Goal: Task Accomplishment & Management: Use online tool/utility

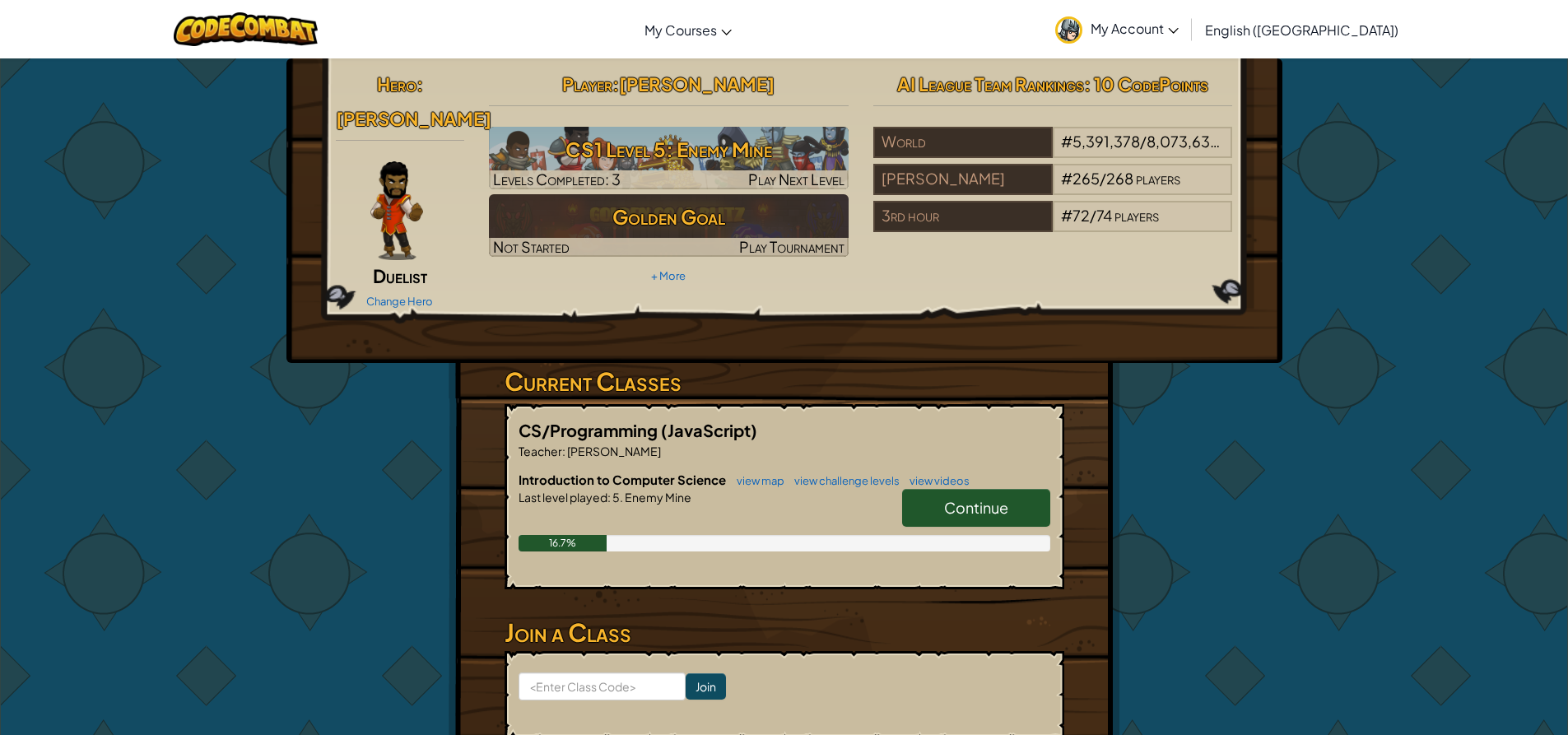
click at [967, 498] on span "Continue" at bounding box center [976, 507] width 64 height 19
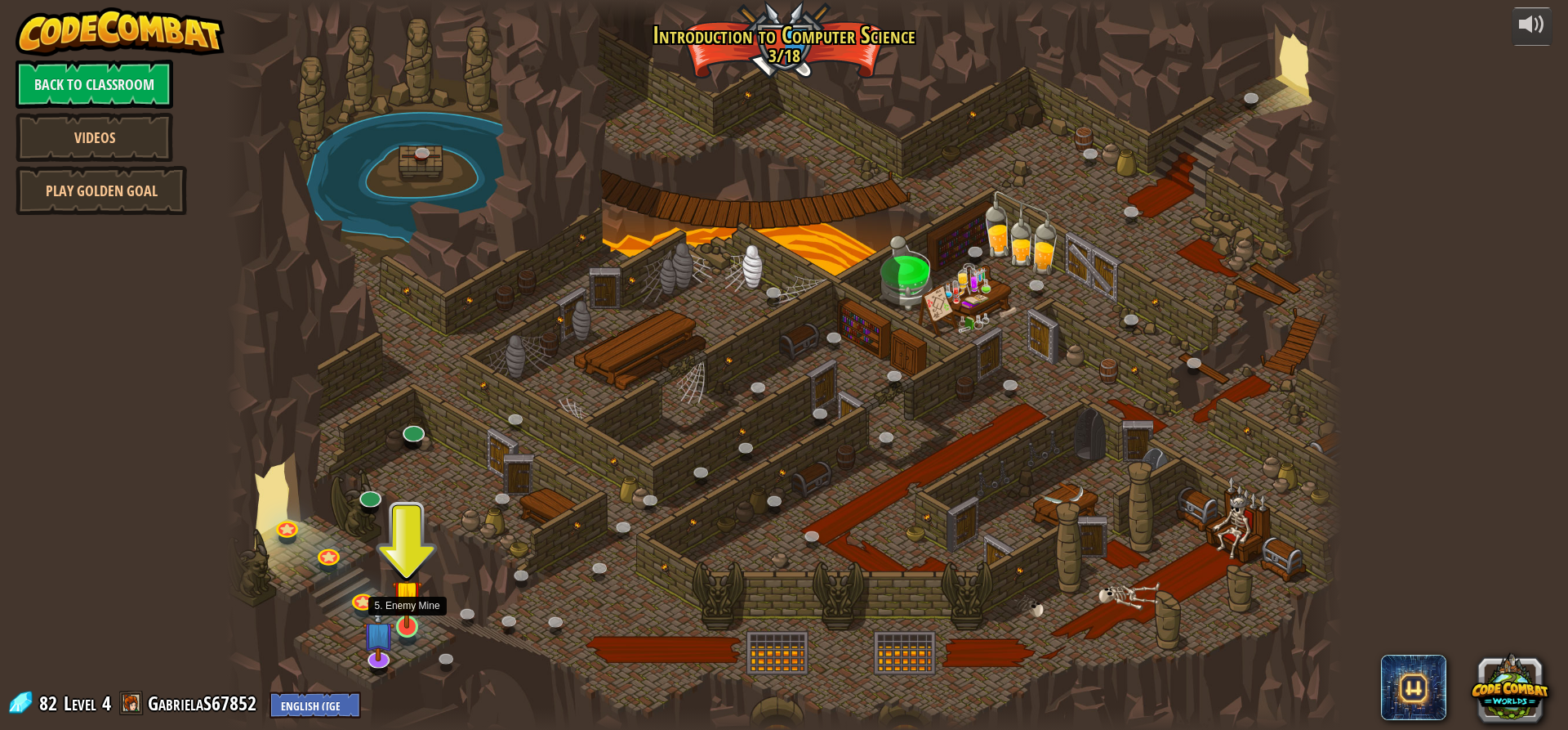
click at [408, 624] on img at bounding box center [406, 594] width 29 height 68
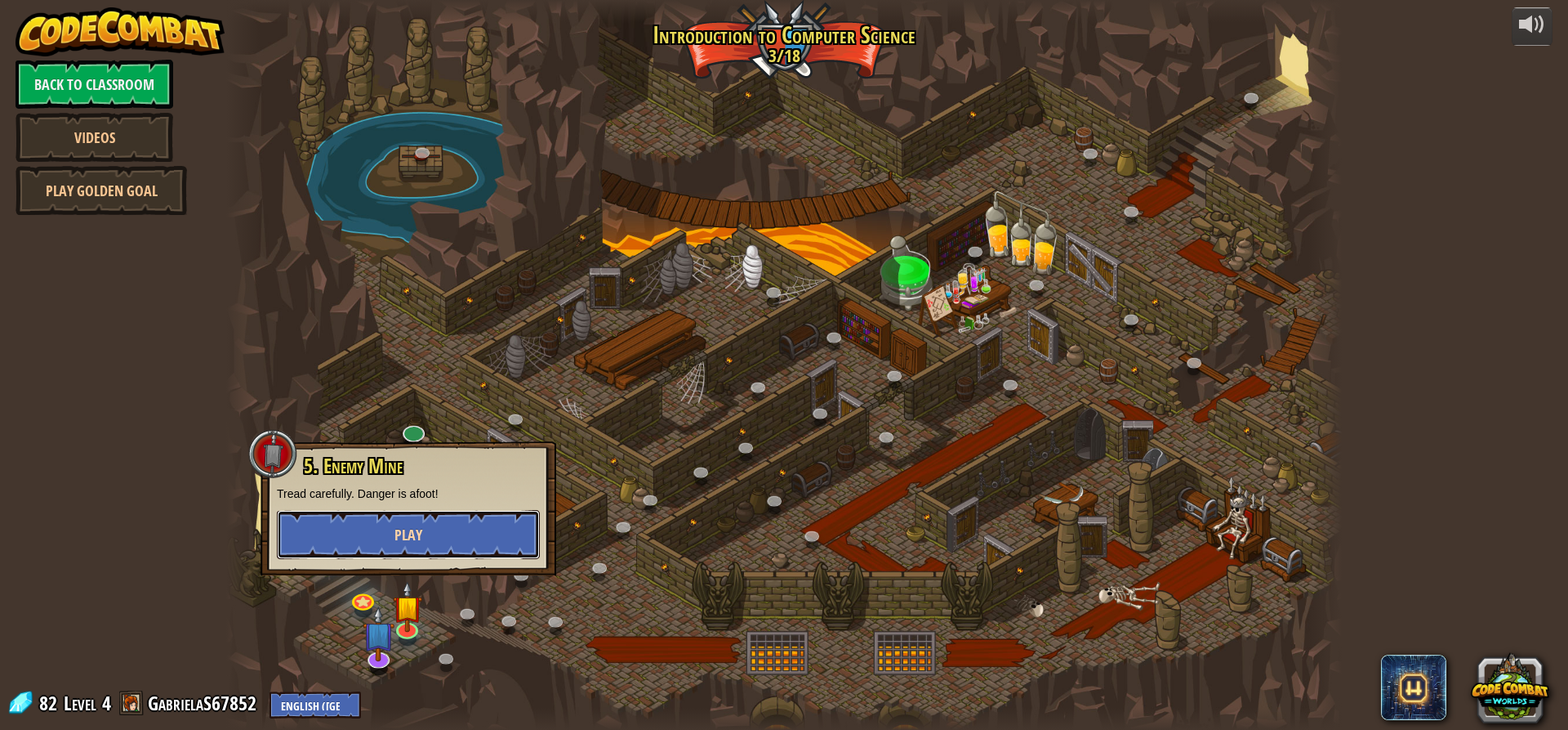
click at [396, 525] on span "Play" at bounding box center [409, 535] width 28 height 21
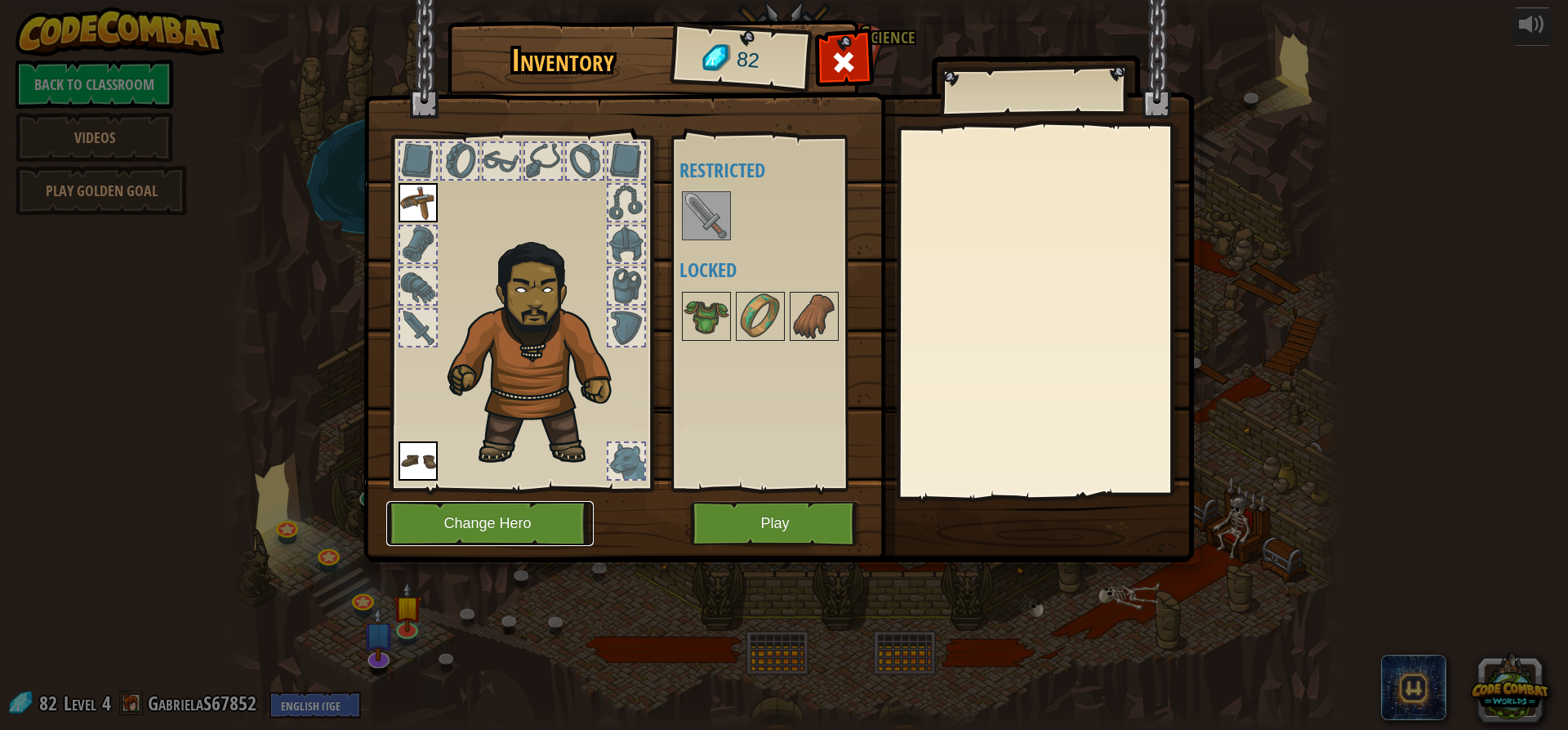
click at [469, 535] on button "Change Hero" at bounding box center [490, 524] width 207 height 45
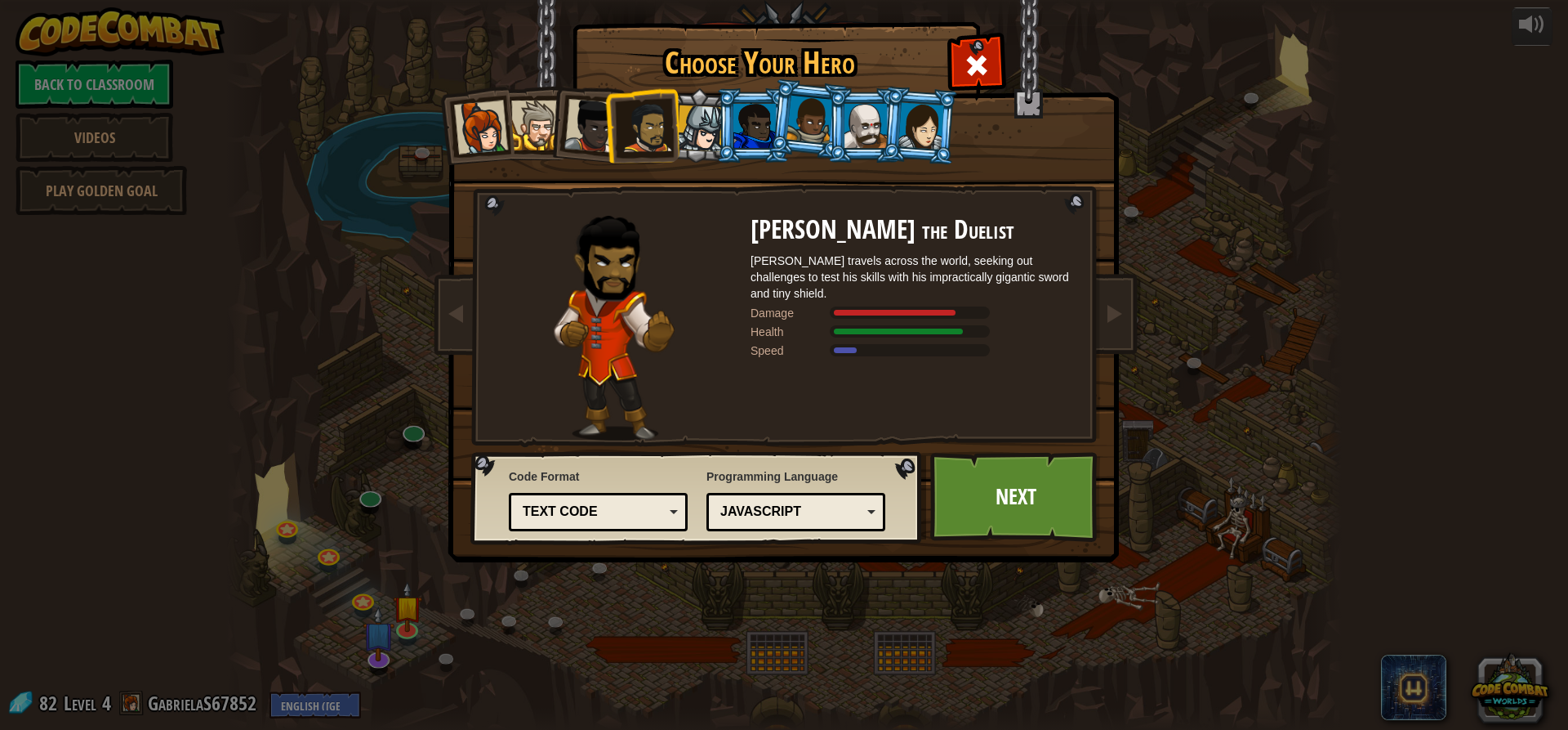
click at [764, 118] on div at bounding box center [754, 126] width 42 height 44
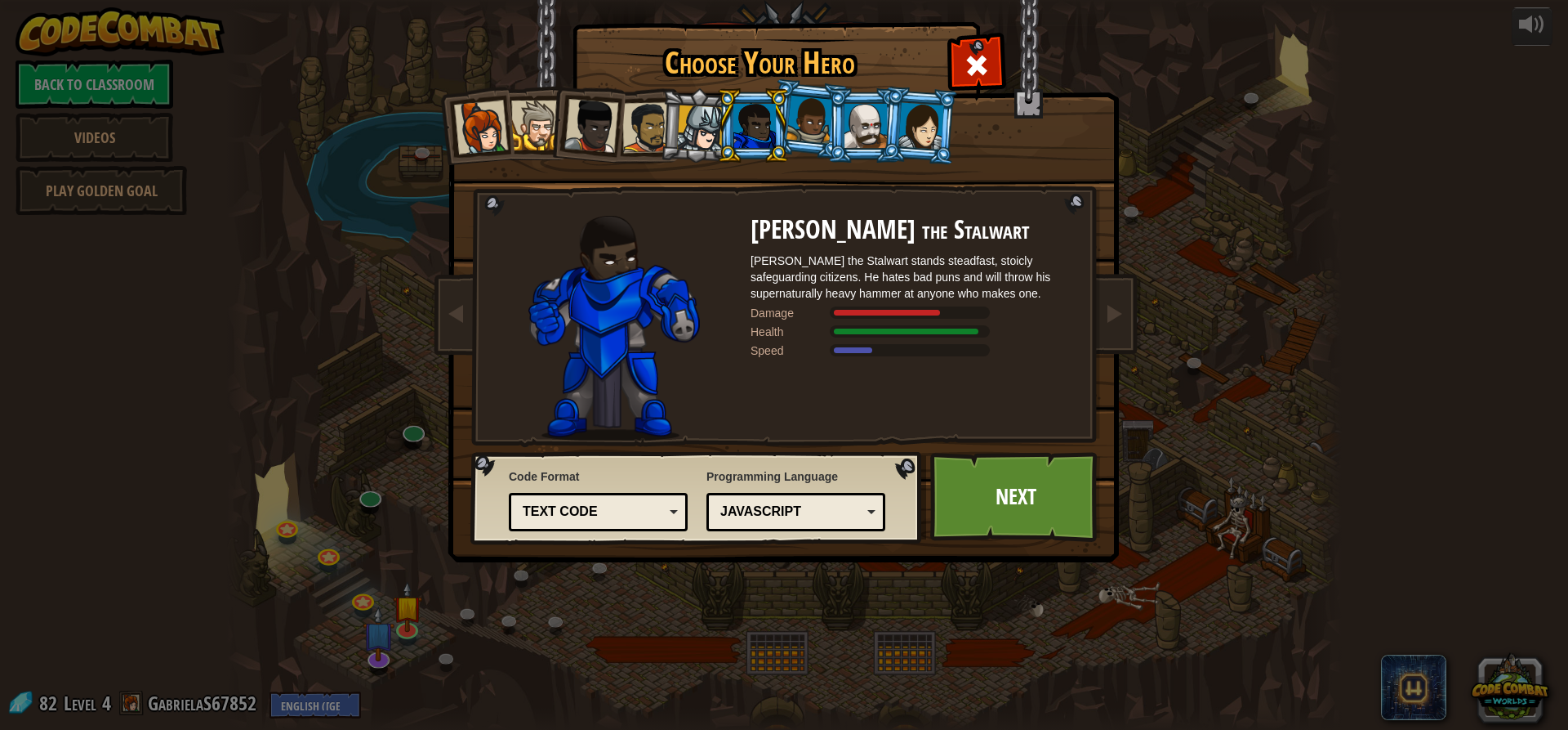
click at [801, 126] on div at bounding box center [810, 119] width 47 height 48
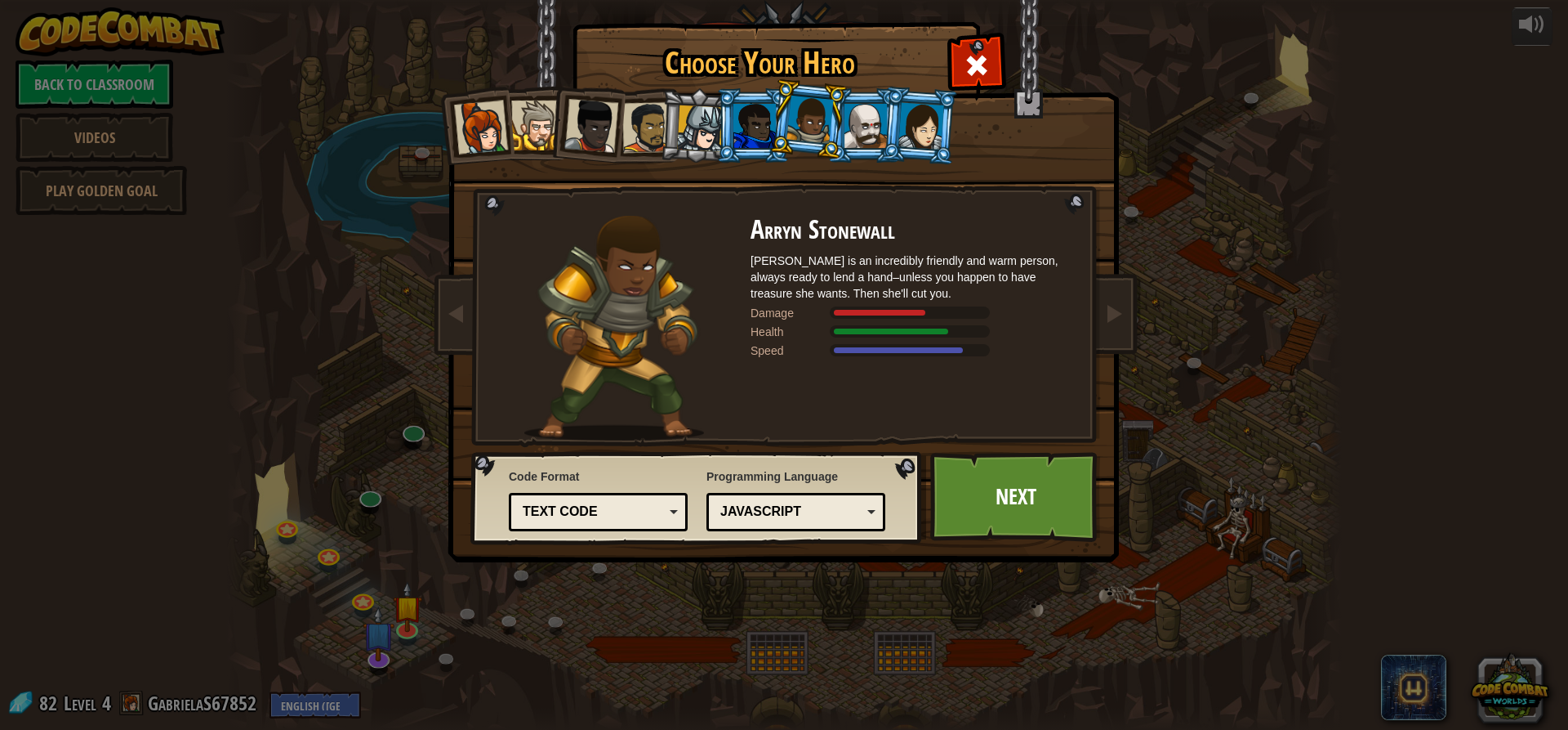
click at [601, 148] on div at bounding box center [591, 125] width 53 height 53
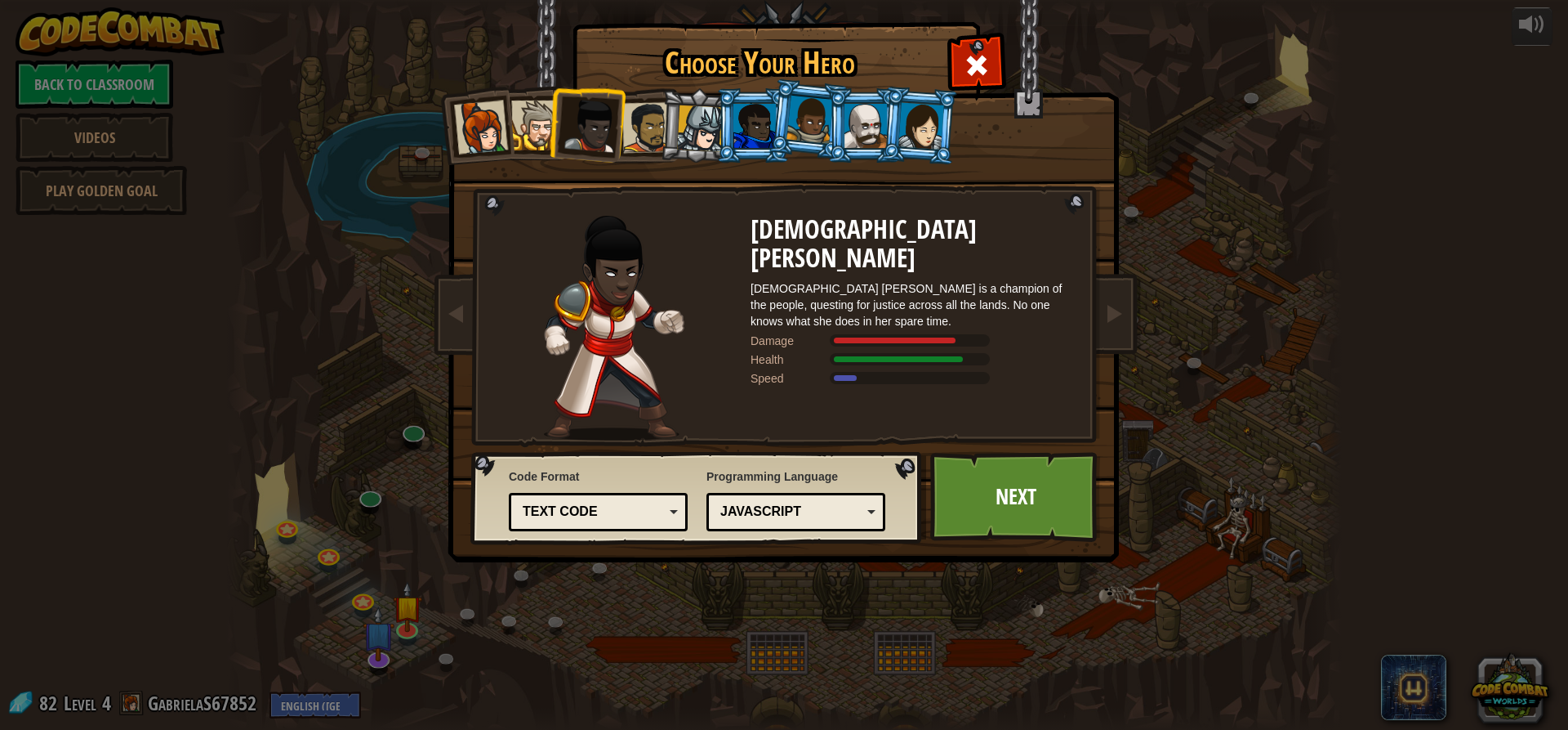
click at [537, 137] on div at bounding box center [535, 125] width 50 height 50
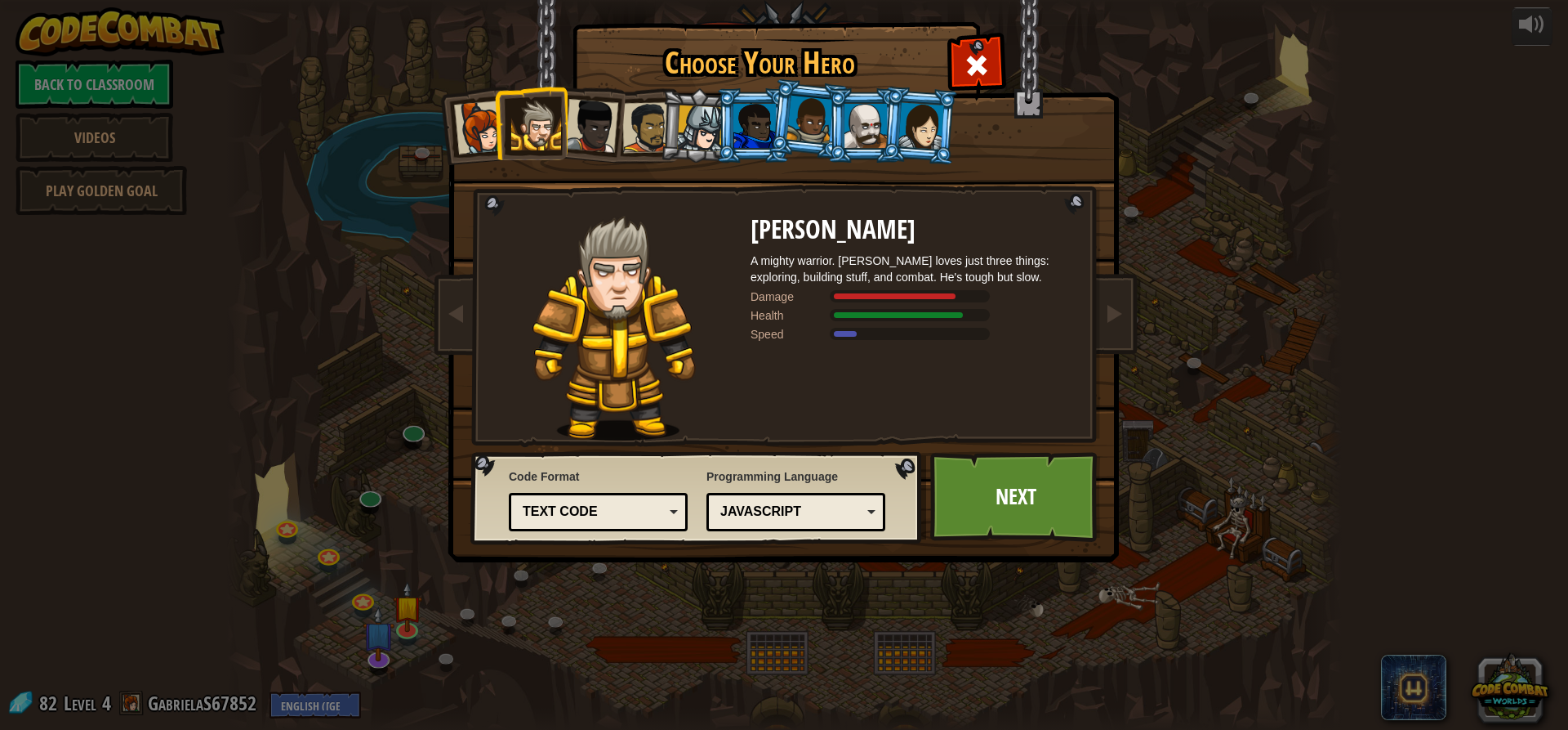
click at [699, 118] on div at bounding box center [701, 129] width 47 height 47
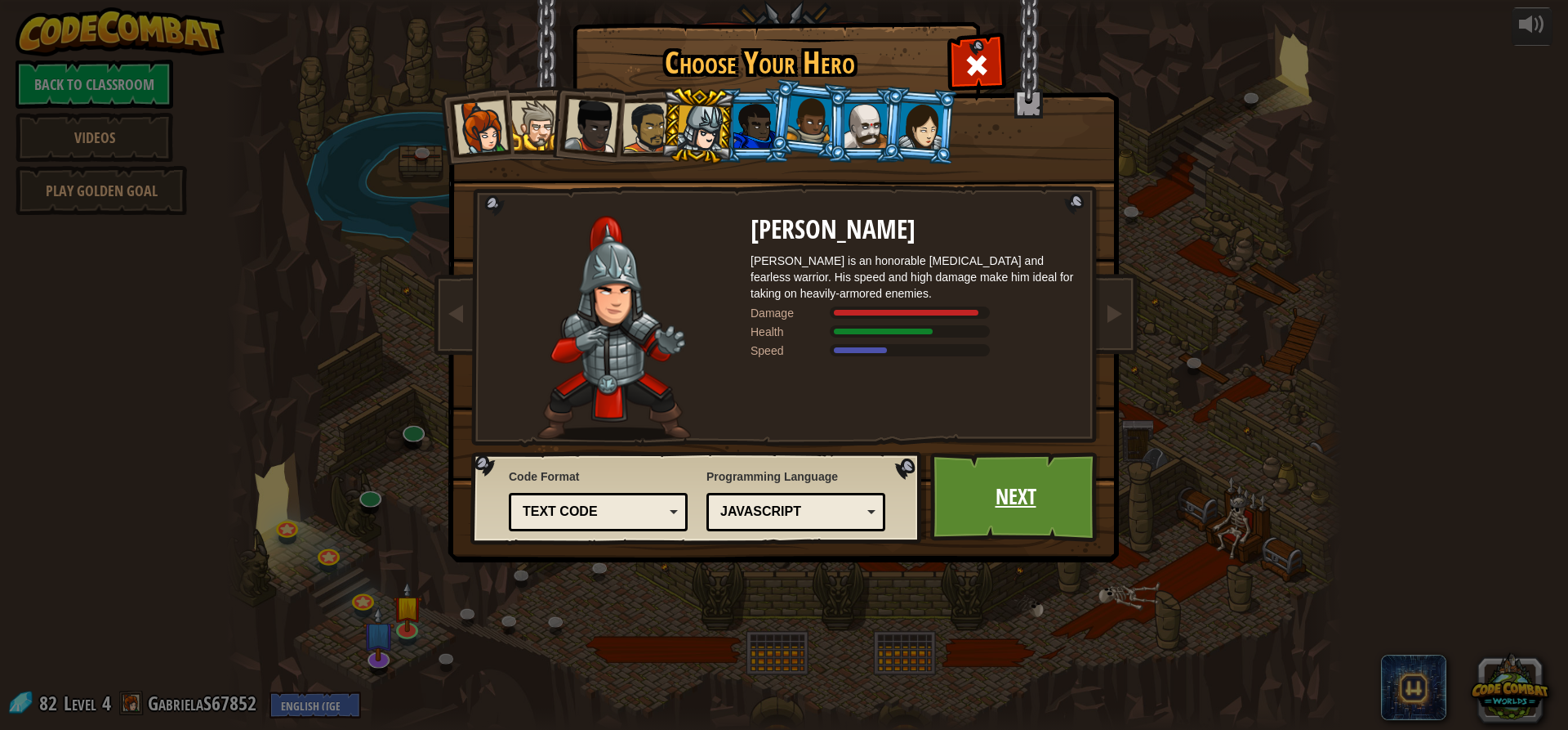
click at [1018, 499] on link "Next" at bounding box center [1016, 497] width 171 height 90
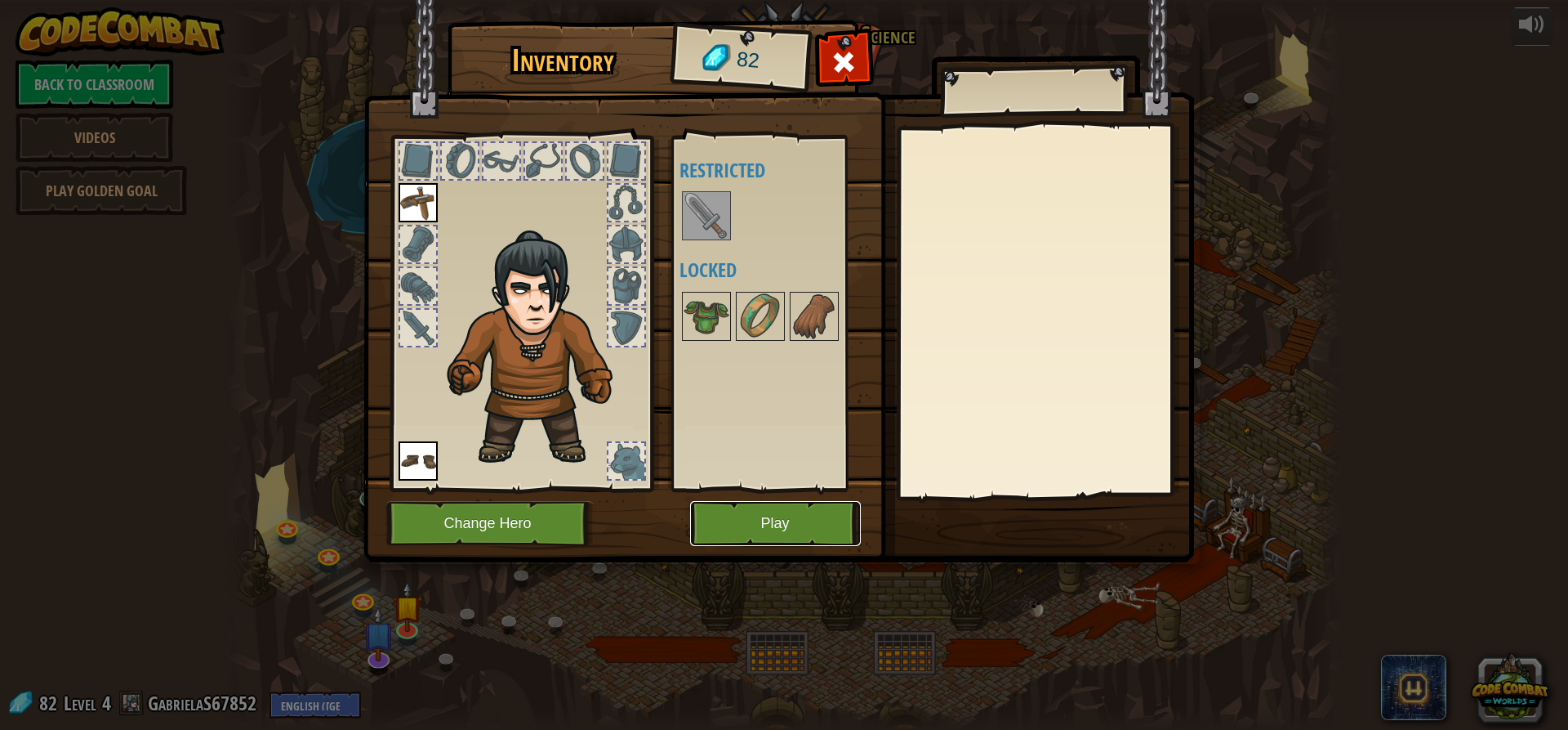
click at [770, 508] on button "Play" at bounding box center [776, 524] width 171 height 45
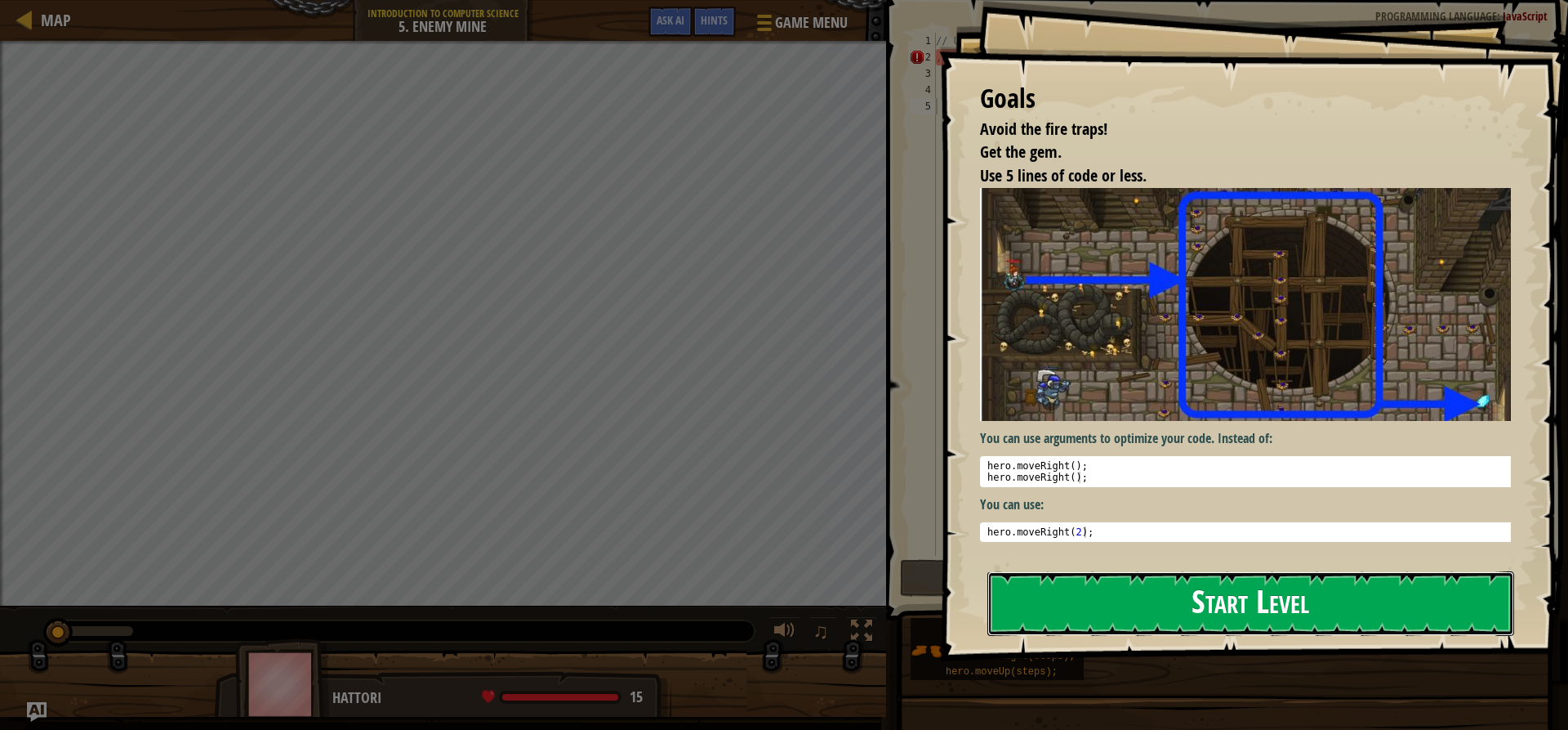
click at [1187, 620] on button "Start Level" at bounding box center [1251, 603] width 527 height 65
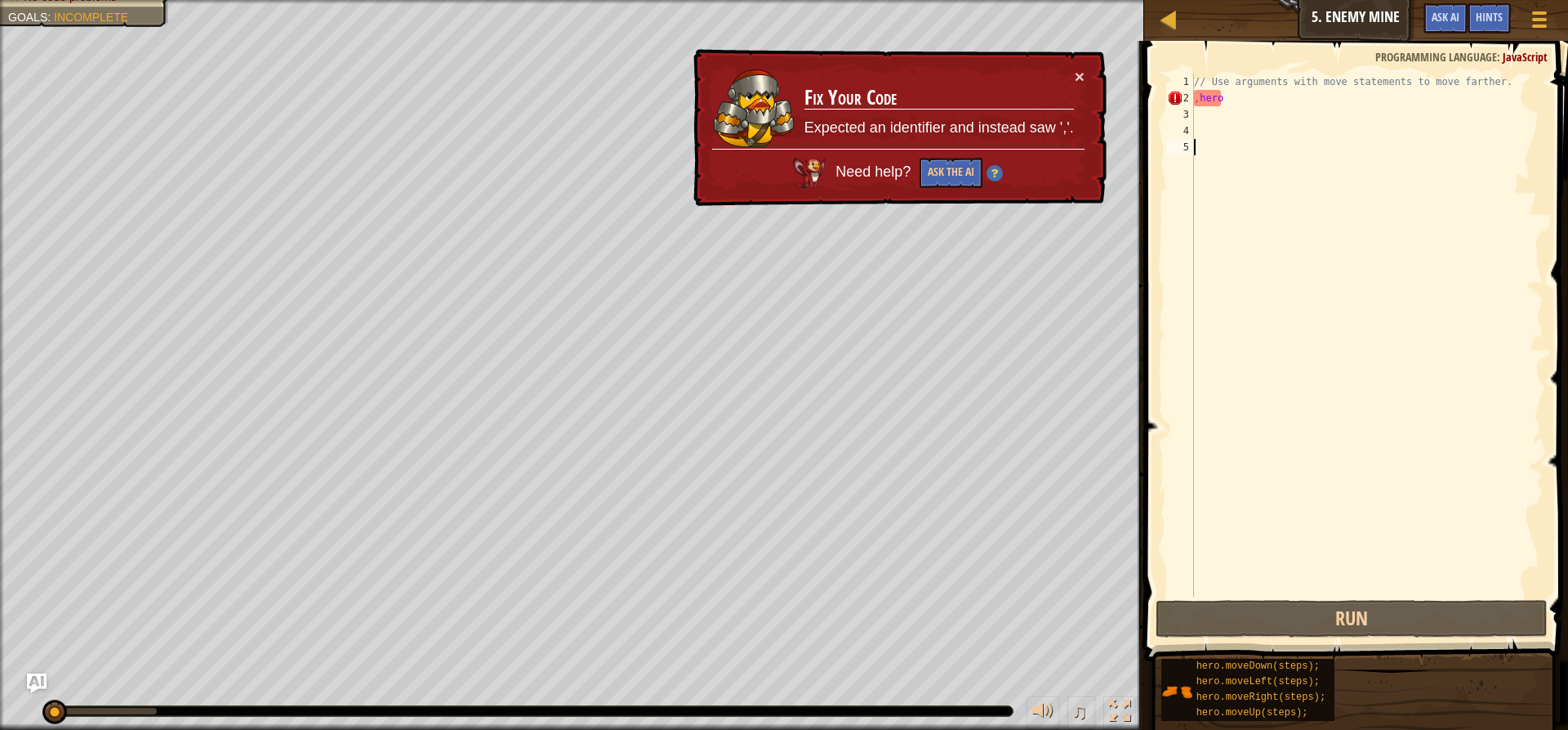
click at [1258, 92] on div "// Use arguments with move statements to move farther. , hero" at bounding box center [1367, 351] width 353 height 555
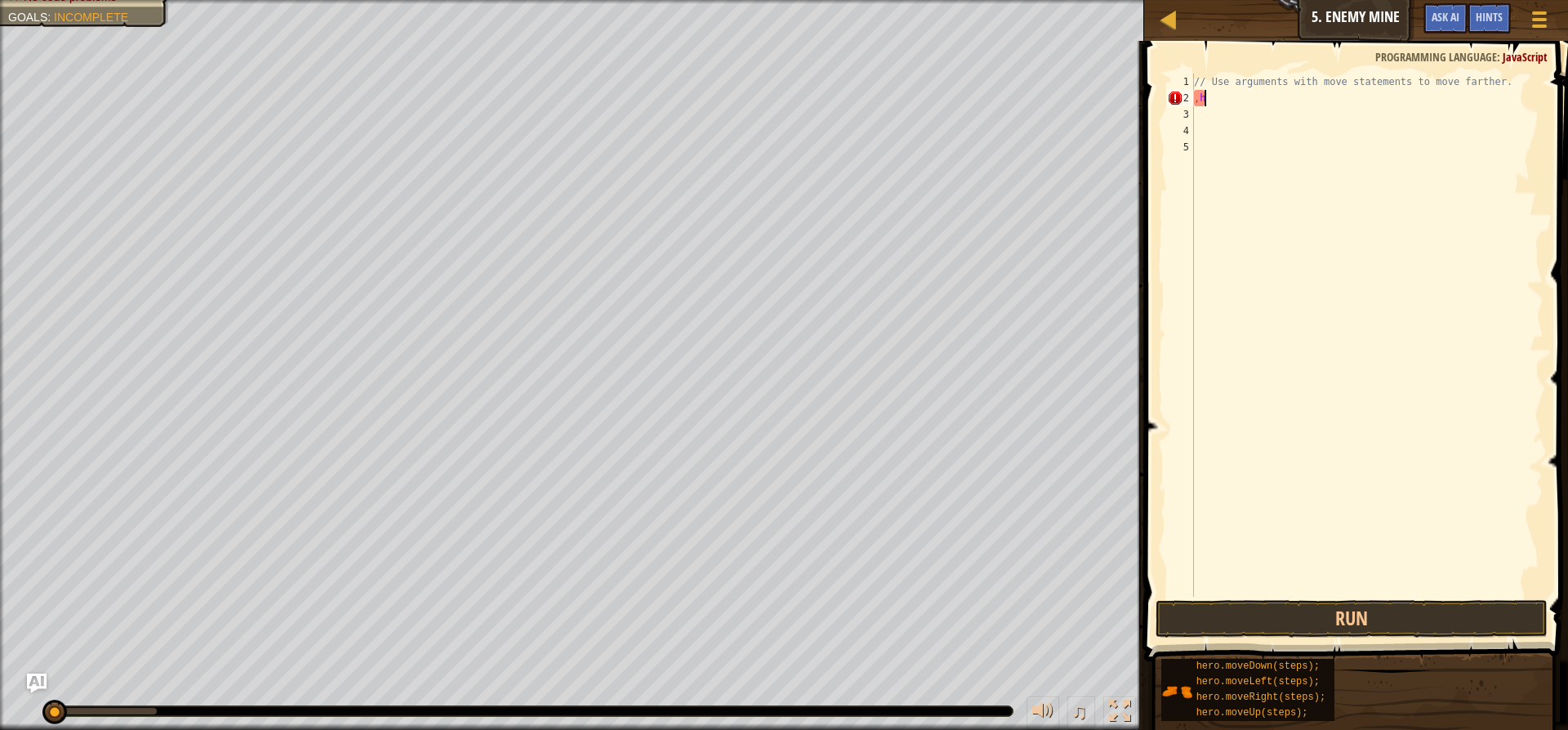
type textarea ","
type textarea "h"
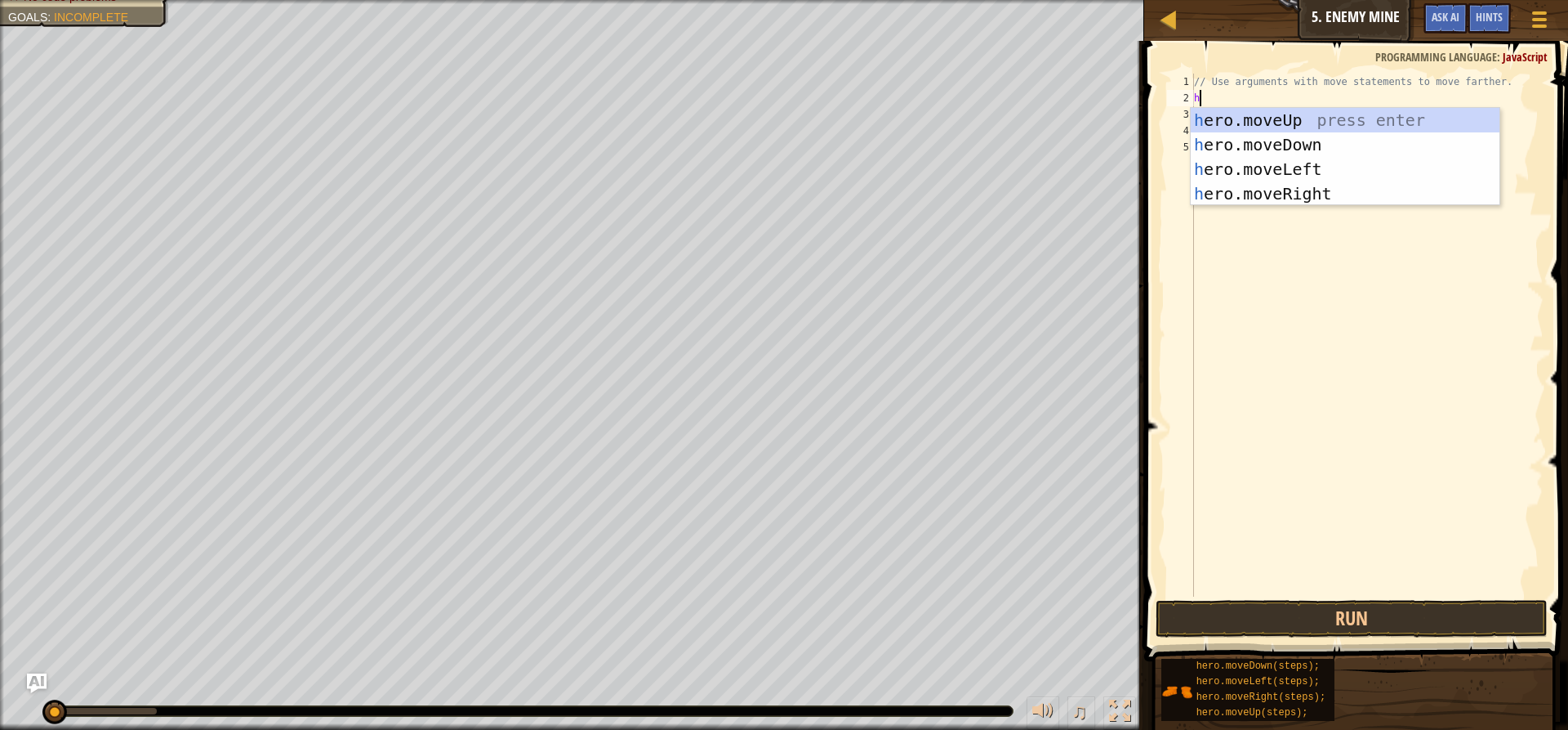
scroll to position [8, 0]
click at [1274, 193] on div "h ero.moveUp press enter h ero.moveDown press enter h ero.moveLeft press enter …" at bounding box center [1345, 181] width 309 height 147
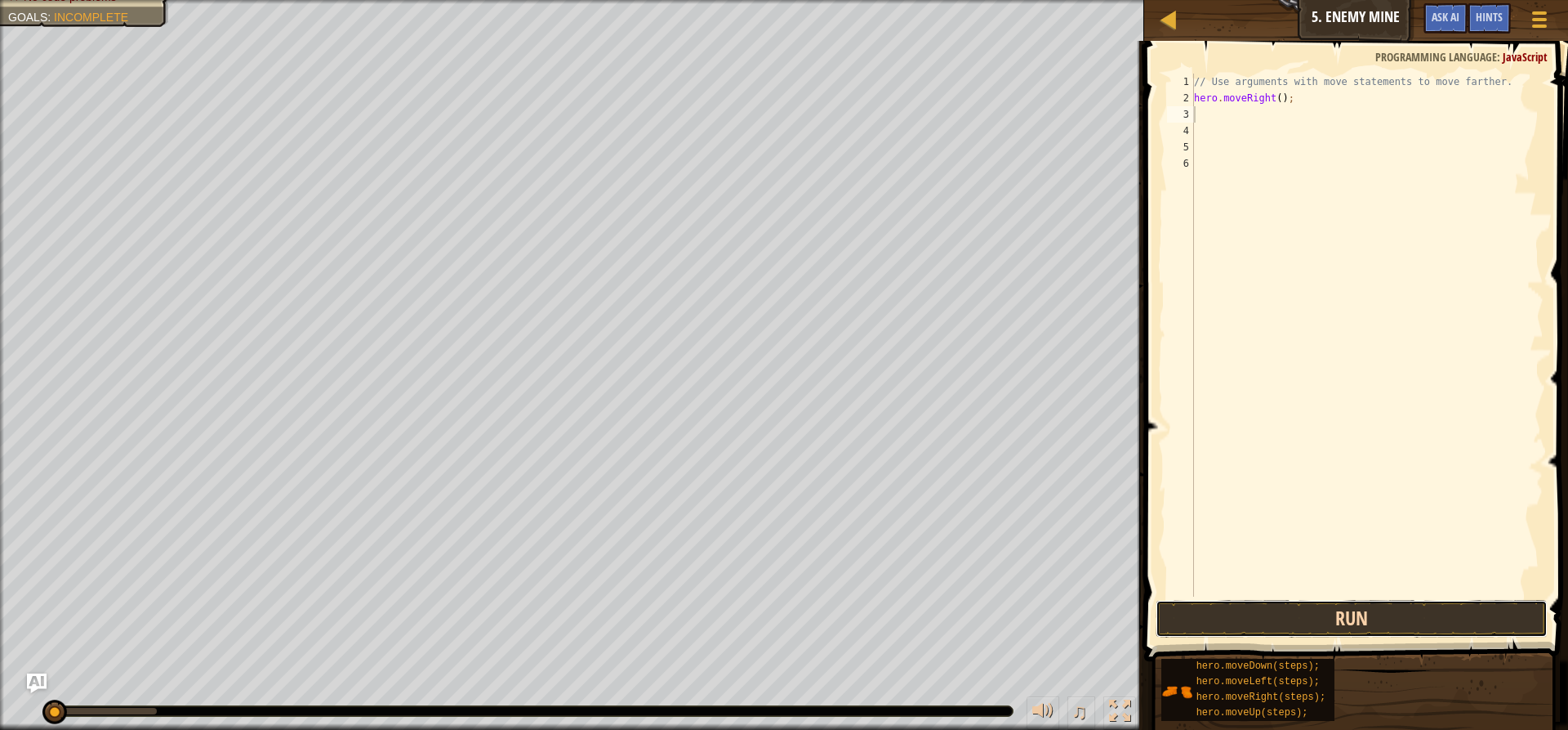
click at [1231, 622] on button "Run" at bounding box center [1351, 618] width 392 height 38
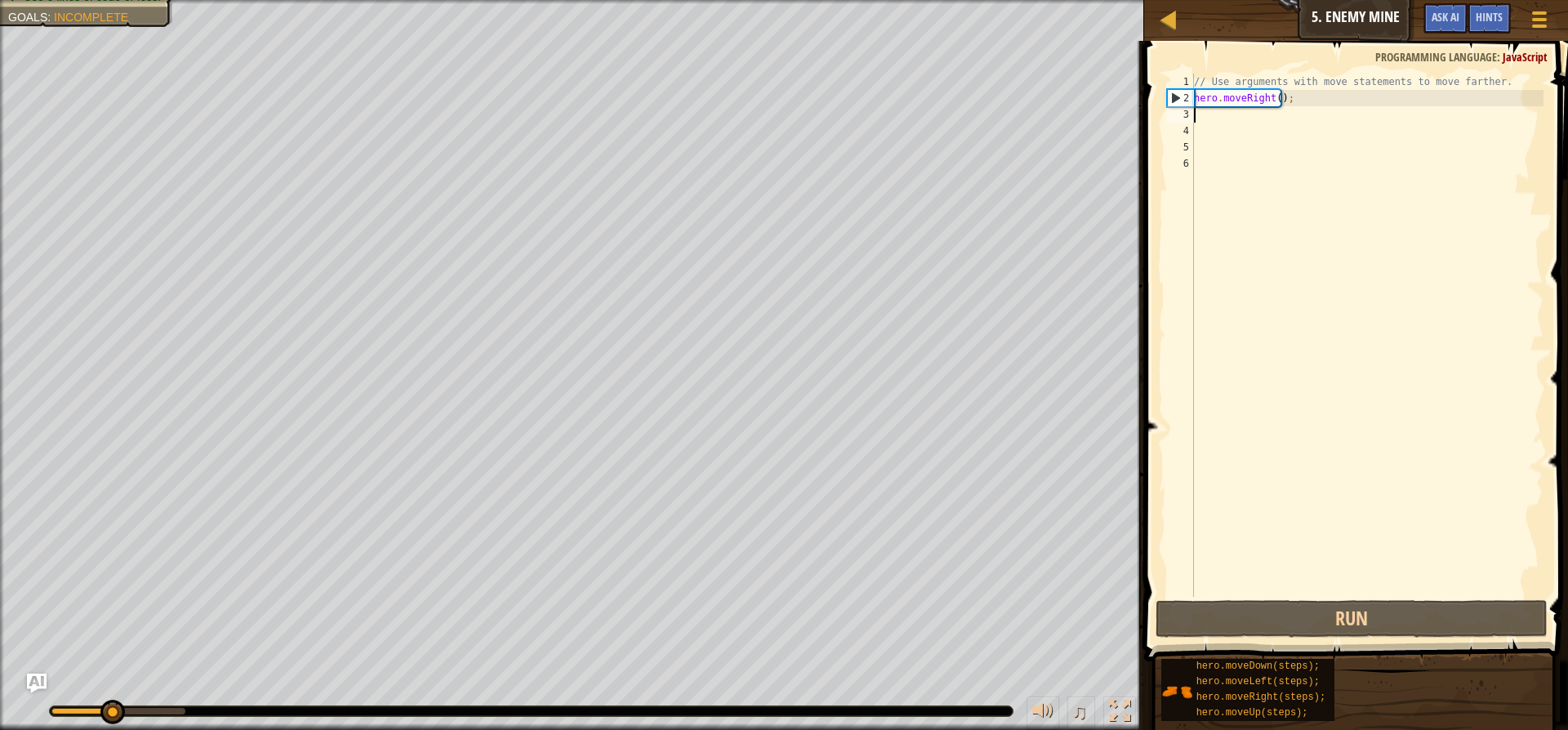
click at [1217, 117] on div "// Use arguments with move statements to move farther. hero . moveRight ( ) ;" at bounding box center [1367, 351] width 353 height 555
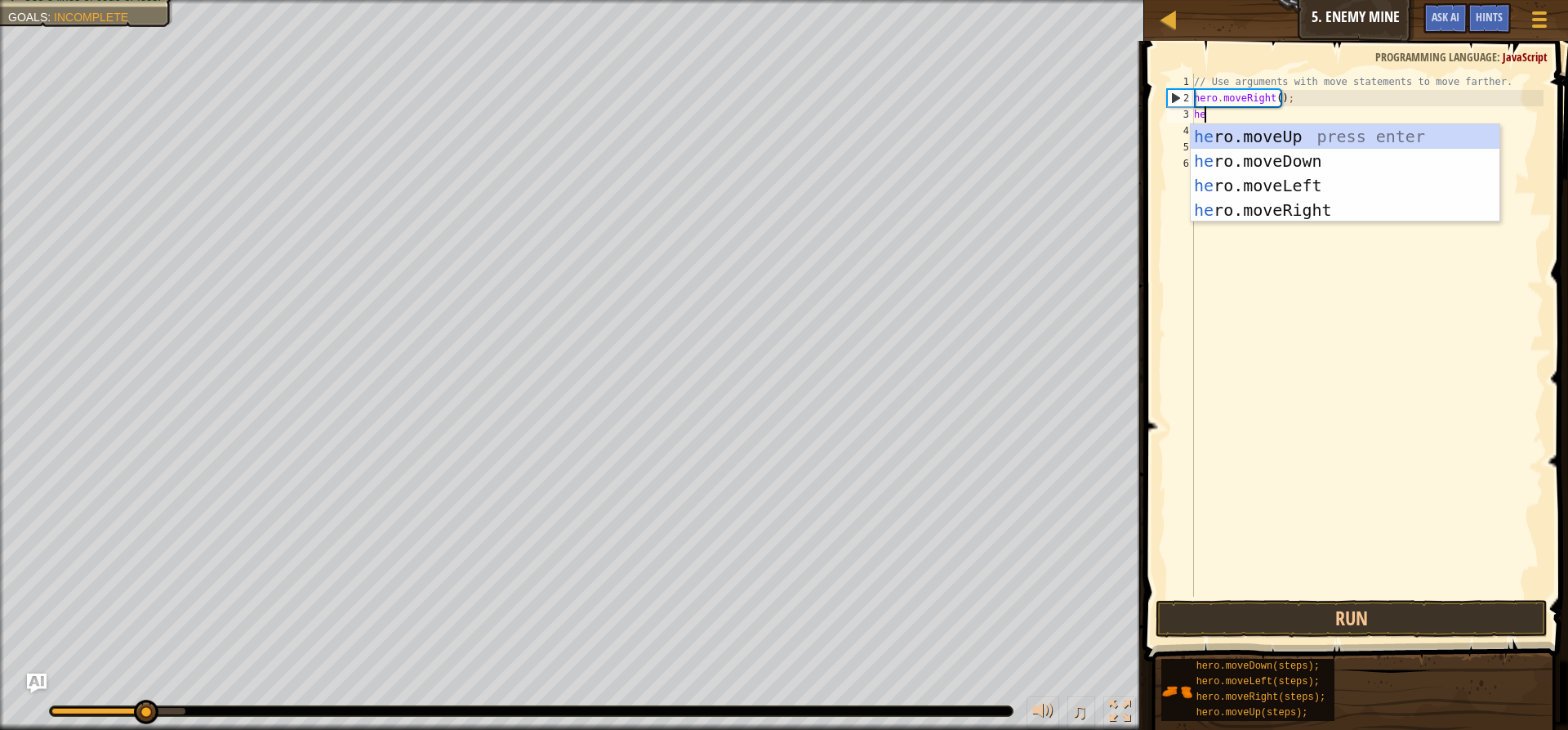
type textarea "her"
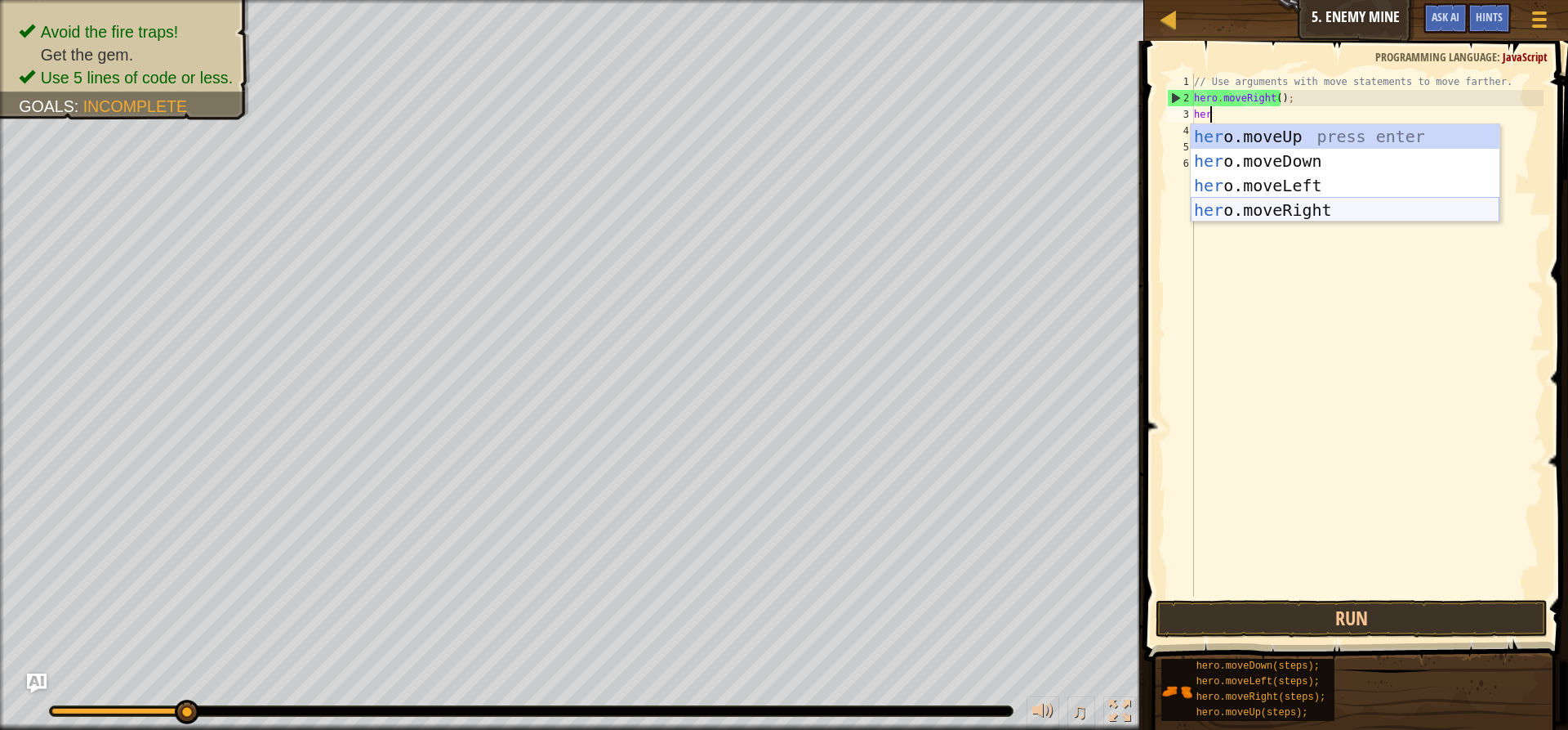
click at [1298, 217] on div "her o.moveUp press enter her o.moveDown press enter her o.moveLeft press enter …" at bounding box center [1345, 197] width 309 height 147
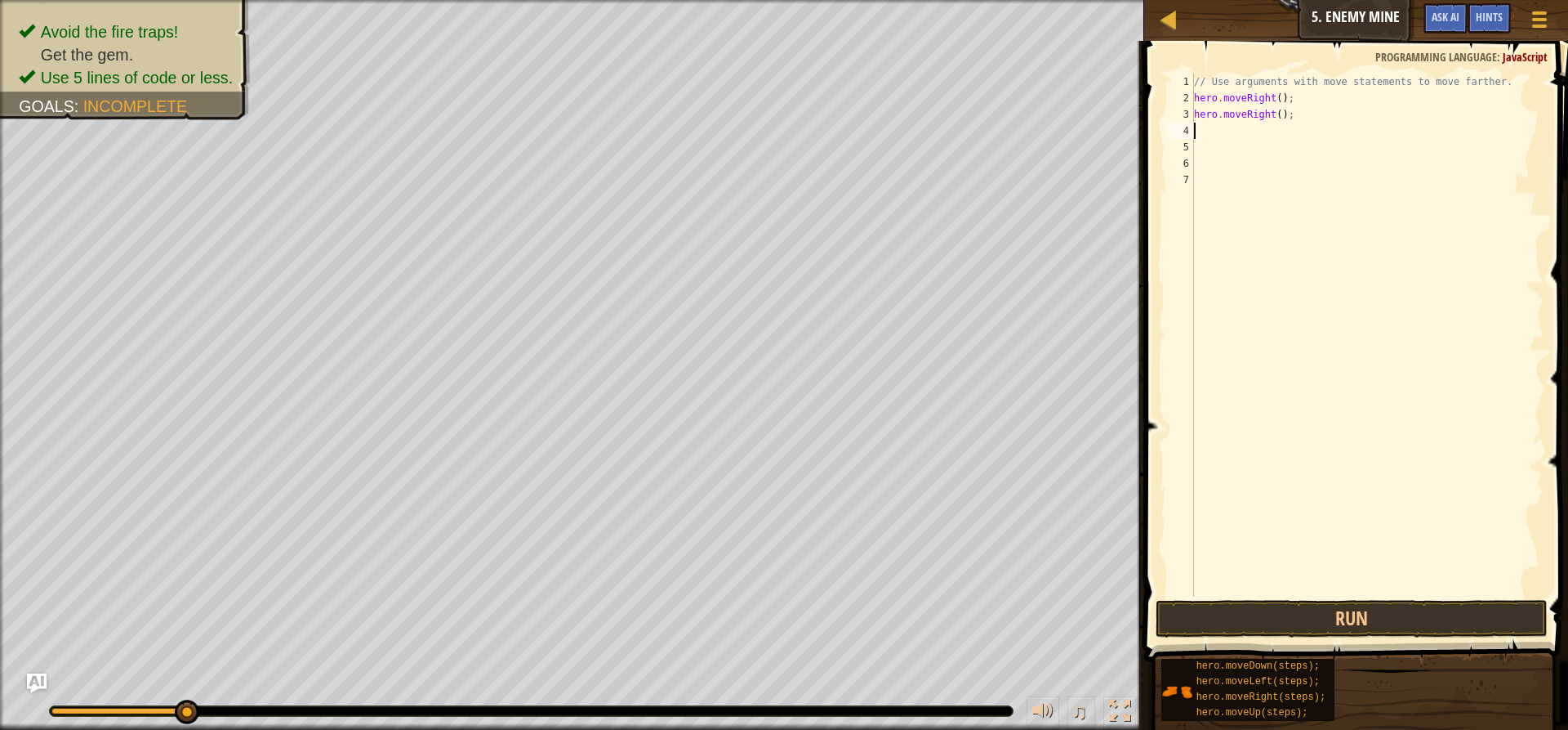
type textarea "h"
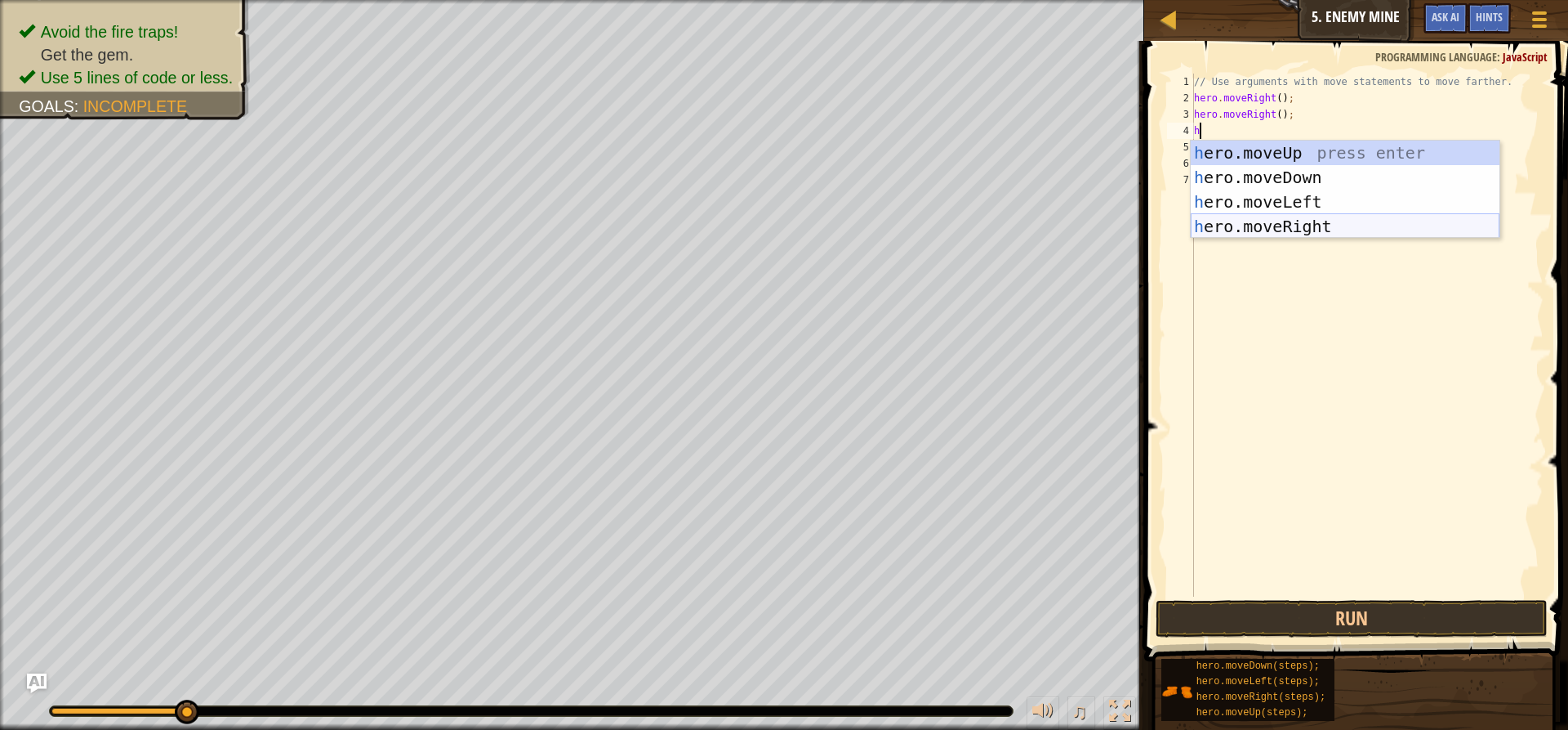
click at [1237, 226] on div "h ero.moveUp press enter h ero.moveDown press enter h ero.moveLeft press enter …" at bounding box center [1345, 214] width 309 height 147
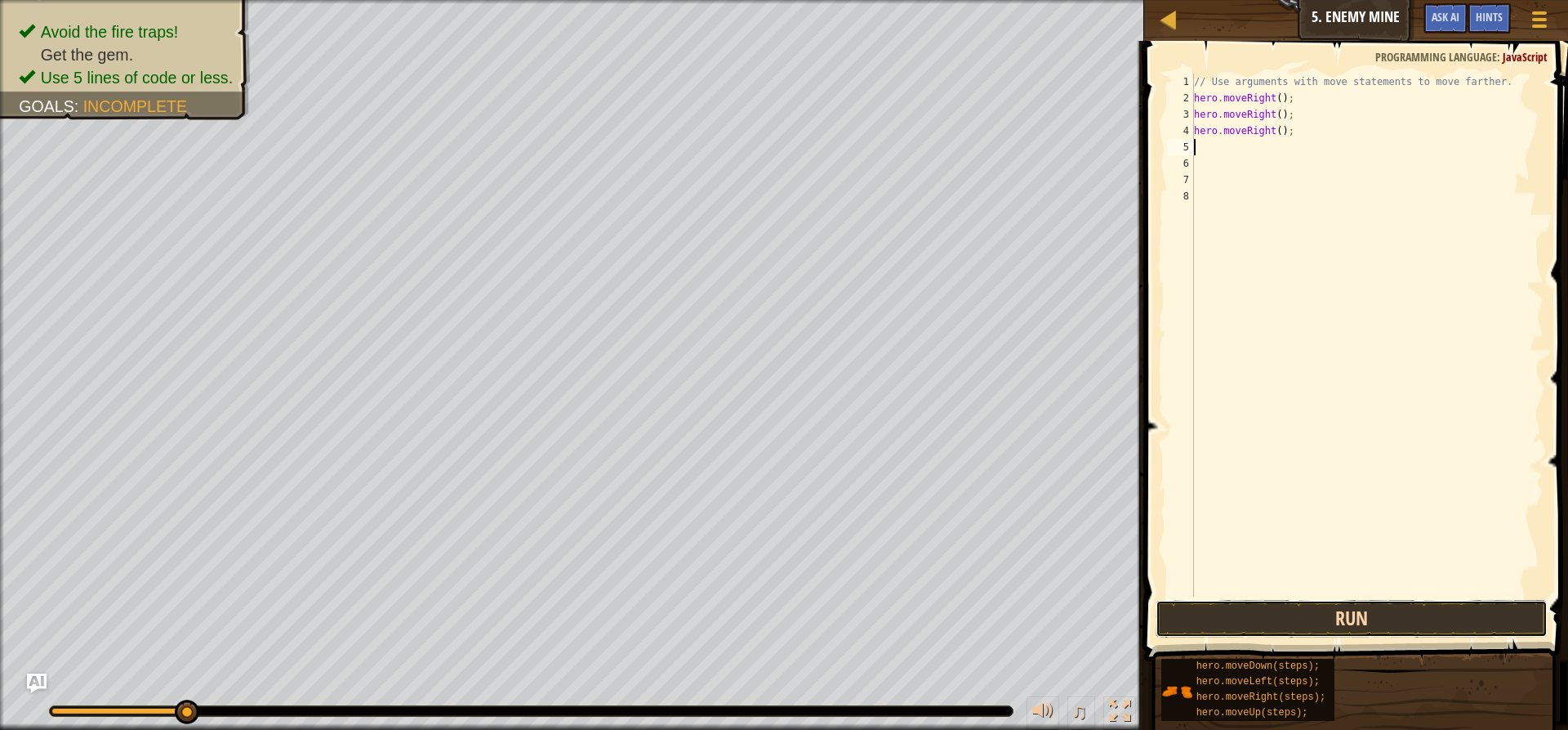
click at [1255, 625] on button "Run" at bounding box center [1351, 618] width 392 height 38
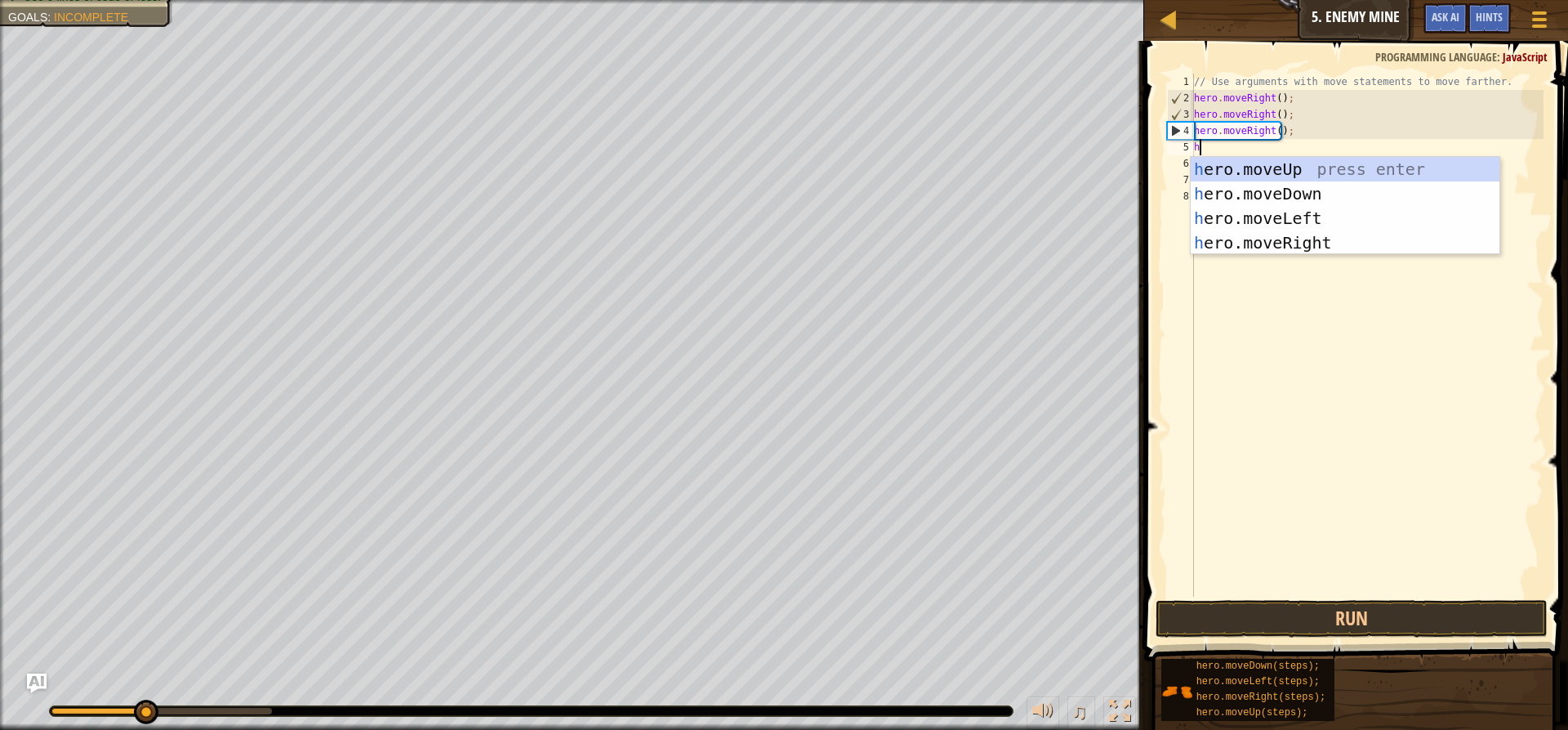
type textarea "her"
click at [1247, 157] on div "her o.moveUp press enter her o.moveDown press enter her o.moveLeft press enter …" at bounding box center [1345, 230] width 309 height 147
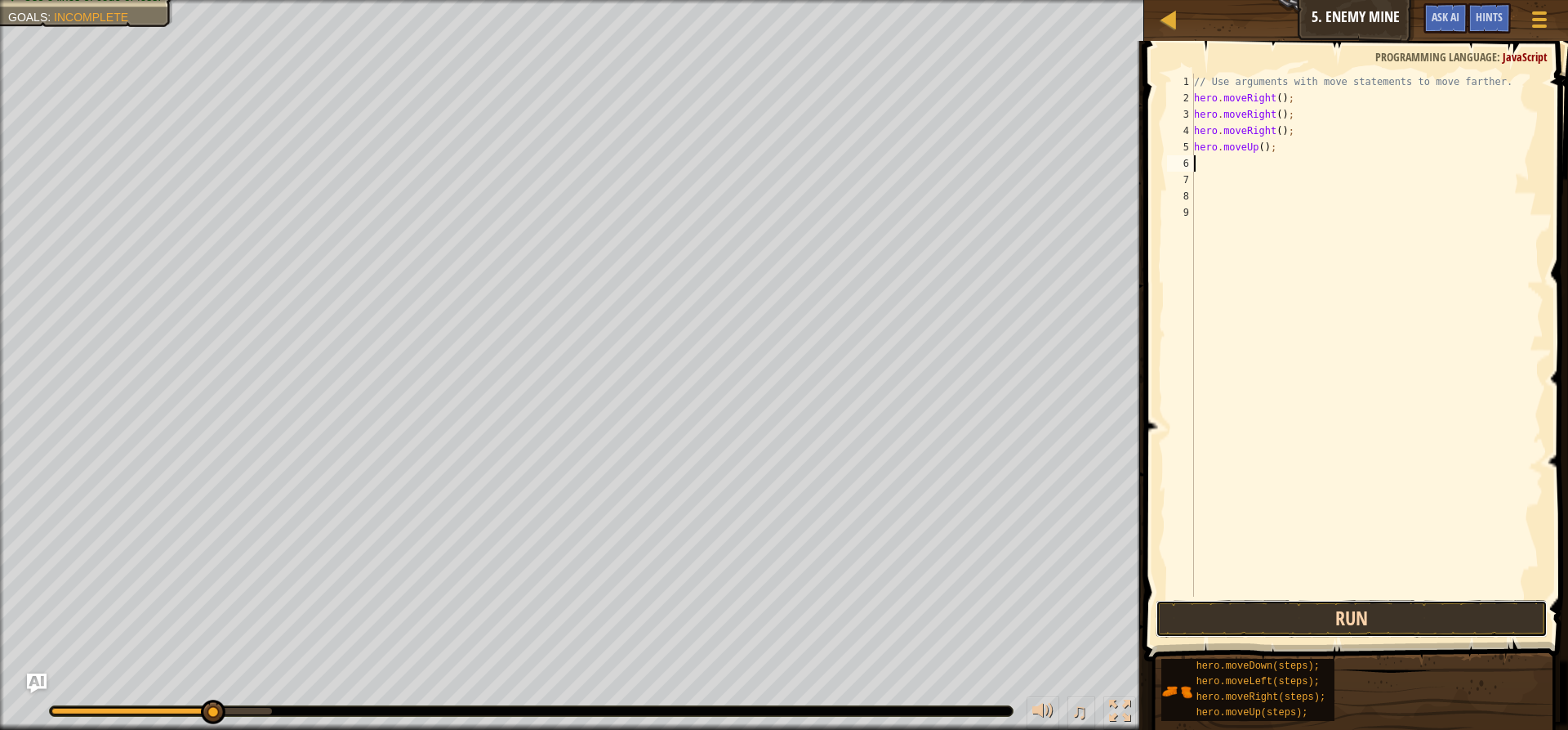
click at [1351, 612] on button "Run" at bounding box center [1351, 618] width 392 height 38
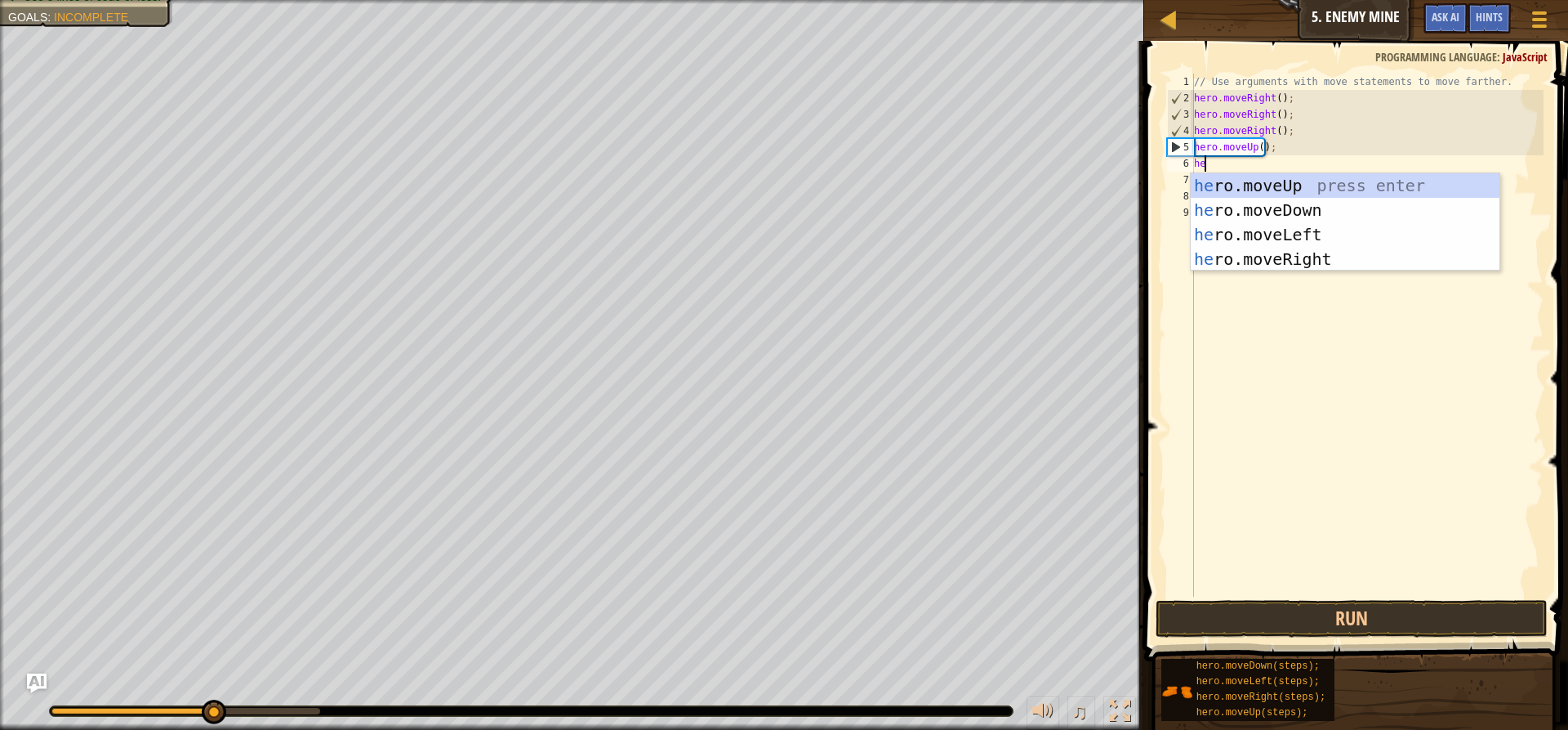
type textarea "her"
click at [1298, 248] on div "her o.moveUp press enter her o.moveDown press enter her o.moveLeft press enter …" at bounding box center [1345, 247] width 309 height 147
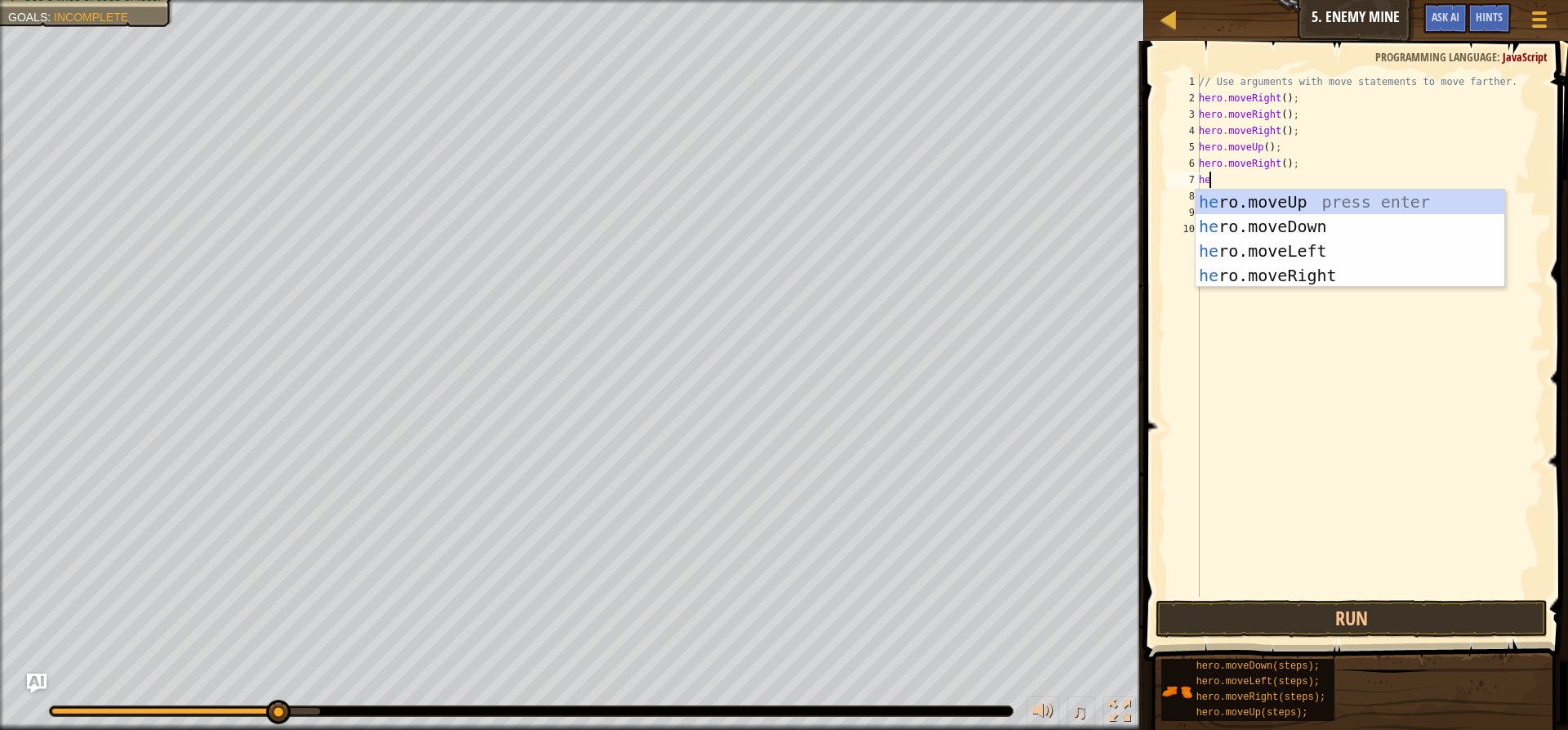
type textarea "her"
click at [1271, 218] on div "her o.moveUp press enter her o.moveDown press enter her o.moveLeft press enter …" at bounding box center [1349, 263] width 309 height 147
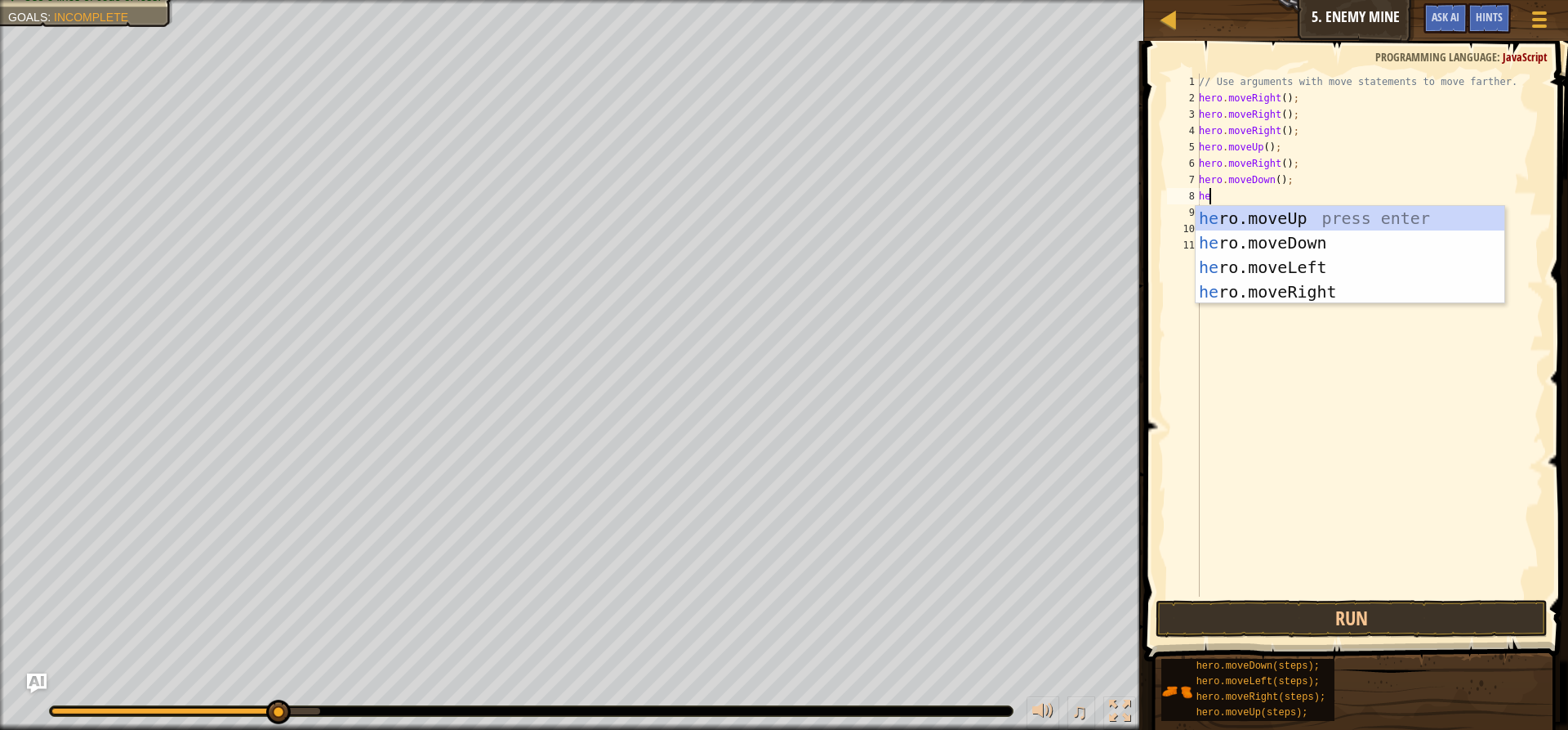
type textarea "he"
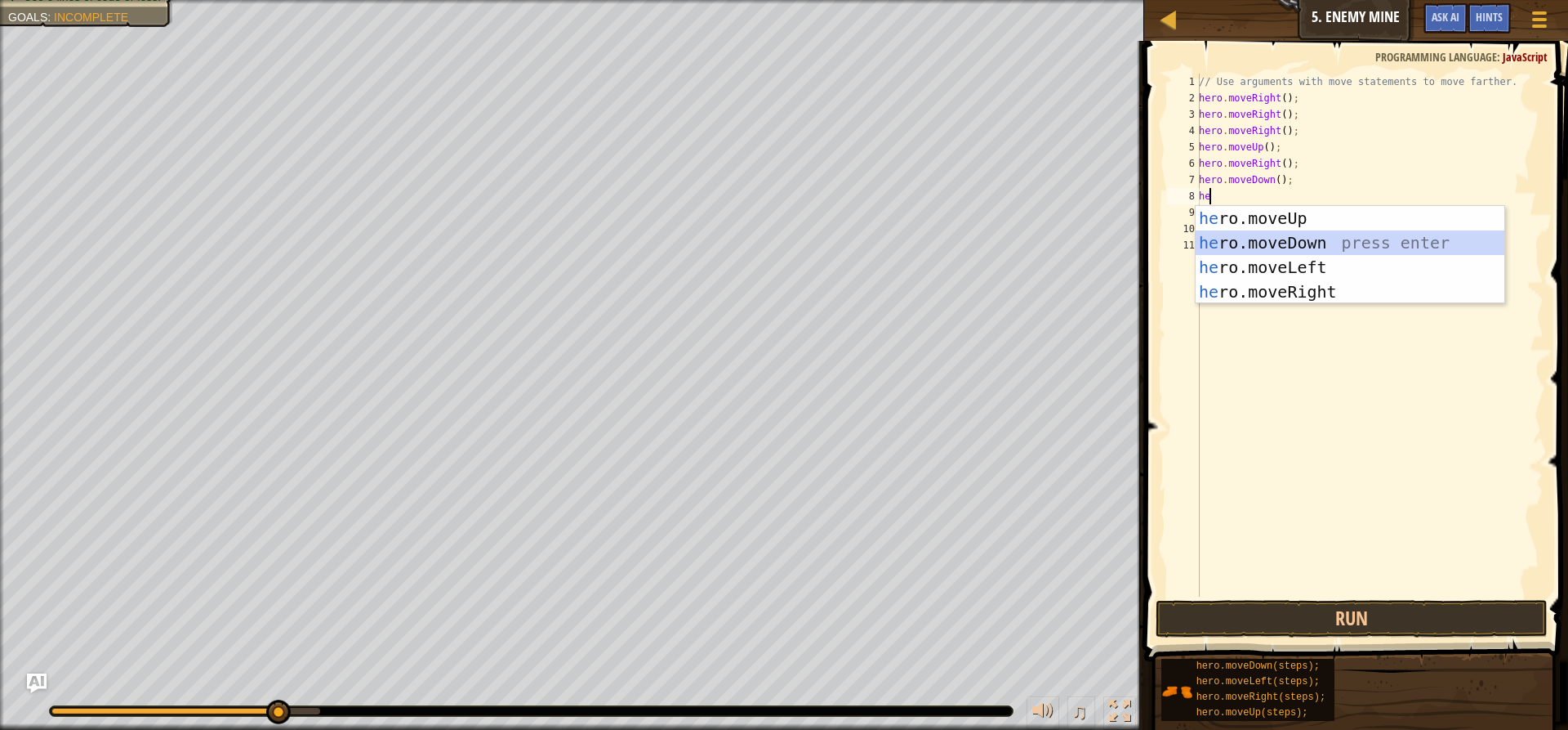
click at [1271, 242] on div "he ro.moveUp press enter he ro.moveDown press enter he ro.moveLeft press enter …" at bounding box center [1349, 279] width 309 height 147
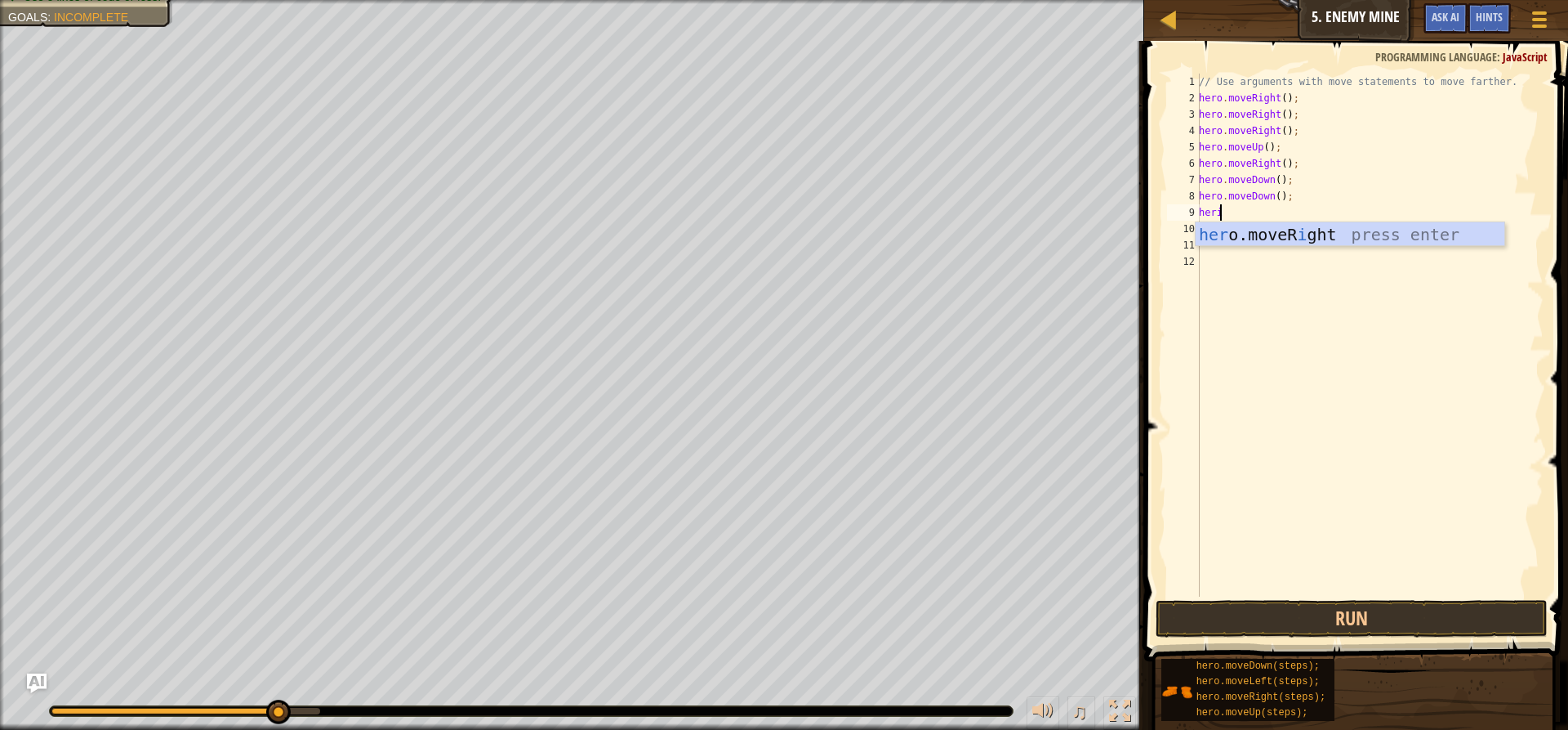
scroll to position [8, 1]
type textarea "her"
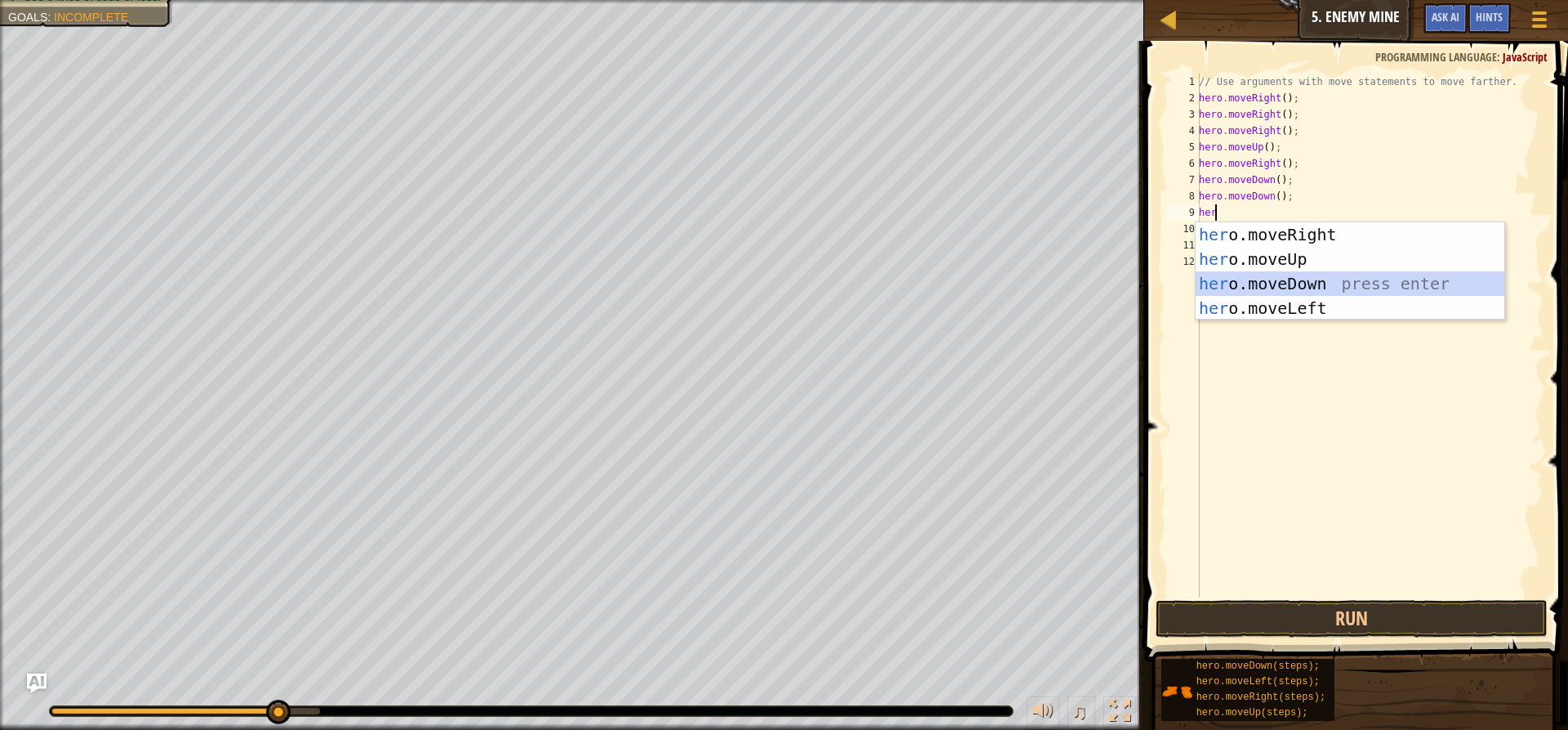
click at [1333, 272] on div "her o.moveRight press enter her o.moveUp press enter her o.moveDown press enter…" at bounding box center [1349, 296] width 309 height 147
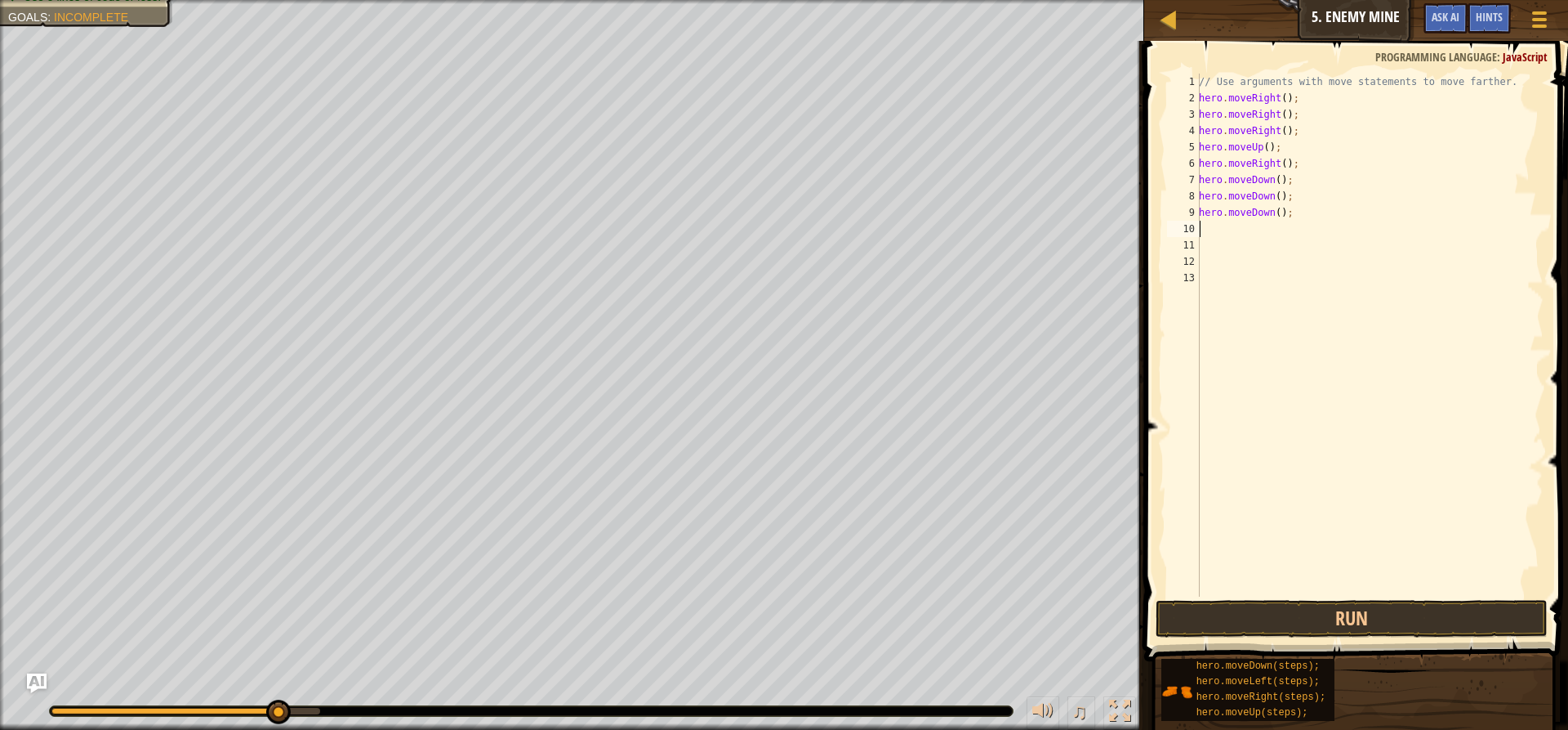
type textarea "h"
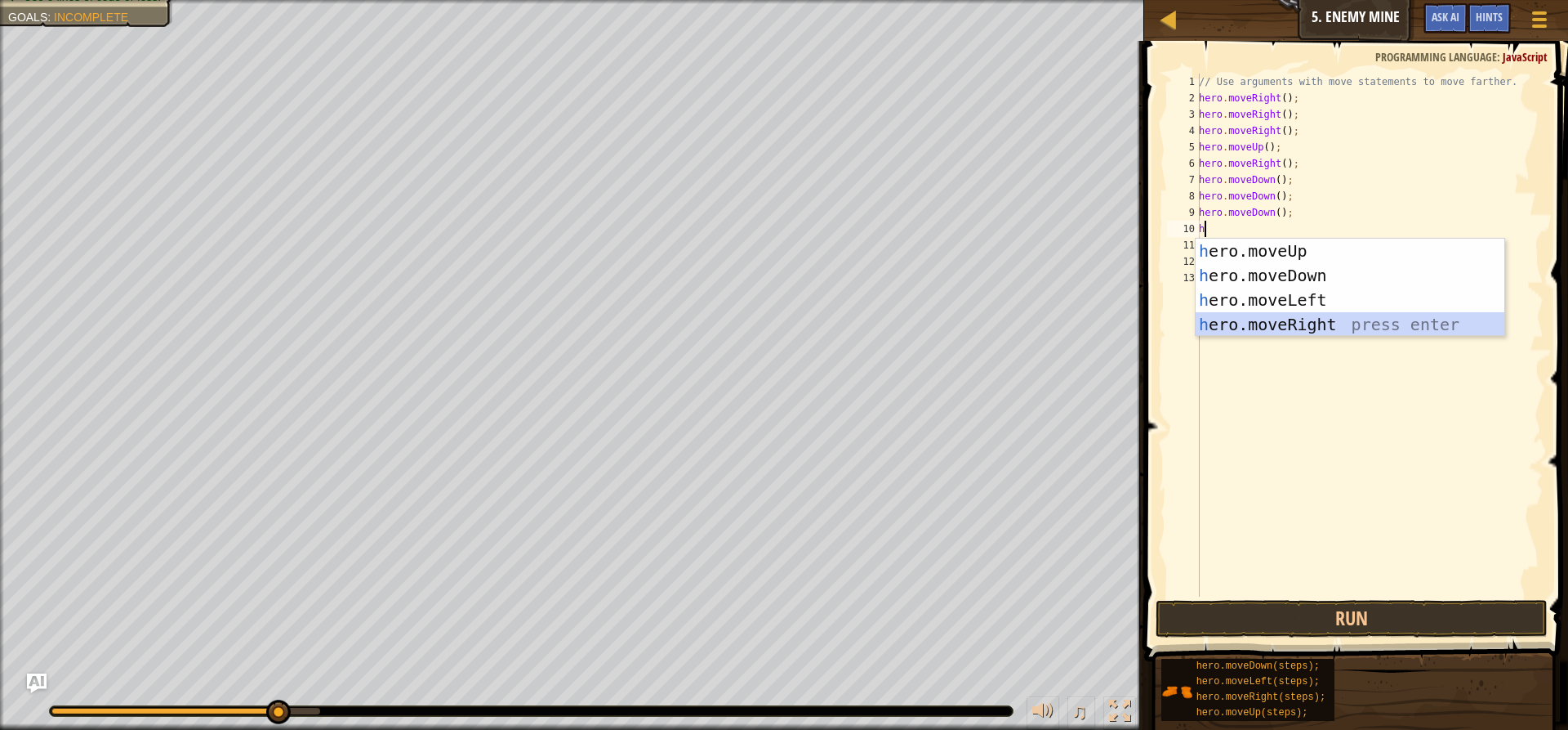
click at [1253, 317] on div "h ero.moveUp press enter h ero.moveDown press enter h ero.moveLeft press enter …" at bounding box center [1349, 312] width 309 height 147
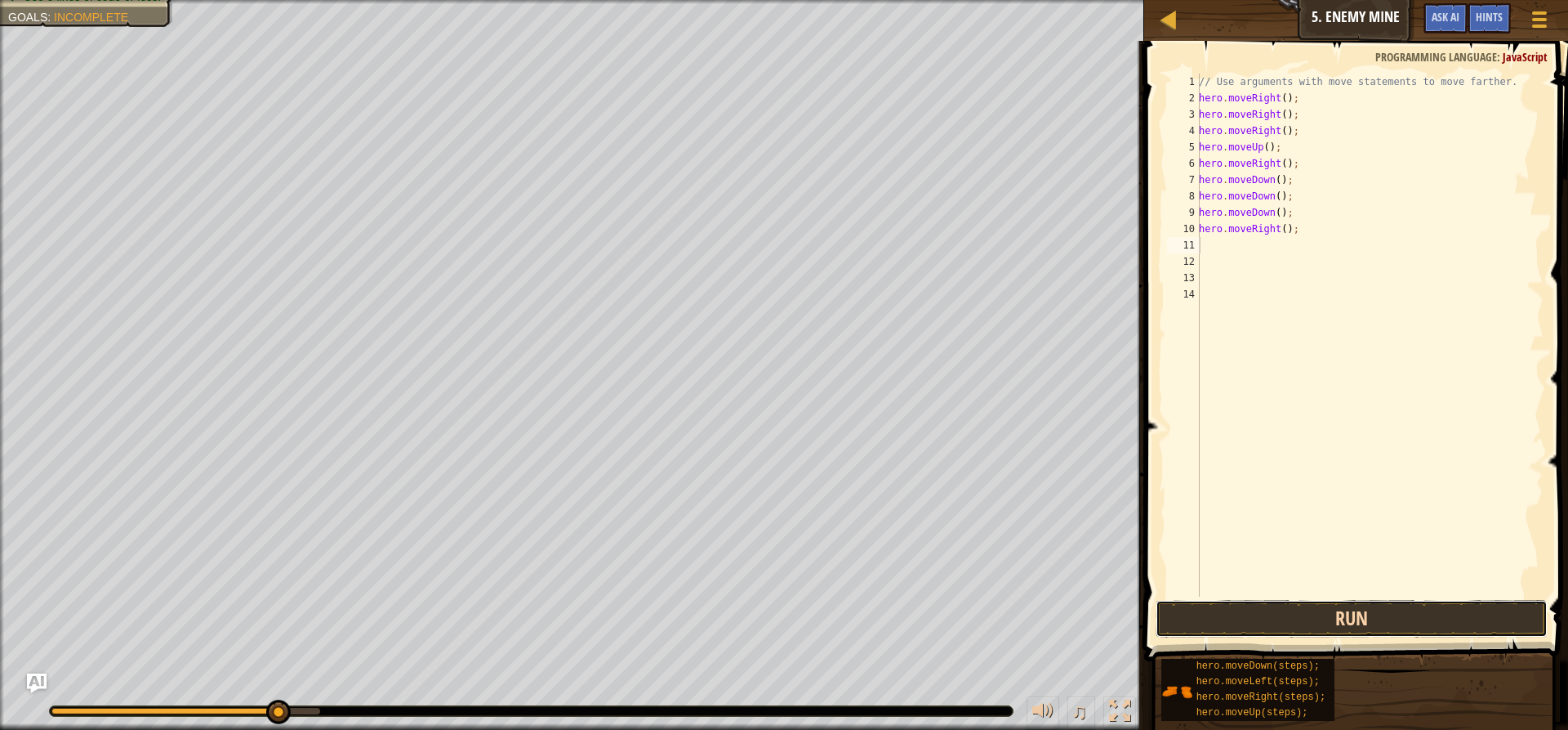
click at [1278, 613] on button "Run" at bounding box center [1351, 618] width 392 height 38
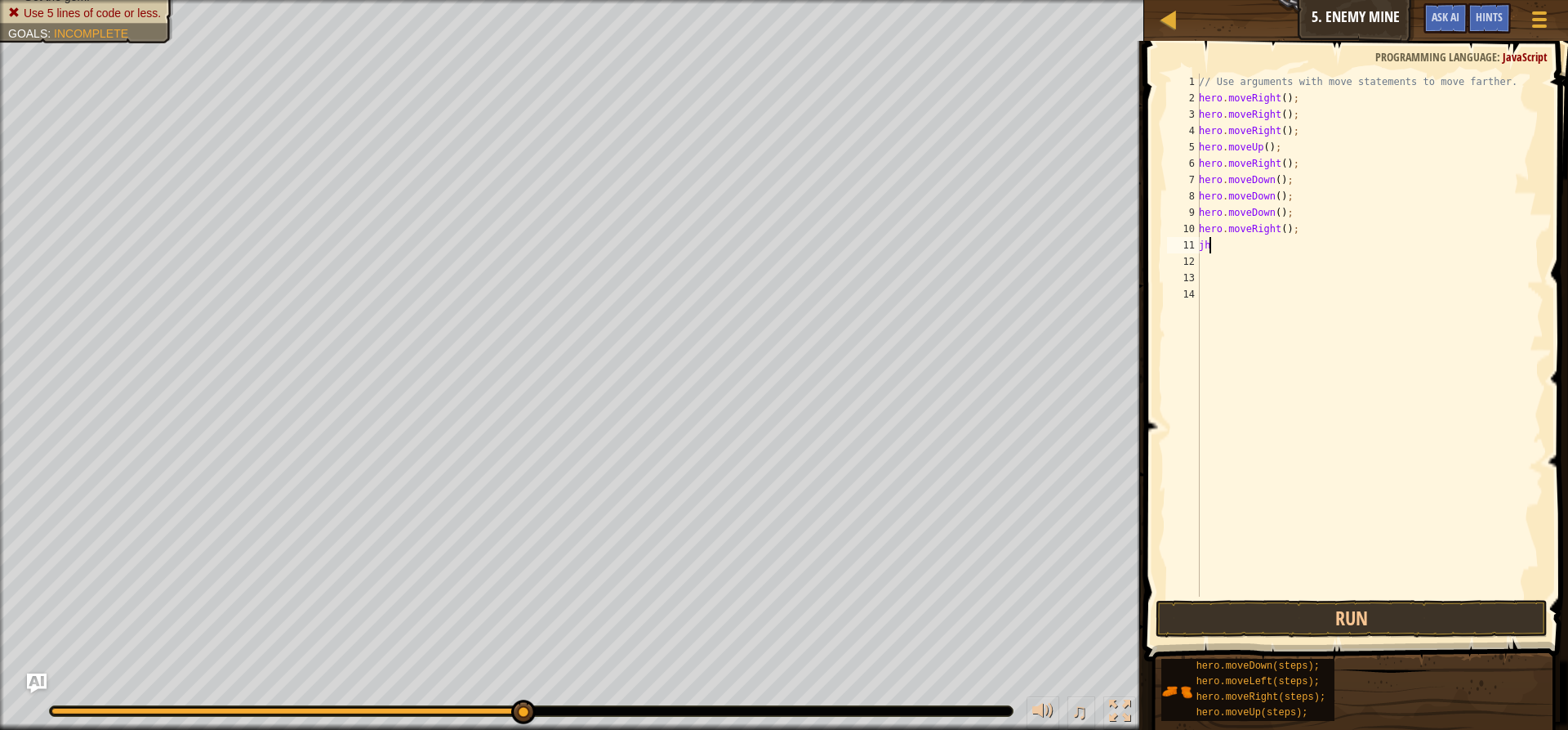
type textarea "j"
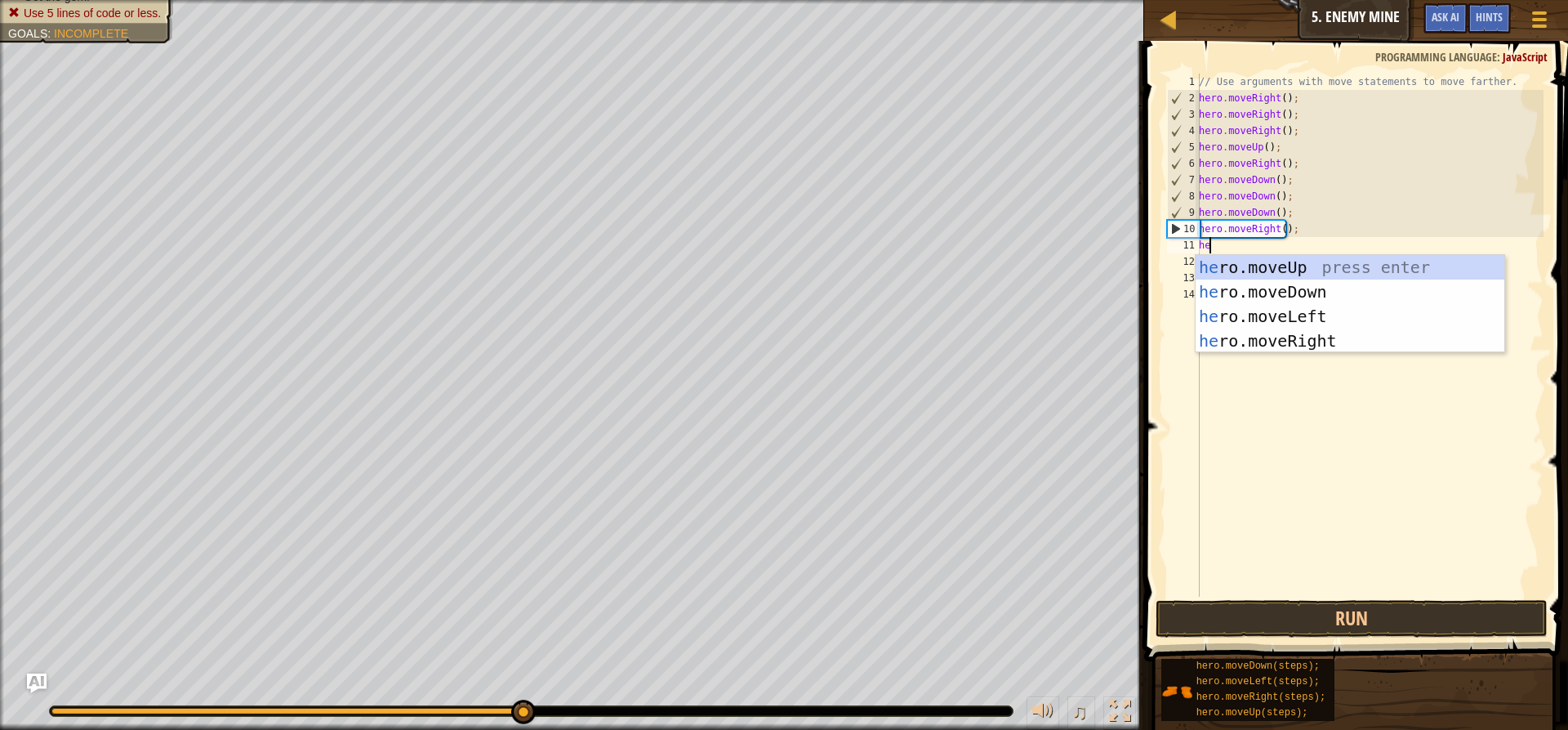
type textarea "her"
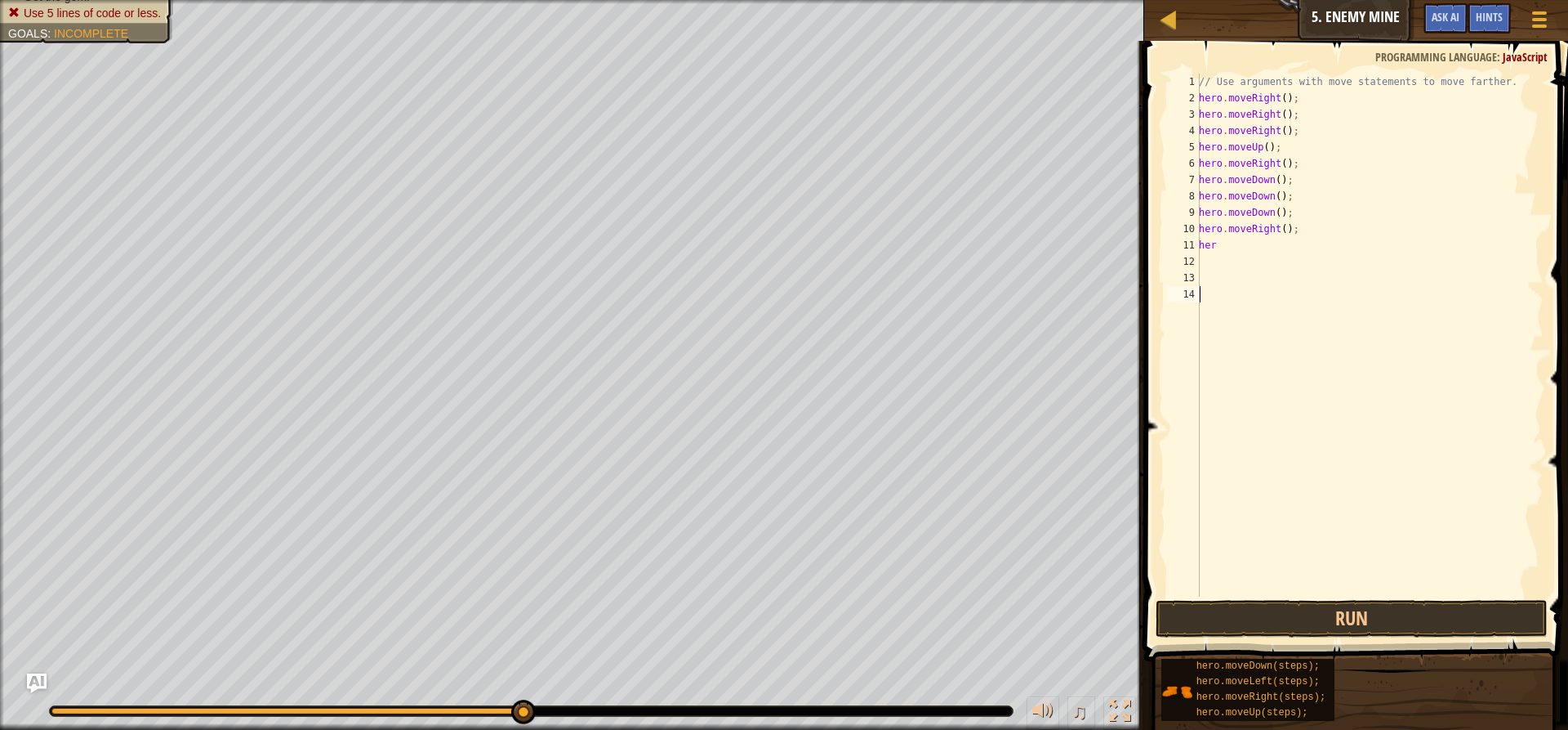
click at [1242, 354] on div "// Use arguments with move statements to move farther. hero . moveRight ( ) ; h…" at bounding box center [1369, 351] width 348 height 555
click at [1231, 256] on div "// Use arguments with move statements to move farther. hero . moveRight ( ) ; h…" at bounding box center [1369, 351] width 348 height 555
click at [1221, 229] on div "// Use arguments with move statements to move farther. hero . moveRight ( ) ; h…" at bounding box center [1369, 351] width 348 height 555
click at [1217, 251] on div "// Use arguments with move statements to move farther. hero . moveRight ( ) ; h…" at bounding box center [1369, 351] width 348 height 555
type textarea "hero"
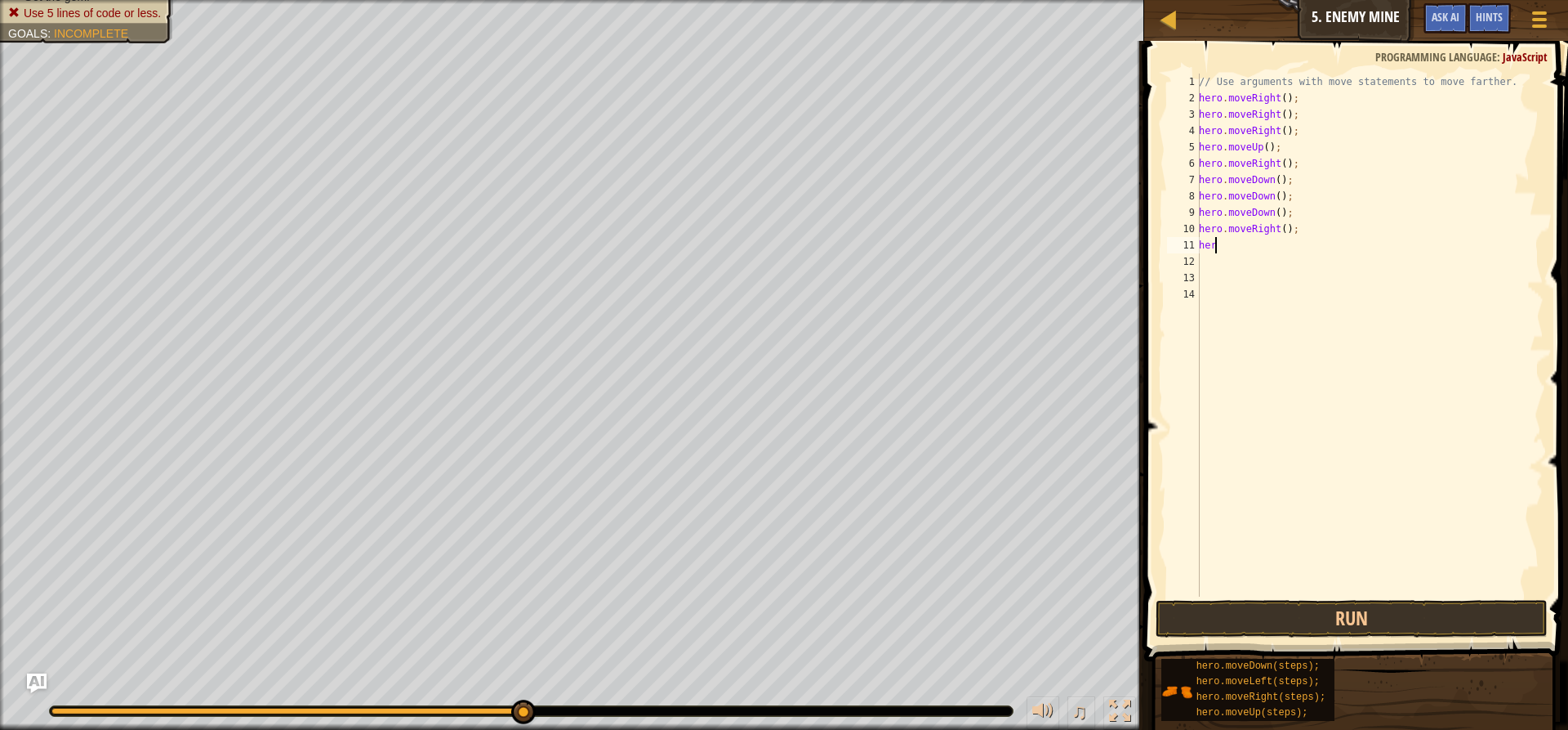
scroll to position [8, 1]
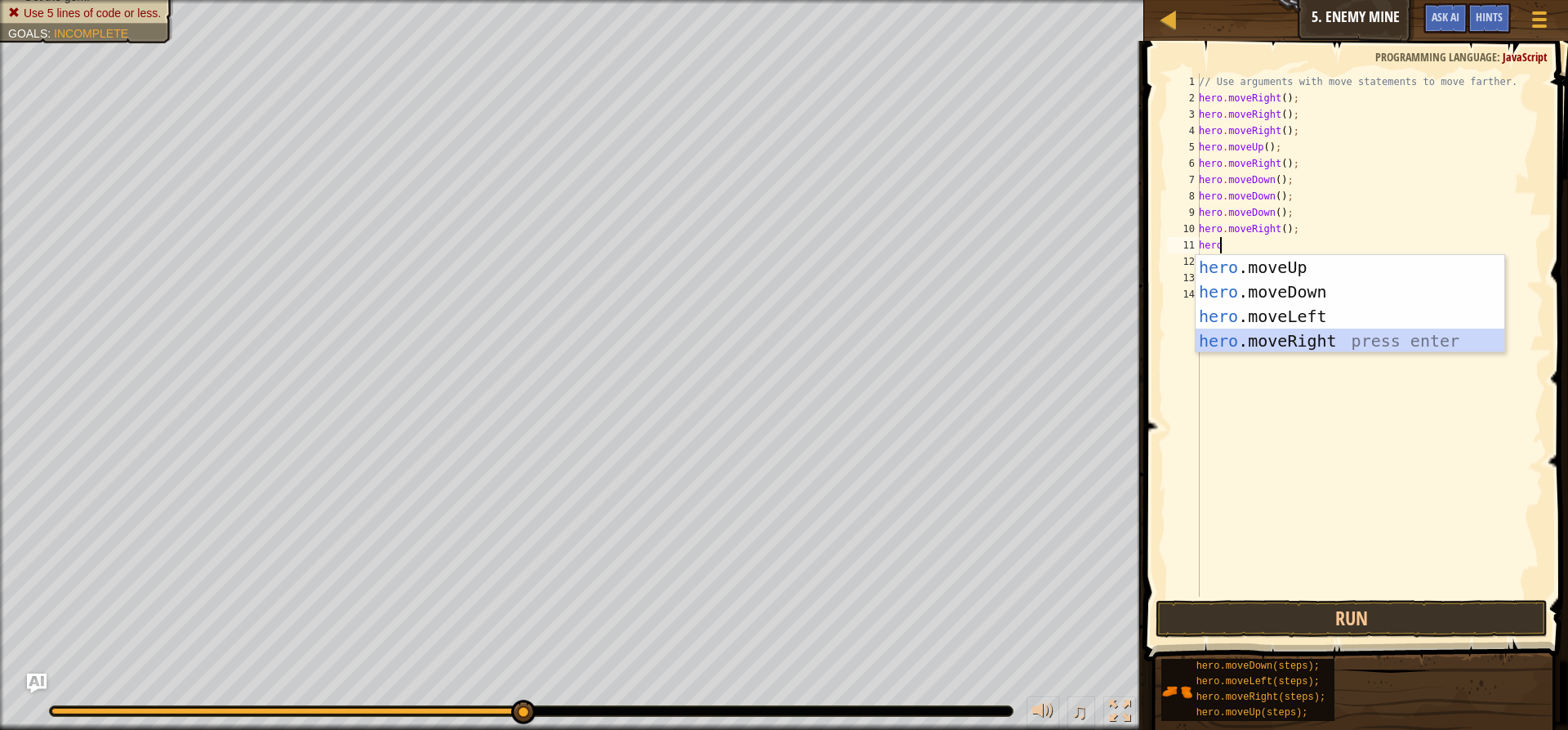
click at [1255, 345] on div "hero .moveUp press enter hero .moveDown press enter hero .moveLeft press enter …" at bounding box center [1349, 328] width 309 height 147
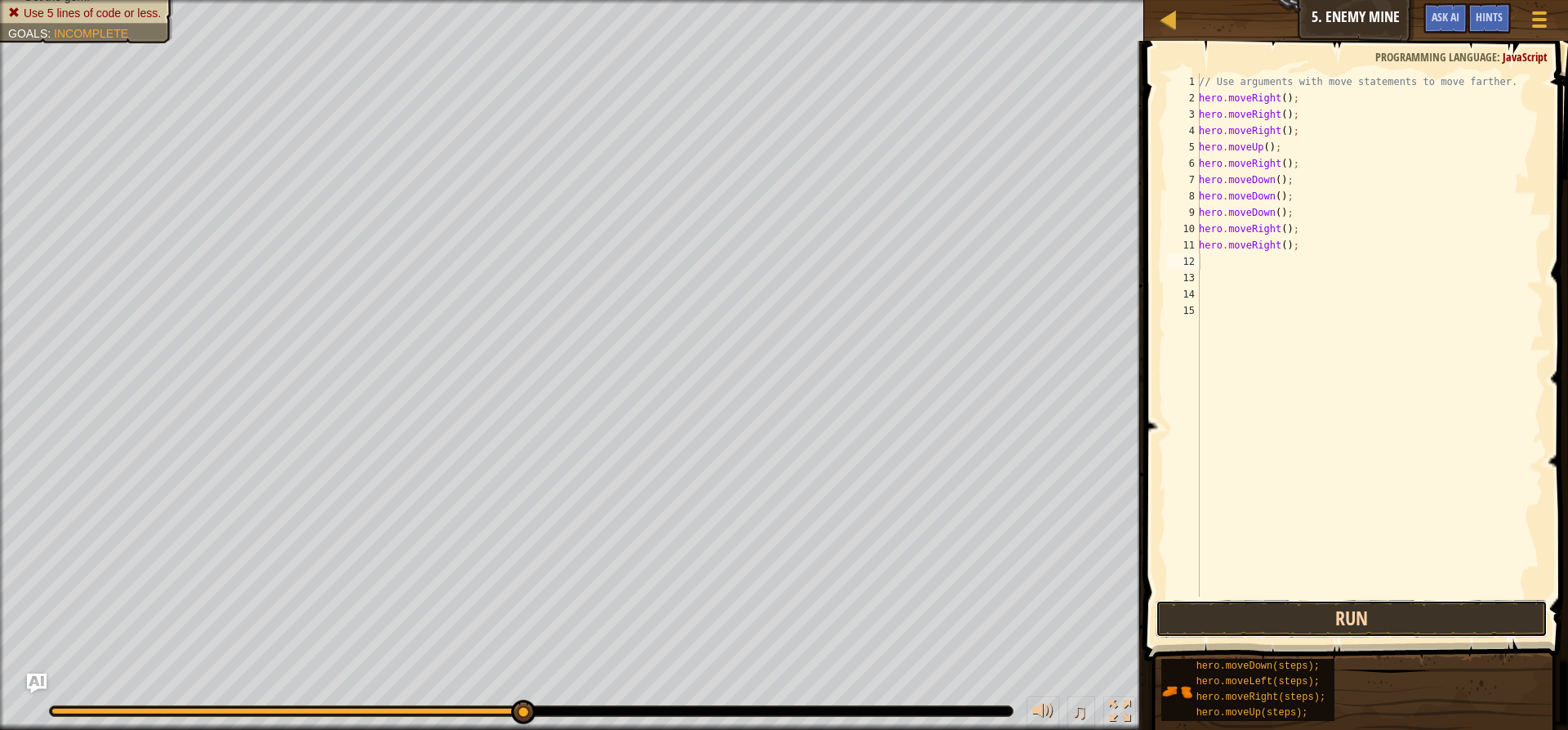
click at [1304, 603] on button "Run" at bounding box center [1351, 618] width 392 height 38
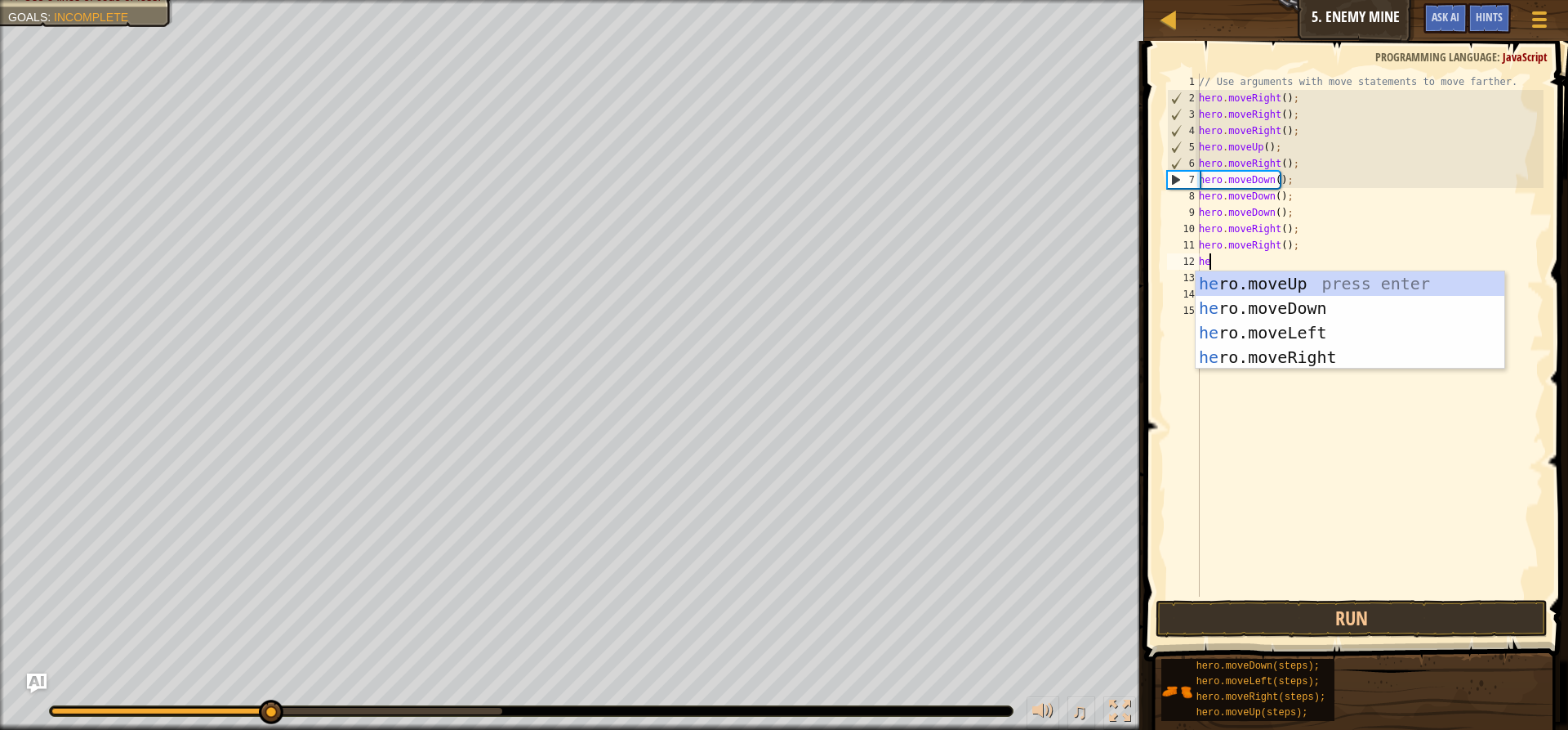
type textarea "her"
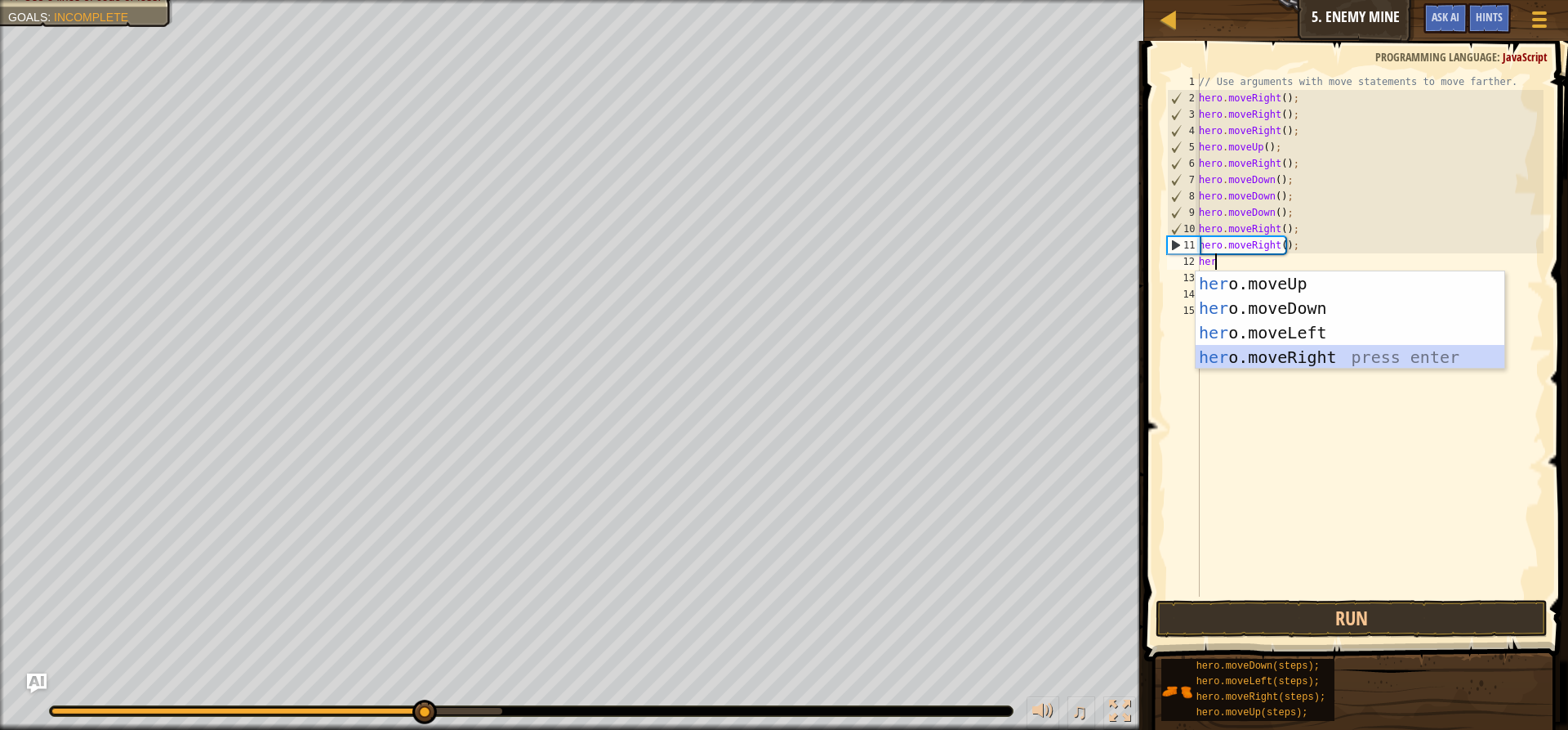
click at [1226, 352] on div "her o.moveUp press enter her o.moveDown press enter her o.moveLeft press enter …" at bounding box center [1349, 344] width 309 height 147
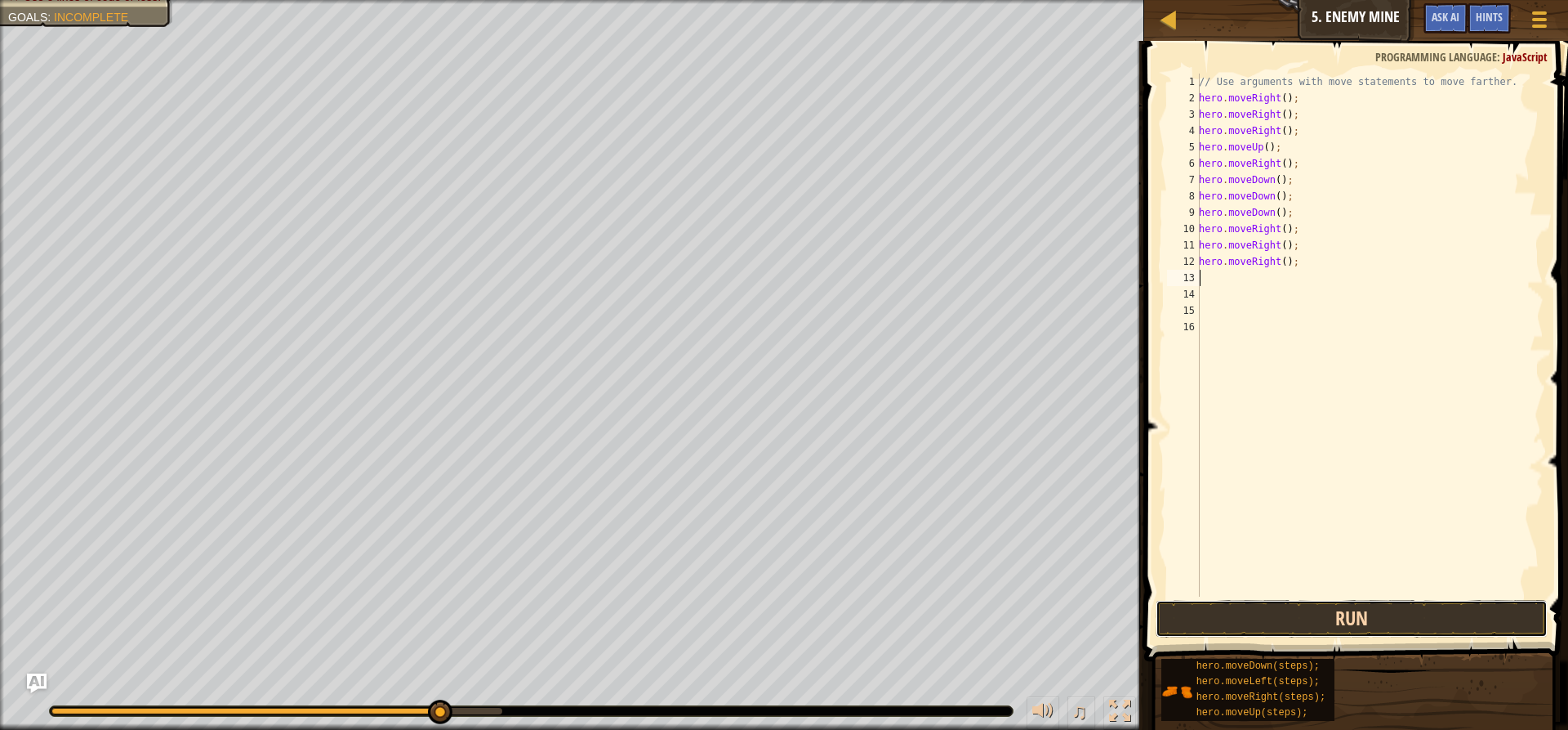
click at [1326, 609] on button "Run" at bounding box center [1351, 618] width 392 height 38
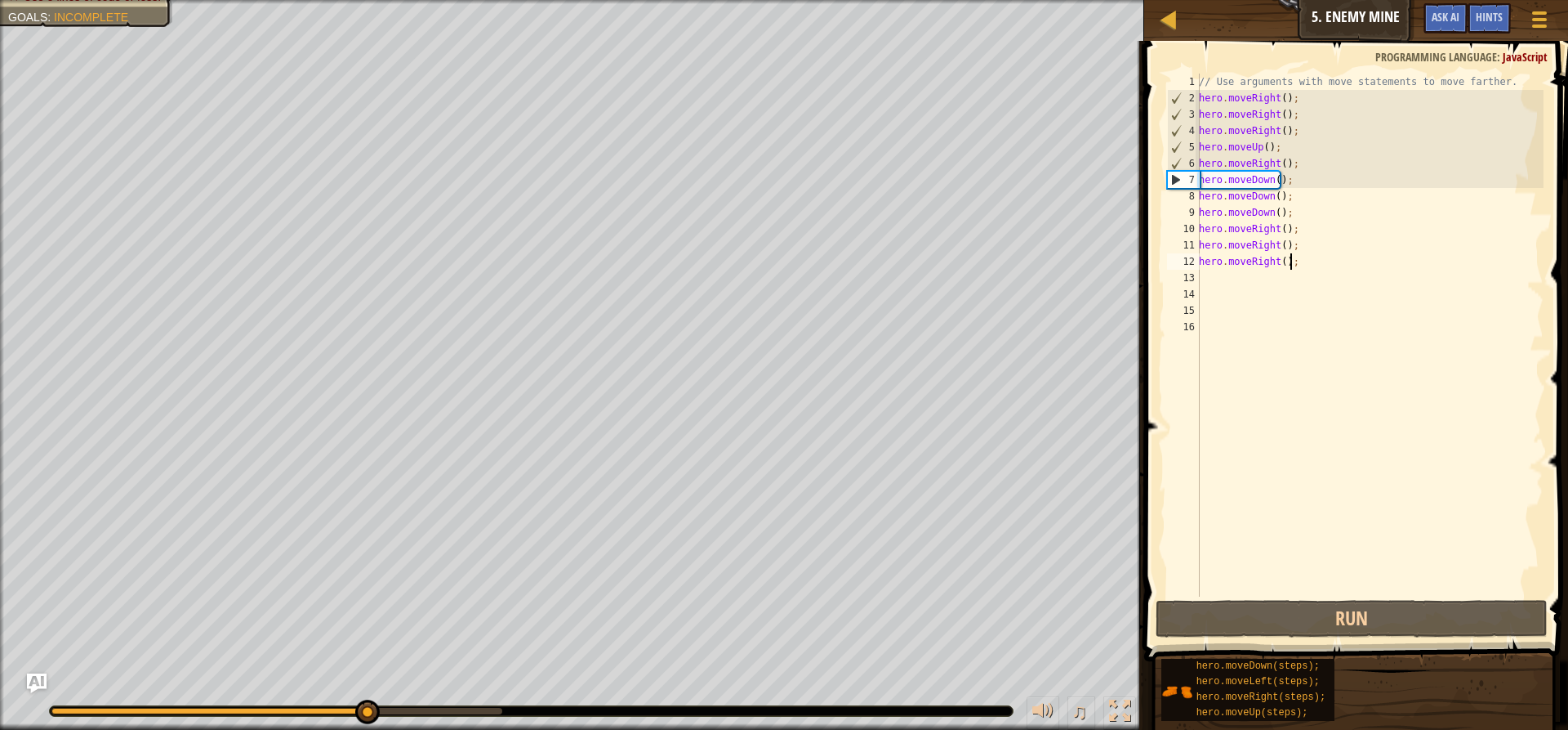
click at [1323, 265] on div "// Use arguments with move statements to move farther. hero . moveRight ( ) ; h…" at bounding box center [1369, 351] width 348 height 555
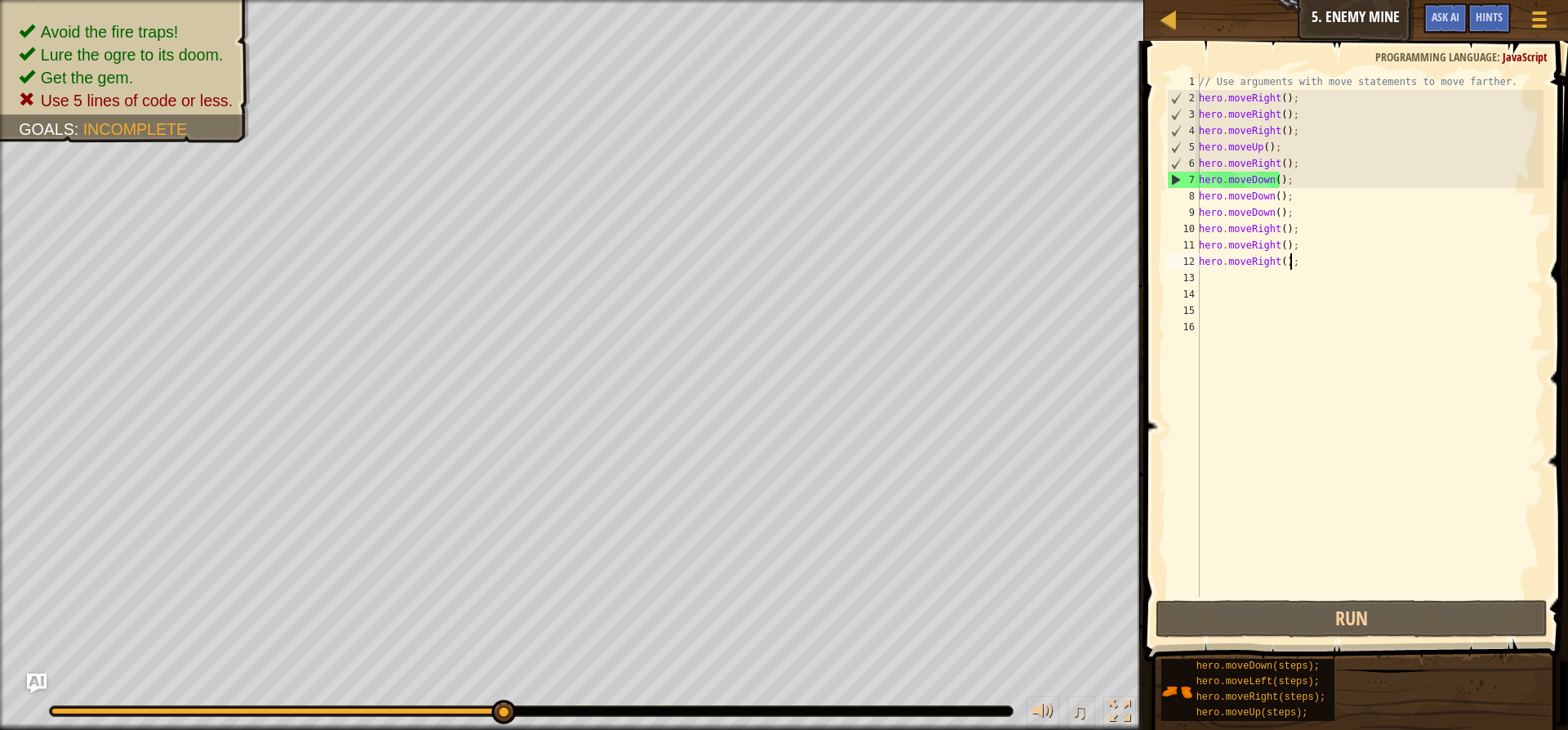
click at [1177, 179] on div "7" at bounding box center [1184, 179] width 32 height 16
click at [1170, 175] on div "7" at bounding box center [1184, 179] width 32 height 16
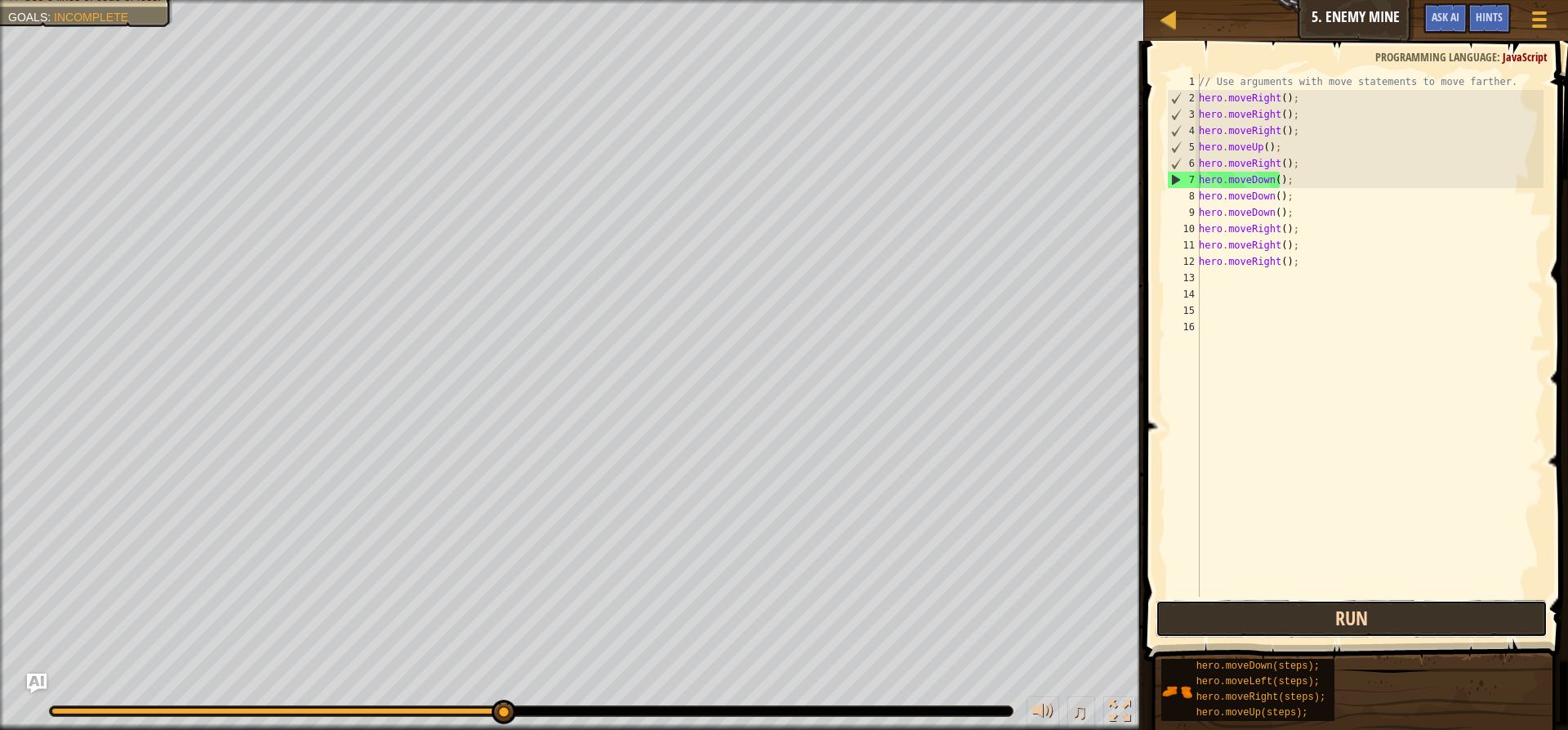
drag, startPoint x: 1223, startPoint y: 607, endPoint x: 1222, endPoint y: 624, distance: 17.0
click at [1222, 624] on button "Run" at bounding box center [1351, 618] width 392 height 38
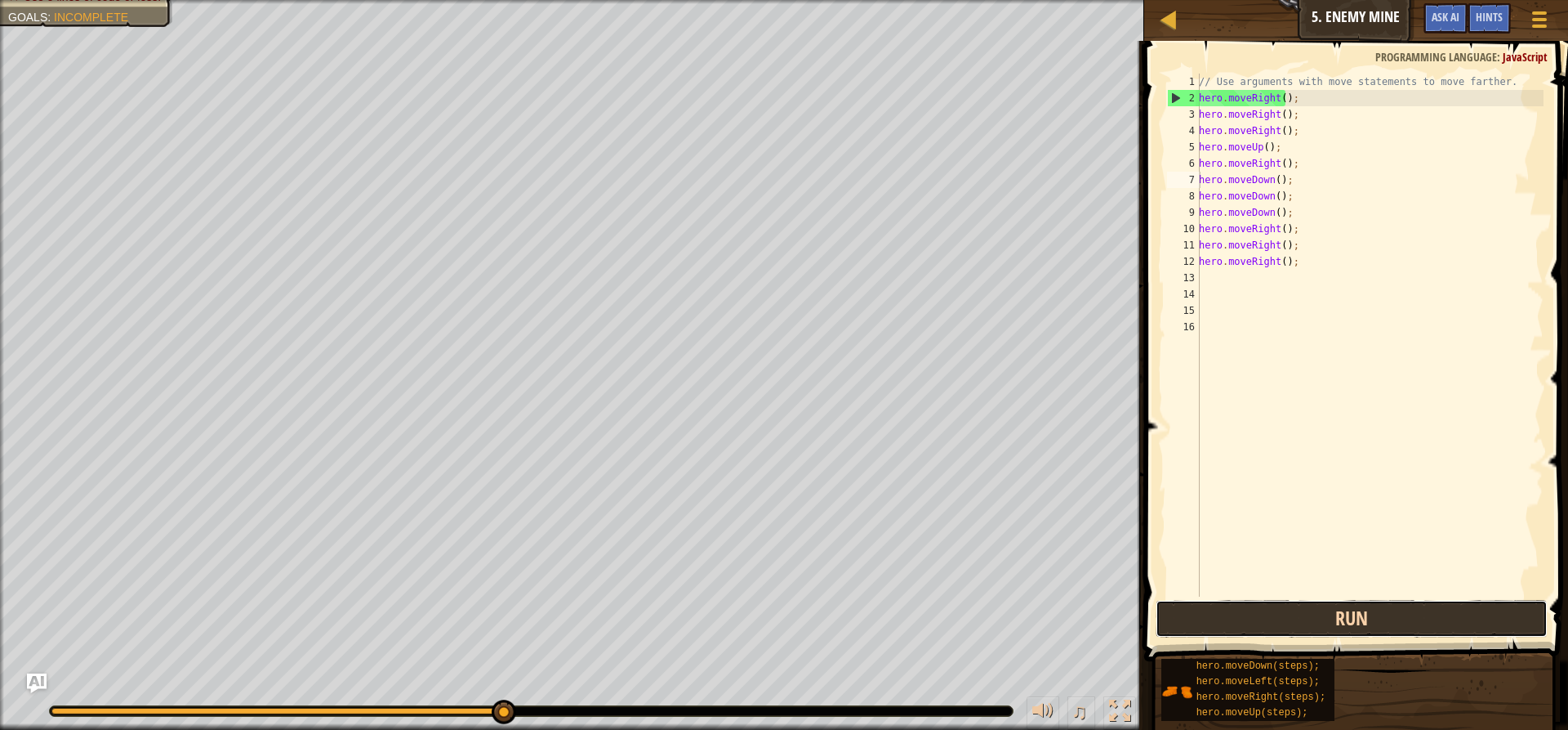
click at [1326, 604] on button "Run" at bounding box center [1351, 618] width 392 height 38
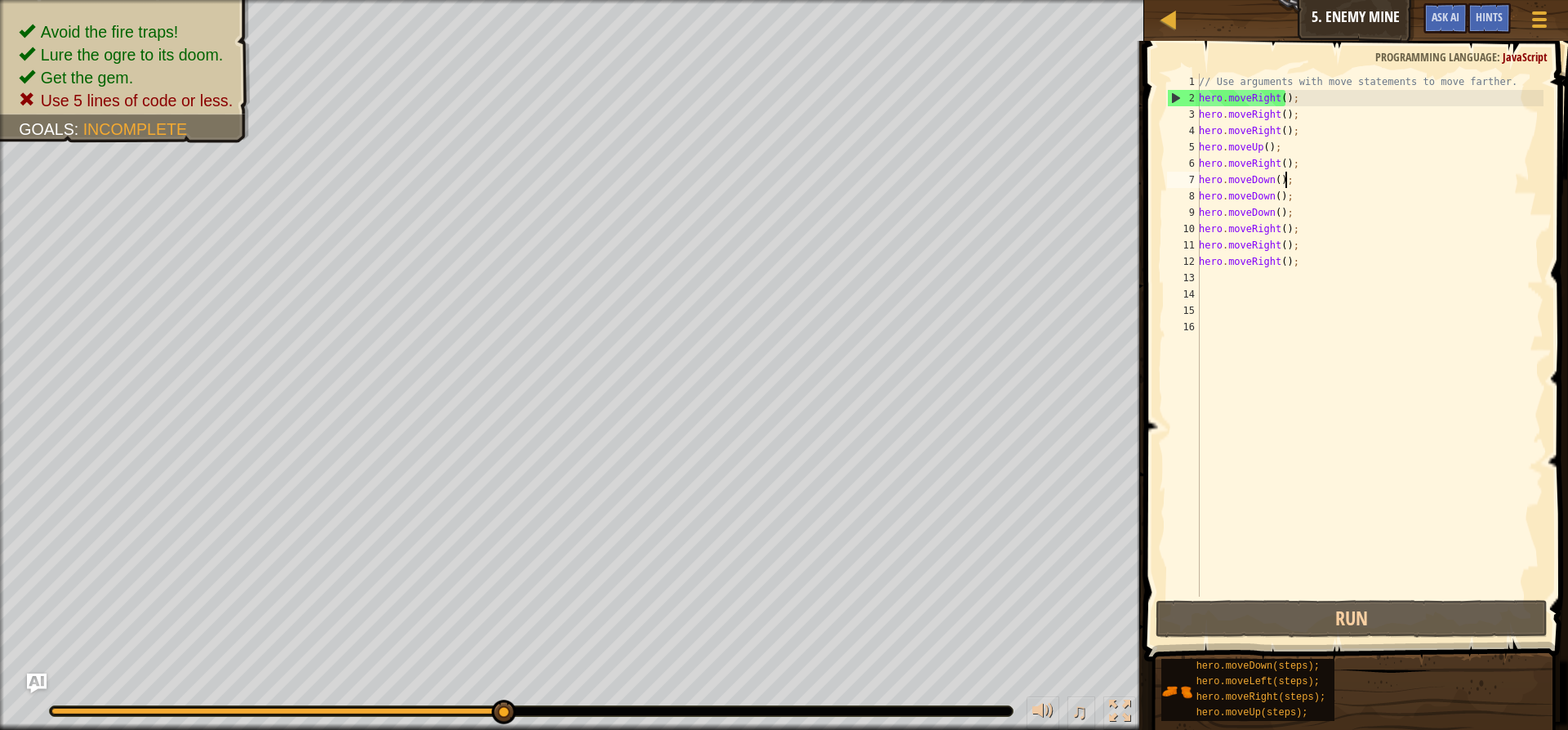
click at [1289, 176] on div "// Use arguments with move statements to move farther. hero . moveRight ( ) ; h…" at bounding box center [1369, 351] width 348 height 555
click at [1289, 204] on div "// Use arguments with move statements to move farther. hero . moveRight ( ) ; h…" at bounding box center [1369, 351] width 348 height 555
click at [1289, 182] on div "// Use arguments with move statements to move farther. hero . moveRight ( ) ; h…" at bounding box center [1369, 351] width 348 height 555
type textarea "hero.moveDown();3"
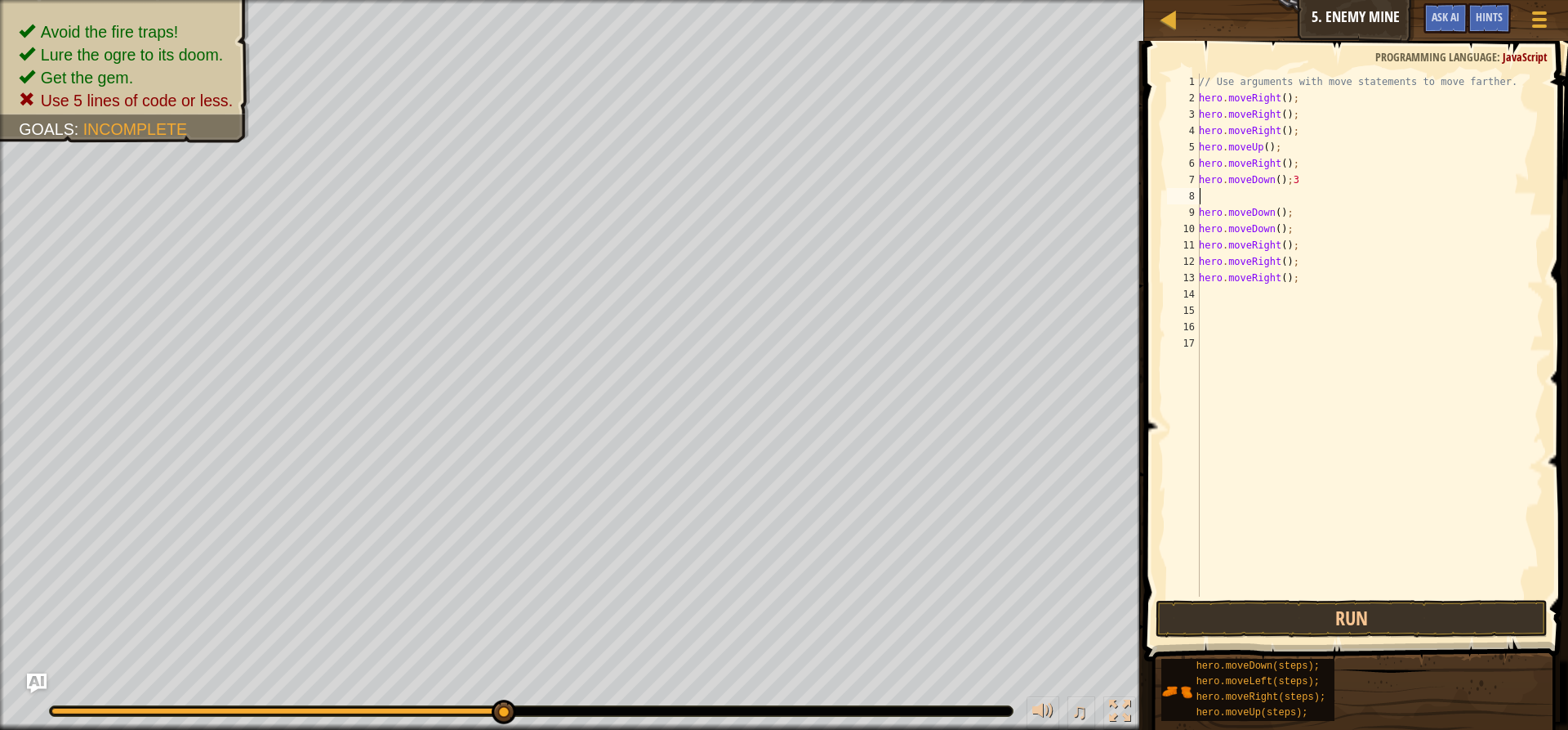
click at [1290, 204] on div "// Use arguments with move statements to move farther. hero . moveRight ( ) ; h…" at bounding box center [1369, 351] width 348 height 555
click at [1290, 208] on div "// Use arguments with move statements to move farther. hero . moveRight ( ) ; h…" at bounding box center [1369, 351] width 348 height 555
type textarea "h"
click at [1302, 217] on div "// Use arguments with move statements to move farther. hero . moveRight ( ) ; h…" at bounding box center [1369, 351] width 348 height 555
click at [1298, 237] on div "// Use arguments with move statements to move farther. hero . moveRight ( ) ; h…" at bounding box center [1369, 351] width 348 height 555
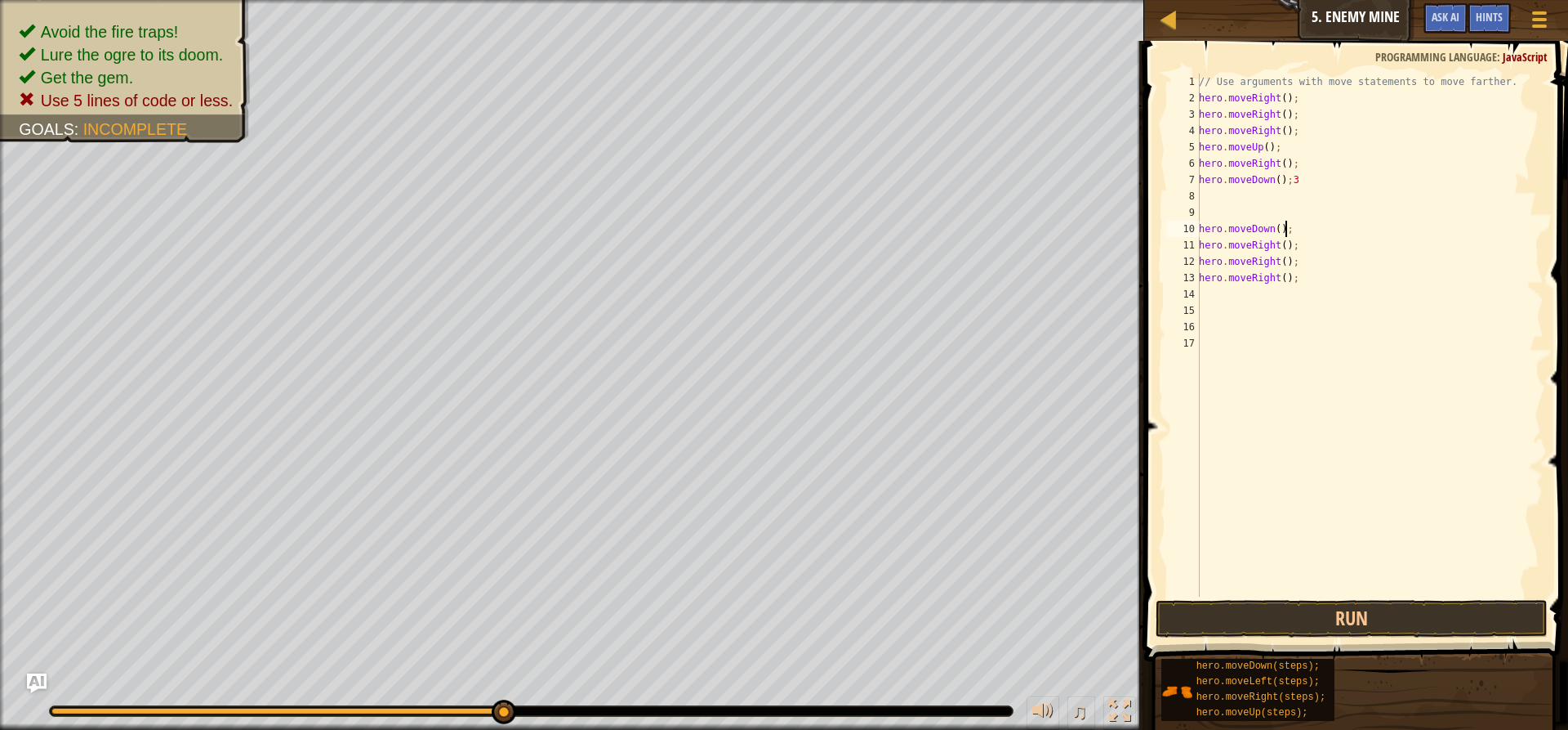
click at [1298, 227] on div "// Use arguments with move statements to move farther. hero . moveRight ( ) ; h…" at bounding box center [1369, 351] width 348 height 555
type textarea "h"
click at [1325, 253] on div "// Use arguments with move statements to move farther. hero . moveRight ( ) ; h…" at bounding box center [1369, 351] width 348 height 555
type textarea "h"
click at [1266, 272] on div "// Use arguments with move statements to move farther. hero . moveRight ( ) ; h…" at bounding box center [1369, 351] width 348 height 555
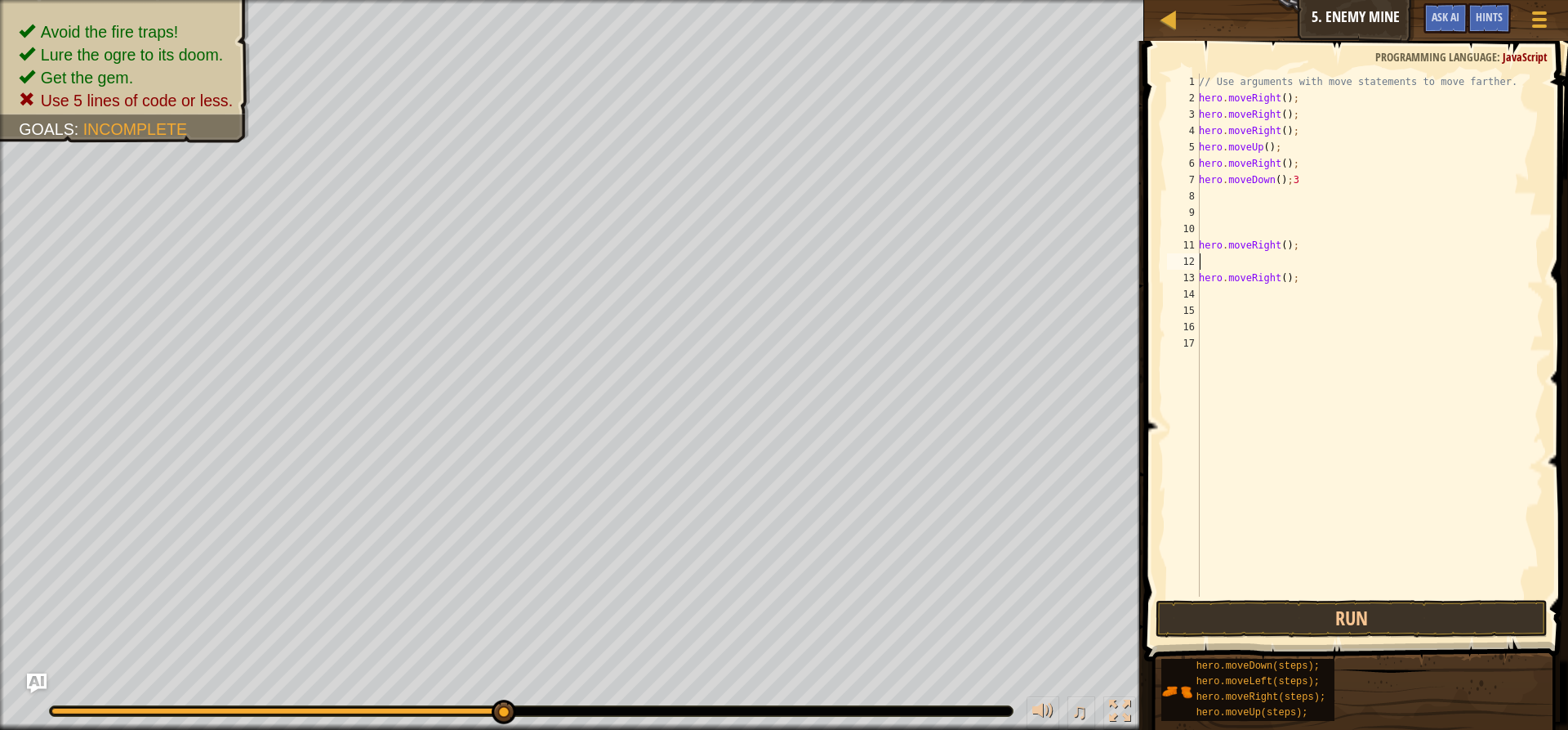
type textarea "hero.moveRight();"
click at [1302, 291] on div "// Use arguments with move statements to move farther. hero . moveRight ( ) ; h…" at bounding box center [1369, 351] width 348 height 555
click at [1292, 282] on div "// Use arguments with move statements to move farther. hero . moveRight ( ) ; h…" at bounding box center [1369, 351] width 348 height 555
type textarea "h"
click at [1269, 250] on div "// Use arguments with move statements to move farther. hero . moveRight ( ) ; h…" at bounding box center [1369, 351] width 348 height 555
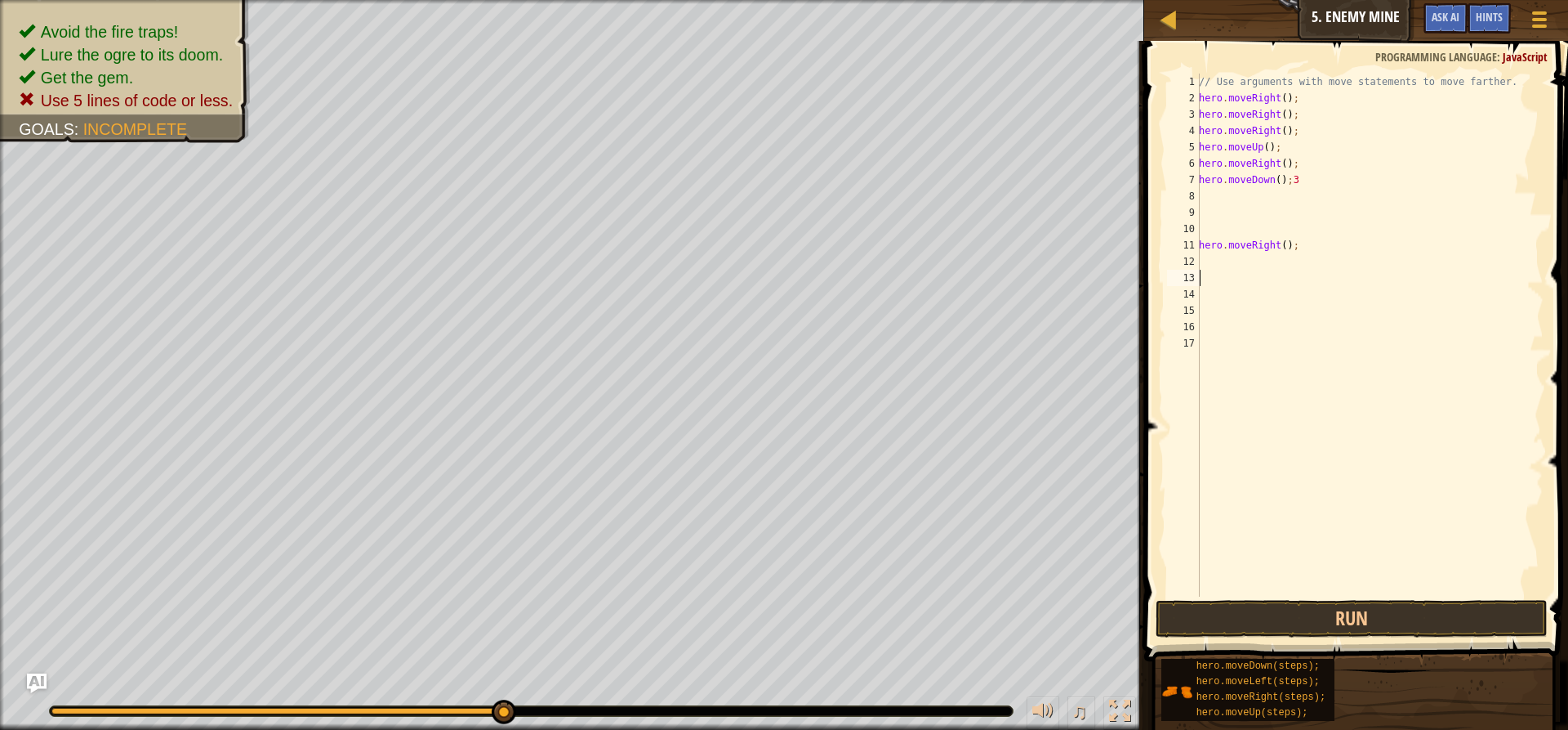
type textarea "hero.moveRight();"
click at [1297, 255] on div "// Use arguments with move statements to move farther. hero . moveRight ( ) ; h…" at bounding box center [1369, 351] width 348 height 555
click at [1300, 243] on div "// Use arguments with move statements to move farther. hero . moveRight ( ) ; h…" at bounding box center [1369, 351] width 348 height 555
type textarea "h"
click at [1214, 192] on div "// Use arguments with move statements to move farther. hero . moveRight ( ) ; h…" at bounding box center [1369, 351] width 348 height 555
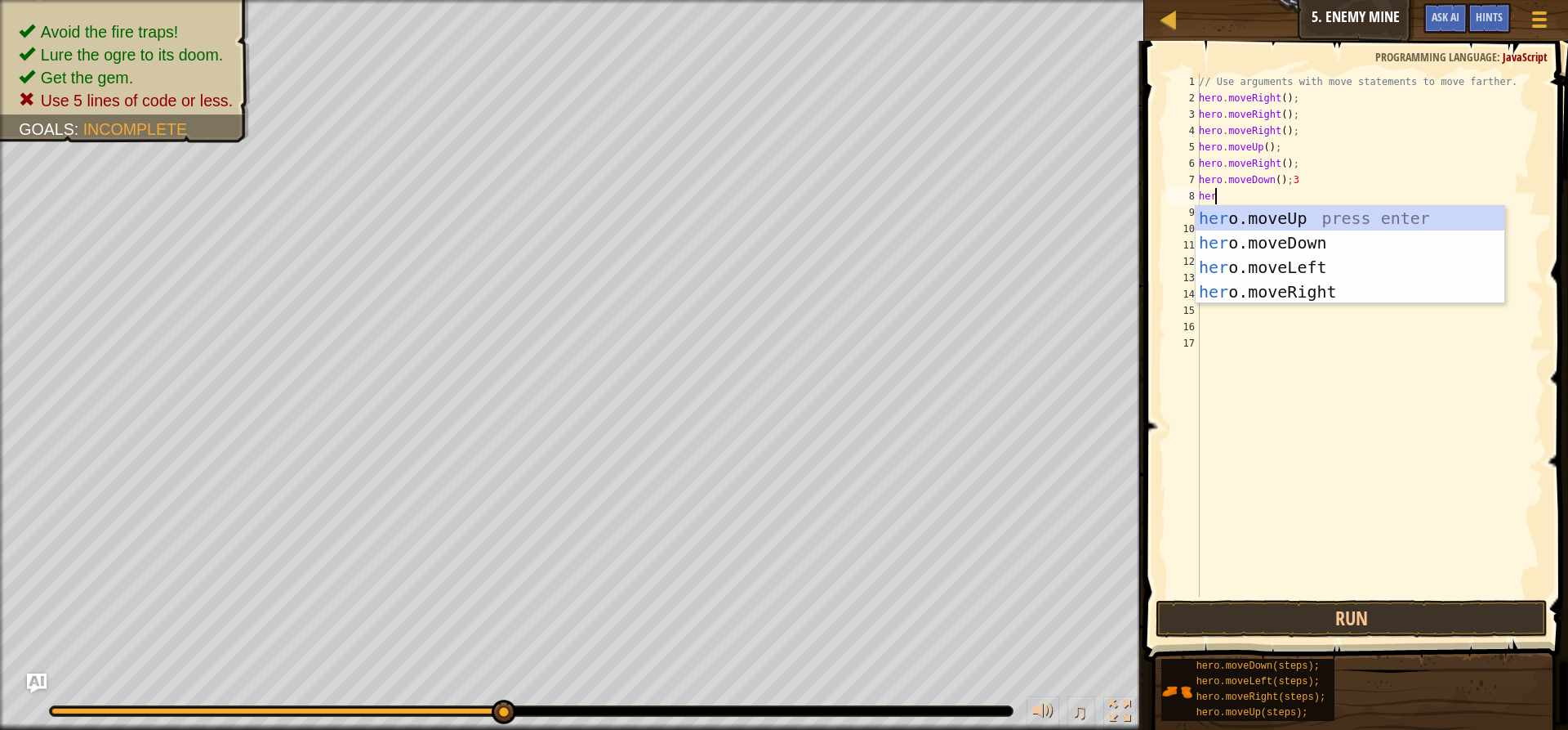
type textarea "hero"
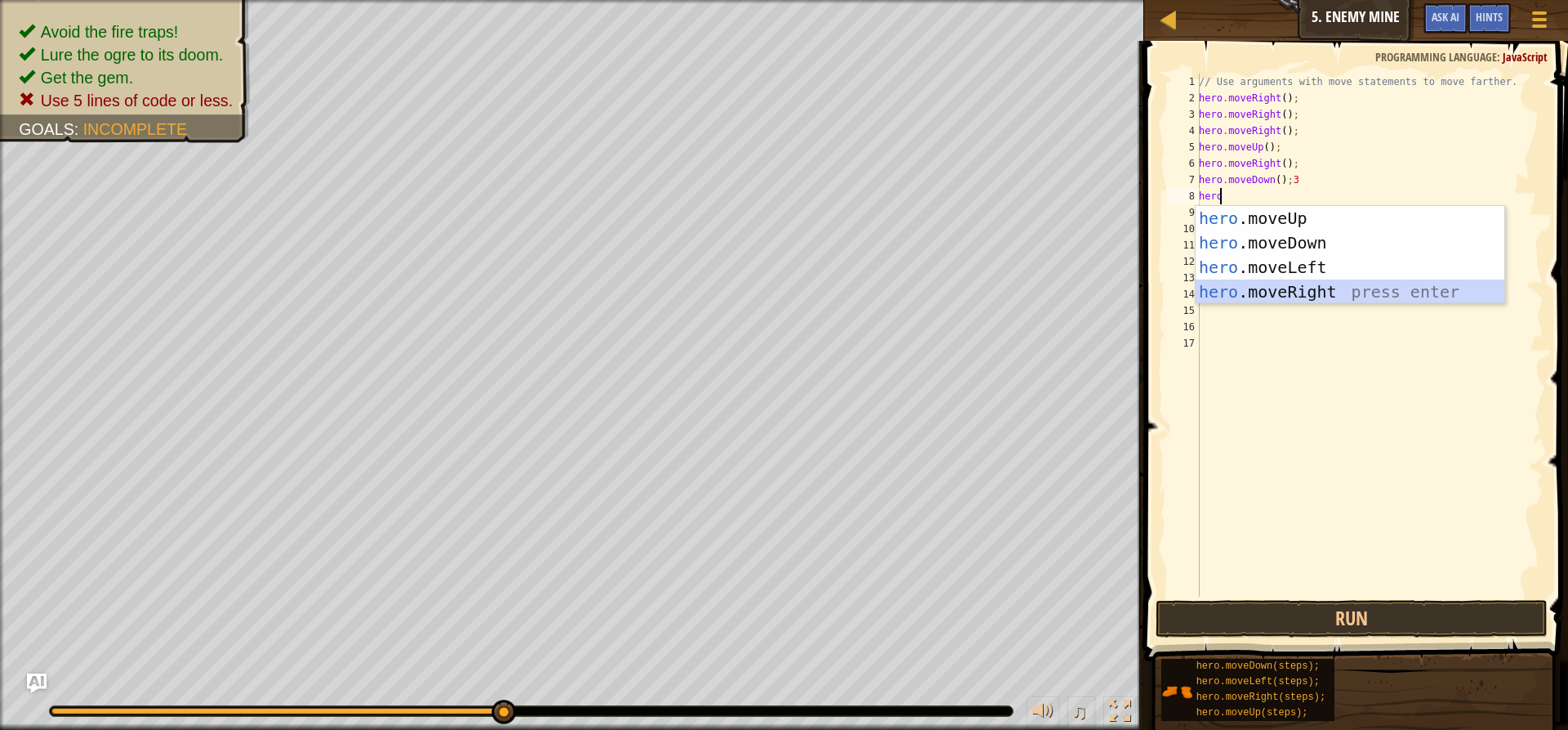
click at [1285, 291] on div "hero .moveUp press enter hero .moveDown press enter hero .moveLeft press enter …" at bounding box center [1349, 279] width 309 height 147
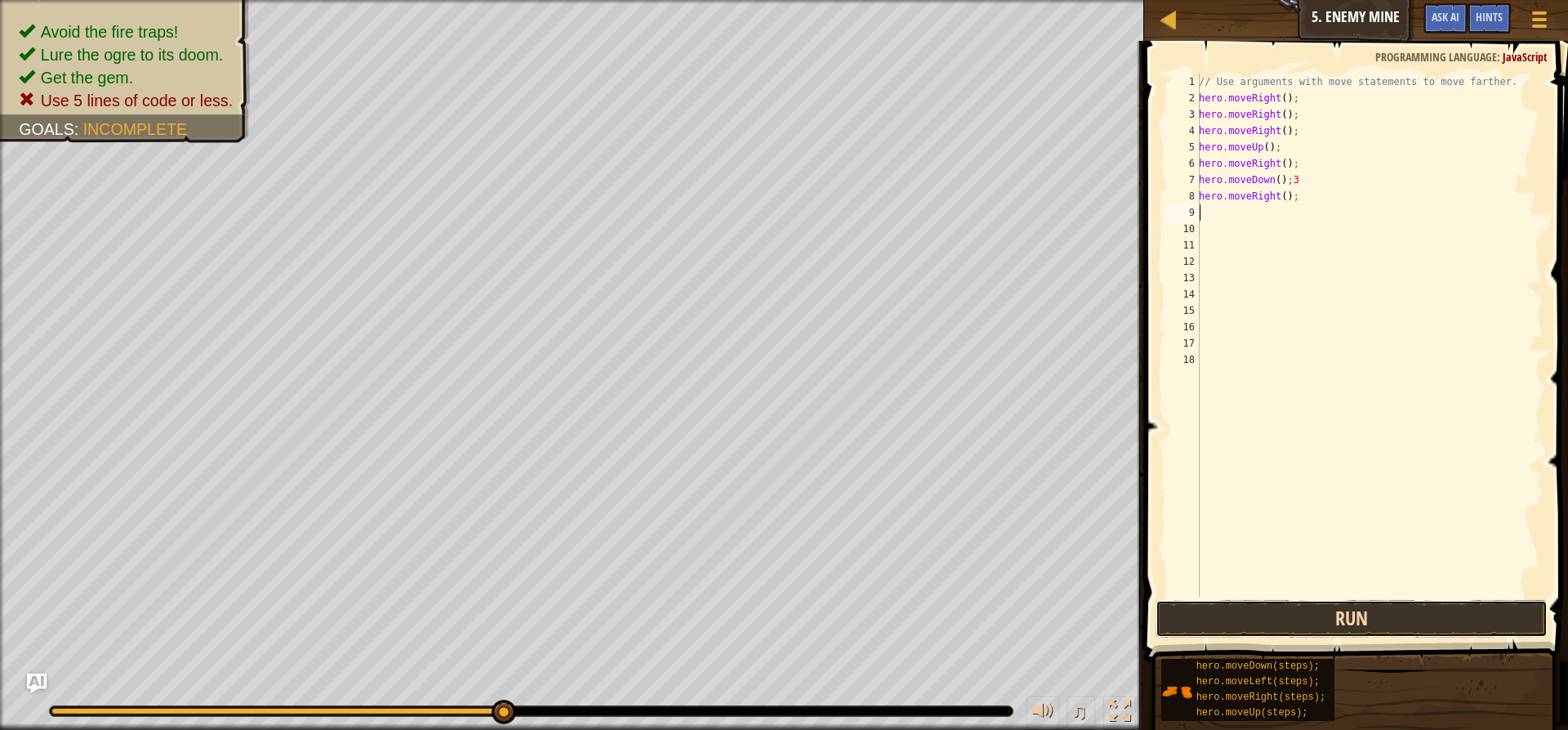
click at [1370, 603] on button "Run" at bounding box center [1351, 618] width 392 height 38
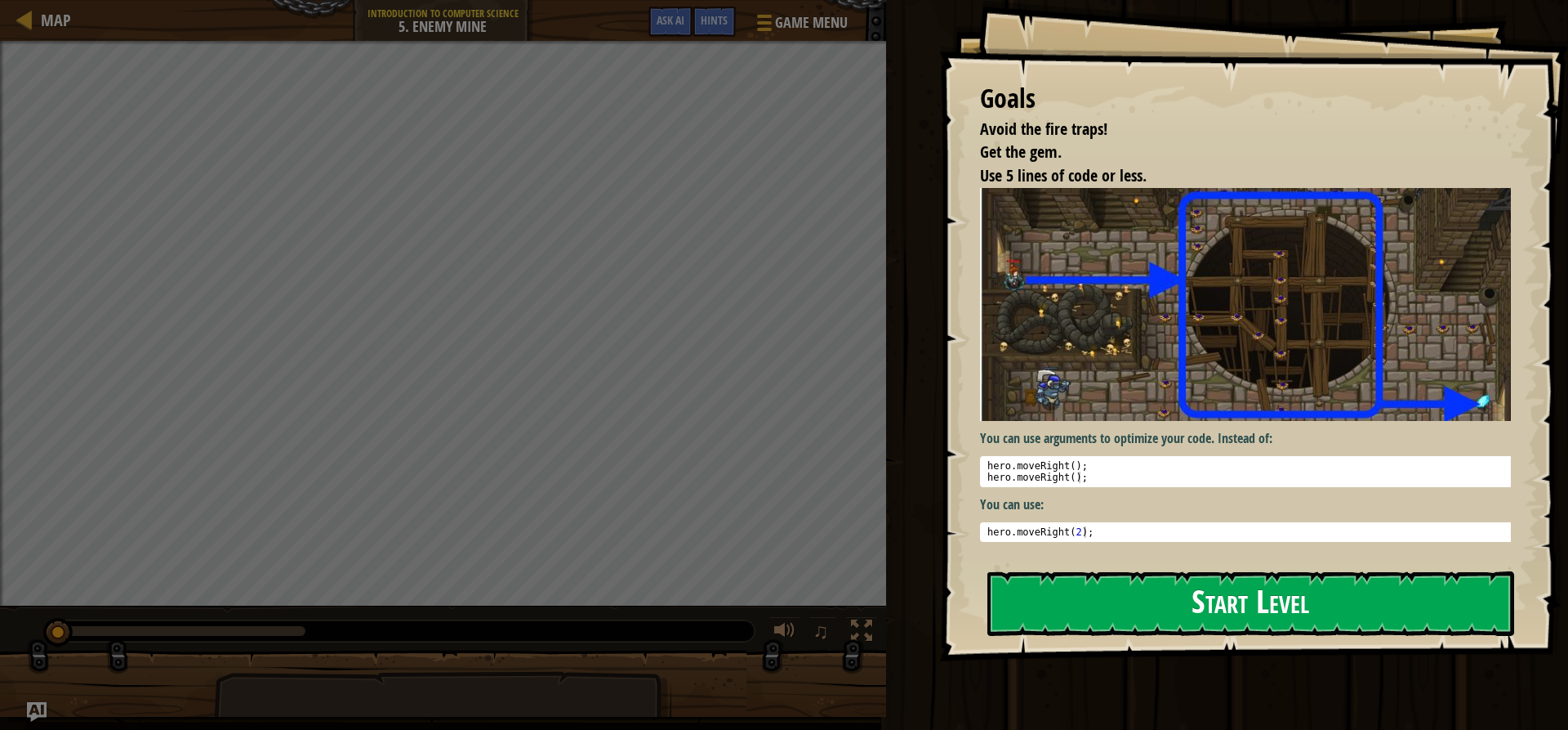
click at [1045, 609] on button "Start Level" at bounding box center [1251, 603] width 527 height 65
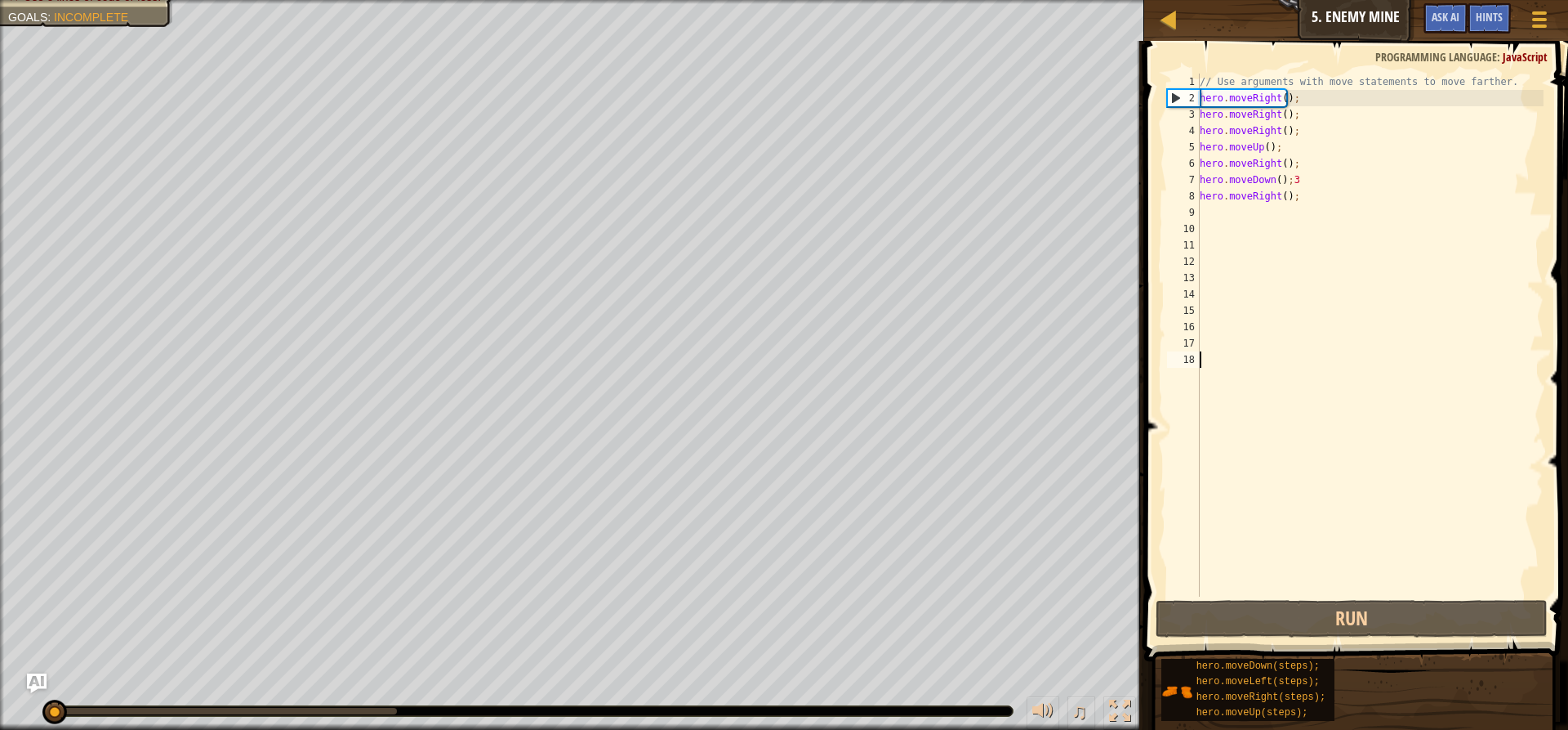
click at [1382, 129] on div "// Use arguments with move statements to move farther. hero . moveRight ( ) ; h…" at bounding box center [1370, 351] width 347 height 555
click at [1353, 98] on div "// Use arguments with move statements to move farther. hero . moveRight ( ) ; h…" at bounding box center [1370, 351] width 347 height 555
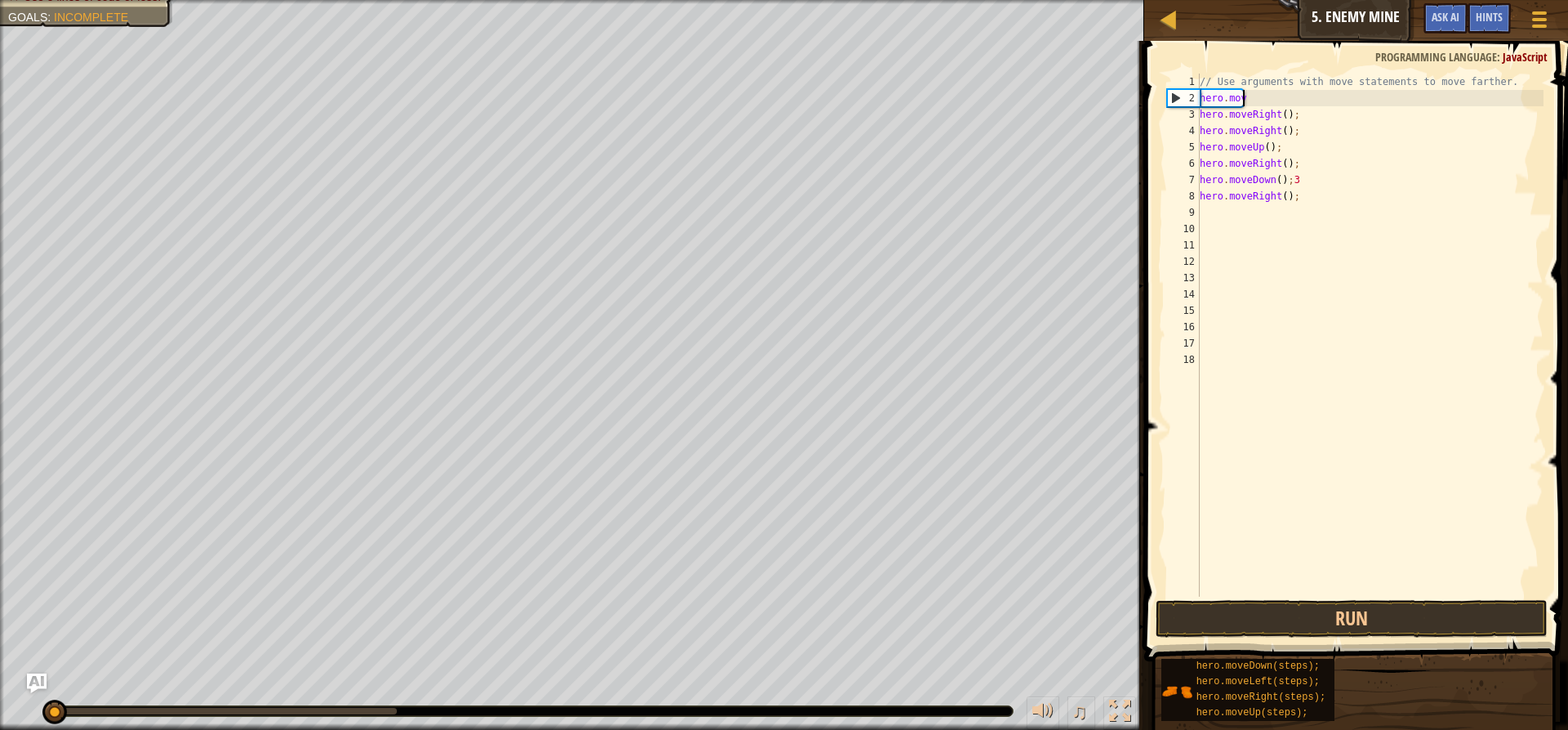
type textarea "h"
click at [1317, 108] on div "// Use arguments with move statements to move farther. hero . moveRight ( ) ; h…" at bounding box center [1370, 351] width 347 height 555
type textarea "h"
click at [1305, 133] on div "// Use arguments with move statements to move farther. hero . moveRight ( ) ; h…" at bounding box center [1370, 351] width 347 height 555
type textarea "h"
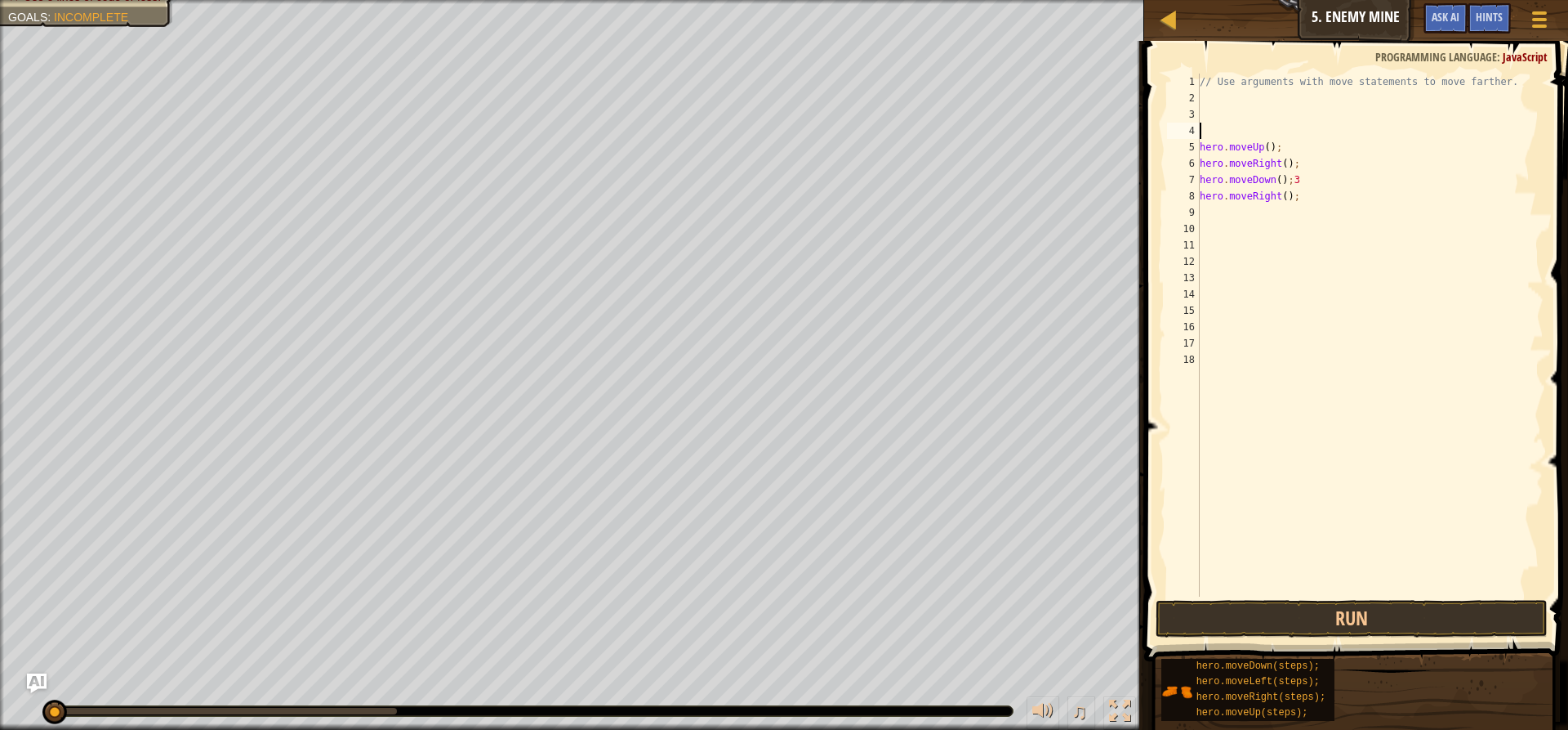
click at [1305, 133] on div "// Use arguments with move statements to move farther. hero . moveUp ( ) ; hero…" at bounding box center [1370, 351] width 347 height 555
click at [1303, 155] on div "// Use arguments with move statements to move farther. hero . moveUp ( ) ; hero…" at bounding box center [1370, 351] width 347 height 555
type textarea "h"
click at [1303, 155] on div "// Use arguments with move statements to move farther. hero . moveRight ( ) ; h…" at bounding box center [1370, 351] width 347 height 555
click at [1300, 191] on div "// Use arguments with move statements to move farther. hero . moveRight ( ) ; h…" at bounding box center [1370, 351] width 347 height 555
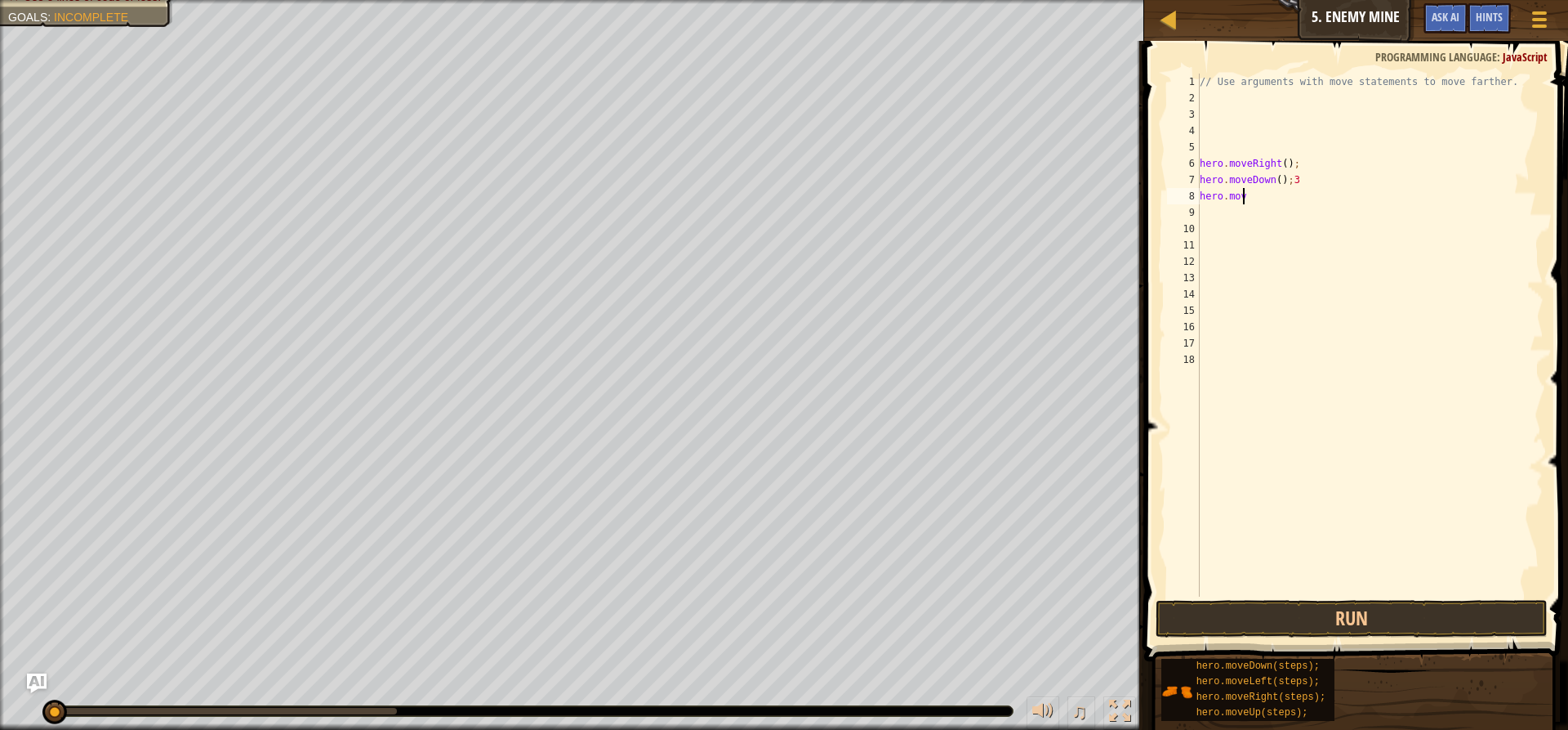
type textarea "h"
click at [1297, 190] on div "// Use arguments with move statements to move farther. hero . moveRight ( ) ; h…" at bounding box center [1370, 351] width 347 height 555
click at [1304, 172] on div "// Use arguments with move statements to move farther. hero . moveRight ( ) ; h…" at bounding box center [1370, 351] width 347 height 555
type textarea "h"
click at [1317, 159] on div "// Use arguments with move statements to move farther. hero . moveRight ( ) ;" at bounding box center [1370, 351] width 347 height 555
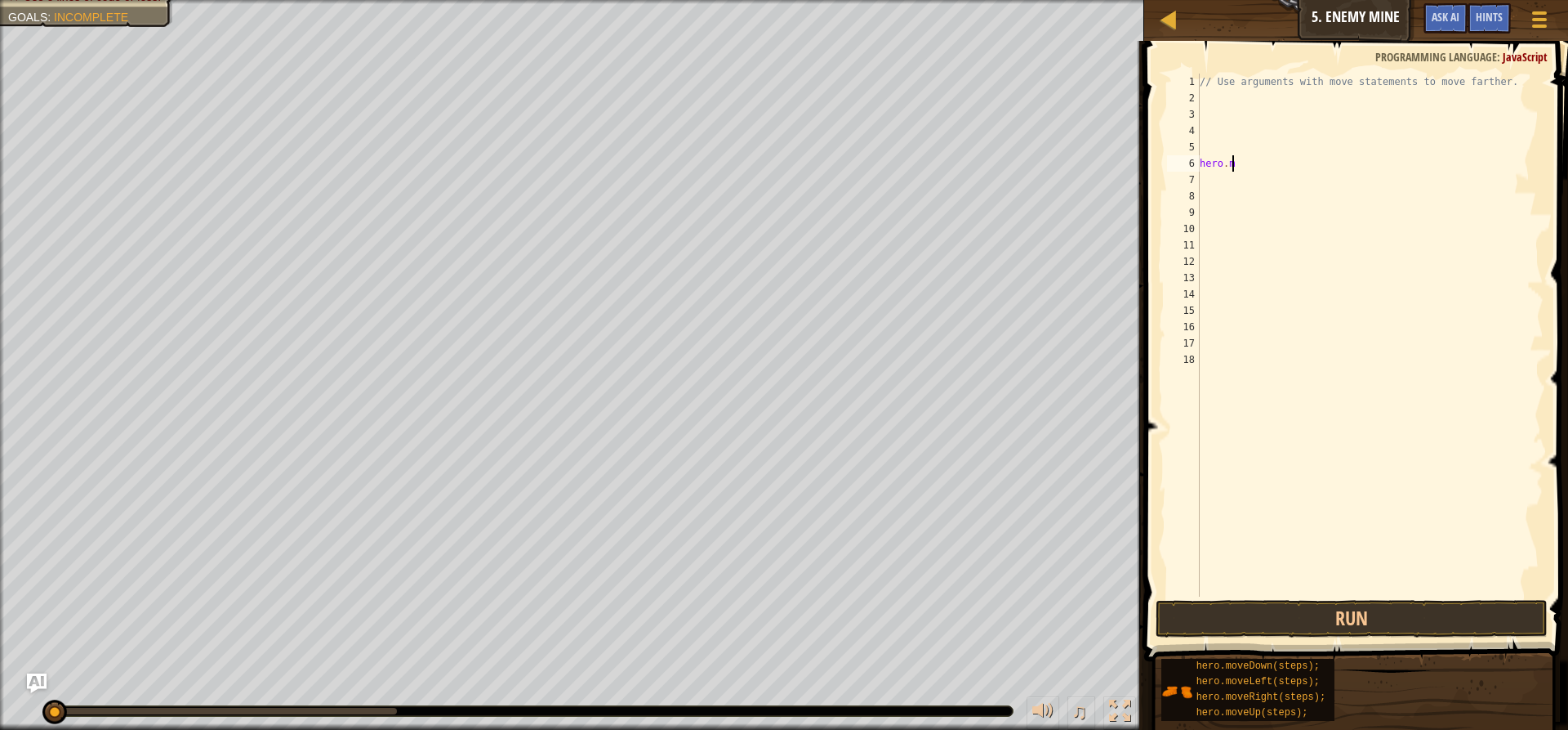
type textarea "h"
click at [1357, 602] on div "1 2 3 4 5 6 7 8 9 10 11 12 13 14 // Use arguments with move statements to move …" at bounding box center [1353, 383] width 429 height 668
click at [1363, 619] on button "Run" at bounding box center [1351, 618] width 392 height 38
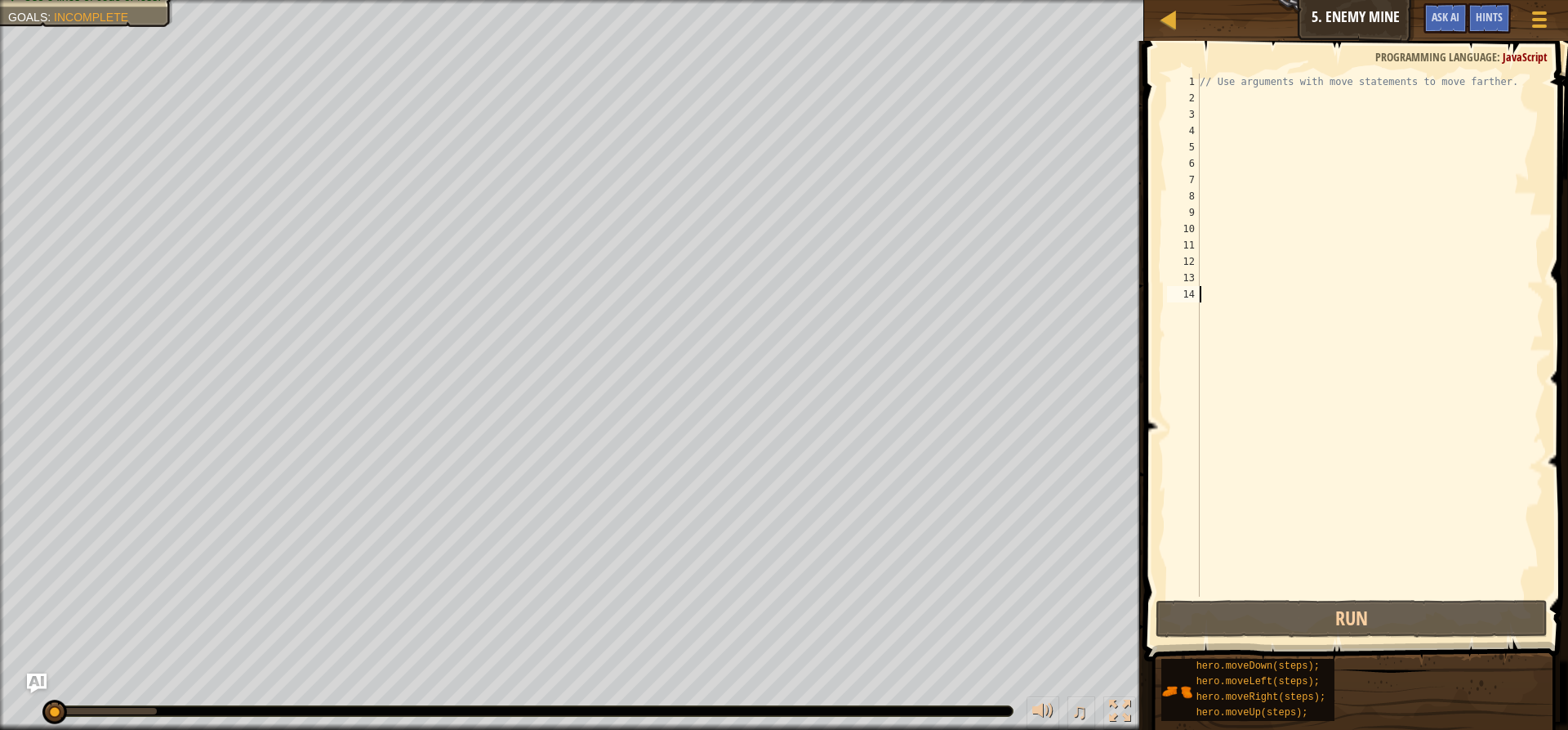
drag, startPoint x: 155, startPoint y: 702, endPoint x: 16, endPoint y: 721, distance: 140.3
click at [16, 721] on div "♫" at bounding box center [572, 707] width 1144 height 49
click at [1208, 97] on div "// Use arguments with move statements to move farther." at bounding box center [1370, 351] width 347 height 555
type textarea "h"
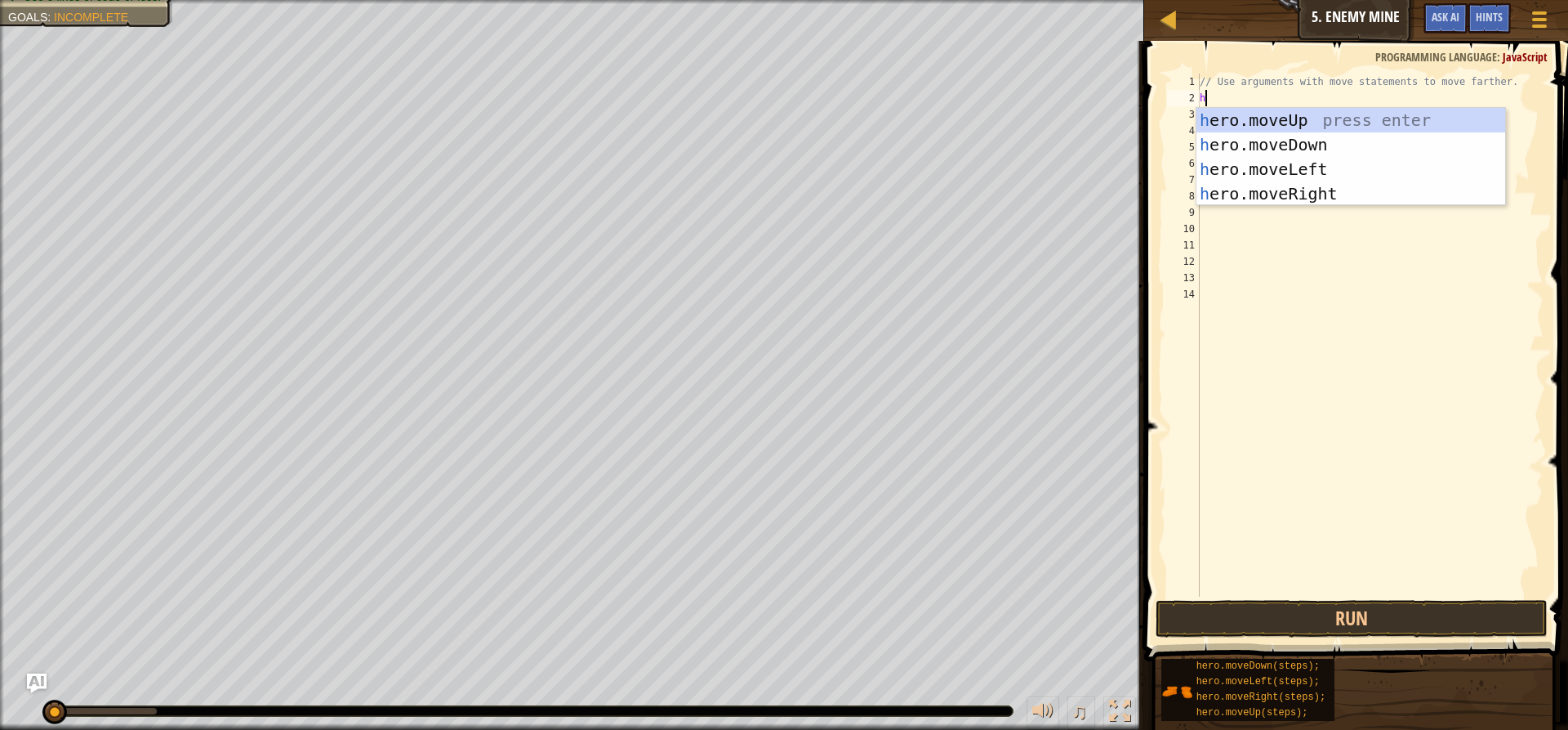
scroll to position [8, 0]
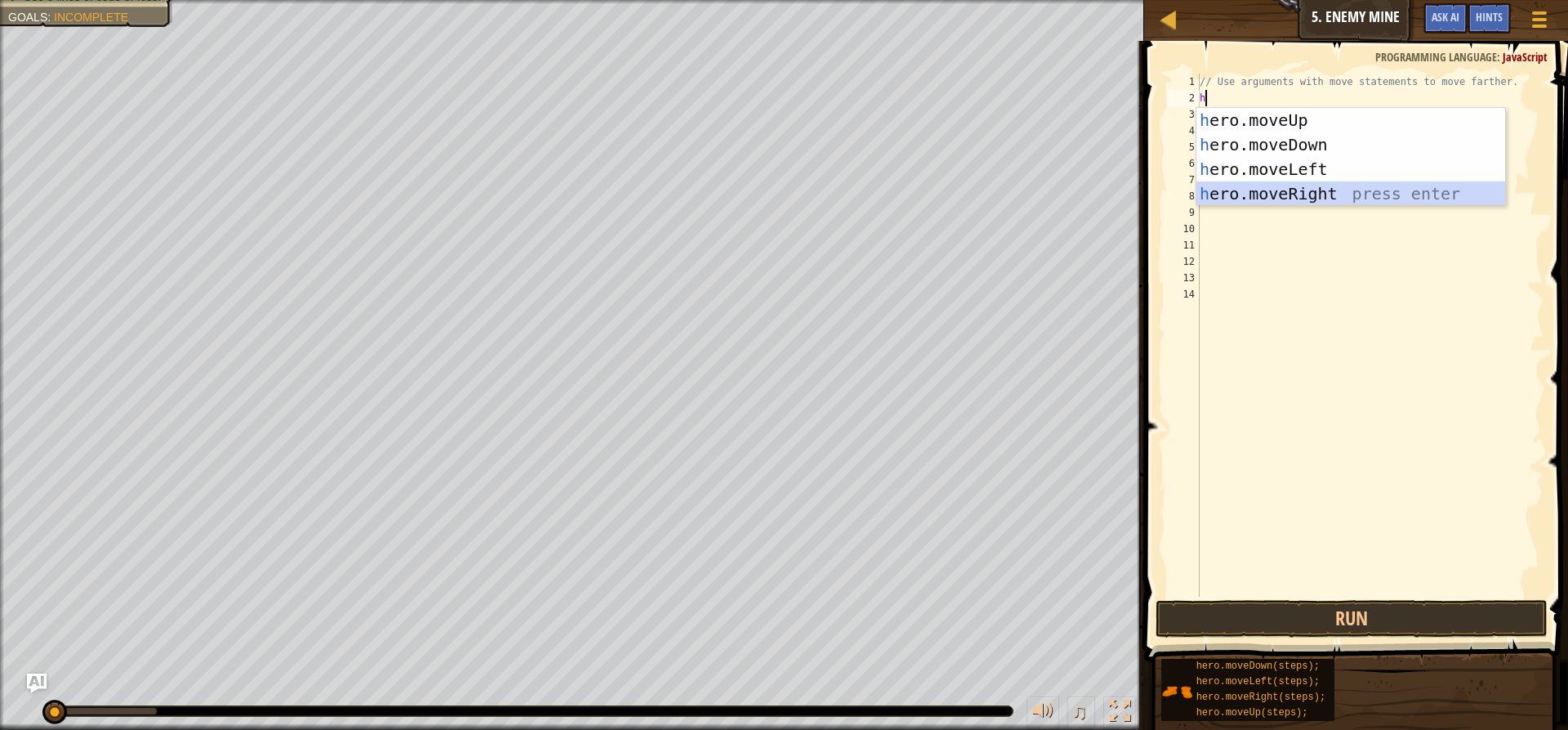
click at [1317, 186] on div "h ero.moveUp press enter h ero.moveDown press enter h ero.moveLeft press enter …" at bounding box center [1350, 181] width 309 height 147
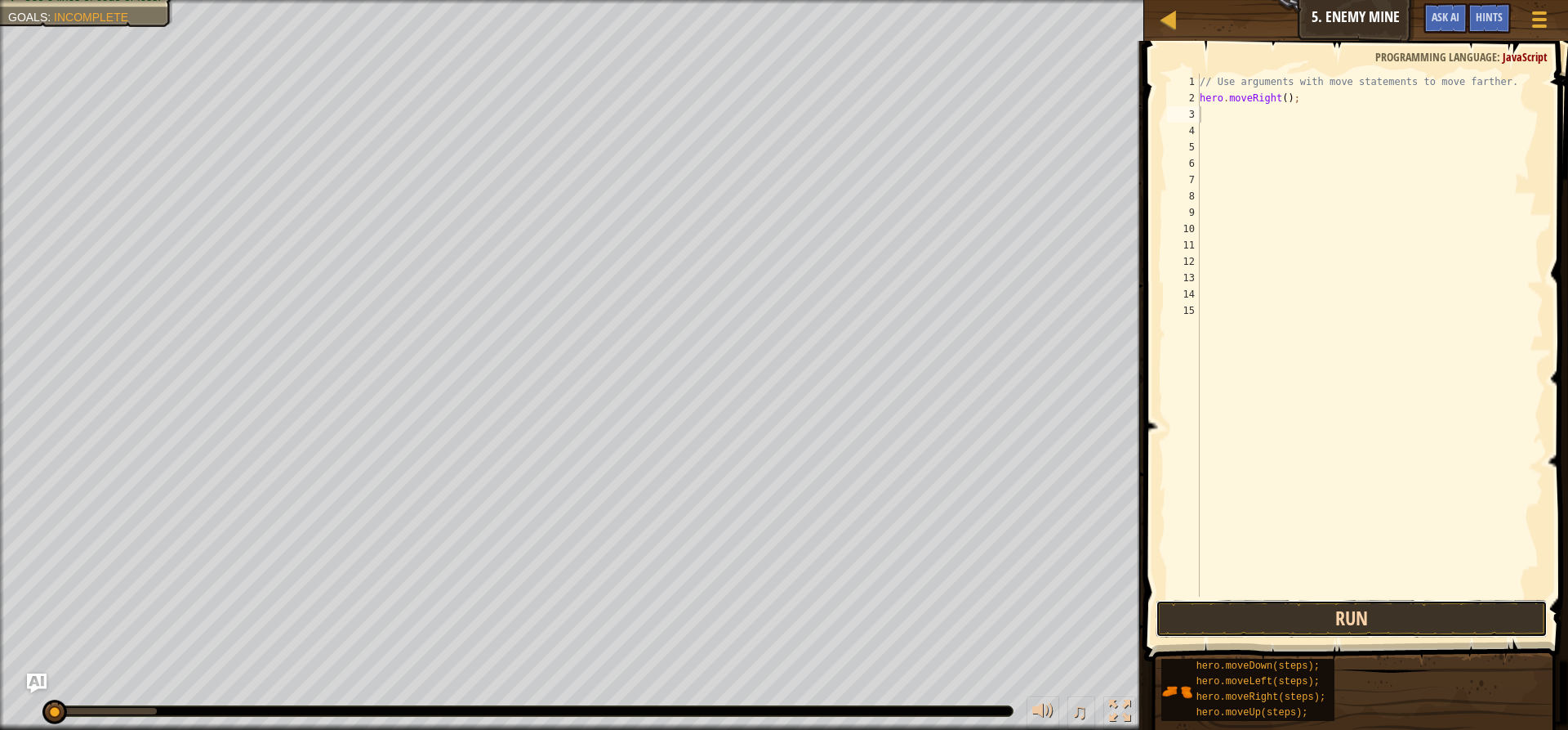
click at [1317, 616] on button "Run" at bounding box center [1351, 618] width 392 height 38
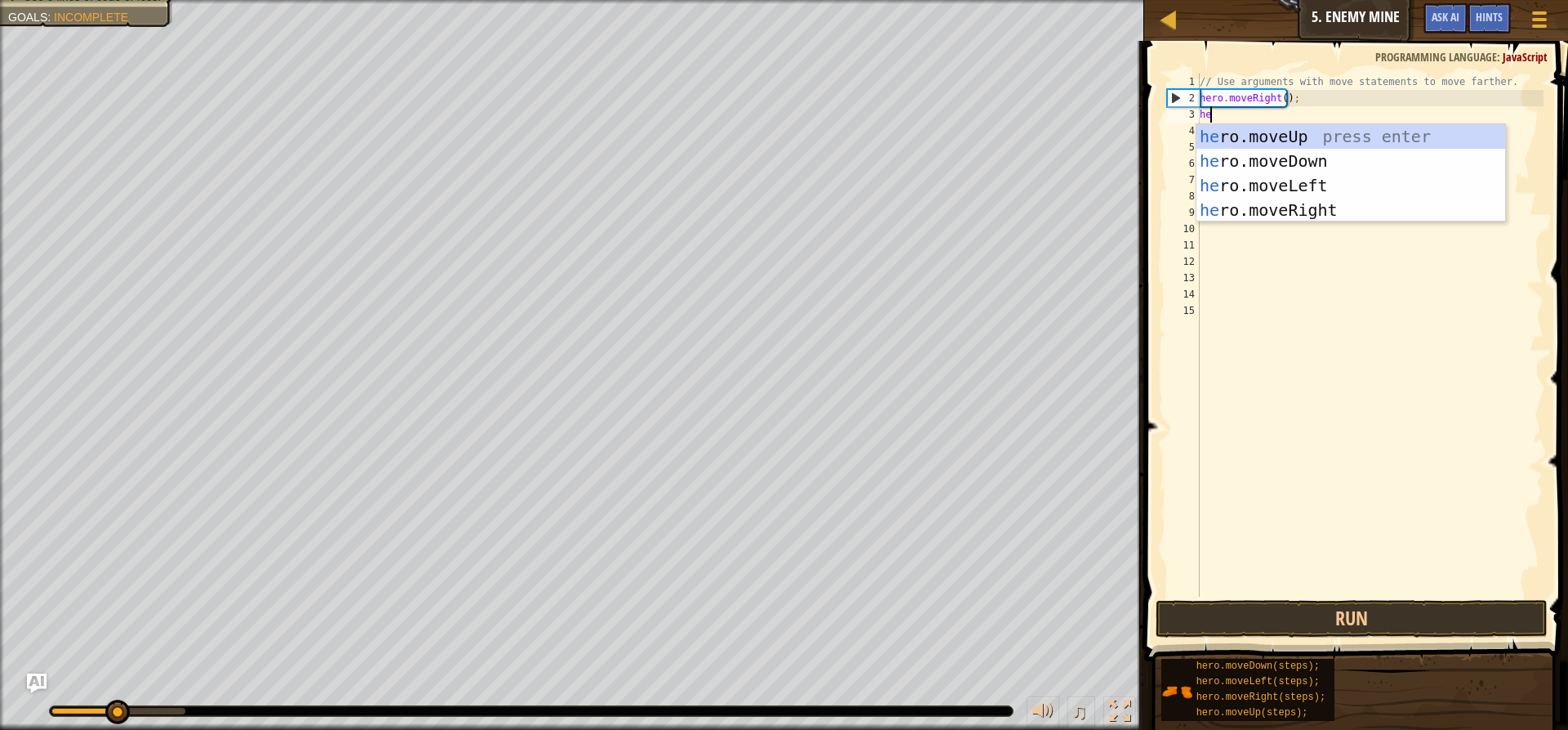
type textarea "her"
click at [1223, 210] on div "her o.moveUp press enter her o.moveDown press enter her o.moveLeft press enter …" at bounding box center [1350, 197] width 309 height 147
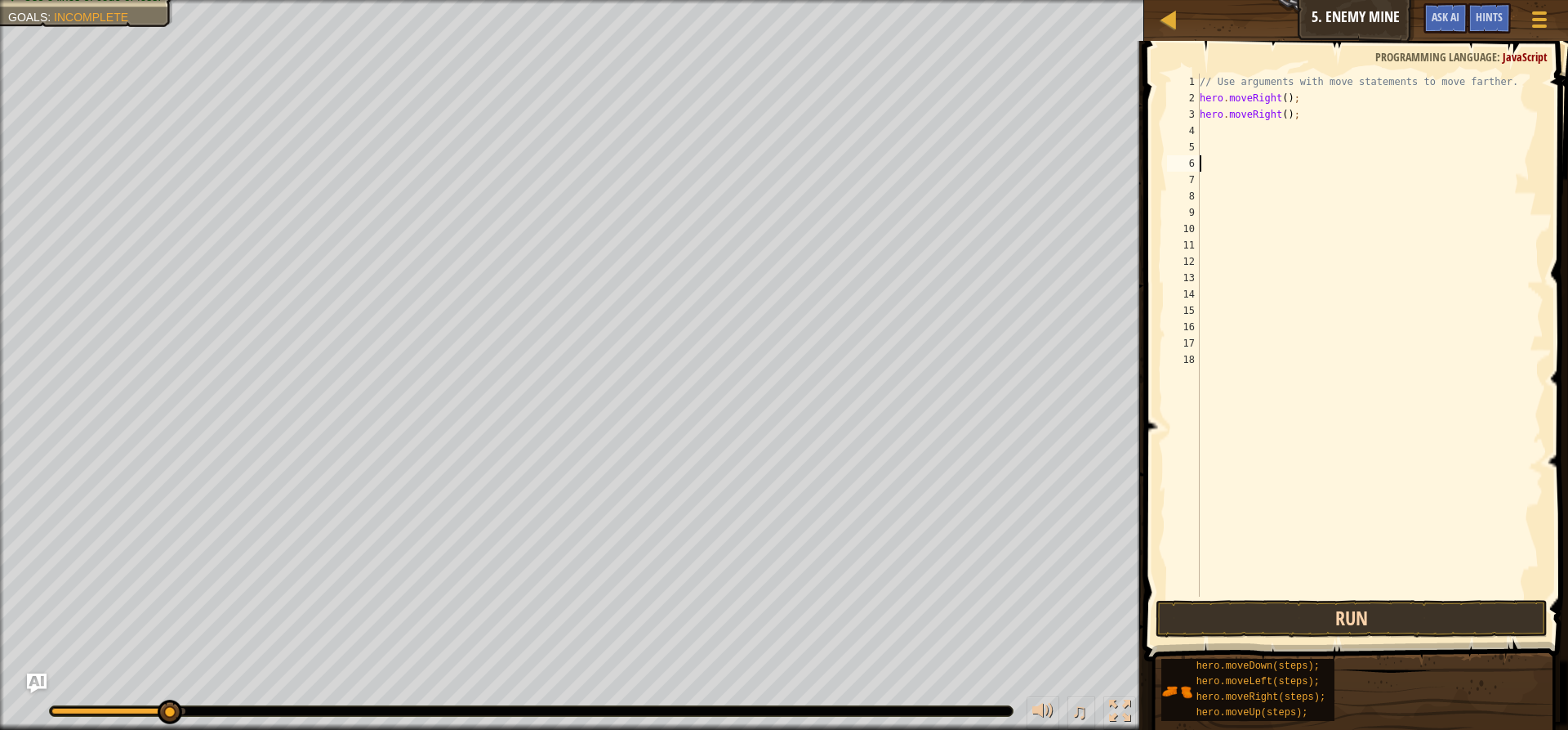
drag, startPoint x: 1343, startPoint y: 593, endPoint x: 1342, endPoint y: 605, distance: 12.0
click at [1342, 598] on div "1 2 3 4 5 6 7 8 9 10 11 12 13 14 15 16 17 18 // Use arguments with move stateme…" at bounding box center [1353, 383] width 429 height 668
click at [1342, 614] on button "Run" at bounding box center [1351, 618] width 392 height 38
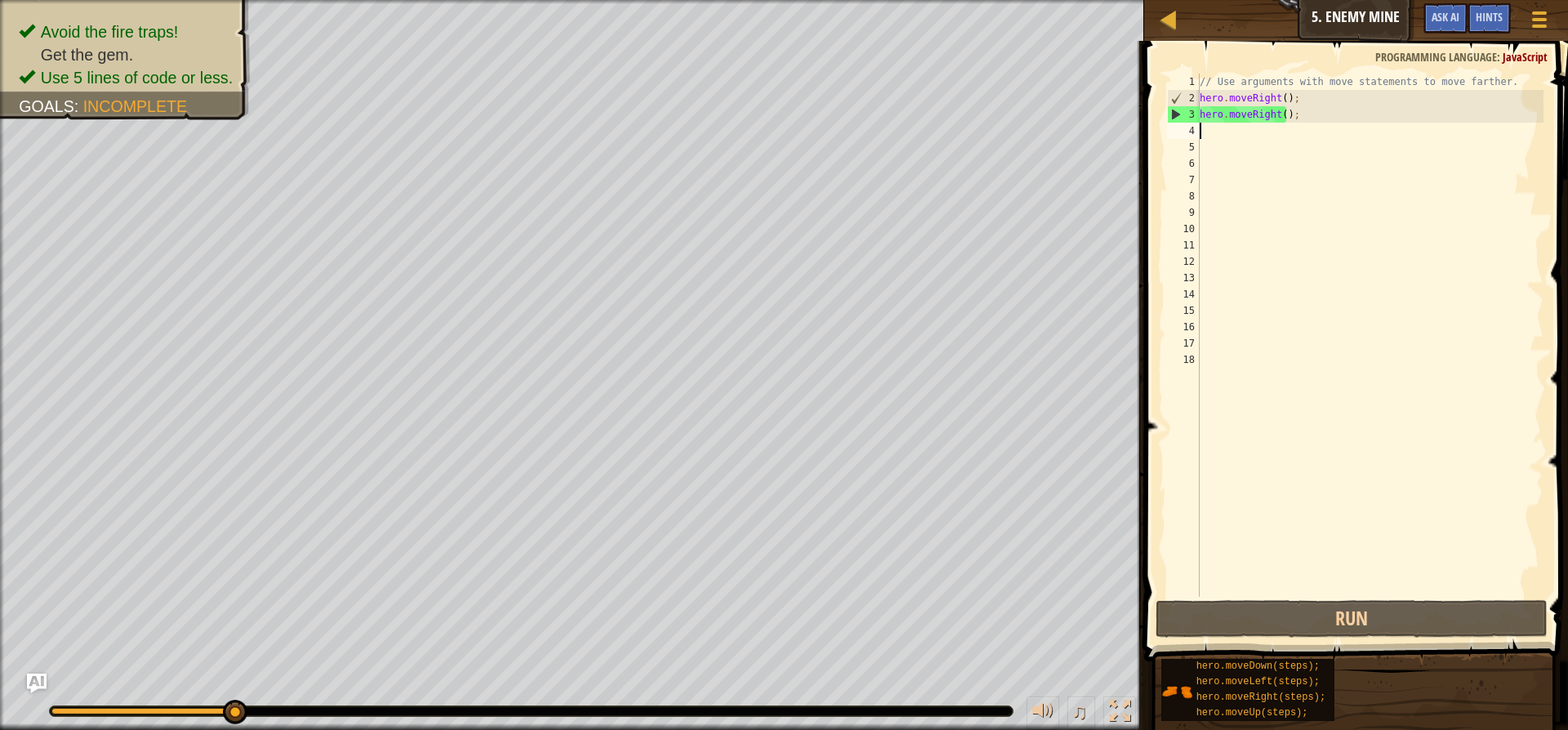
click at [1263, 136] on div "// Use arguments with move statements to move farther. hero . moveRight ( ) ; h…" at bounding box center [1370, 351] width 347 height 555
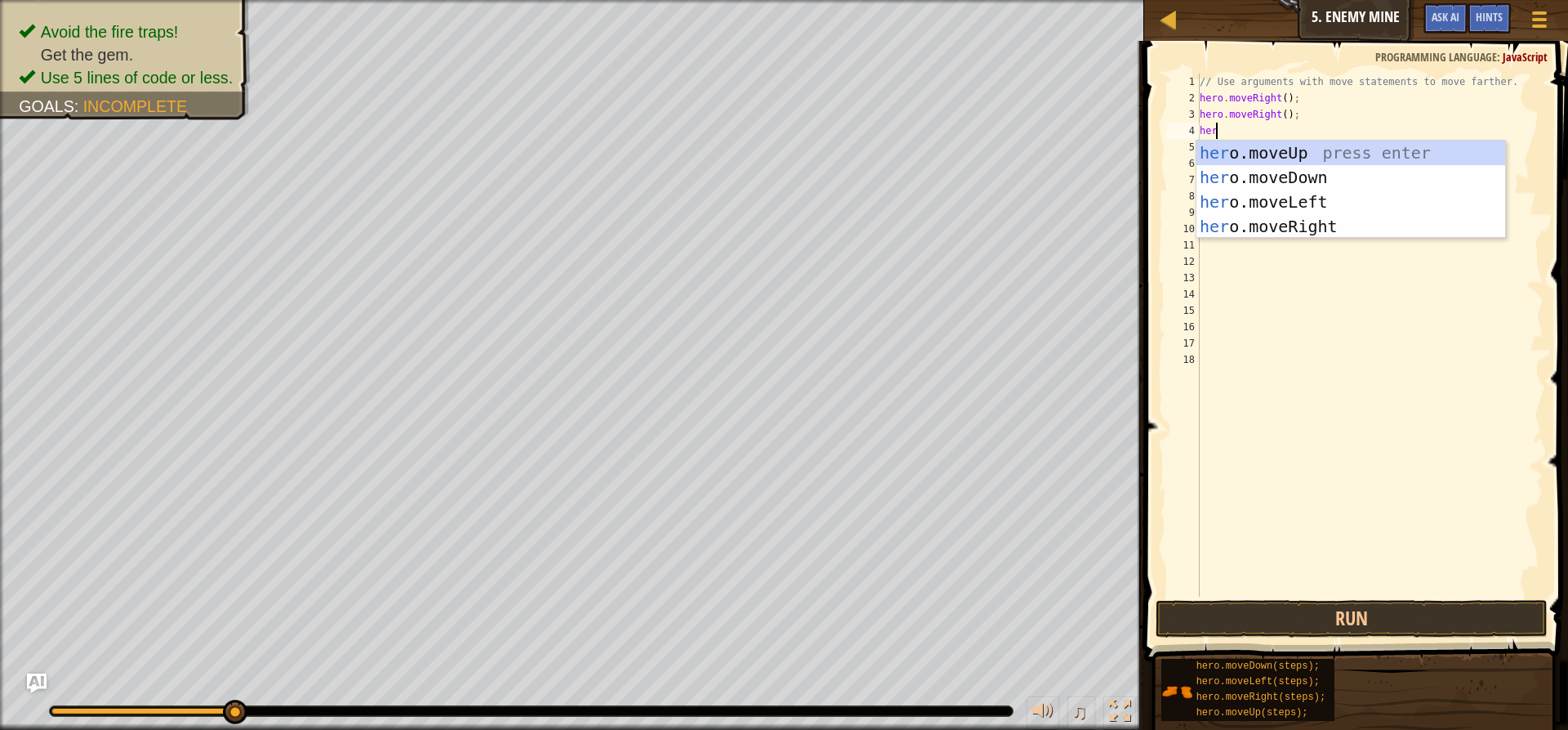
type textarea "hero"
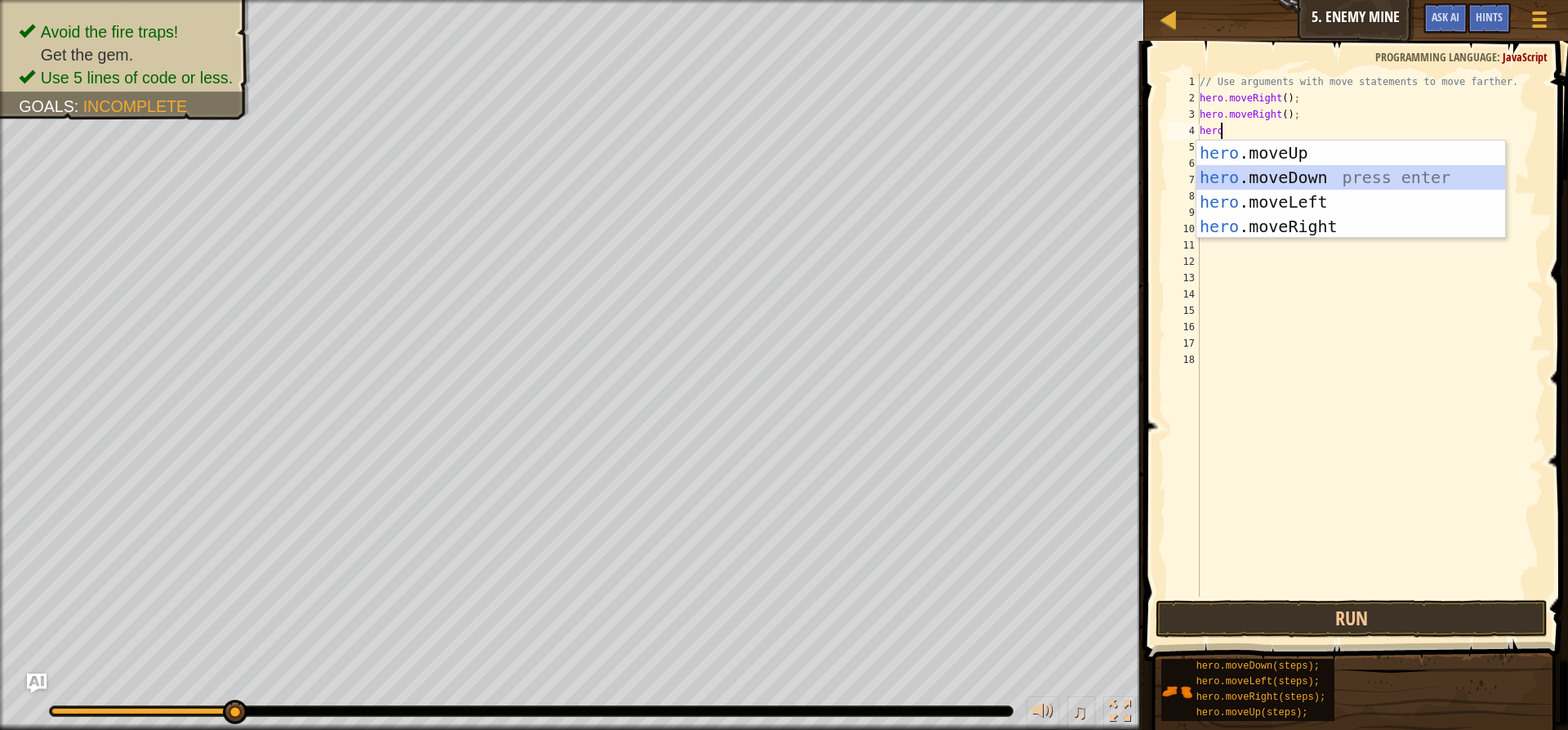
click at [1272, 186] on div "hero .moveUp press enter hero .moveDown press enter hero .moveLeft press enter …" at bounding box center [1350, 214] width 309 height 147
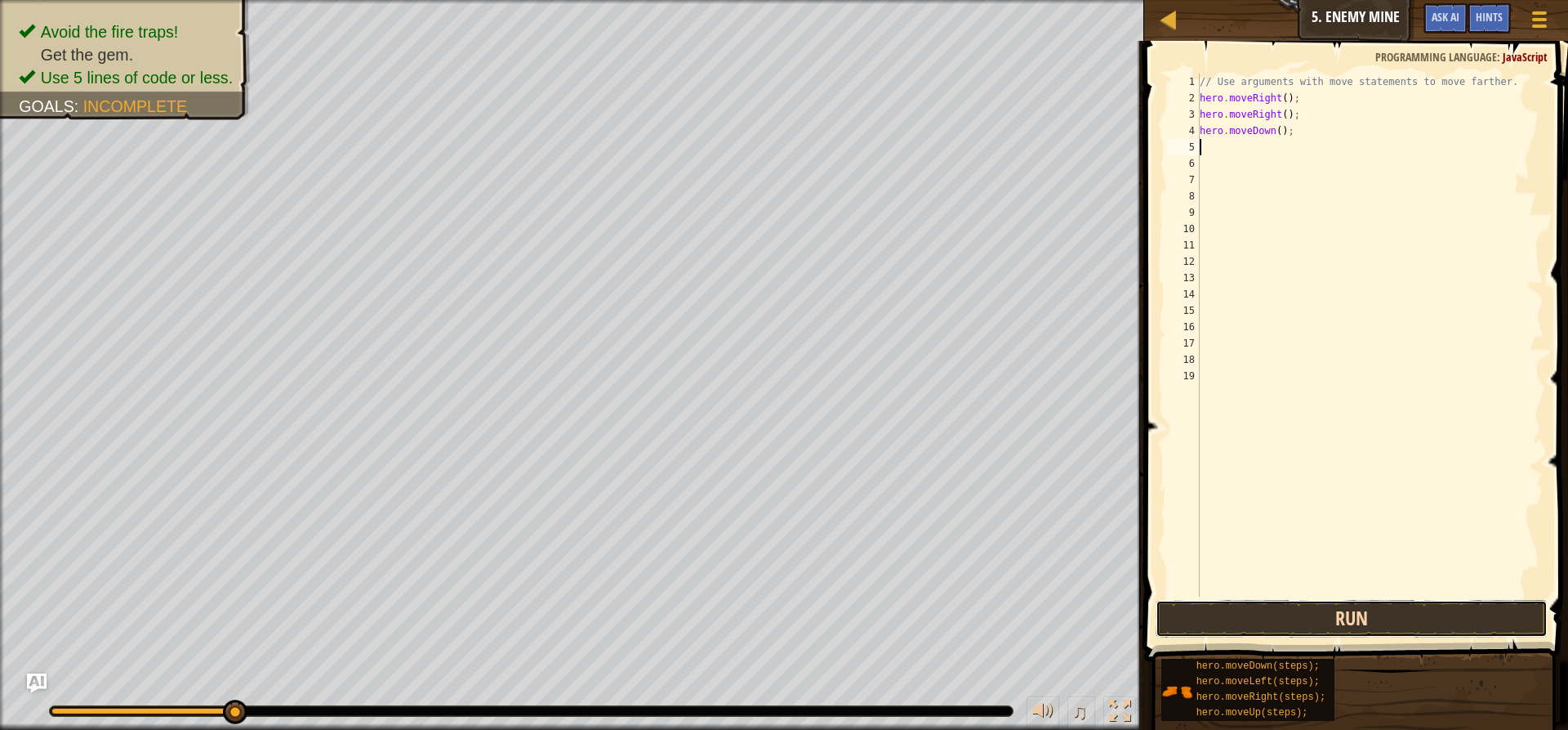
click at [1284, 614] on button "Run" at bounding box center [1351, 618] width 392 height 38
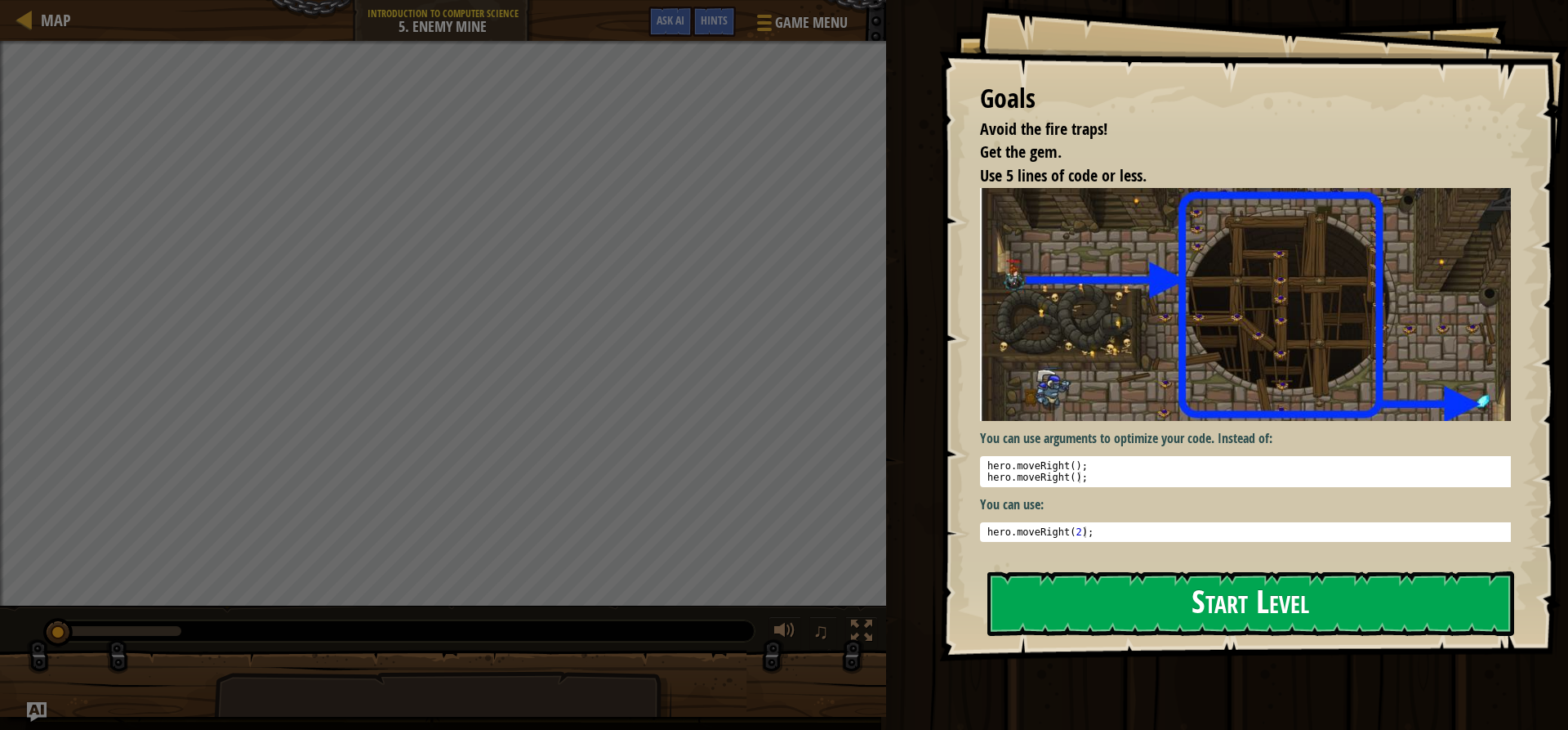
click at [1090, 610] on button "Start Level" at bounding box center [1251, 603] width 527 height 65
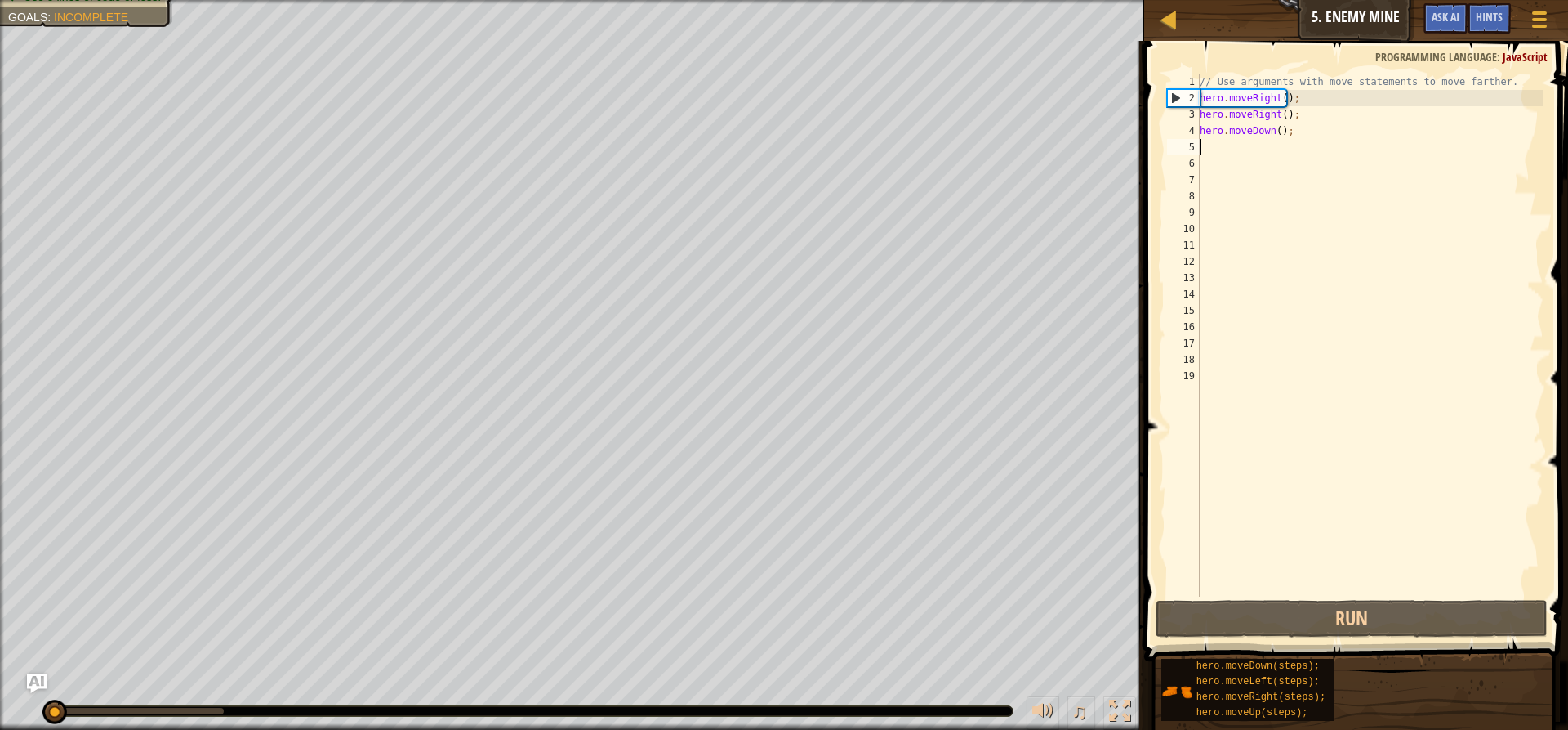
click at [1291, 153] on div "// Use arguments with move statements to move farther. hero . moveRight ( ) ; h…" at bounding box center [1370, 351] width 347 height 555
click at [1291, 135] on div "// Use arguments with move statements to move farther. hero . moveRight ( ) ; h…" at bounding box center [1370, 351] width 347 height 555
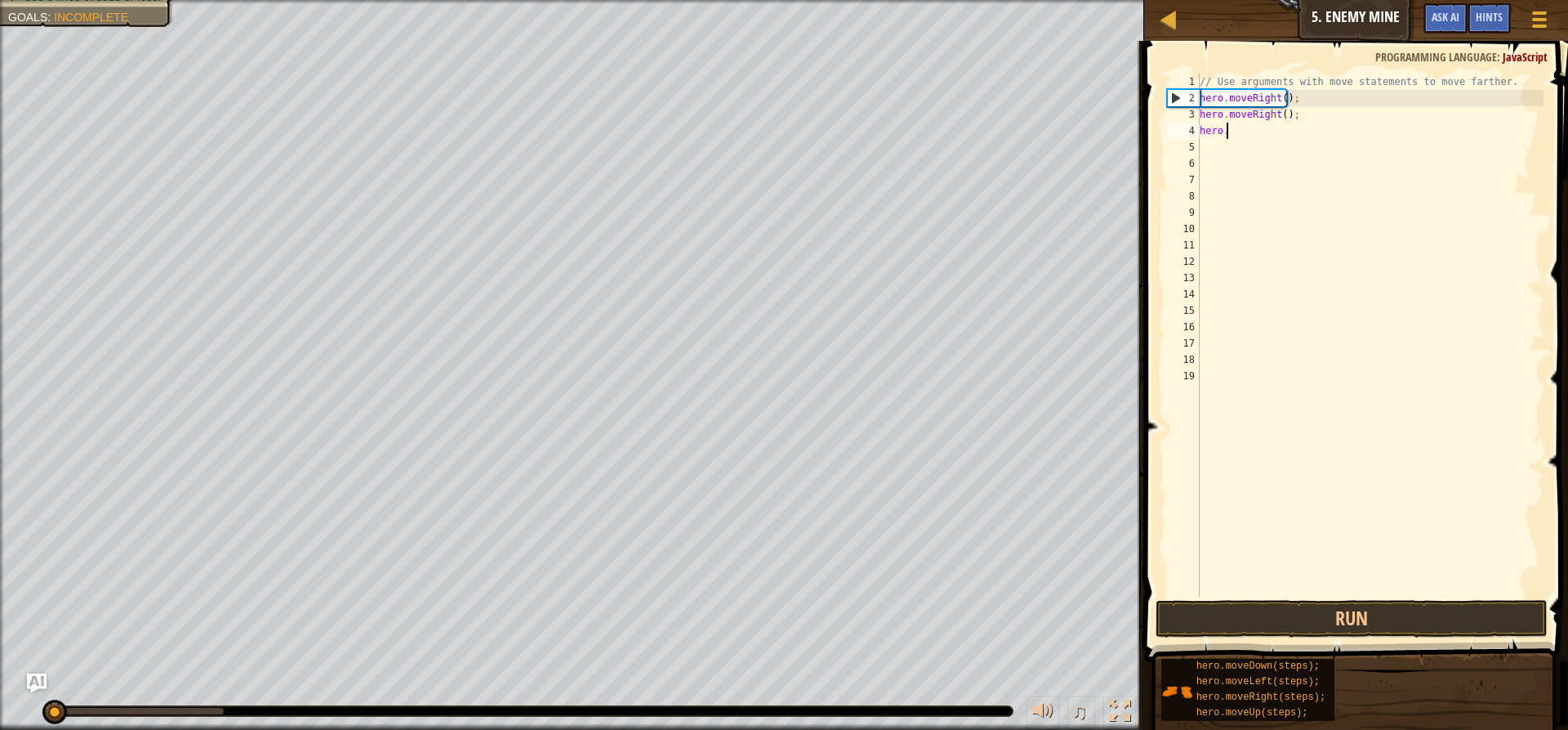
type textarea "h"
click at [1279, 620] on button "Run" at bounding box center [1351, 618] width 392 height 38
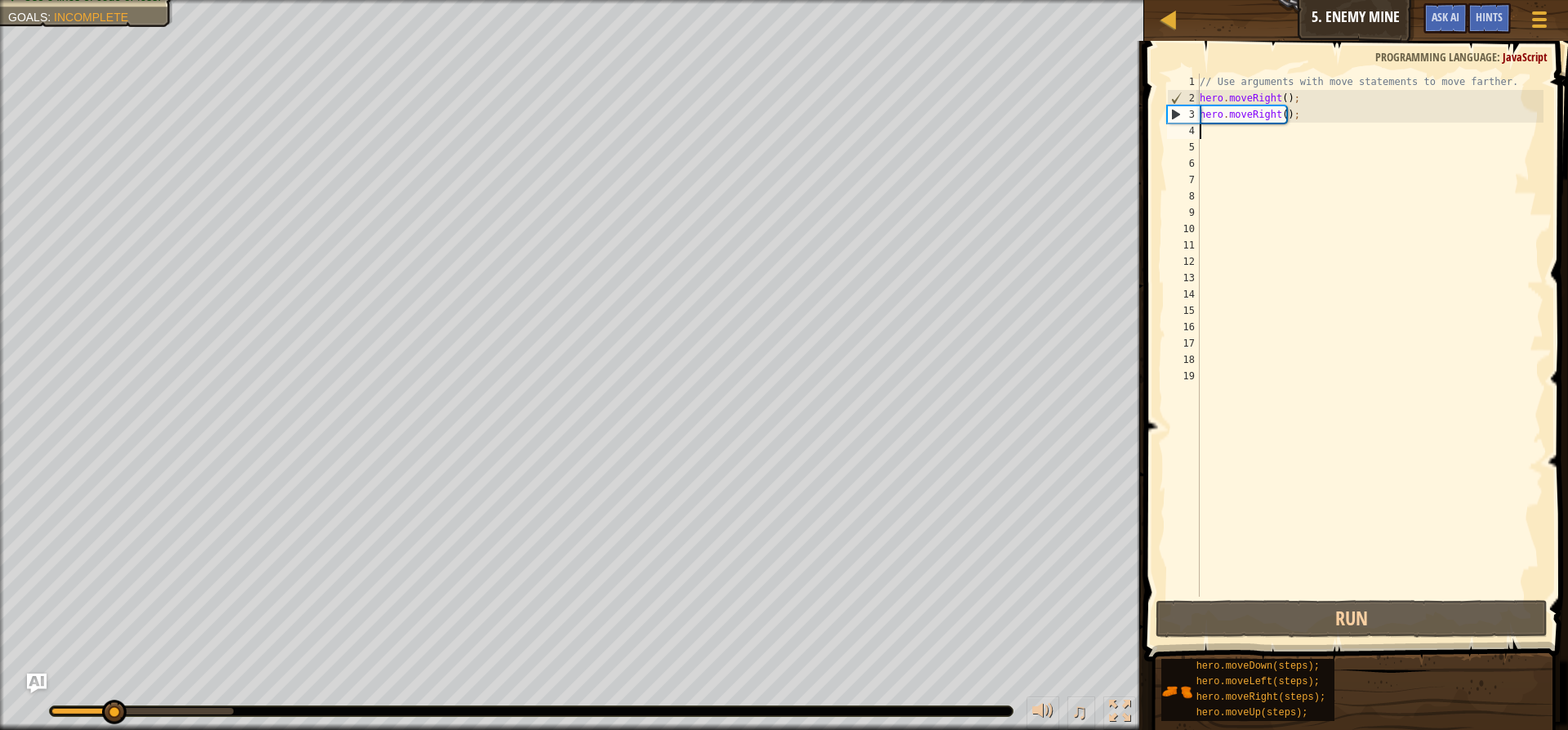
scroll to position [8, 0]
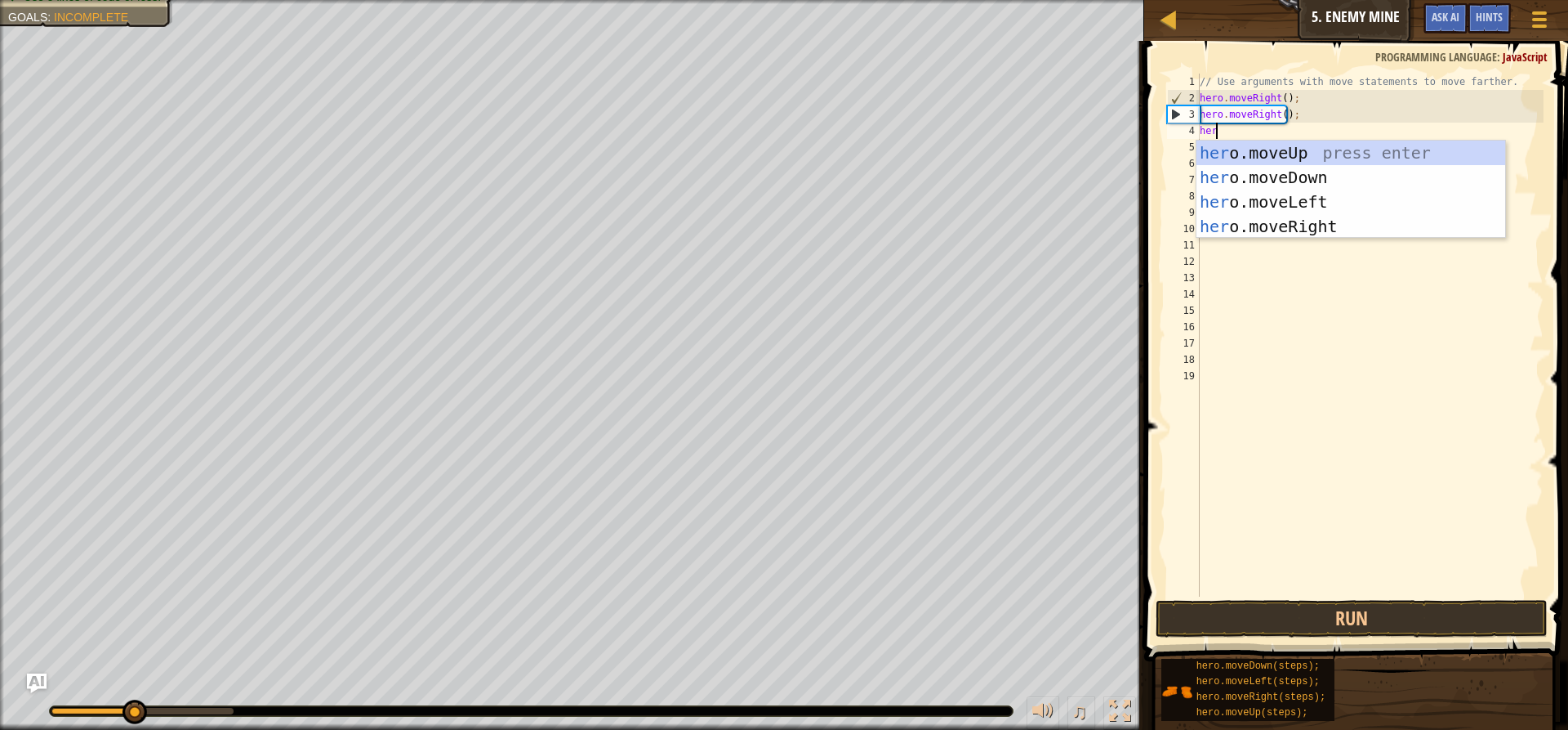
type textarea "hero"
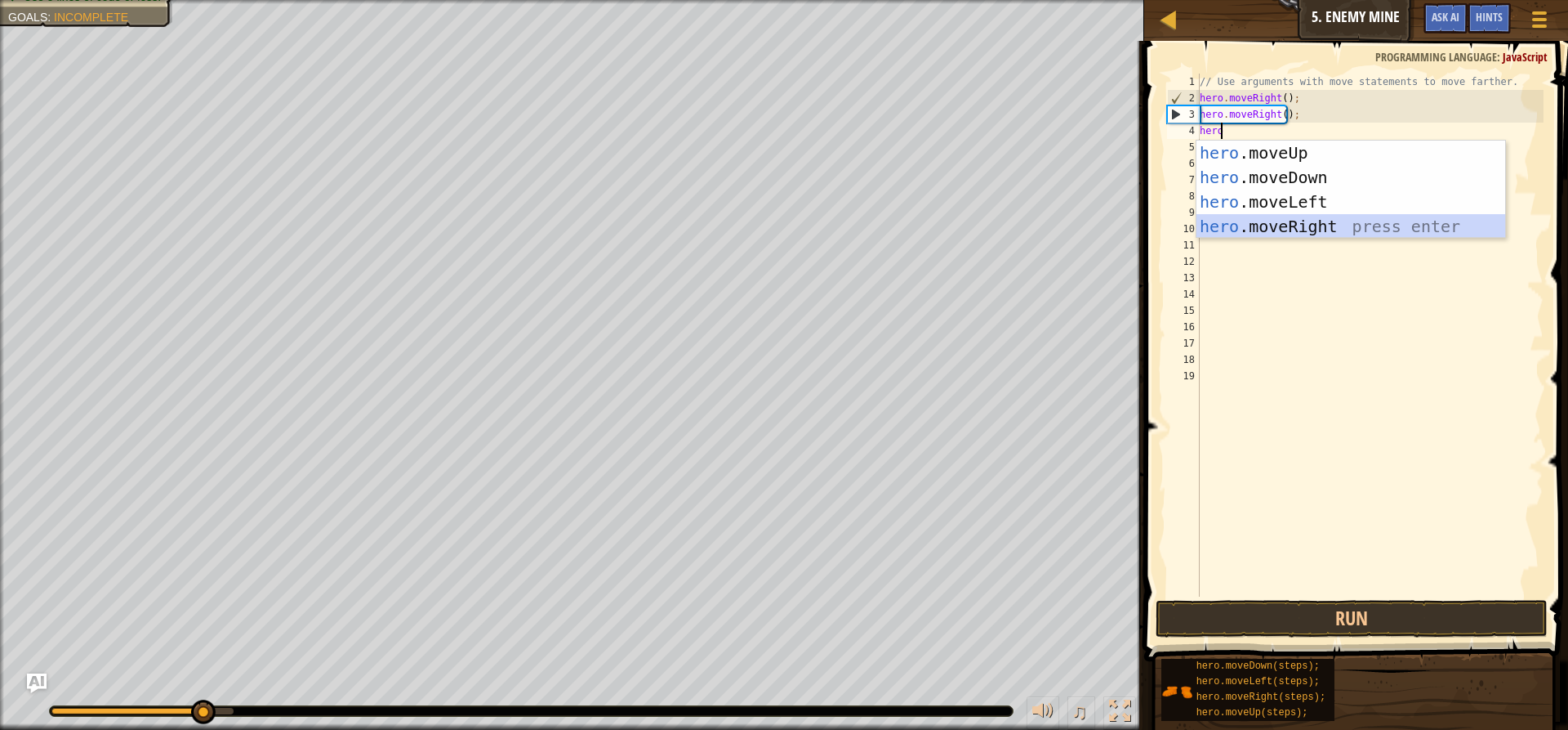
click at [1290, 222] on div "hero .moveUp press enter hero .moveDown press enter hero .moveLeft press enter …" at bounding box center [1350, 214] width 309 height 147
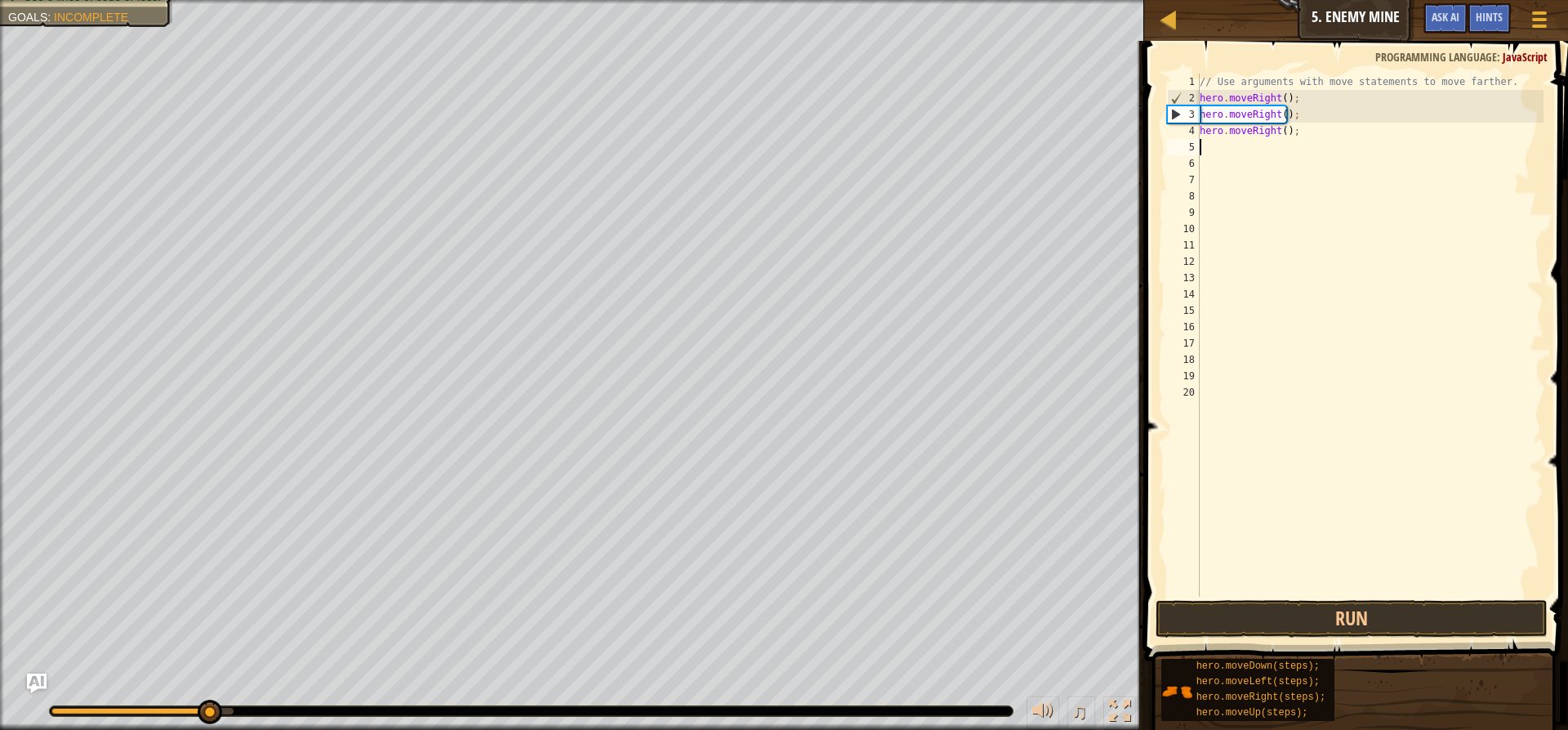
scroll to position [8, 0]
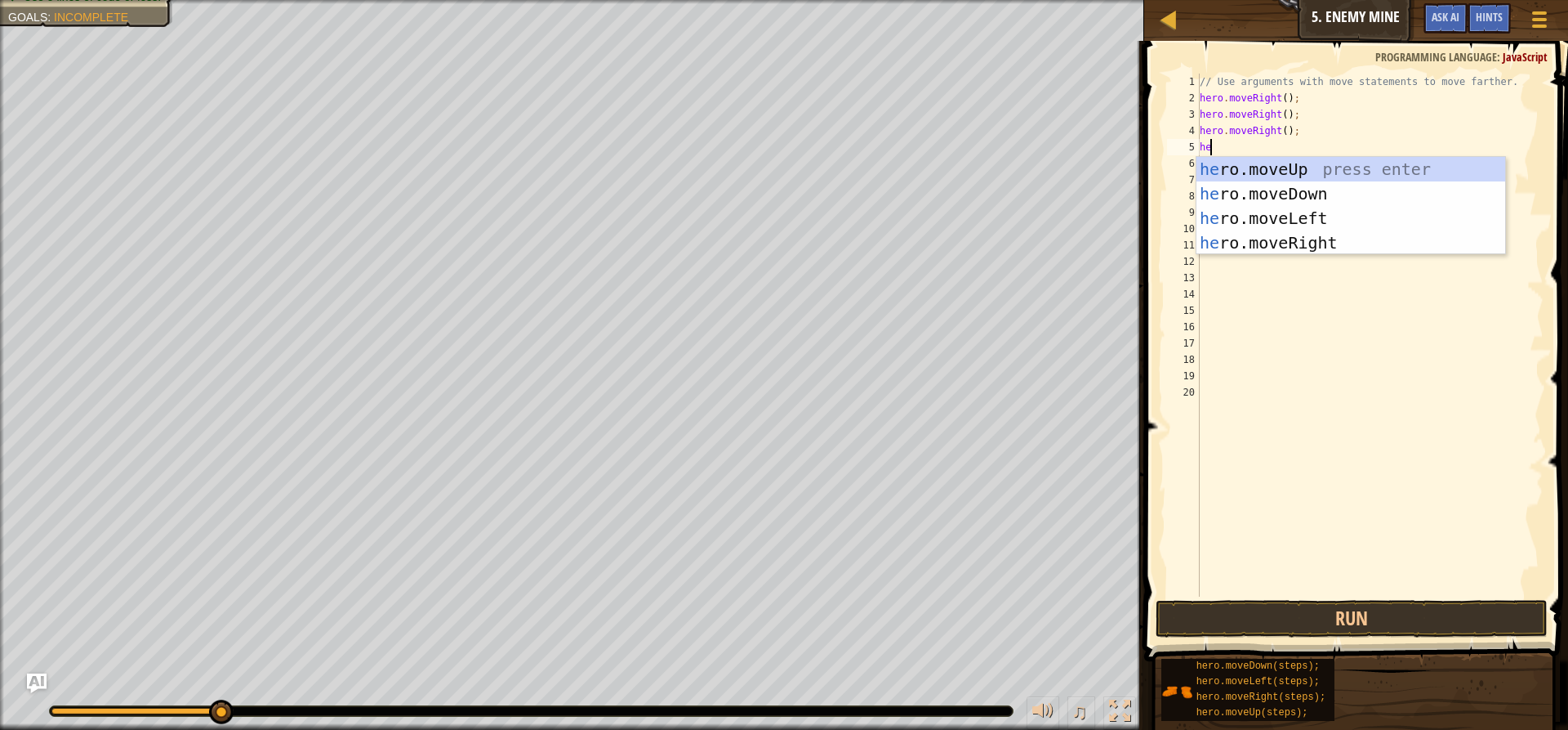
type textarea "hero"
click at [1282, 166] on div "hero .moveUp press enter hero .moveDown press enter hero .moveLeft press enter …" at bounding box center [1350, 230] width 309 height 147
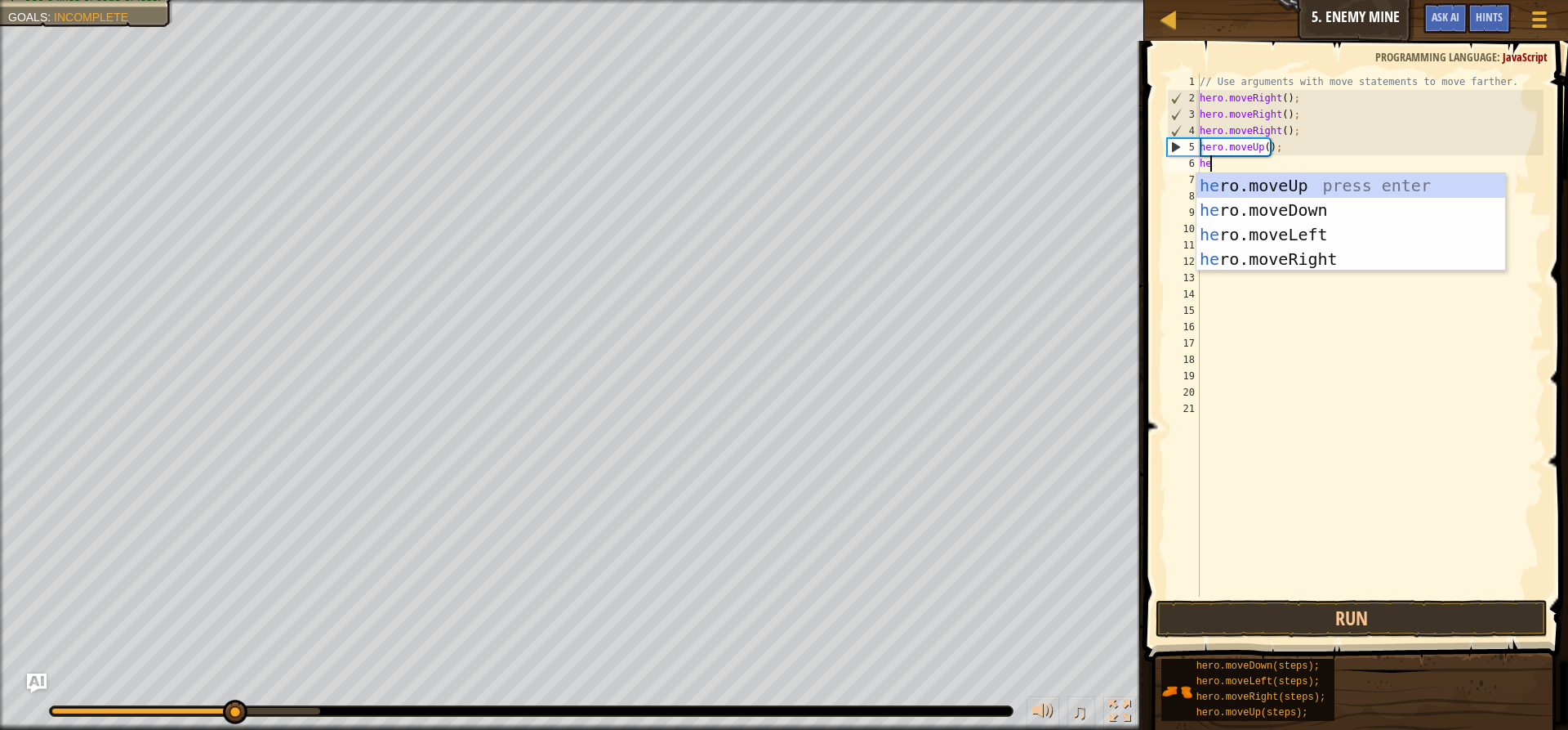
type textarea "hero"
click at [1306, 256] on div "hero .moveUp press enter hero .moveDown press enter hero .moveLeft press enter …" at bounding box center [1350, 247] width 309 height 147
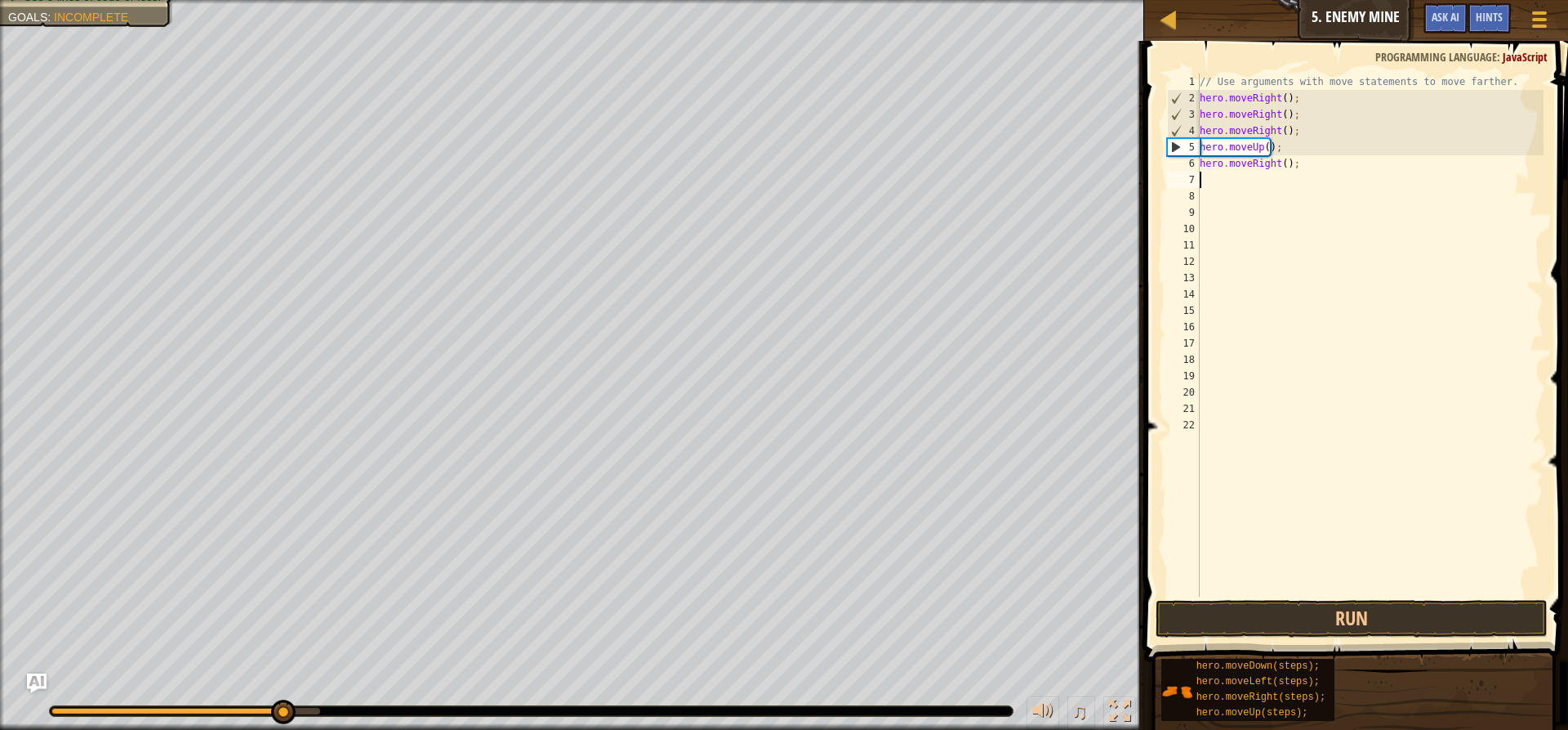
scroll to position [8, 0]
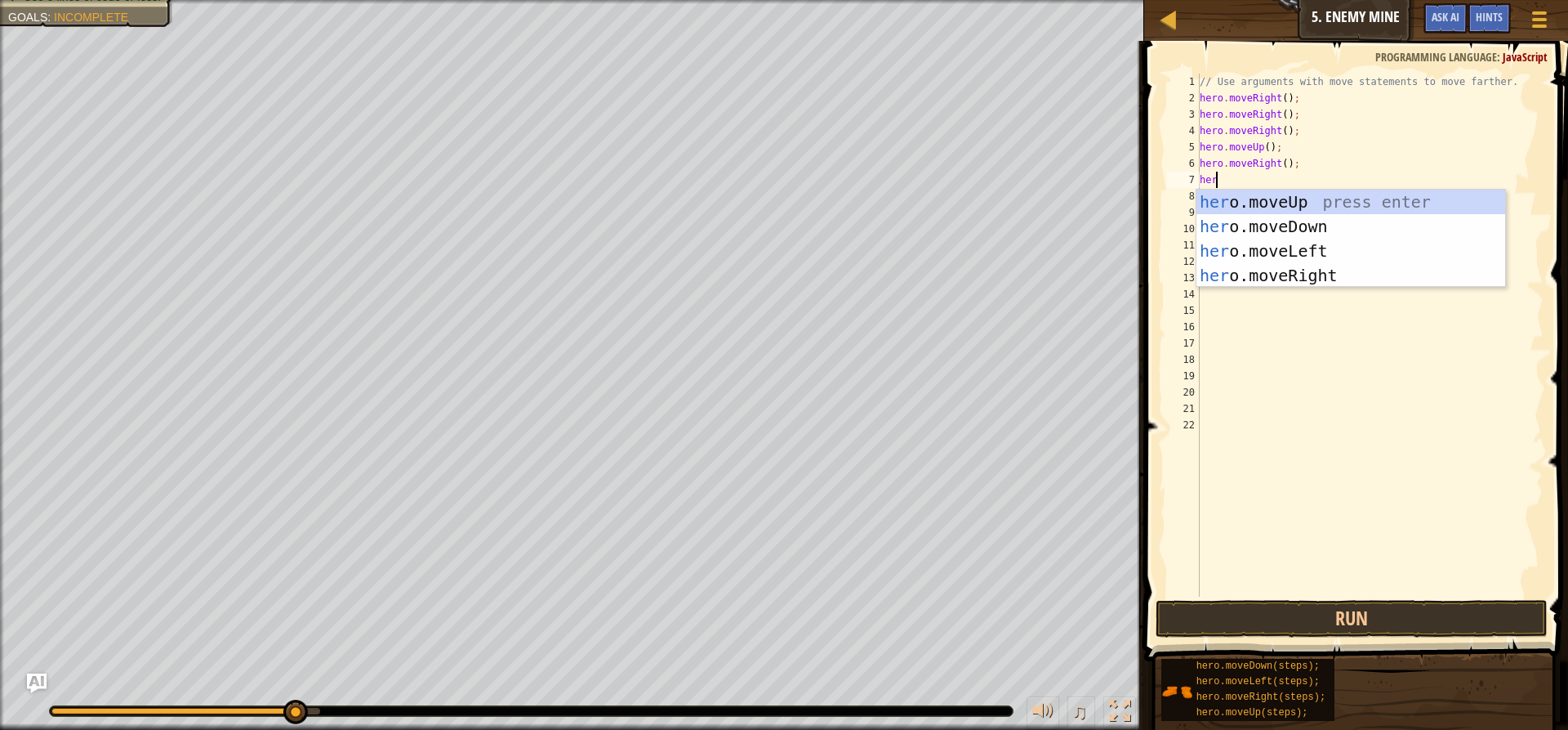
type textarea "hero"
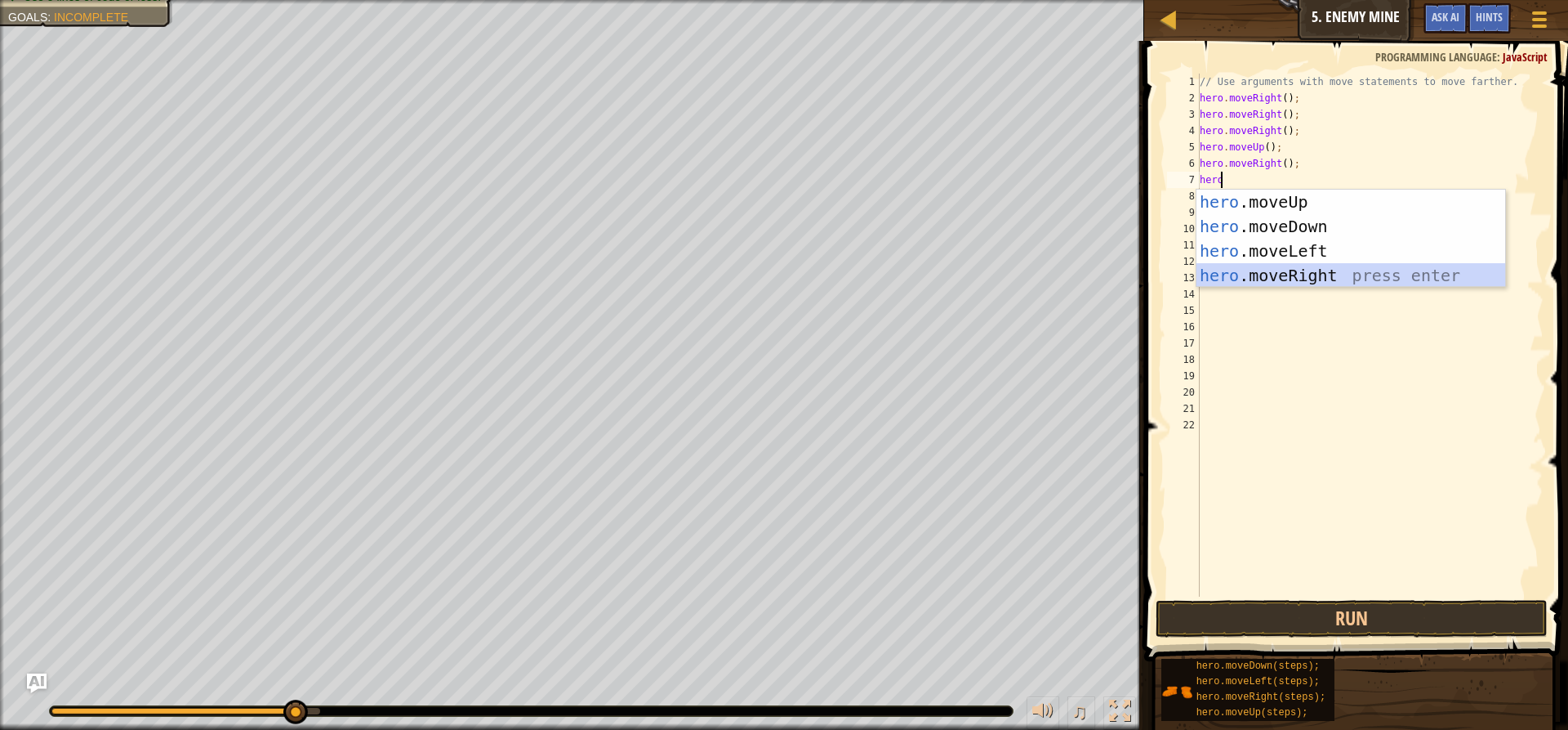
click at [1244, 271] on div "hero .moveUp press enter hero .moveDown press enter hero .moveLeft press enter …" at bounding box center [1350, 263] width 309 height 147
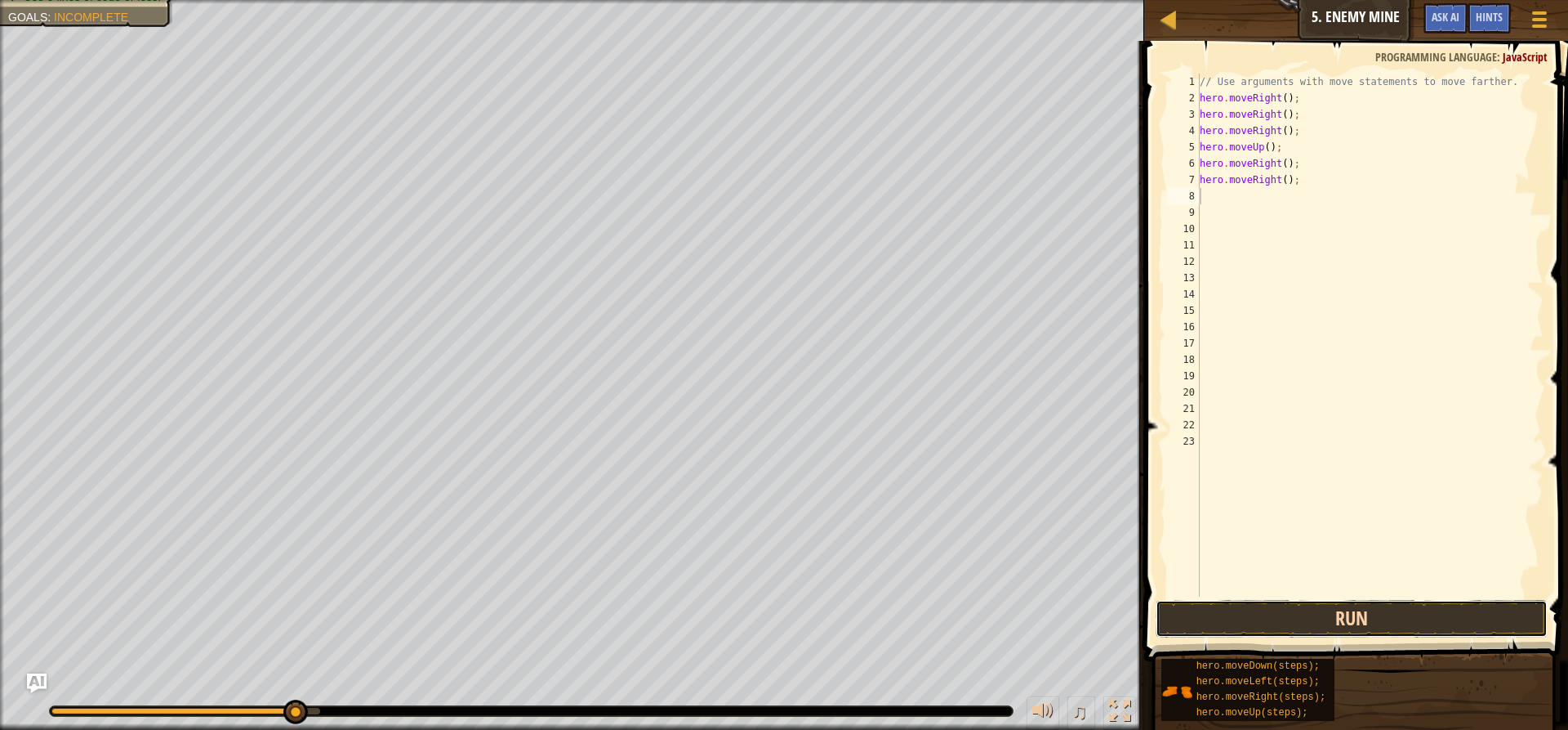
click at [1308, 612] on button "Run" at bounding box center [1351, 618] width 392 height 38
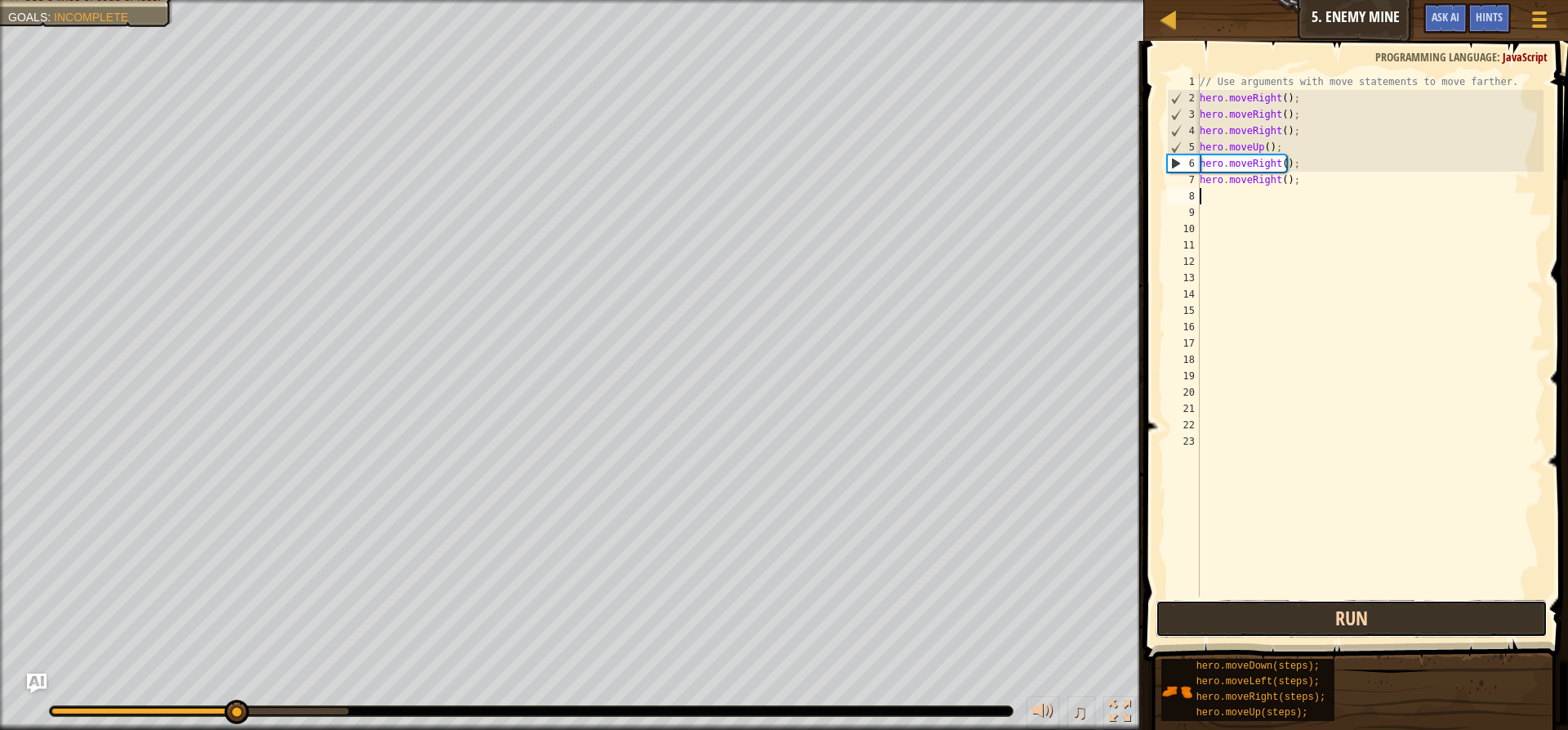
click at [1372, 608] on button "Run" at bounding box center [1351, 618] width 392 height 38
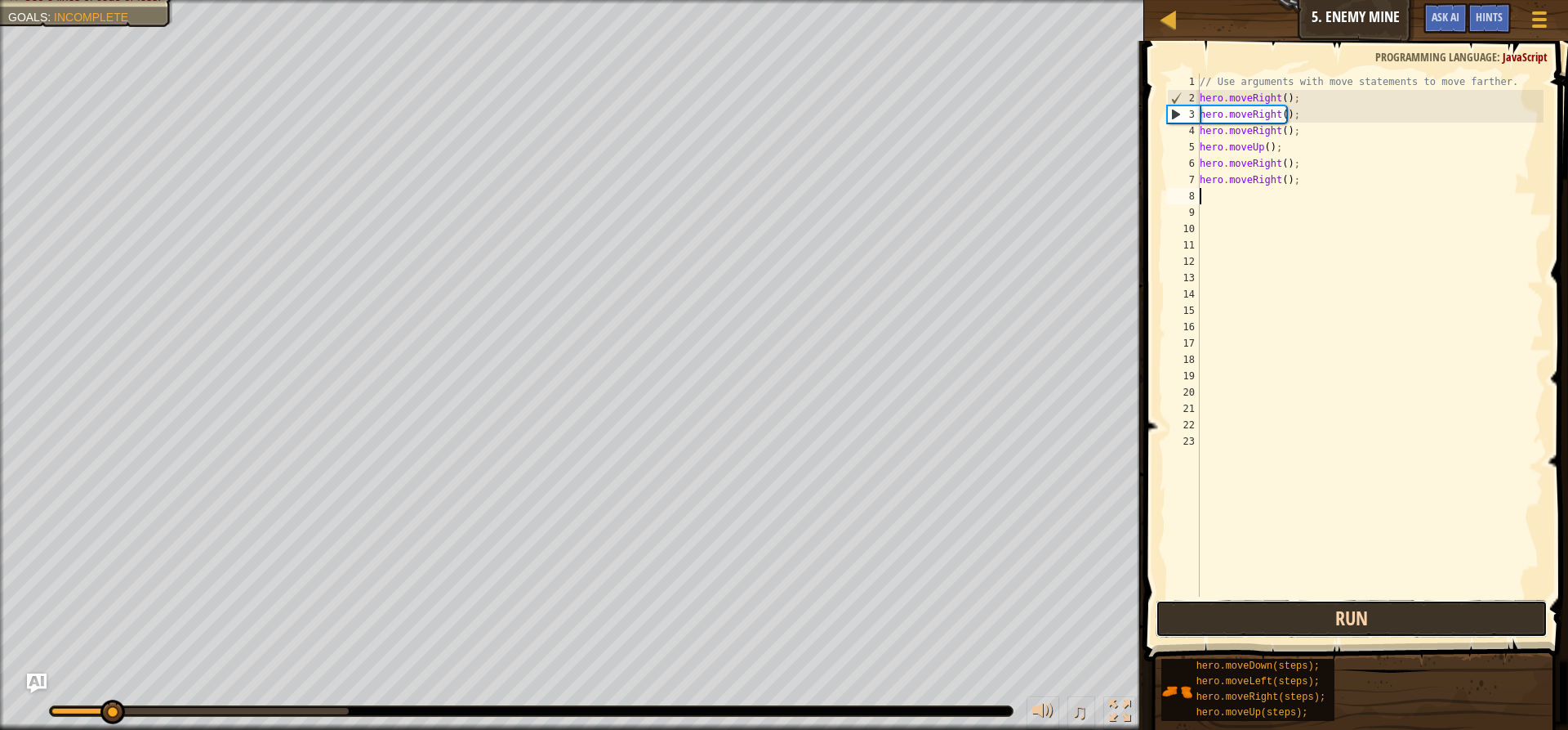
click at [1359, 610] on button "Run" at bounding box center [1351, 618] width 392 height 38
click at [1359, 610] on button "Running" at bounding box center [1351, 618] width 392 height 38
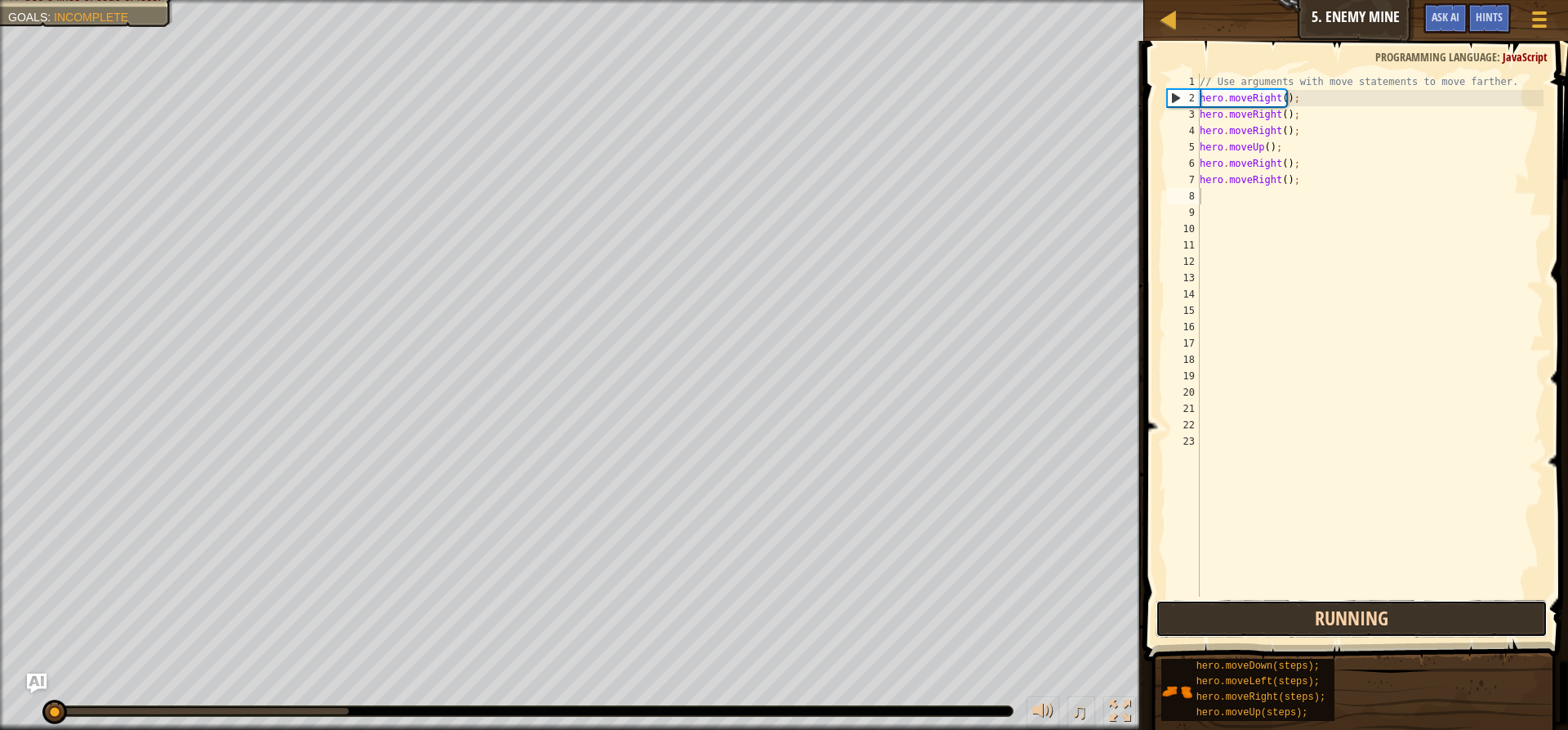
click at [1359, 610] on button "Running" at bounding box center [1351, 618] width 392 height 38
click at [1359, 610] on button "Run" at bounding box center [1351, 618] width 392 height 38
click at [1359, 610] on button "Running" at bounding box center [1351, 618] width 392 height 38
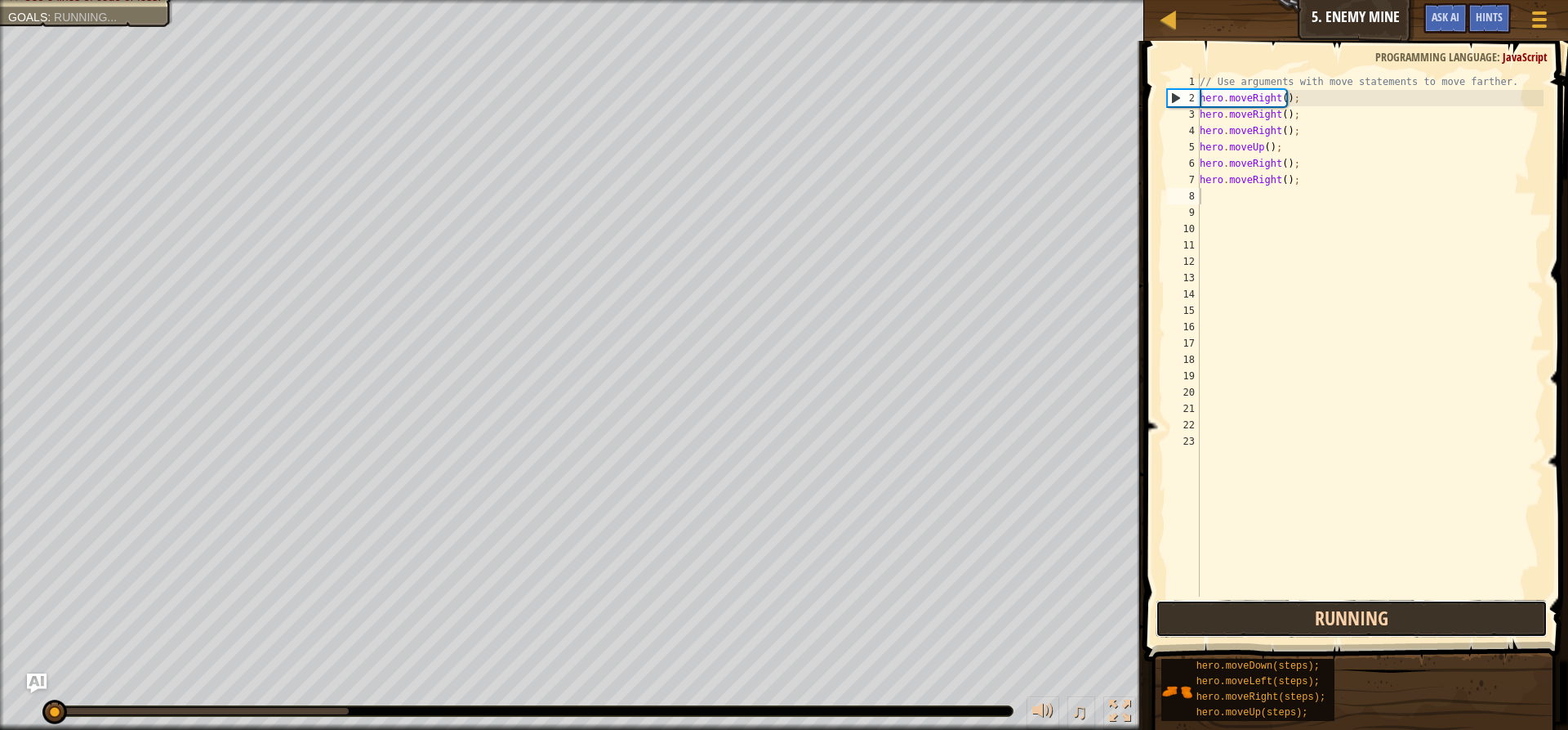
click at [1359, 610] on button "Running" at bounding box center [1351, 618] width 392 height 38
click at [1359, 610] on button "Run" at bounding box center [1351, 618] width 392 height 38
click at [1359, 610] on button "Running" at bounding box center [1351, 618] width 392 height 38
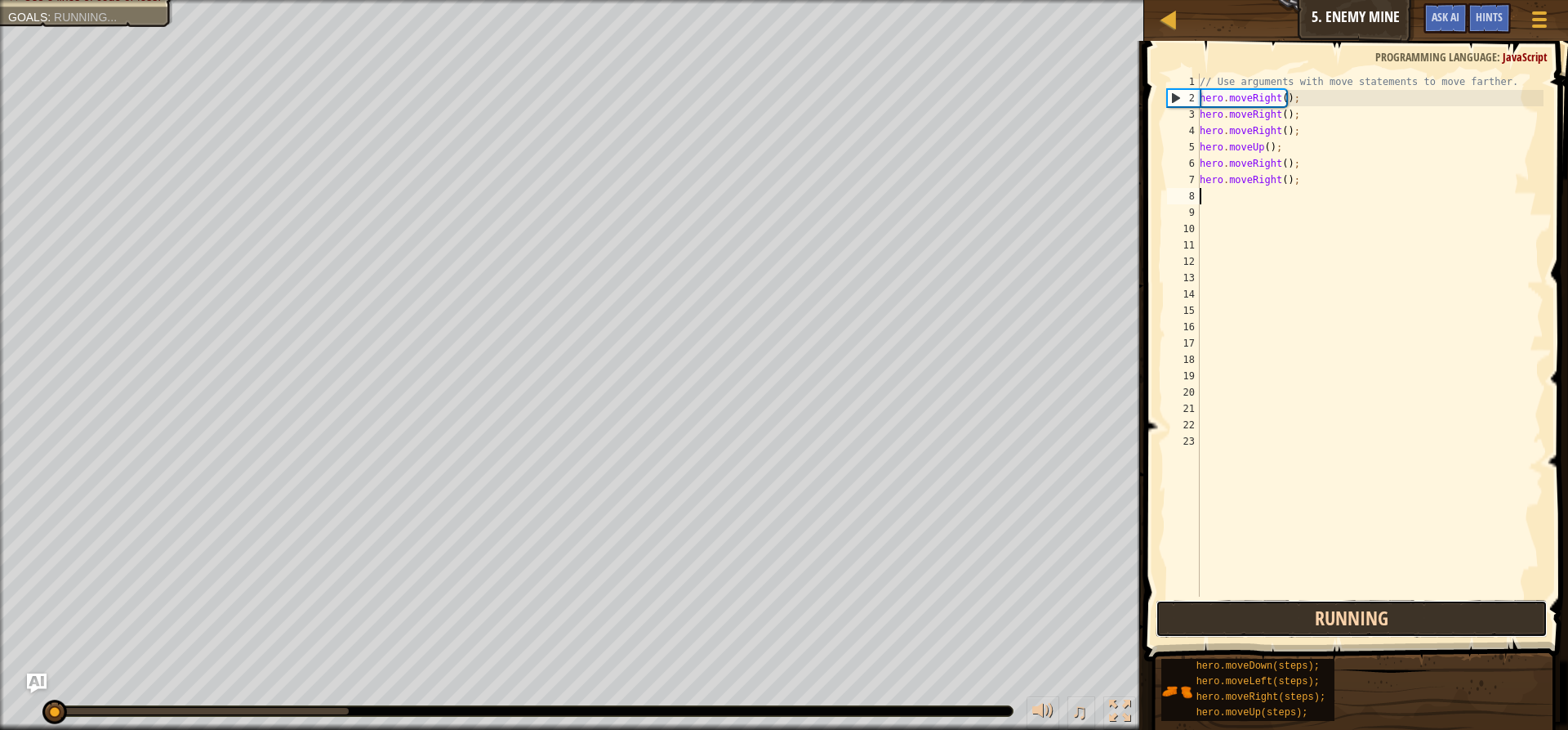
click at [1359, 610] on button "Running" at bounding box center [1351, 618] width 392 height 38
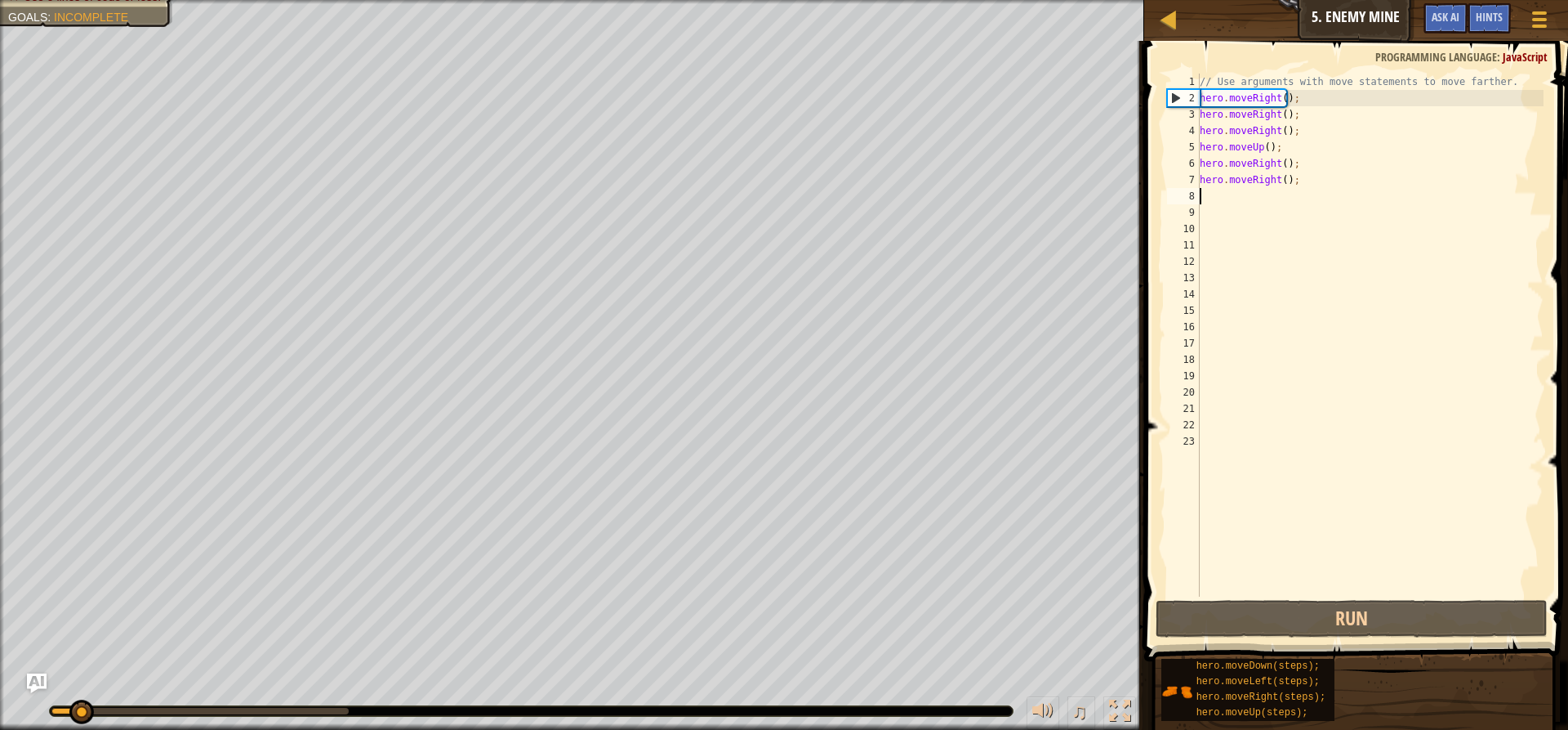
click at [1317, 197] on div "// Use arguments with move statements to move farther. hero . moveRight ( ) ; h…" at bounding box center [1370, 351] width 347 height 555
click at [1314, 188] on div "// Use arguments with move statements to move farther. hero . moveRight ( ) ; h…" at bounding box center [1370, 351] width 347 height 555
click at [1273, 177] on div "// Use arguments with move statements to move farther. hero . moveRight ( ) ; h…" at bounding box center [1370, 351] width 347 height 555
click at [1285, 184] on div "// Use arguments with move statements to move farther. hero . moveRight ( ) ; h…" at bounding box center [1370, 351] width 347 height 555
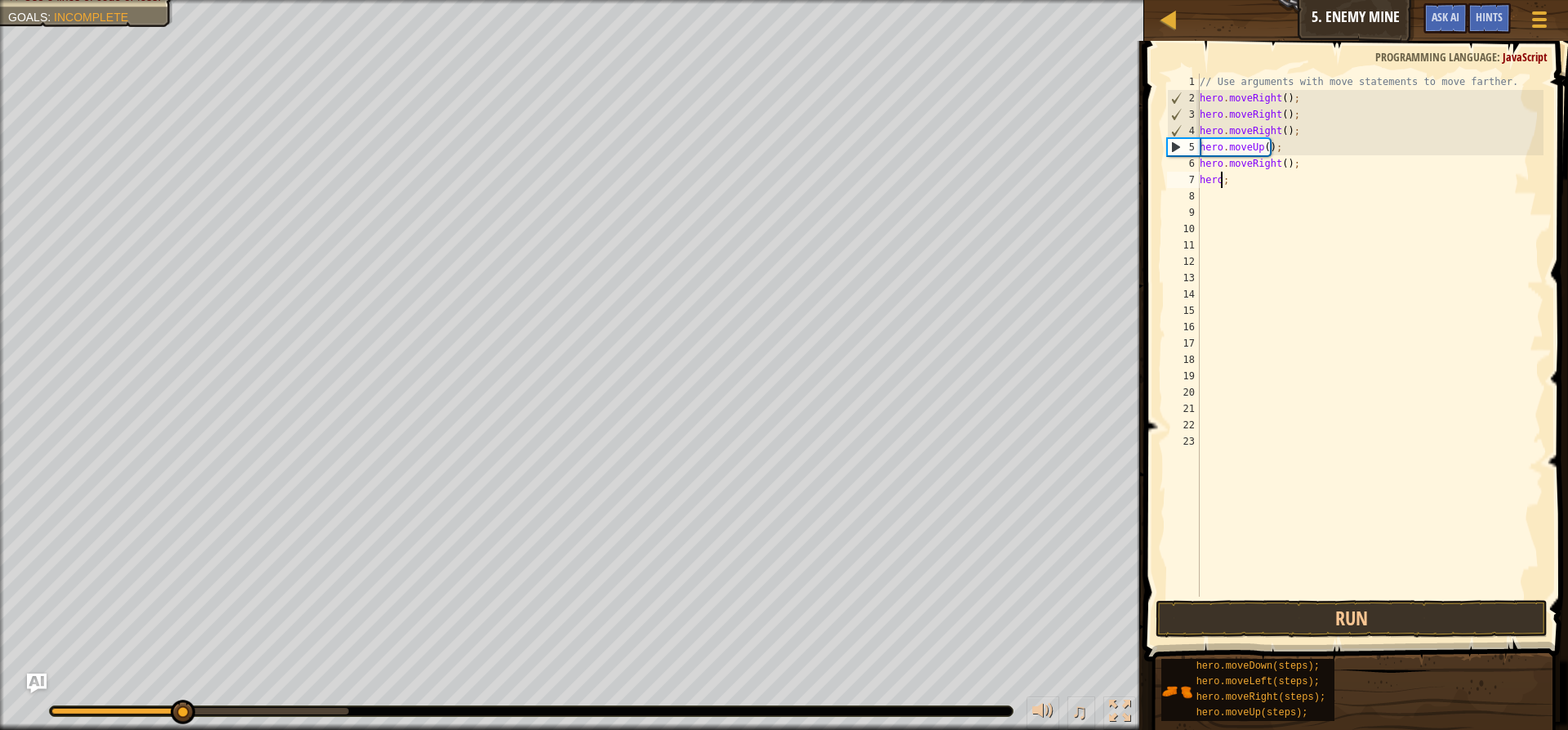
type textarea ";"
click at [1315, 616] on button "Run" at bounding box center [1351, 618] width 392 height 38
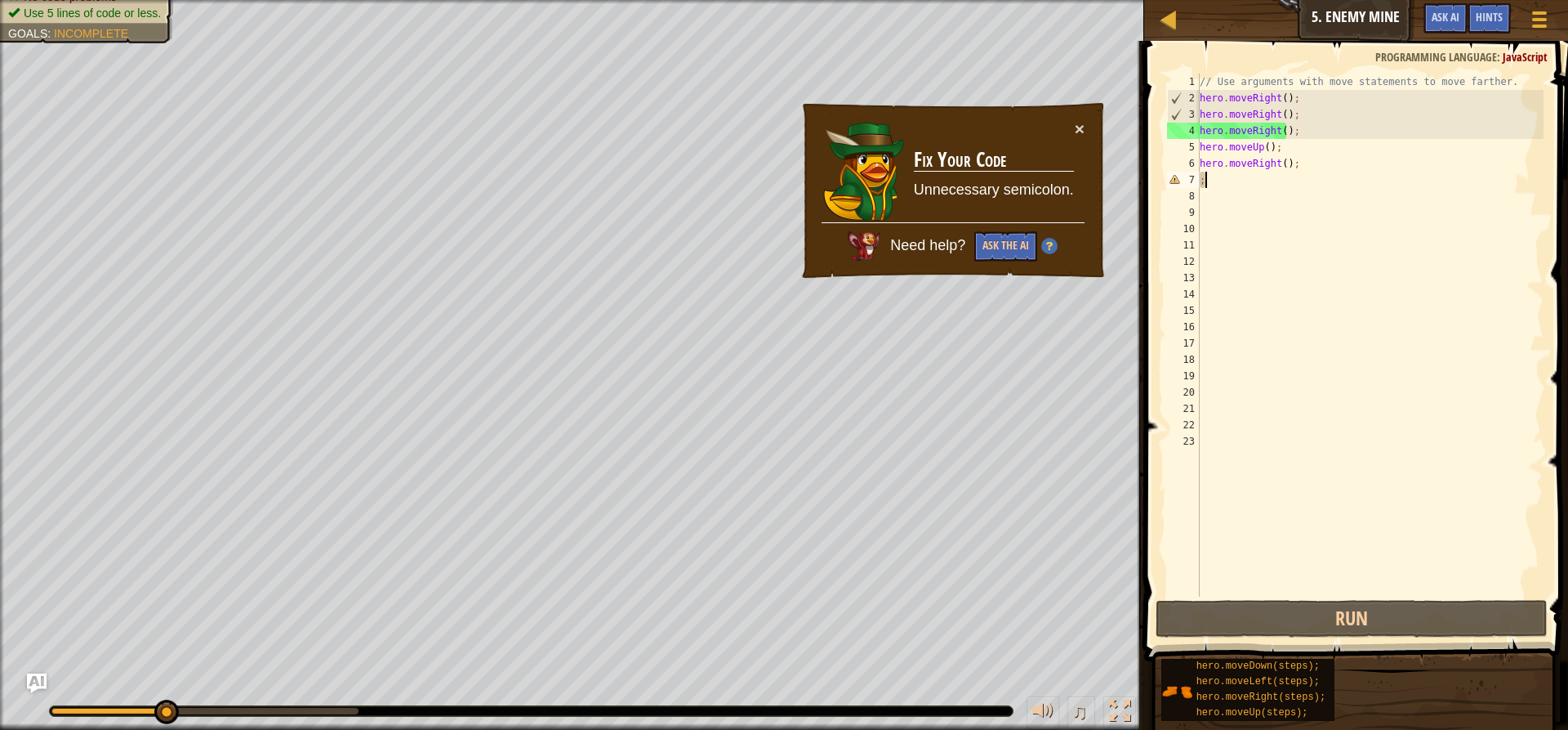
click at [1342, 187] on div "// Use arguments with move statements to move farther. hero . moveRight ( ) ; h…" at bounding box center [1370, 351] width 347 height 555
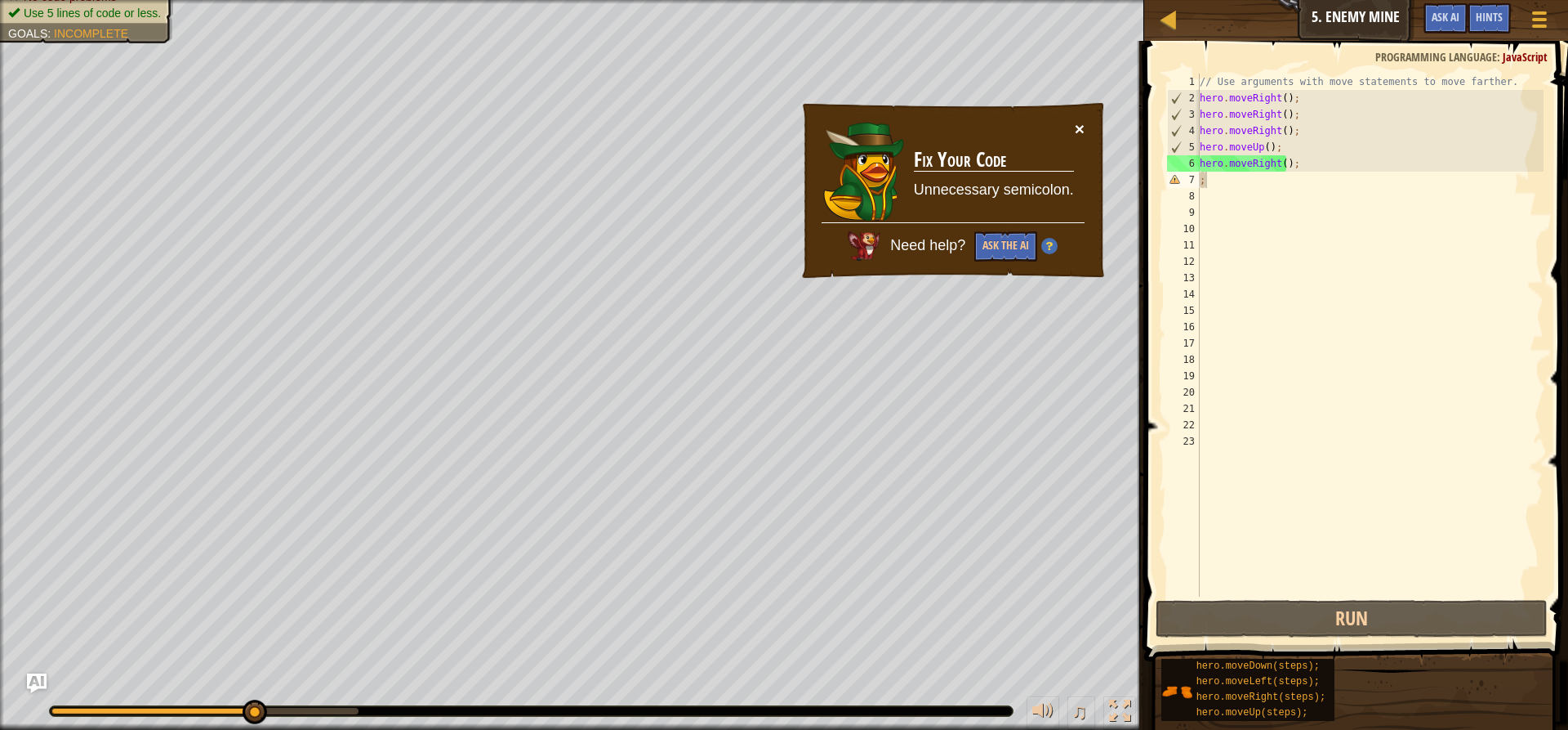
click at [1083, 121] on button "×" at bounding box center [1079, 129] width 9 height 17
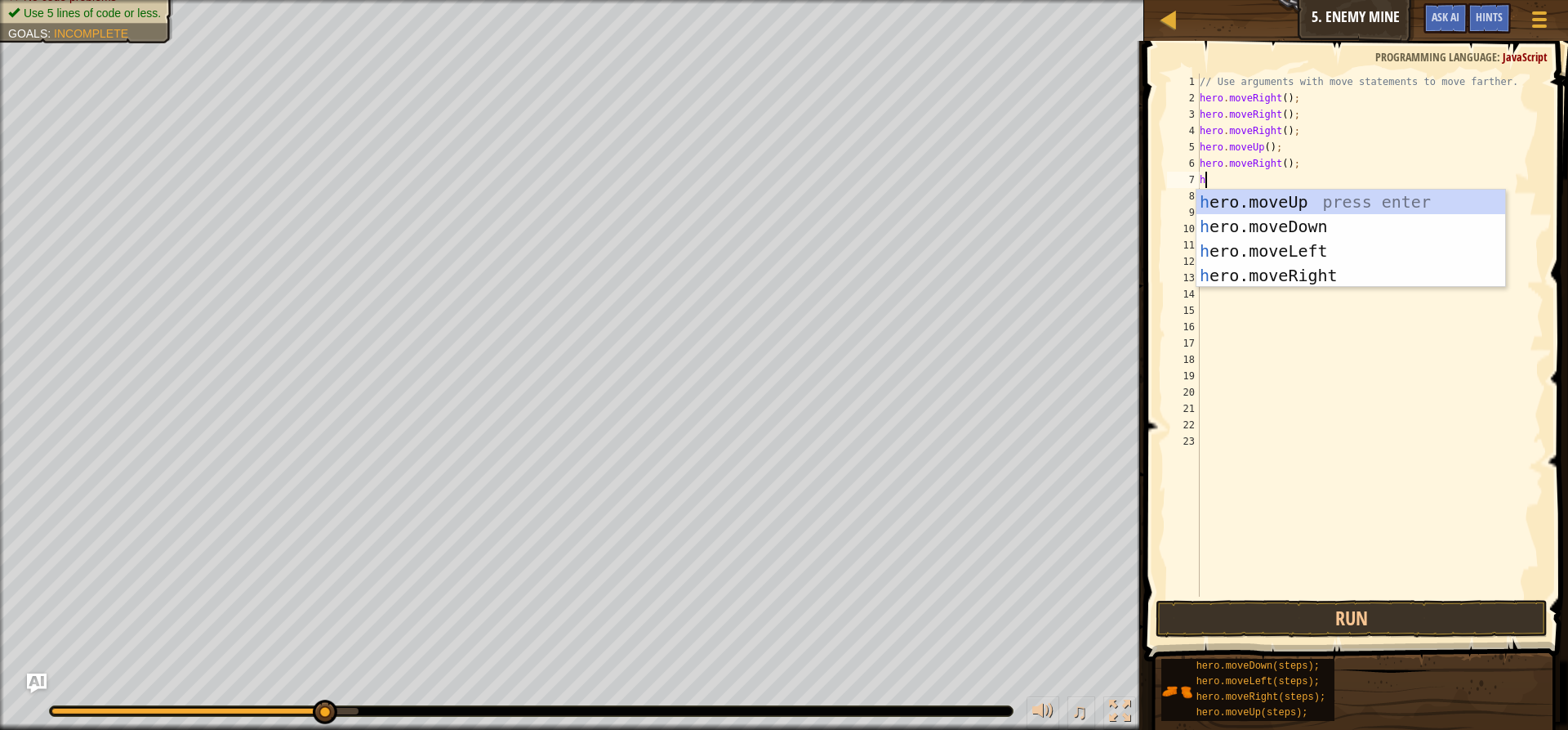
type textarea "he"
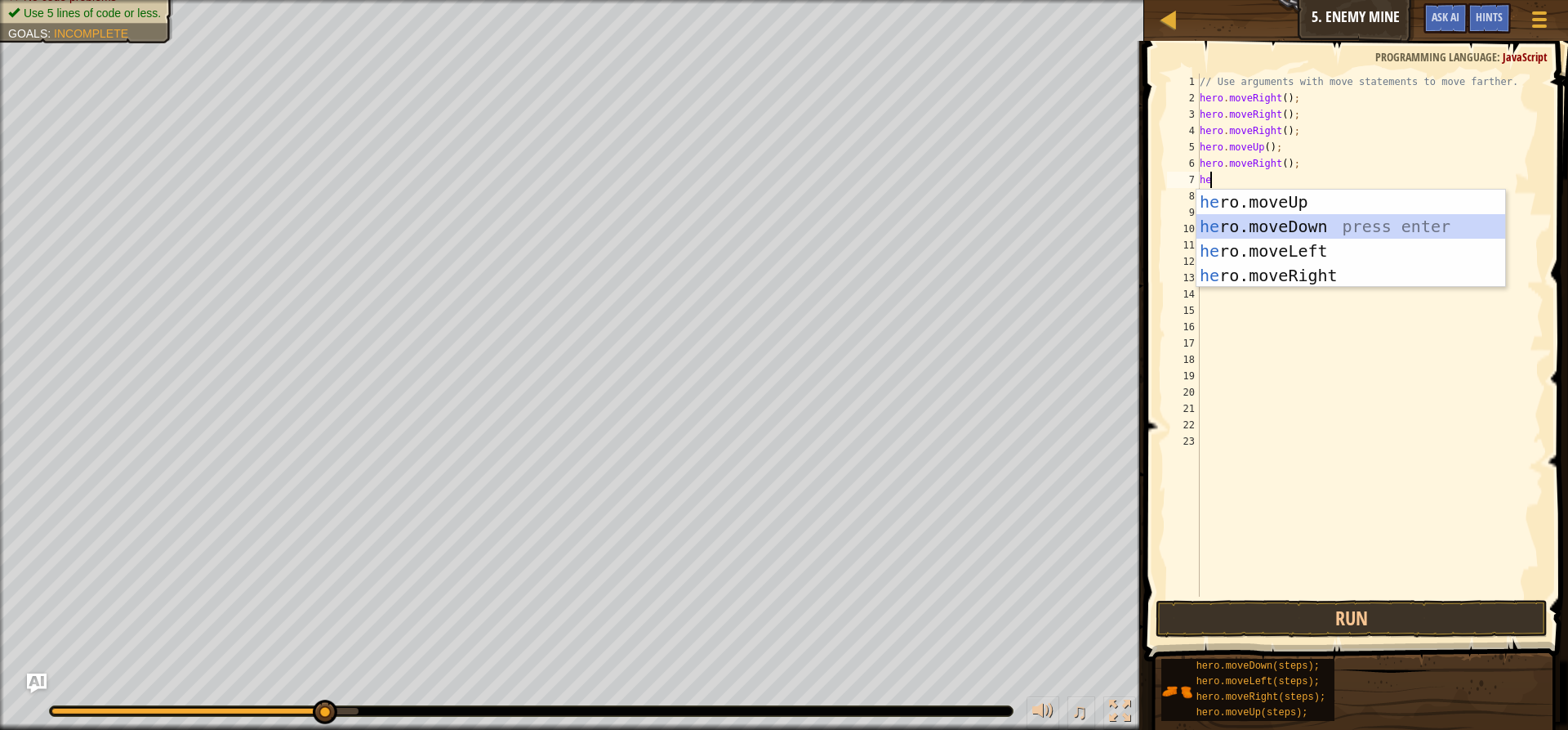
click at [1356, 218] on div "he ro.moveUp press enter he ro.moveDown press enter he ro.moveLeft press enter …" at bounding box center [1350, 263] width 309 height 147
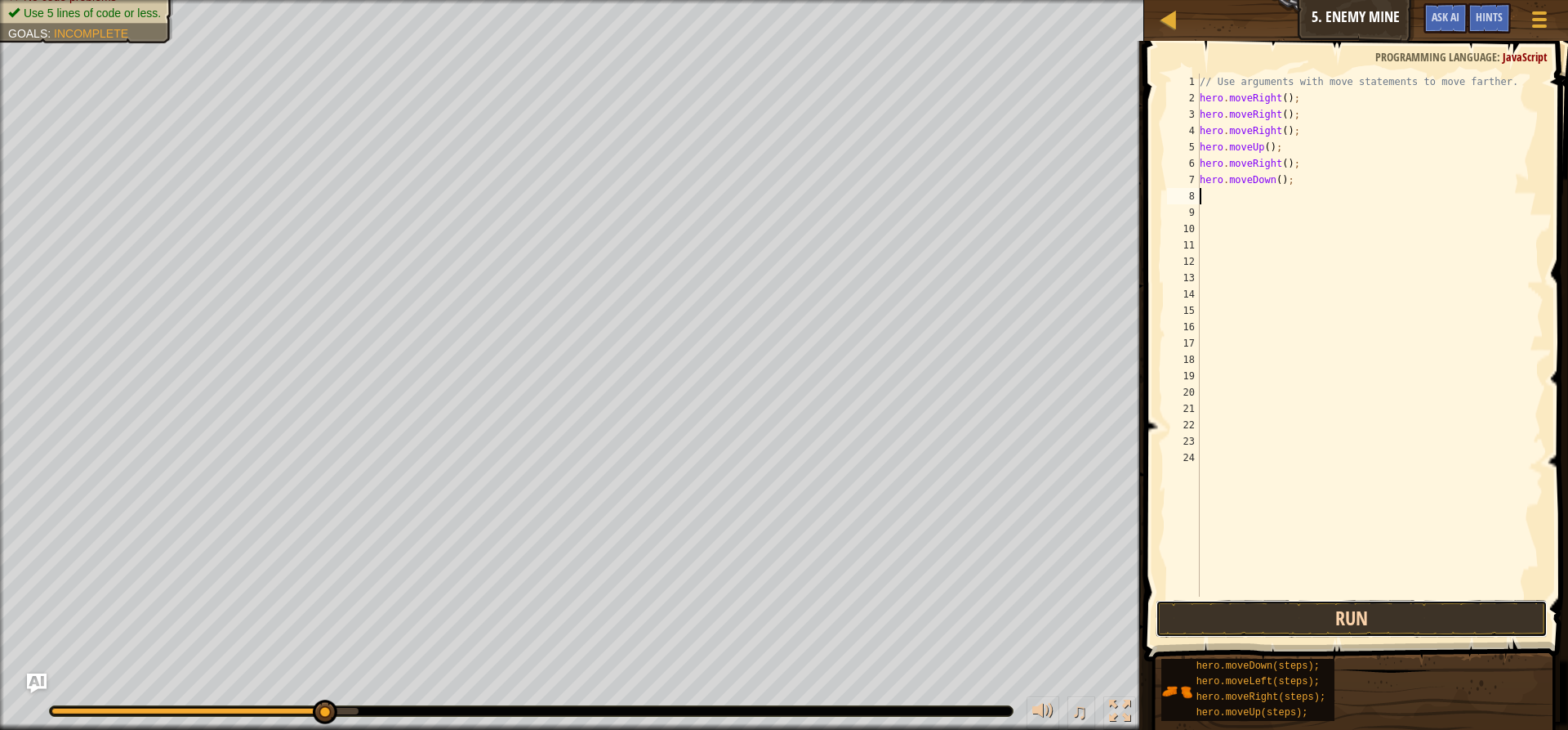
click at [1309, 616] on button "Run" at bounding box center [1351, 618] width 392 height 38
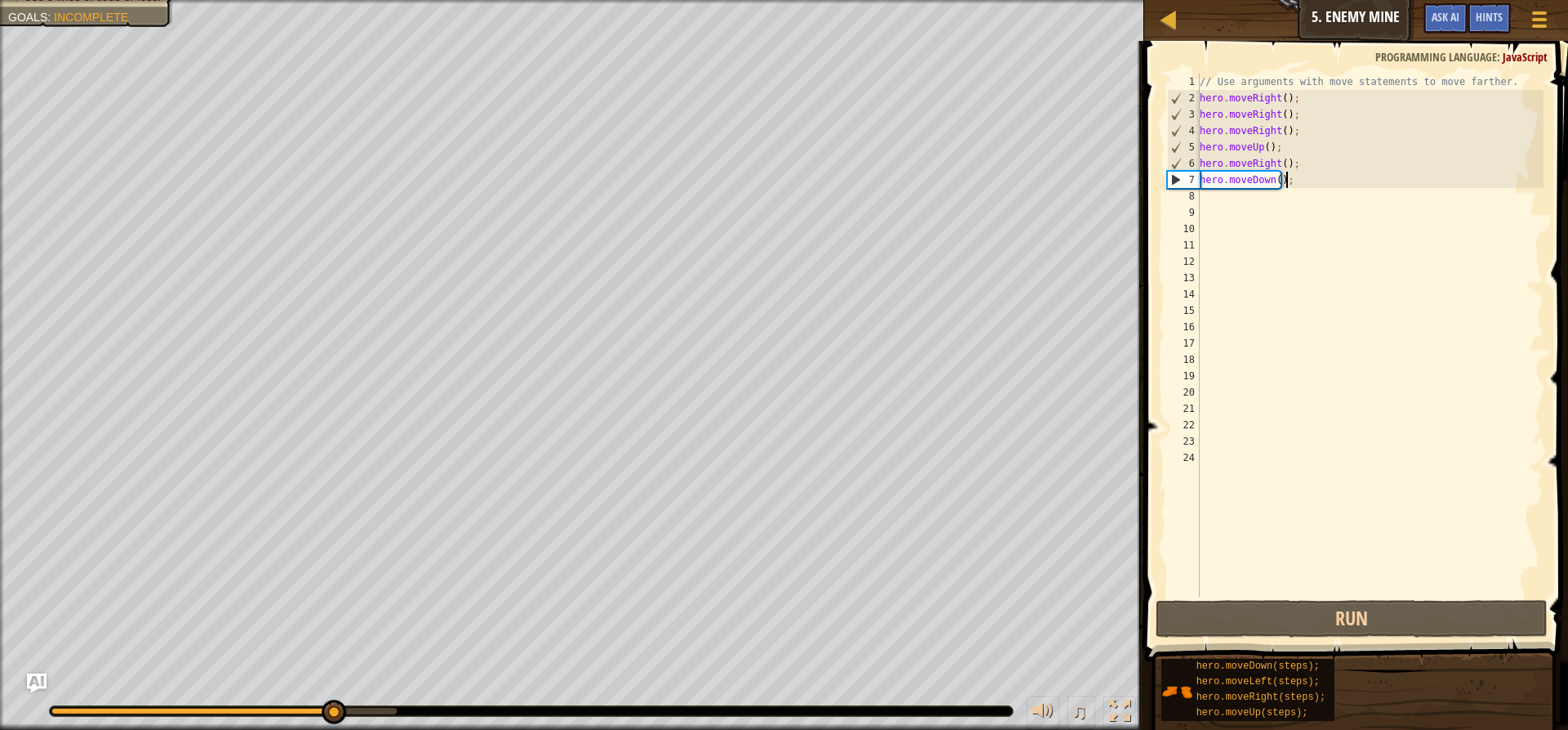
click at [1310, 186] on div "// Use arguments with move statements to move farther. hero . moveRight ( ) ; h…" at bounding box center [1370, 351] width 347 height 555
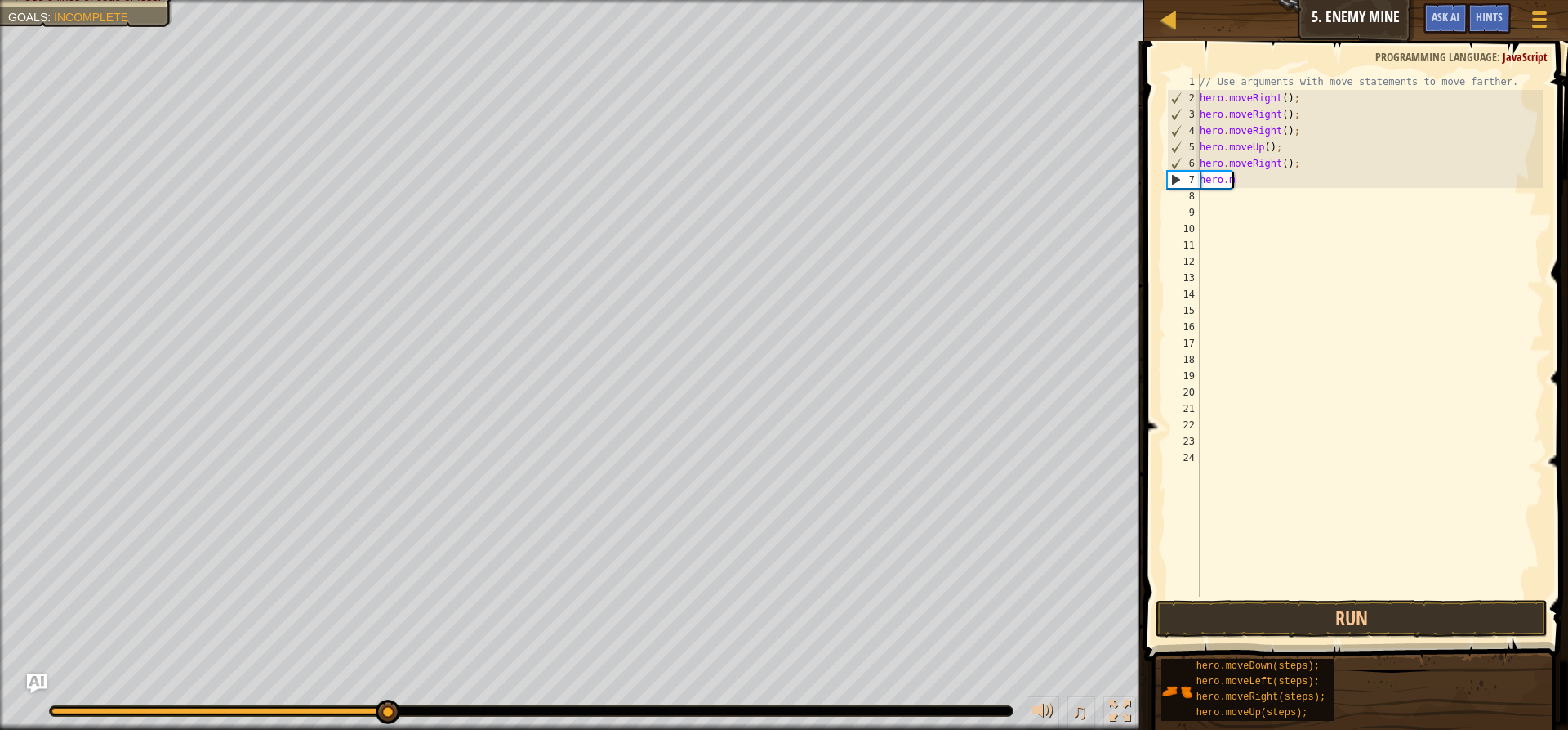
type textarea "h"
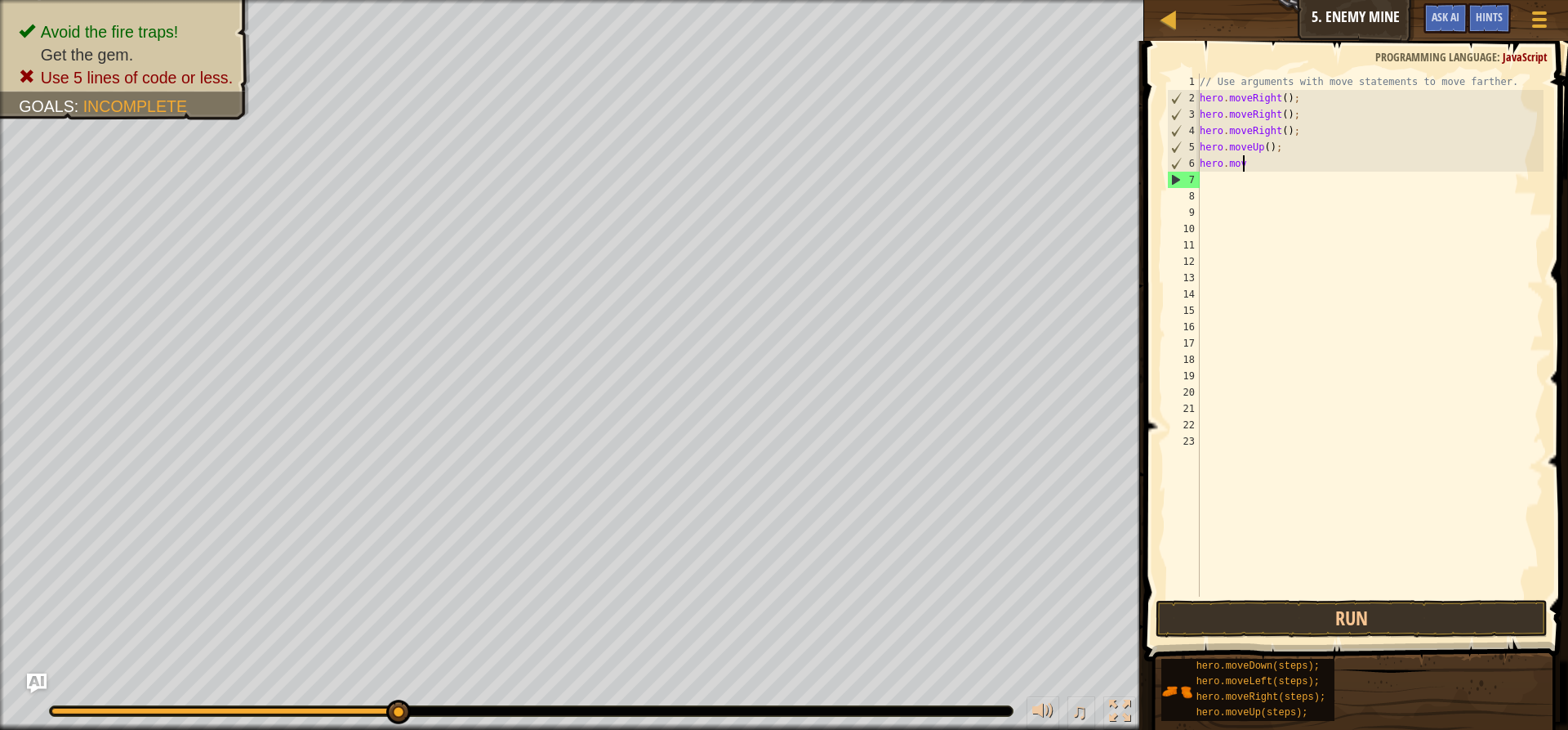
type textarea "hero.m"
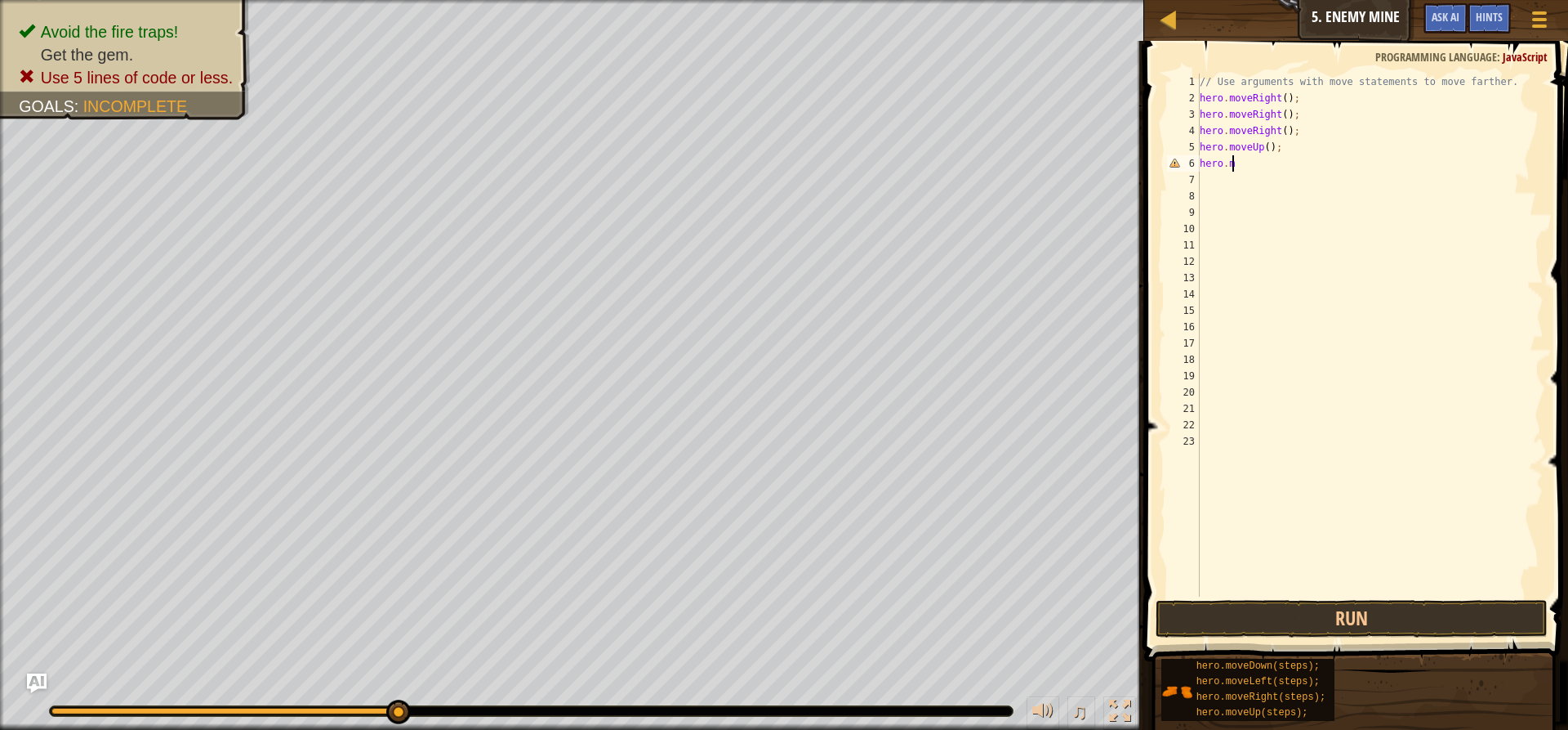
click at [1310, 186] on div "// Use arguments with move statements to move farther. hero . moveRight ( ) ; h…" at bounding box center [1370, 351] width 347 height 555
click at [1247, 171] on div "// Use arguments with move statements to move farther. hero . moveRight ( ) ; h…" at bounding box center [1370, 351] width 347 height 555
type textarea "h"
click at [1319, 621] on button "Run" at bounding box center [1351, 618] width 392 height 38
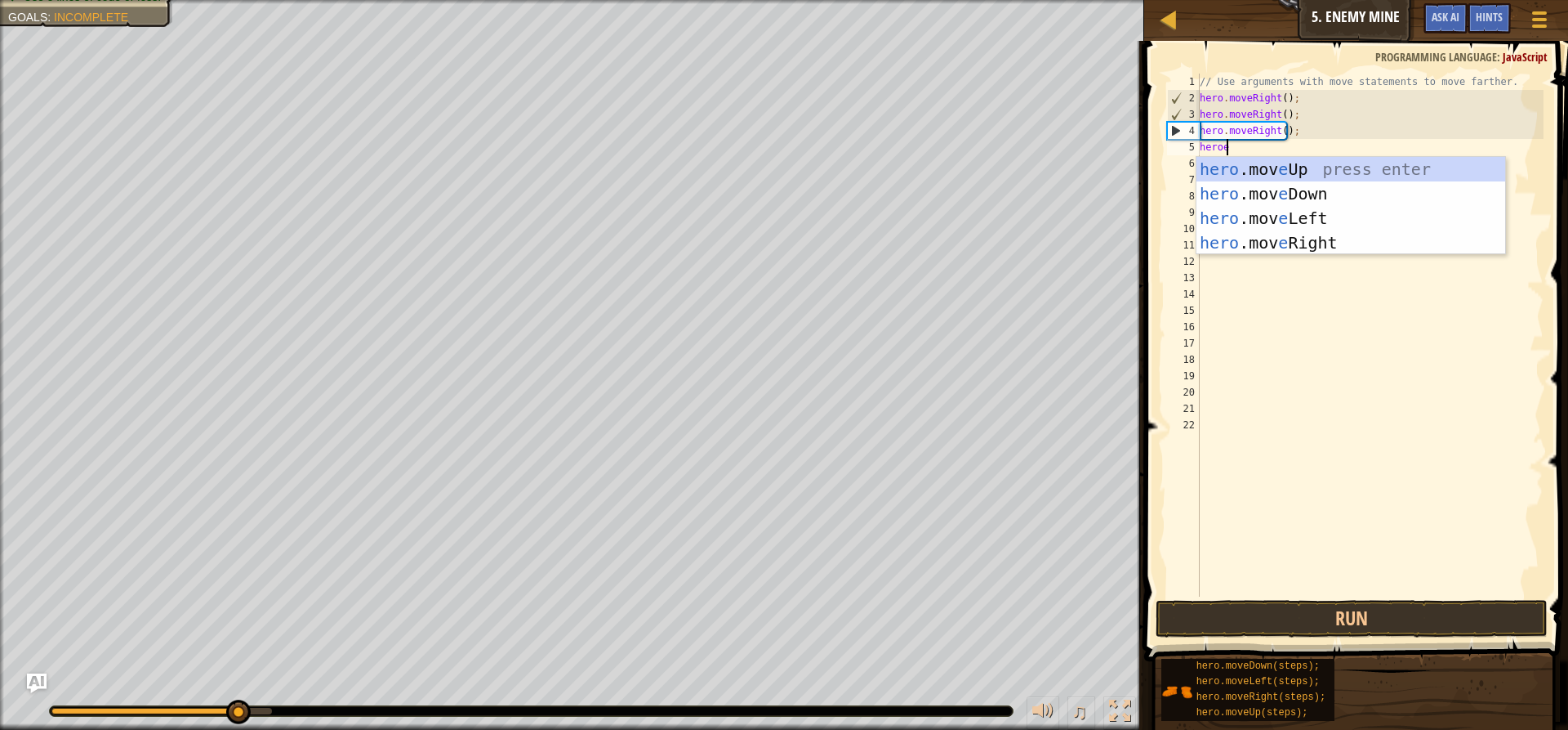
type textarea "heroer"
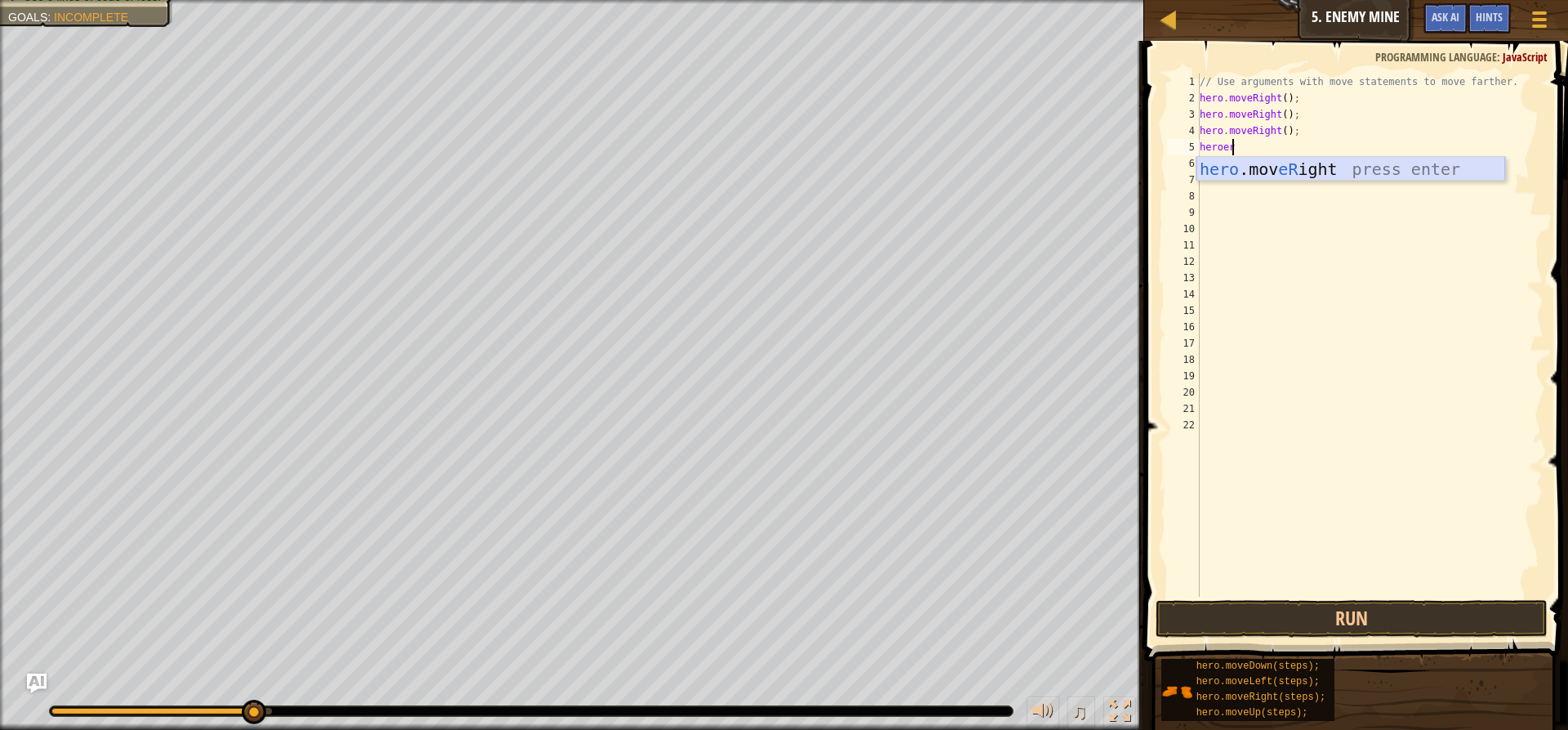
click at [1308, 165] on div "hero .mov eR ight press enter" at bounding box center [1350, 193] width 309 height 73
click at [1296, 157] on div "// Use arguments with move statements to move farther. hero . moveRight ( ) ; h…" at bounding box center [1370, 351] width 347 height 555
click at [1286, 148] on div "// Use arguments with move statements to move farther. hero . moveRight ( ) ; h…" at bounding box center [1370, 351] width 347 height 555
click at [1295, 153] on div "// Use arguments with move statements to move farther. hero . moveRight ( ) ; h…" at bounding box center [1370, 351] width 347 height 555
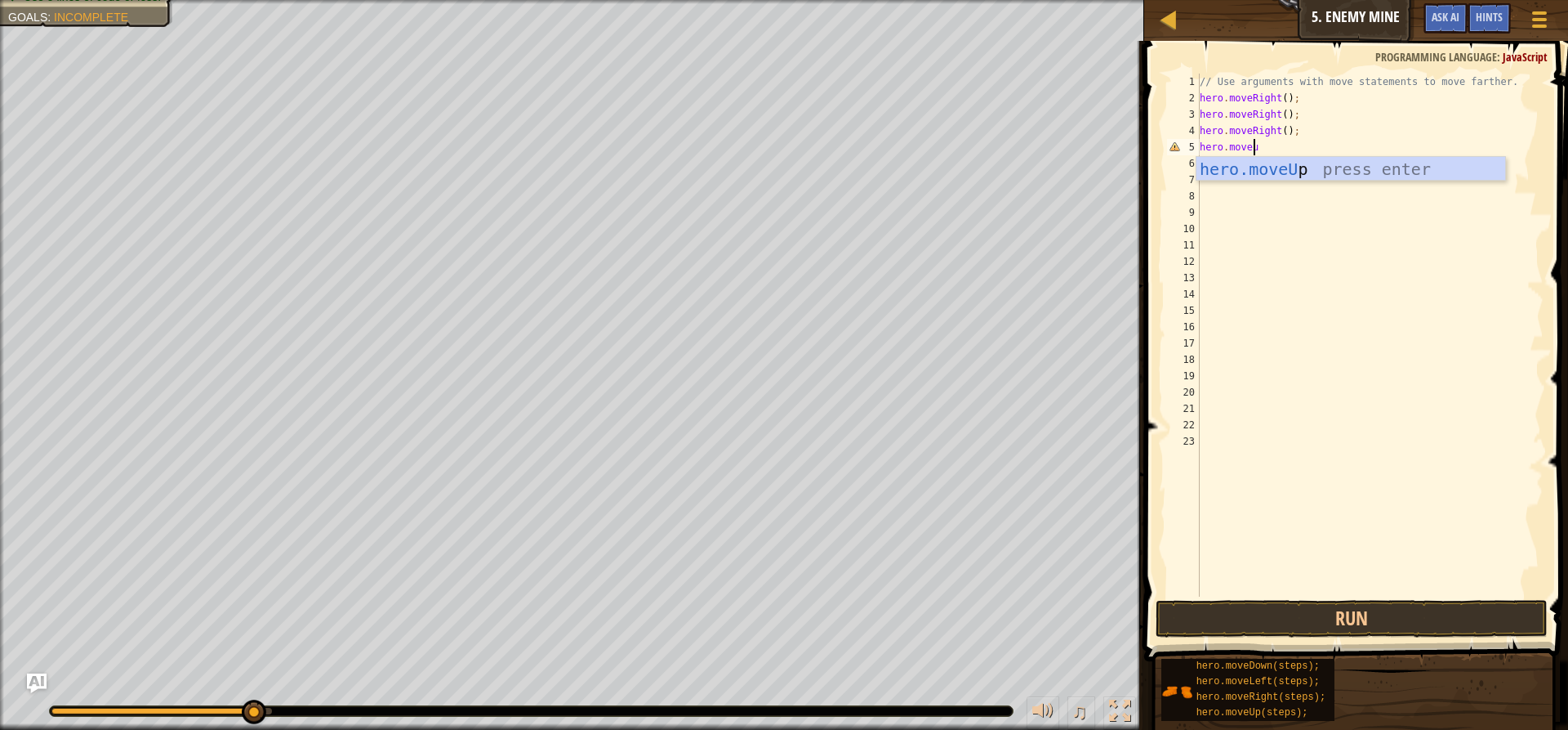
type textarea "hero.moveup"
click at [1344, 167] on div "hero.moveUp press enter" at bounding box center [1350, 193] width 309 height 73
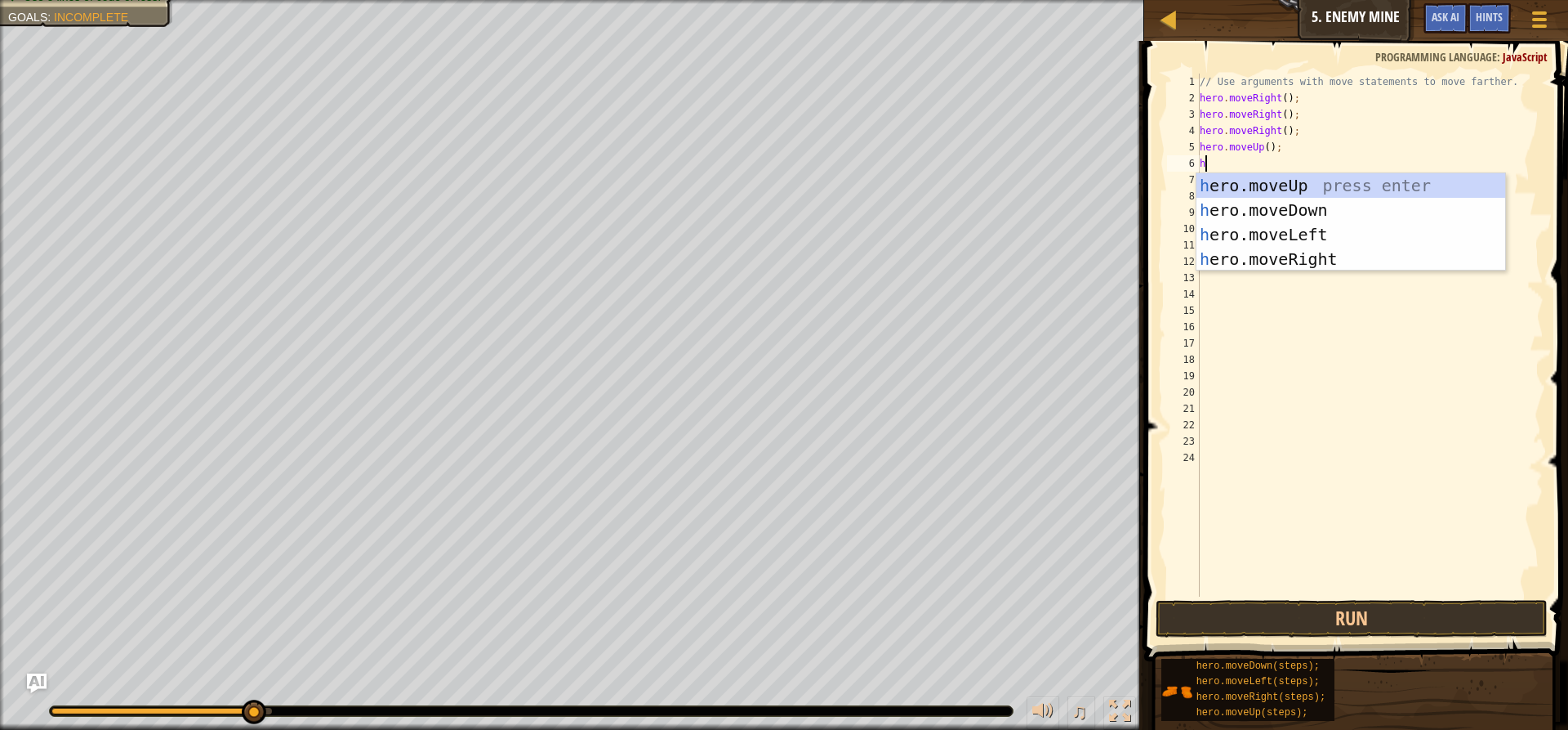
type textarea "he"
click at [1272, 259] on div "he ro.moveUp press enter he ro.moveDown press enter he ro.moveLeft press enter …" at bounding box center [1350, 247] width 309 height 147
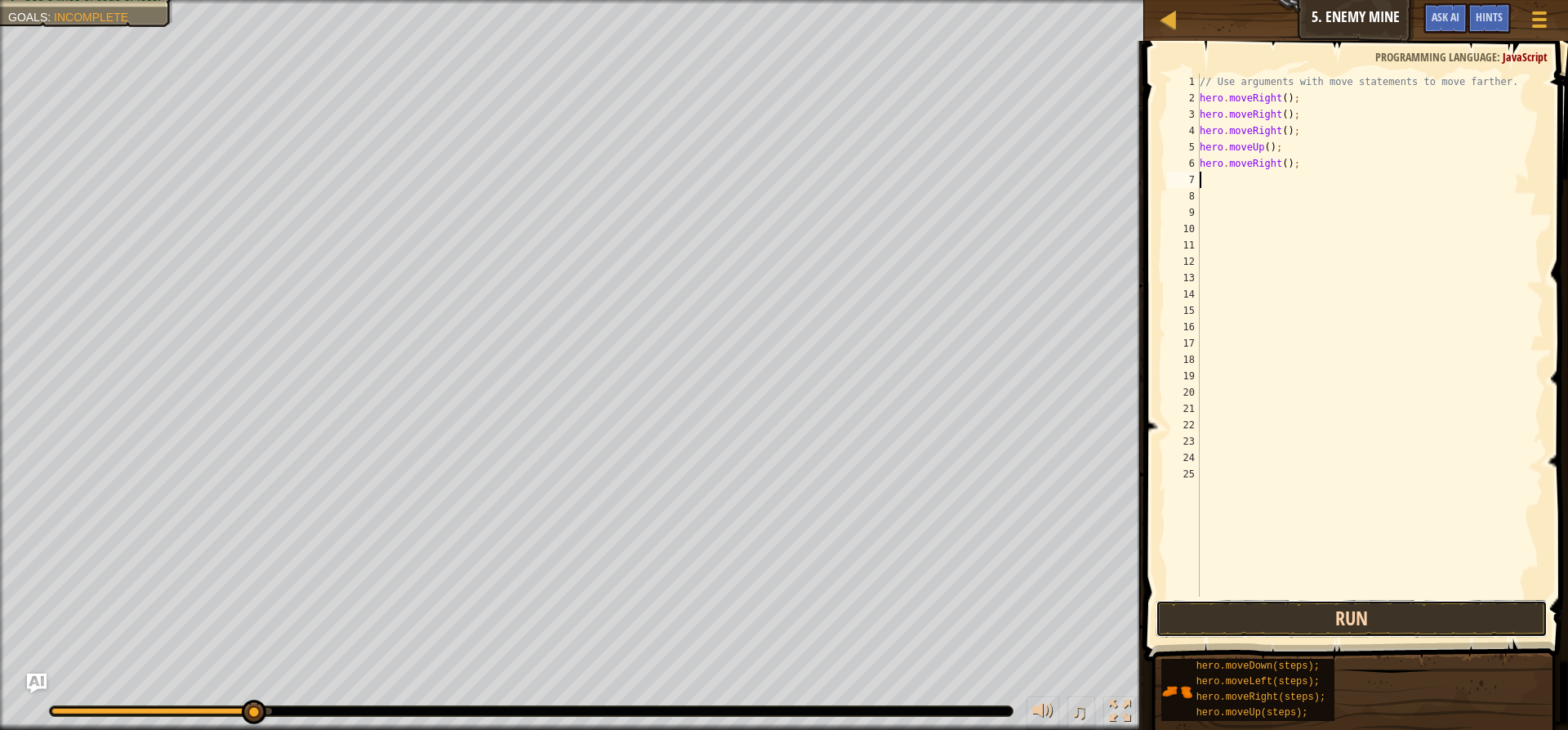
drag, startPoint x: 1367, startPoint y: 628, endPoint x: 1361, endPoint y: 636, distance: 10.0
click at [1364, 637] on div "1 2 3 4 5 6 7 8 9 10 11 12 13 14 15 16 17 18 19 20 21 22 23 24 25 // Use argume…" at bounding box center [1353, 383] width 429 height 668
click at [1343, 617] on button "Run" at bounding box center [1351, 618] width 392 height 38
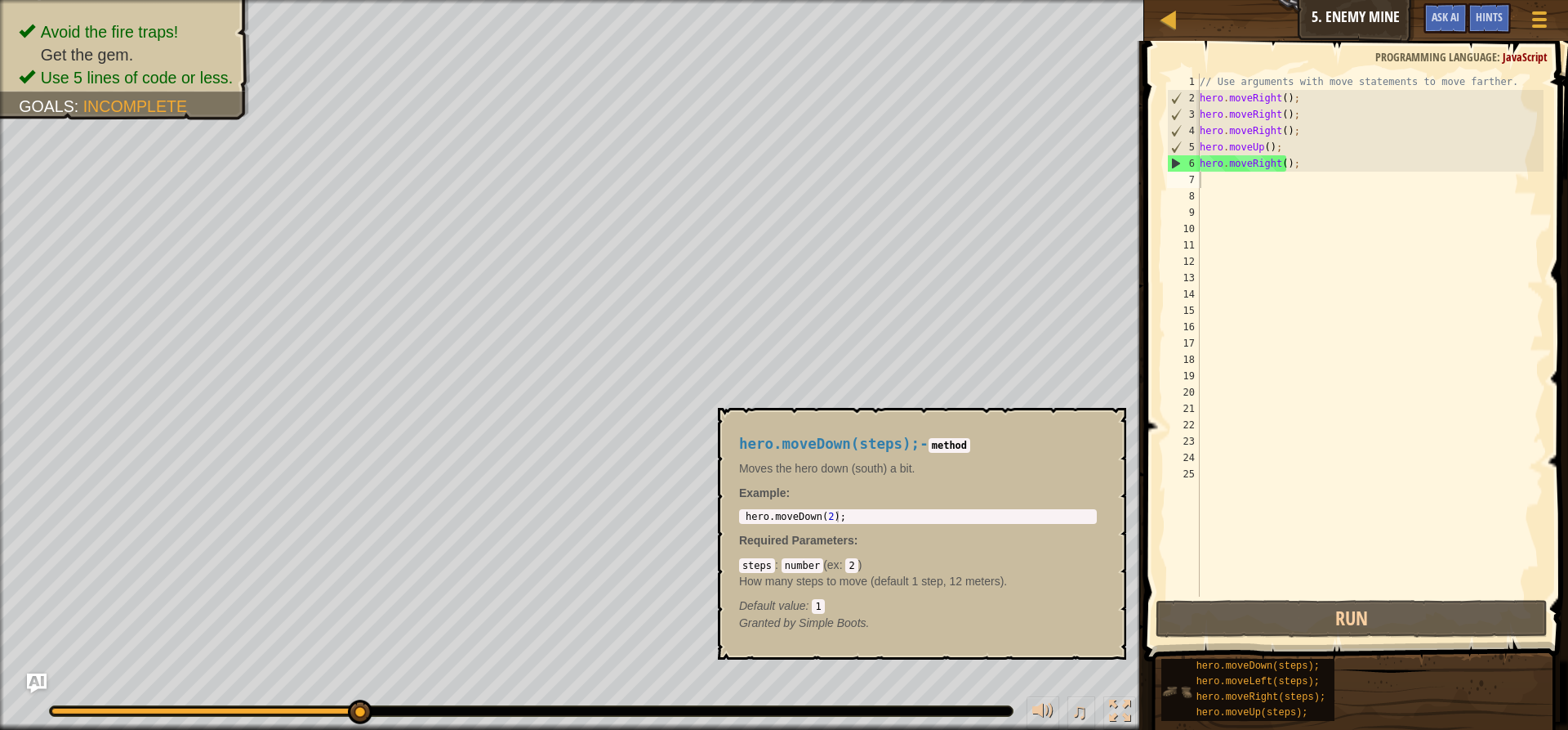
click at [1182, 683] on img at bounding box center [1176, 691] width 31 height 31
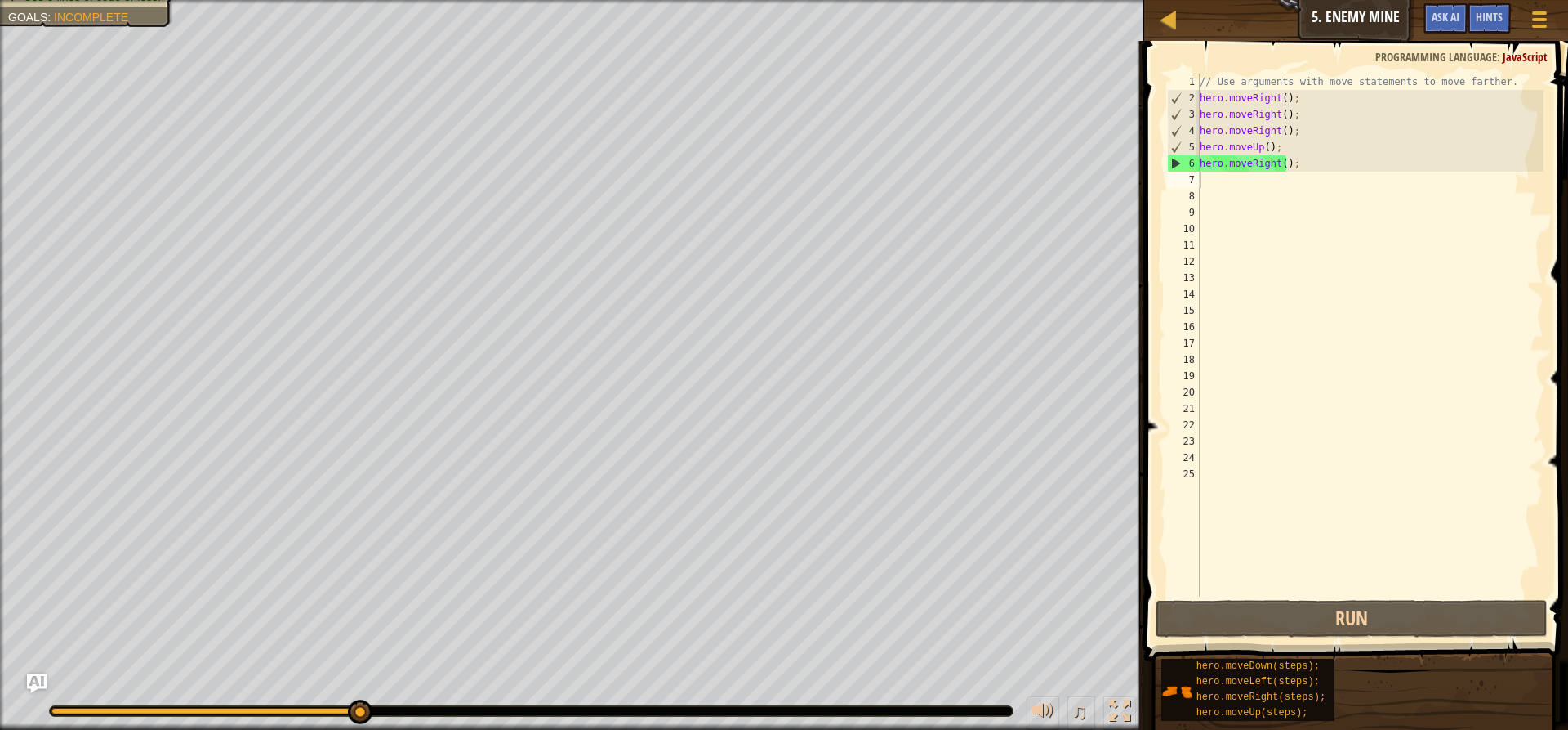
drag, startPoint x: 1567, startPoint y: 638, endPoint x: 1562, endPoint y: 502, distance: 136.1
click at [1564, 502] on span at bounding box center [1358, 327] width 437 height 668
click at [1159, 17] on div at bounding box center [1168, 20] width 21 height 21
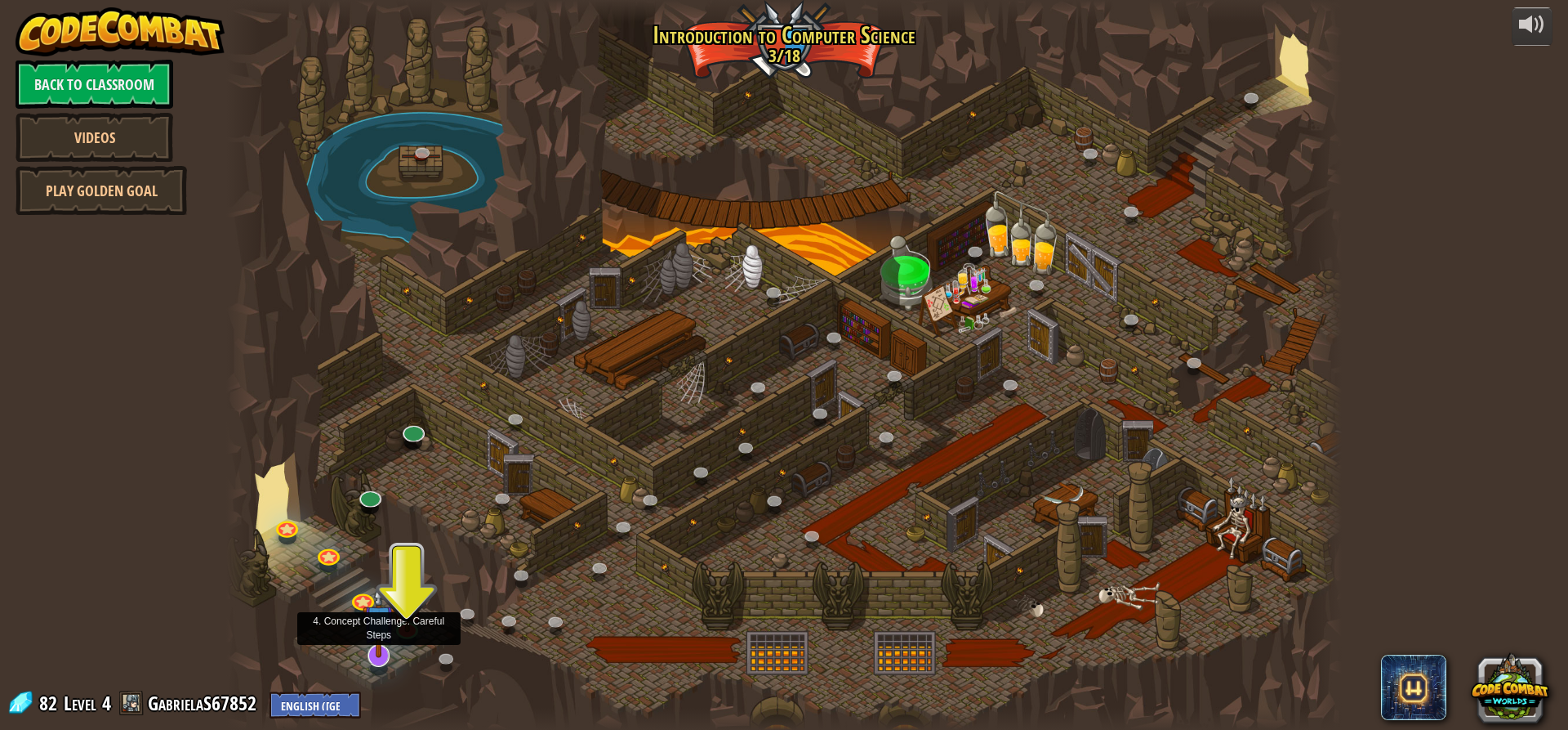
click at [378, 643] on img at bounding box center [379, 620] width 33 height 74
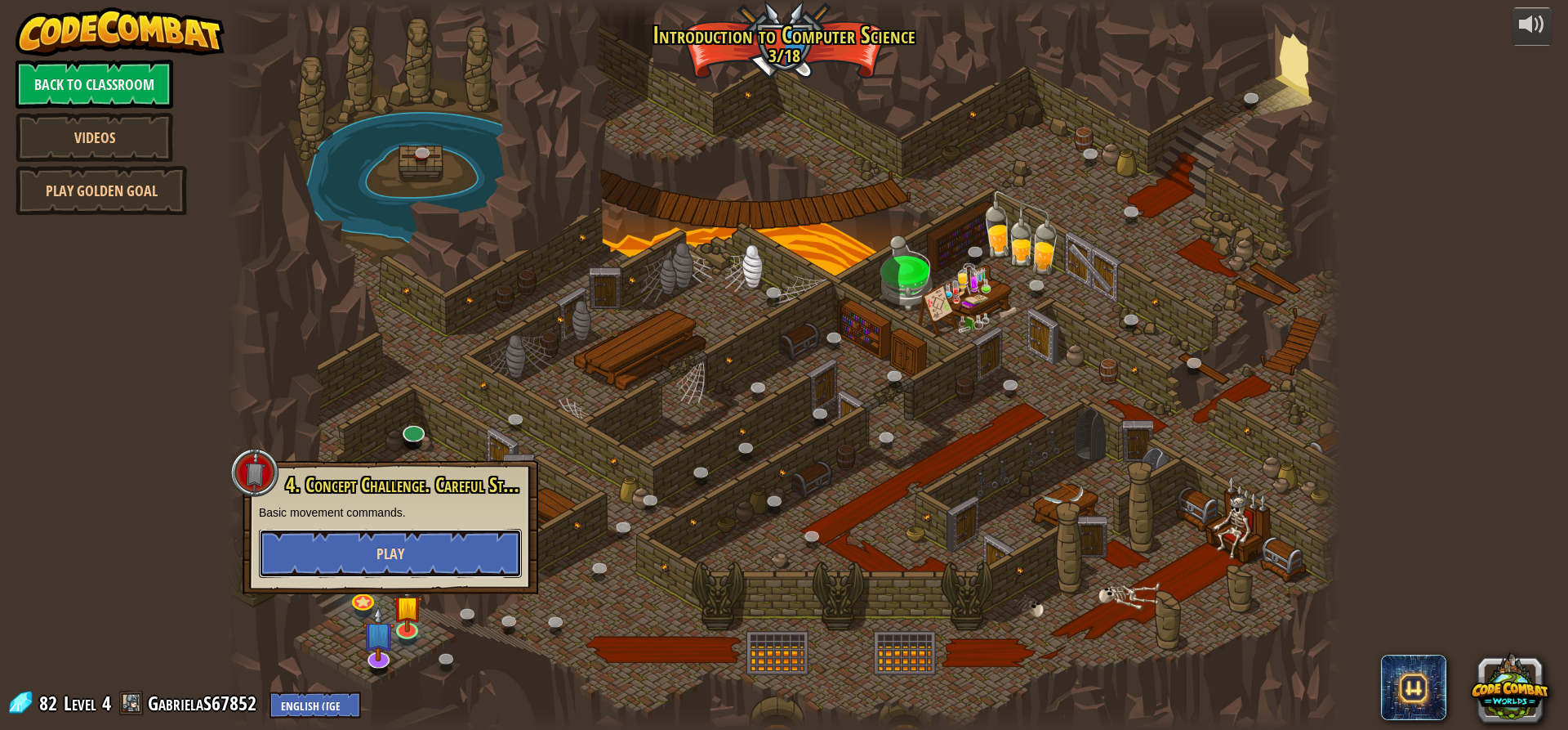
click at [392, 548] on span "Play" at bounding box center [390, 554] width 28 height 21
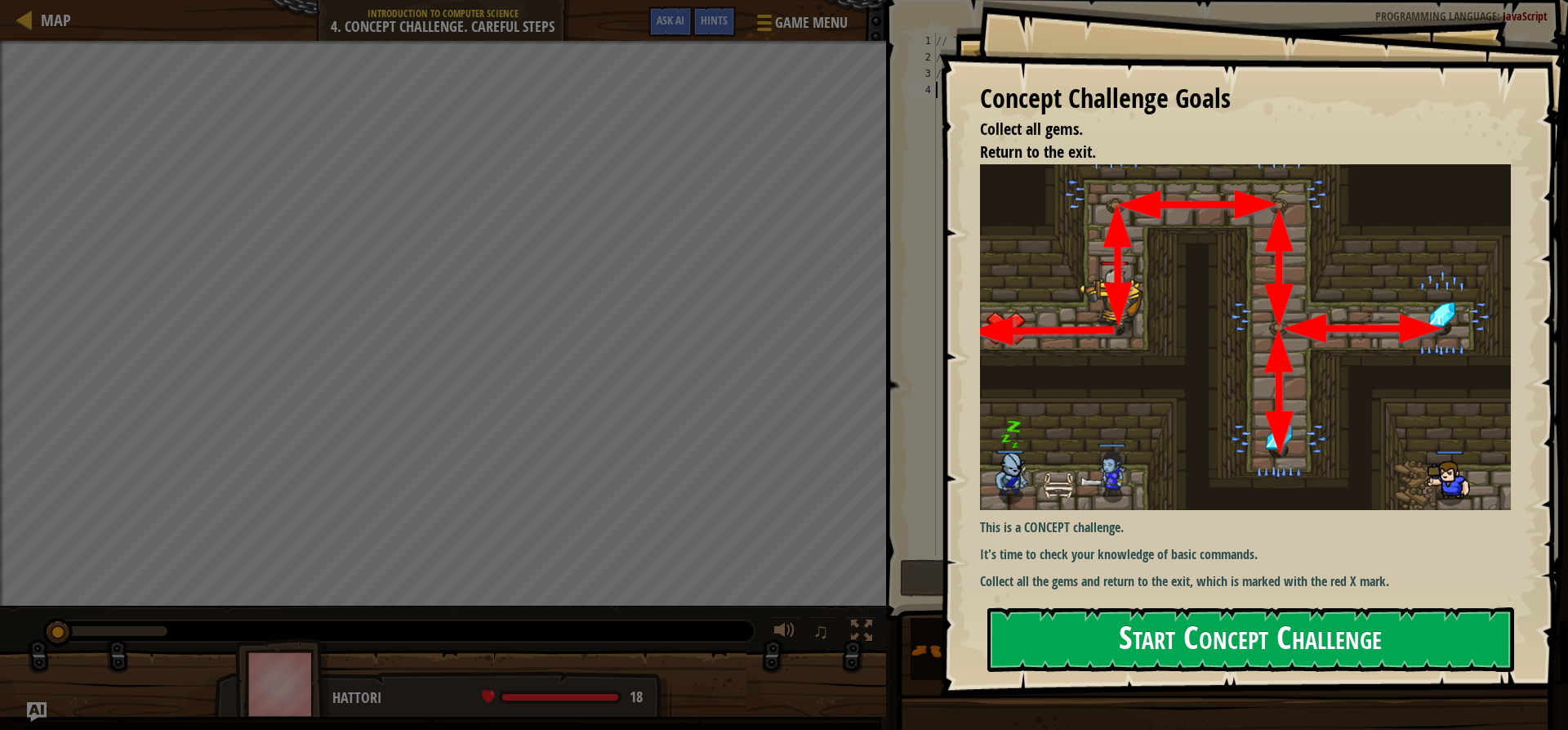
click at [1051, 651] on button "Start Concept Challenge" at bounding box center [1251, 639] width 527 height 65
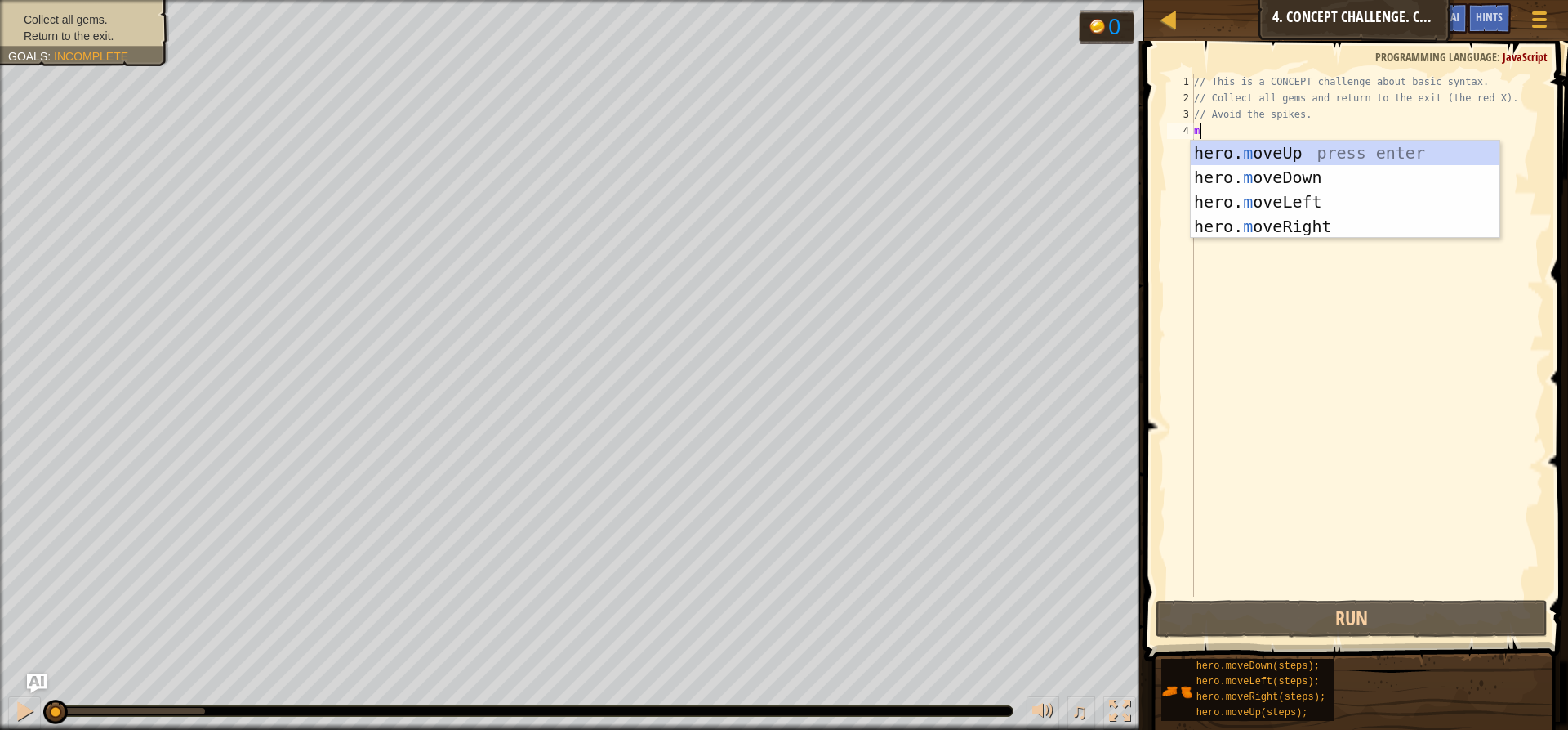
scroll to position [8, 0]
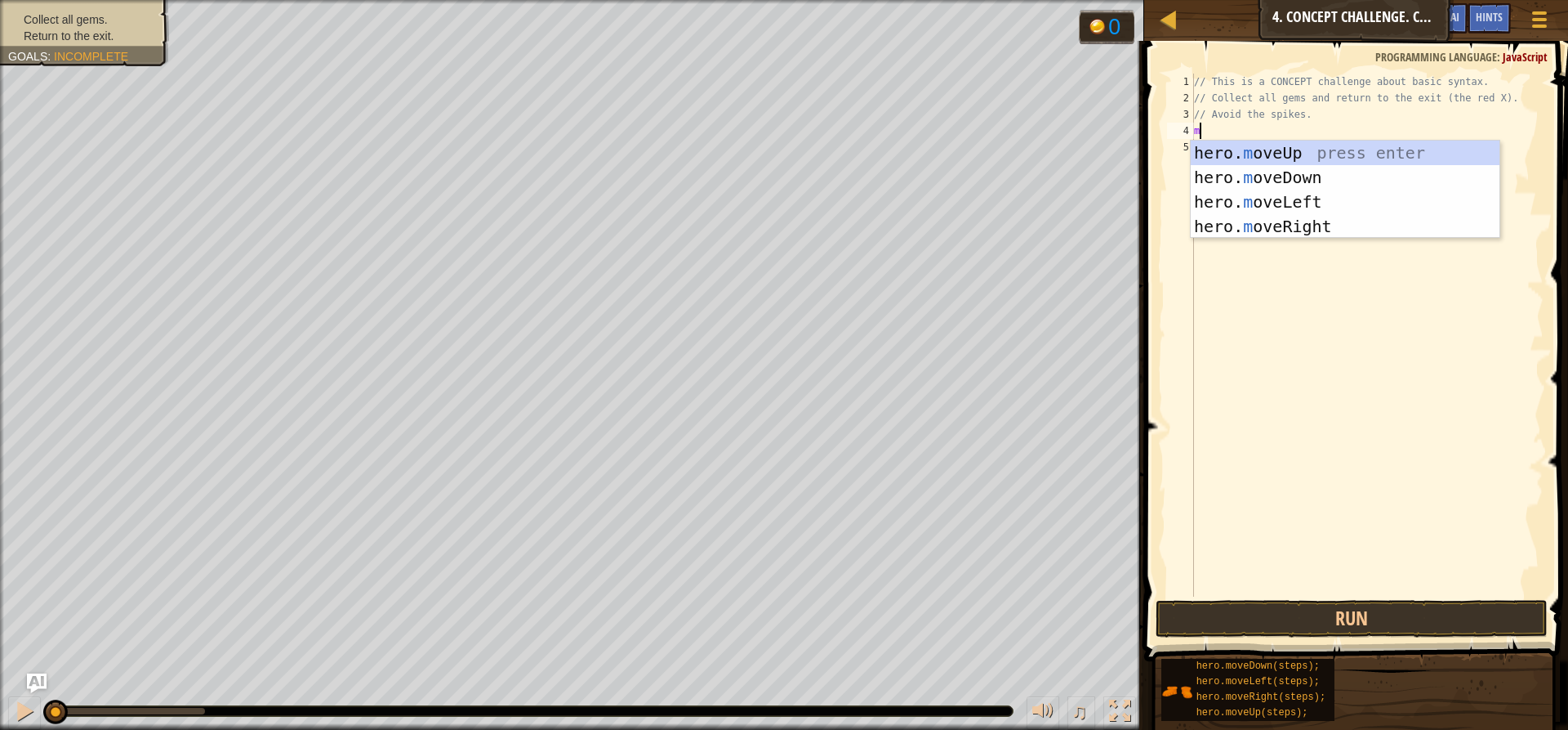
type textarea "mo"
click at [1286, 154] on div "hero. mo veUp press enter hero. mo veDown press enter hero. mo veLeft press ent…" at bounding box center [1345, 214] width 309 height 147
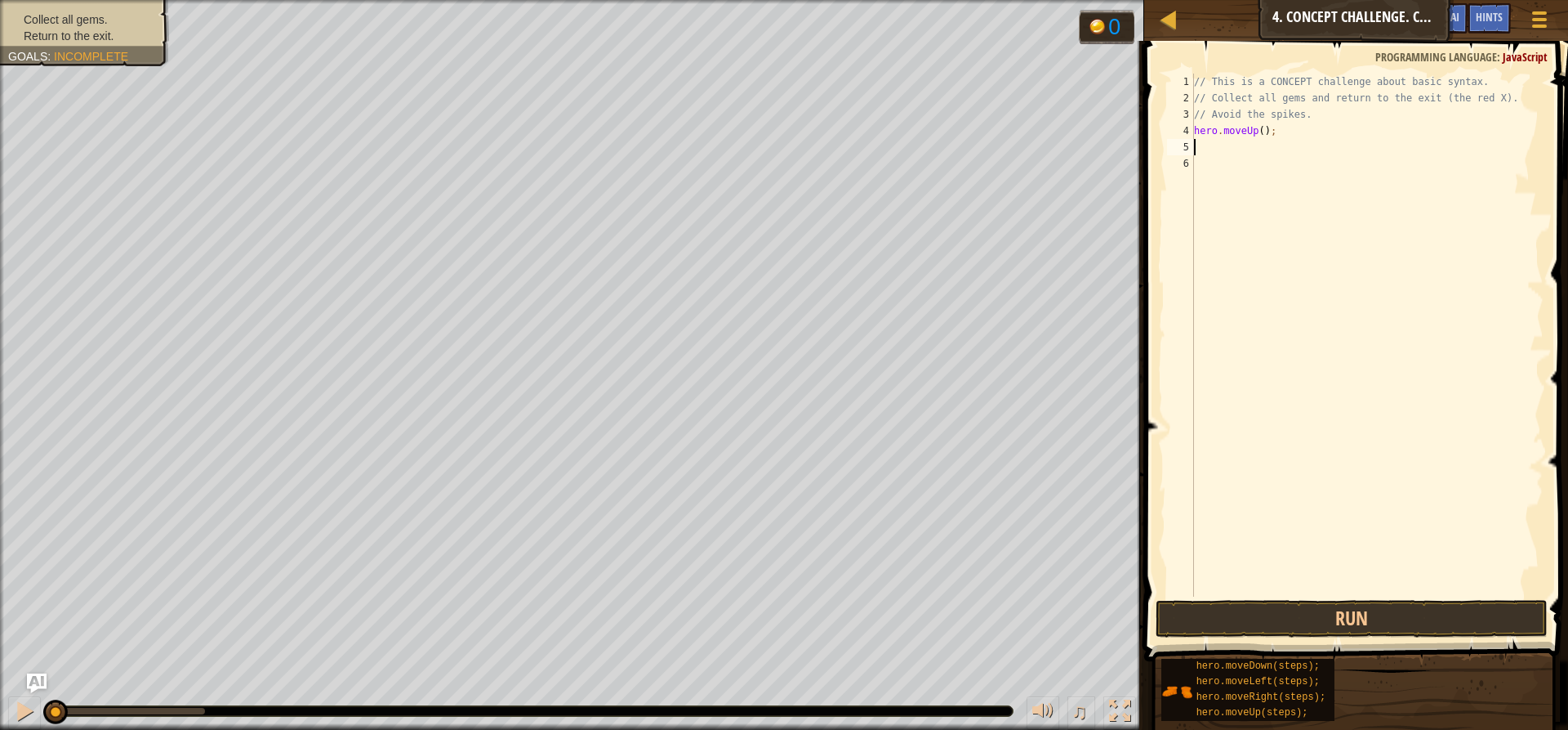
type textarea "h"
click at [1278, 143] on div "// This is a CONCEPT challenge about basic syntax. // Collect all gems and retu…" at bounding box center [1367, 351] width 353 height 555
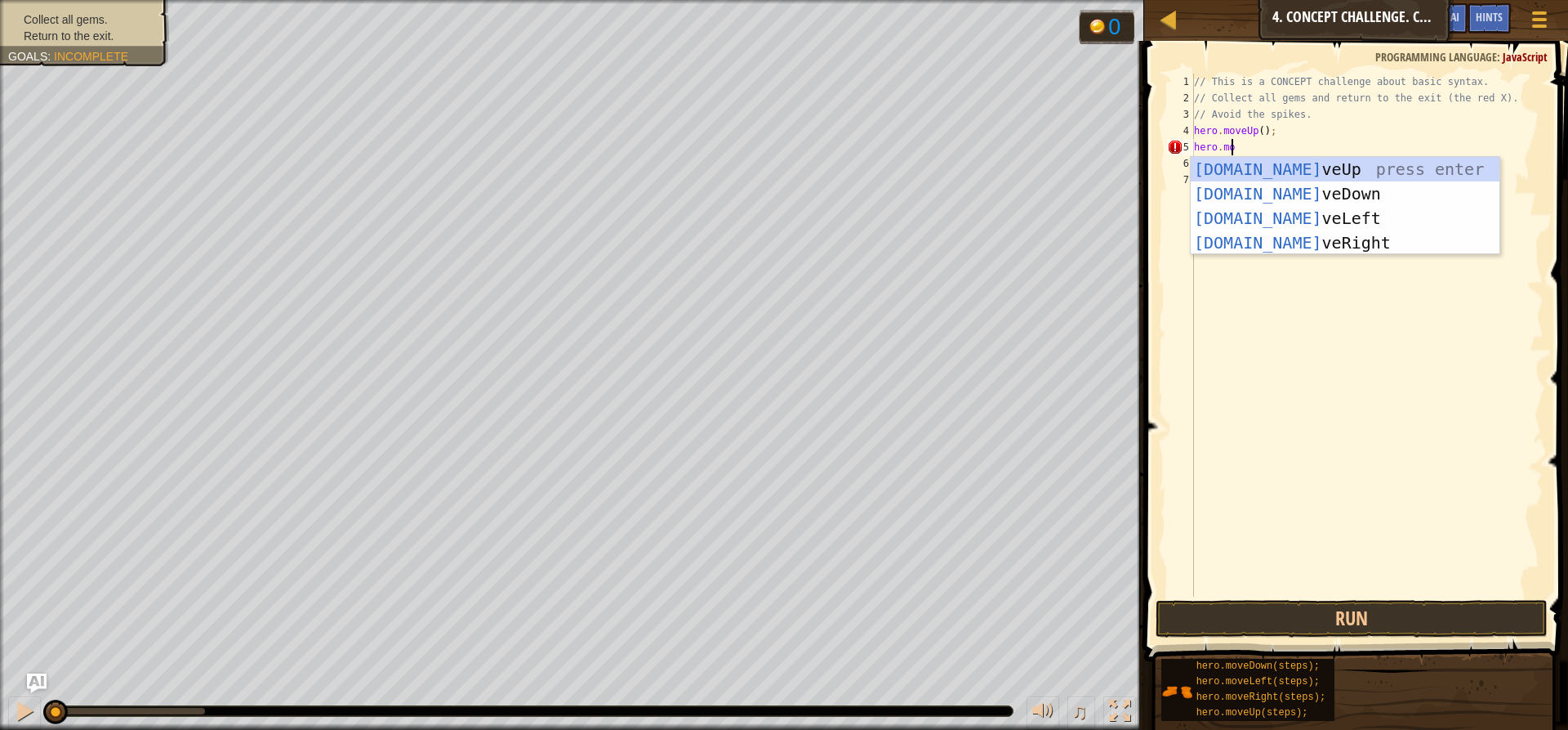
scroll to position [8, 3]
type textarea "hero.move"
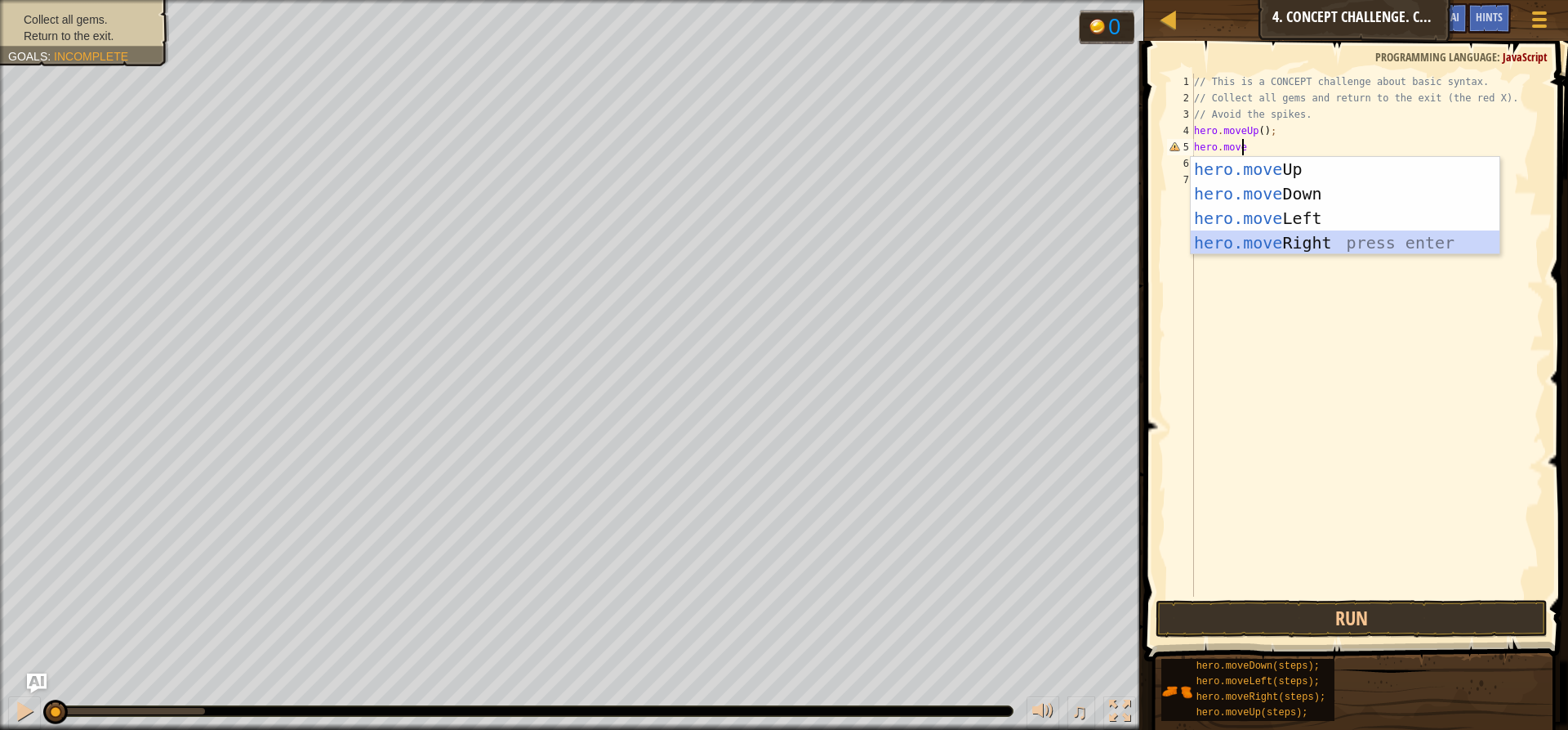
click at [1311, 236] on div "hero.move Up press enter hero.move Down press enter hero.move Left press enter …" at bounding box center [1345, 230] width 309 height 147
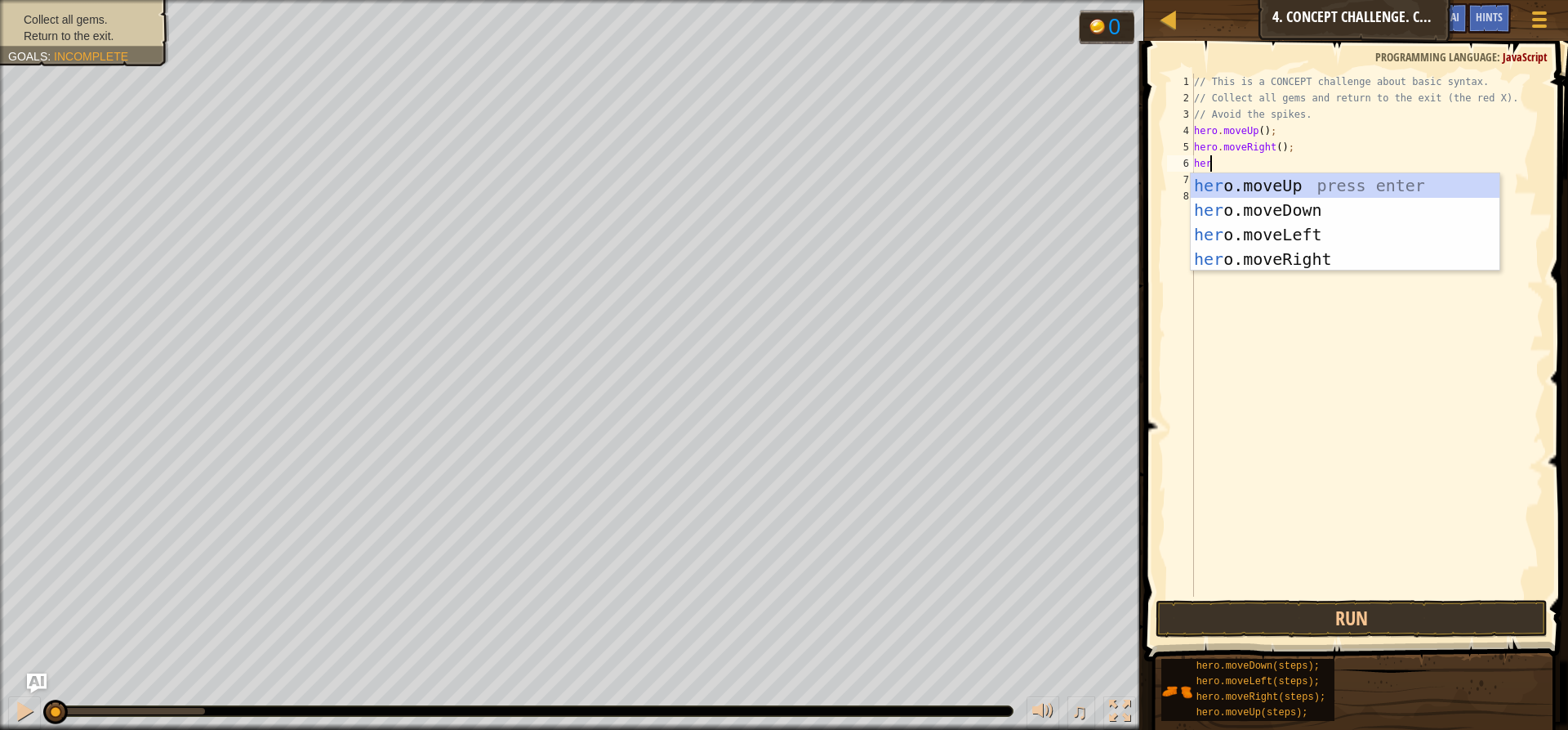
type textarea "hero"
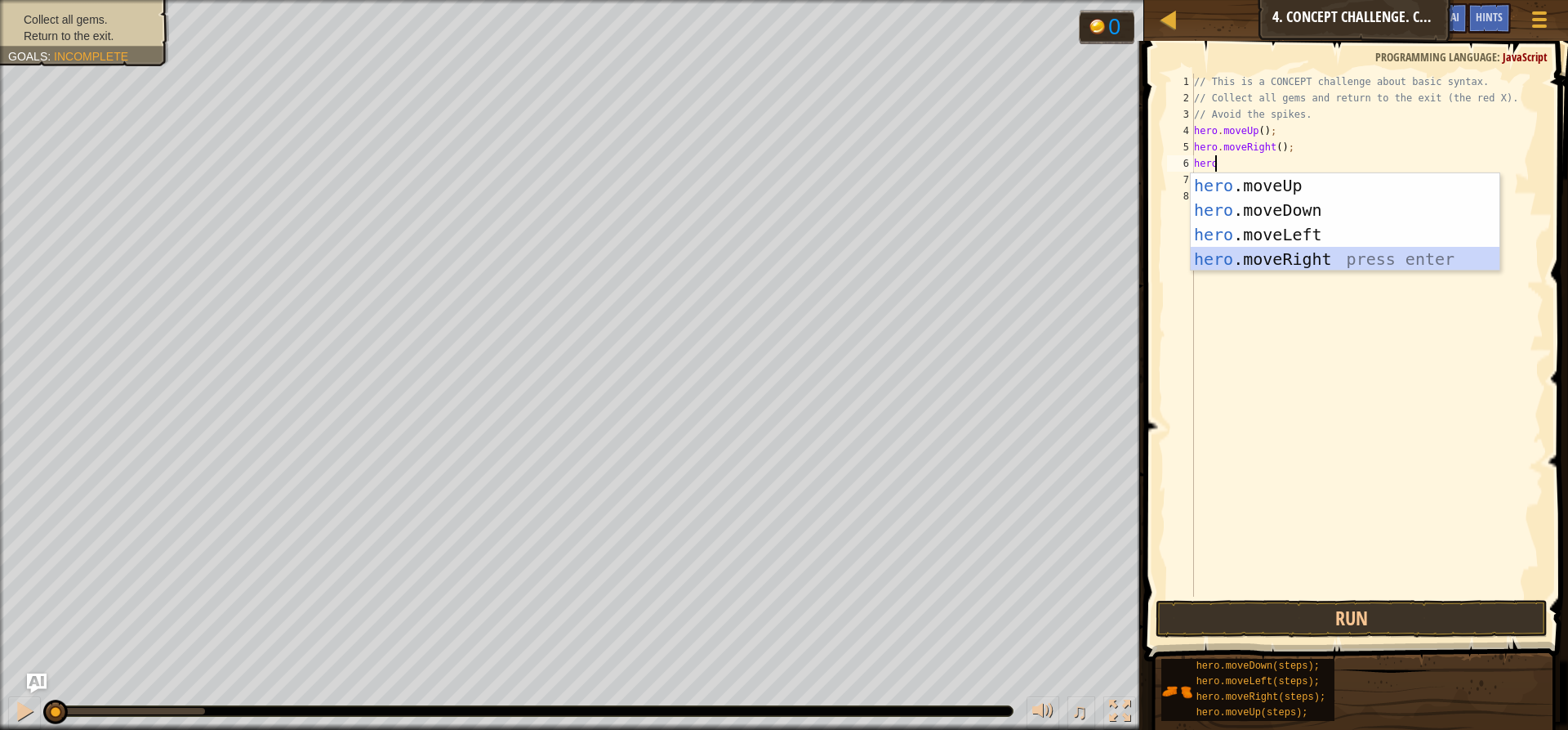
click at [1247, 262] on div "hero .moveUp press enter hero .moveDown press enter hero .moveLeft press enter …" at bounding box center [1345, 247] width 309 height 147
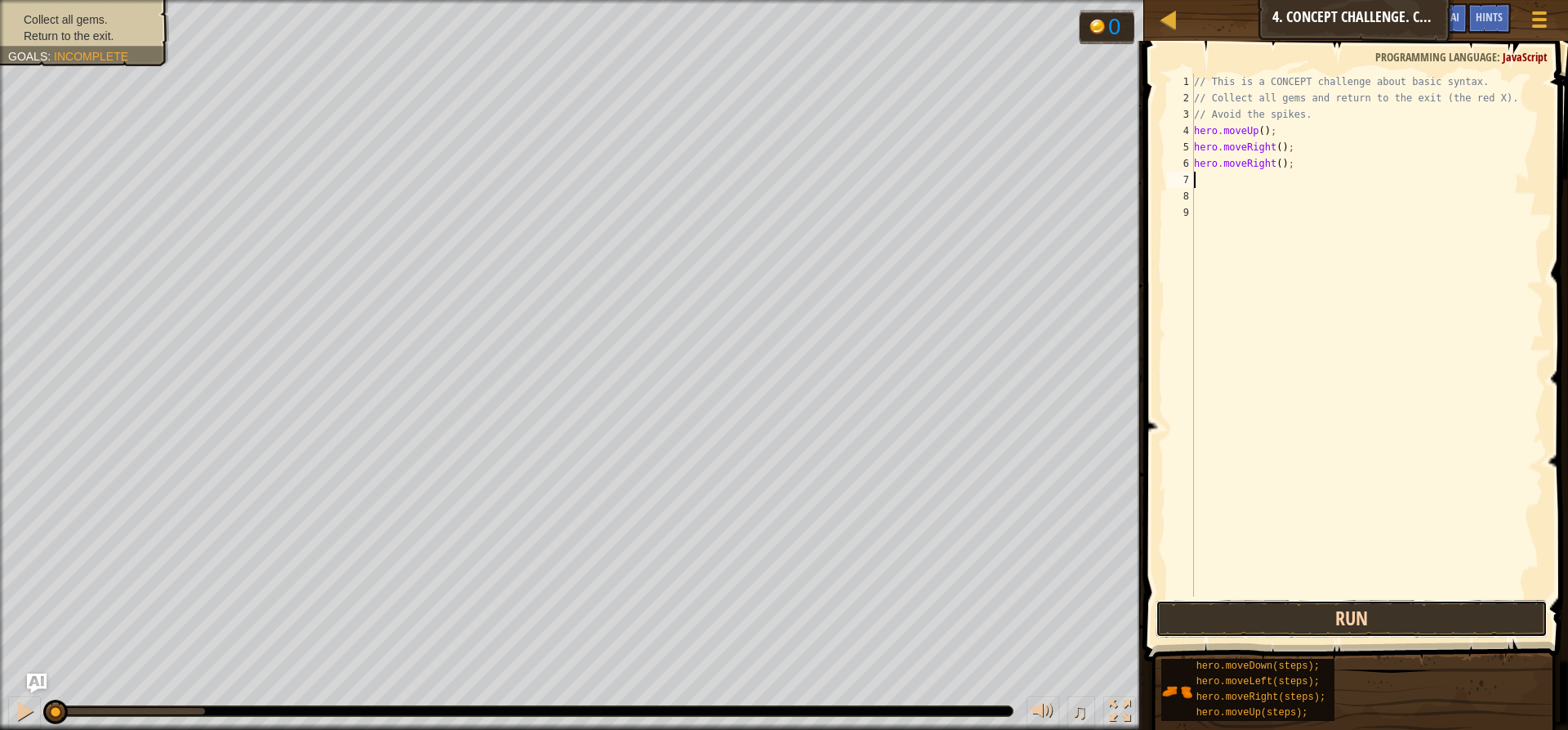
click at [1304, 612] on button "Run" at bounding box center [1351, 618] width 392 height 38
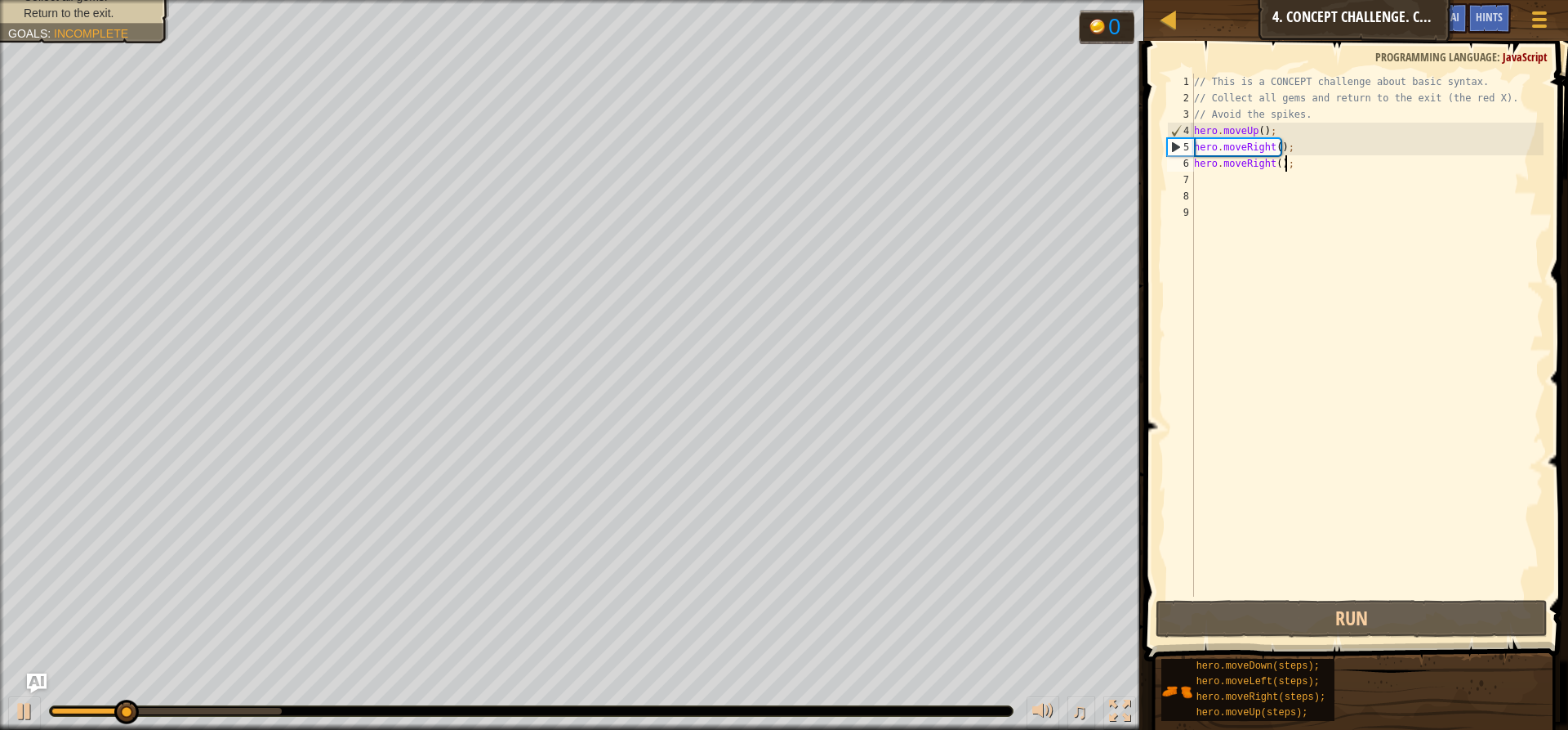
click at [1313, 171] on div "// This is a CONCEPT challenge about basic syntax. // Collect all gems and retu…" at bounding box center [1367, 351] width 353 height 555
type textarea "h"
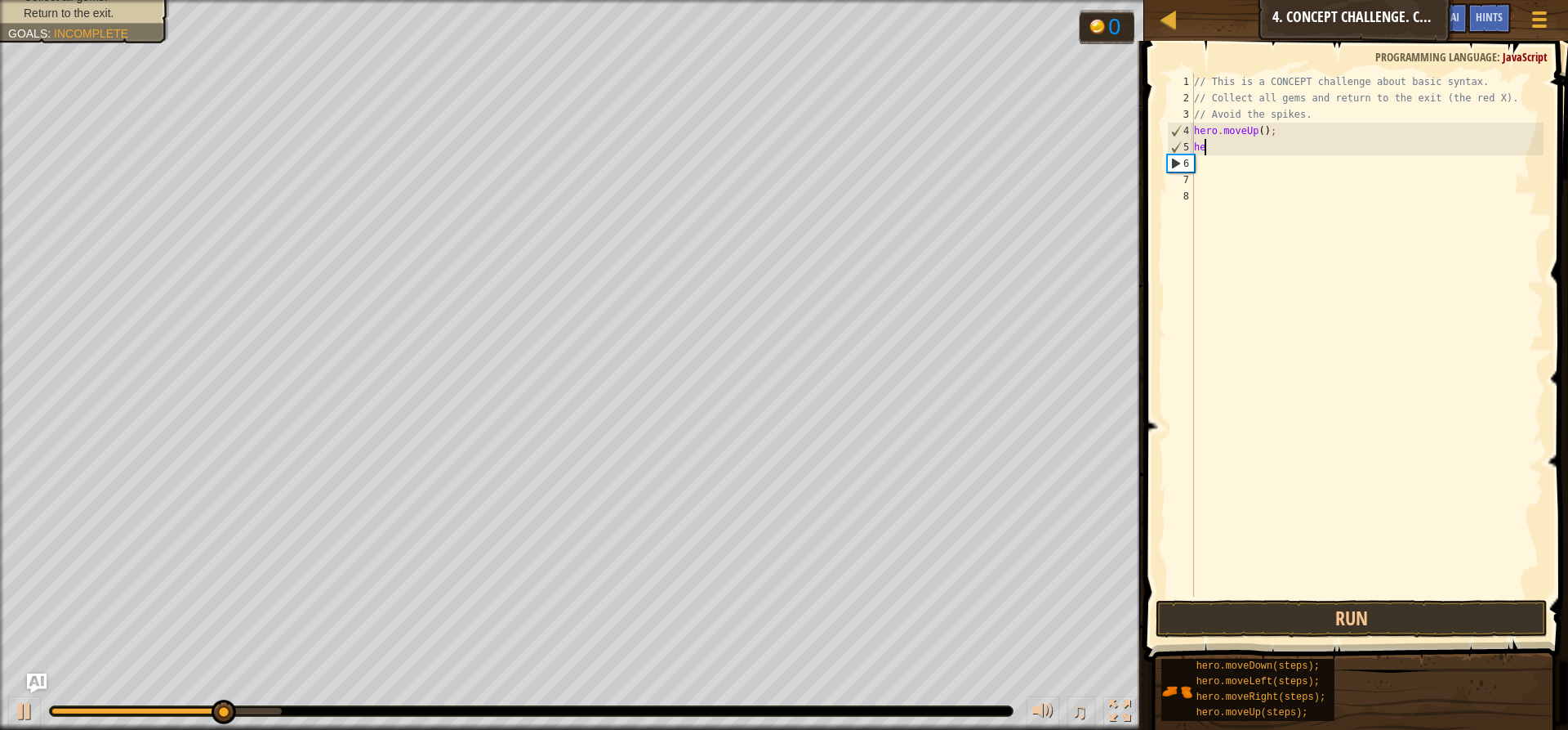
type textarea "h"
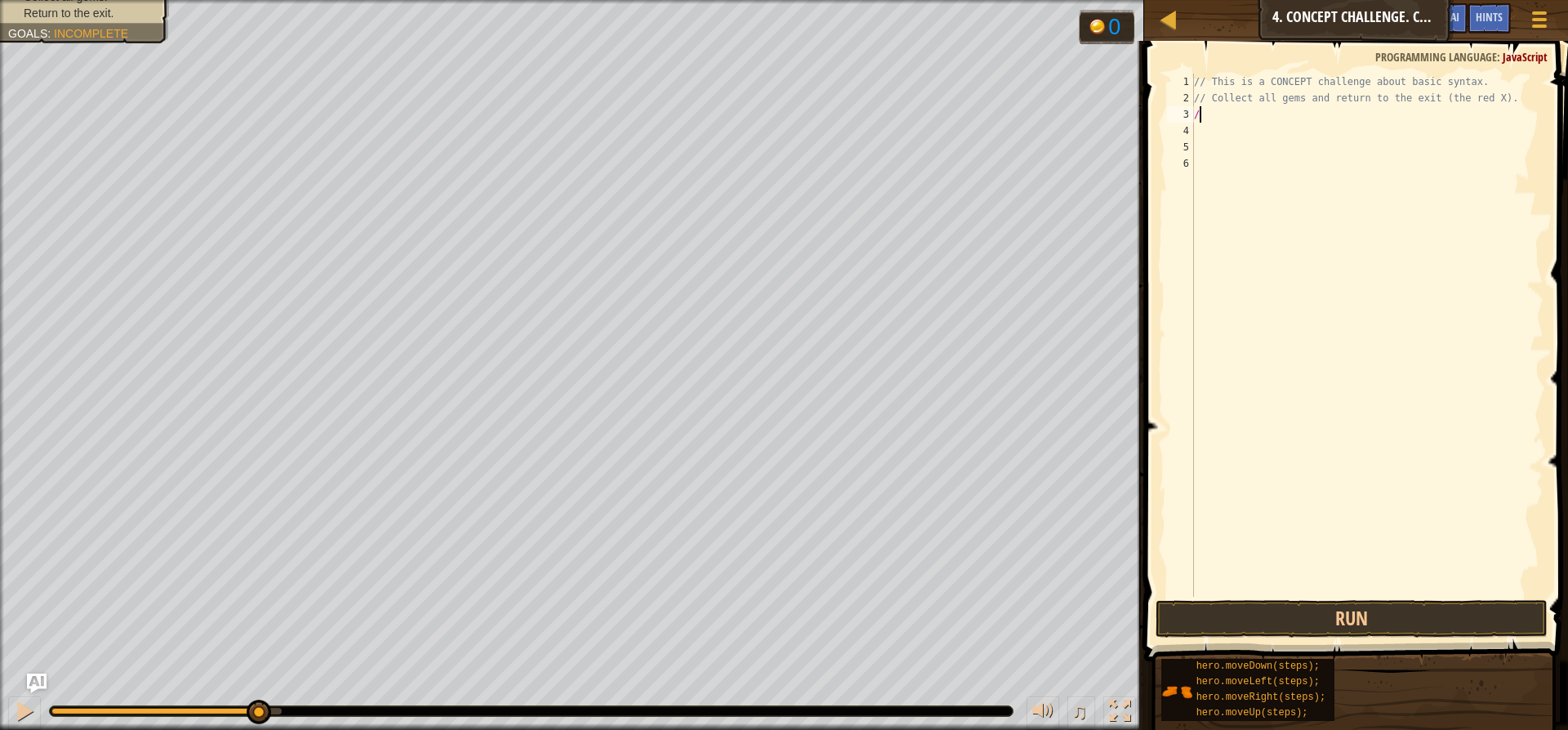
type textarea "/"
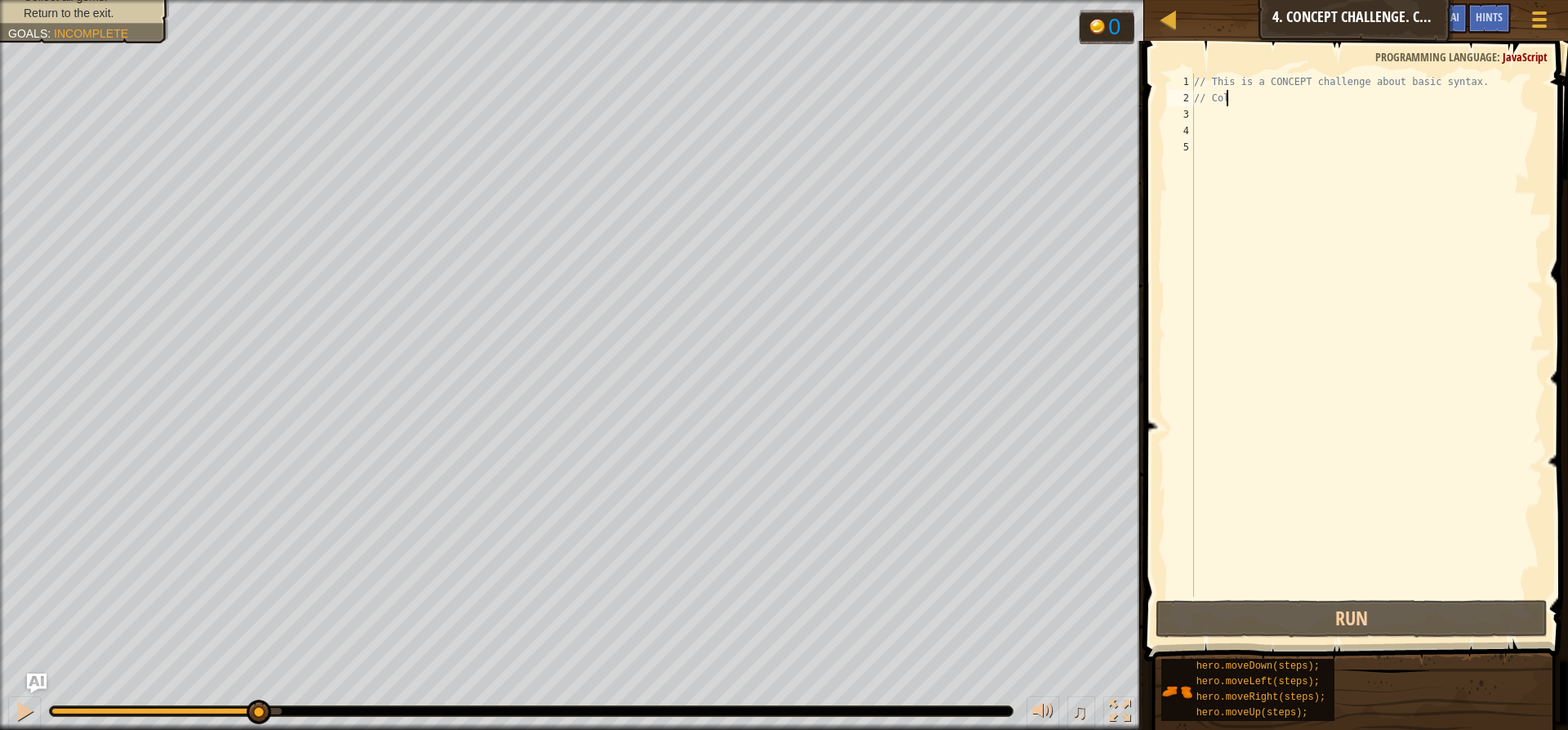
type textarea "/"
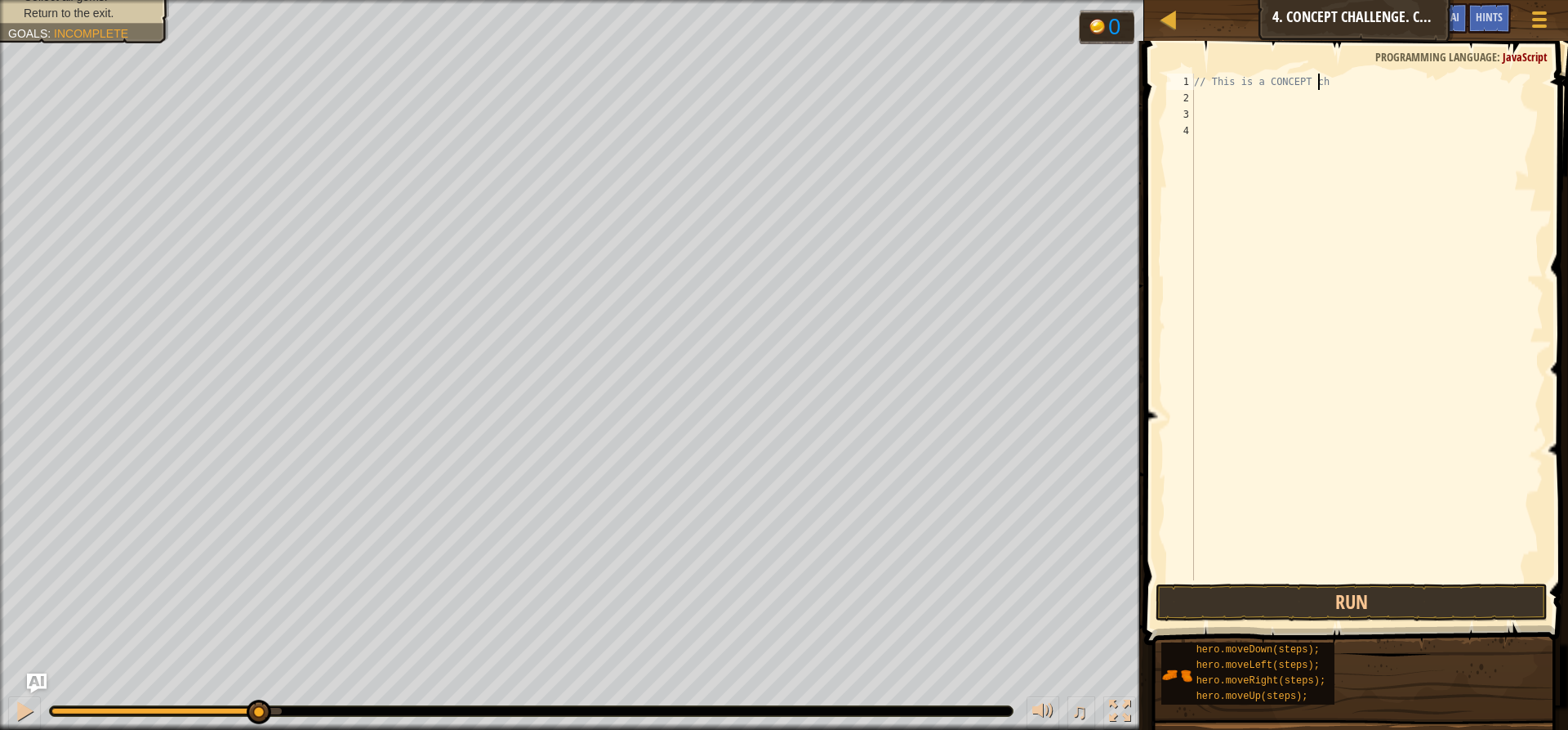
scroll to position [0, 0]
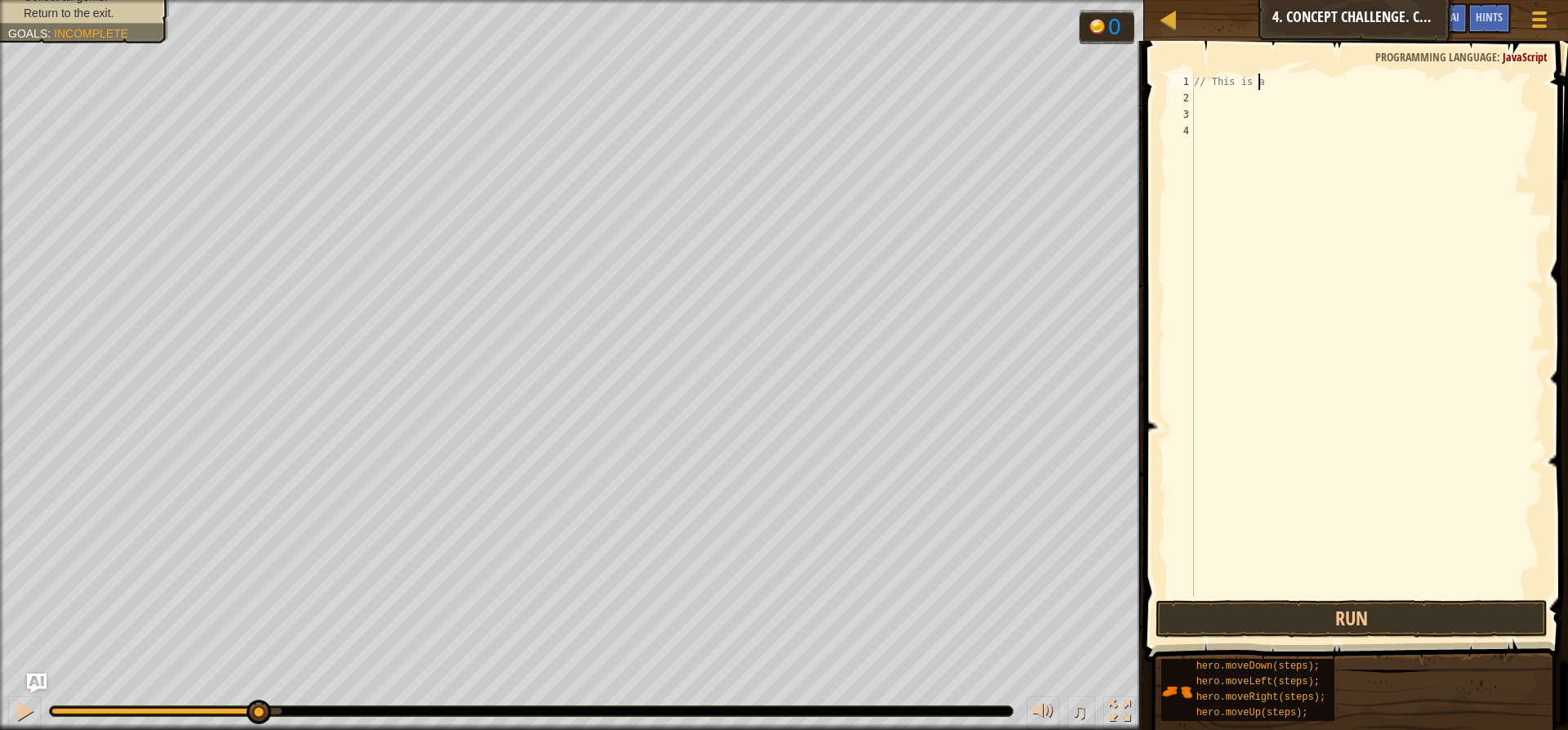
type textarea "/"
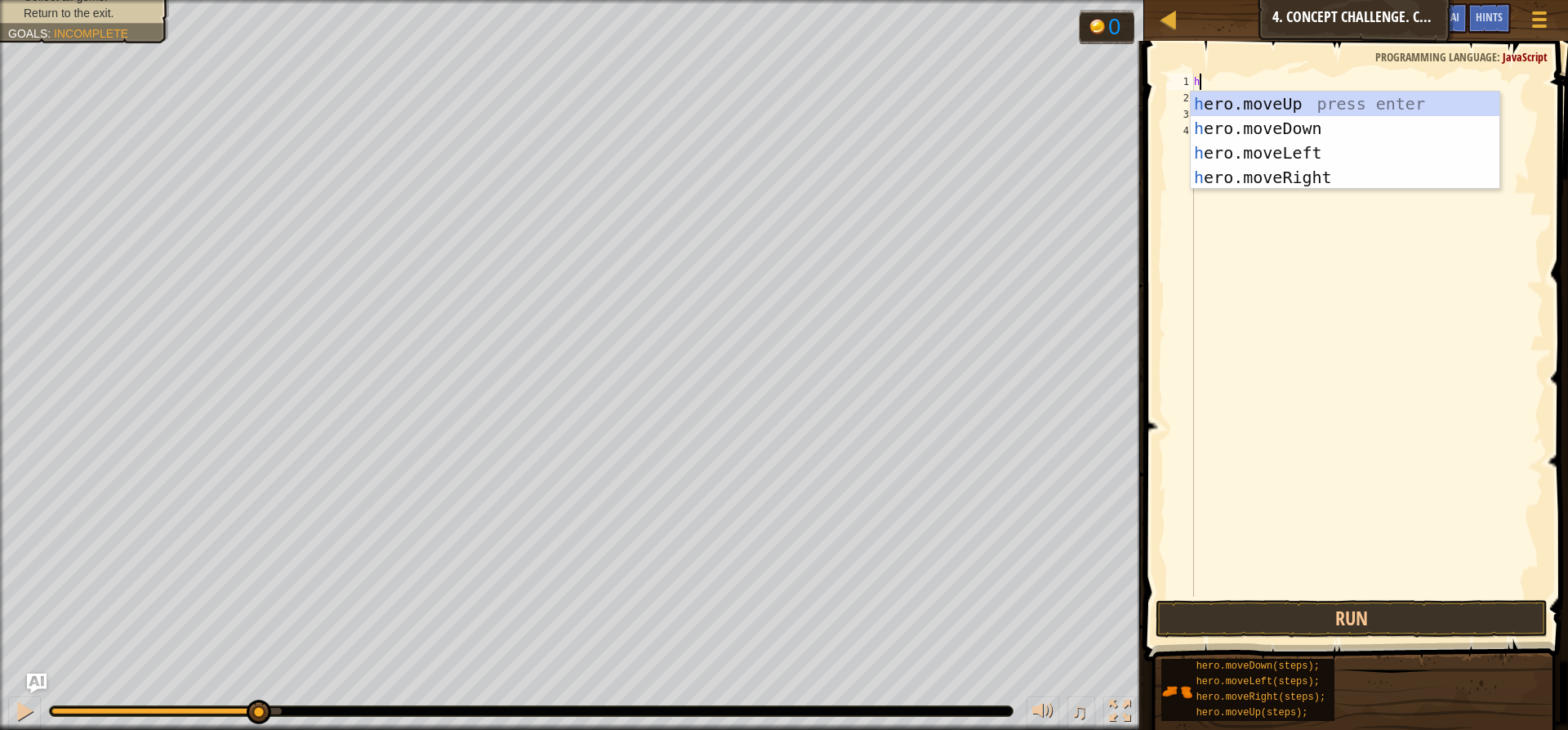
type textarea "h"
click at [1286, 98] on div "h ero.moveUp press enter h ero.moveDown press enter h ero.moveLeft press enter …" at bounding box center [1345, 165] width 309 height 147
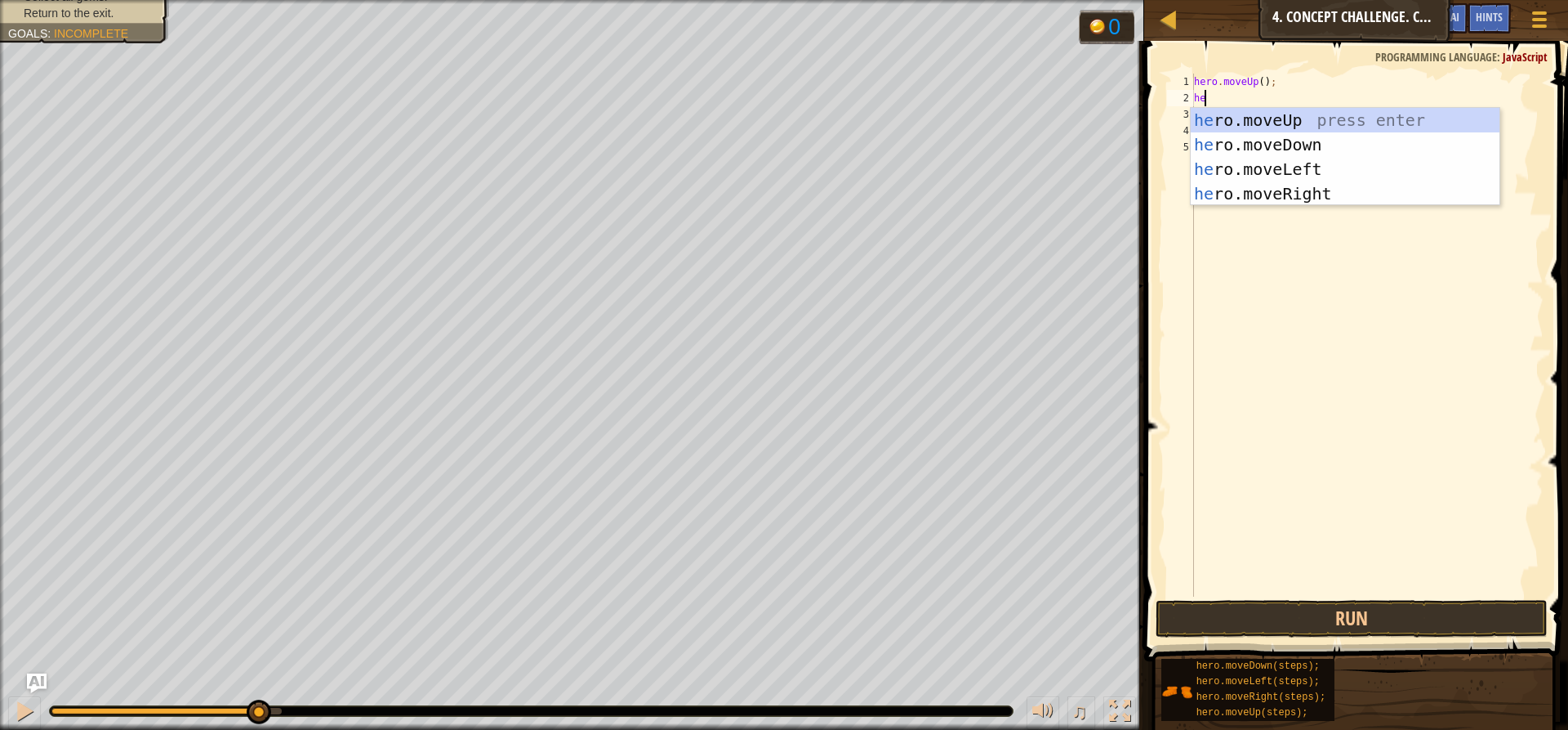
type textarea "her"
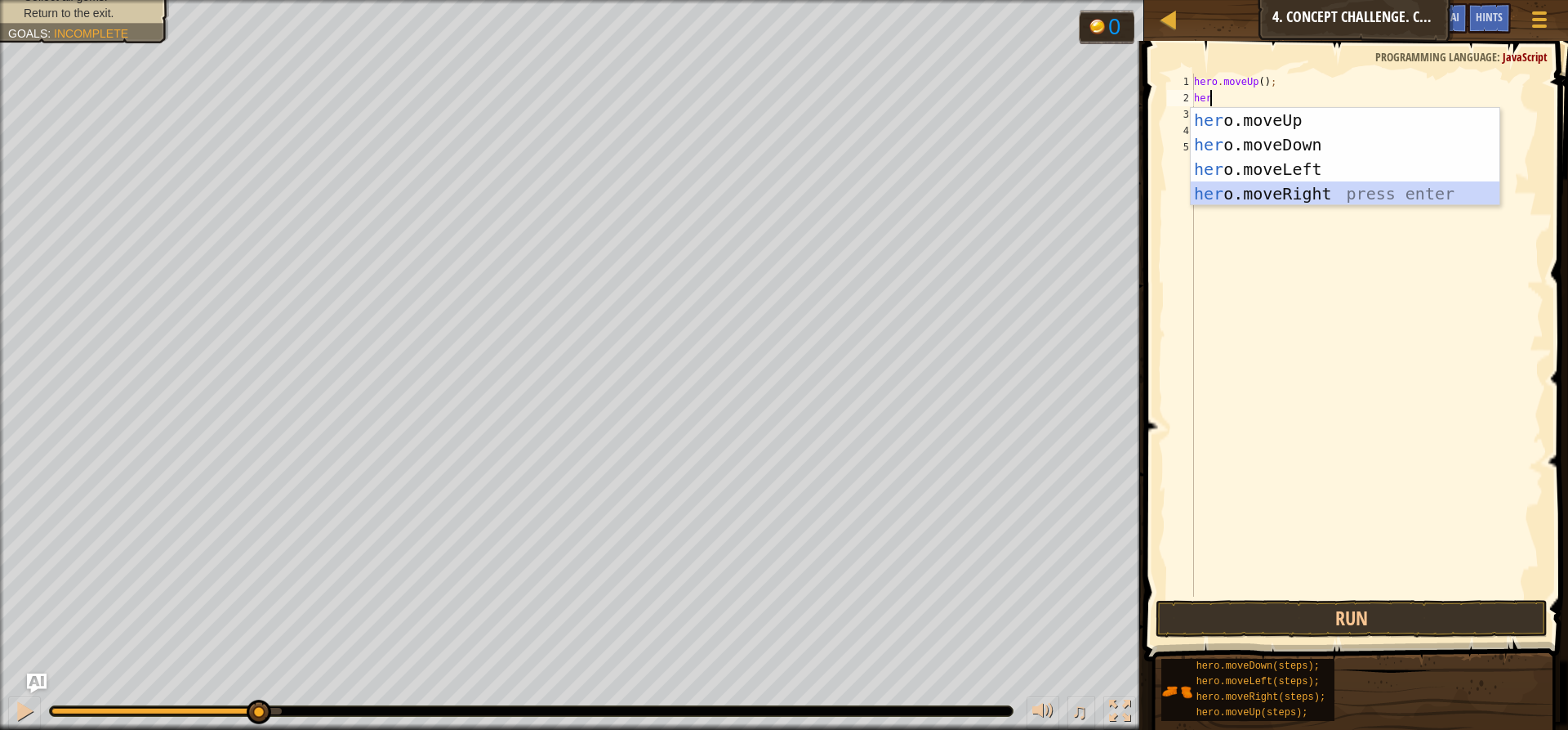
click at [1307, 194] on div "her o.moveUp press enter her o.moveDown press enter her o.moveLeft press enter …" at bounding box center [1345, 181] width 309 height 147
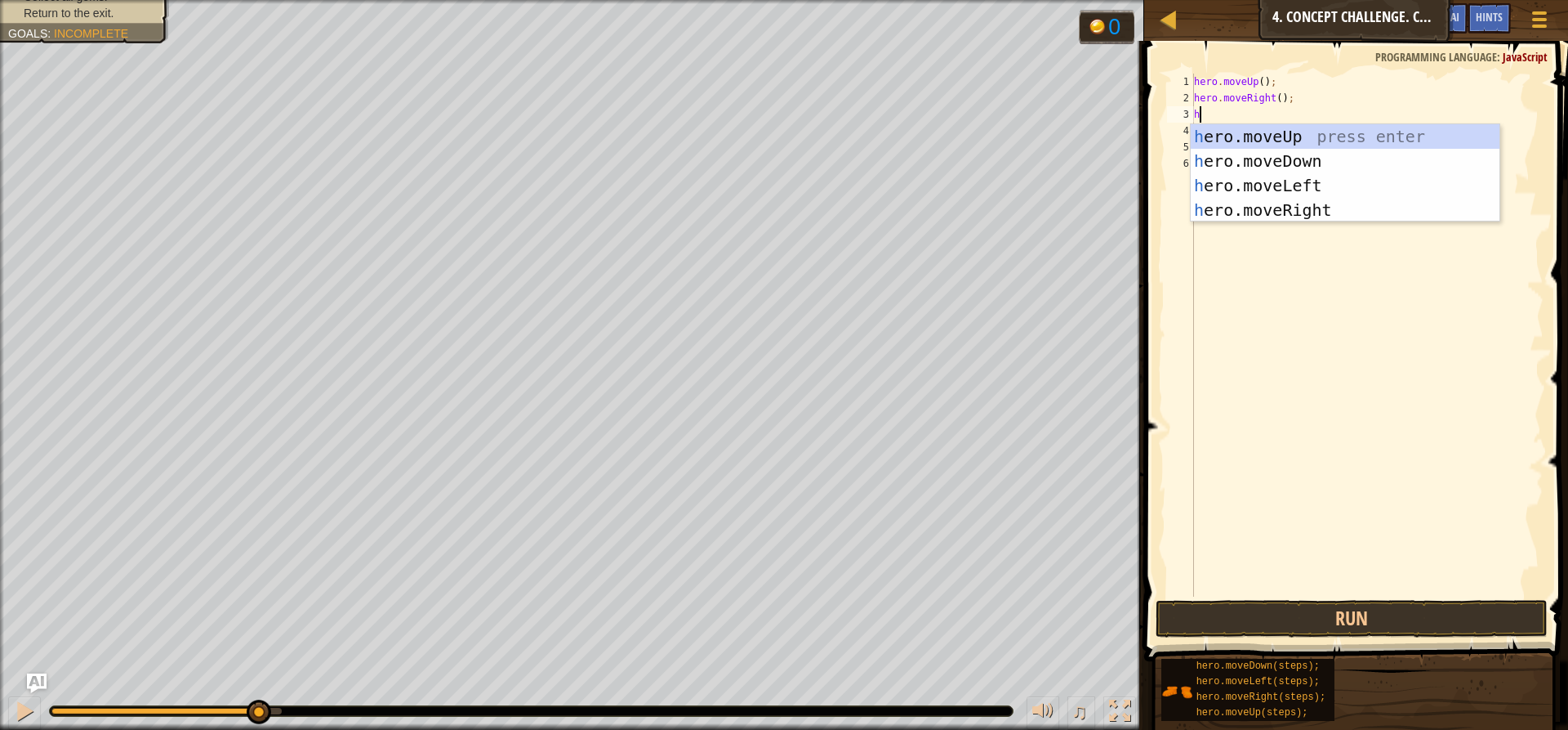
type textarea "he"
click at [1294, 160] on div "he ro.moveUp press enter he ro.moveDown press enter he ro.moveLeft press enter …" at bounding box center [1345, 197] width 309 height 147
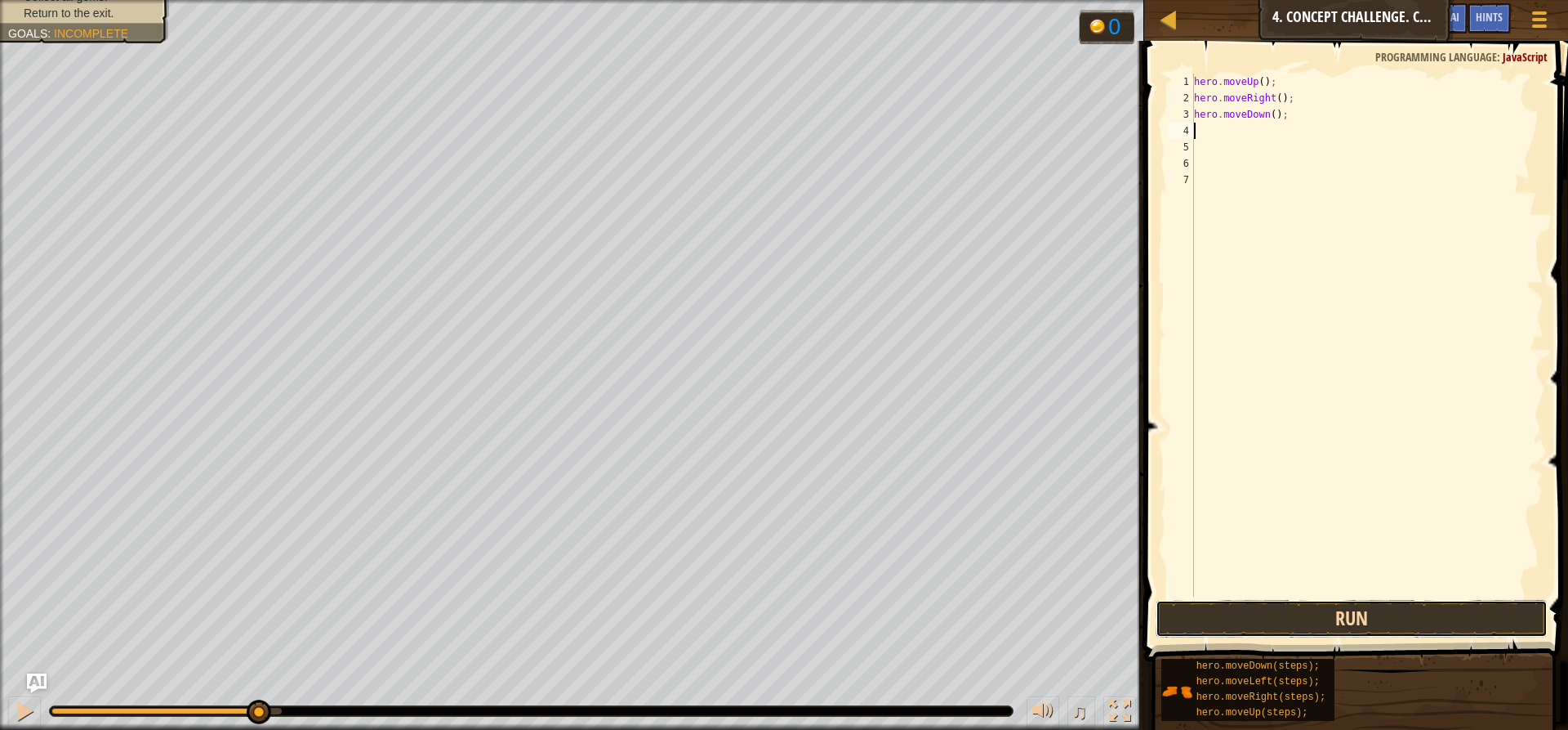
click at [1221, 611] on button "Run" at bounding box center [1351, 618] width 392 height 38
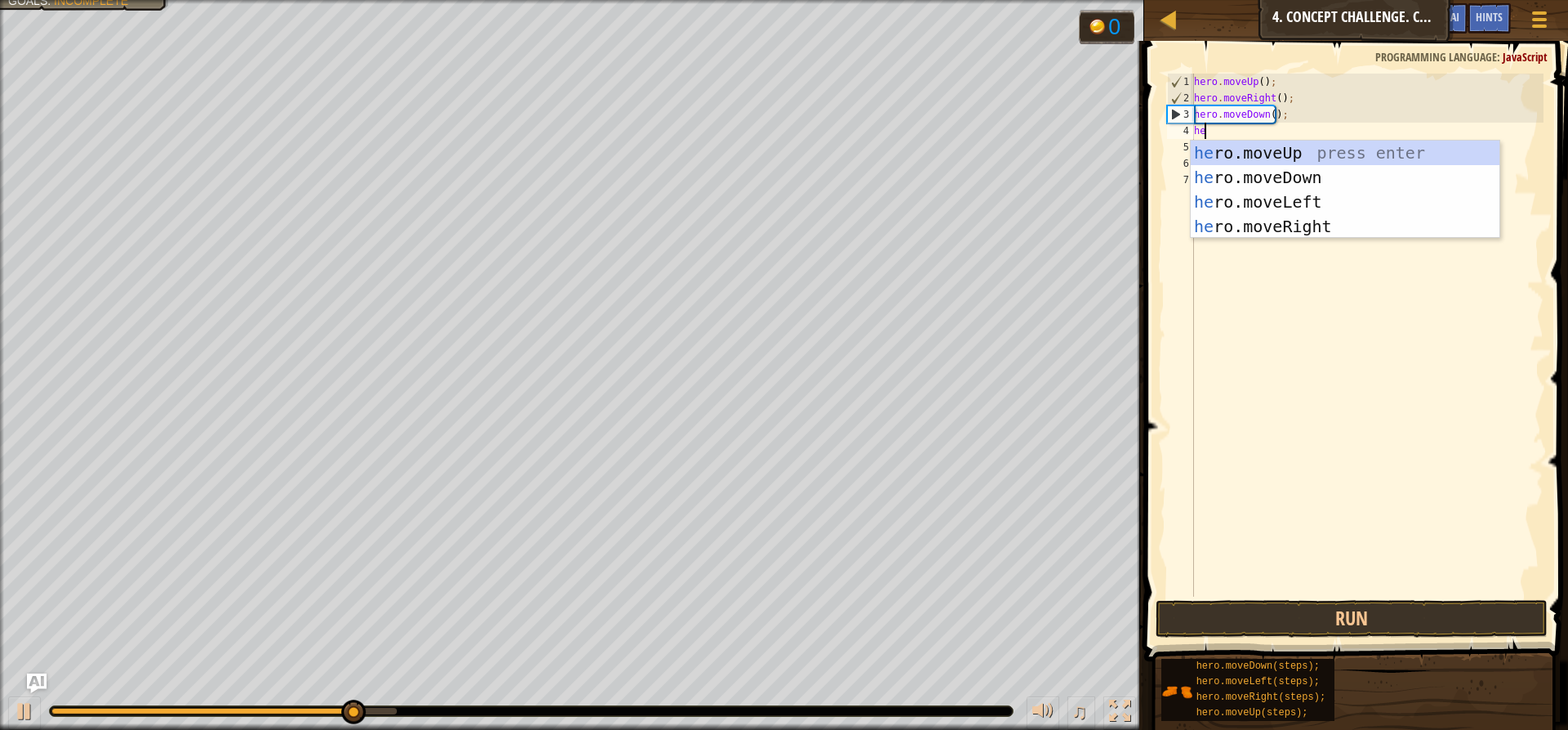
type textarea "her"
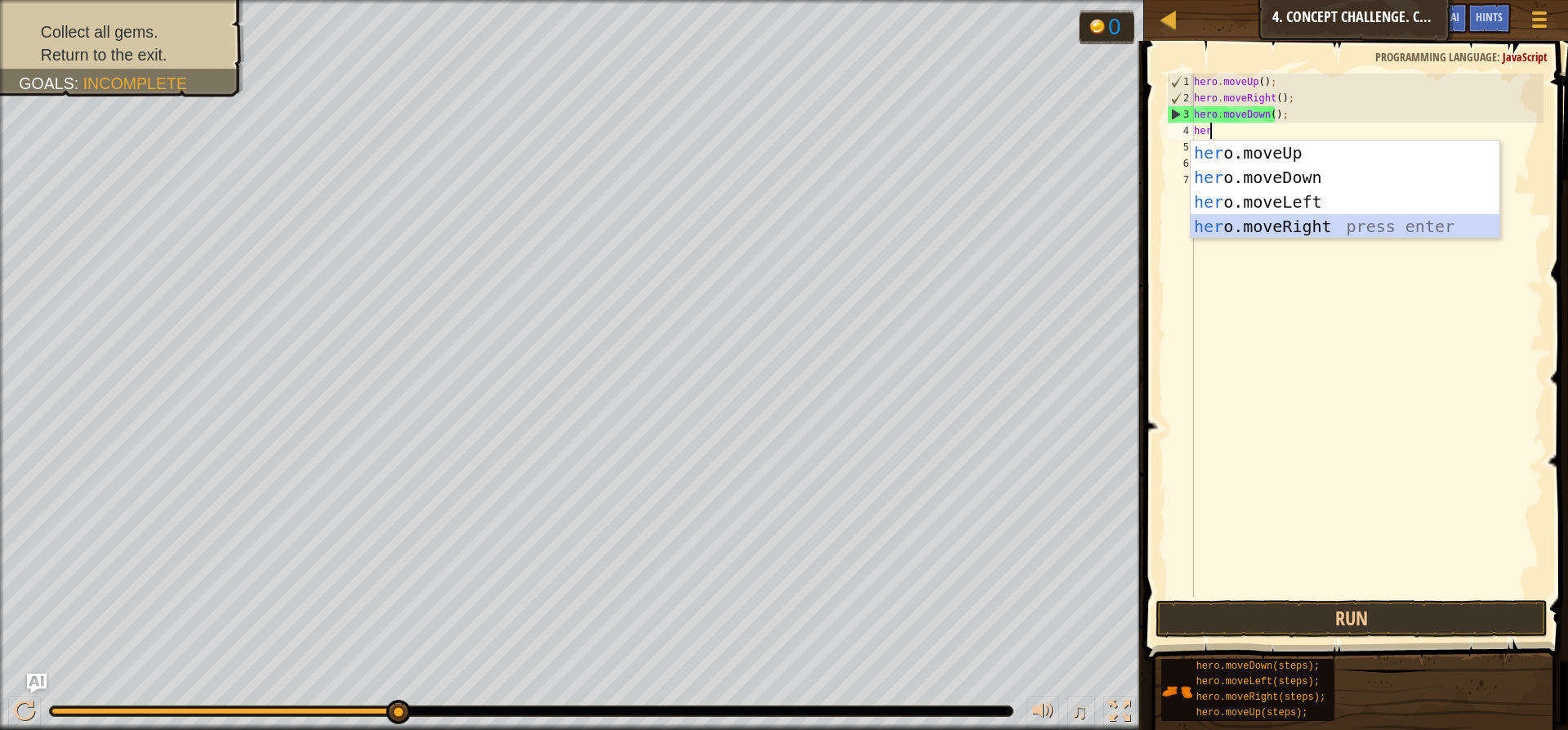
click at [1299, 217] on div "her o.moveUp press enter her o.moveDown press enter her o.moveLeft press enter …" at bounding box center [1345, 214] width 309 height 147
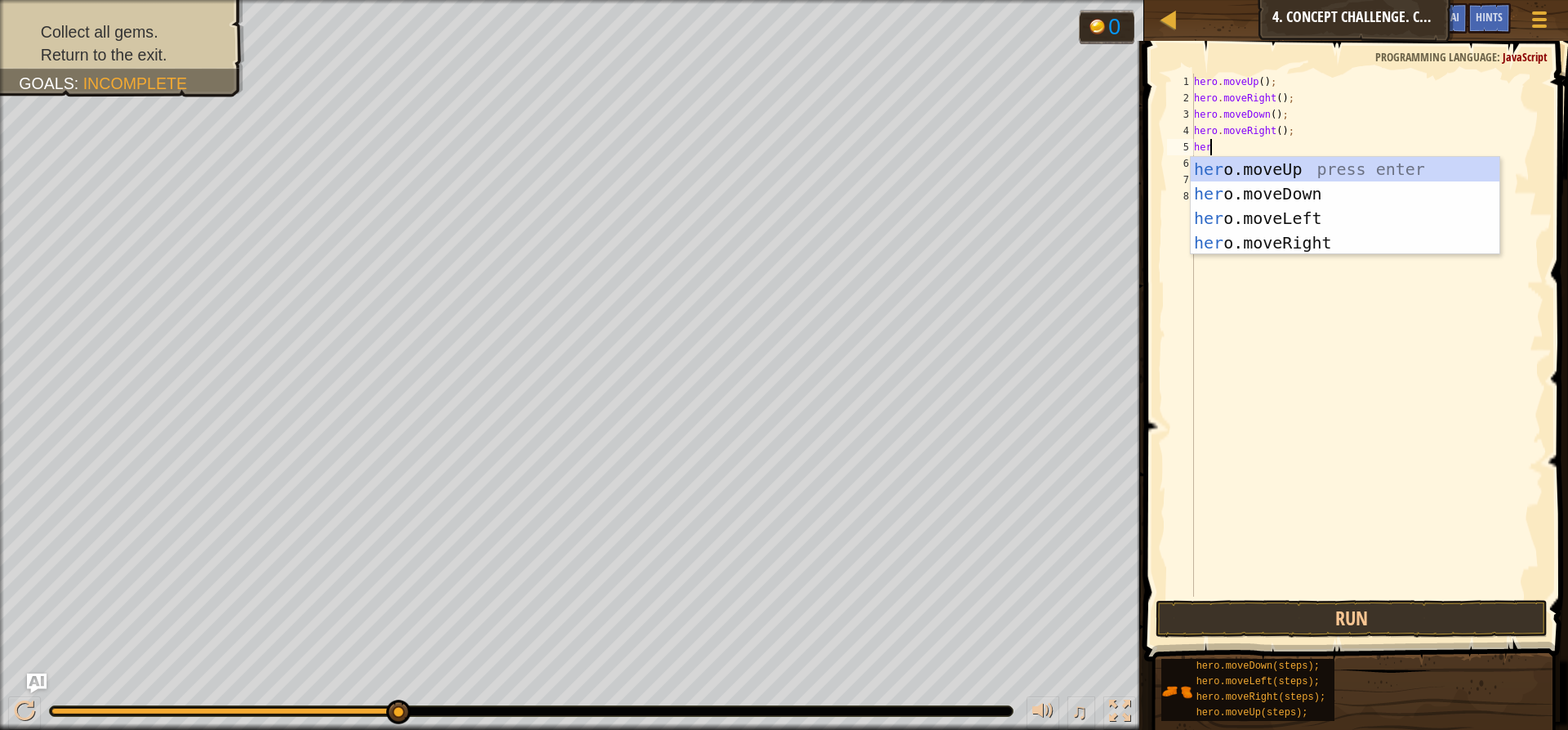
type textarea "hero"
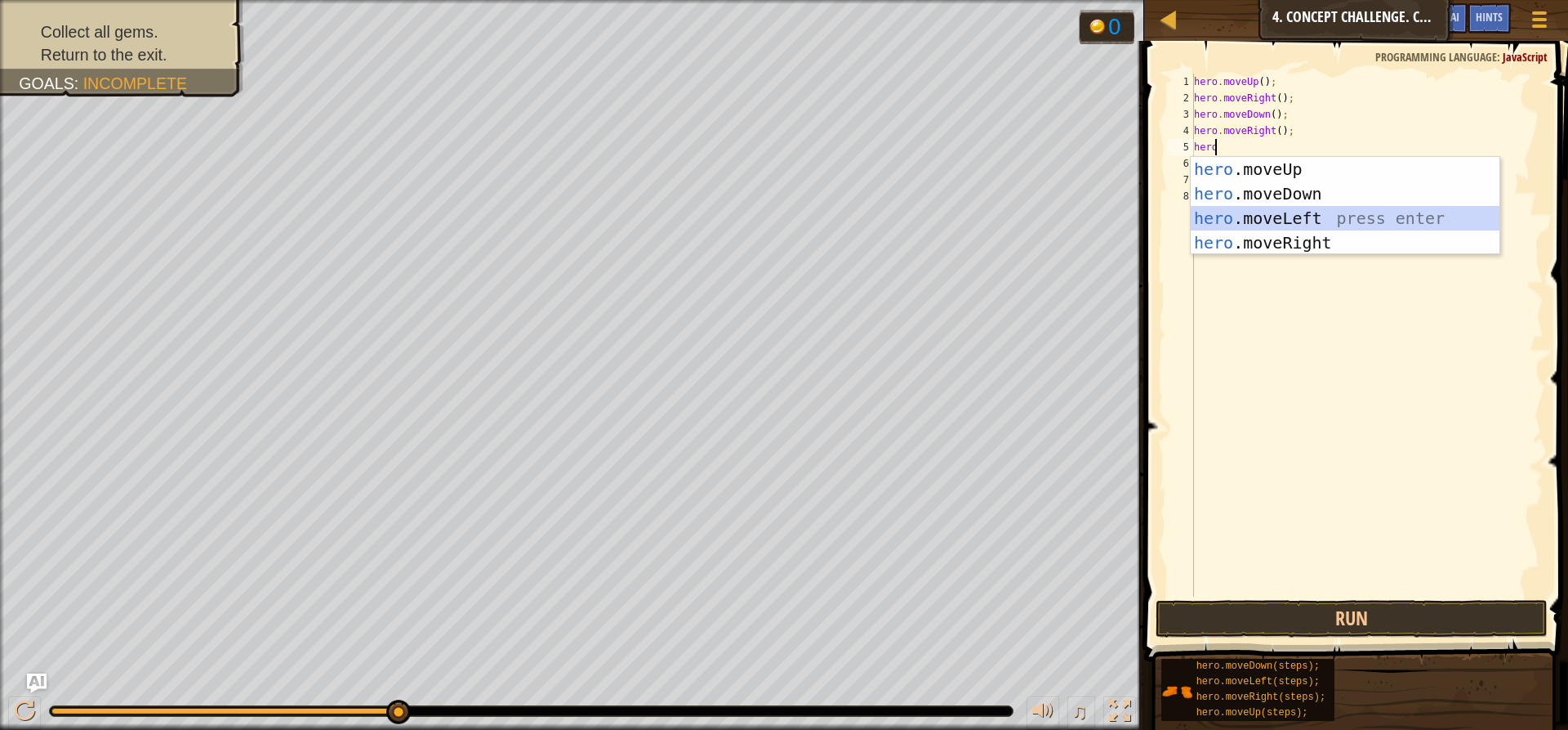
click at [1299, 217] on div "hero .moveUp press enter hero .moveDown press enter hero .moveLeft press enter …" at bounding box center [1345, 230] width 309 height 147
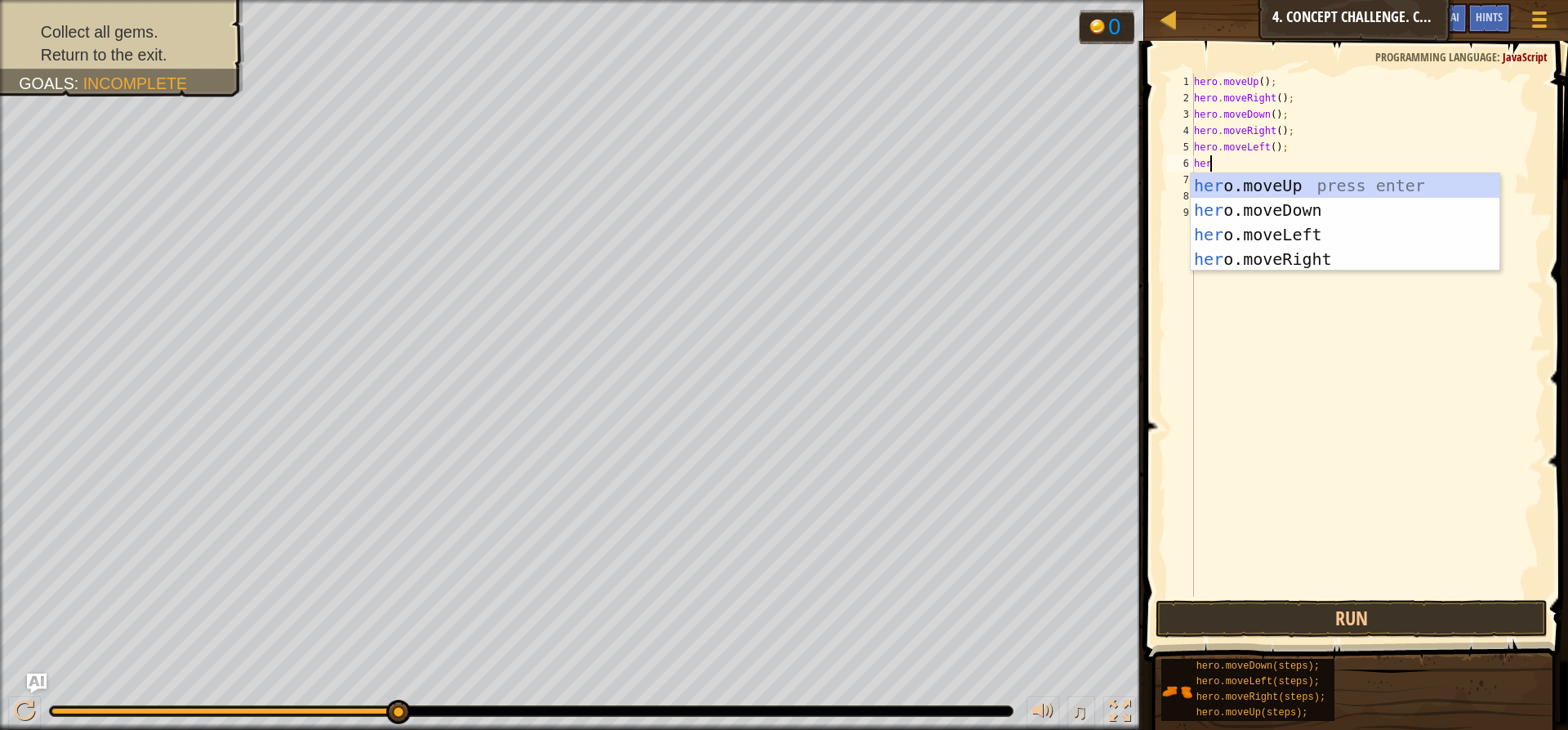
type textarea "hero"
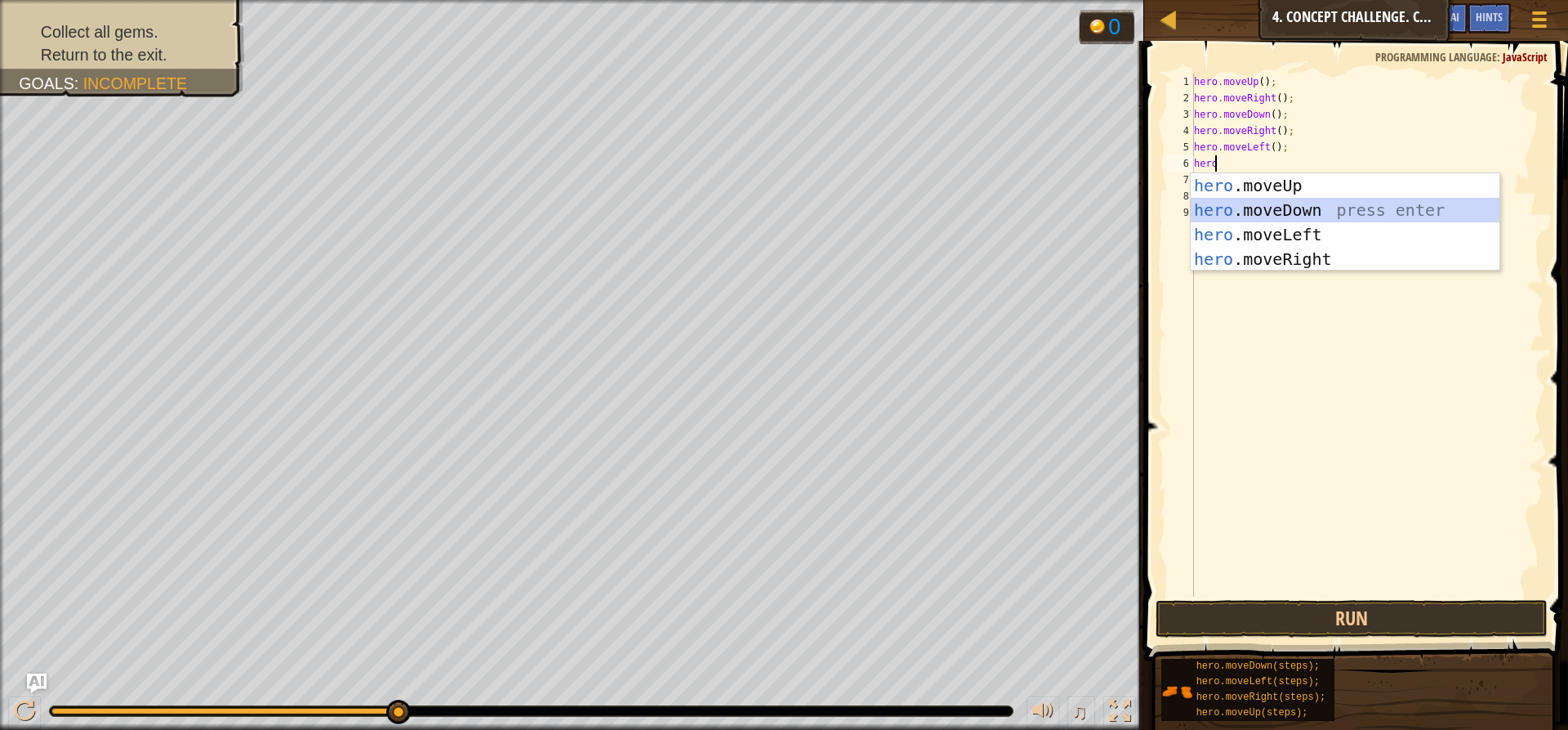
click at [1316, 205] on div "hero .moveUp press enter hero .moveDown press enter hero .moveLeft press enter …" at bounding box center [1345, 247] width 309 height 147
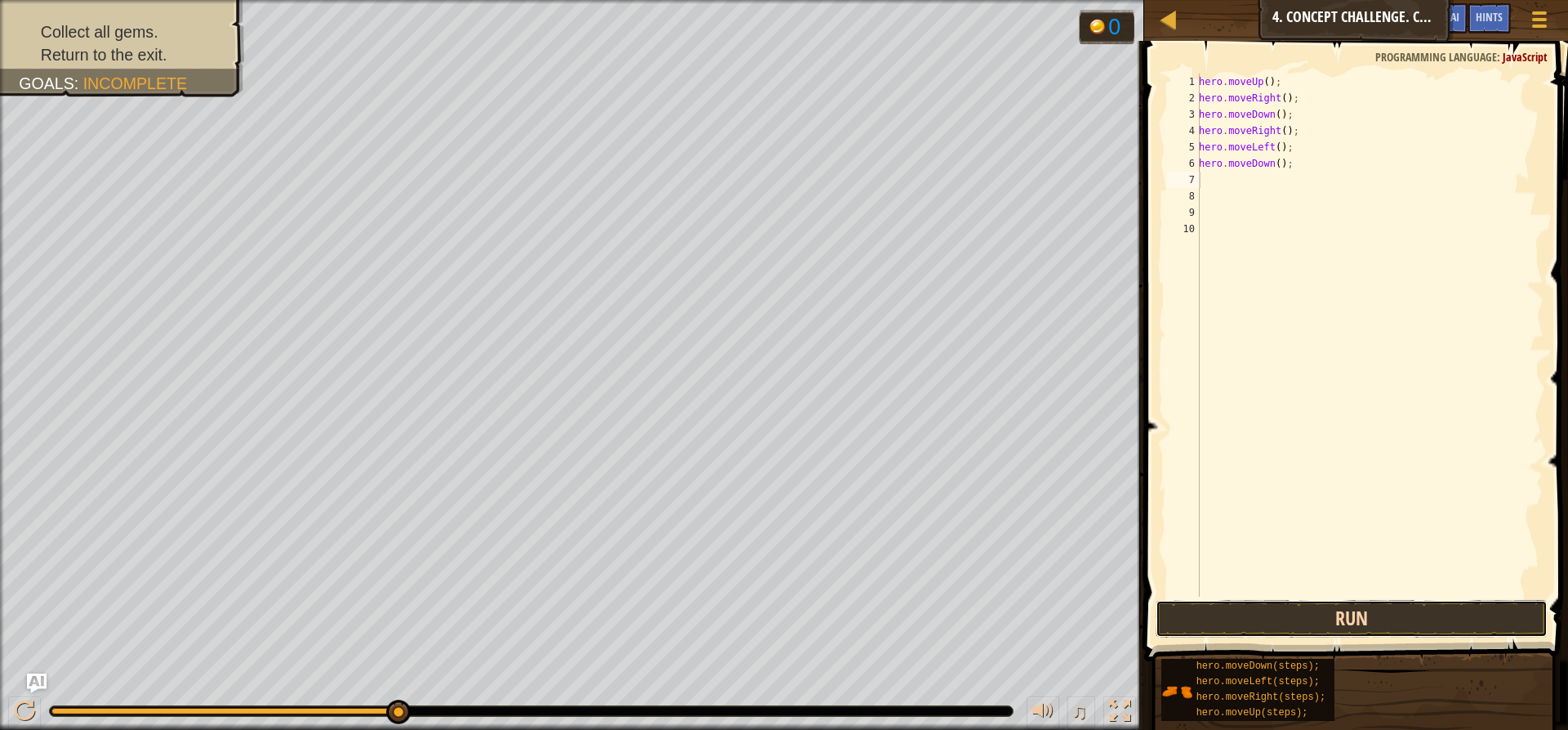
click at [1311, 616] on button "Run" at bounding box center [1351, 618] width 392 height 38
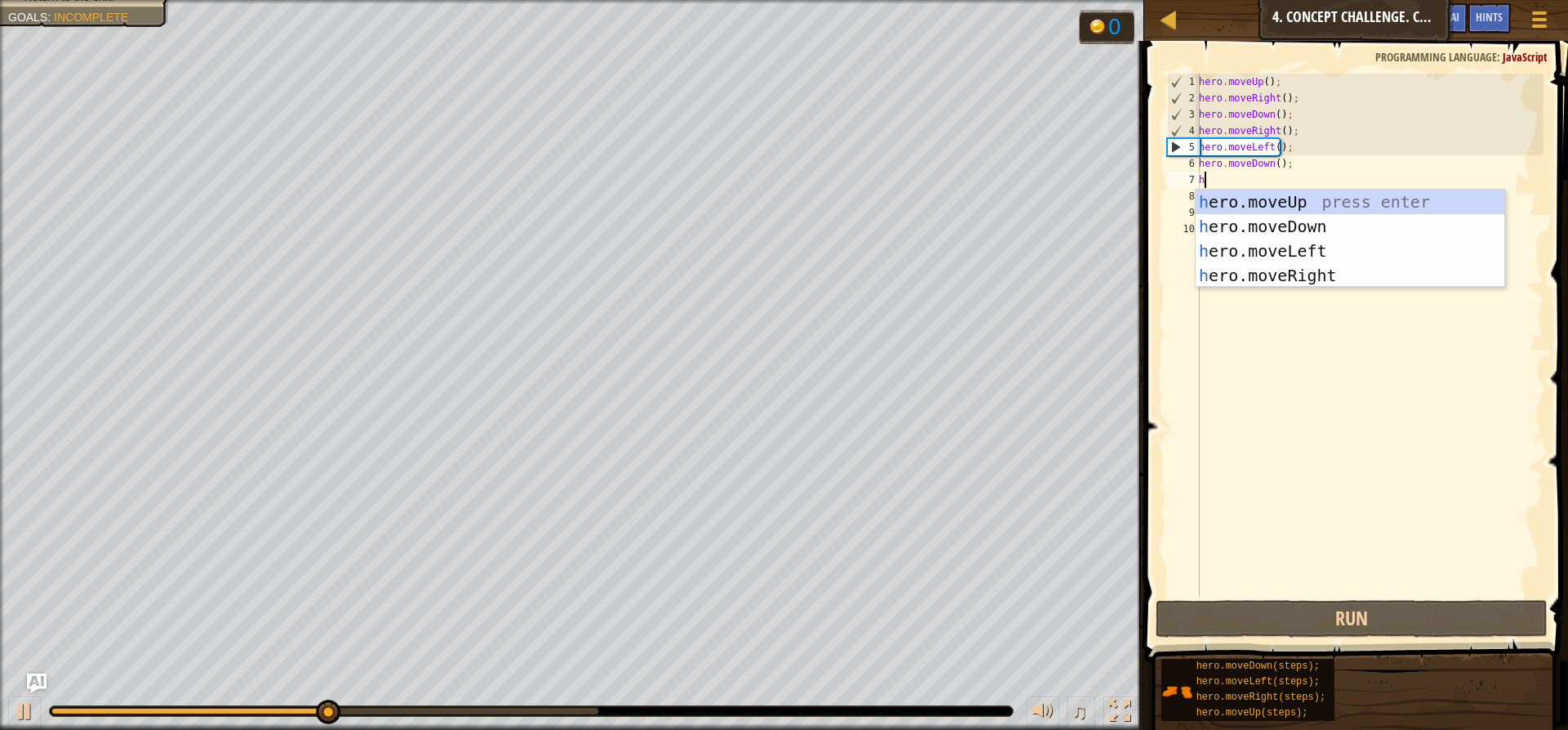
type textarea "he"
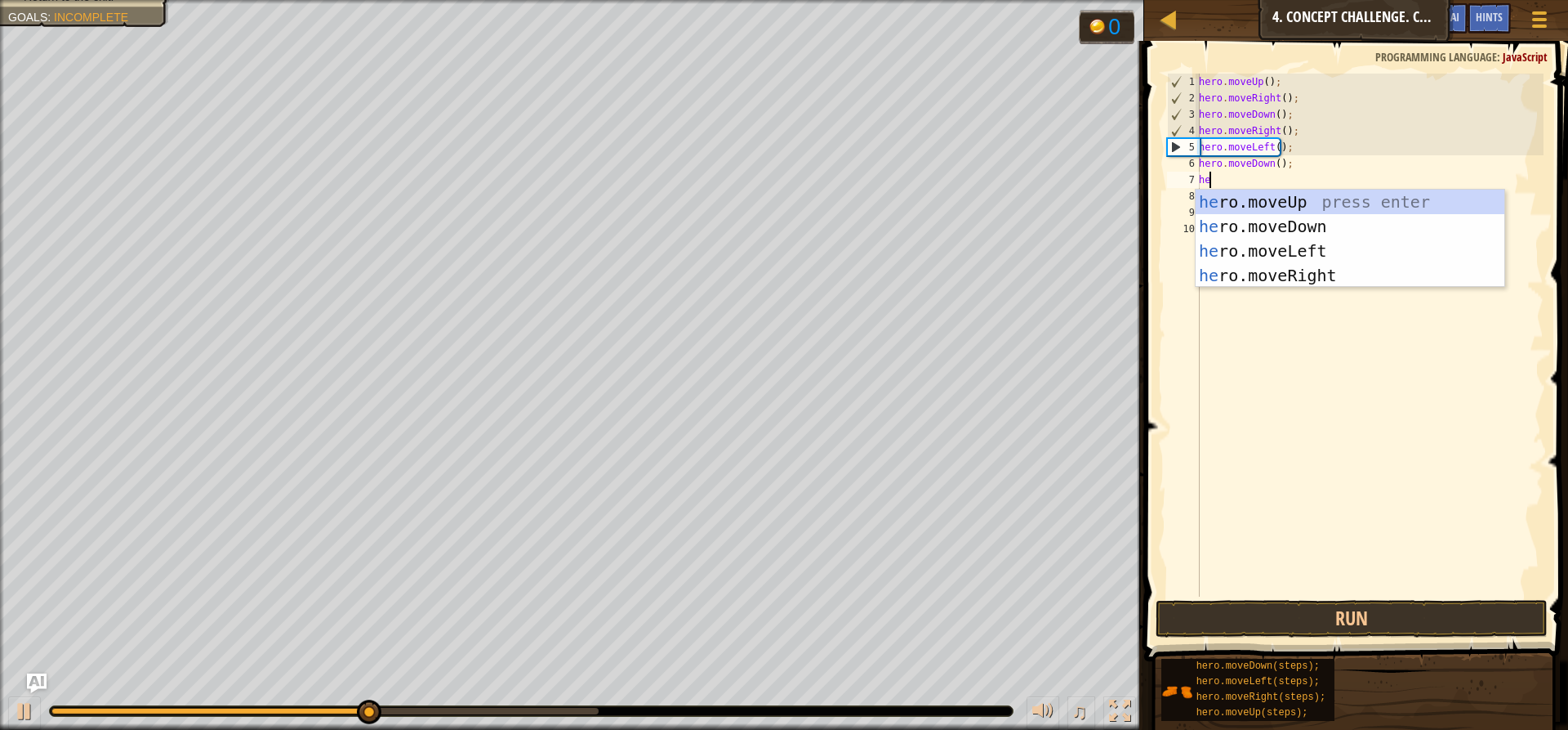
click at [1312, 198] on div "he ro.moveUp press enter he ro.moveDown press enter he ro.moveLeft press enter …" at bounding box center [1349, 263] width 309 height 147
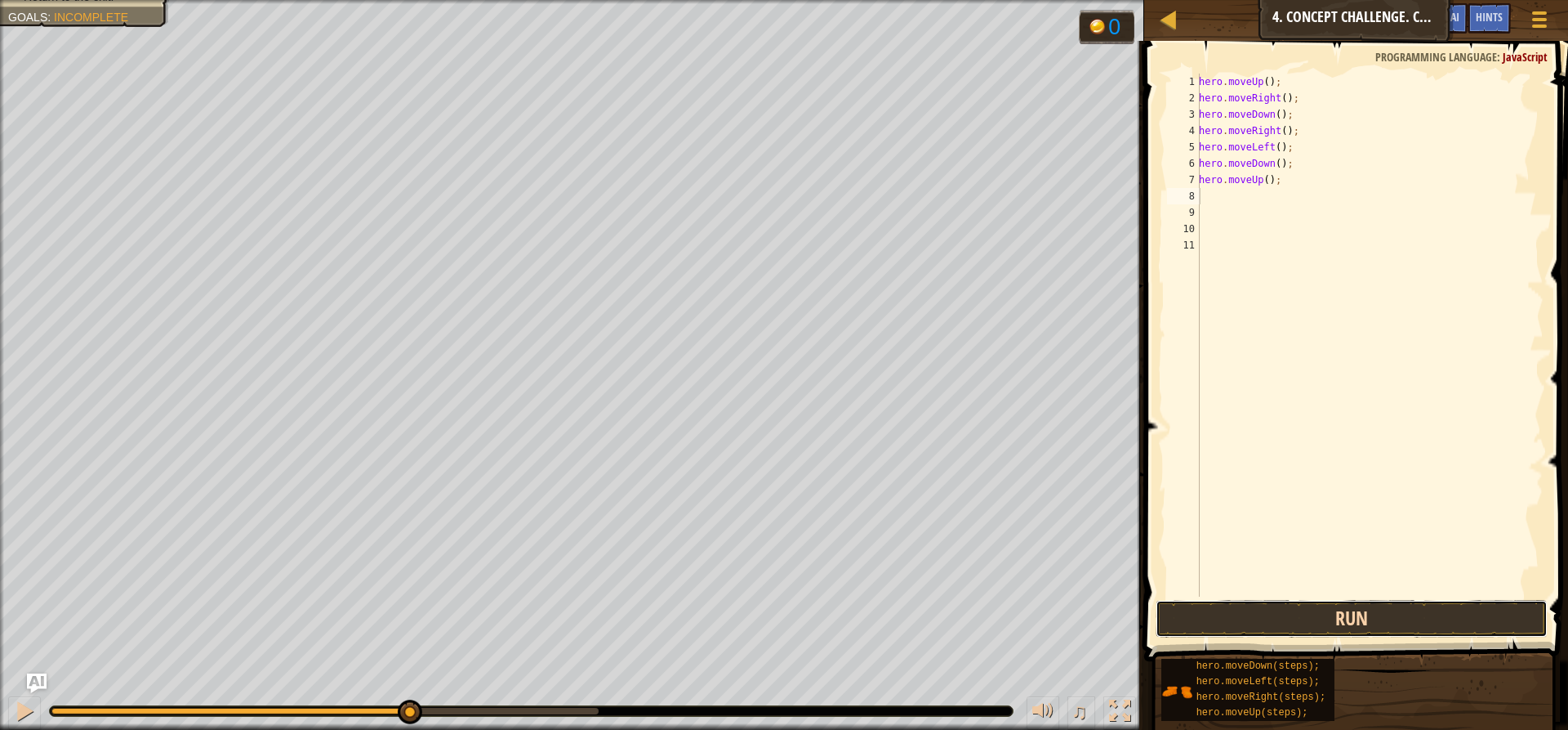
click at [1238, 624] on button "Run" at bounding box center [1351, 618] width 392 height 38
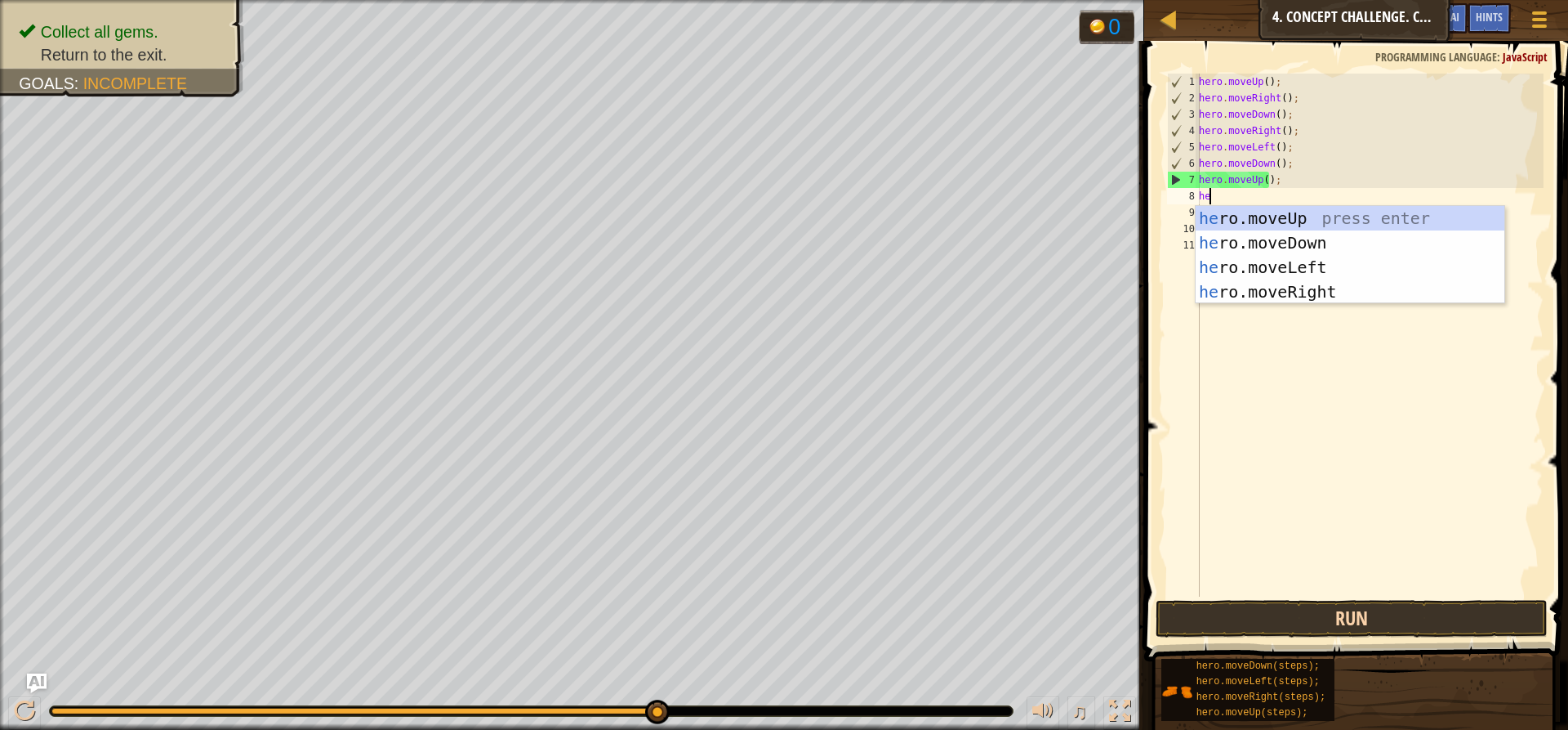
type textarea "hero"
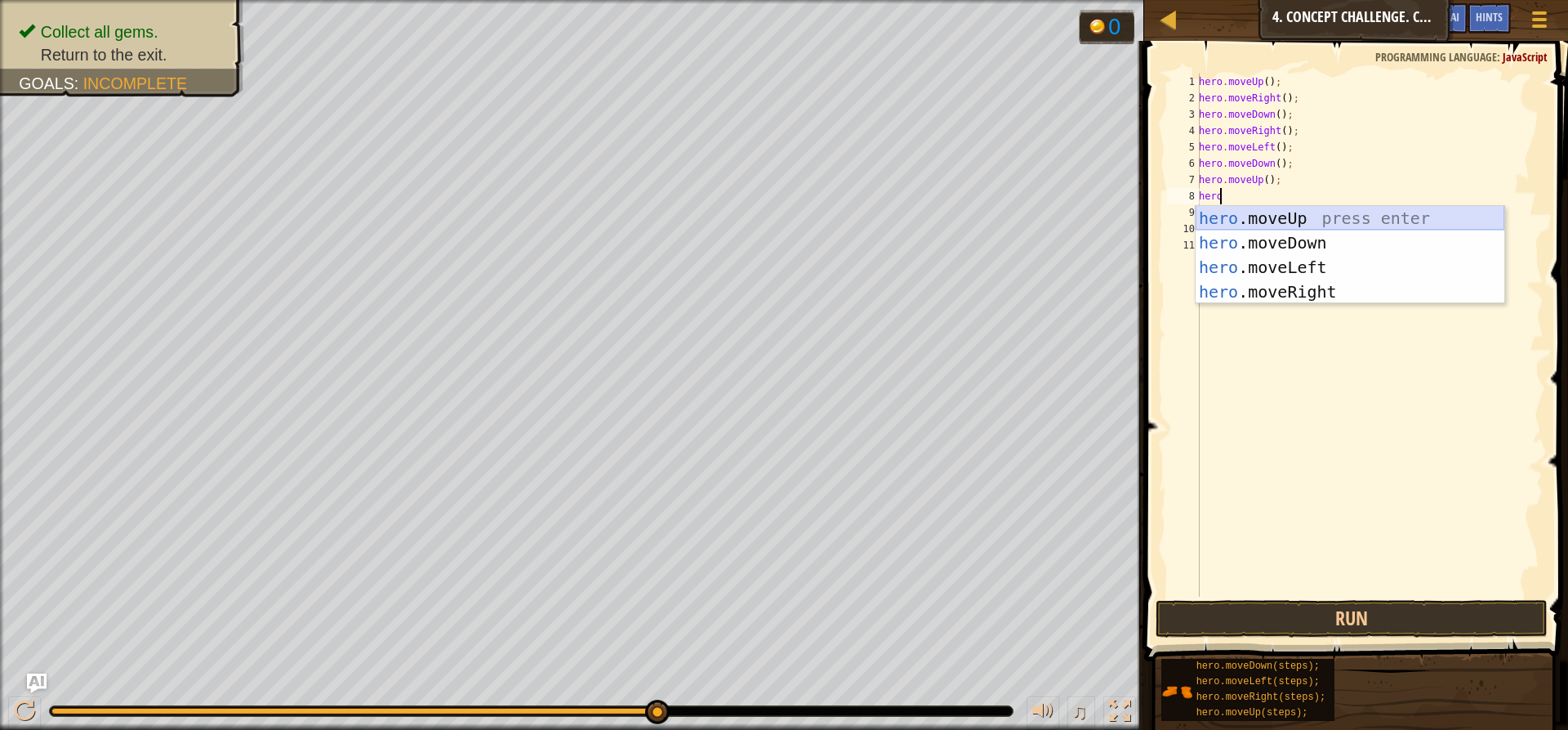
click at [1361, 209] on div "hero .moveUp press enter hero .moveDown press enter hero .moveLeft press enter …" at bounding box center [1349, 279] width 309 height 147
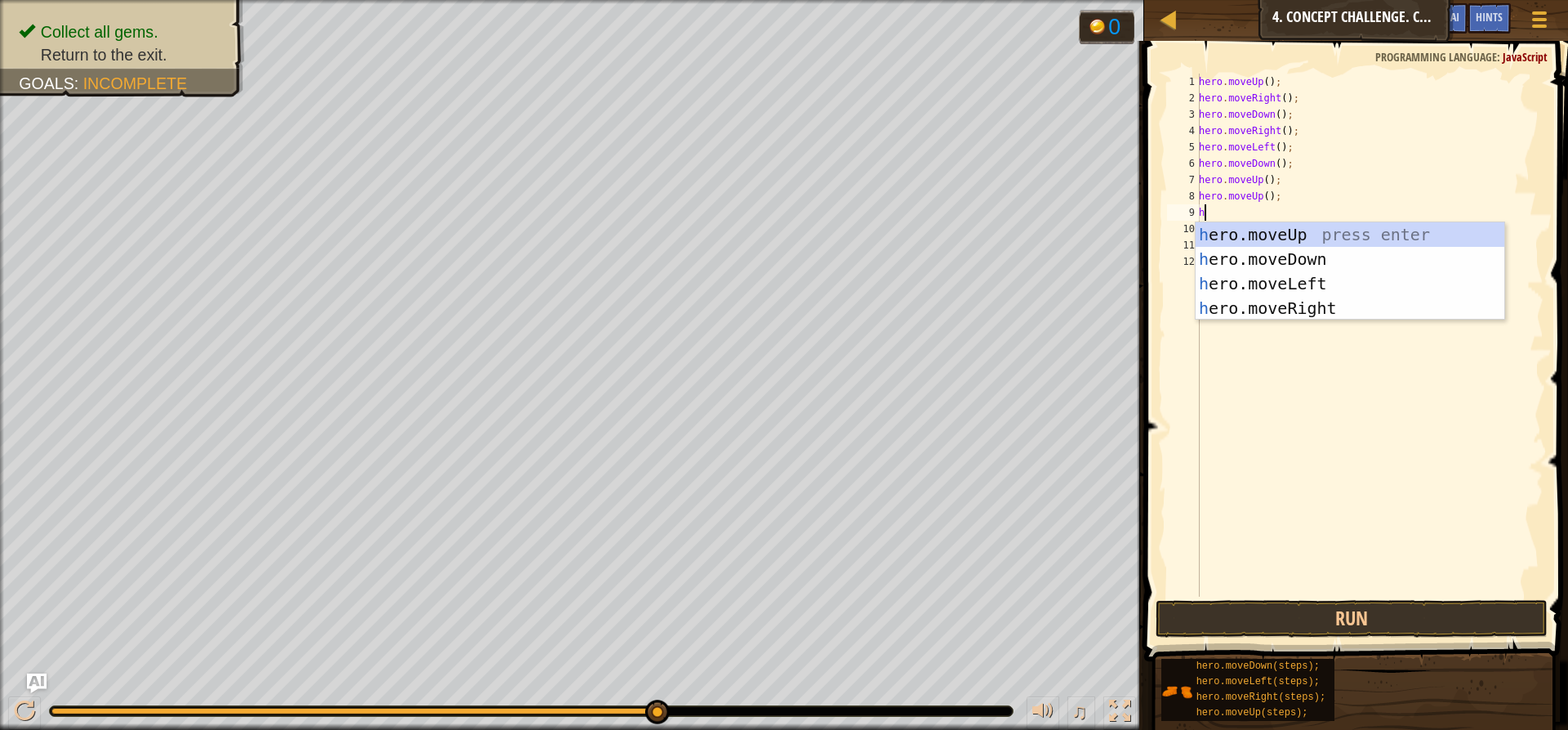
type textarea "her"
click at [1215, 278] on div "her o.moveUp press enter her o.moveDown press enter her o.moveLeft press enter …" at bounding box center [1349, 296] width 309 height 147
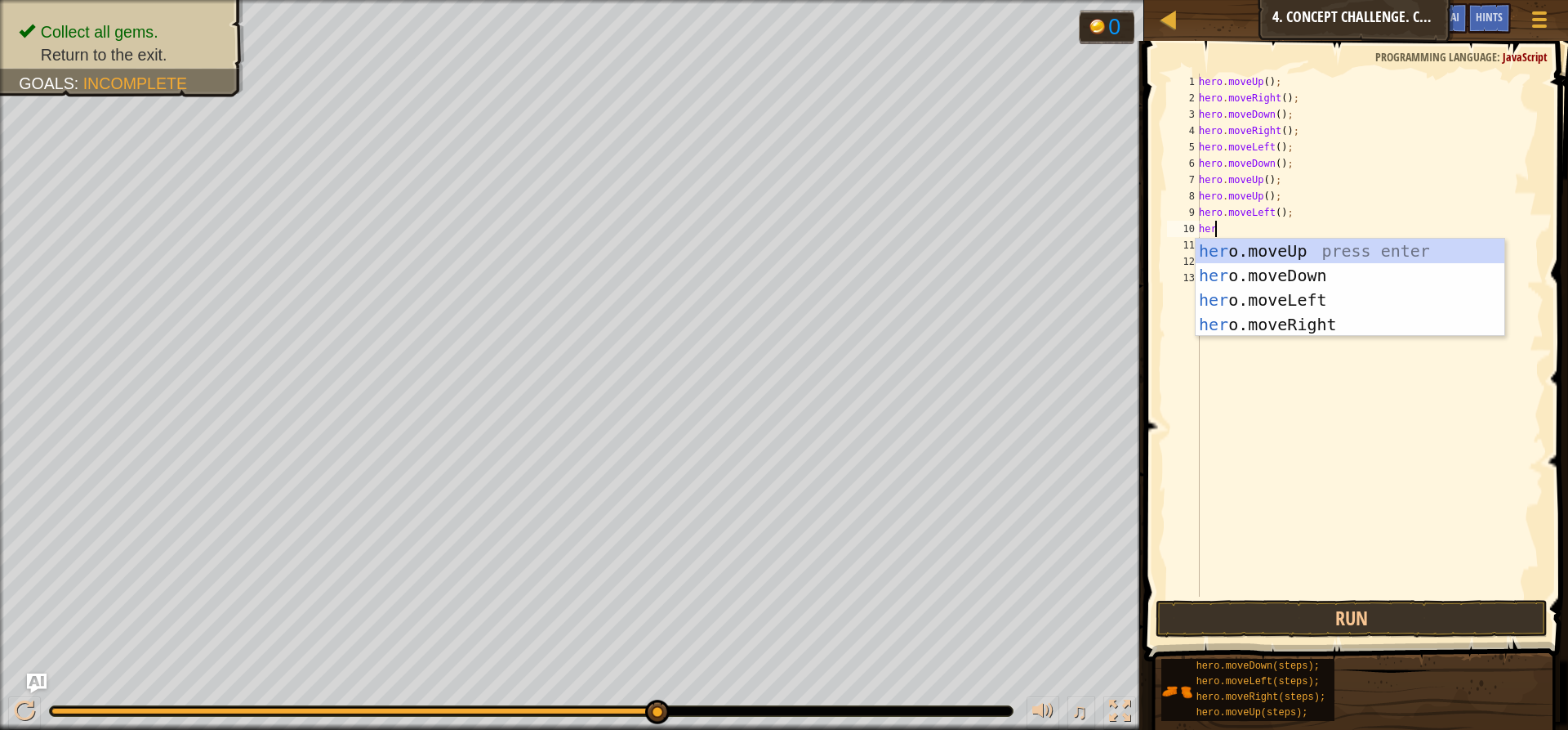
type textarea "hero"
click at [1271, 265] on div "hero .moveUp press enter hero .moveDown press enter hero .moveLeft press enter …" at bounding box center [1349, 312] width 309 height 147
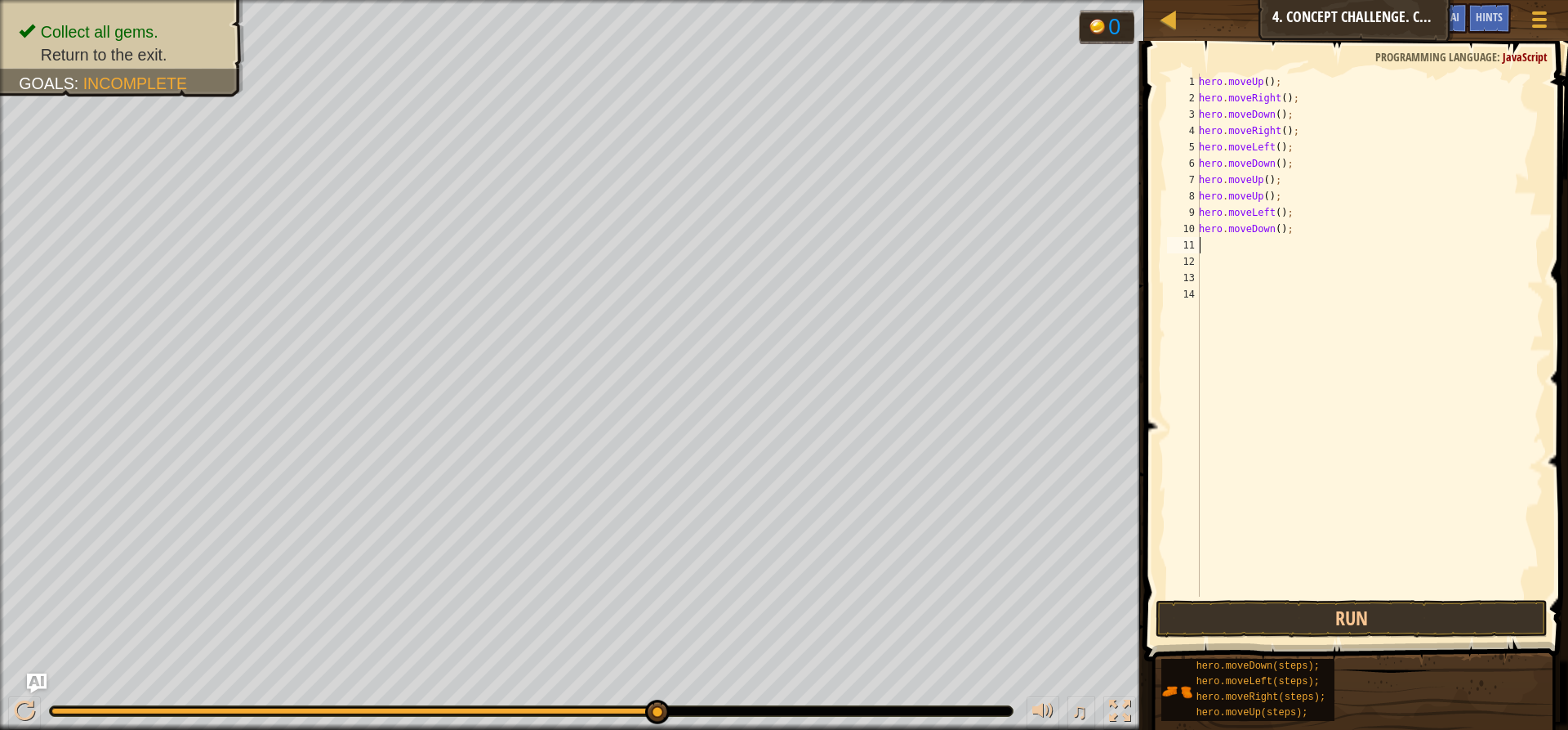
scroll to position [8, 0]
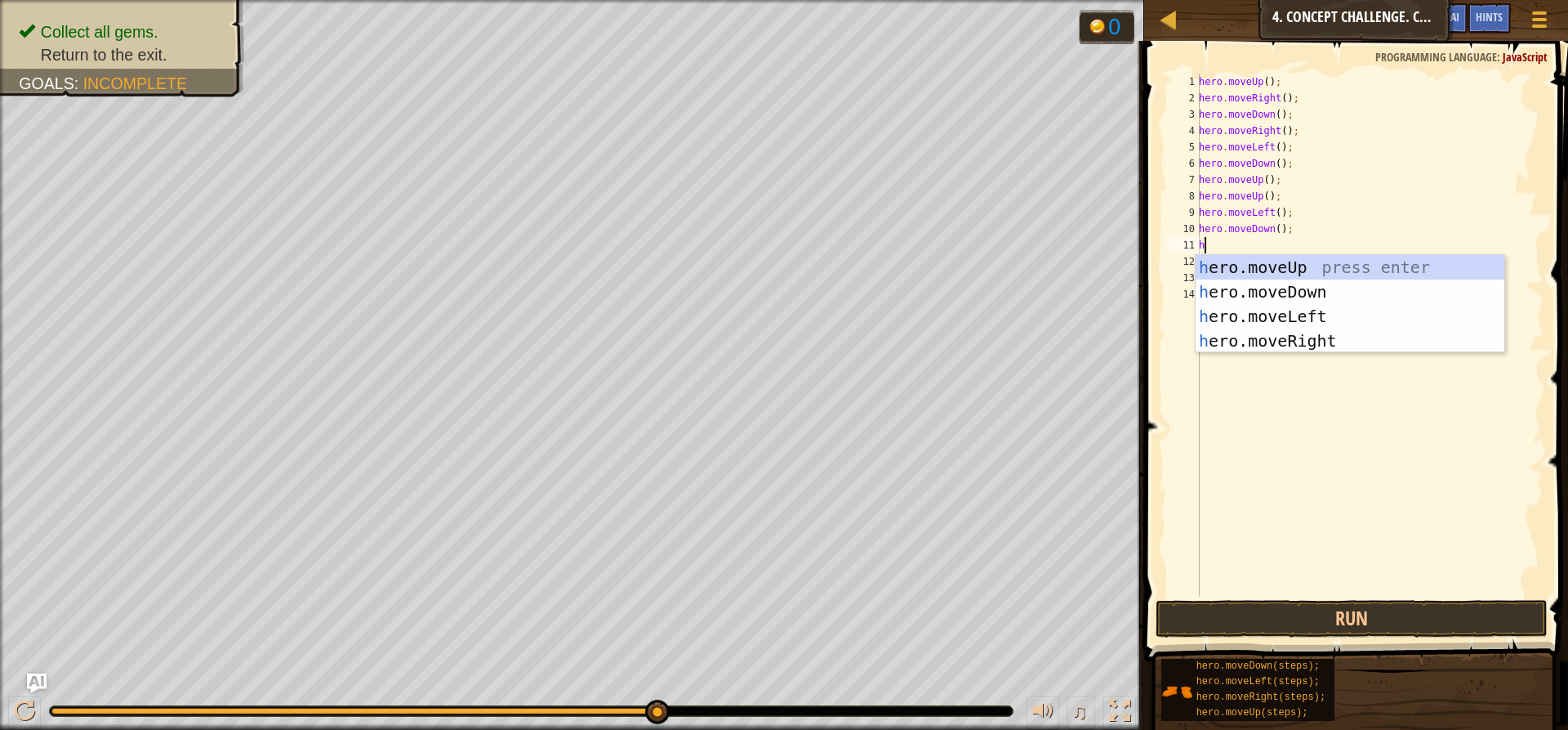
type textarea "he"
click at [1268, 316] on div "he ro.moveUp press enter he ro.moveDown press enter he ro.moveLeft press enter …" at bounding box center [1349, 328] width 309 height 147
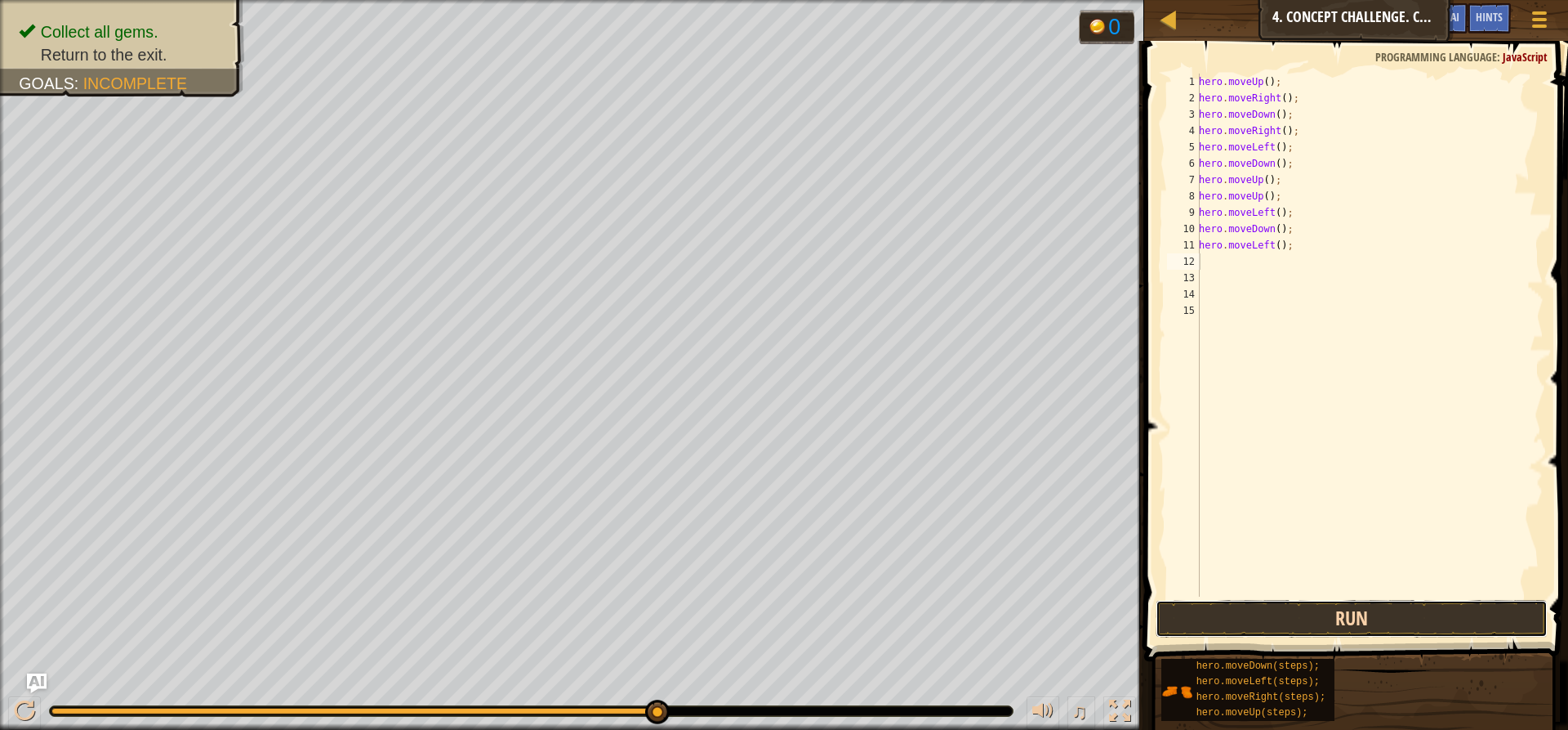
click at [1340, 615] on button "Run" at bounding box center [1351, 618] width 392 height 38
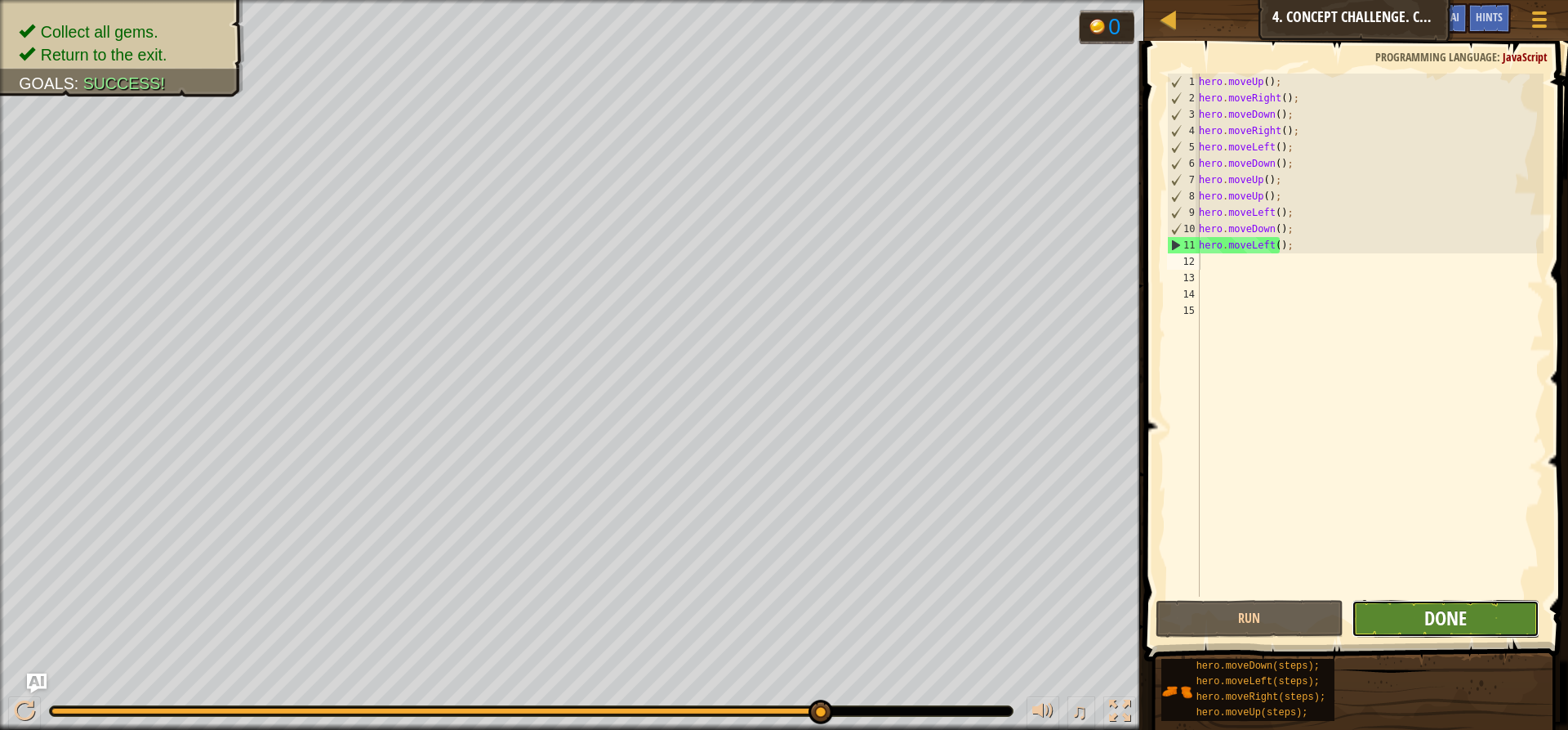
click at [1427, 605] on span "Done" at bounding box center [1445, 617] width 42 height 26
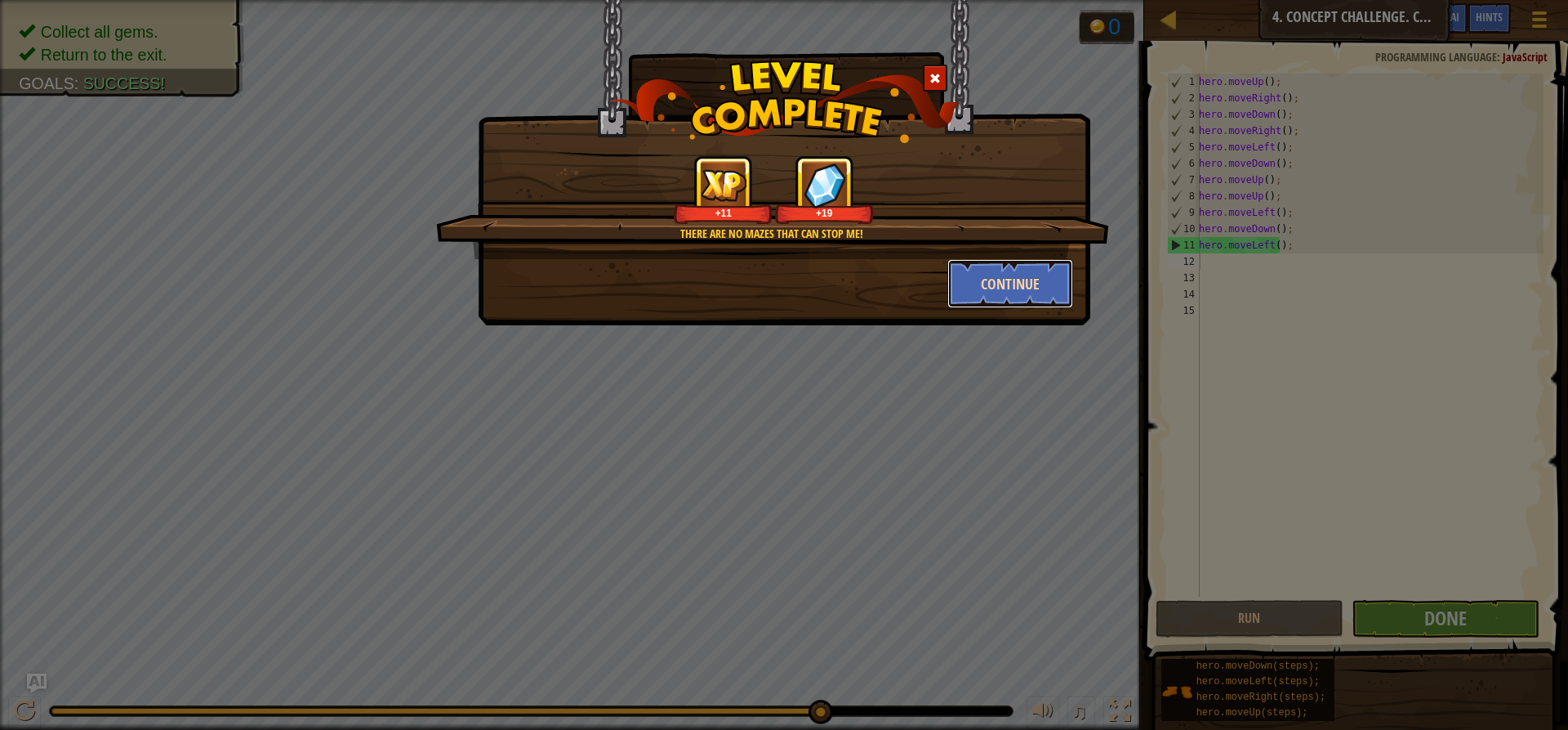
click at [995, 288] on button "Continue" at bounding box center [1010, 283] width 127 height 49
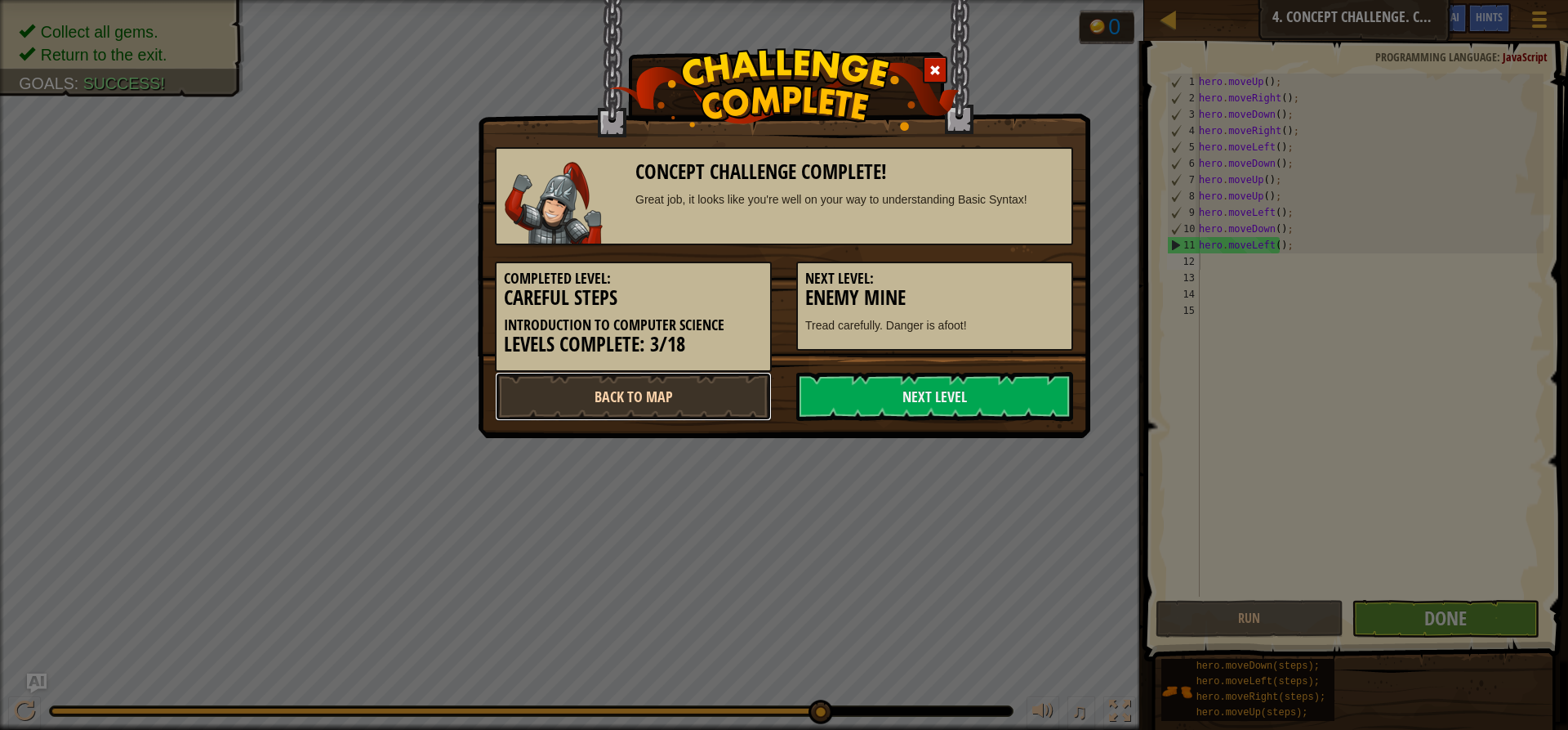
click at [651, 395] on link "Back to Map" at bounding box center [633, 396] width 277 height 49
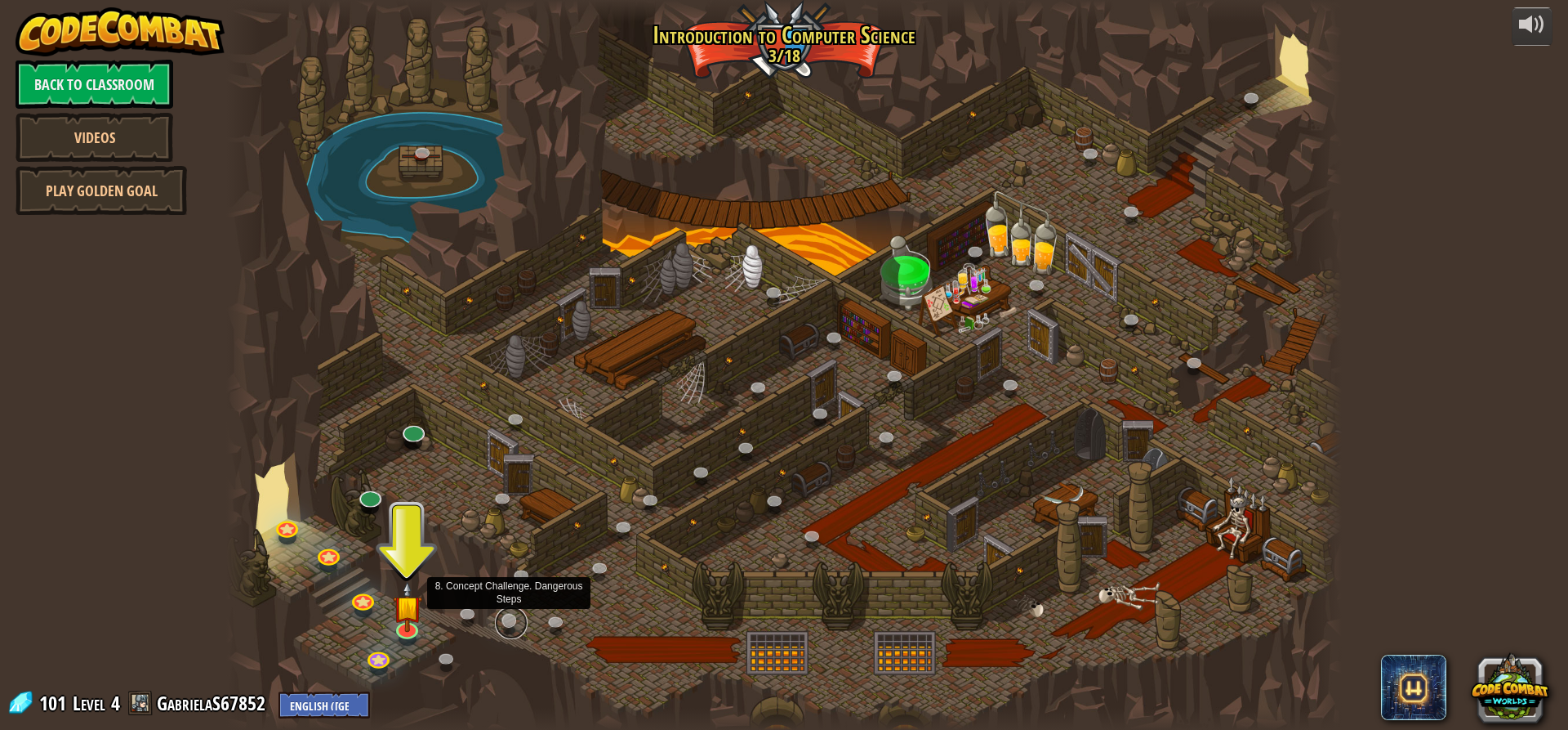
click at [509, 618] on link at bounding box center [511, 622] width 33 height 33
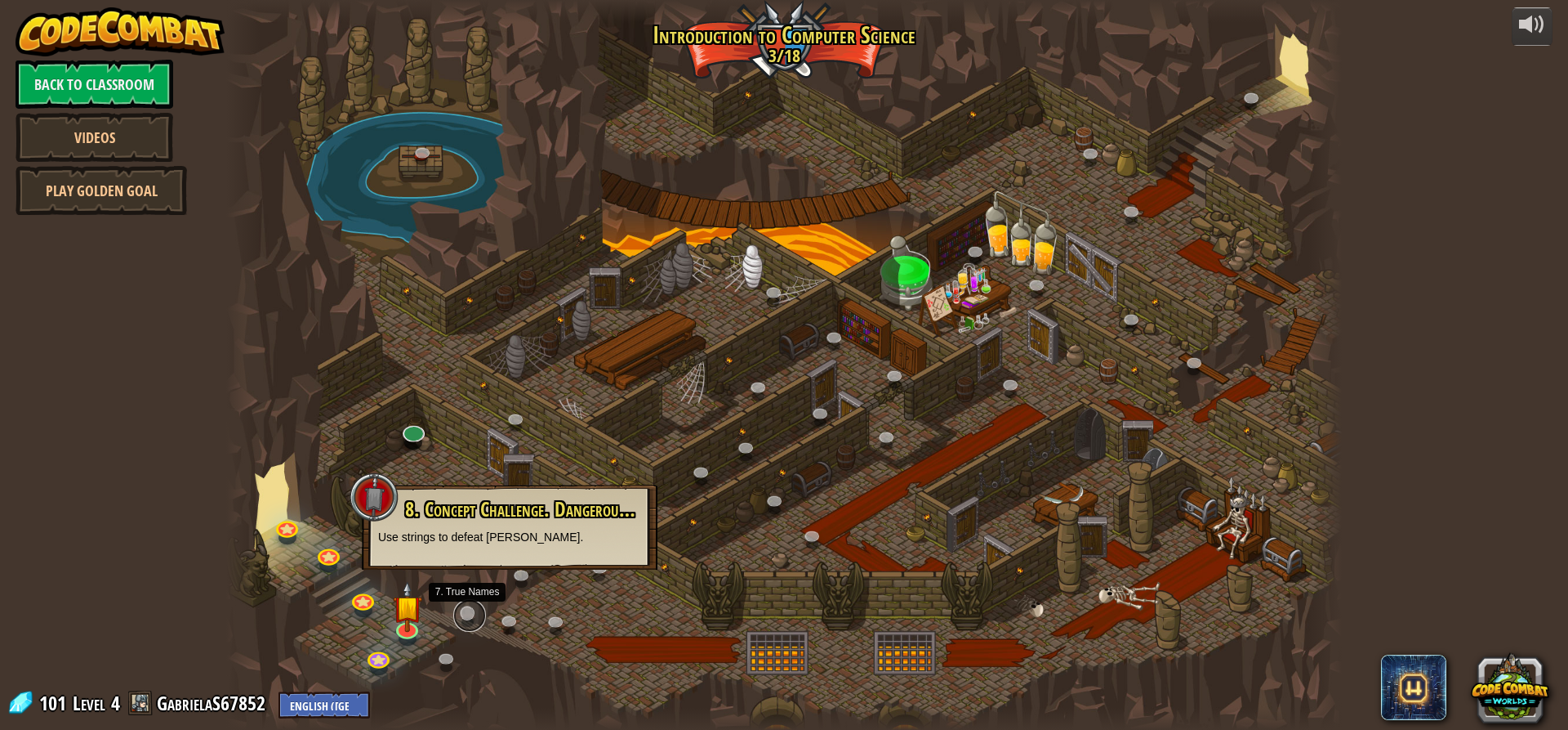
click at [472, 604] on link at bounding box center [469, 615] width 33 height 33
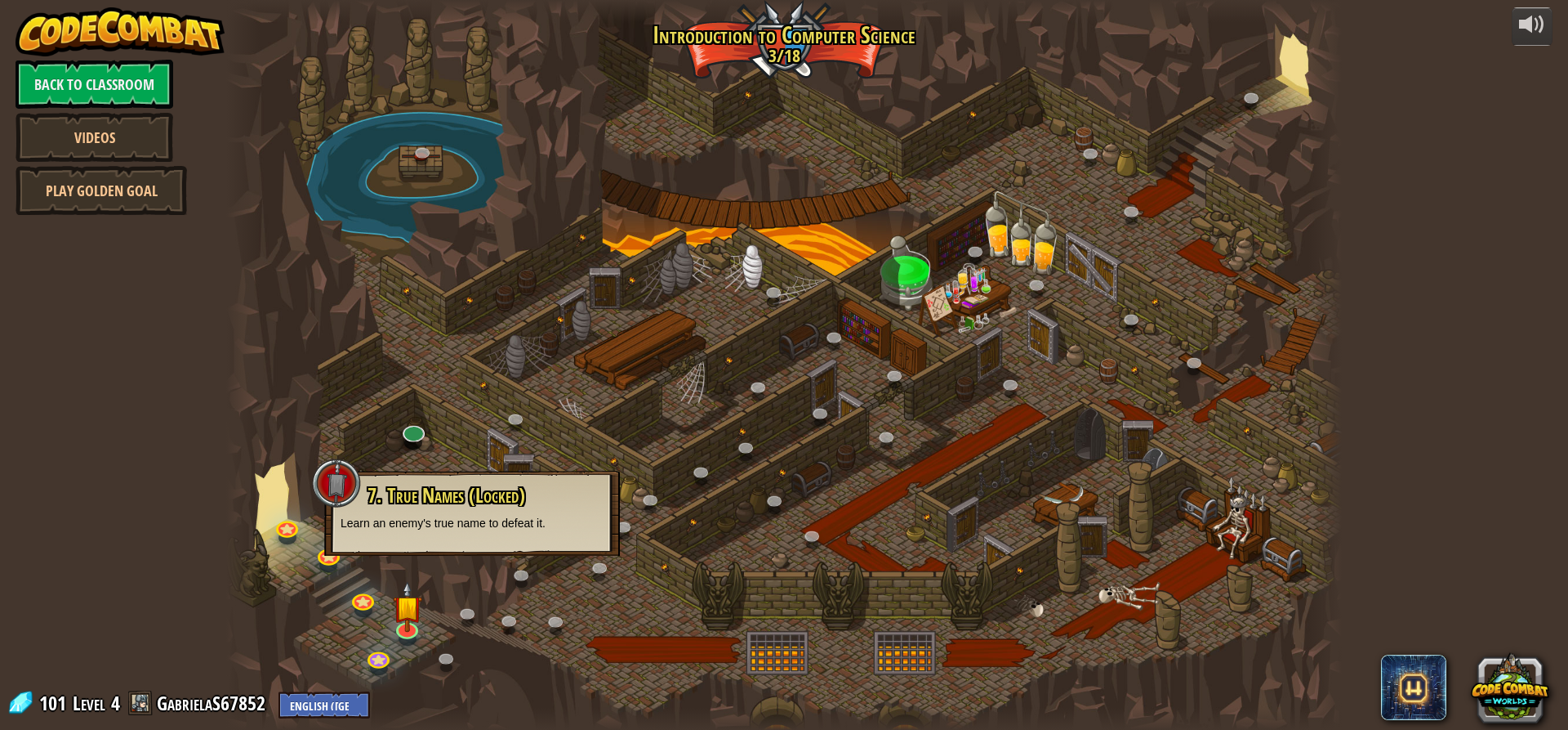
click at [451, 429] on div at bounding box center [783, 365] width 1115 height 730
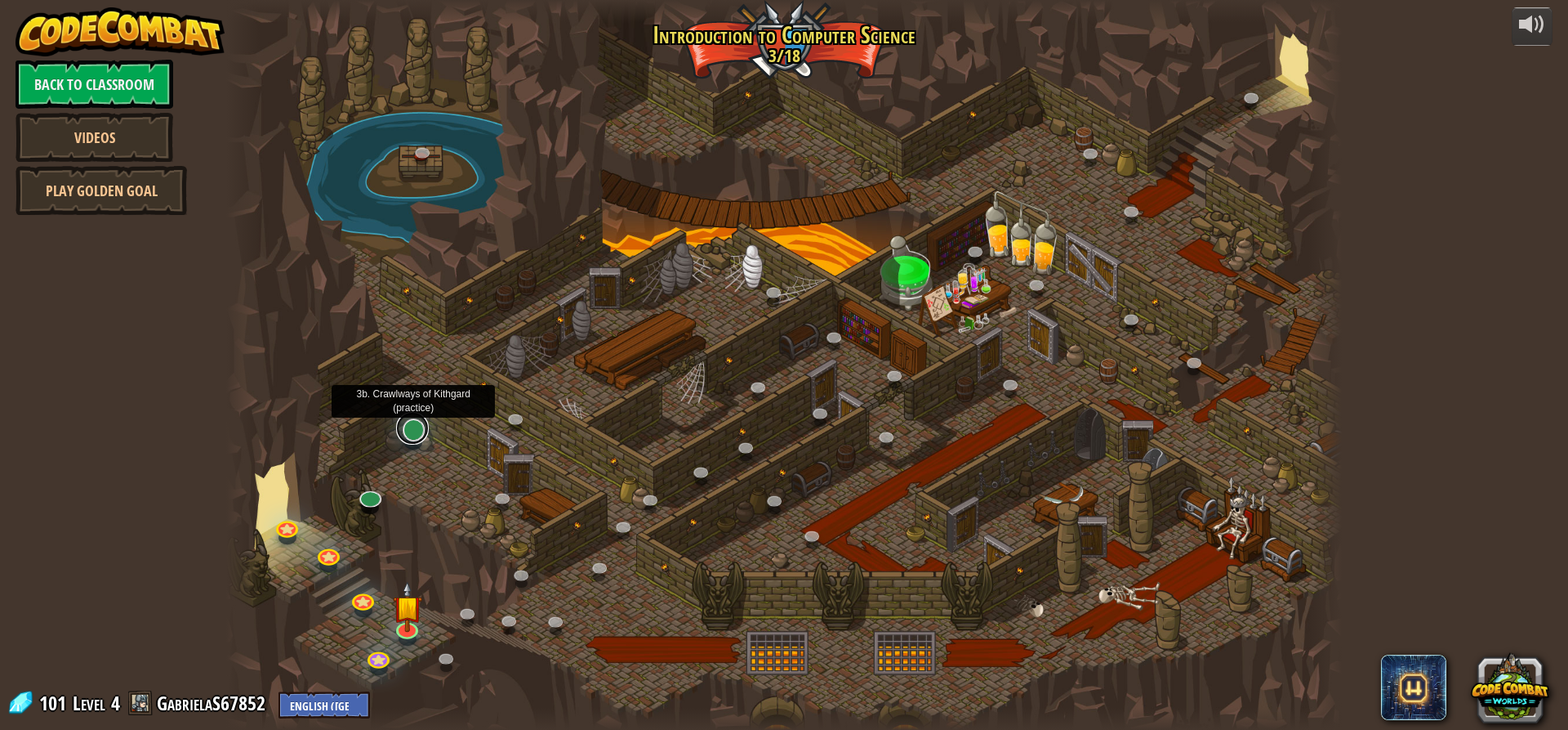
click at [419, 434] on link at bounding box center [412, 428] width 33 height 33
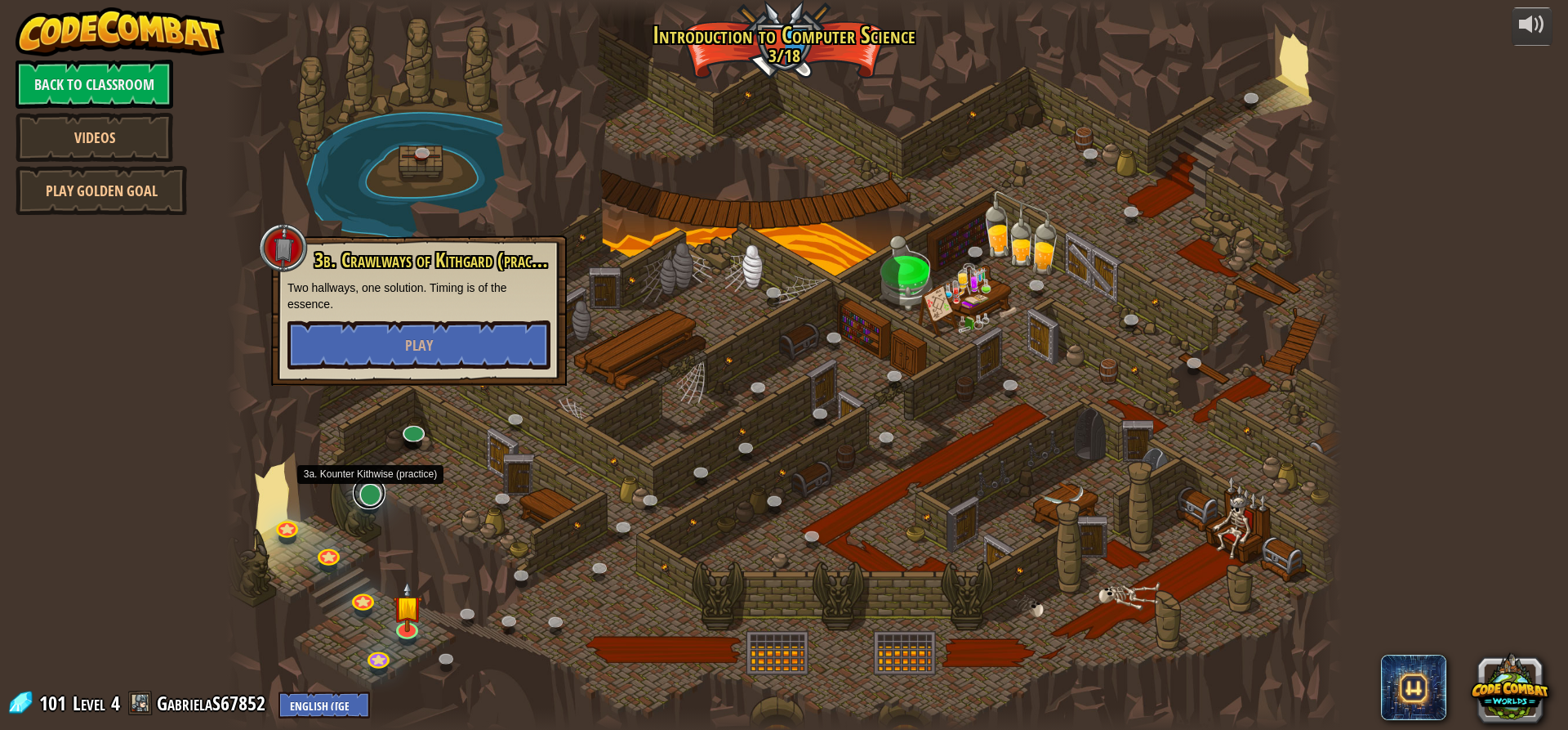
click at [360, 495] on link at bounding box center [369, 493] width 33 height 33
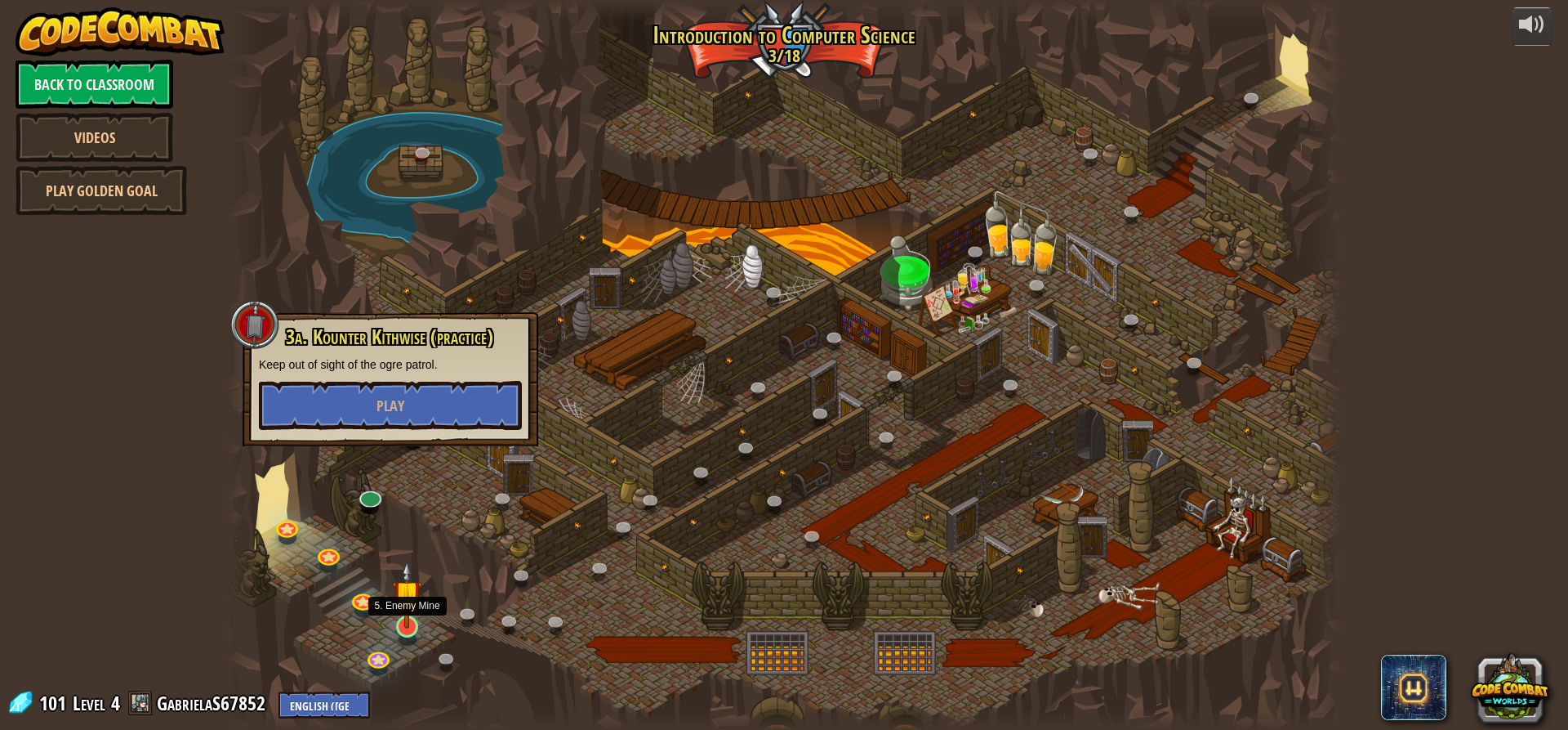
click at [411, 616] on img at bounding box center [406, 594] width 29 height 68
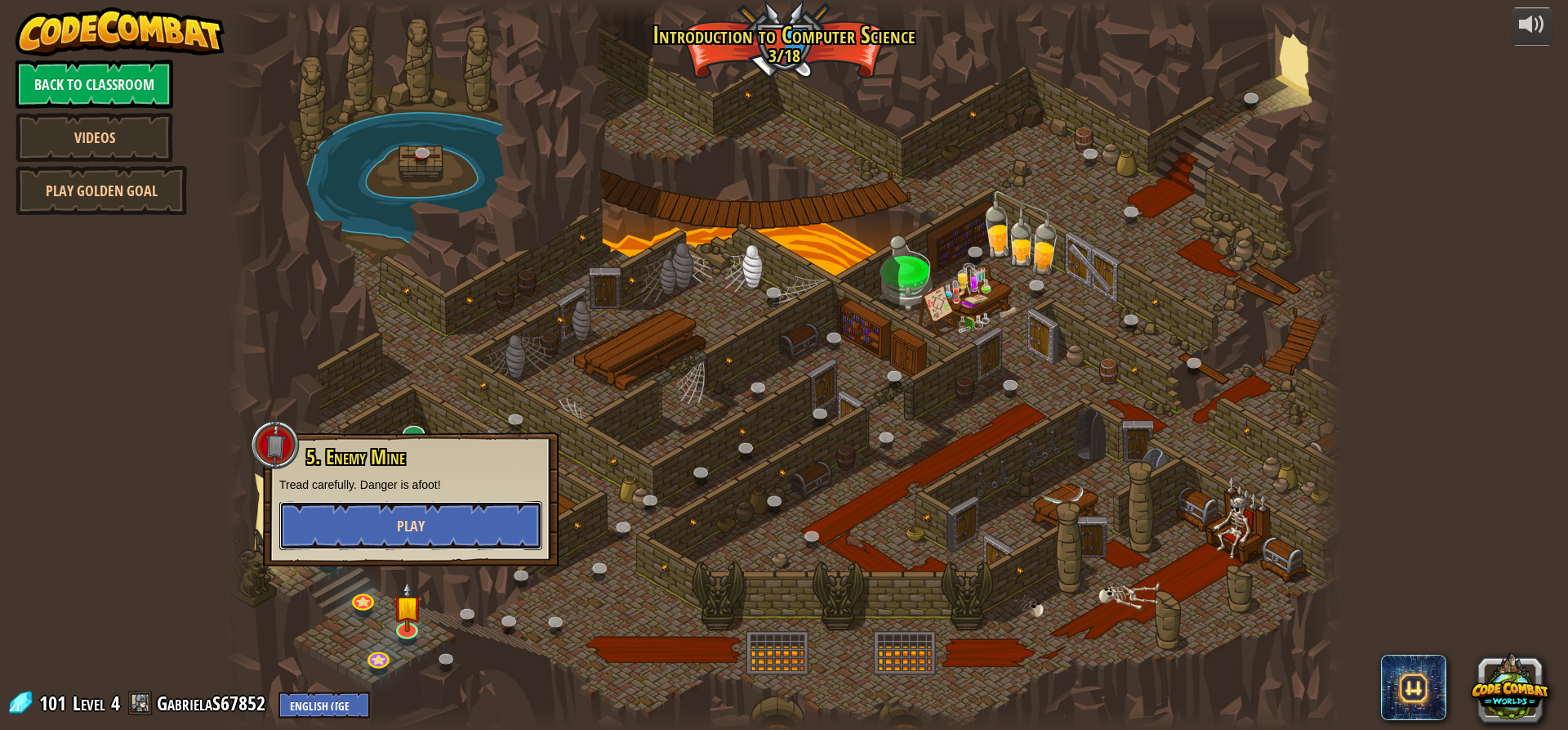
click at [422, 524] on span "Play" at bounding box center [411, 525] width 28 height 21
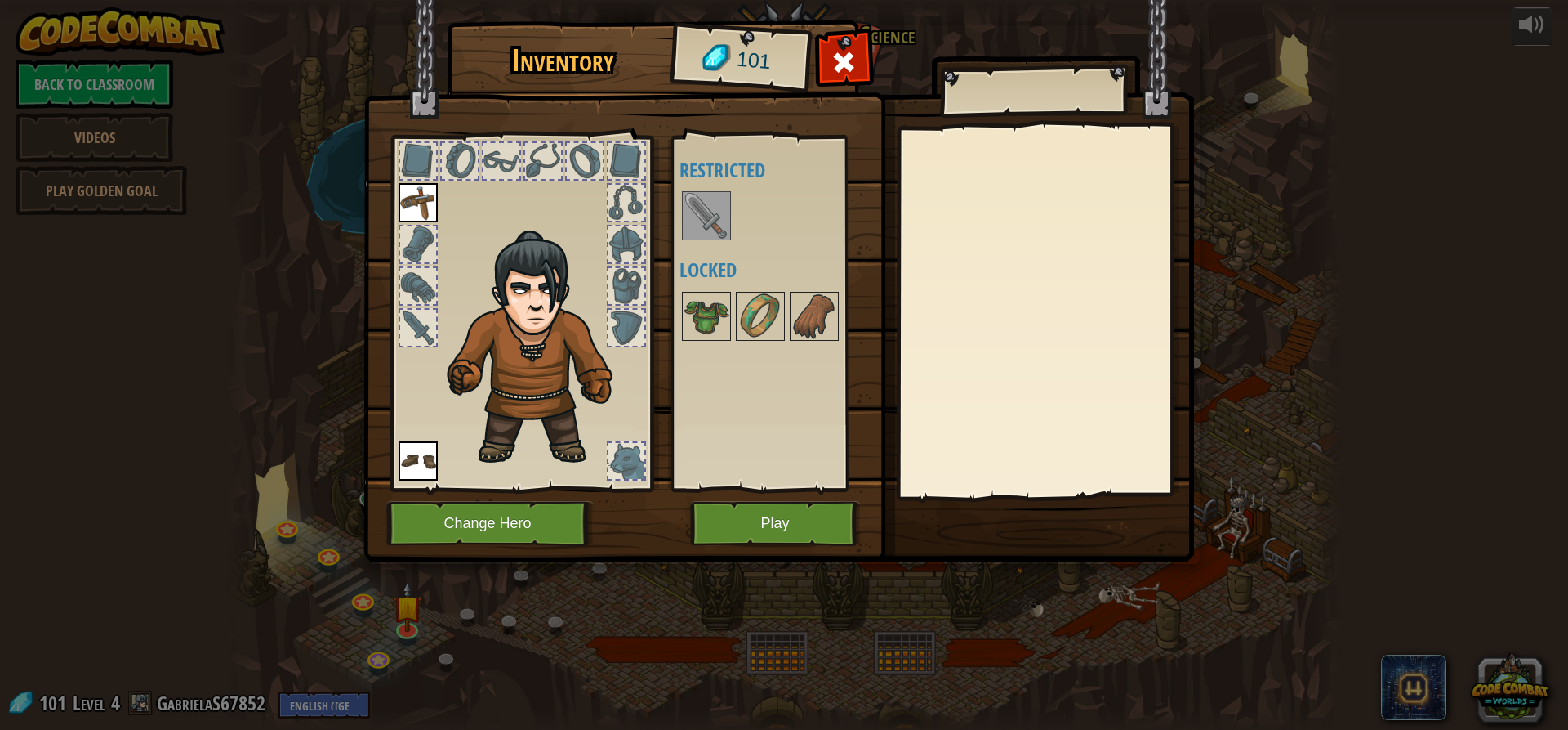
click at [700, 221] on img at bounding box center [706, 215] width 46 height 46
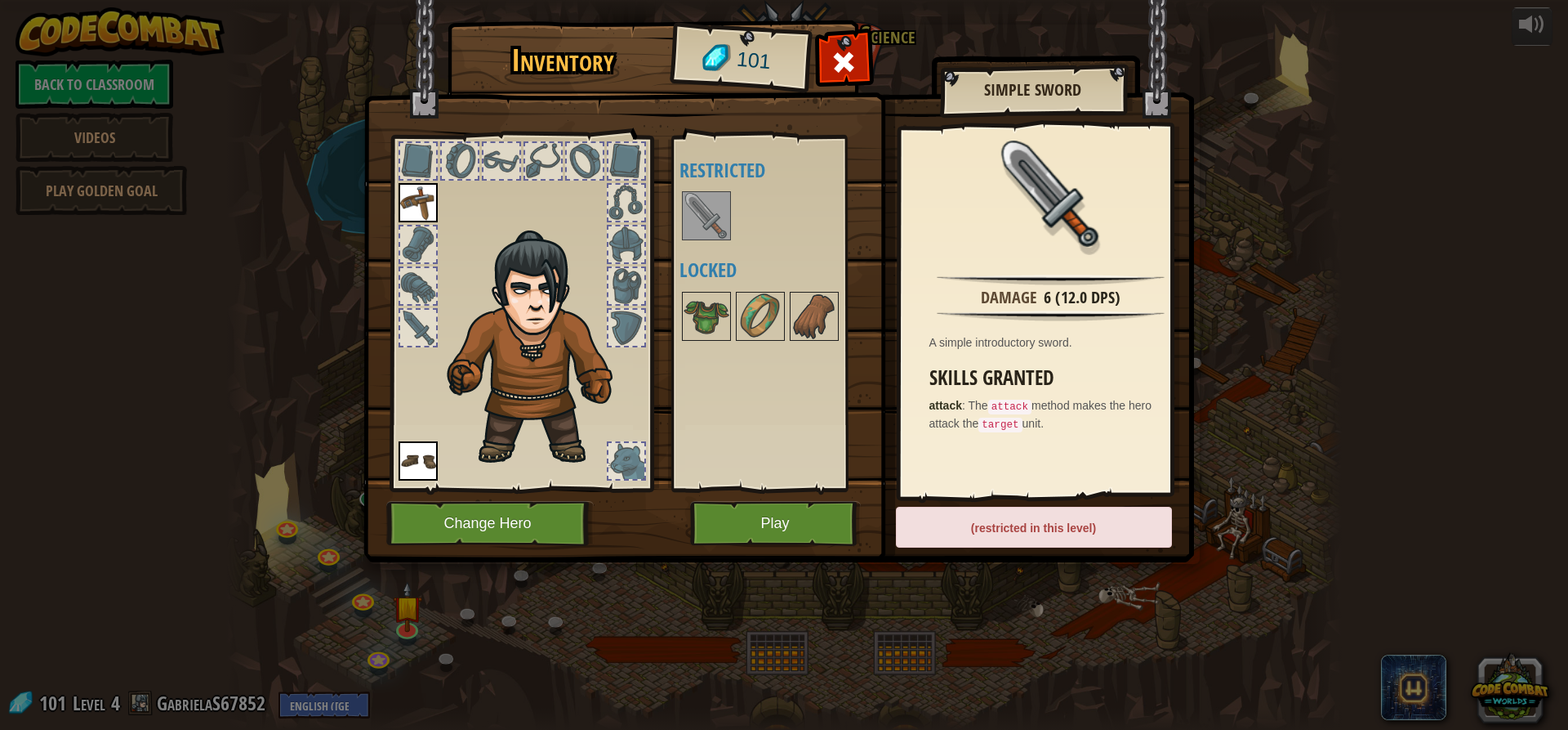
click at [415, 330] on div at bounding box center [418, 327] width 36 height 36
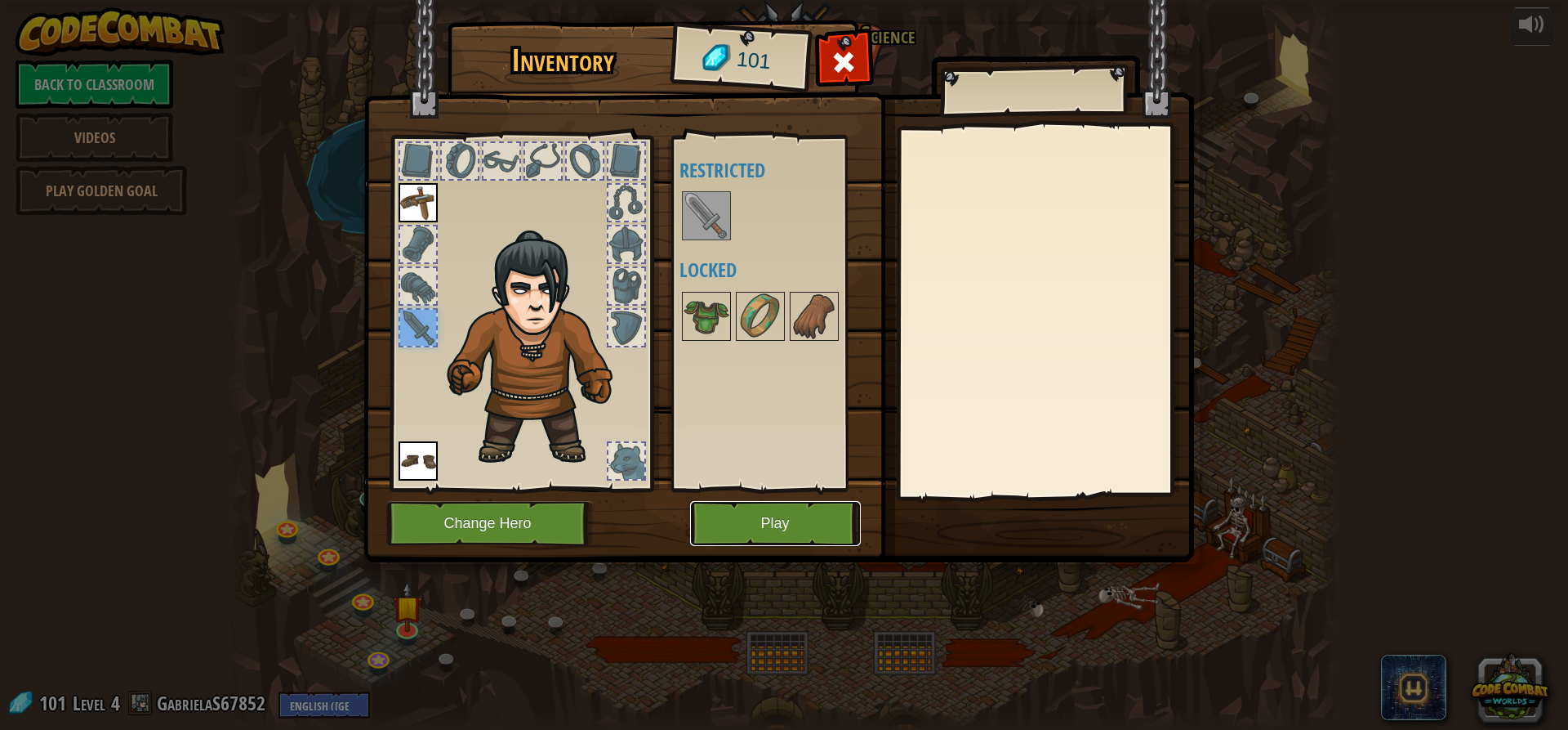
click at [787, 523] on button "Play" at bounding box center [776, 524] width 171 height 45
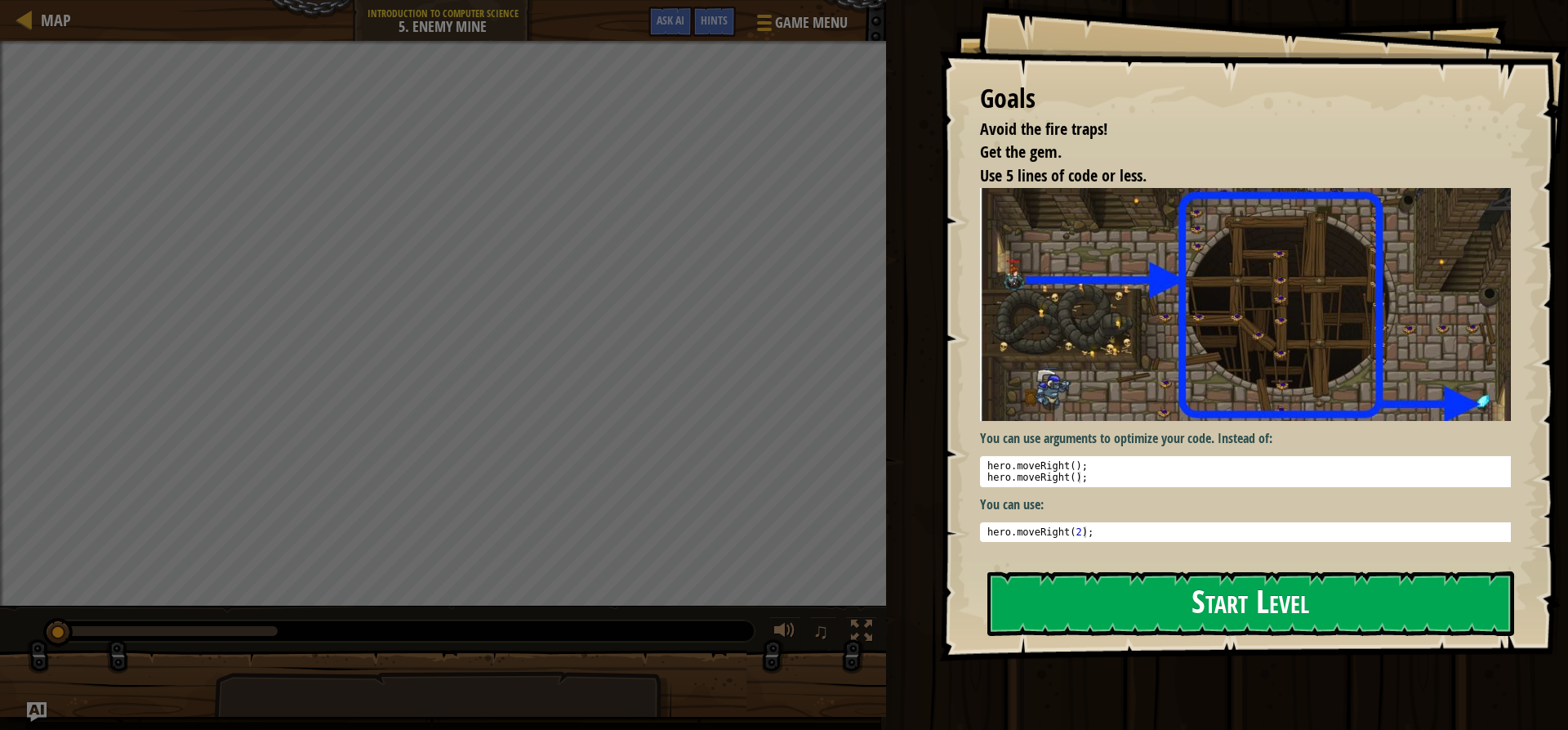
click at [1269, 606] on button "Start Level" at bounding box center [1251, 603] width 527 height 65
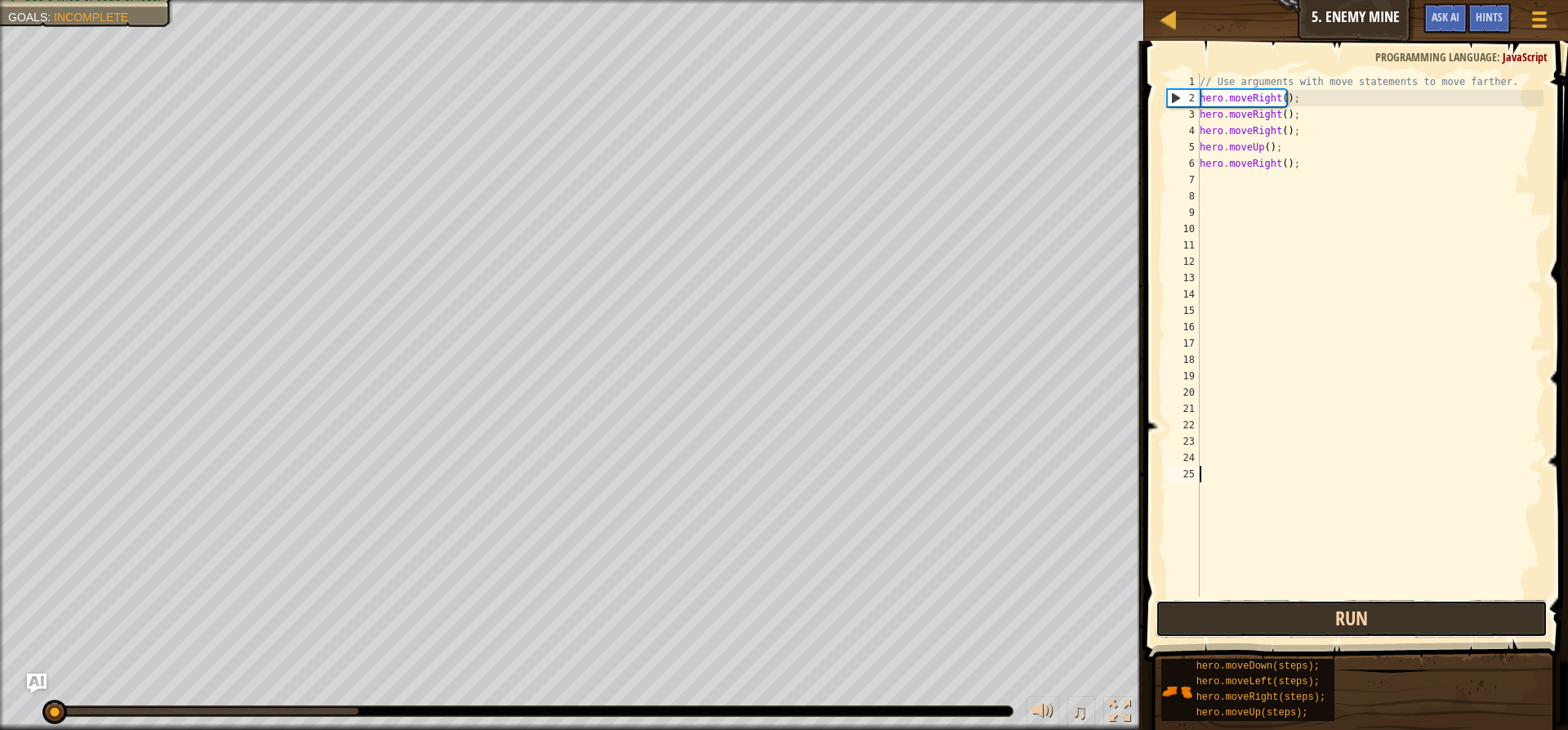
click at [1249, 611] on button "Run" at bounding box center [1351, 618] width 392 height 38
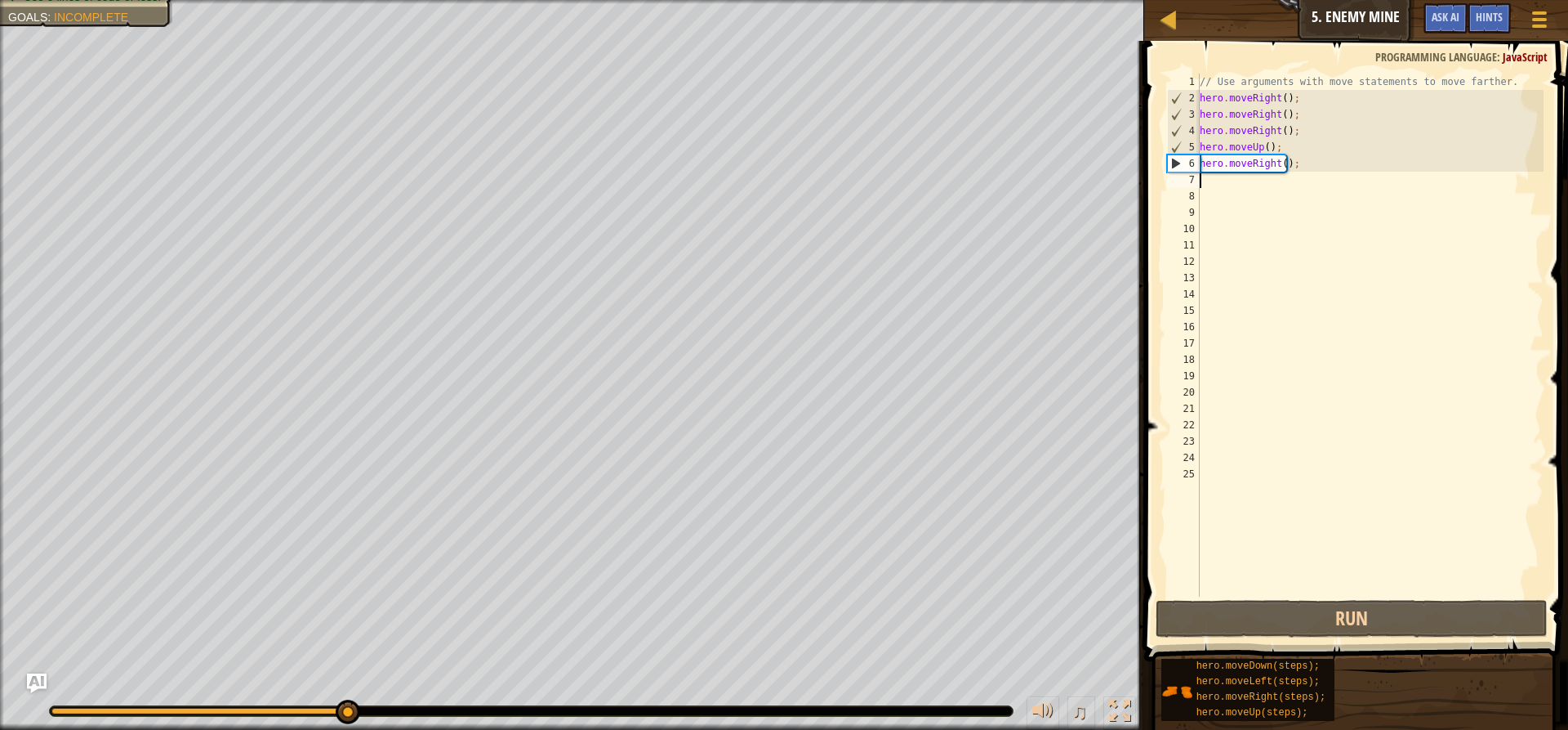
click at [1323, 181] on div "// Use arguments with move statements to move farther. hero . moveRight ( ) ; h…" at bounding box center [1370, 351] width 347 height 555
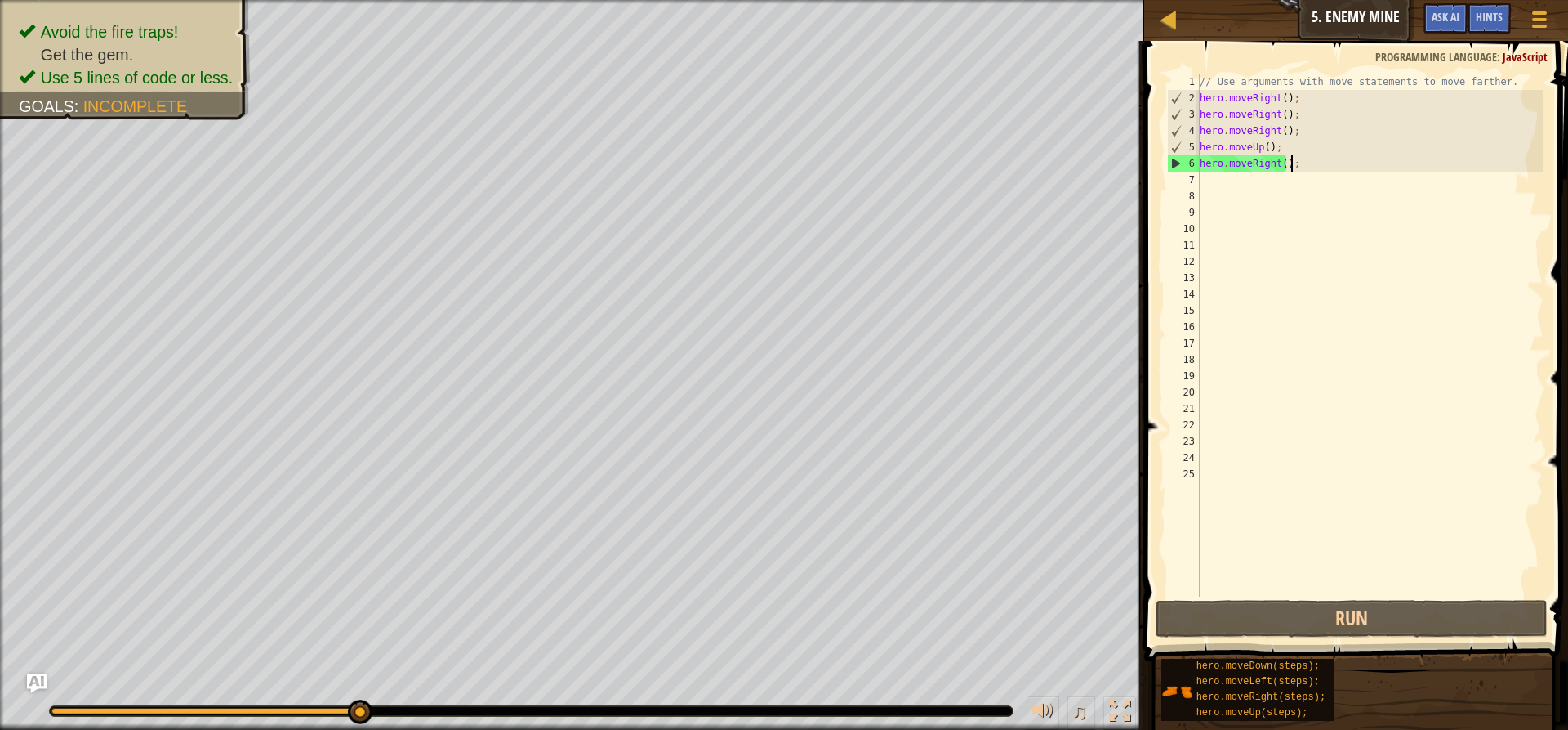
click at [1304, 158] on div "// Use arguments with move statements to move farther. hero . moveRight ( ) ; h…" at bounding box center [1370, 351] width 347 height 555
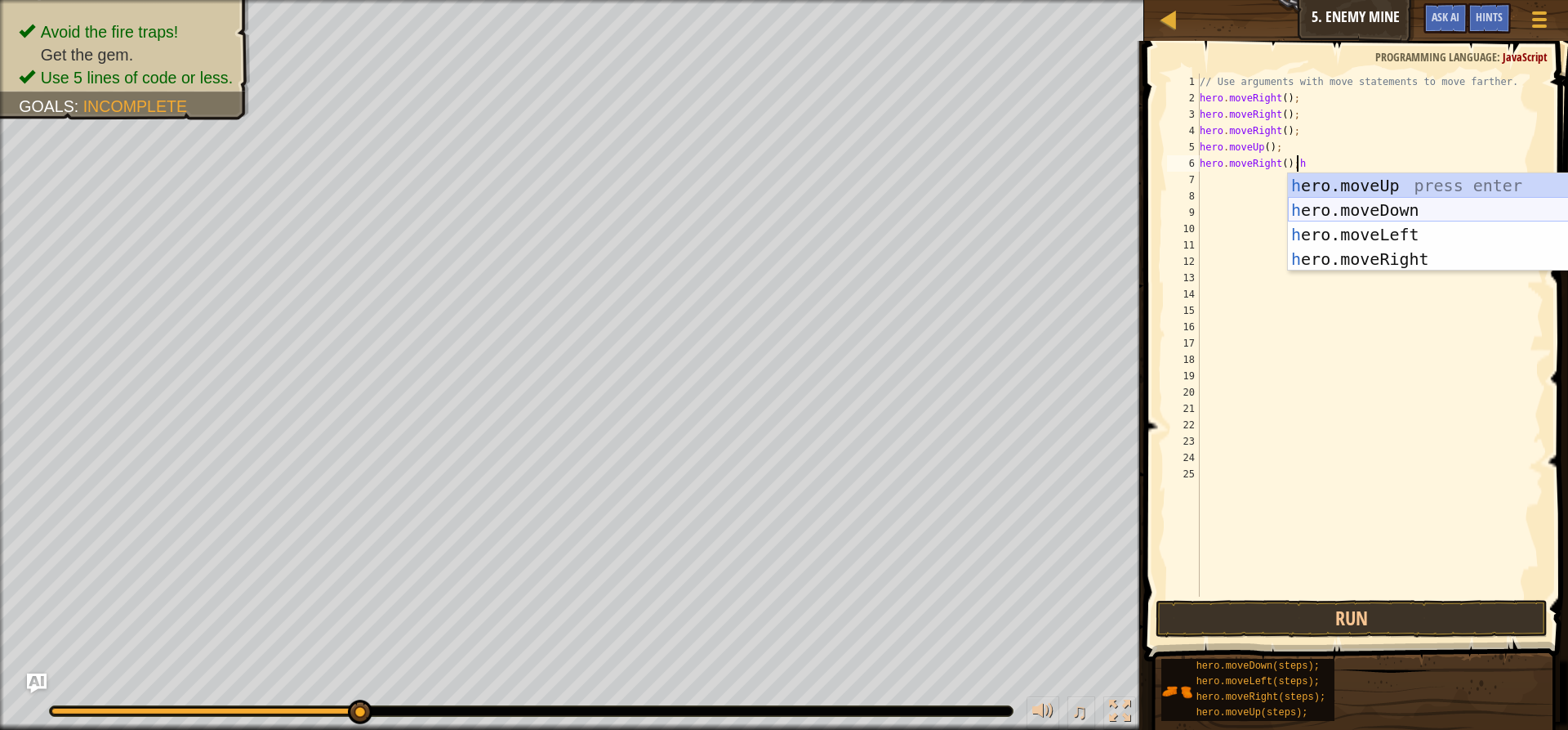
click at [1400, 206] on div "h ero.moveUp press enter h ero.moveDown press enter h ero.moveLeft press enter …" at bounding box center [1441, 247] width 309 height 147
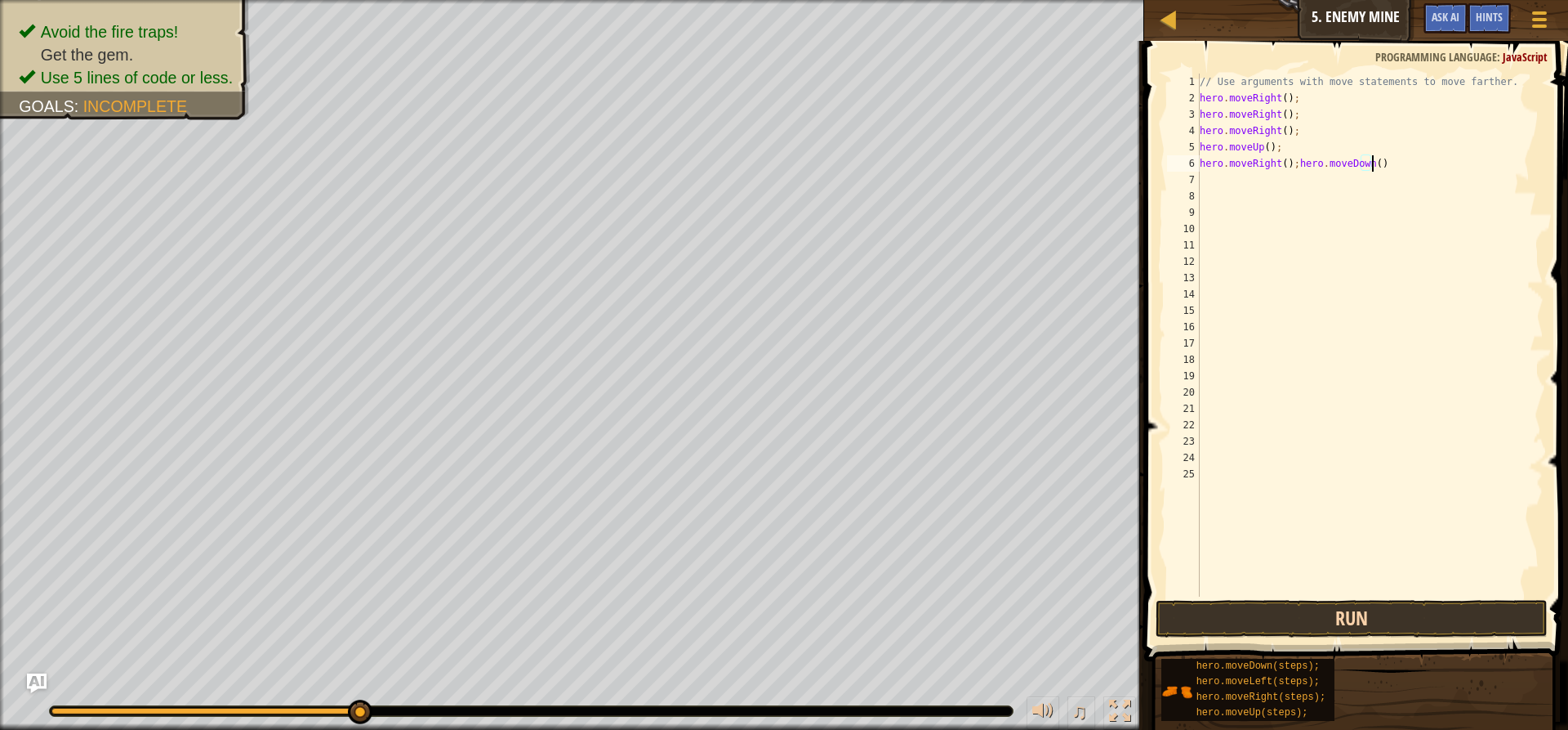
type textarea "hero.moveRight();hero.moveDown()"
click at [1312, 620] on button "Run" at bounding box center [1351, 618] width 392 height 38
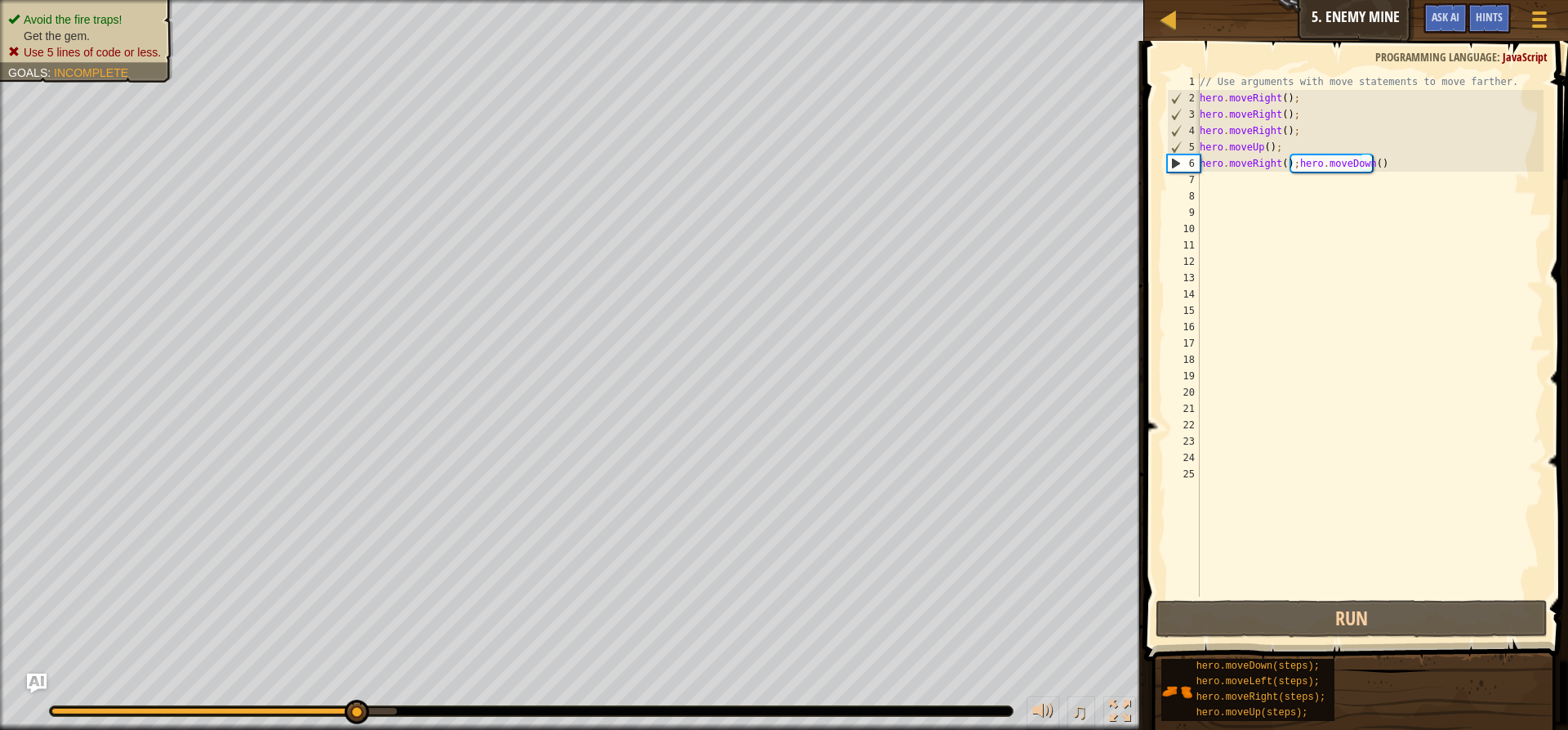
click at [104, 53] on span "Use 5 lines of code or less." at bounding box center [92, 53] width 137 height 13
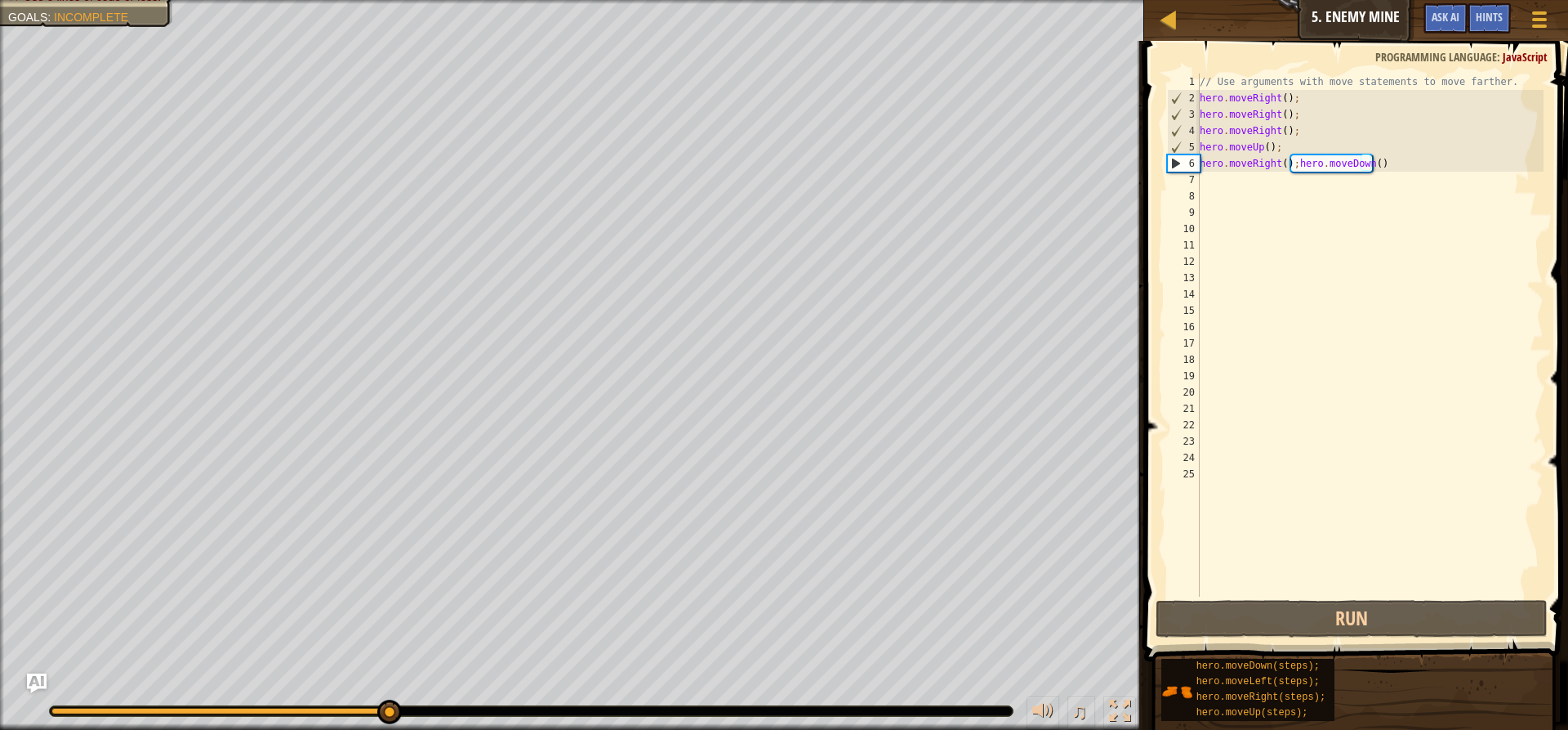
click at [1429, 174] on div "// Use arguments with move statements to move farther. hero . moveRight ( ) ; h…" at bounding box center [1370, 351] width 347 height 555
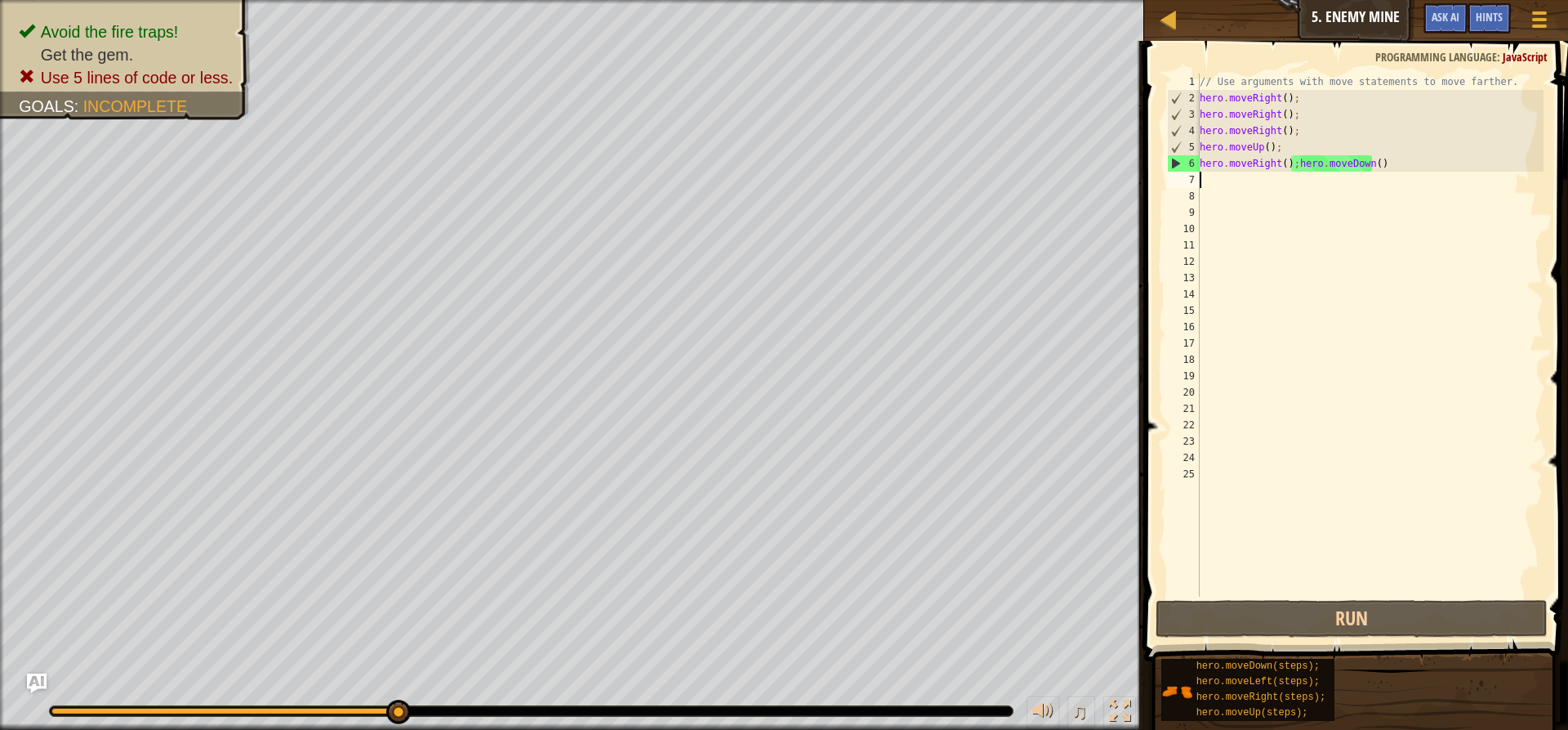
click at [1392, 168] on div "// Use arguments with move statements to move farther. hero . moveRight ( ) ; h…" at bounding box center [1370, 351] width 347 height 555
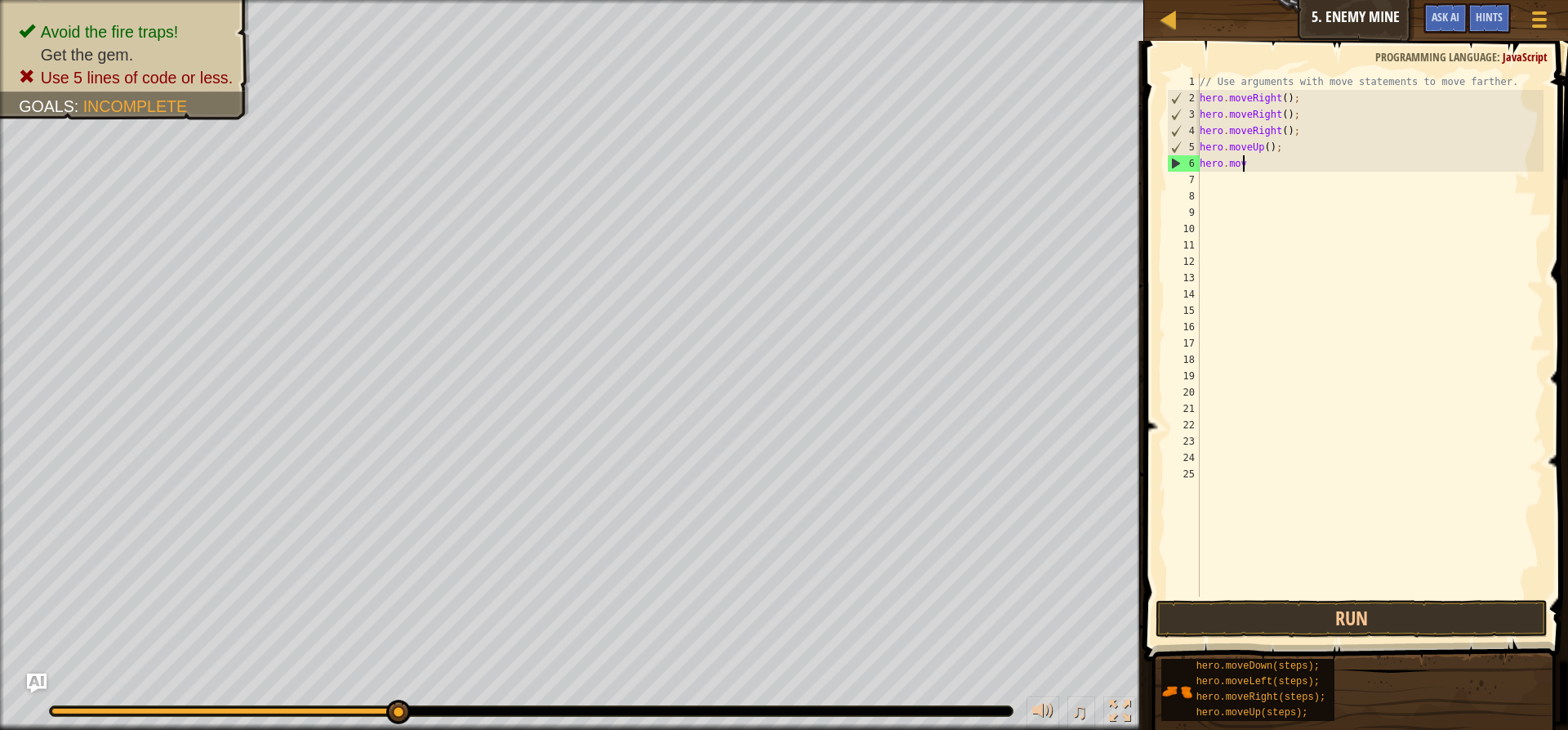
type textarea "h"
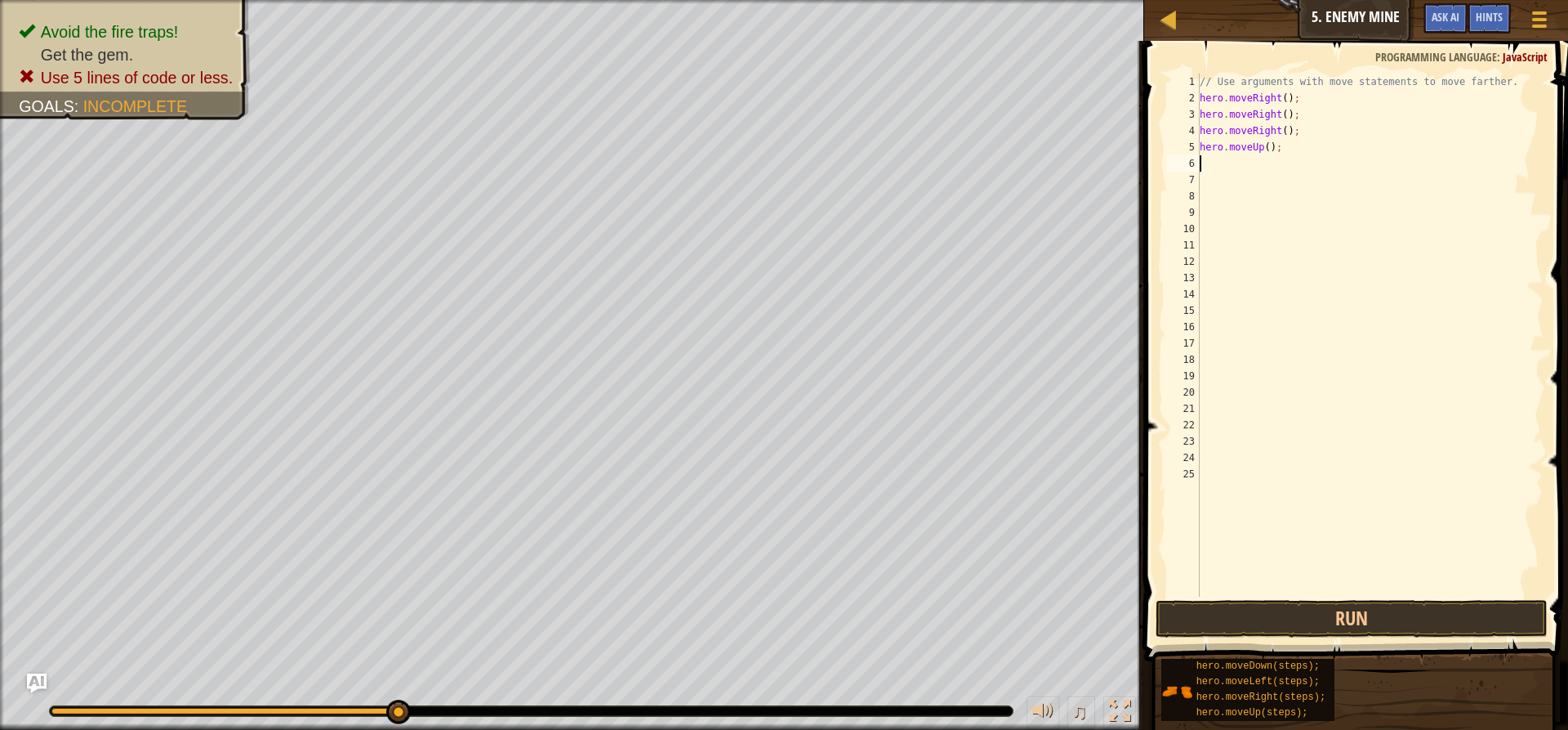
click at [1301, 142] on div "// Use arguments with move statements to move farther. hero . moveRight ( ) ; h…" at bounding box center [1370, 351] width 347 height 555
click at [1298, 134] on div "// Use arguments with move statements to move farther. hero . moveRight ( ) ; h…" at bounding box center [1370, 351] width 347 height 555
click at [1286, 151] on div "// Use arguments with move statements to move farther. hero . moveRight ( ) ; h…" at bounding box center [1370, 351] width 347 height 555
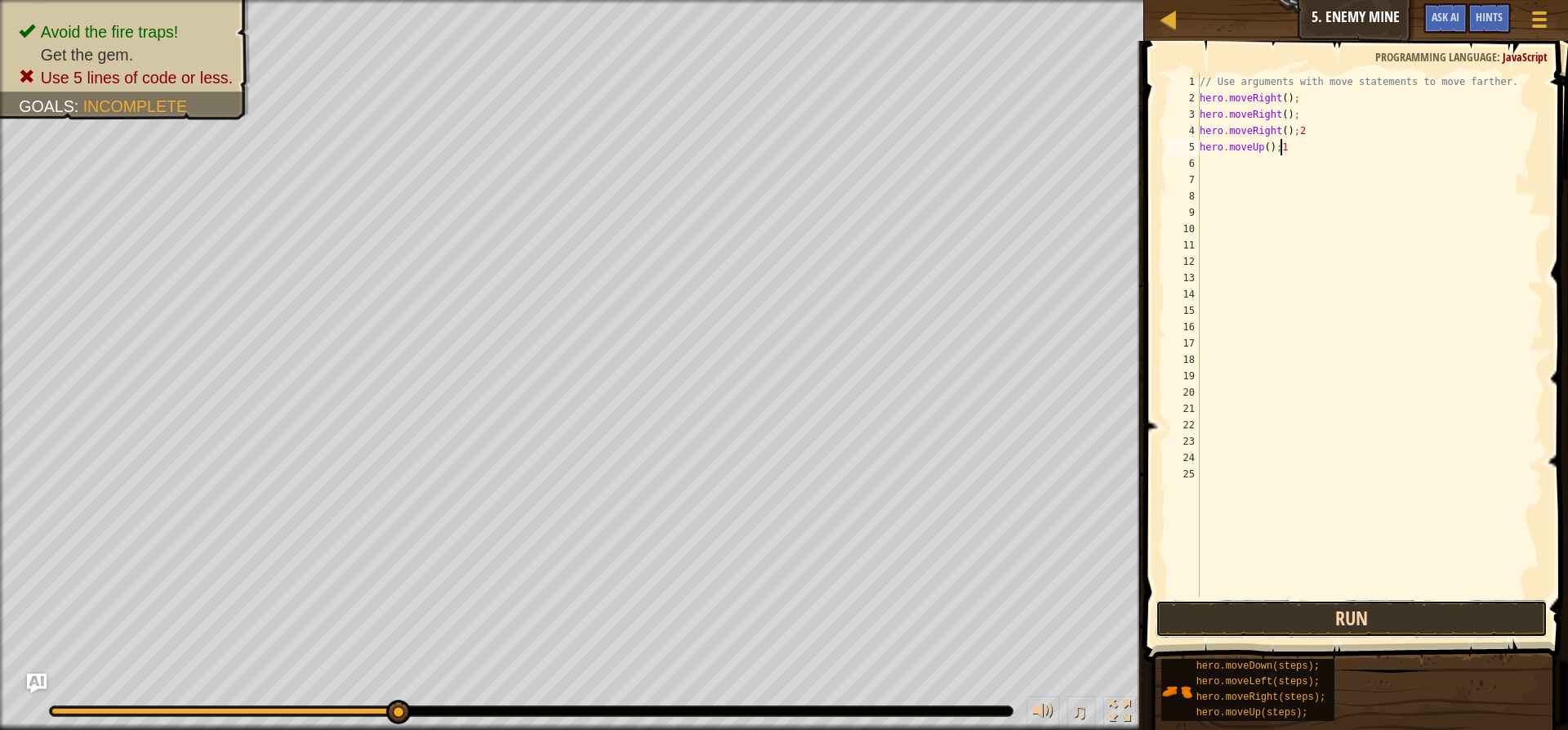
click at [1189, 630] on button "Run" at bounding box center [1351, 618] width 392 height 38
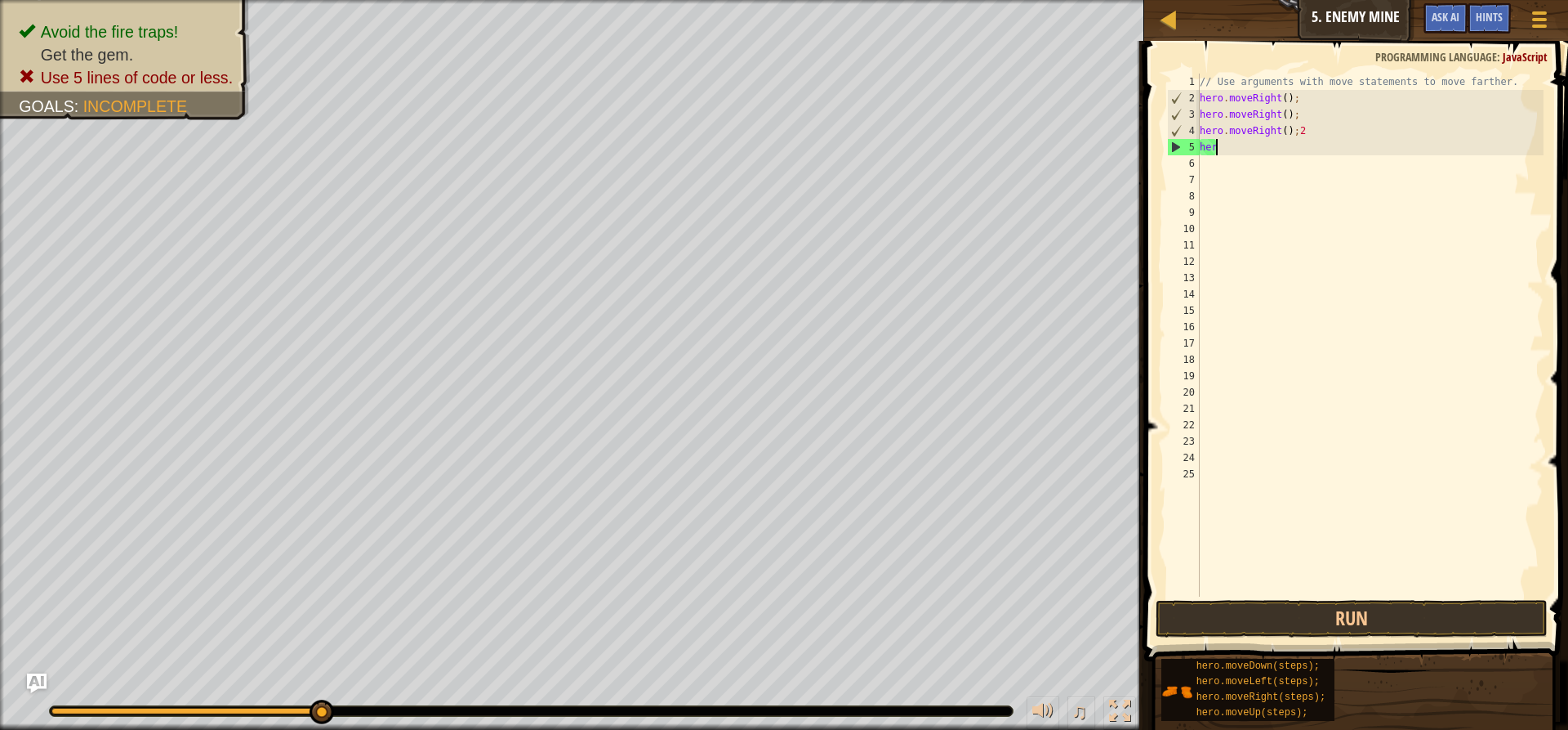
scroll to position [8, 0]
type textarea "h"
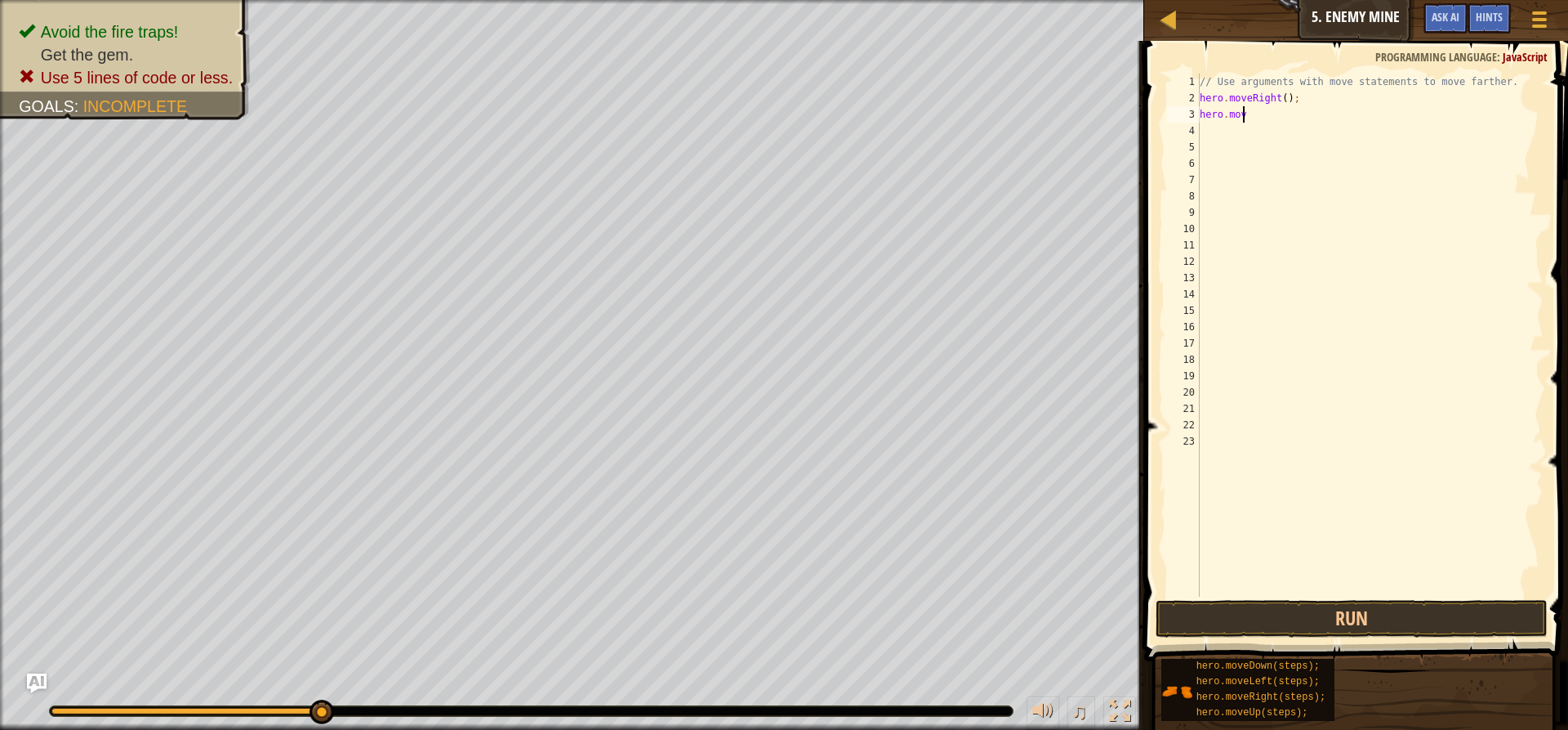
type textarea "h"
click at [1331, 616] on button "Run" at bounding box center [1351, 618] width 392 height 38
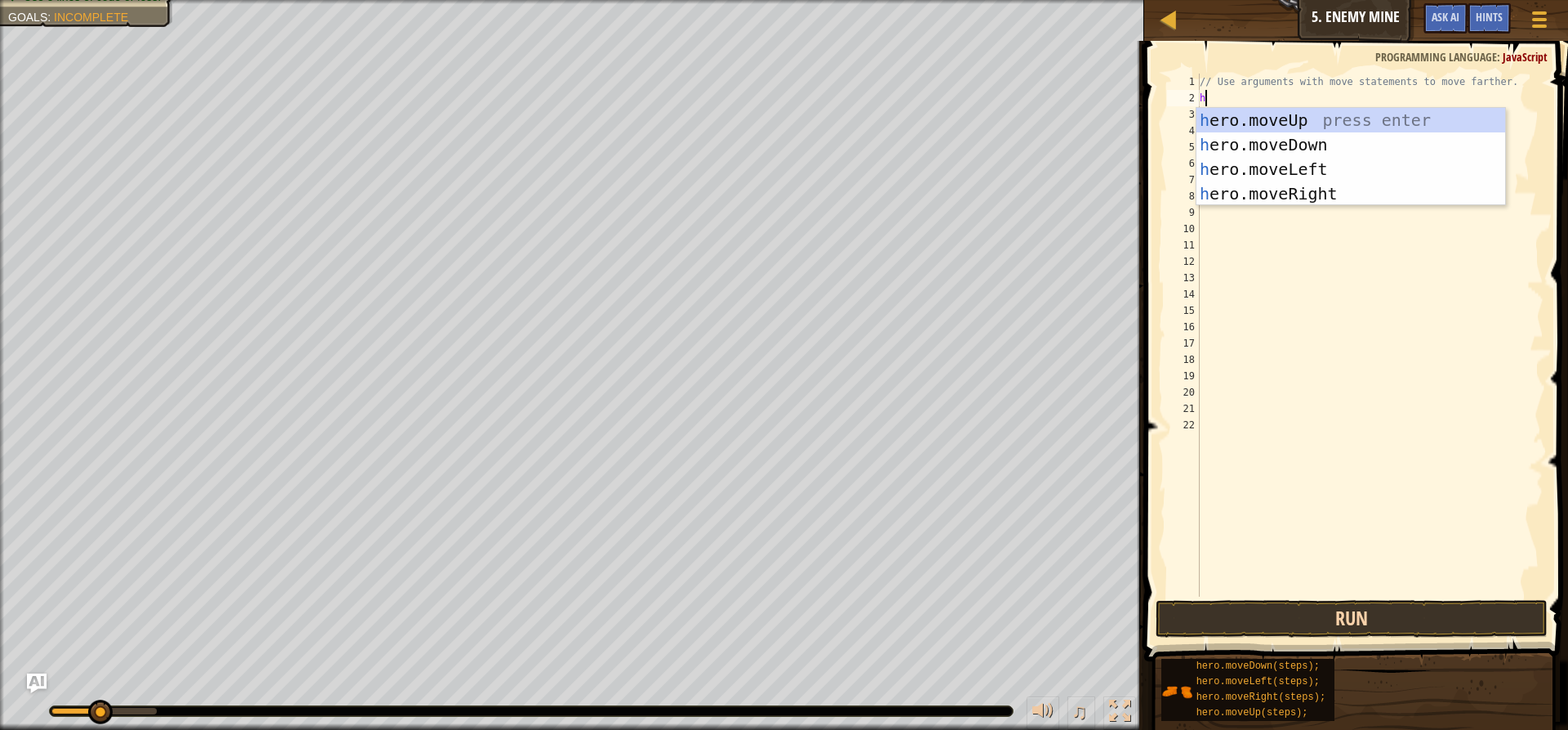
type textarea "he"
click at [1340, 120] on div "he ro.moveUp press enter he ro.moveDown press enter he ro.moveLeft press enter …" at bounding box center [1350, 181] width 309 height 147
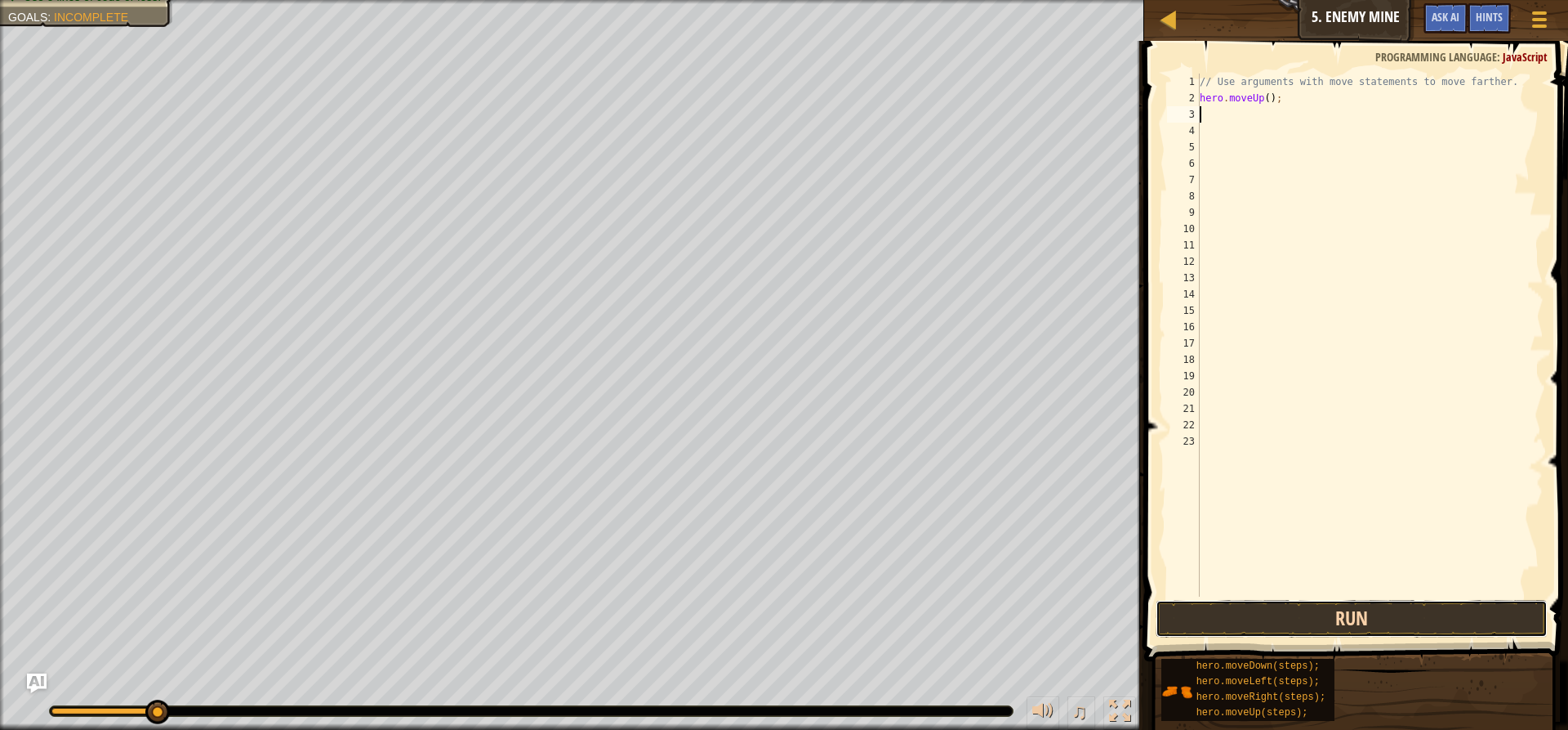
click at [1382, 611] on button "Run" at bounding box center [1351, 618] width 392 height 38
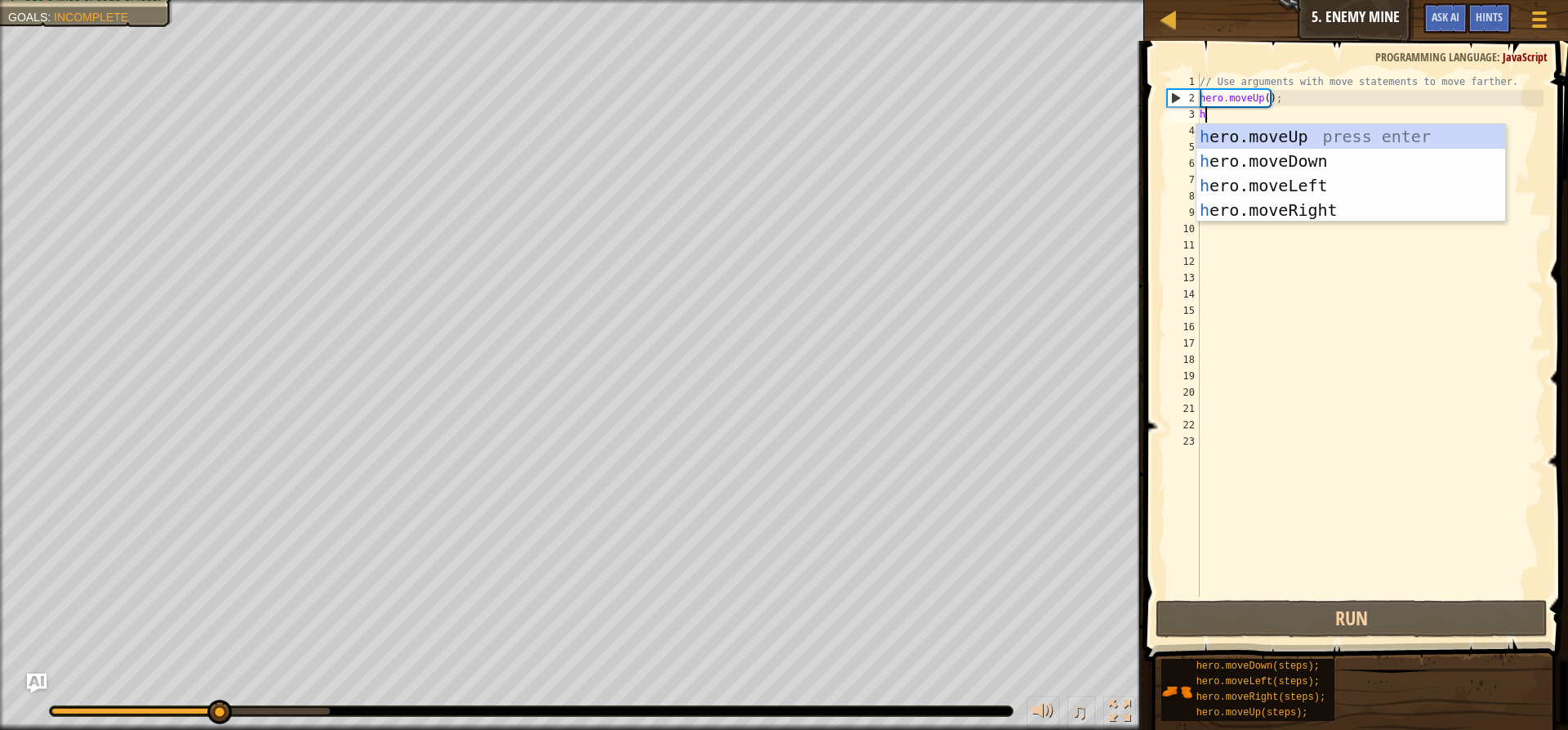
type textarea "he"
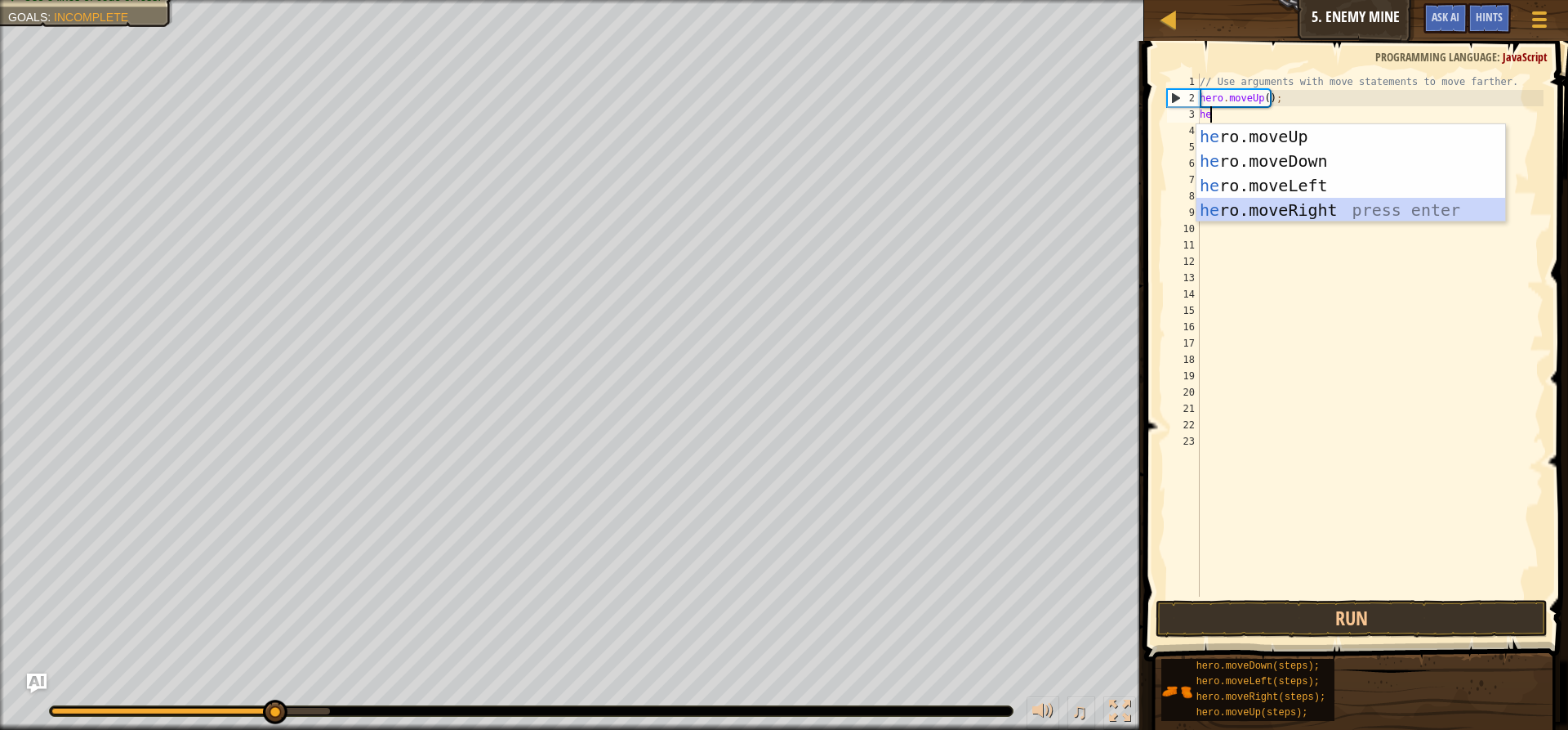
click at [1279, 214] on div "he ro.moveUp press enter he ro.moveDown press enter he ro.moveLeft press enter …" at bounding box center [1350, 197] width 309 height 147
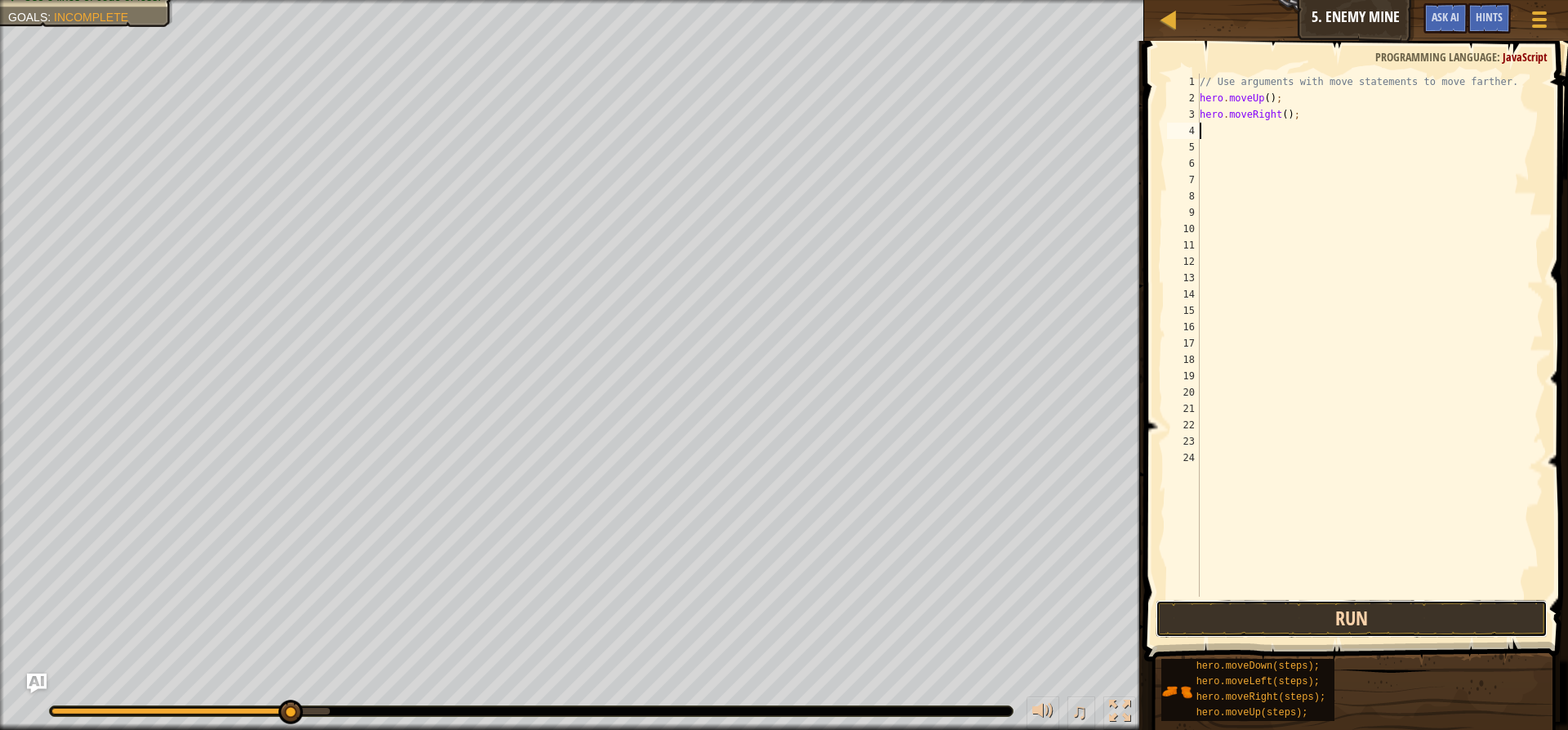
click at [1278, 620] on button "Run" at bounding box center [1351, 618] width 392 height 38
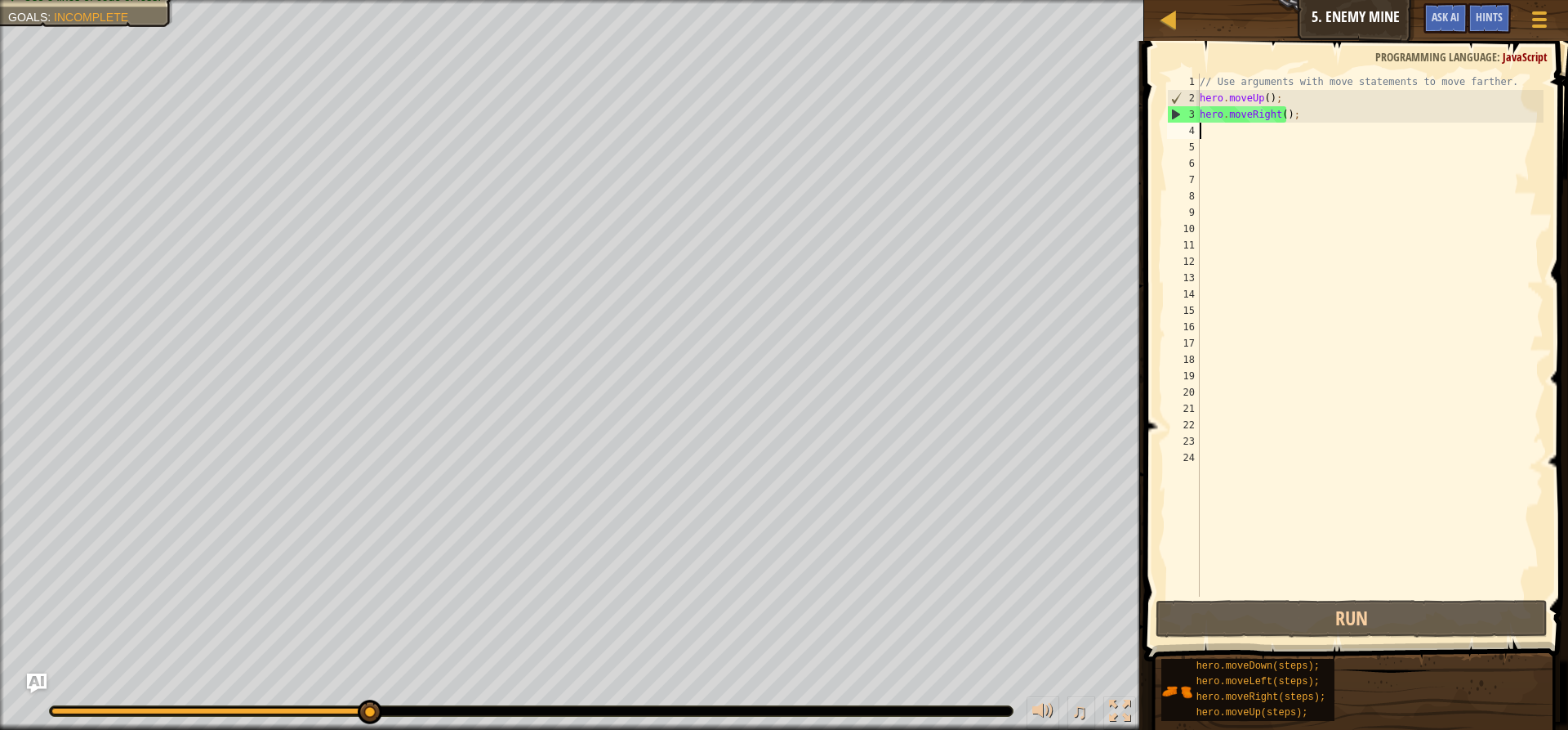
drag, startPoint x: 1311, startPoint y: 91, endPoint x: 1311, endPoint y: 107, distance: 16.0
click at [1311, 107] on div "// Use arguments with move statements to move farther. hero . moveUp ( ) ; hero…" at bounding box center [1370, 351] width 347 height 555
click at [1311, 108] on div "// Use arguments with move statements to move farther. hero . moveUp ( ) ; hero…" at bounding box center [1370, 334] width 347 height 523
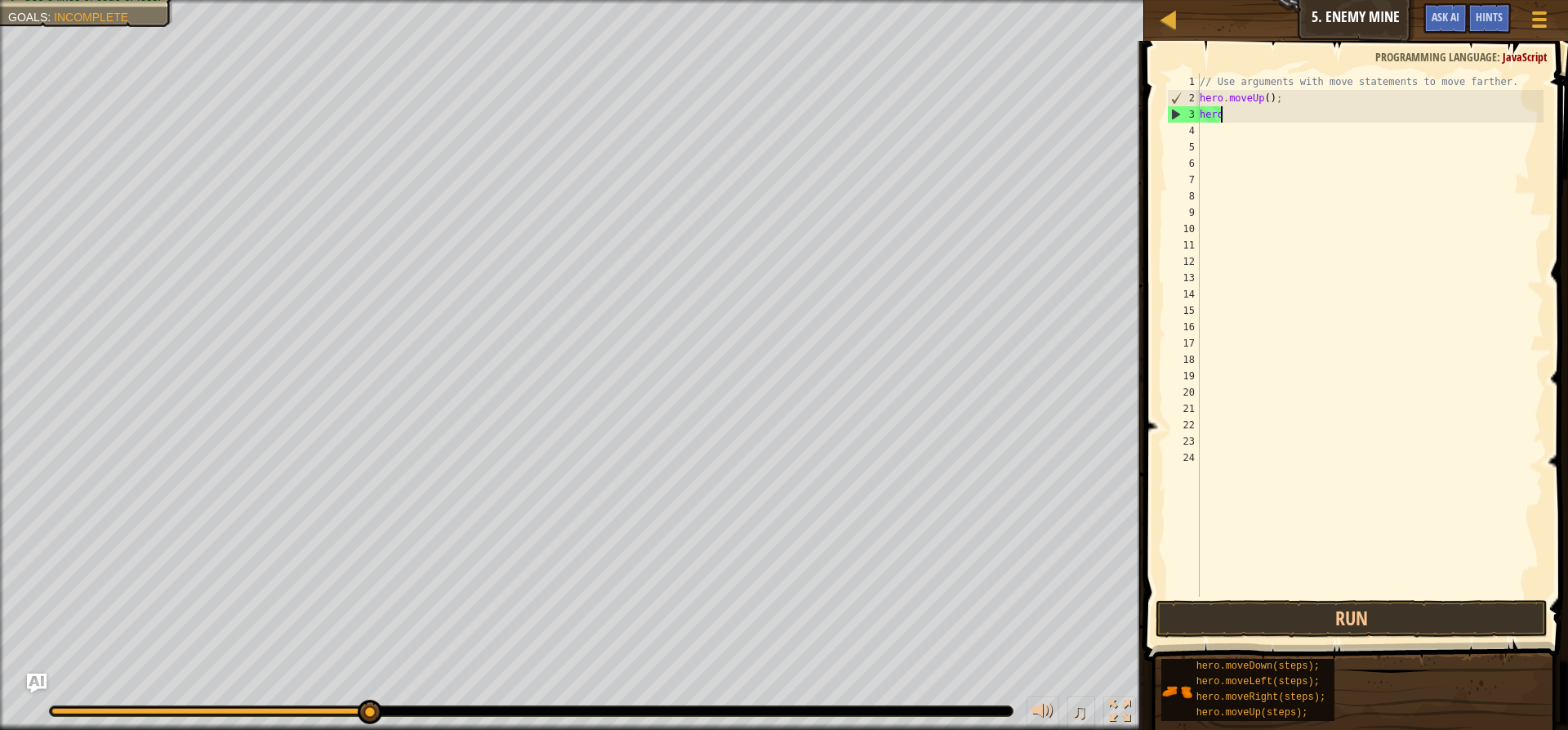
type textarea "h"
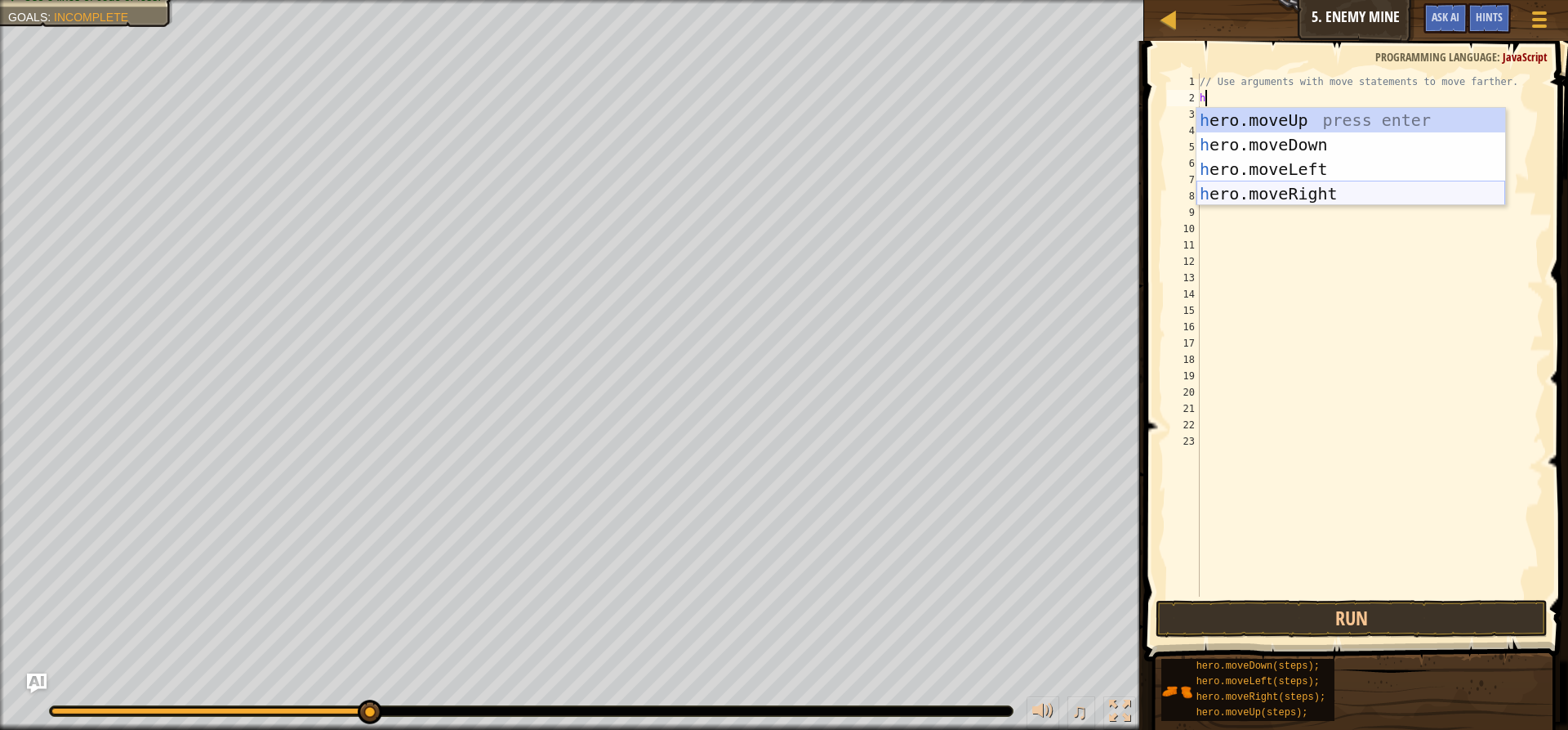
click at [1272, 196] on div "h ero.moveUp press enter h ero.moveDown press enter h ero.moveLeft press enter …" at bounding box center [1350, 181] width 309 height 147
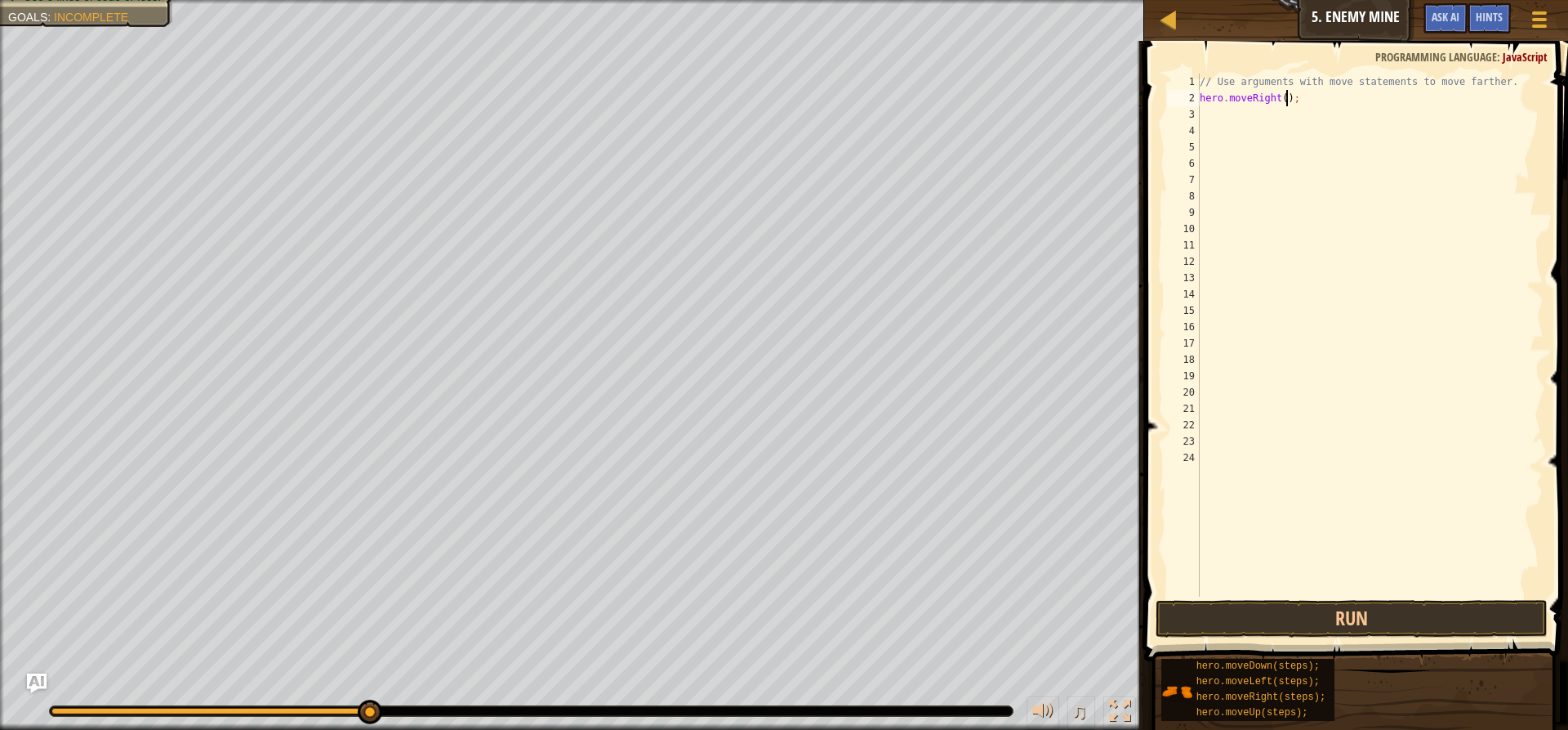
click at [1286, 98] on div "// Use arguments with move statements to move farther. hero . moveRight ( ) ;" at bounding box center [1370, 351] width 347 height 555
click at [1277, 94] on div "// Use arguments with move statements to move farther. hero . moveRight ( ) ;" at bounding box center [1370, 351] width 347 height 555
click at [1283, 98] on div "// Use arguments with move statements to move farther. hero . moveRight ( ) ;" at bounding box center [1370, 334] width 347 height 523
type textarea "hero.moveRight(3);"
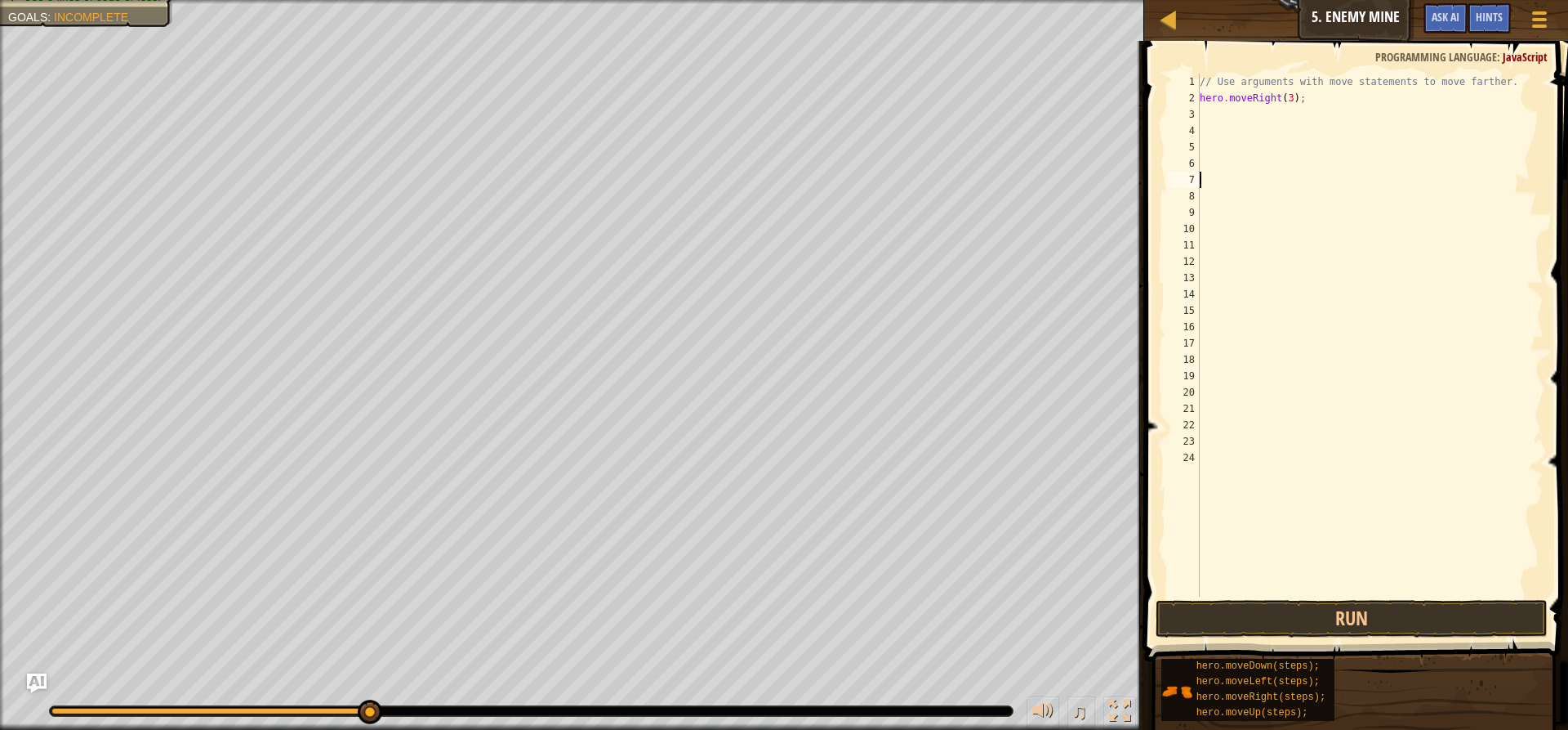
click at [1336, 181] on div "// Use arguments with move statements to move farther. hero . moveRight ( 3 ) ;" at bounding box center [1370, 351] width 347 height 555
click at [1244, 129] on div "// Use arguments with move statements to move farther. hero . moveRight ( 3 ) ;" at bounding box center [1370, 351] width 347 height 555
click at [1235, 122] on div "// Use arguments with move statements to move farther. hero . moveRight ( 3 ) ;" at bounding box center [1370, 351] width 347 height 555
click at [1346, 609] on button "Run" at bounding box center [1351, 618] width 392 height 38
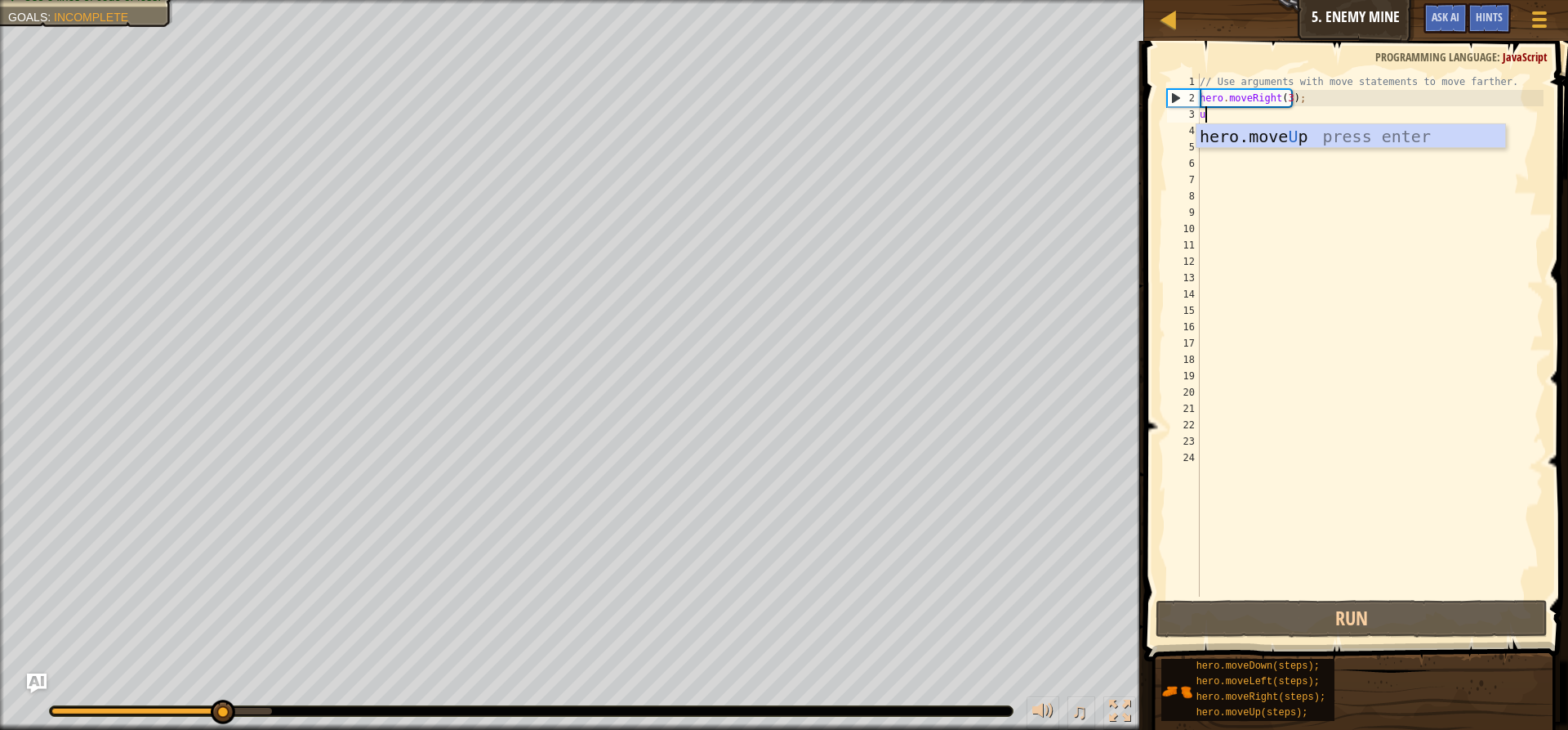
type textarea "up"
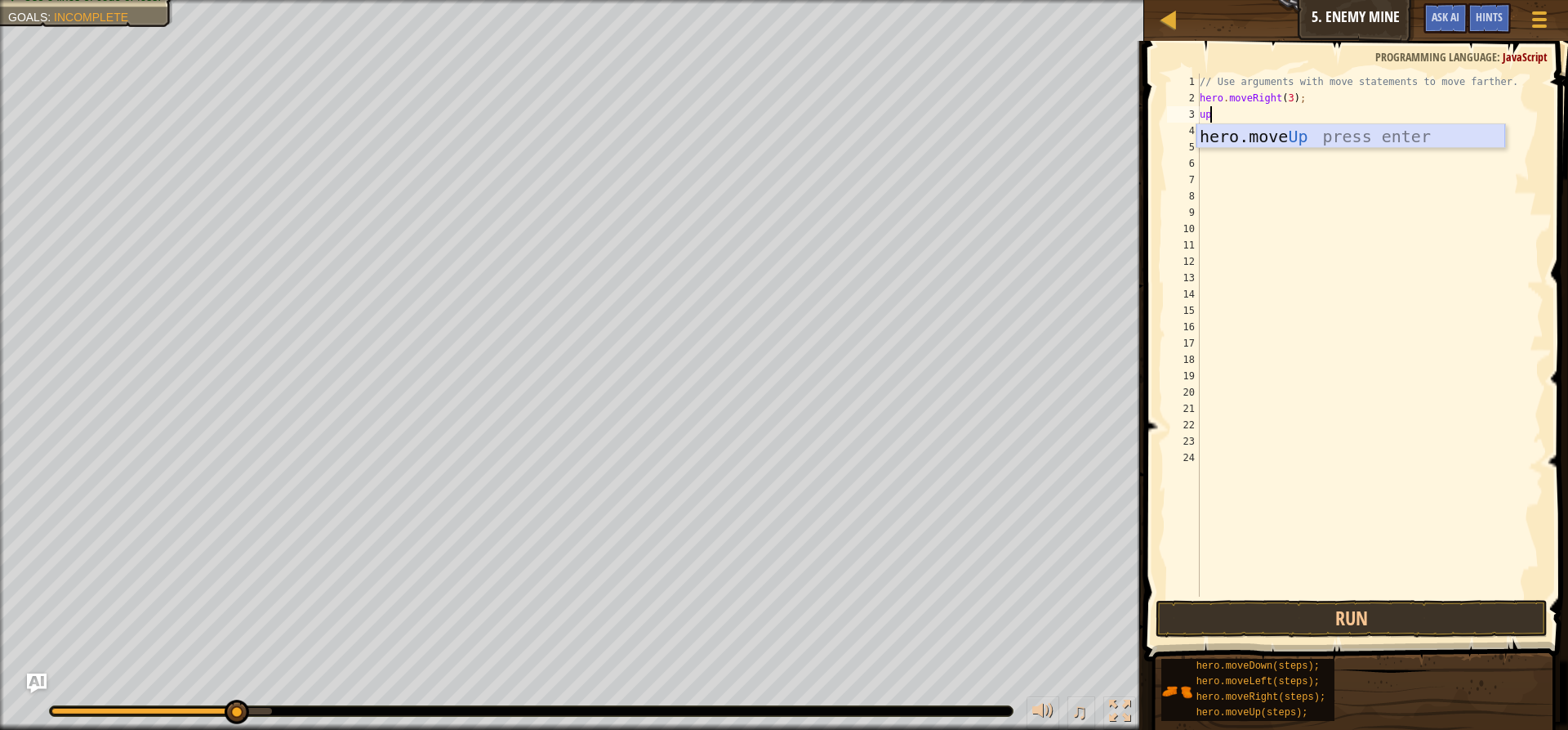
click at [1222, 136] on div "hero.move Up press enter" at bounding box center [1350, 160] width 309 height 73
click at [1338, 621] on button "Run" at bounding box center [1351, 618] width 392 height 38
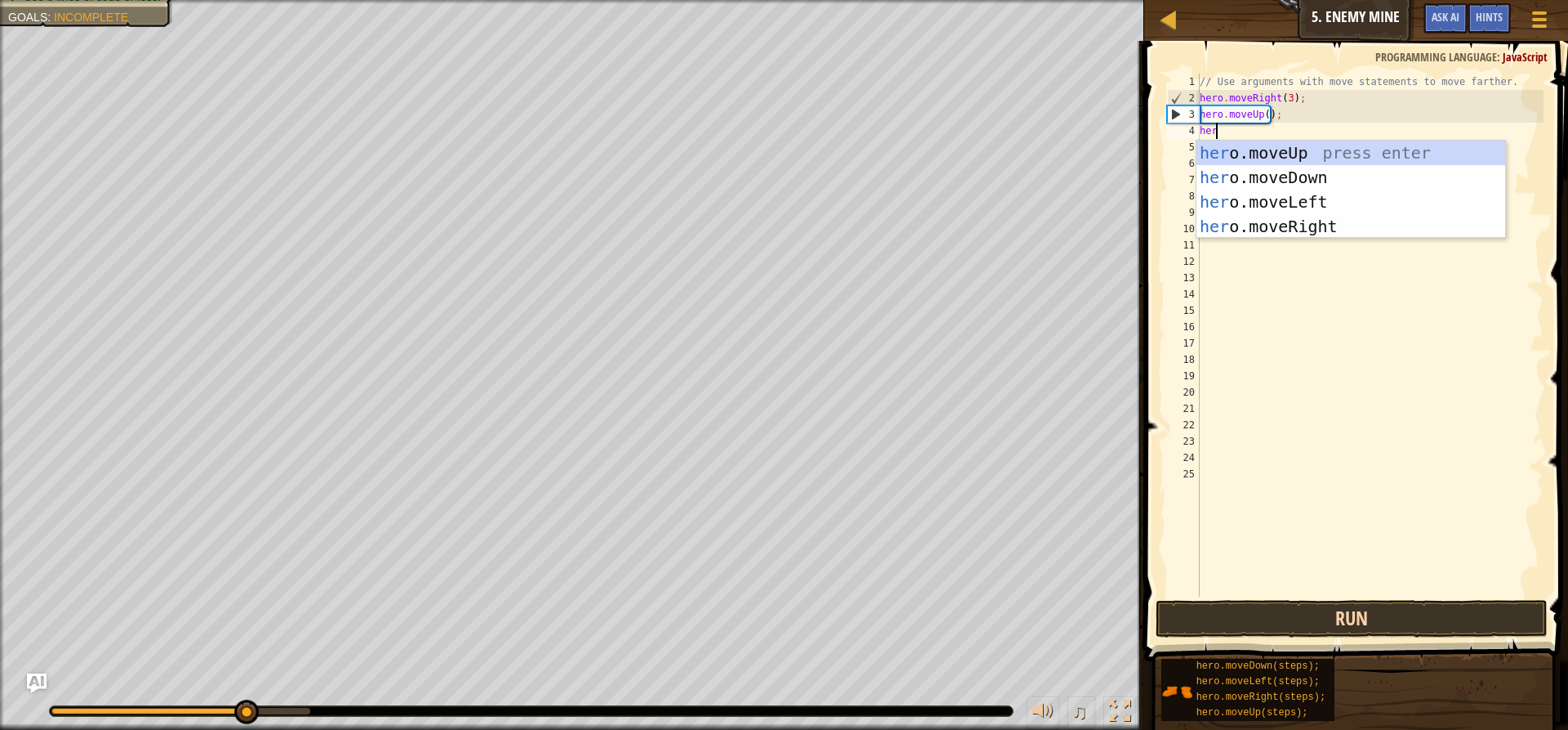
type textarea "hero"
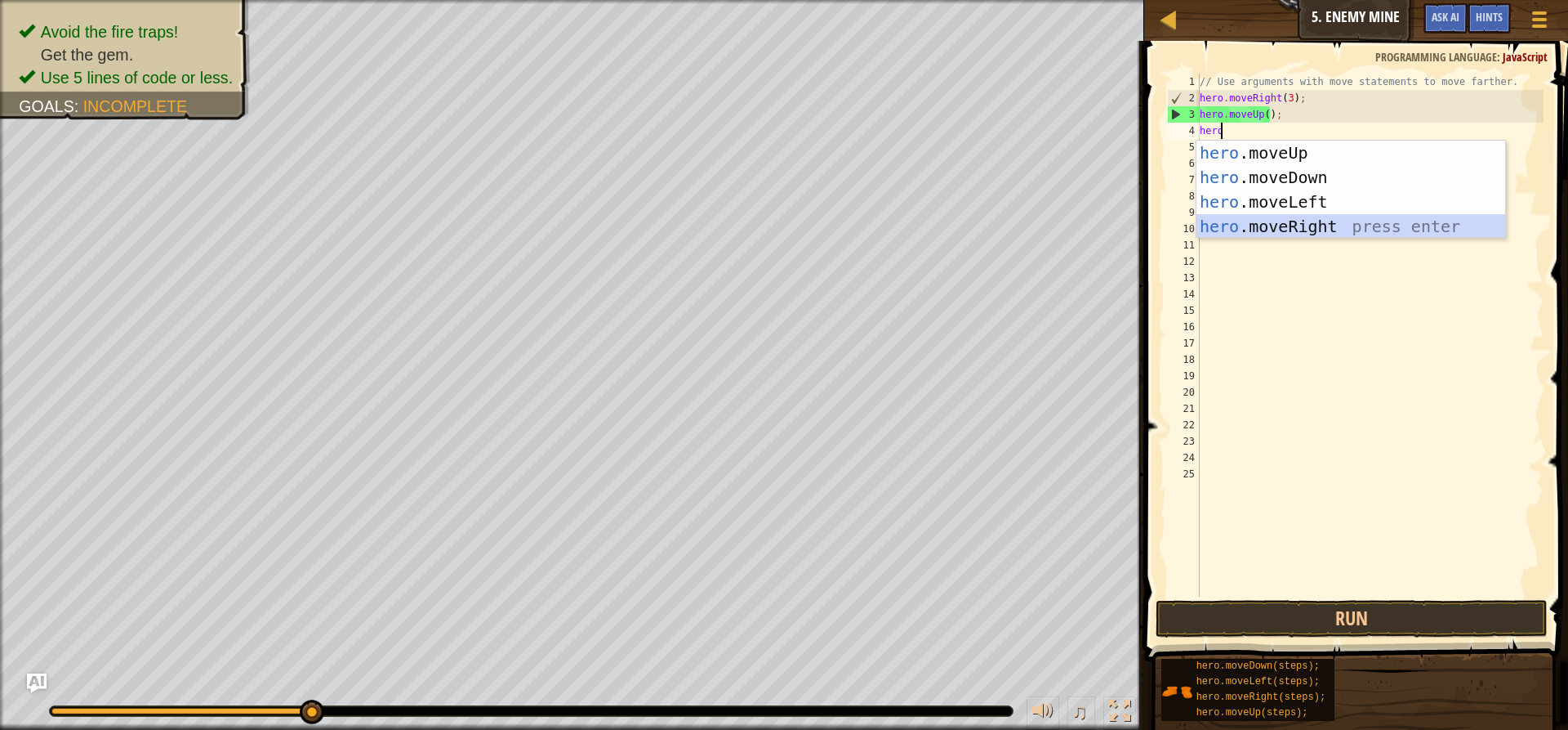
click at [1321, 232] on div "hero .moveUp press enter hero .moveDown press enter hero .moveLeft press enter …" at bounding box center [1350, 214] width 309 height 147
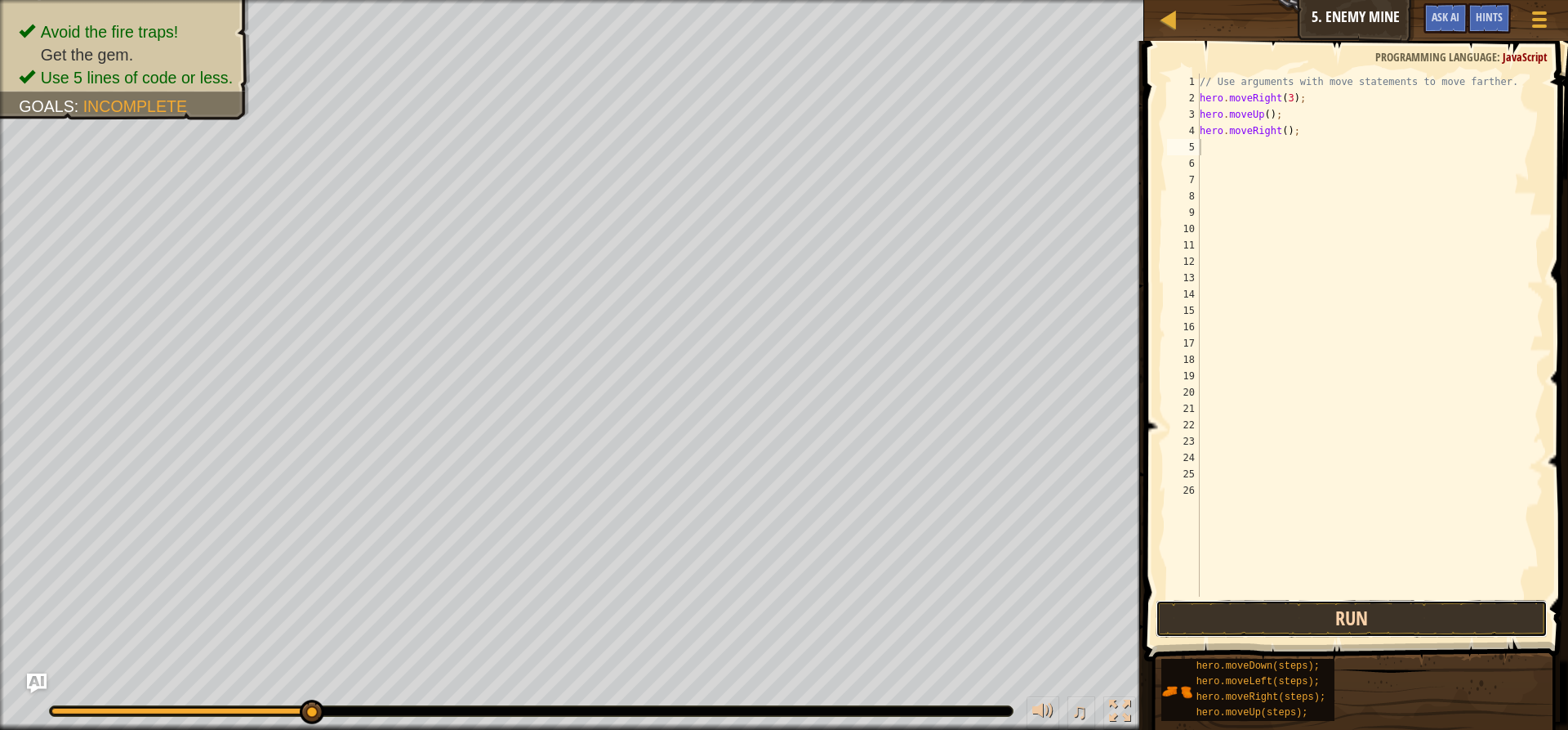
click at [1328, 618] on button "Run" at bounding box center [1351, 618] width 392 height 38
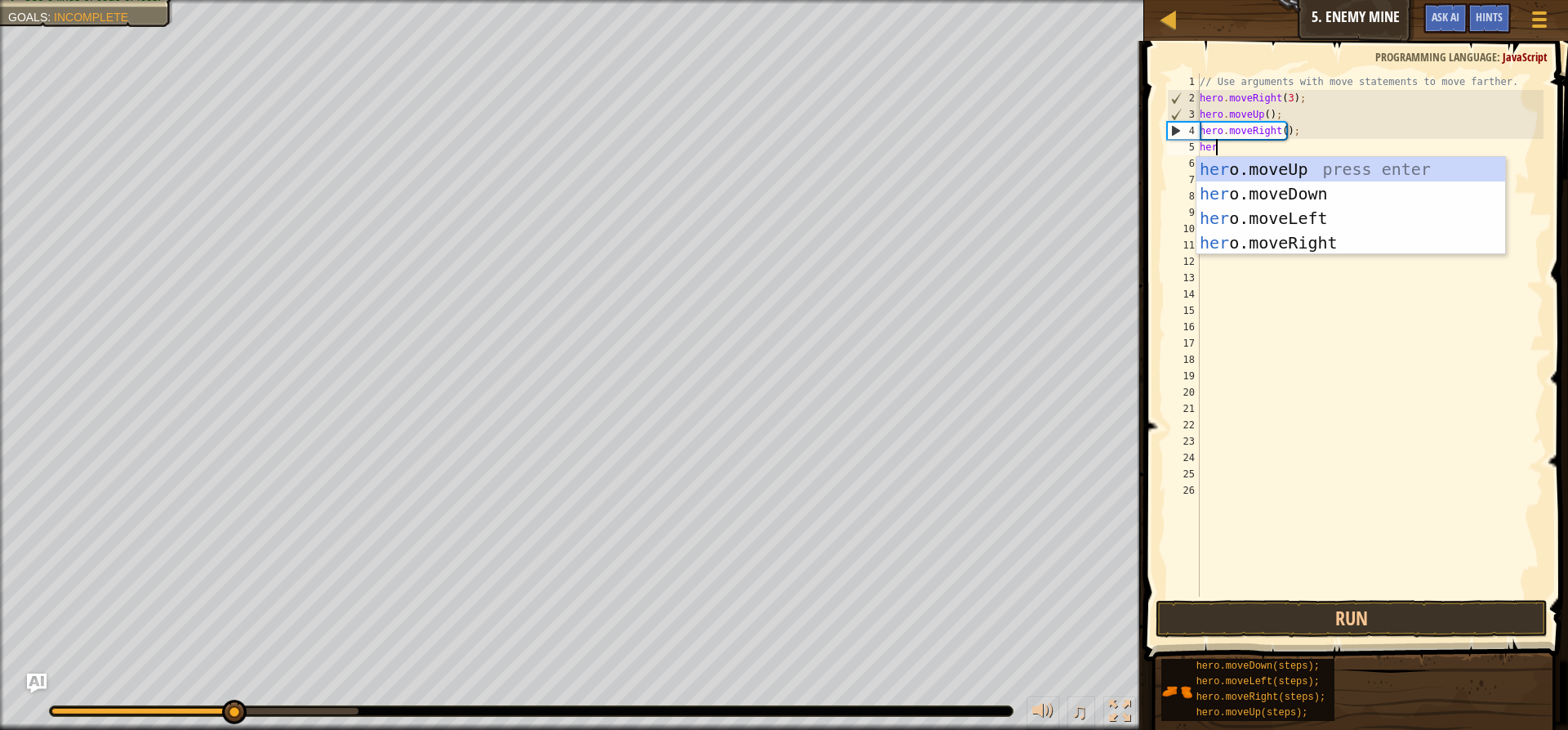
type textarea "hero"
click at [1298, 190] on div "hero .moveUp press enter hero .moveDown press enter hero .moveLeft press enter …" at bounding box center [1350, 230] width 309 height 147
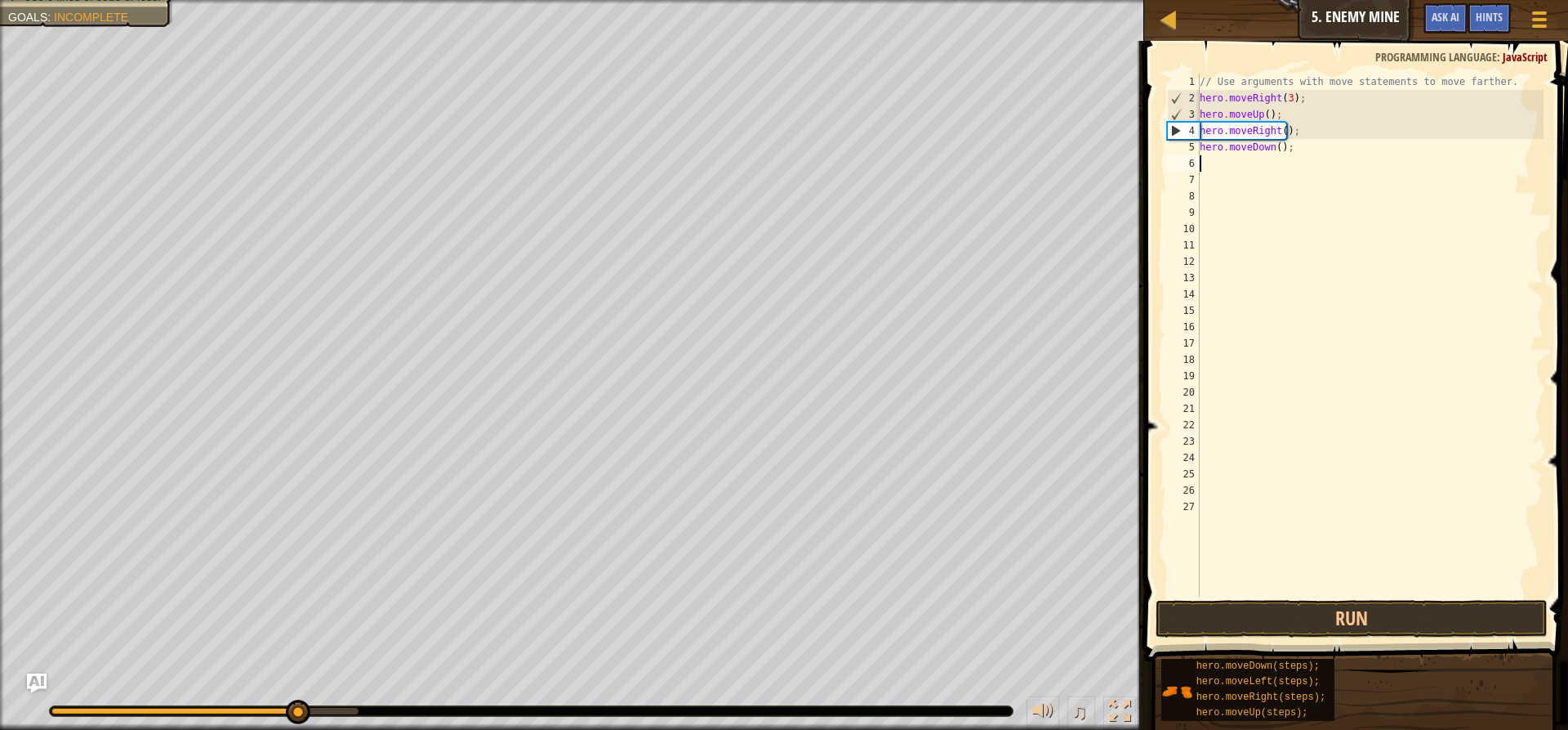
scroll to position [8, 0]
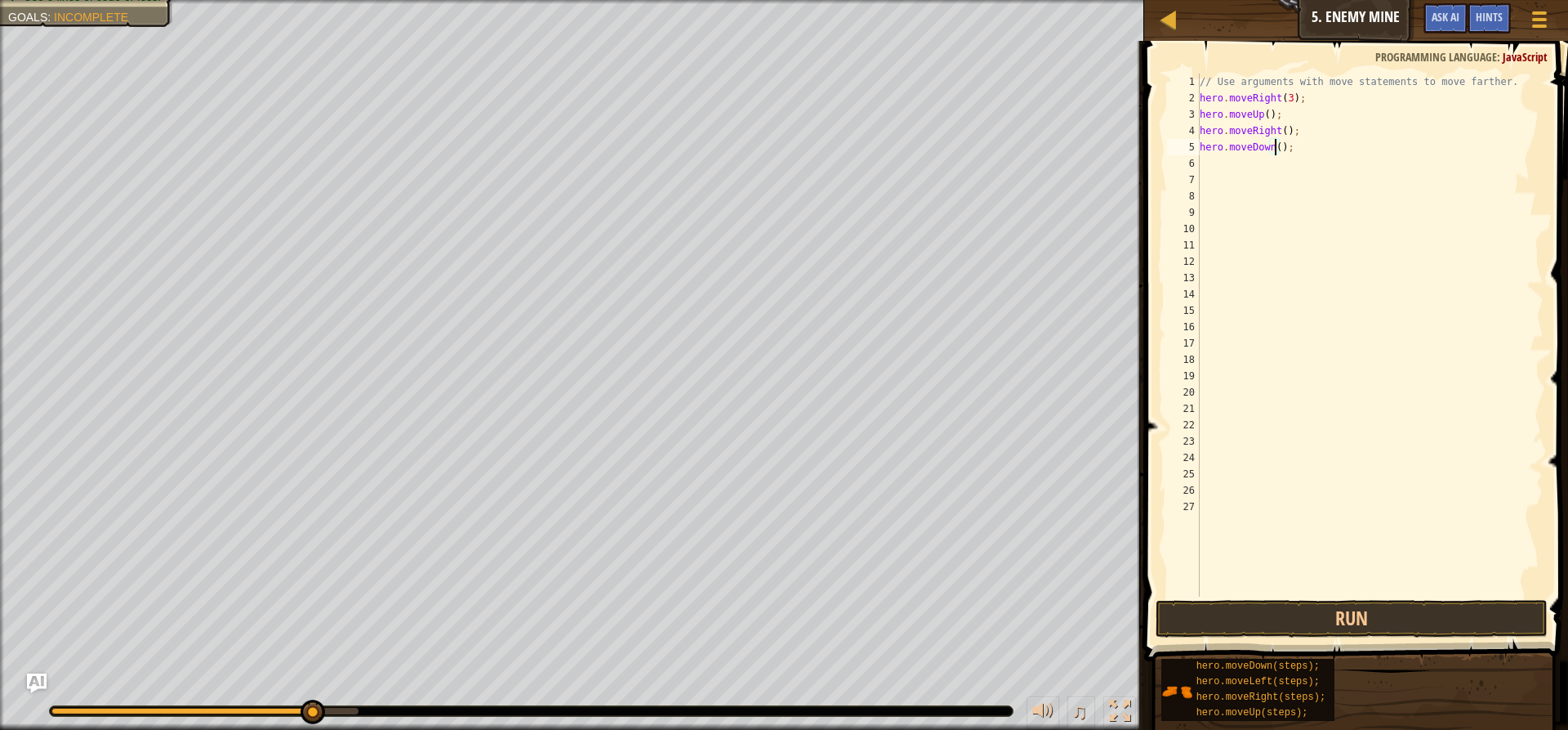
click at [1273, 147] on div "// Use arguments with move statements to move farther. hero . moveRight ( 3 ) ;…" at bounding box center [1370, 351] width 347 height 555
type textarea "hero.moveDown(3);"
click at [1229, 165] on div "// Use arguments with move statements to move farther. hero . moveRight ( 3 ) ;…" at bounding box center [1370, 351] width 347 height 555
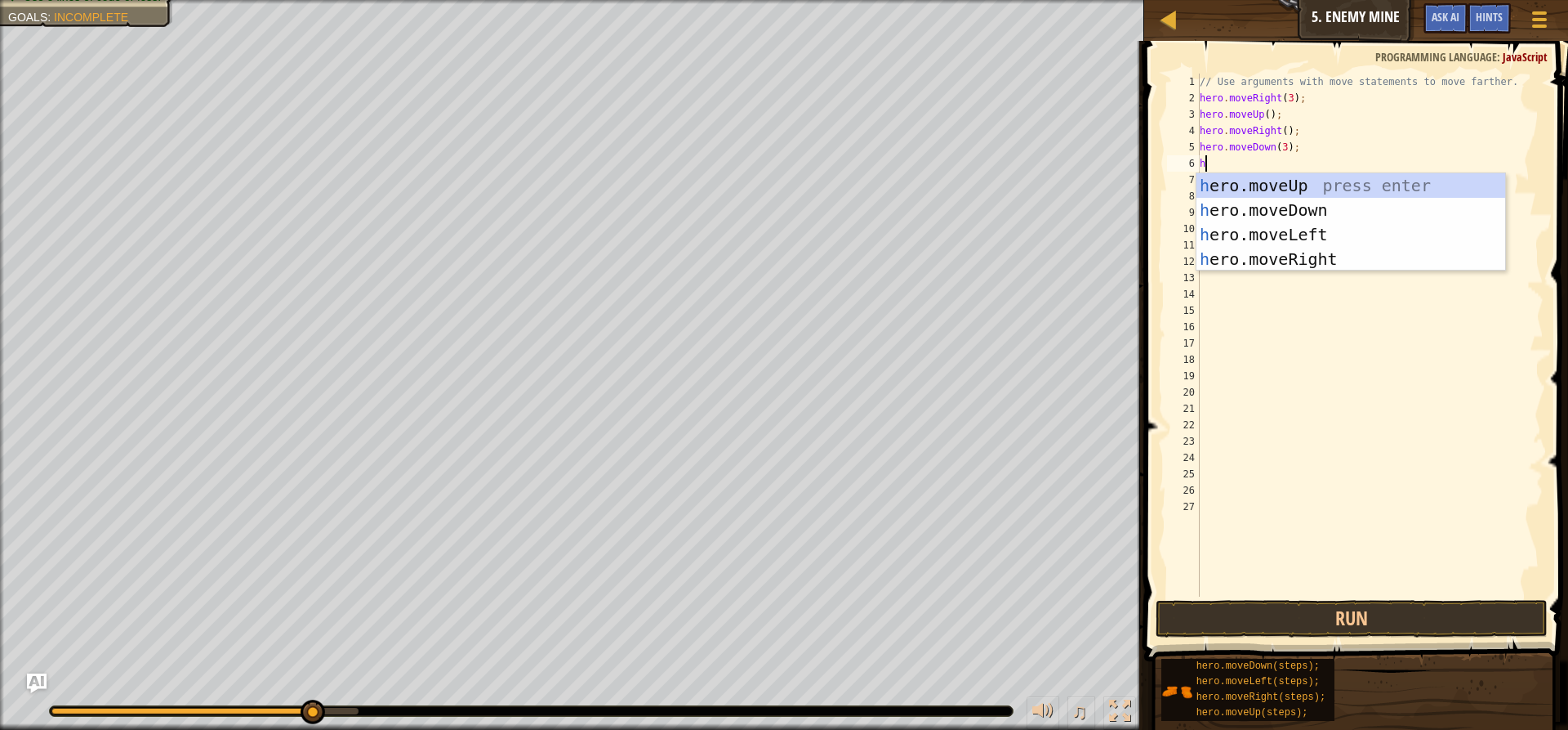
type textarea "hr"
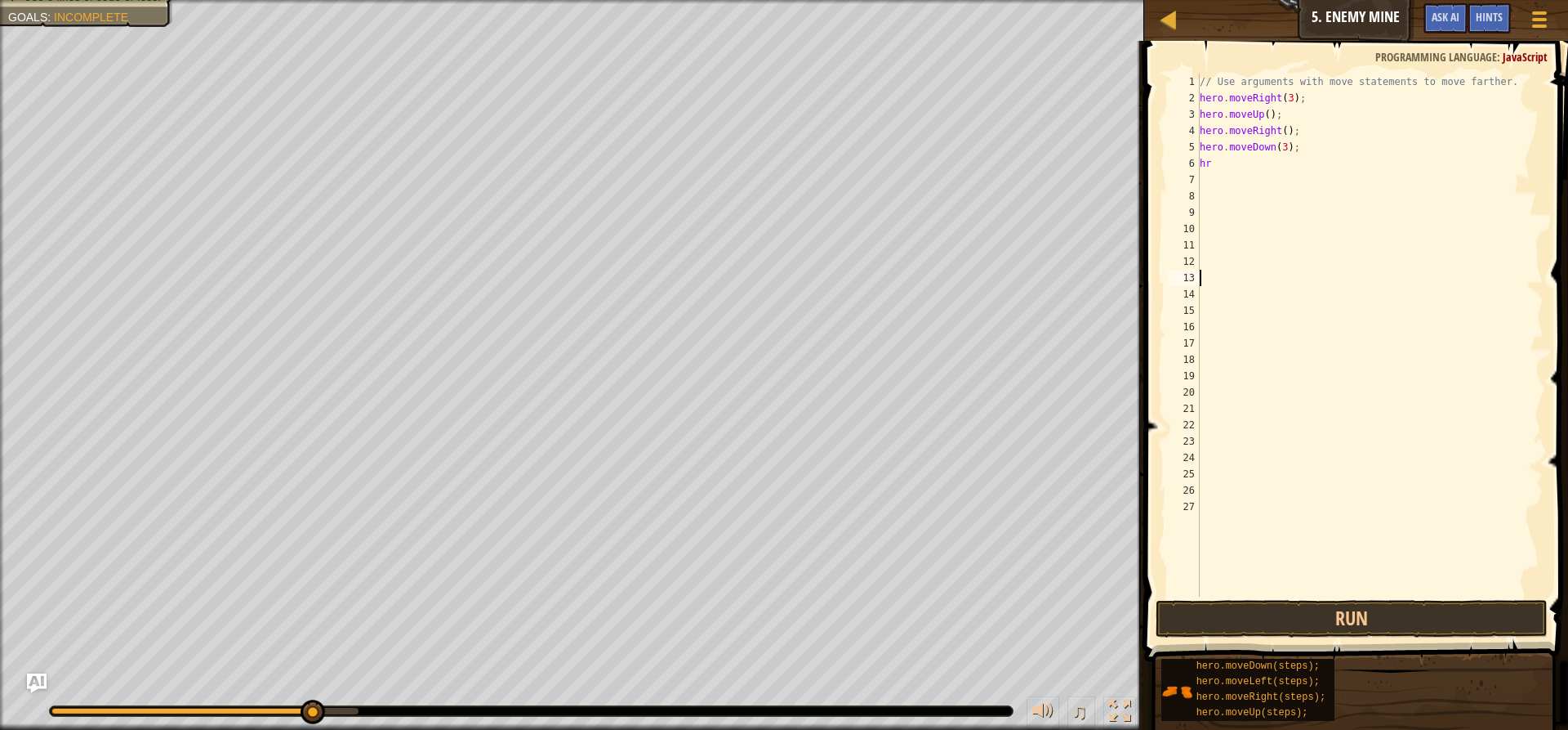
click at [1255, 274] on div "// Use arguments with move statements to move farther. hero . moveRight ( 3 ) ;…" at bounding box center [1370, 351] width 347 height 555
click at [1225, 150] on div "// Use arguments with move statements to move farther. hero . moveRight ( 3 ) ;…" at bounding box center [1370, 351] width 347 height 555
click at [1222, 167] on div "// Use arguments with move statements to move farther. hero . moveRight ( 3 ) ;…" at bounding box center [1370, 351] width 347 height 555
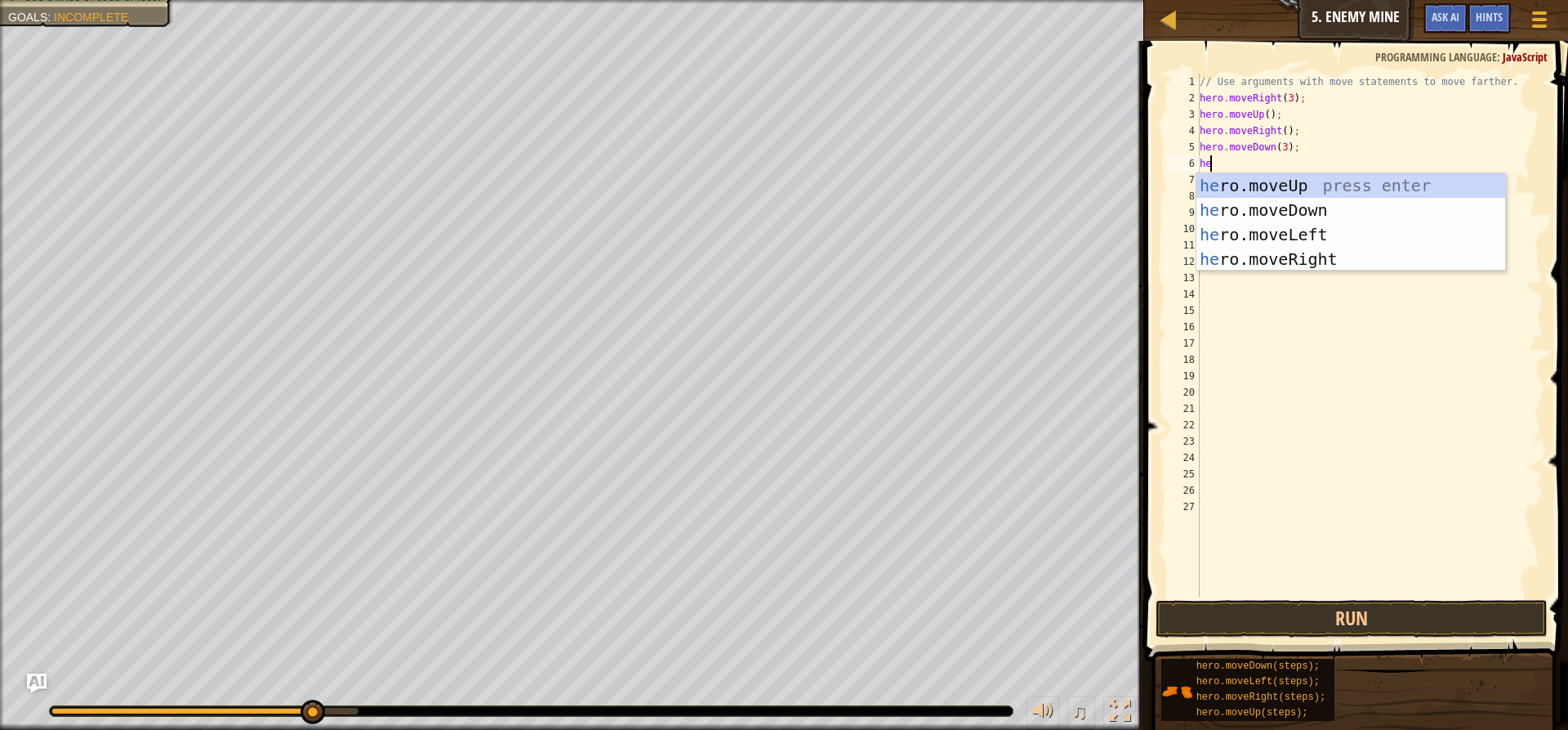
type textarea "her"
click at [1300, 259] on div "her o.moveUp press enter her o.moveDown press enter her o.moveLeft press enter …" at bounding box center [1350, 247] width 309 height 147
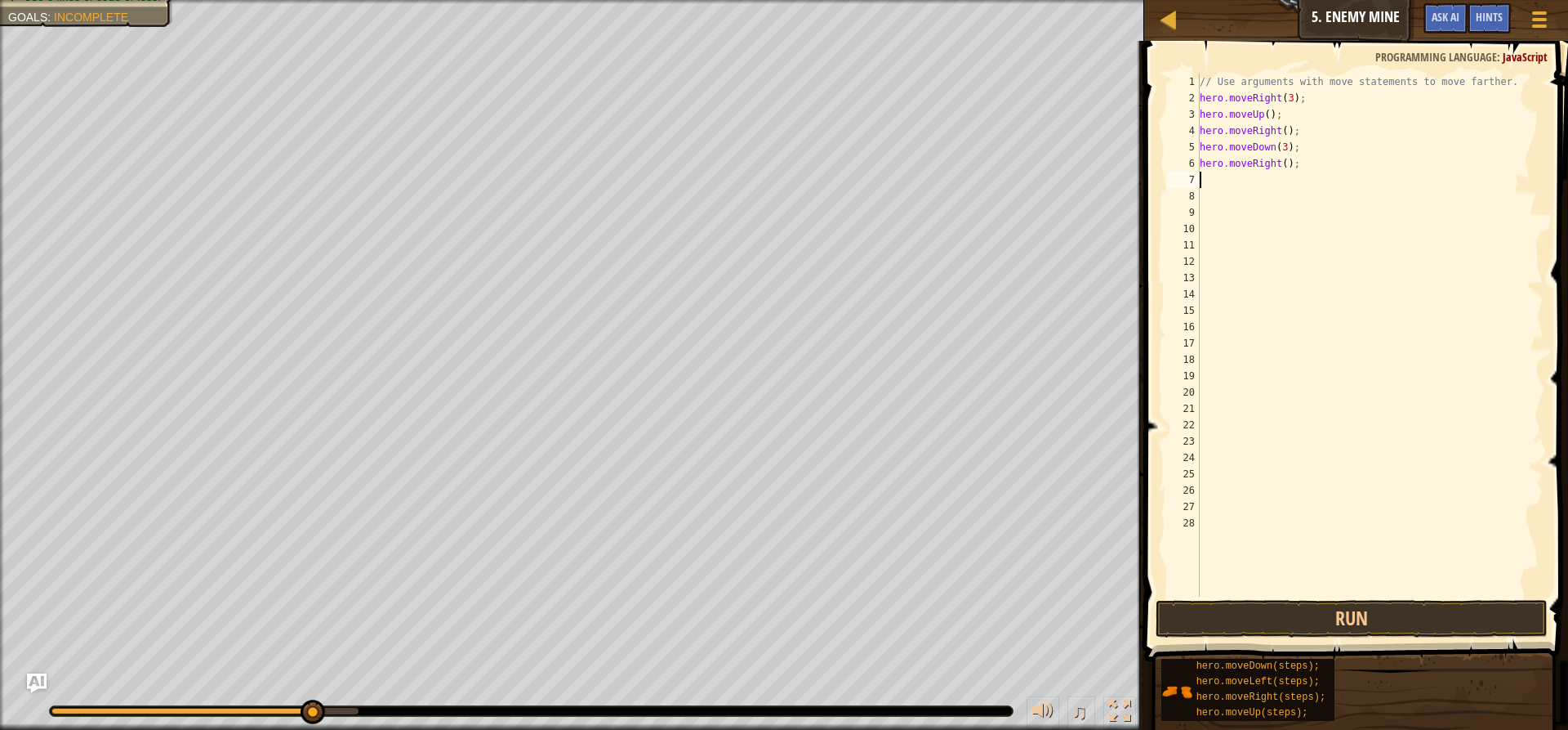
click at [1279, 165] on div "// Use arguments with move statements to move farther. hero . moveRight ( 3 ) ;…" at bounding box center [1370, 351] width 347 height 555
type textarea "hero.moveRight(2);"
click at [1320, 606] on button "Run" at bounding box center [1351, 618] width 392 height 38
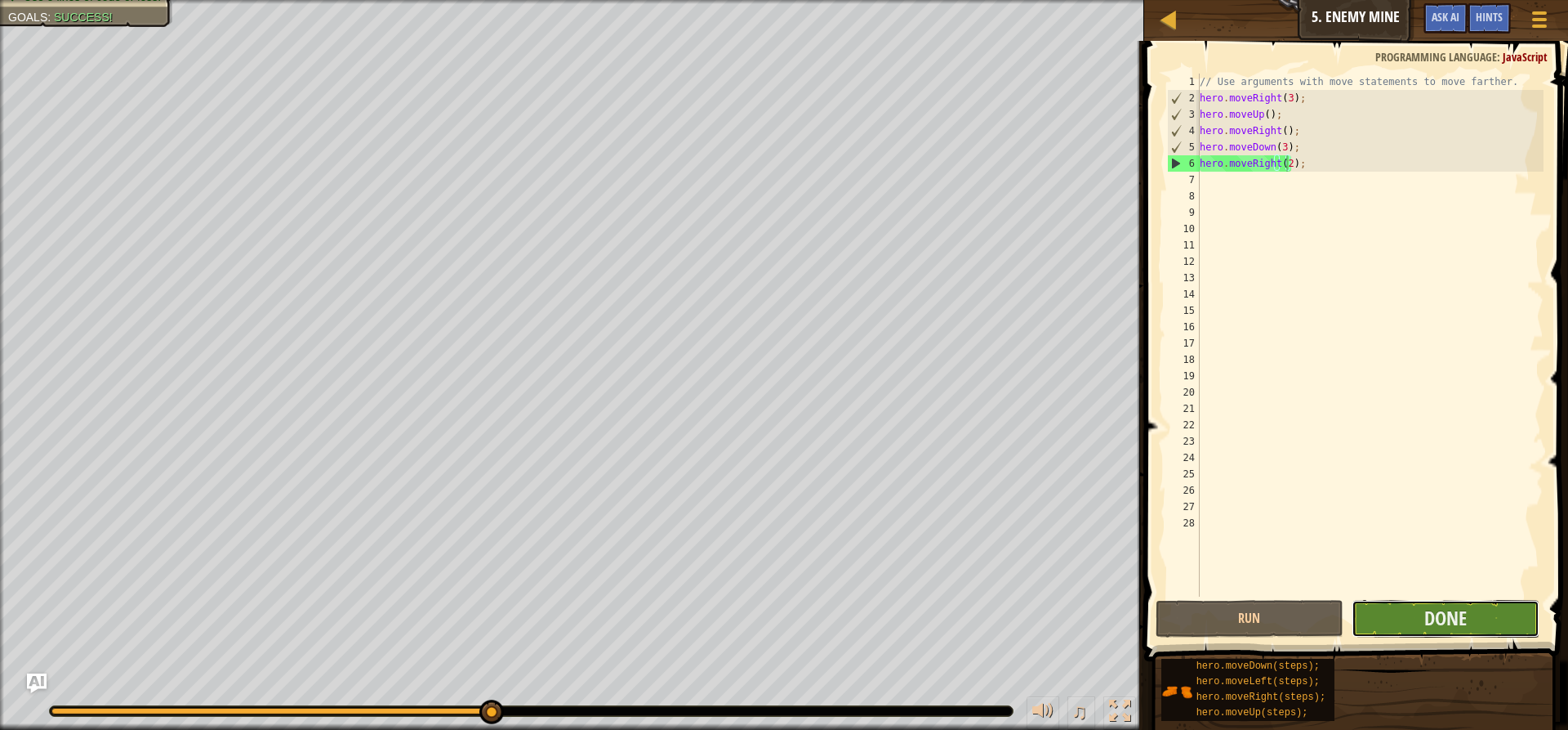
click at [1389, 608] on button "Done" at bounding box center [1445, 618] width 188 height 38
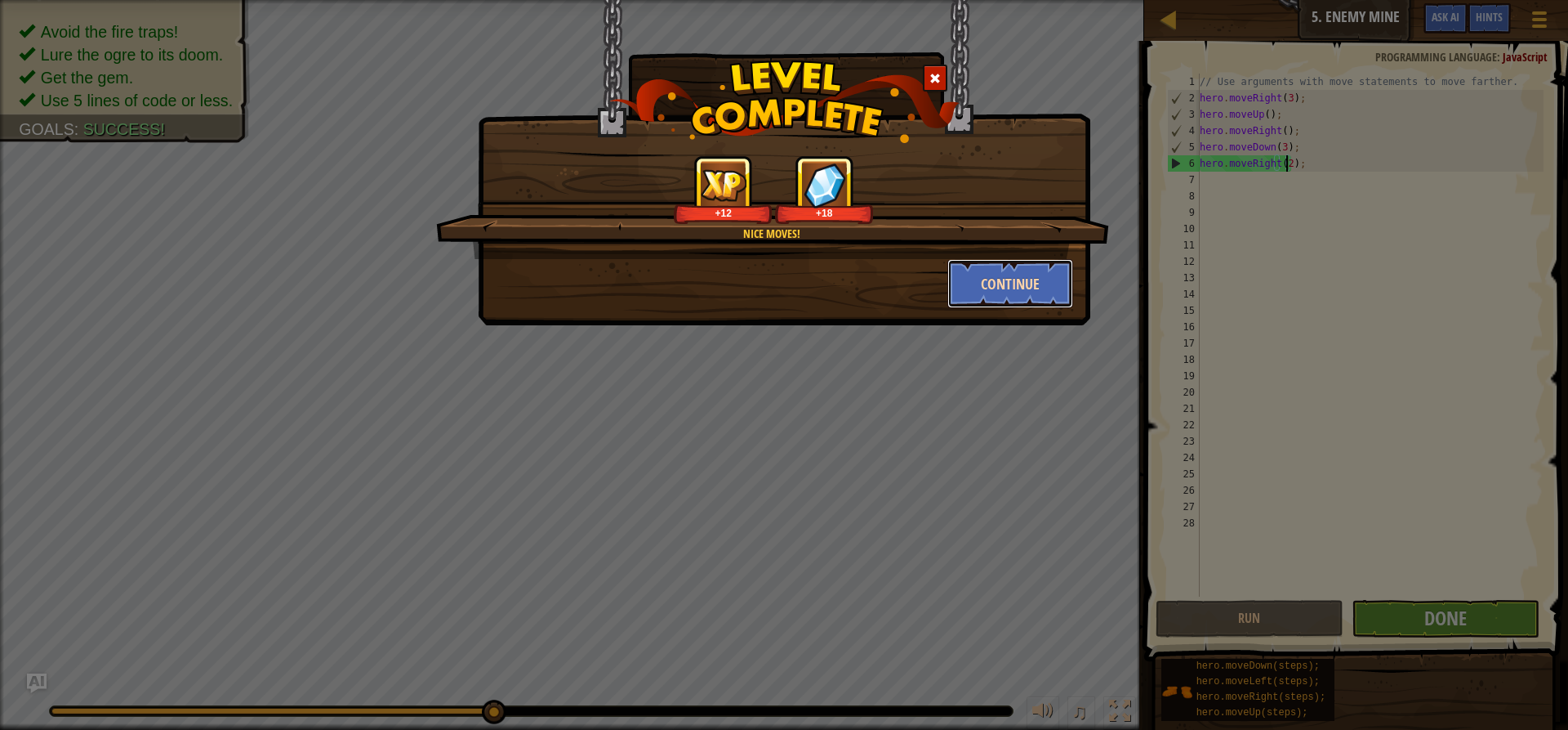
click at [995, 281] on button "Continue" at bounding box center [1010, 283] width 127 height 49
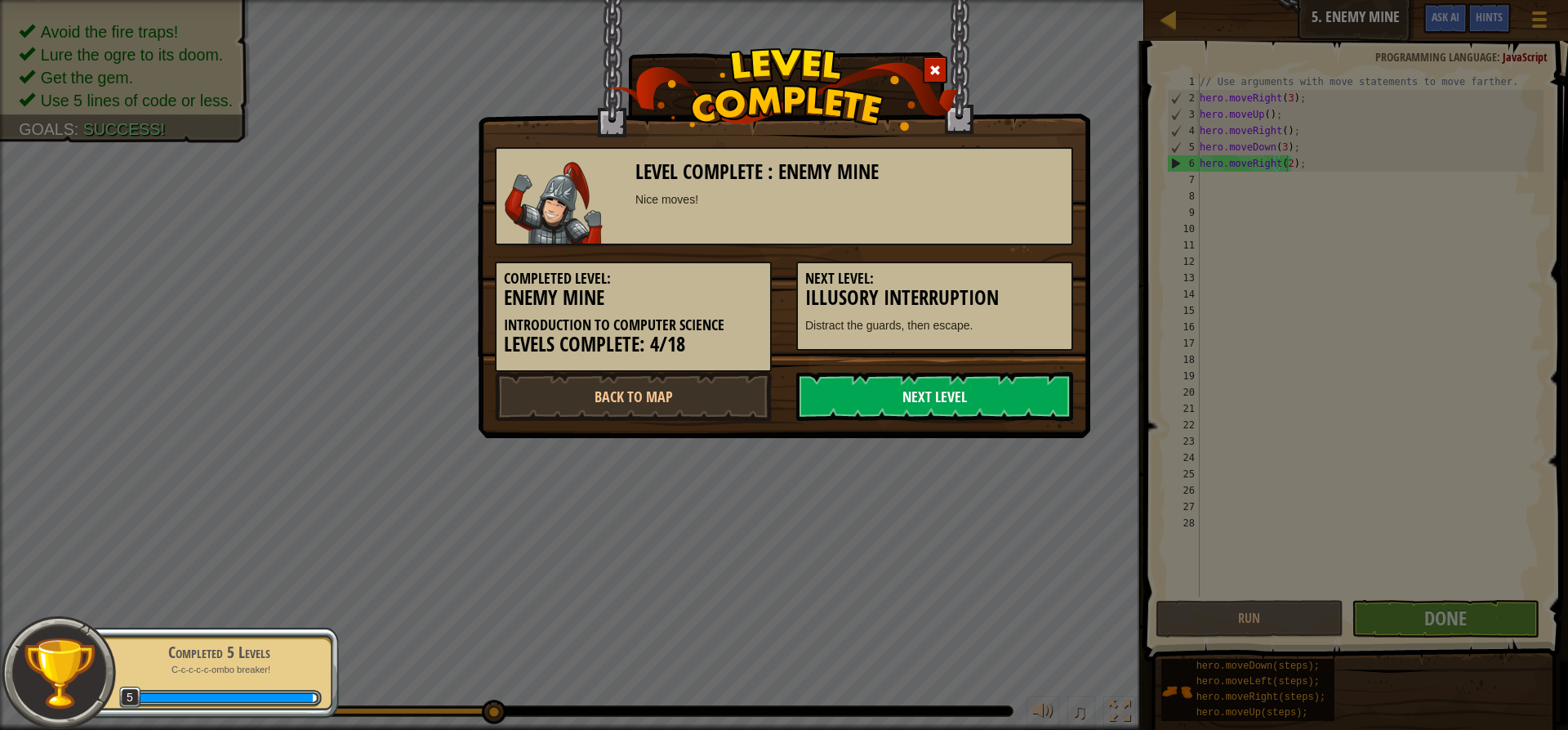
click at [823, 388] on link "Next Level" at bounding box center [934, 396] width 277 height 49
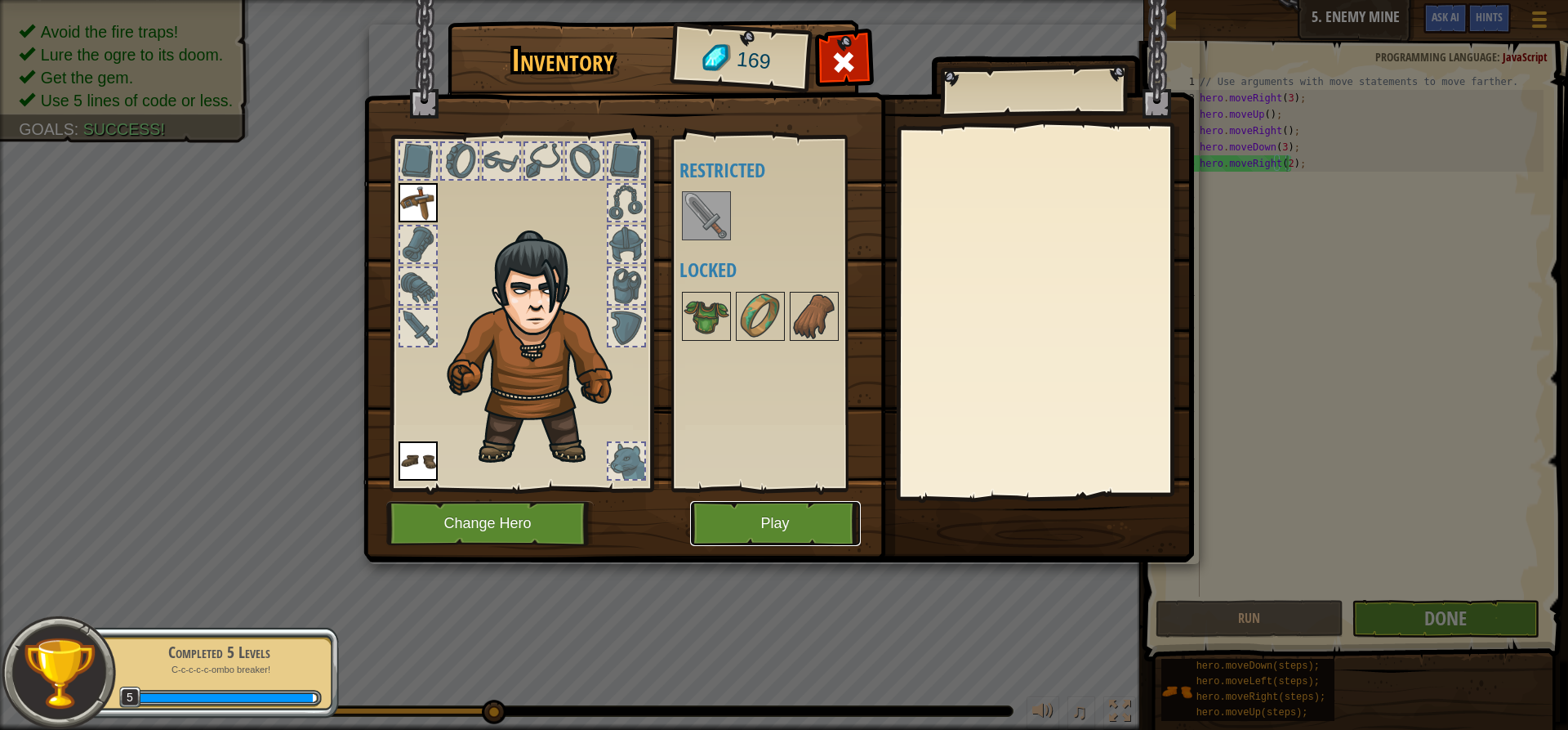
click at [769, 532] on button "Play" at bounding box center [776, 524] width 171 height 45
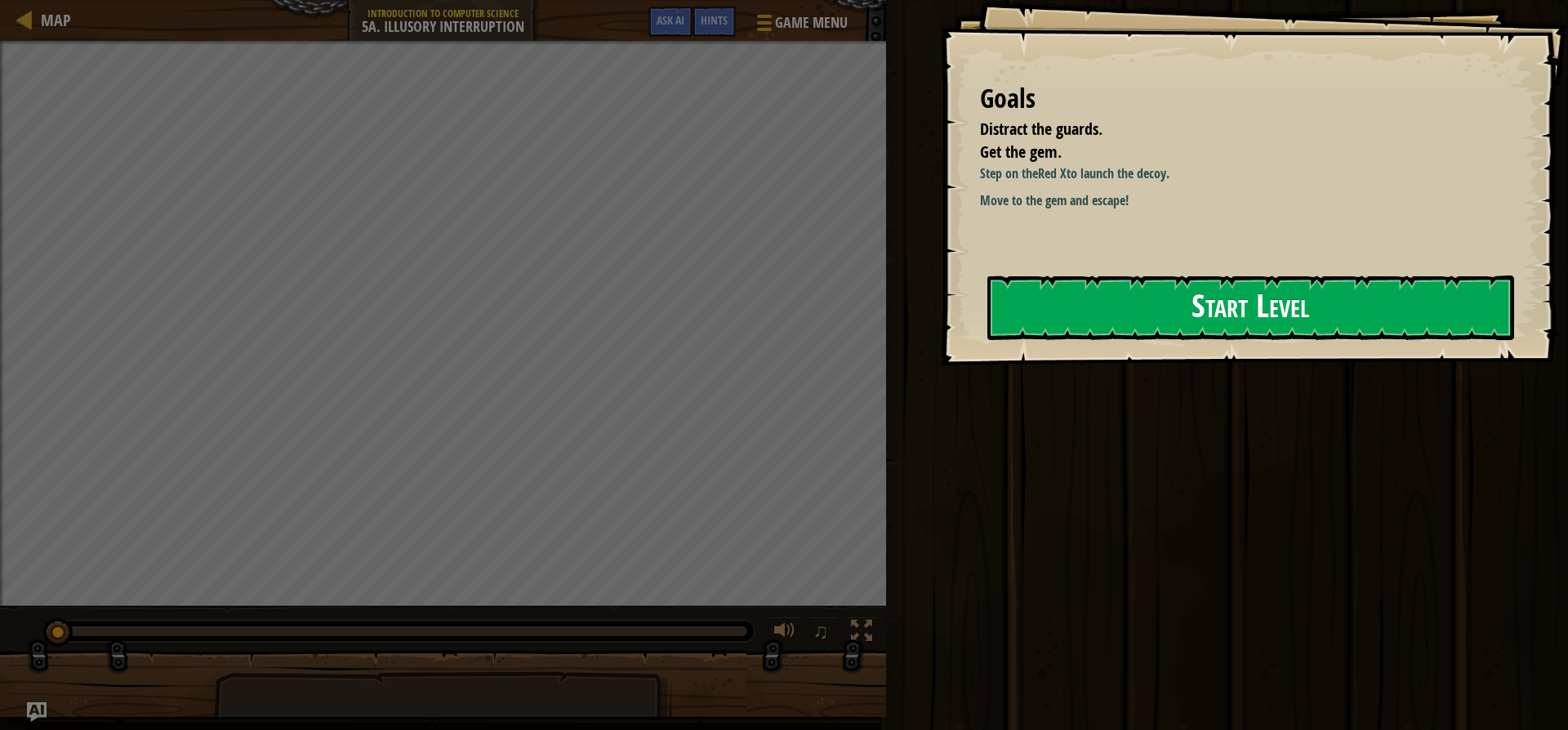
click at [1117, 307] on button "Start Level" at bounding box center [1251, 307] width 527 height 65
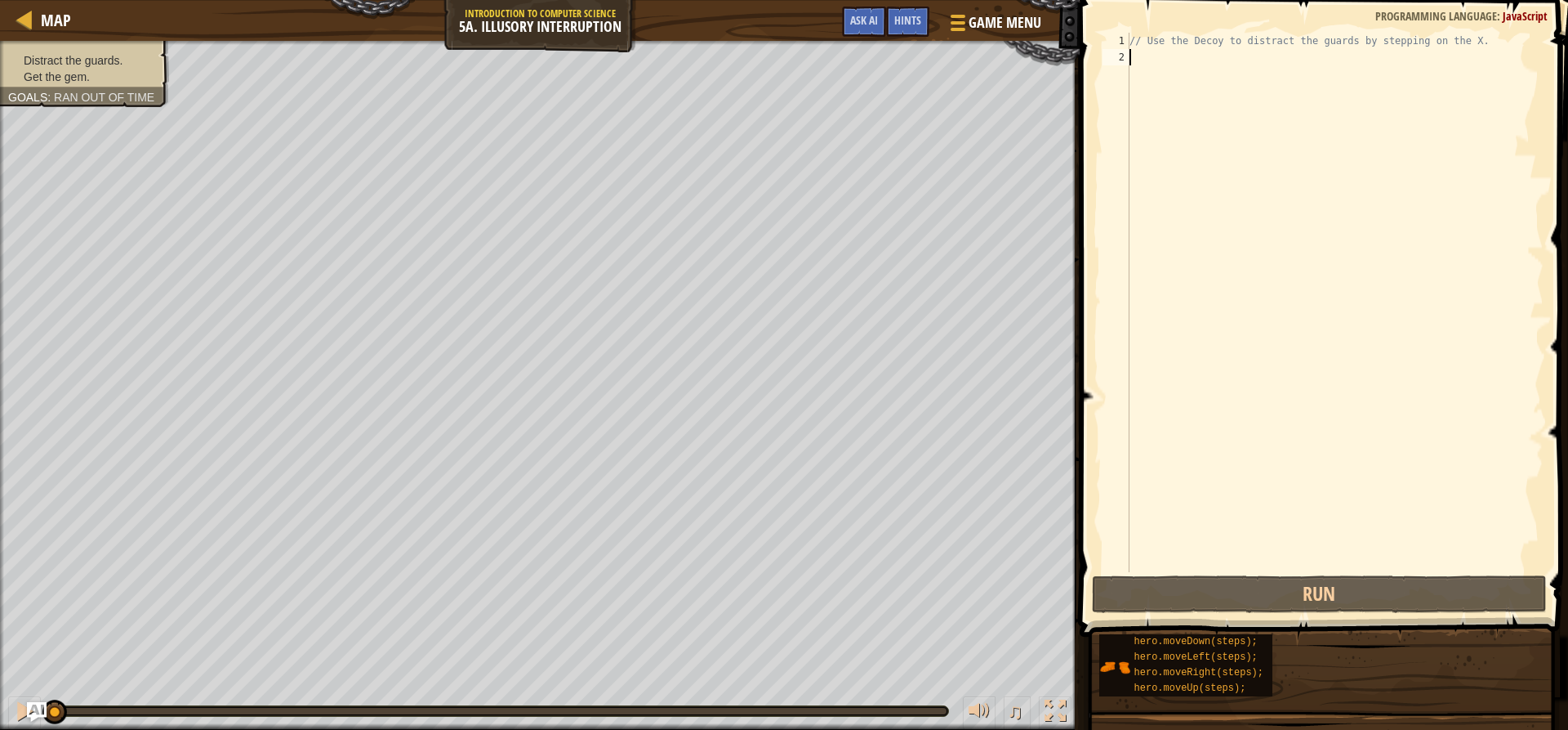
type textarea "h"
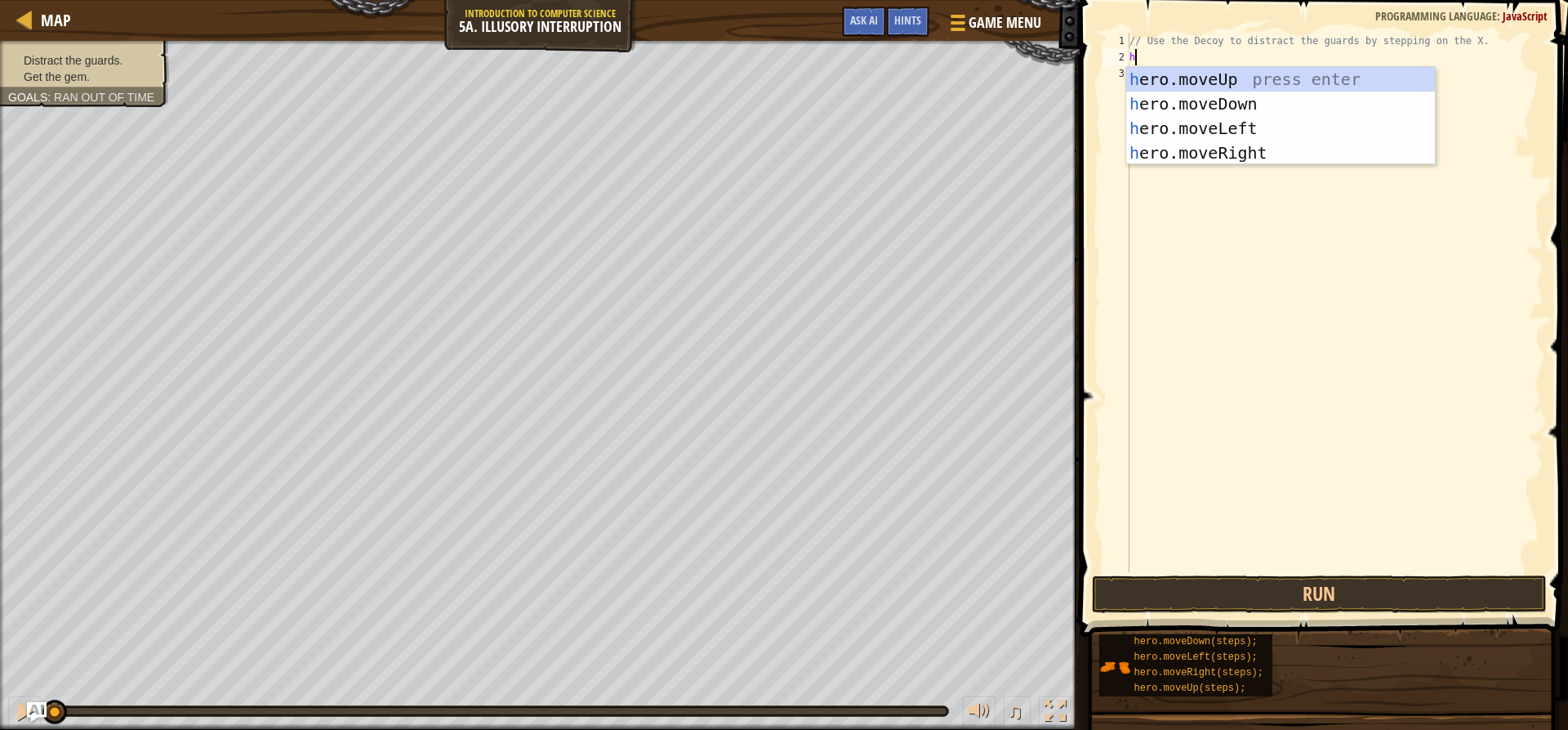
scroll to position [8, 0]
click at [1171, 155] on div "h ero.moveUp press enter h ero.moveDown press enter h ero.moveLeft press enter …" at bounding box center [1280, 140] width 309 height 147
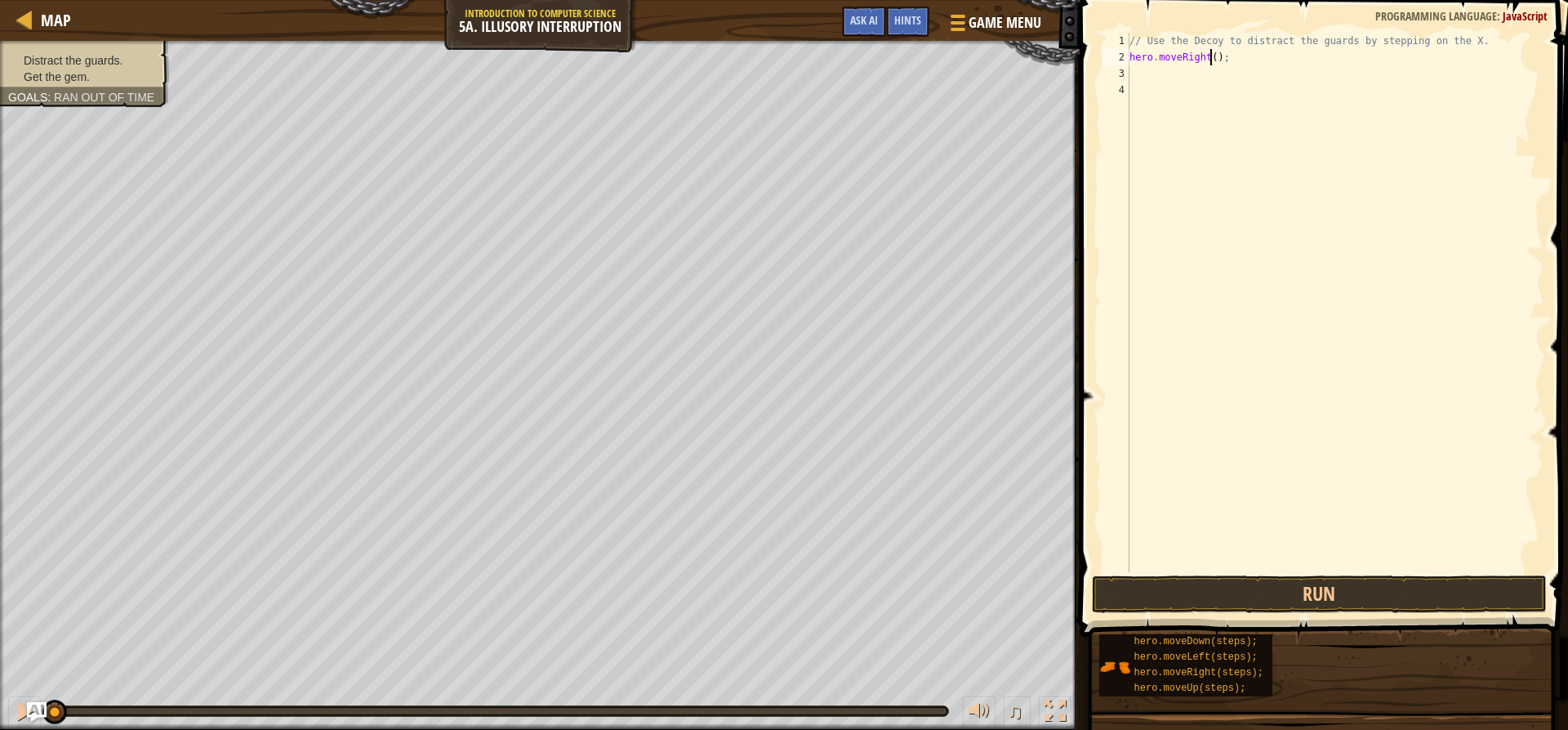
click at [1211, 51] on div "// Use the Decoy to distract the guards by stepping on the X. hero . moveRight …" at bounding box center [1334, 319] width 417 height 572
click at [1317, 587] on button "Run" at bounding box center [1319, 594] width 454 height 38
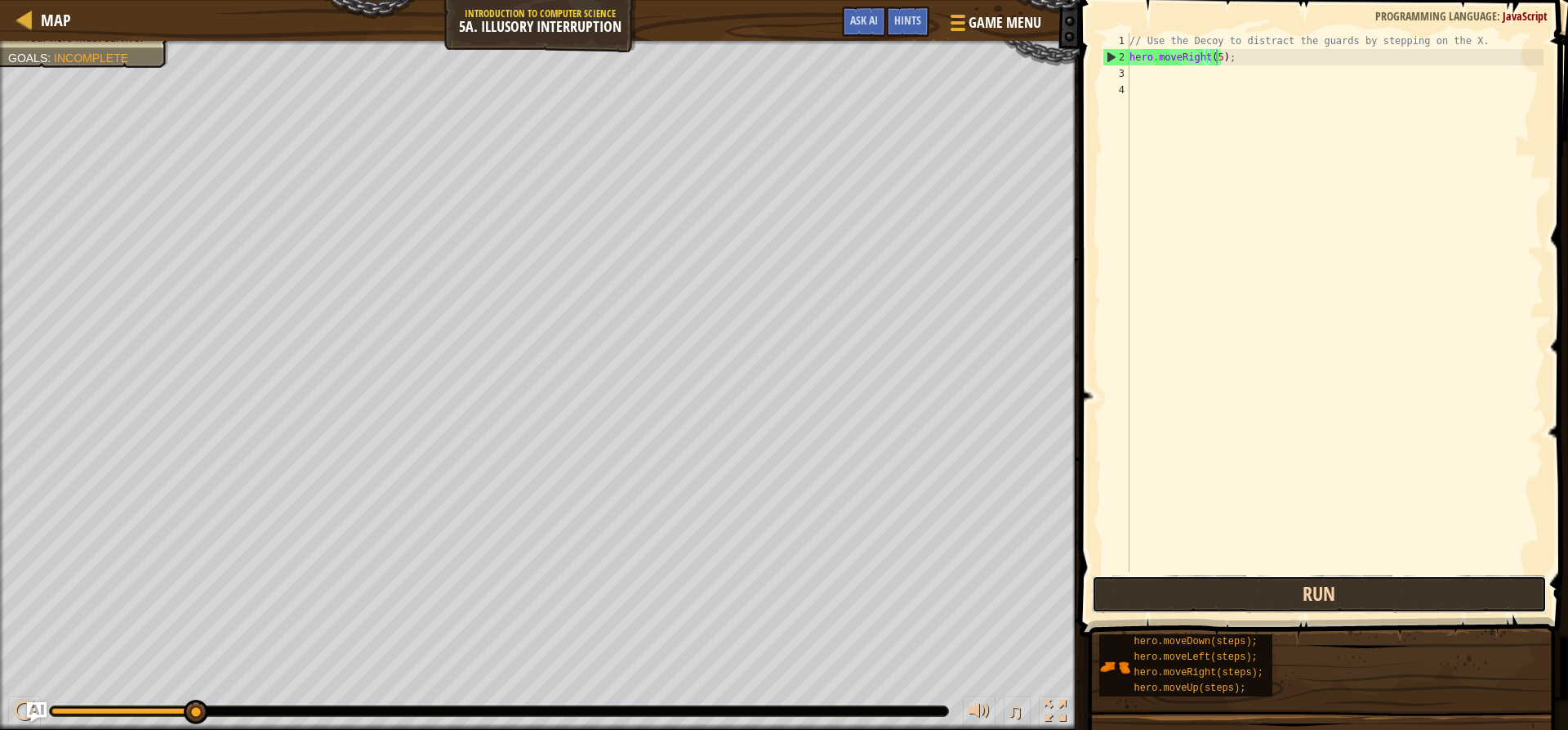
click at [1159, 599] on button "Run" at bounding box center [1319, 594] width 454 height 38
click at [1159, 597] on button "Running" at bounding box center [1319, 594] width 454 height 38
click at [1153, 588] on button "Run" at bounding box center [1319, 594] width 454 height 38
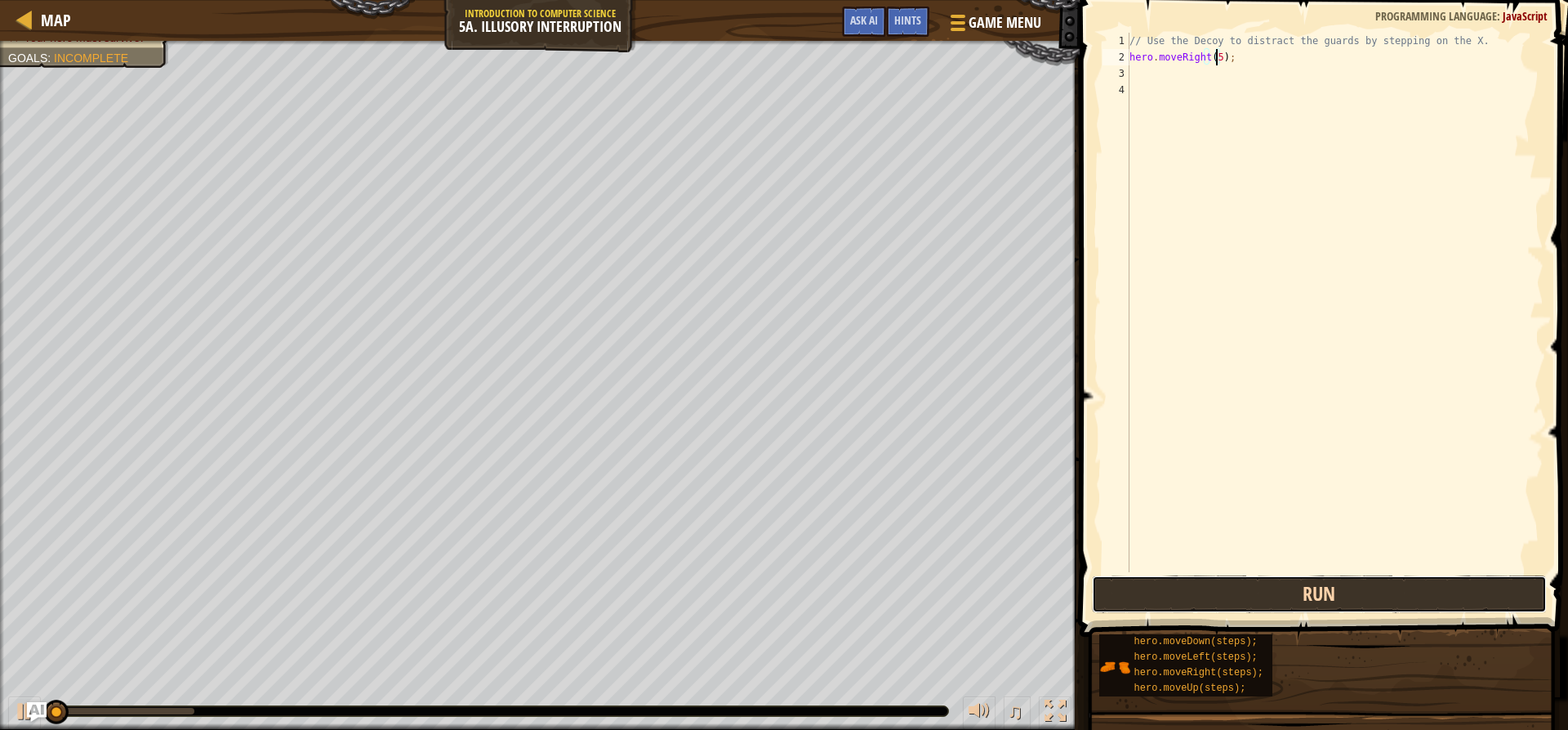
click at [1153, 588] on button "Run" at bounding box center [1319, 594] width 454 height 38
click at [1153, 588] on button "Running" at bounding box center [1319, 594] width 454 height 38
click at [1153, 588] on button "Run" at bounding box center [1319, 594] width 454 height 38
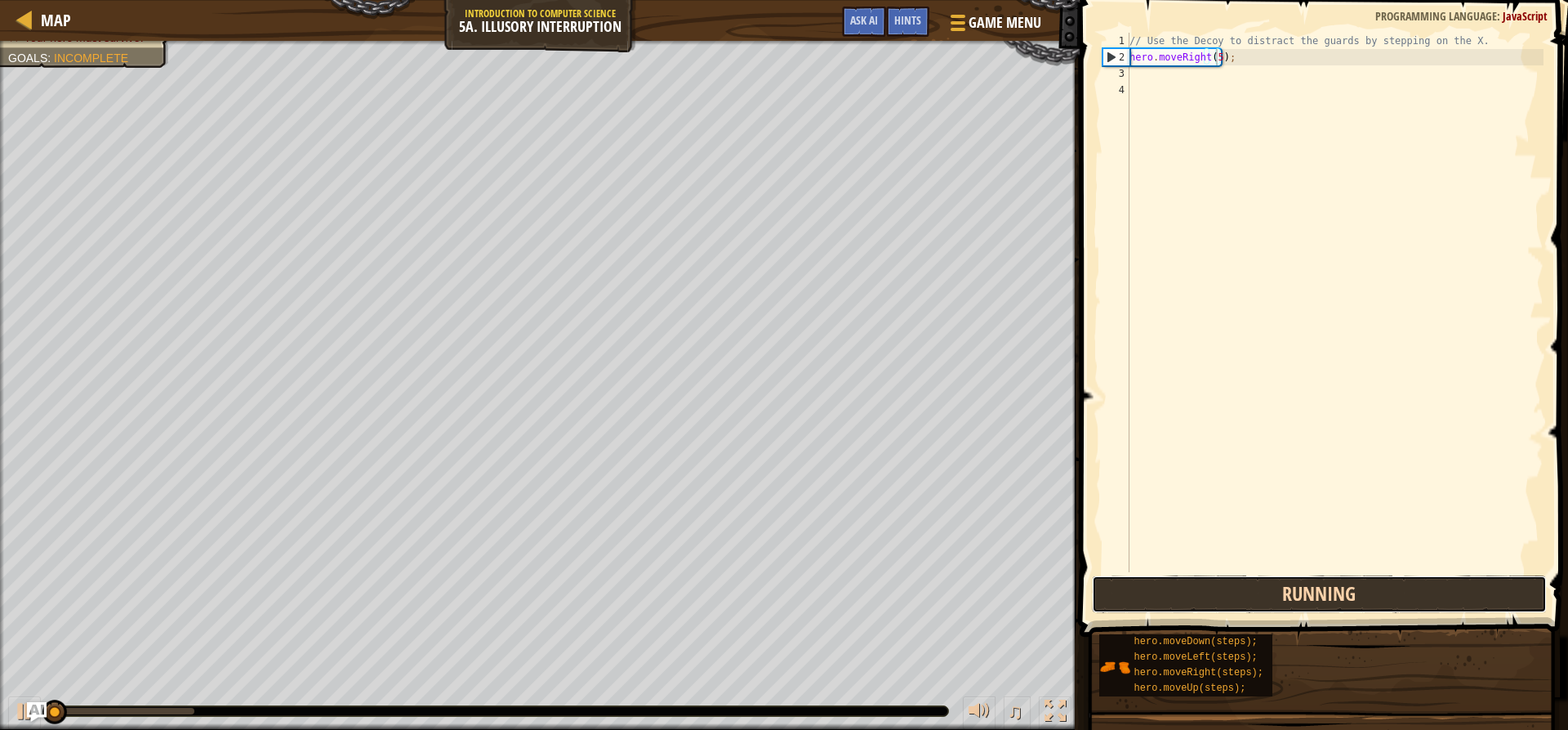
click at [1153, 588] on button "Running" at bounding box center [1319, 594] width 454 height 38
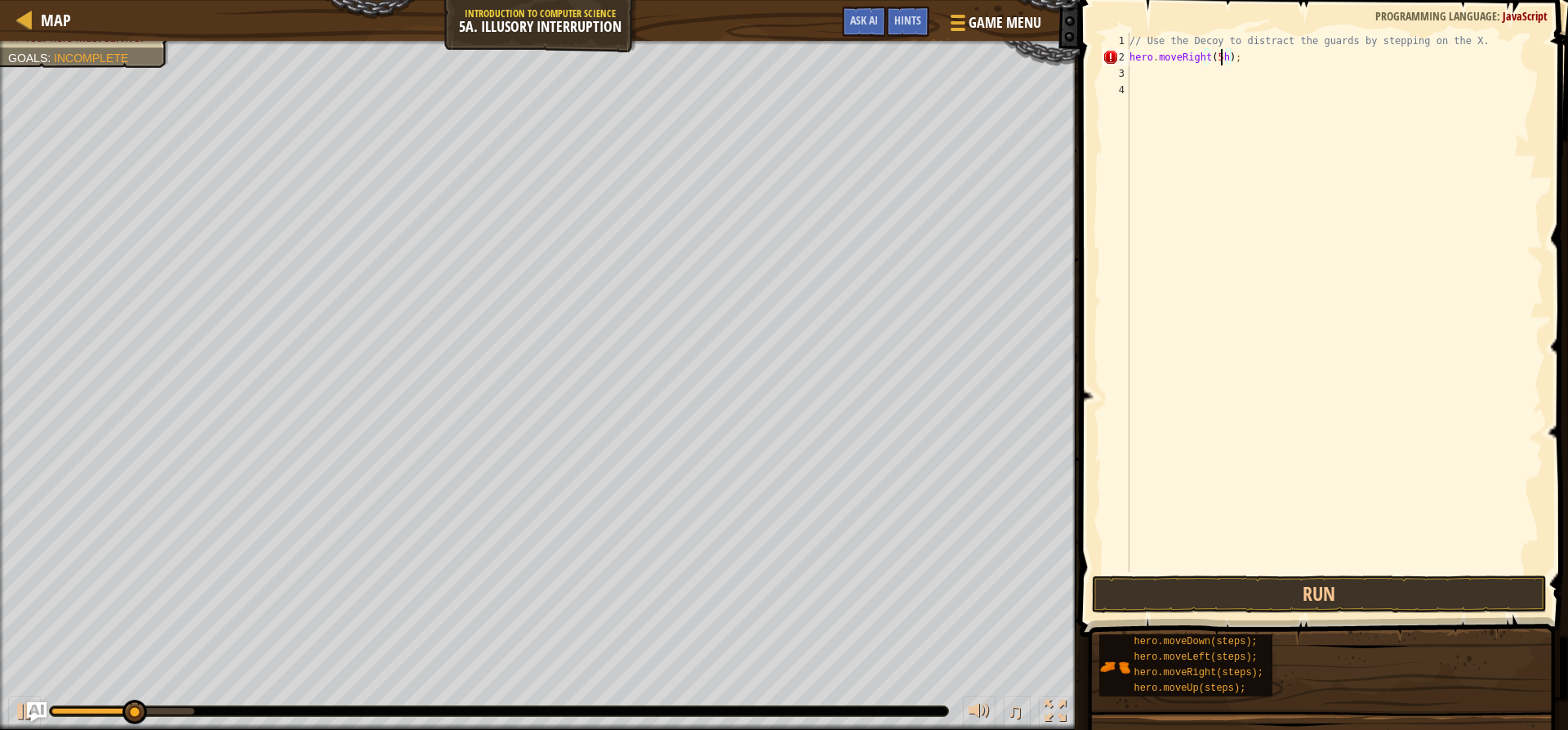
type textarea "hero.moveRight(5);"
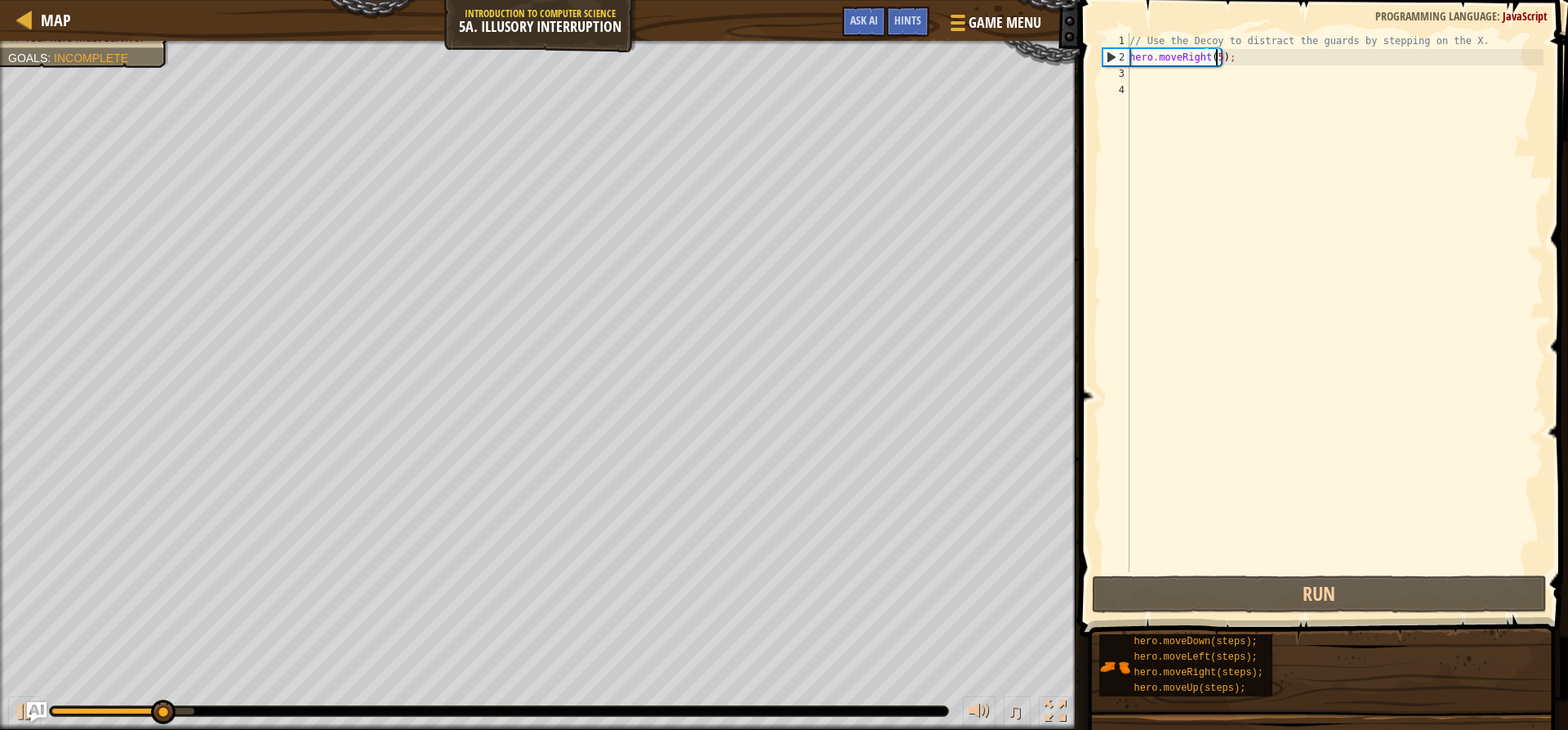
click at [1138, 70] on div "// Use the Decoy to distract the guards by stepping on the X. hero . moveRight …" at bounding box center [1334, 319] width 417 height 572
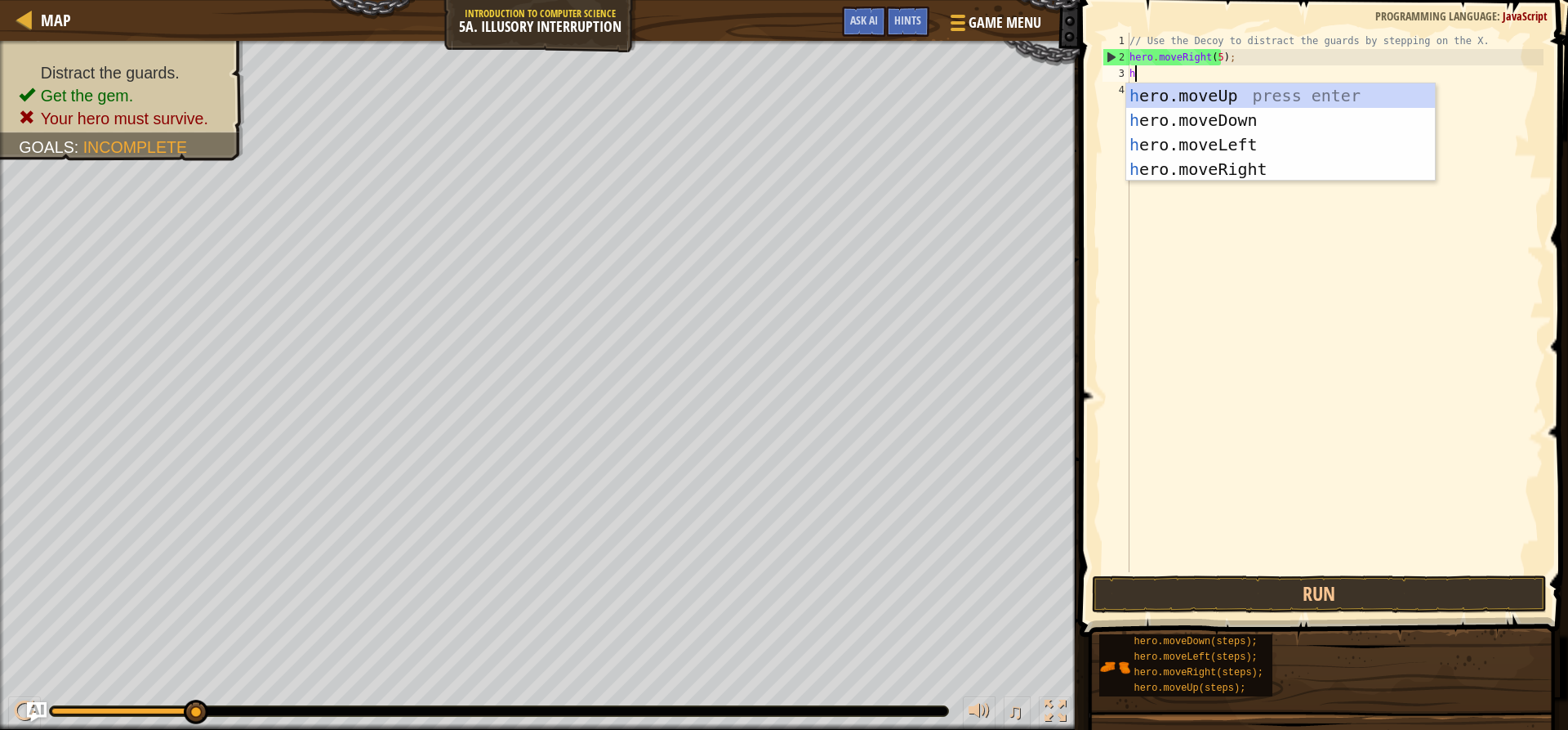
type textarea "he"
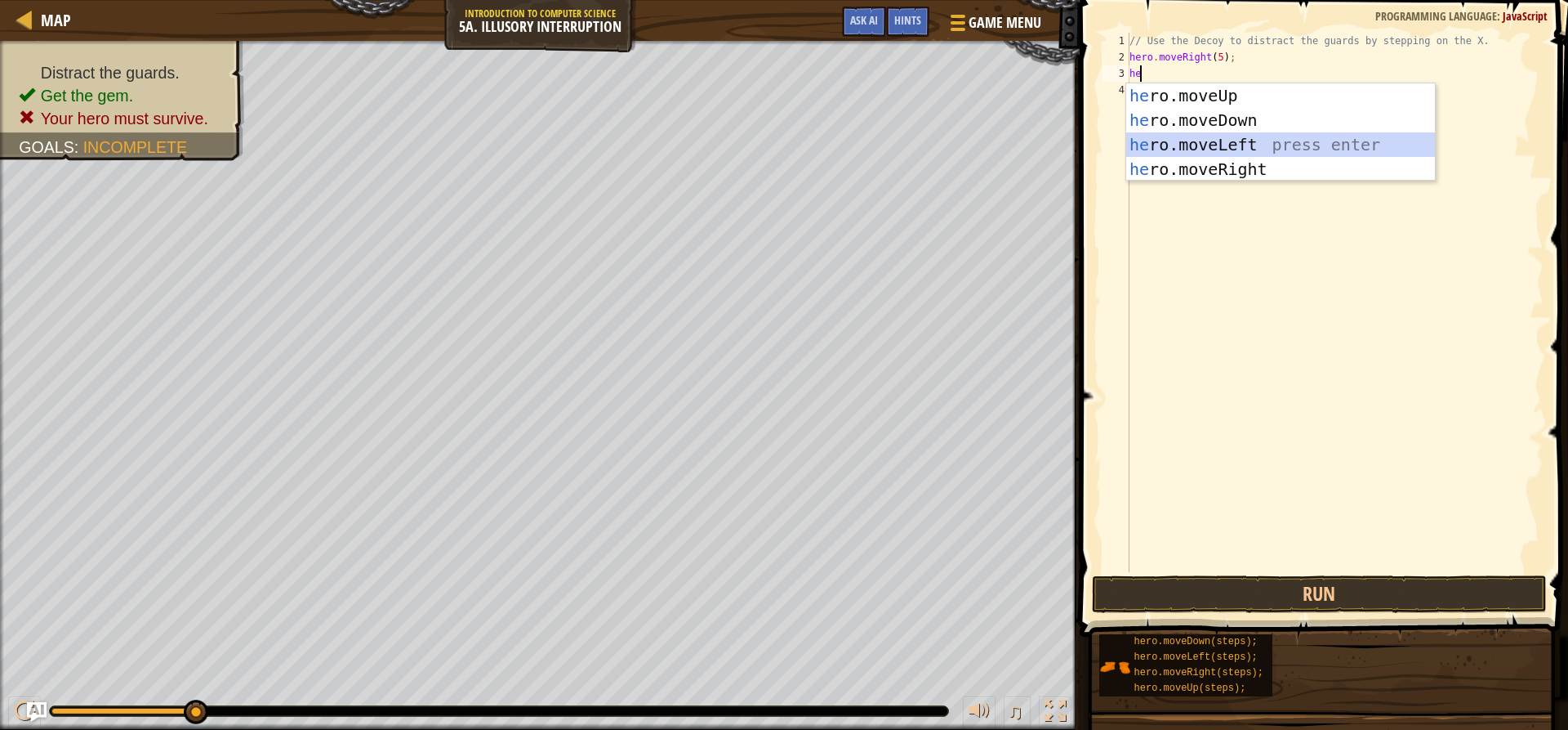
click at [1259, 138] on div "he ro.moveUp press enter he ro.moveDown press enter he ro.moveLeft press enter …" at bounding box center [1280, 157] width 309 height 147
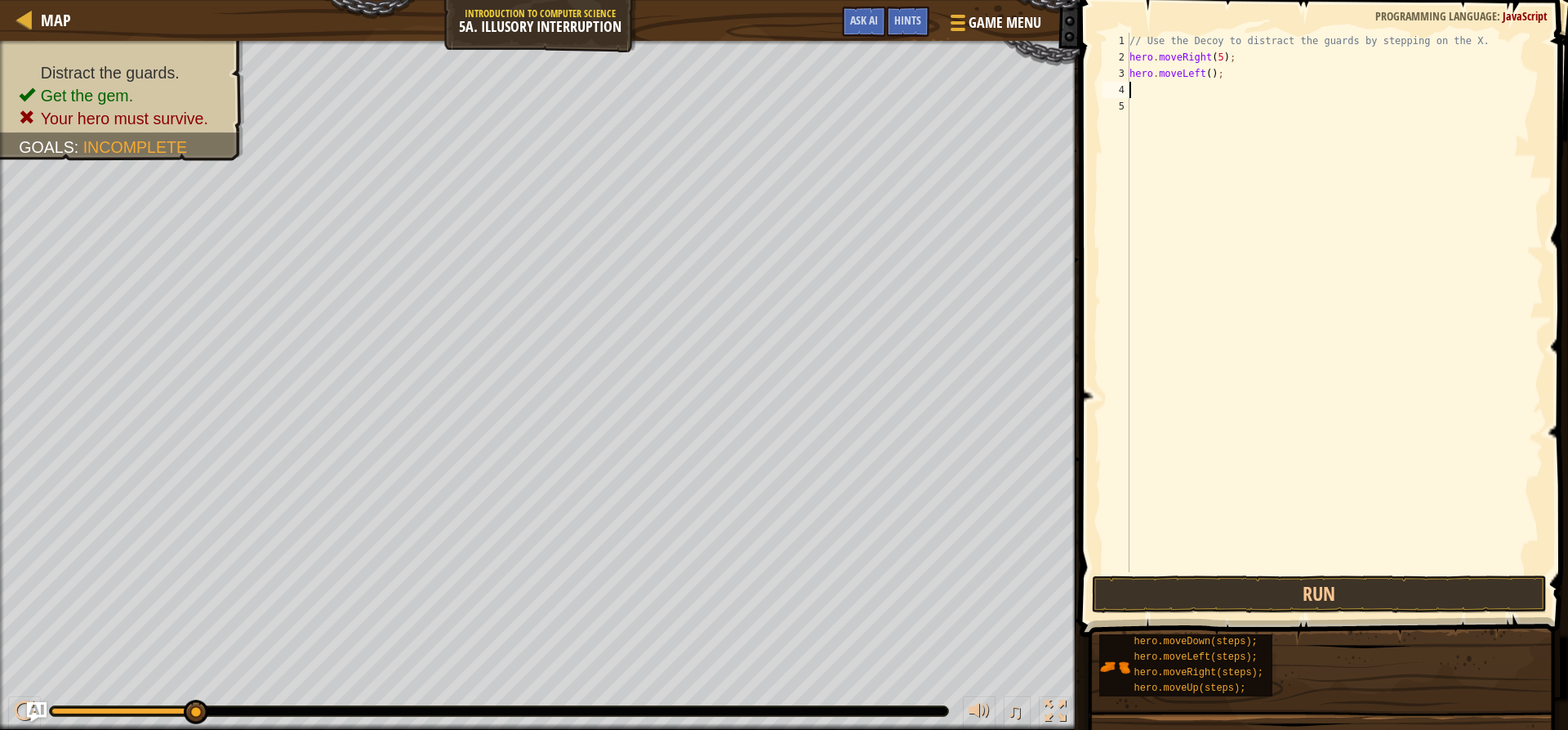
click at [1207, 75] on div "// Use the Decoy to distract the guards by stepping on the X. hero . moveRight …" at bounding box center [1334, 319] width 417 height 572
type textarea "hero.moveLeft(3);"
click at [1316, 588] on button "Run" at bounding box center [1319, 594] width 454 height 38
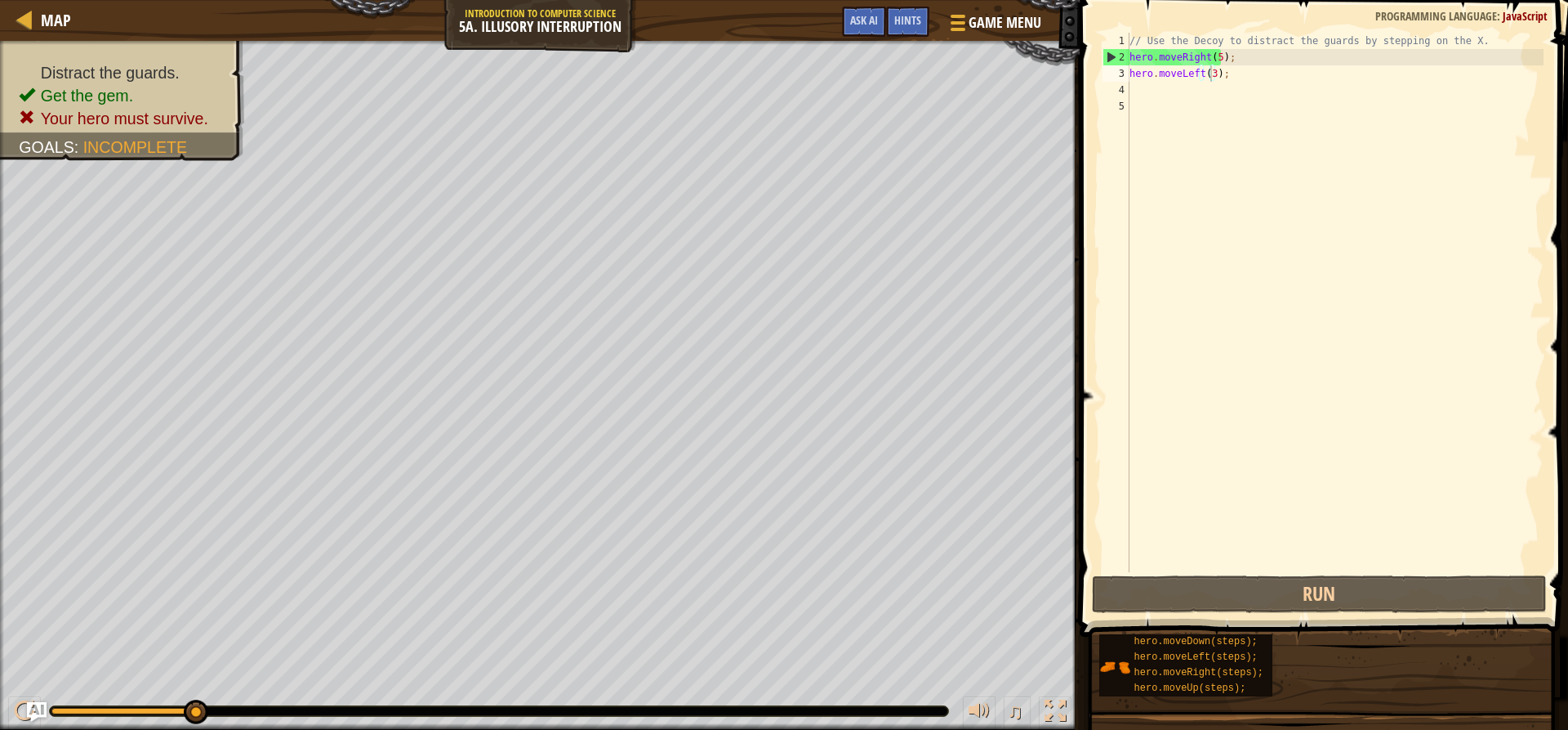
click at [1235, 574] on span at bounding box center [1325, 295] width 502 height 685
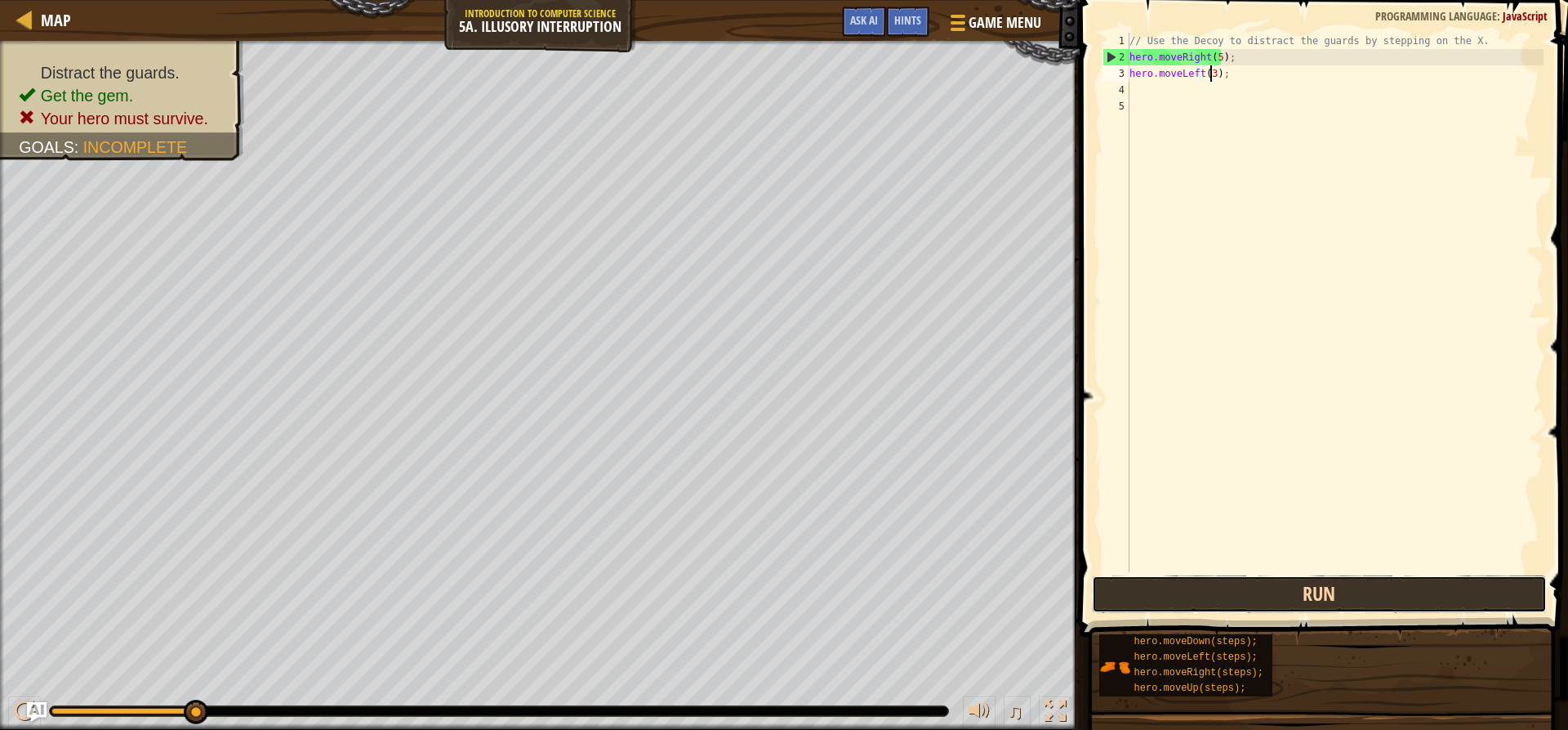
click at [1232, 589] on button "Run" at bounding box center [1319, 594] width 454 height 38
click at [1138, 586] on button "Run" at bounding box center [1319, 594] width 454 height 38
click at [1222, 584] on button "Run" at bounding box center [1319, 594] width 454 height 38
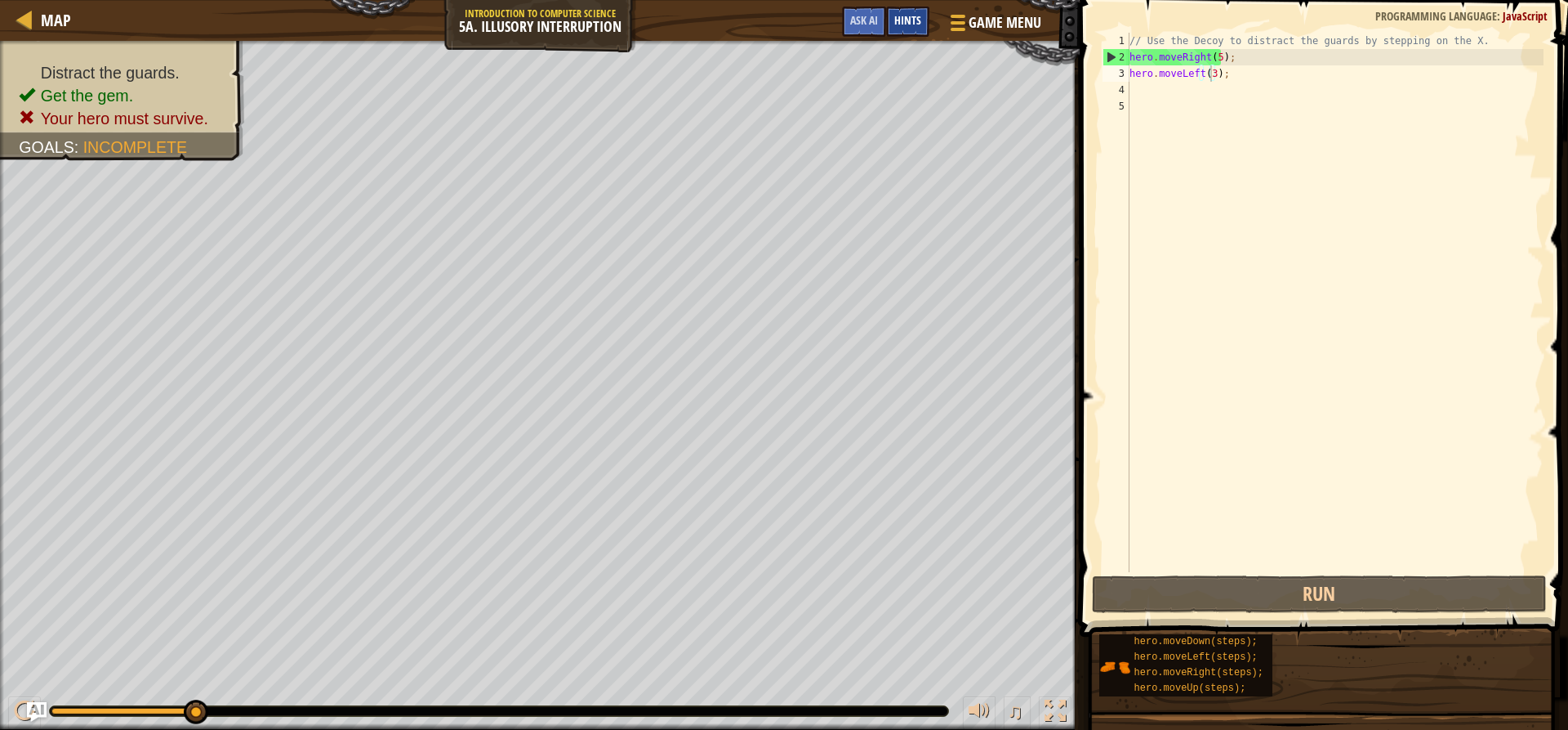
click at [895, 14] on span "Hints" at bounding box center [907, 20] width 27 height 16
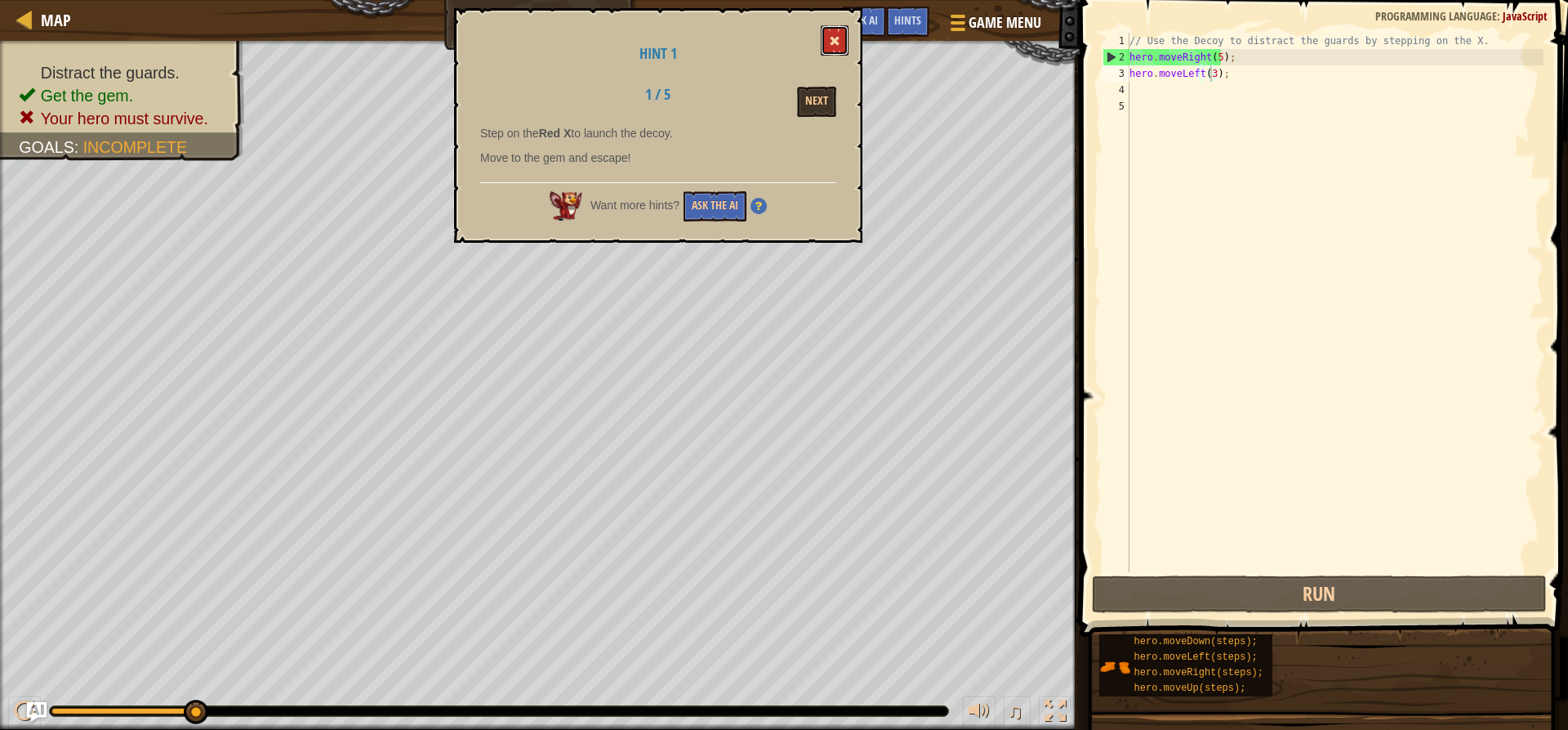
click at [834, 36] on span at bounding box center [835, 40] width 11 height 11
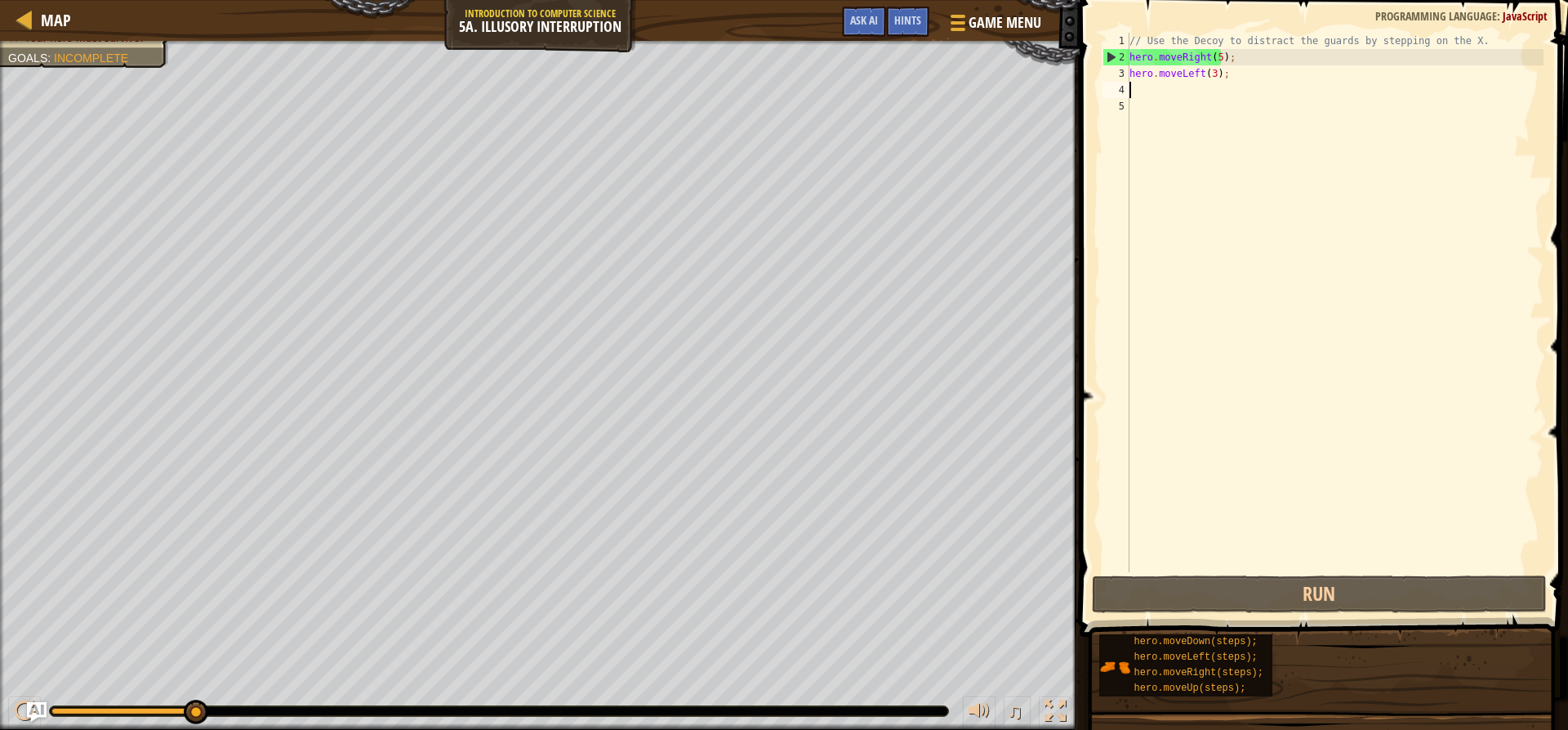
click at [1251, 84] on div "// Use the Decoy to distract the guards by stepping on the X. hero . moveRight …" at bounding box center [1334, 319] width 417 height 572
click at [1238, 75] on div "// Use the Decoy to distract the guards by stepping on the X. hero . moveRight …" at bounding box center [1334, 319] width 417 height 572
click at [1212, 52] on div "// Use the Decoy to distract the guards by stepping on the X. hero . moveRight …" at bounding box center [1334, 319] width 417 height 572
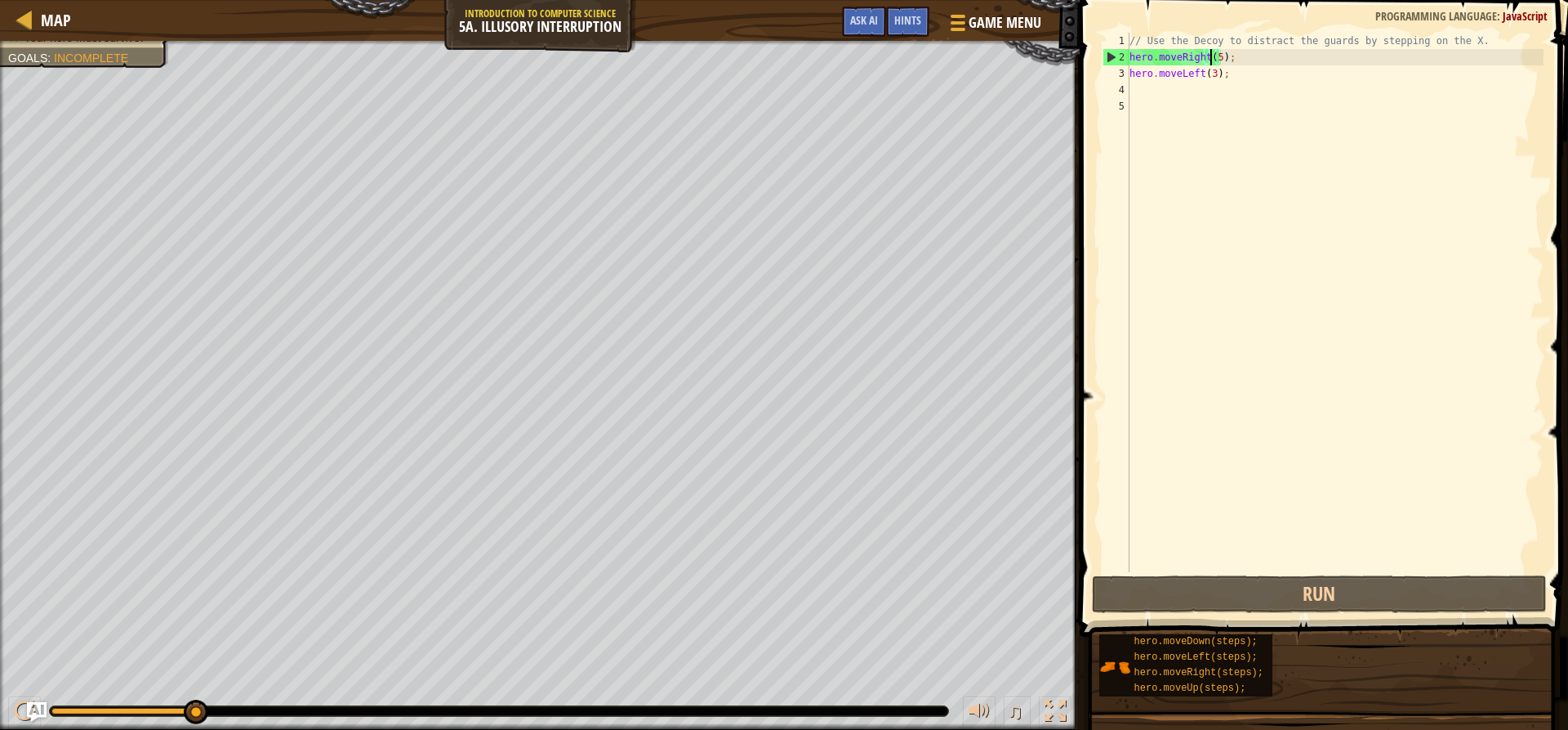
click at [1219, 55] on div "// Use the Decoy to distract the guards by stepping on the X. hero . moveRight …" at bounding box center [1334, 319] width 417 height 572
click at [1217, 55] on div "// Use the Decoy to distract the guards by stepping on the X. hero . moveRight …" at bounding box center [1334, 319] width 417 height 572
click at [1230, 60] on div "// Use the Decoy to distract the guards by stepping on the X. hero . moveRight …" at bounding box center [1334, 319] width 417 height 572
click at [1212, 56] on div "// Use the Decoy to distract the guards by stepping on the X. hero . moveRight …" at bounding box center [1334, 319] width 417 height 572
click at [1215, 57] on div "// Use the Decoy to distract the guards by stepping on the X. hero . moveRight …" at bounding box center [1334, 319] width 417 height 572
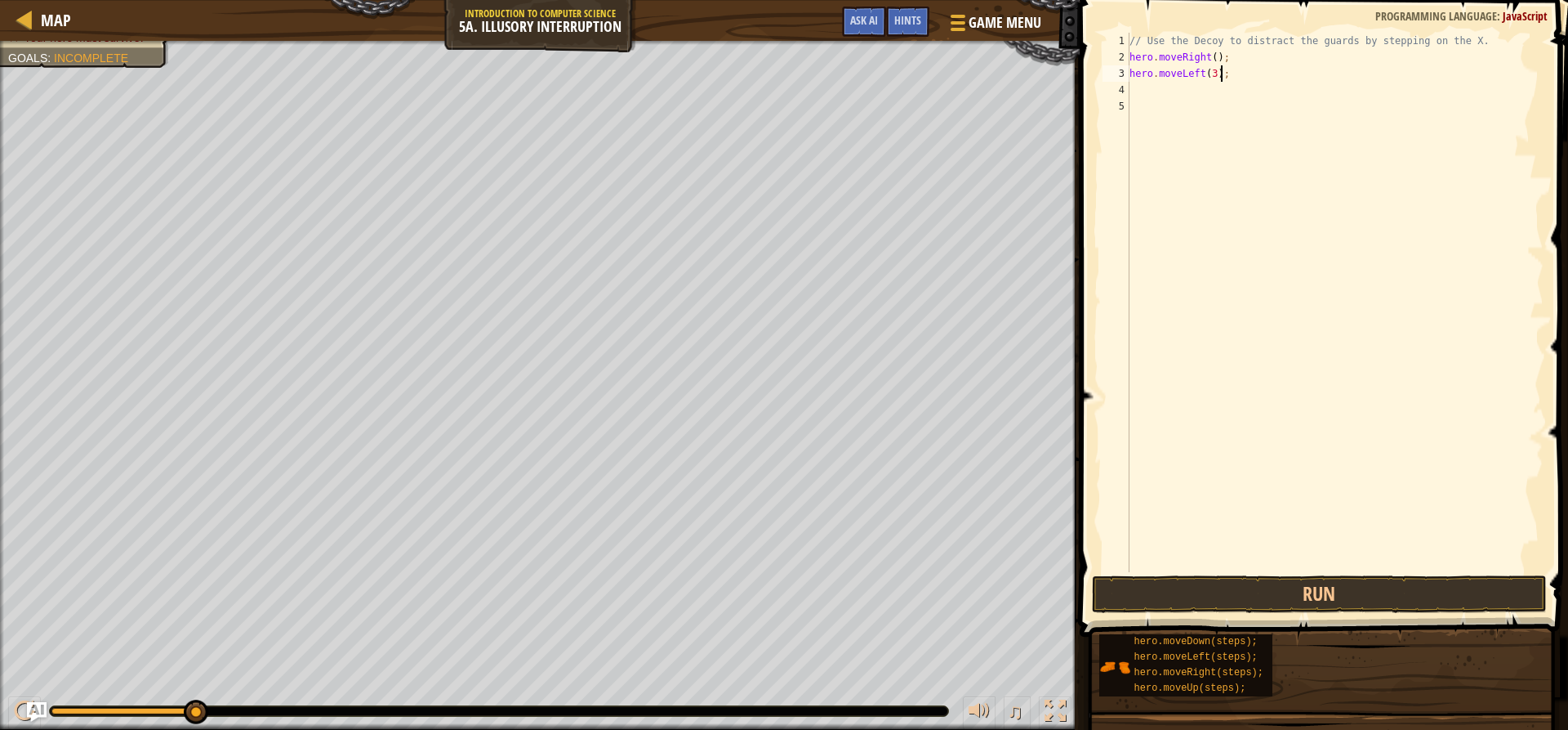
click at [1229, 79] on div "// Use the Decoy to distract the guards by stepping on the X. hero . moveRight …" at bounding box center [1334, 319] width 417 height 572
type textarea "he"
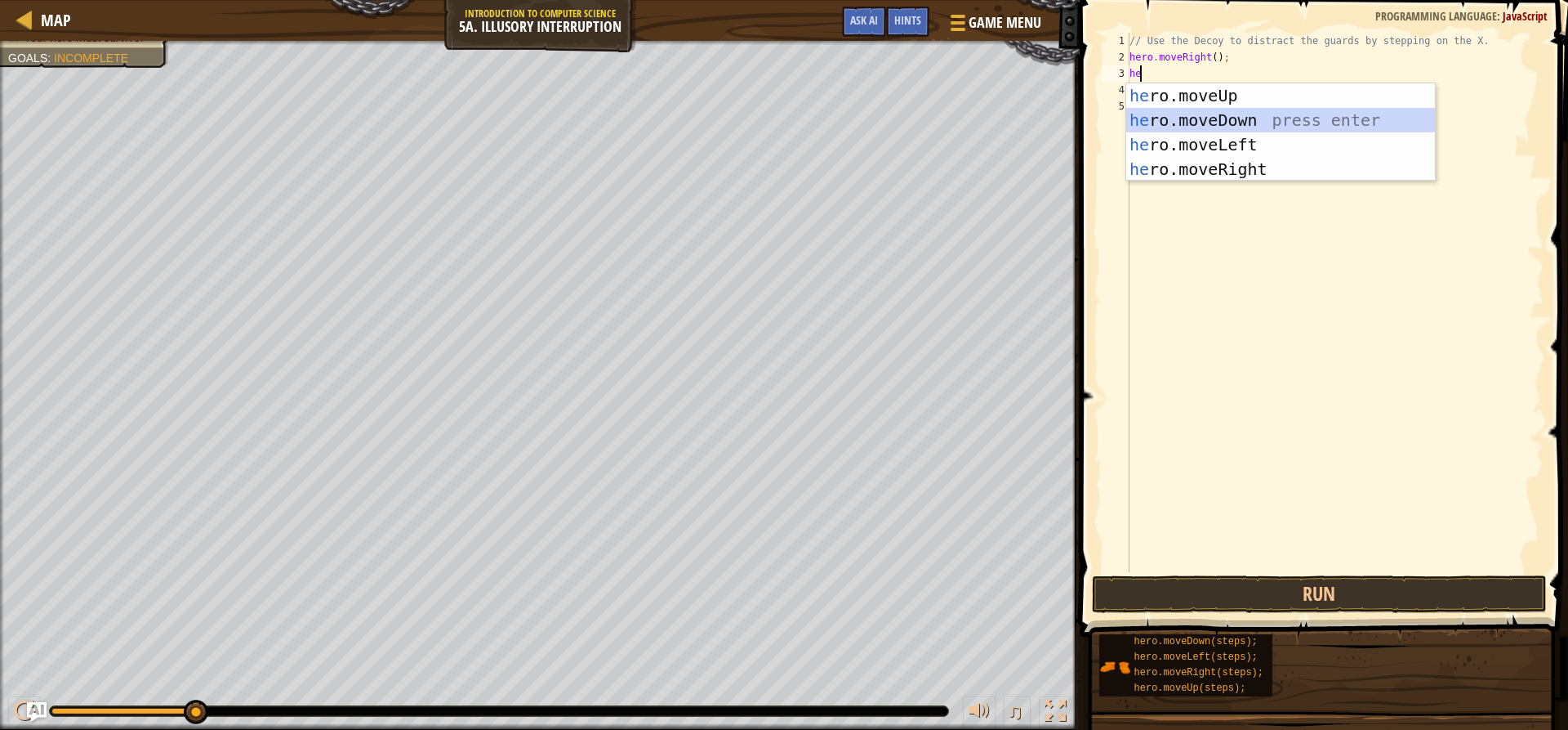
click at [1243, 120] on div "he ro.moveUp press enter he ro.moveDown press enter he ro.moveLeft press enter …" at bounding box center [1280, 157] width 309 height 147
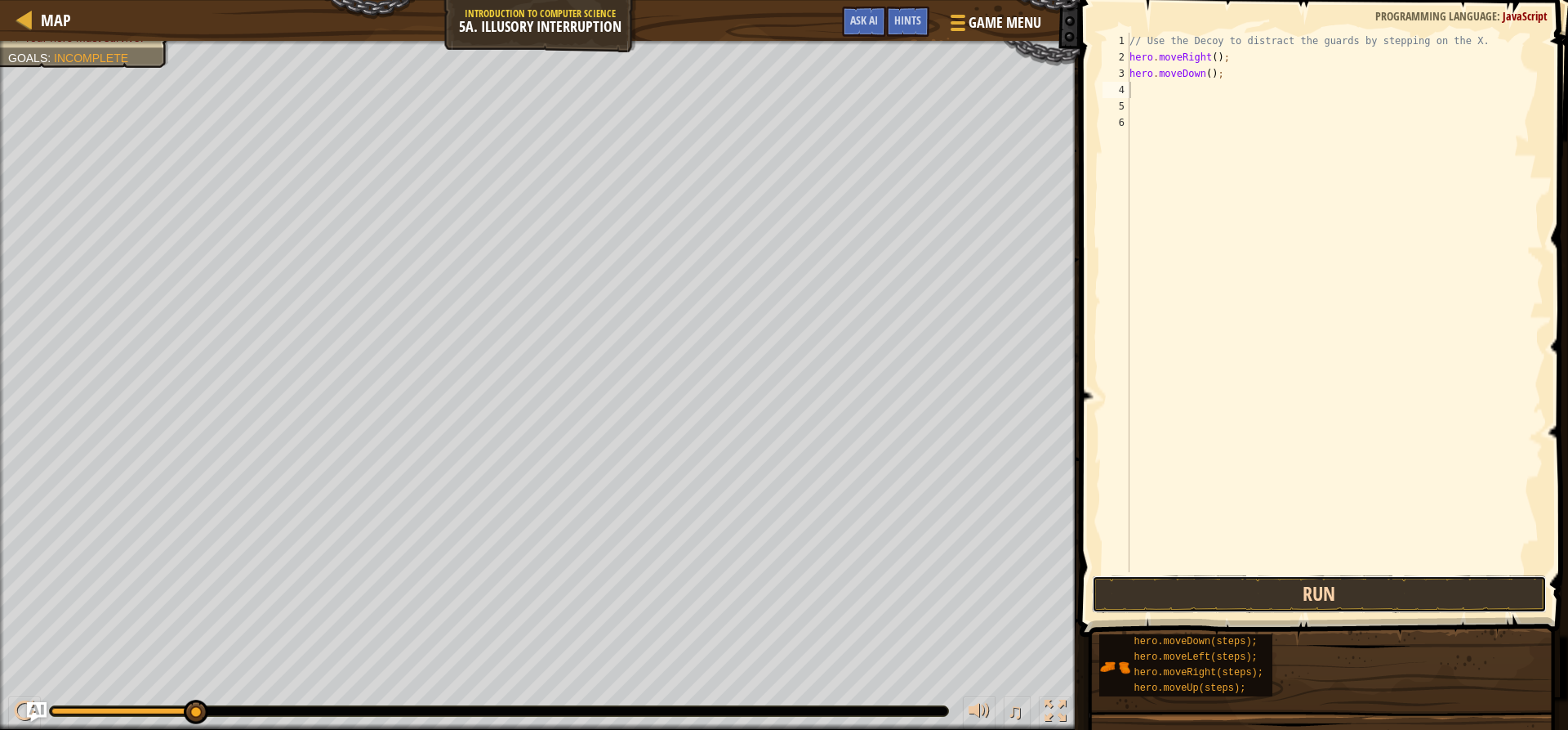
click at [1301, 596] on button "Run" at bounding box center [1319, 594] width 454 height 38
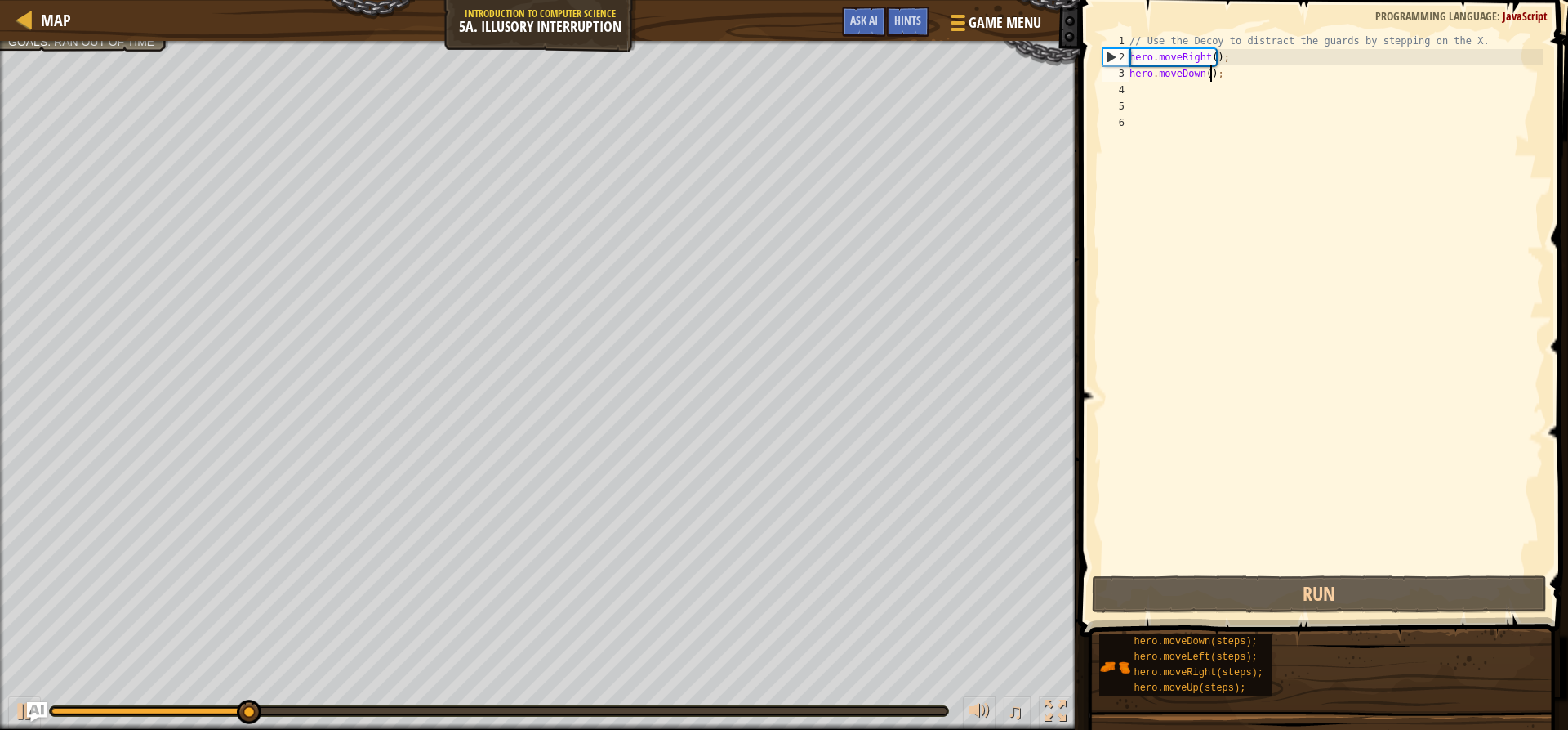
click at [1209, 71] on div "// Use the Decoy to distract the guards by stepping on the X. hero . moveRight …" at bounding box center [1334, 319] width 417 height 572
click at [1201, 69] on div "// Use the Decoy to distract the guards by stepping on the X. hero . moveRight …" at bounding box center [1334, 319] width 417 height 572
click at [1208, 72] on div "// Use the Decoy to distract the guards by stepping on the X. hero . moveRight …" at bounding box center [1334, 319] width 417 height 572
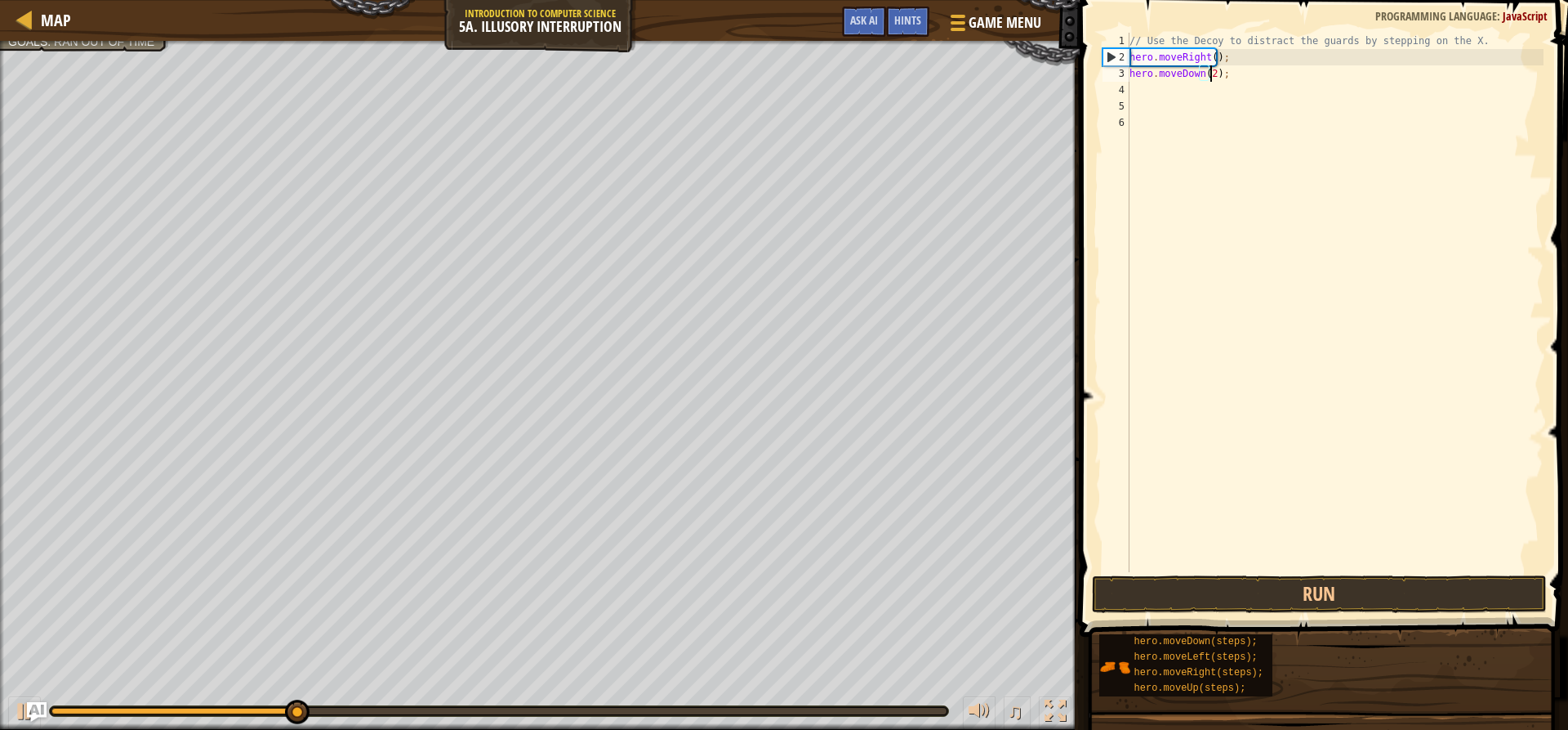
scroll to position [8, 7]
type textarea "hero.moveDown(2);"
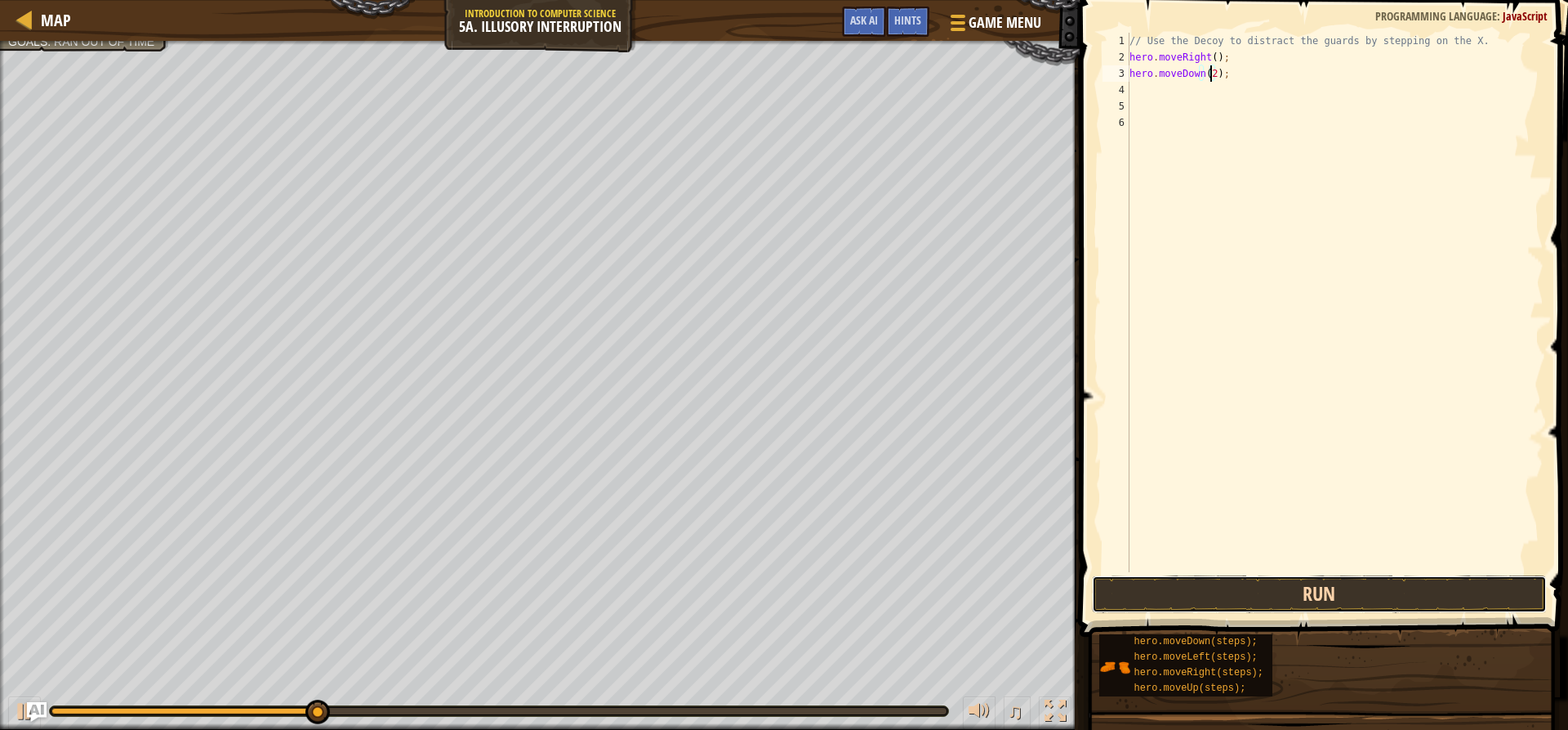
click at [1289, 592] on button "Run" at bounding box center [1319, 594] width 454 height 38
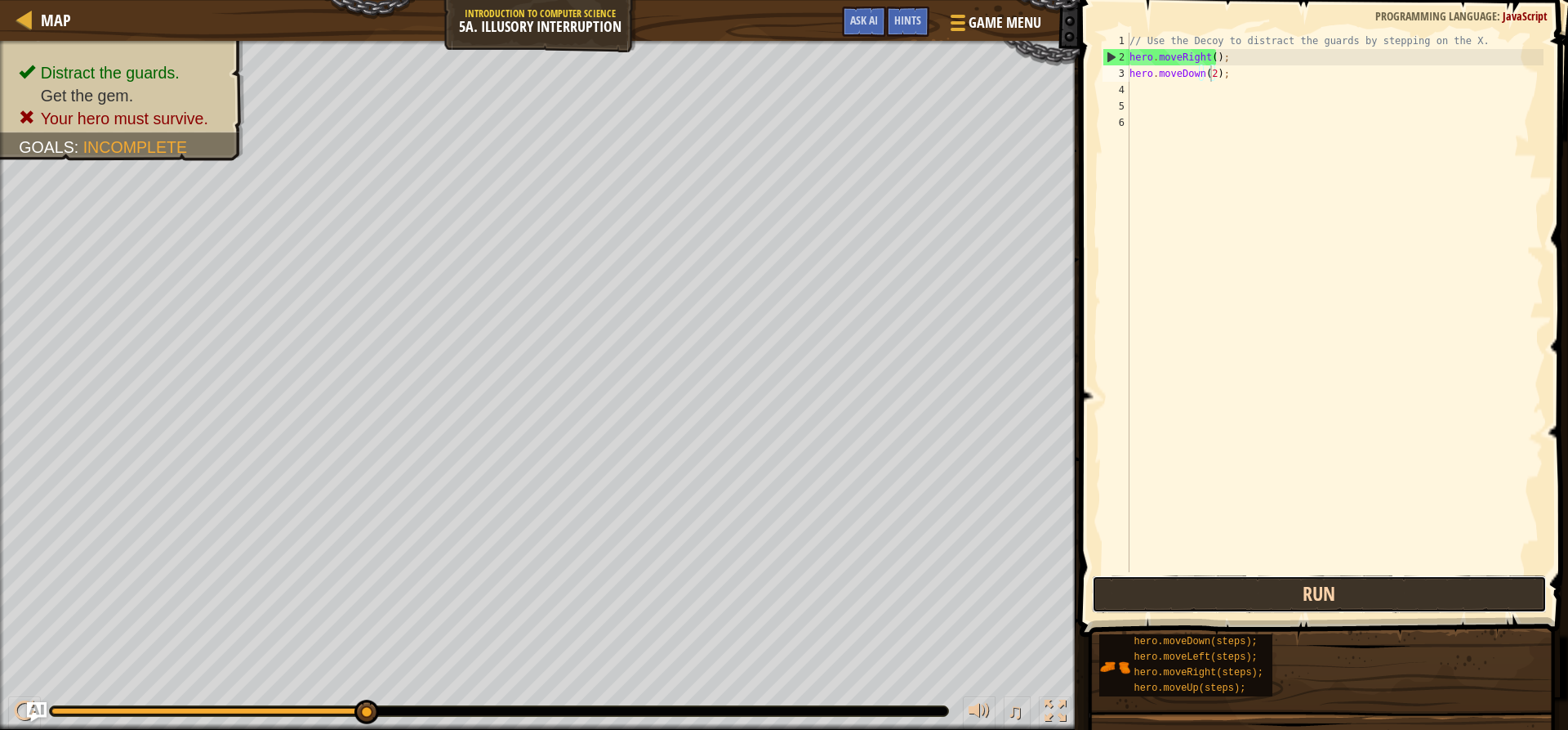
click at [1272, 591] on button "Run" at bounding box center [1319, 594] width 454 height 38
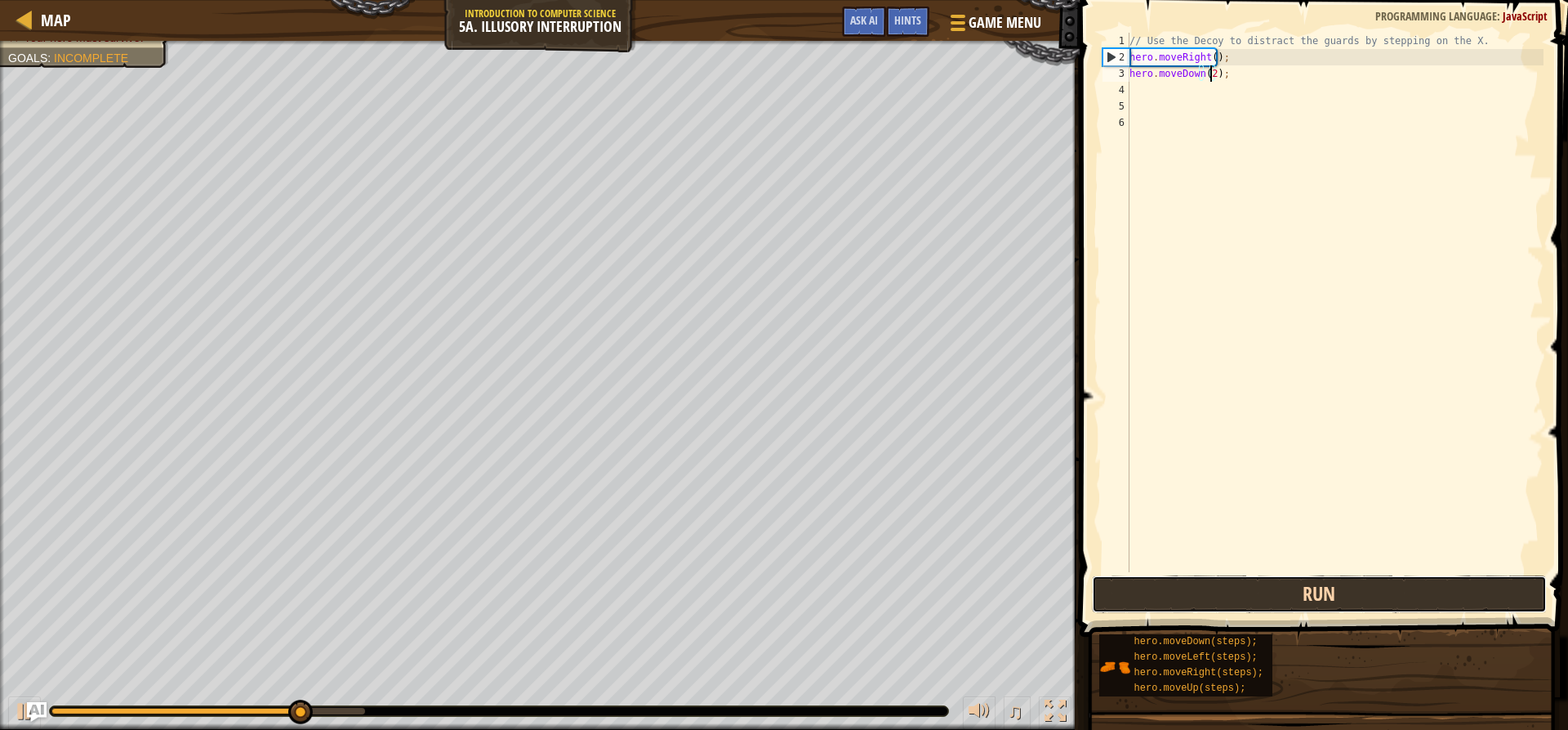
click at [1122, 597] on button "Run" at bounding box center [1319, 594] width 454 height 38
click at [1175, 589] on button "Run" at bounding box center [1319, 594] width 454 height 38
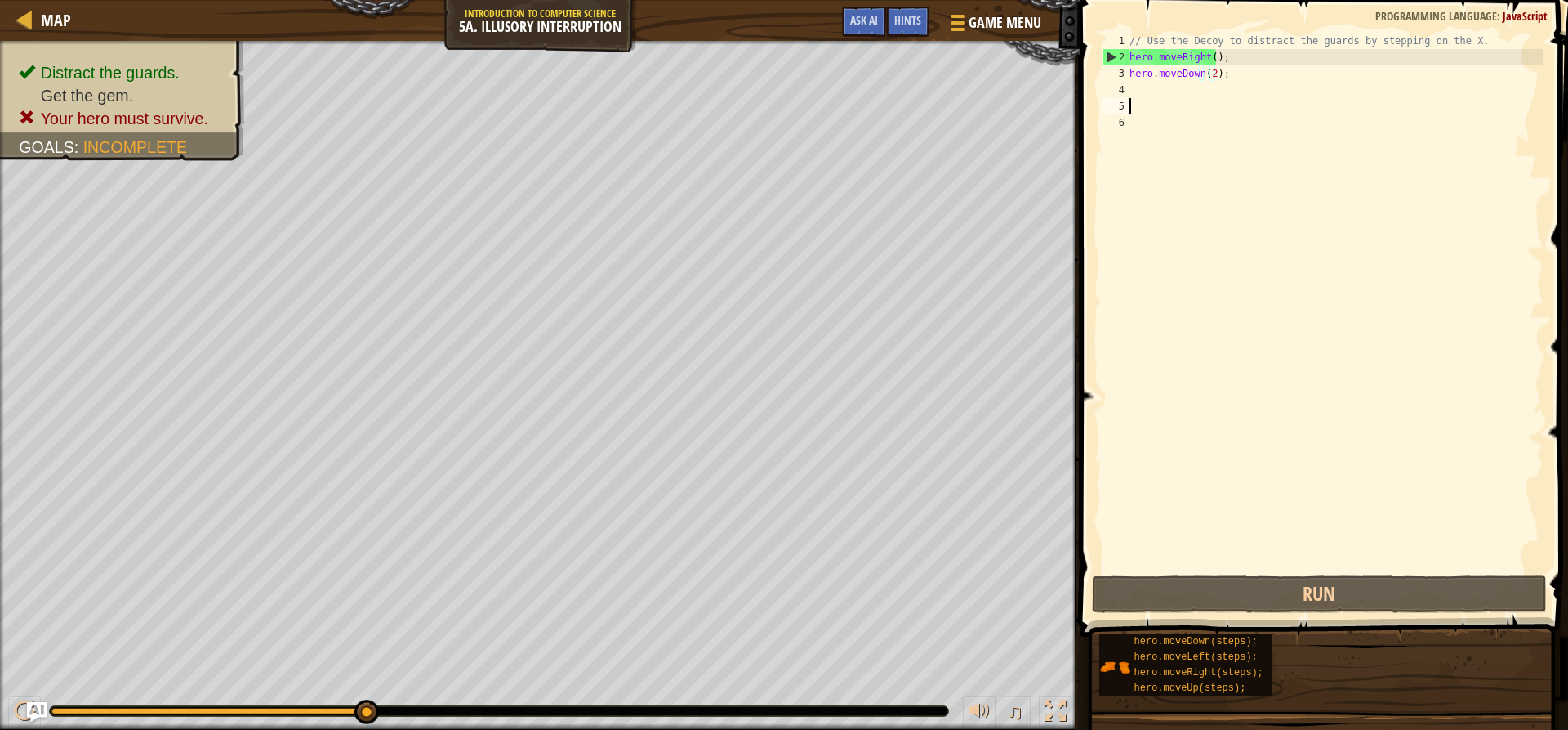
click at [1152, 104] on div "// Use the Decoy to distract the guards by stepping on the X. hero . moveRight …" at bounding box center [1334, 319] width 417 height 572
click at [1149, 92] on div "// Use the Decoy to distract the guards by stepping on the X. hero . moveRight …" at bounding box center [1334, 319] width 417 height 572
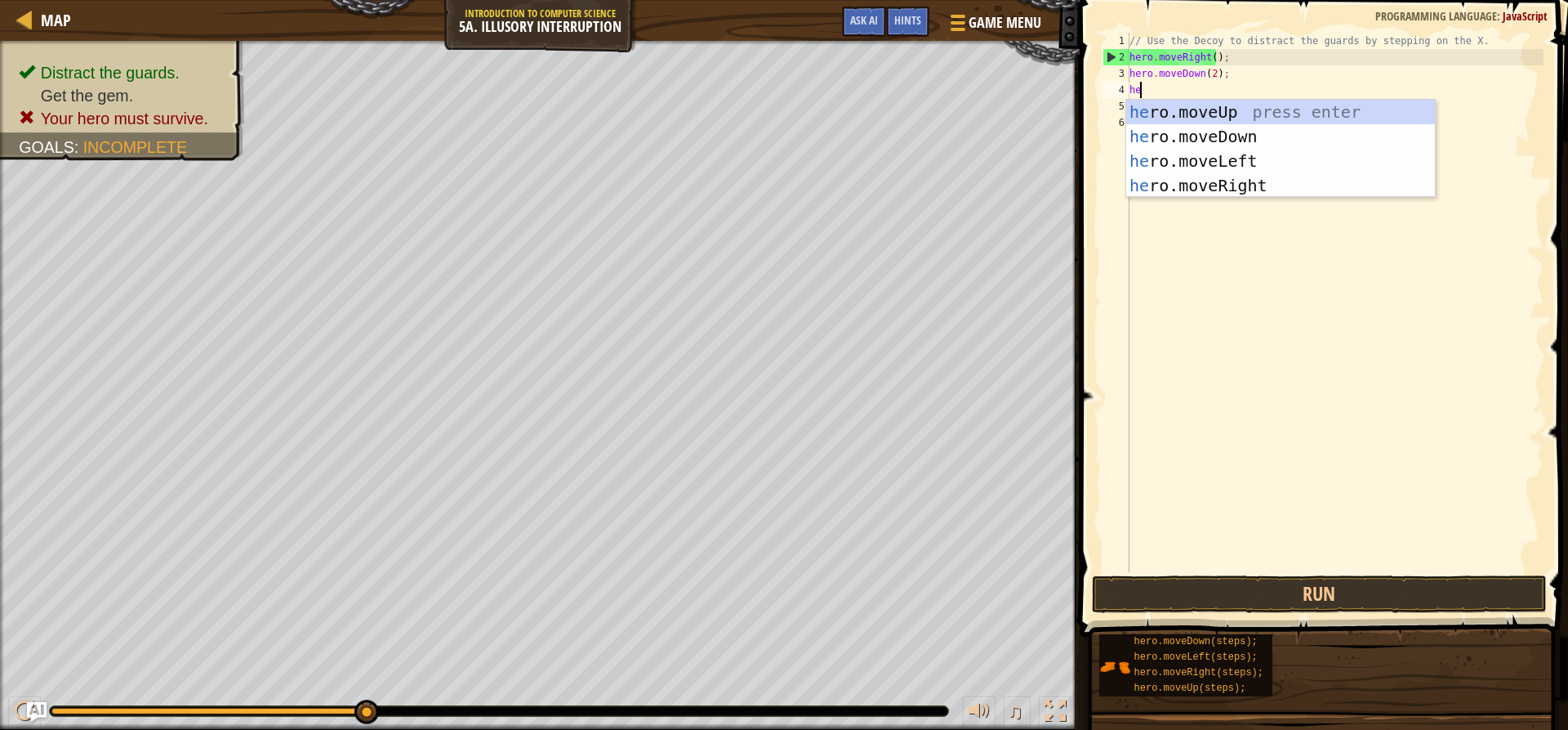
scroll to position [8, 1]
type textarea "hero"
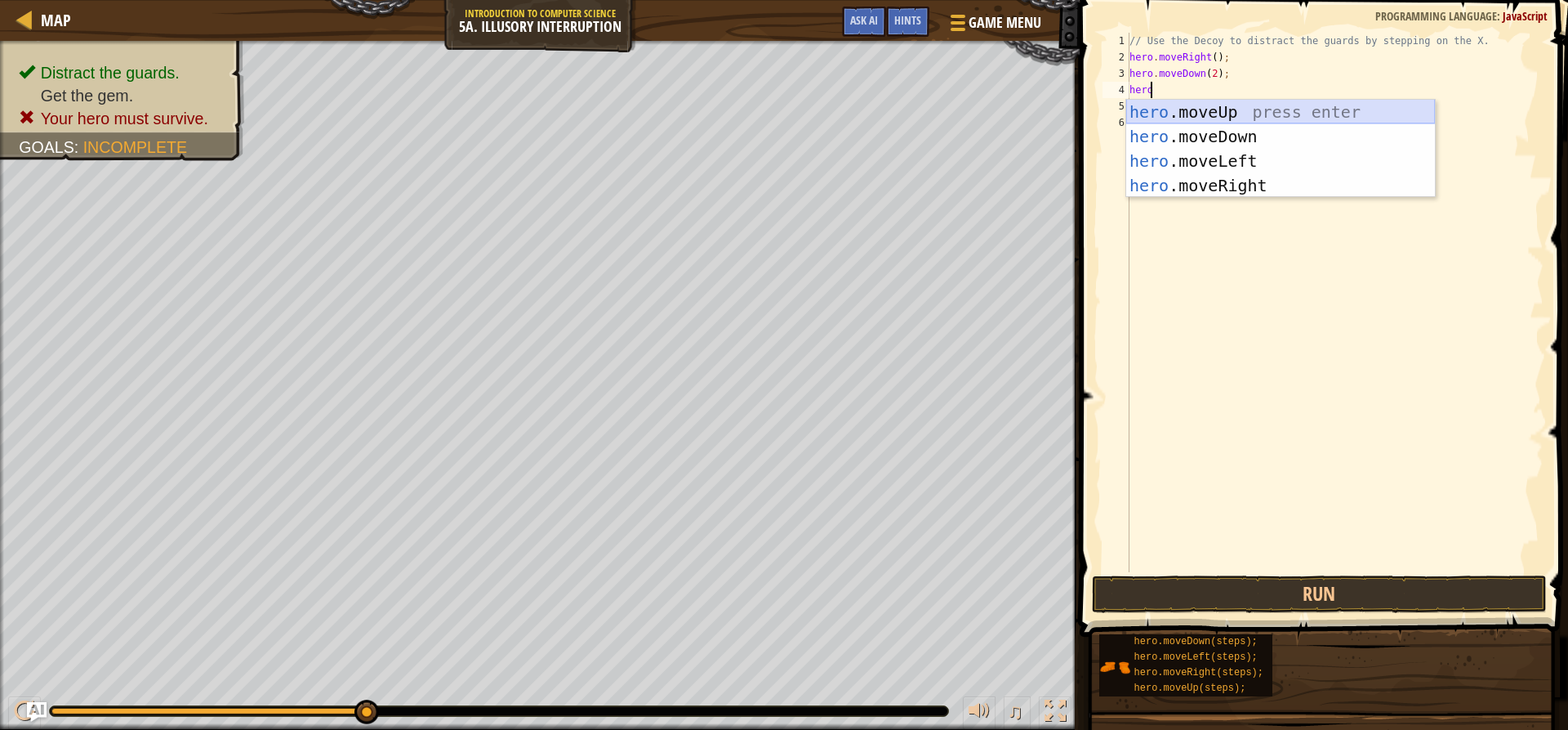
click at [1220, 99] on div "hero .moveUp press enter hero .moveDown press enter hero .moveLeft press enter …" at bounding box center [1280, 173] width 309 height 147
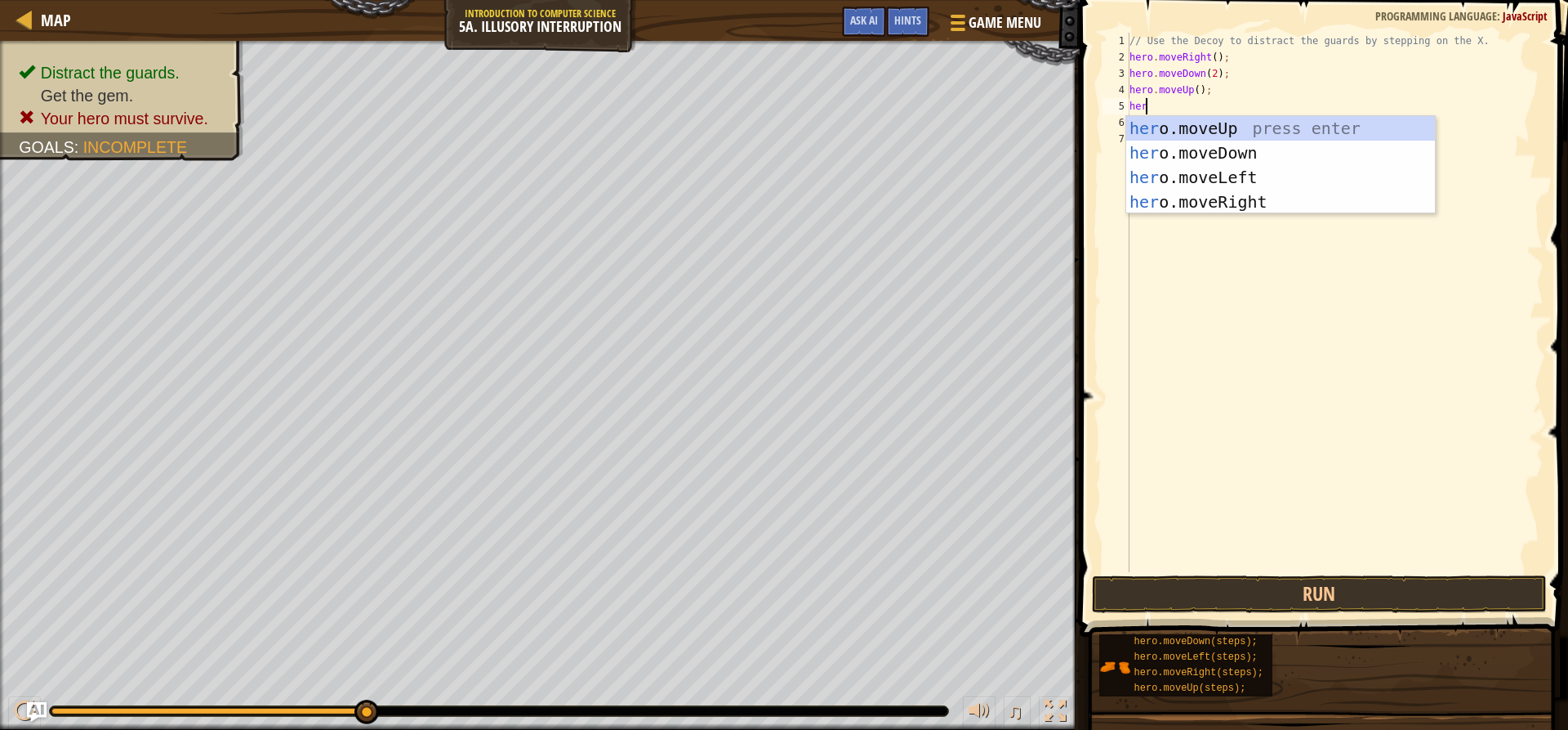
type textarea "hero"
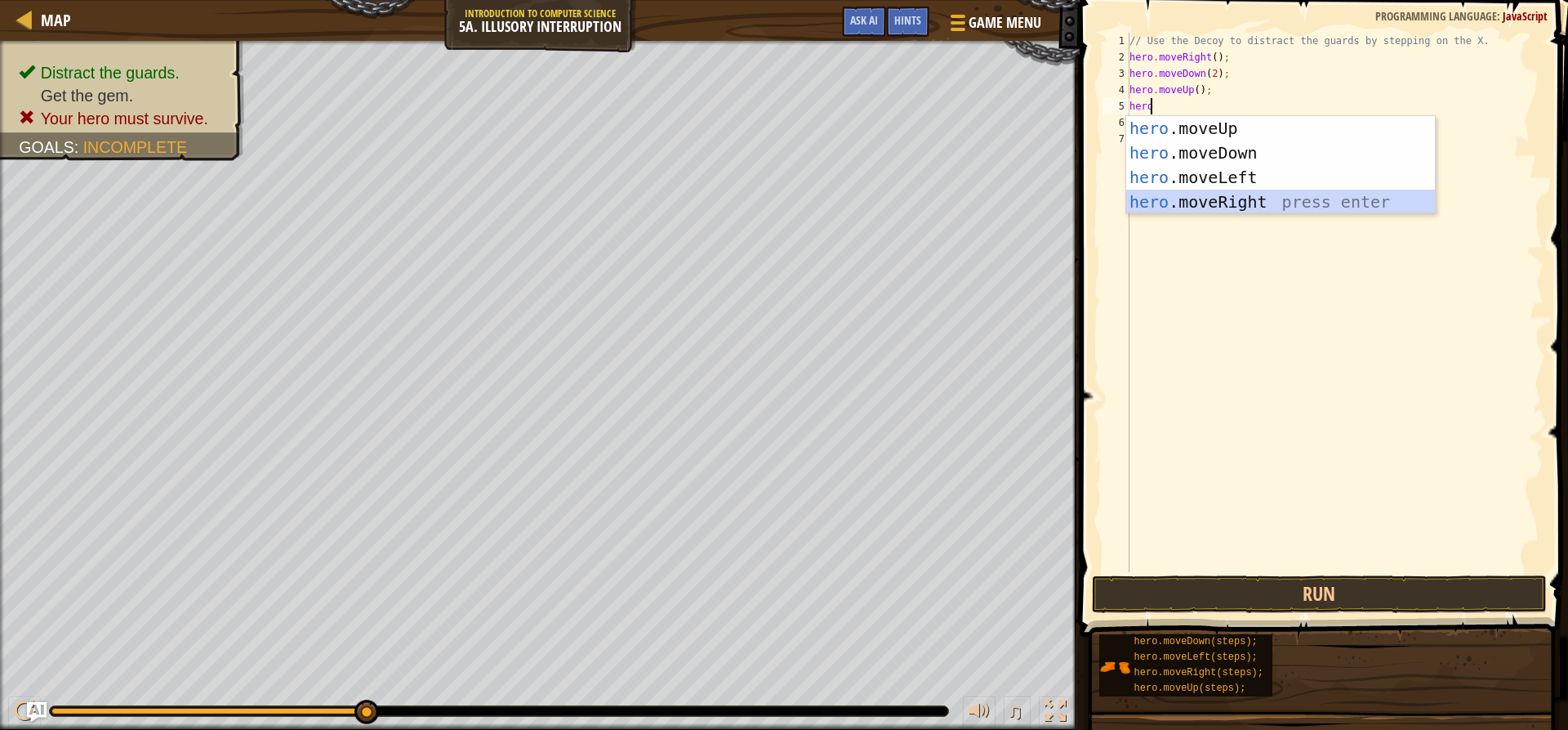
click at [1226, 199] on div "hero .moveUp press enter hero .moveDown press enter hero .moveLeft press enter …" at bounding box center [1280, 190] width 309 height 147
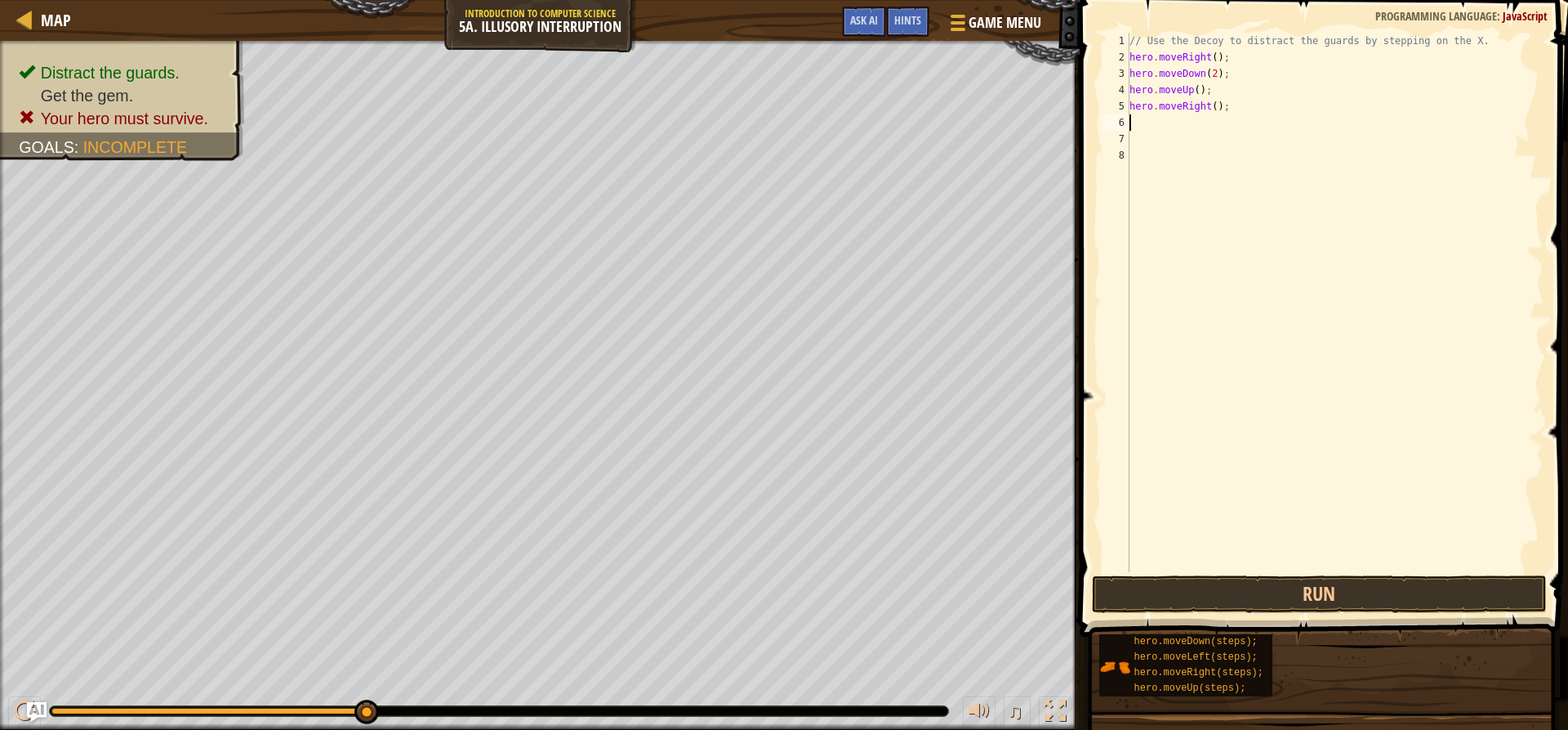
click at [1210, 101] on div "// Use the Decoy to distract the guards by stepping on the X. hero . moveRight …" at bounding box center [1334, 319] width 417 height 572
type textarea "hero.moveRight(3);"
click at [1323, 592] on button "Run" at bounding box center [1319, 594] width 454 height 38
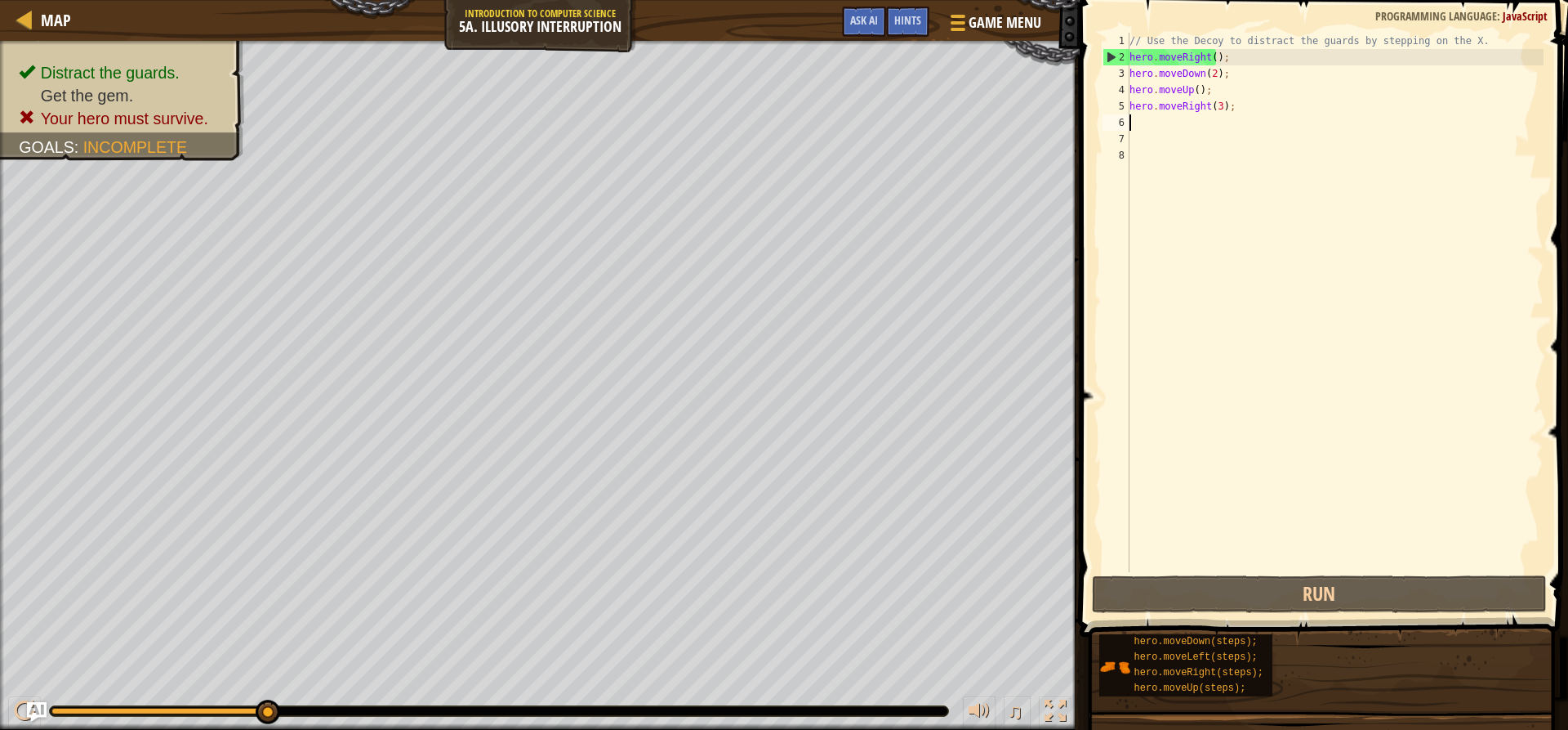
click at [1228, 114] on div "// Use the Decoy to distract the guards by stepping on the X. hero . moveRight …" at bounding box center [1334, 319] width 417 height 572
drag, startPoint x: 1218, startPoint y: 92, endPoint x: 1231, endPoint y: 101, distance: 15.8
click at [1224, 95] on div "// Use the Decoy to distract the guards by stepping on the X. hero . moveRight …" at bounding box center [1334, 319] width 417 height 572
click at [1235, 110] on div "// Use the Decoy to distract the guards by stepping on the X. hero . moveRight …" at bounding box center [1334, 319] width 417 height 572
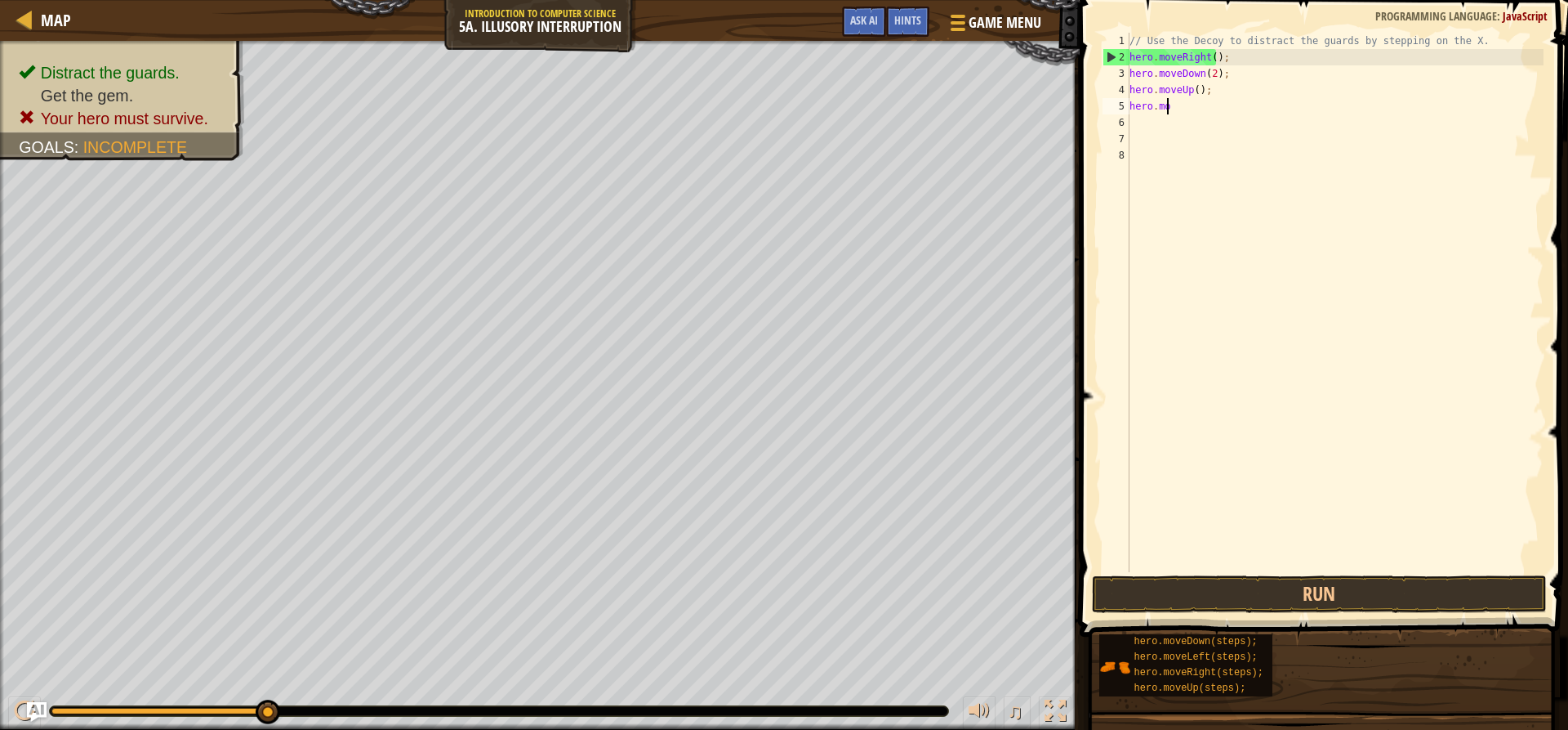
type textarea "h"
drag, startPoint x: 1326, startPoint y: 621, endPoint x: 1325, endPoint y: 598, distance: 23.0
click at [1325, 598] on div "Hints Videos 1 2 3 4 5 6 7 8 // Use the Decoy to distract the guards by steppin…" at bounding box center [1321, 360] width 493 height 722
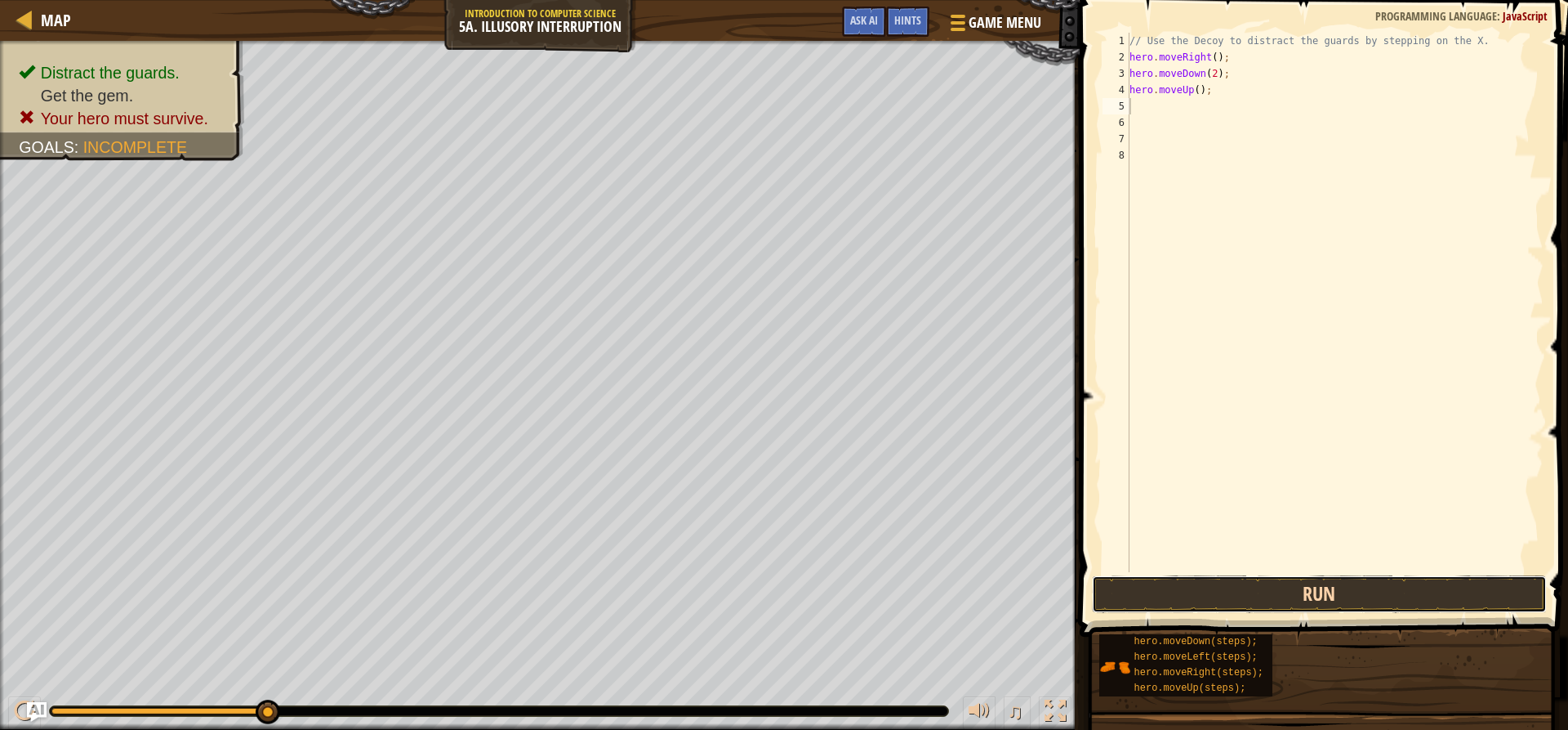
click at [1332, 596] on button "Run" at bounding box center [1319, 594] width 454 height 38
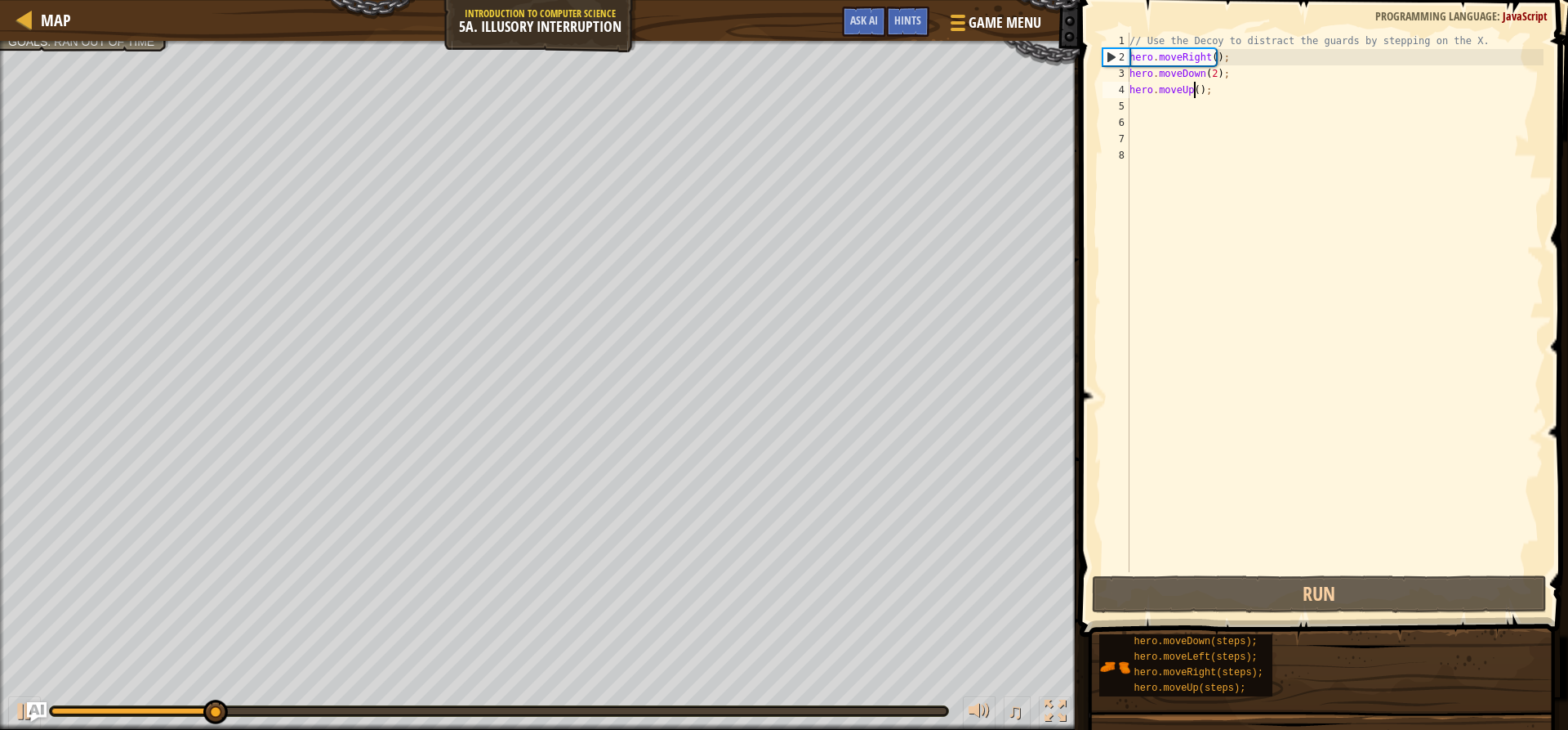
click at [1193, 86] on div "// Use the Decoy to distract the guards by stepping on the X. hero . moveRight …" at bounding box center [1334, 319] width 417 height 572
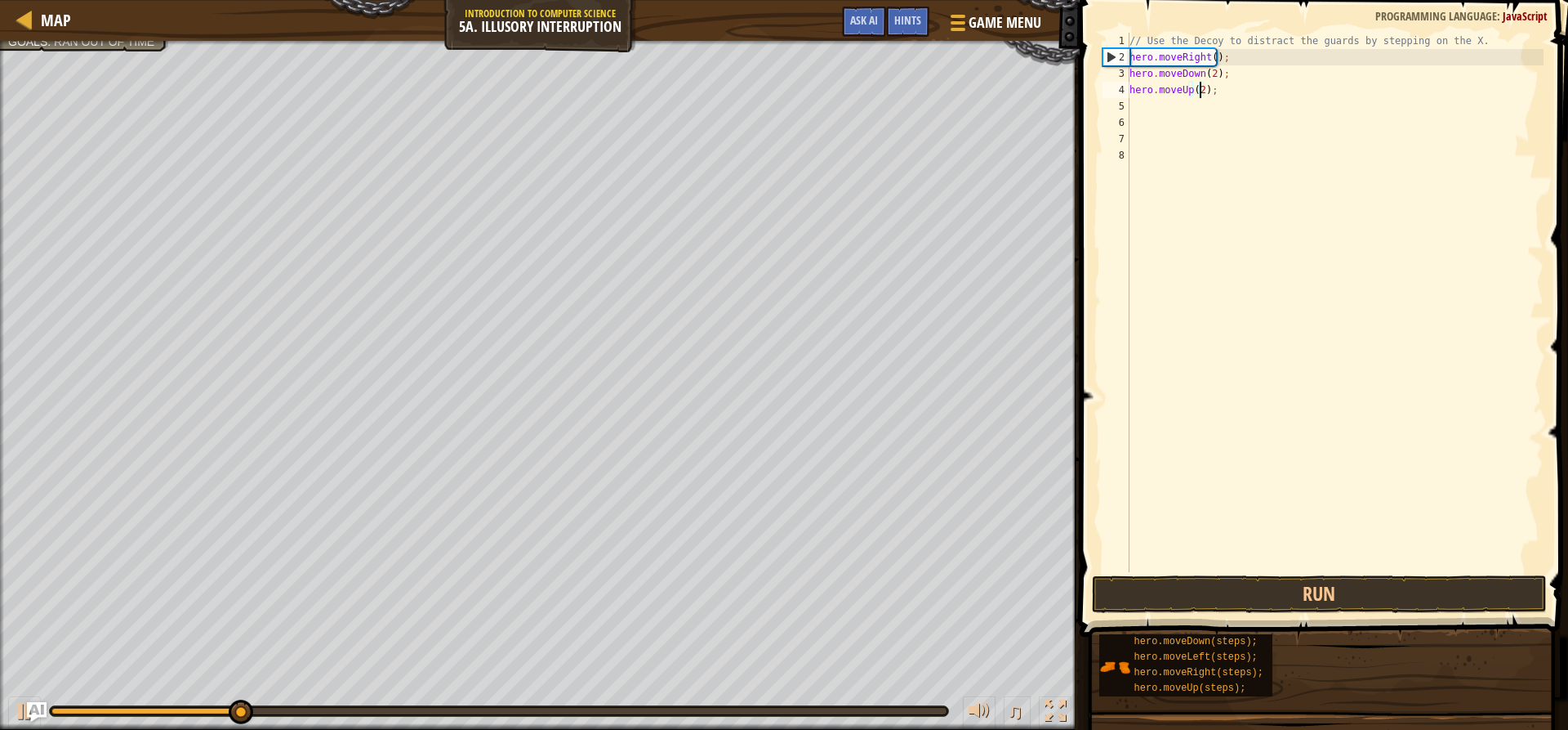
scroll to position [8, 6]
type textarea "hero.moveUp(2);"
click at [1224, 573] on span at bounding box center [1325, 295] width 502 height 685
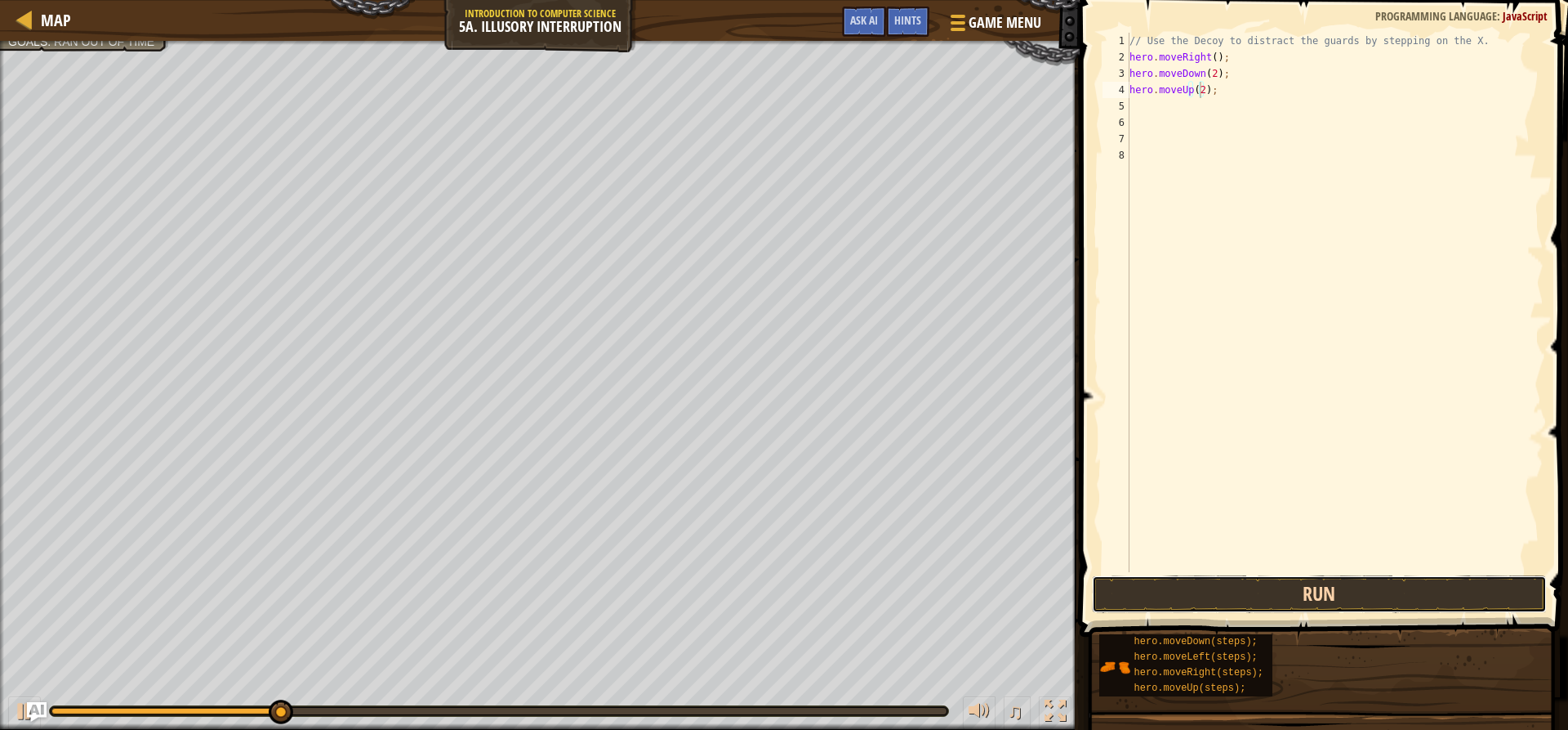
click at [1221, 586] on button "Run" at bounding box center [1319, 594] width 454 height 38
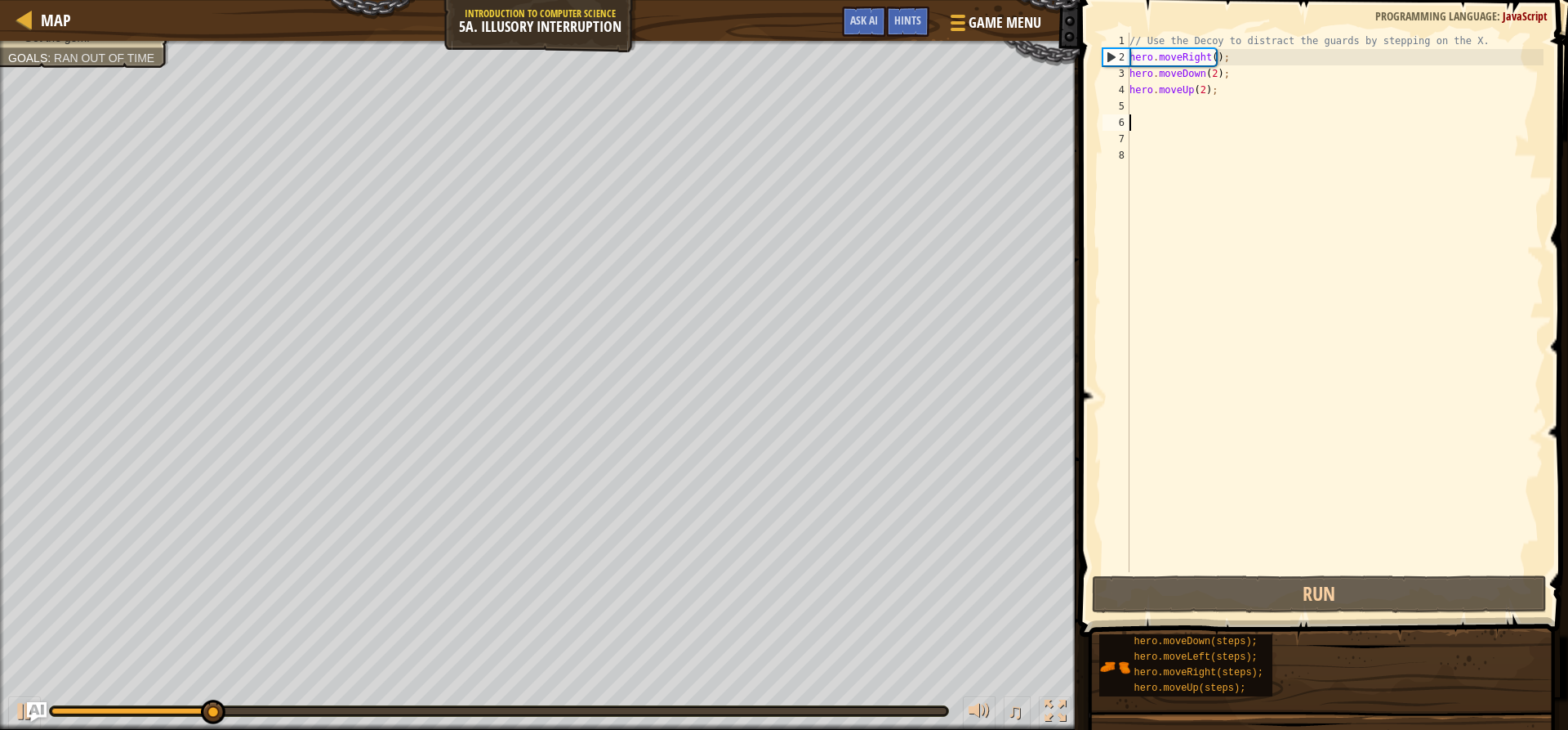
click at [1160, 119] on div "// Use the Decoy to distract the guards by stepping on the X. hero . moveRight …" at bounding box center [1334, 319] width 417 height 572
click at [1159, 107] on div "// Use the Decoy to distract the guards by stepping on the X. hero . moveRight …" at bounding box center [1334, 319] width 417 height 572
type textarea "g"
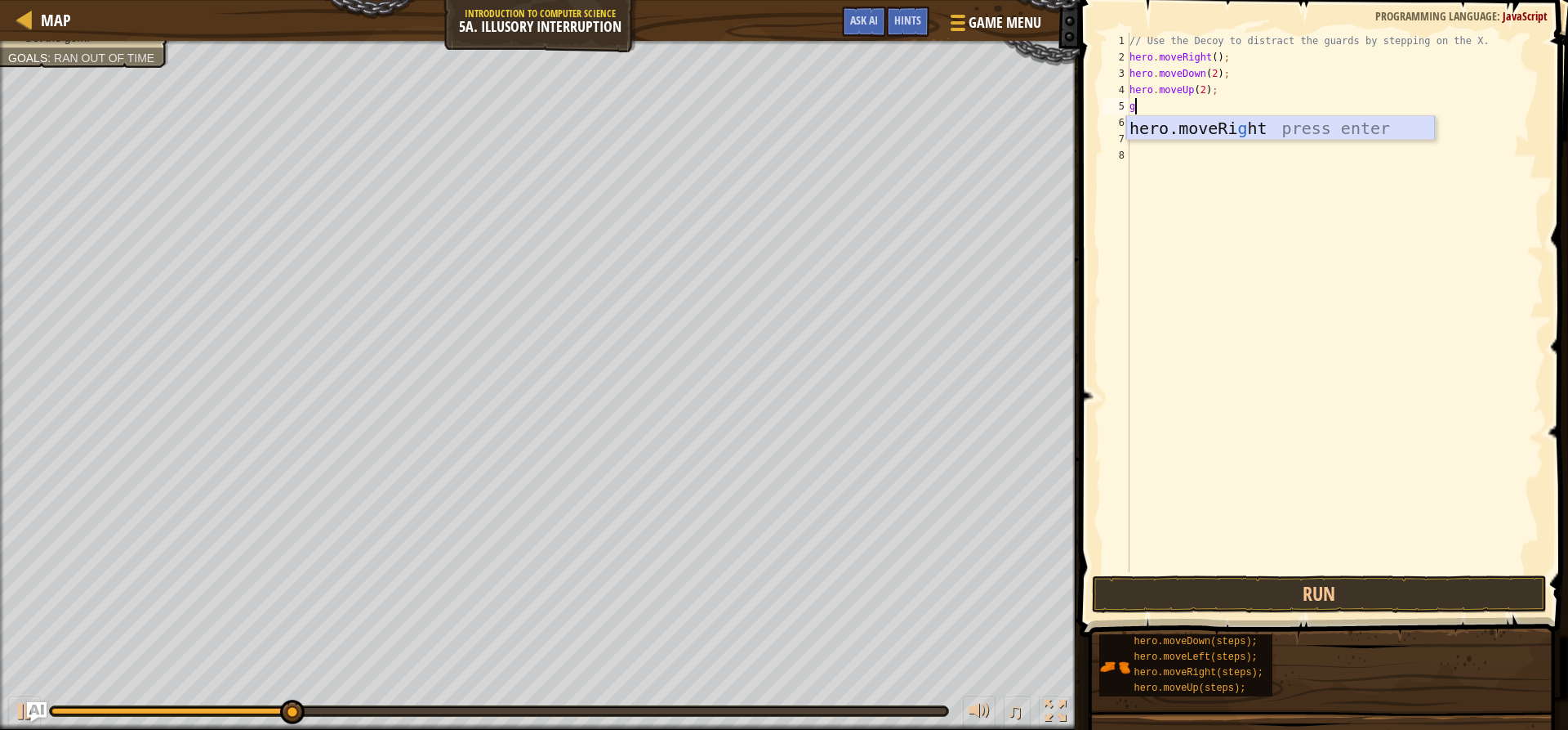
click at [1276, 131] on div "hero.moveRi g ht press enter" at bounding box center [1280, 153] width 309 height 73
click at [1208, 103] on div "// Use the Decoy to distract the guards by stepping on the X. hero . moveRight …" at bounding box center [1334, 319] width 417 height 572
click at [1214, 107] on div "// Use the Decoy to distract the guards by stepping on the X. hero . moveRight …" at bounding box center [1334, 319] width 417 height 572
click at [1210, 105] on div "// Use the Decoy to distract the guards by stepping on the X. hero . moveRight …" at bounding box center [1334, 319] width 417 height 572
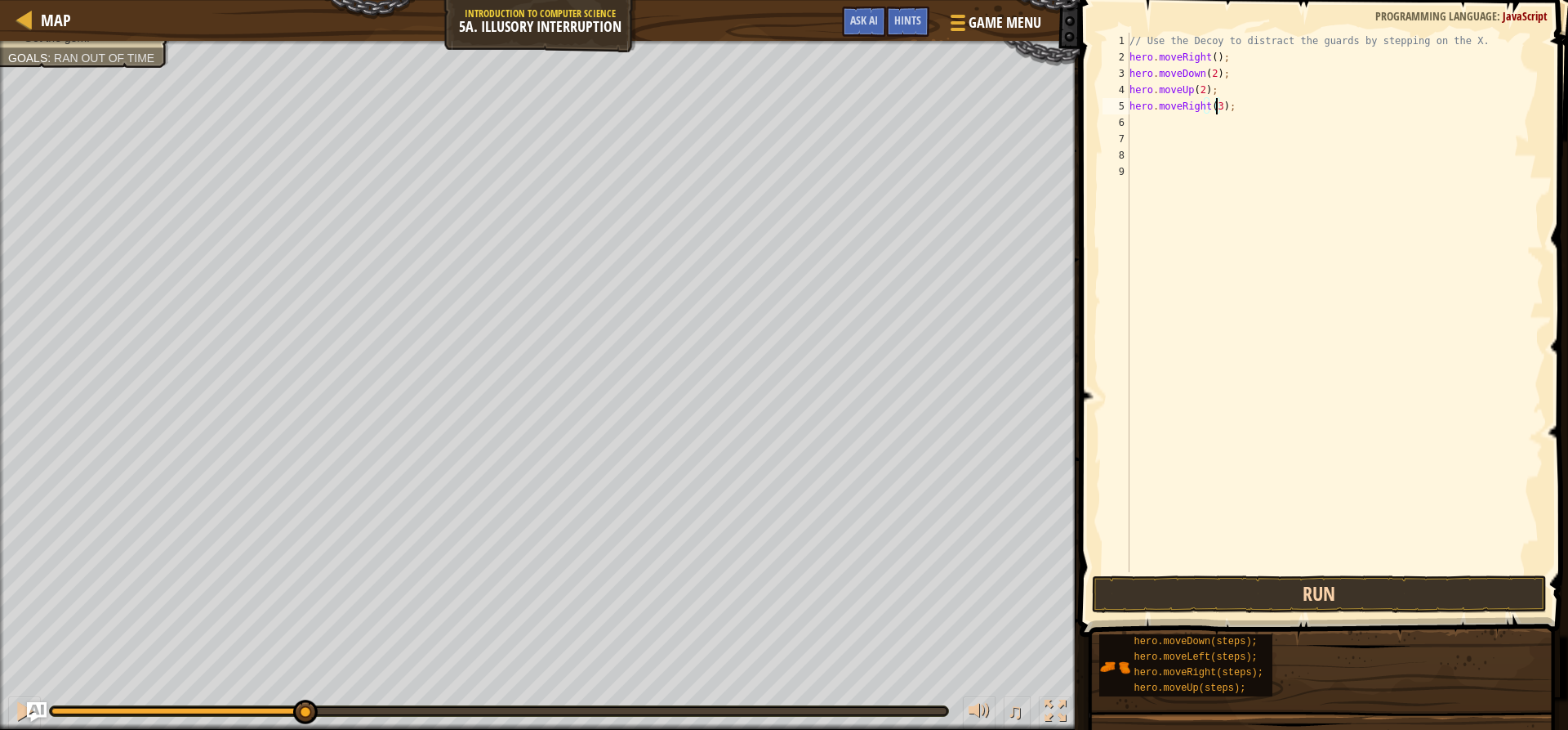
type textarea "hero.moveRight(3);"
click at [1229, 591] on button "Run" at bounding box center [1319, 594] width 454 height 38
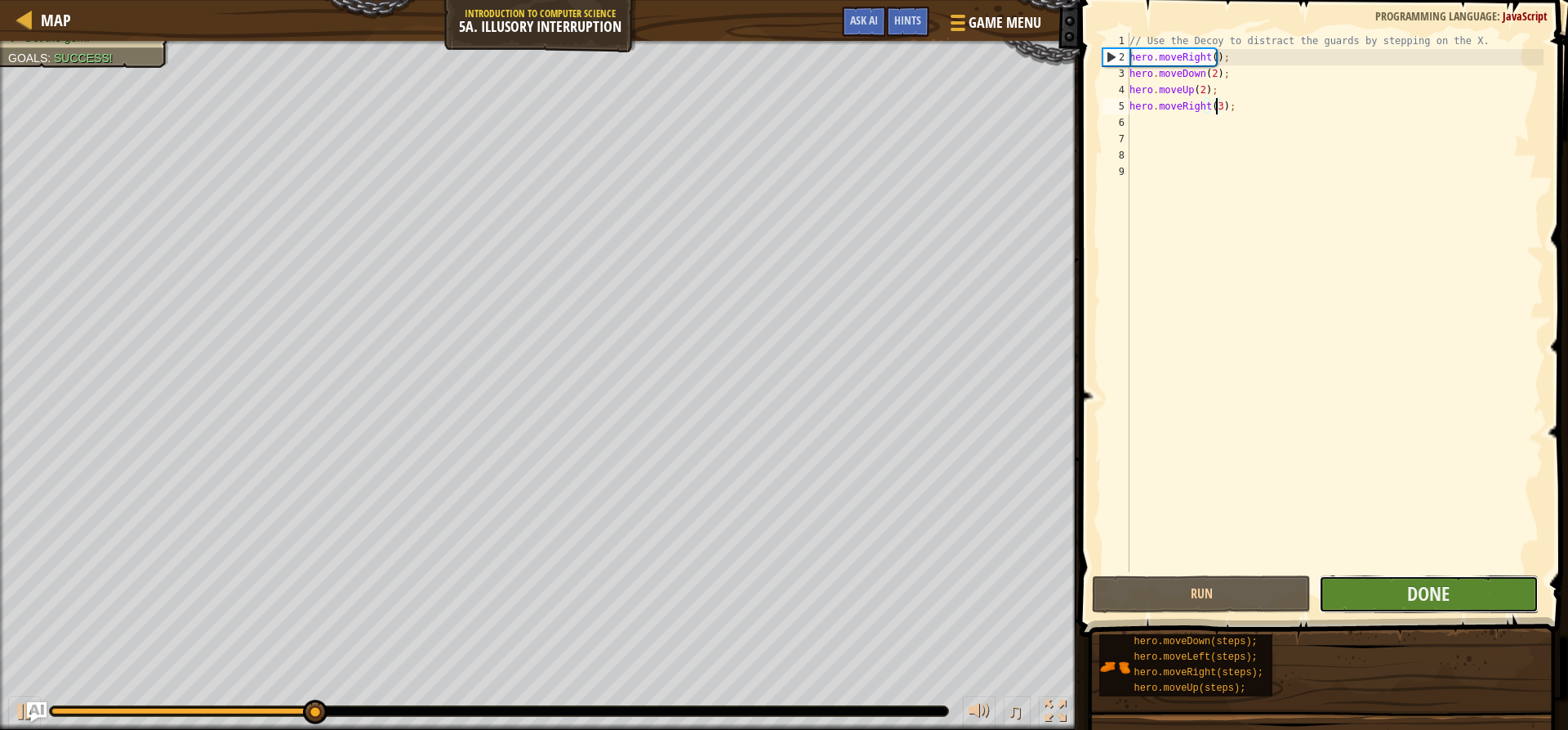
click at [1460, 587] on button "Done" at bounding box center [1427, 594] width 219 height 38
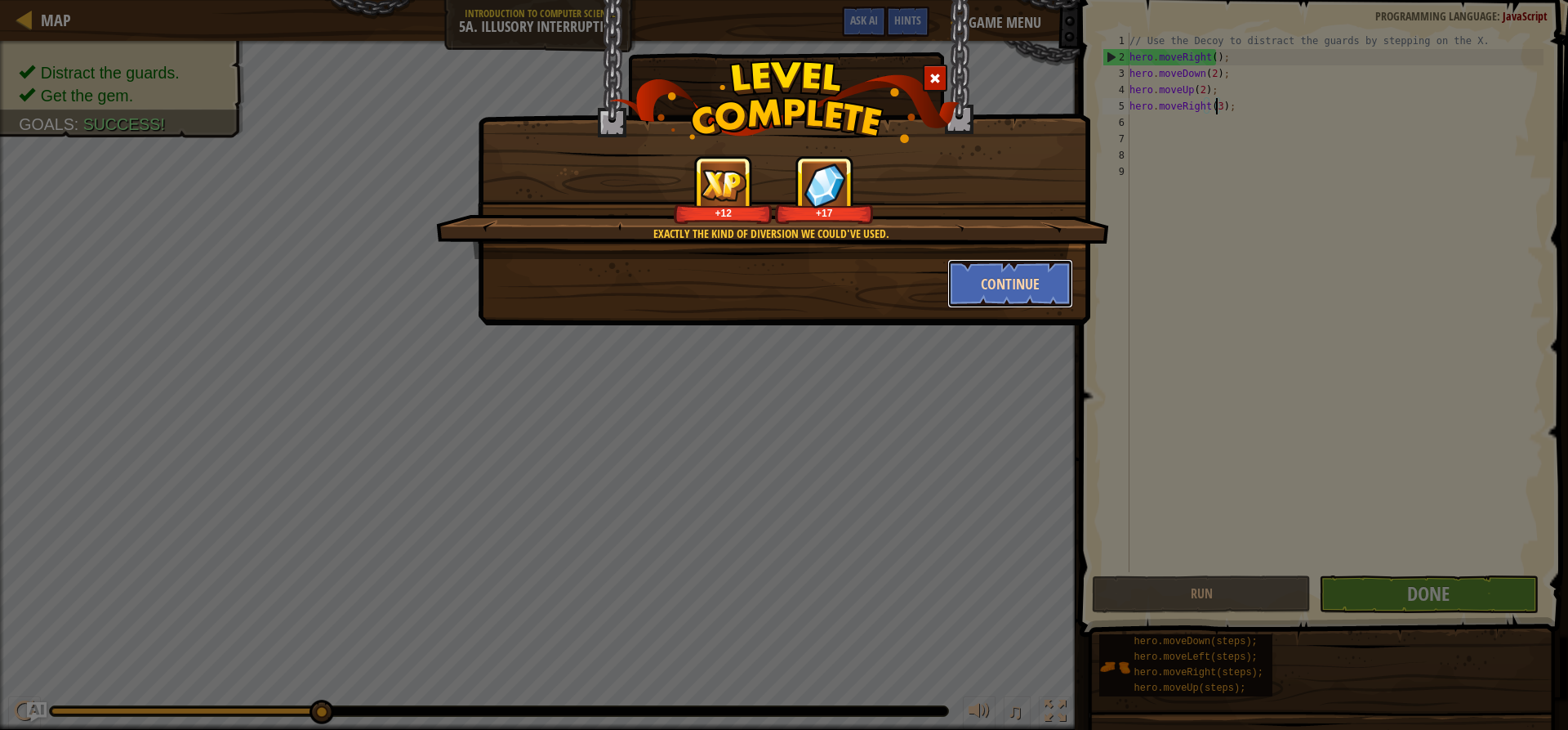
click at [982, 297] on button "Continue" at bounding box center [1010, 283] width 127 height 49
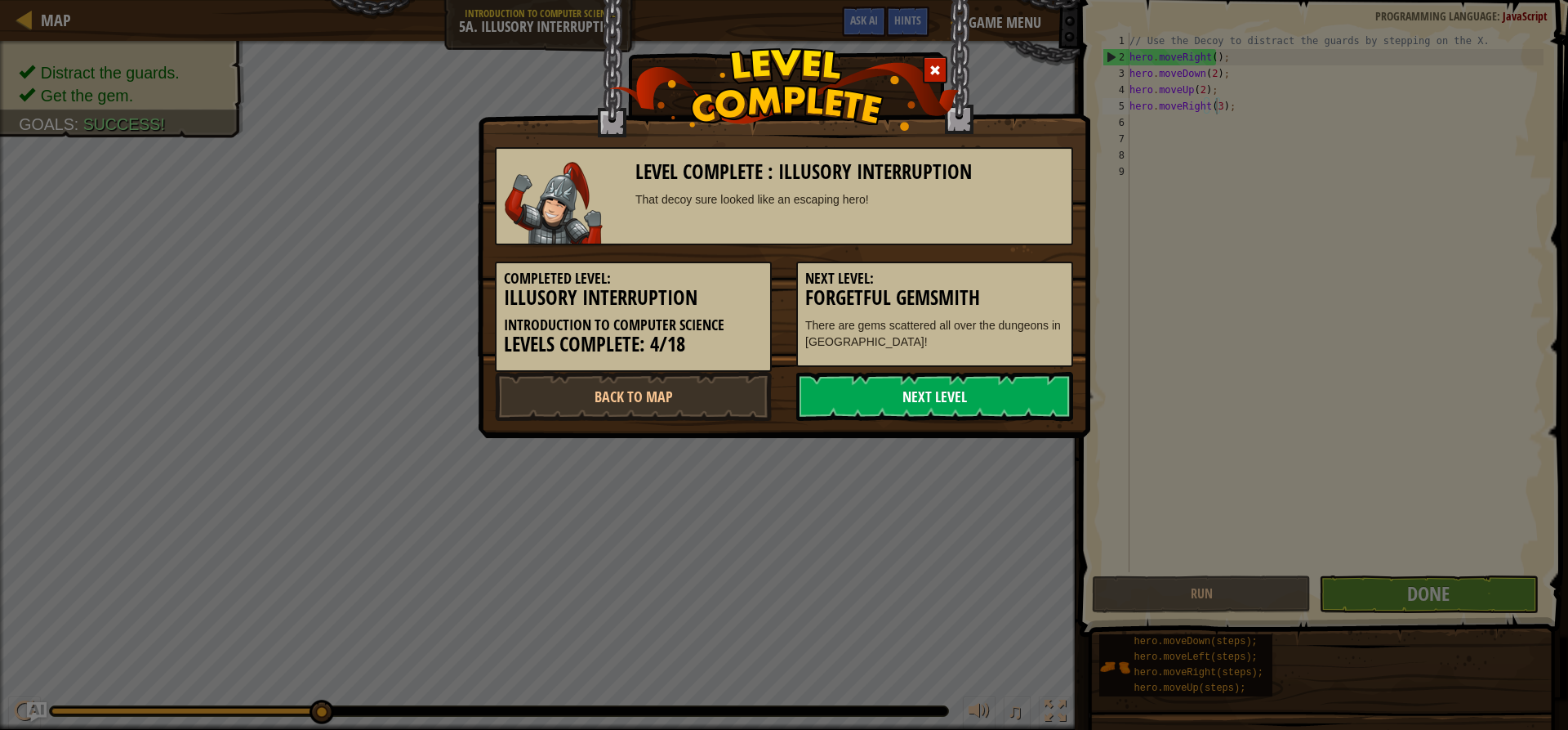
click at [884, 398] on link "Next Level" at bounding box center [934, 396] width 277 height 49
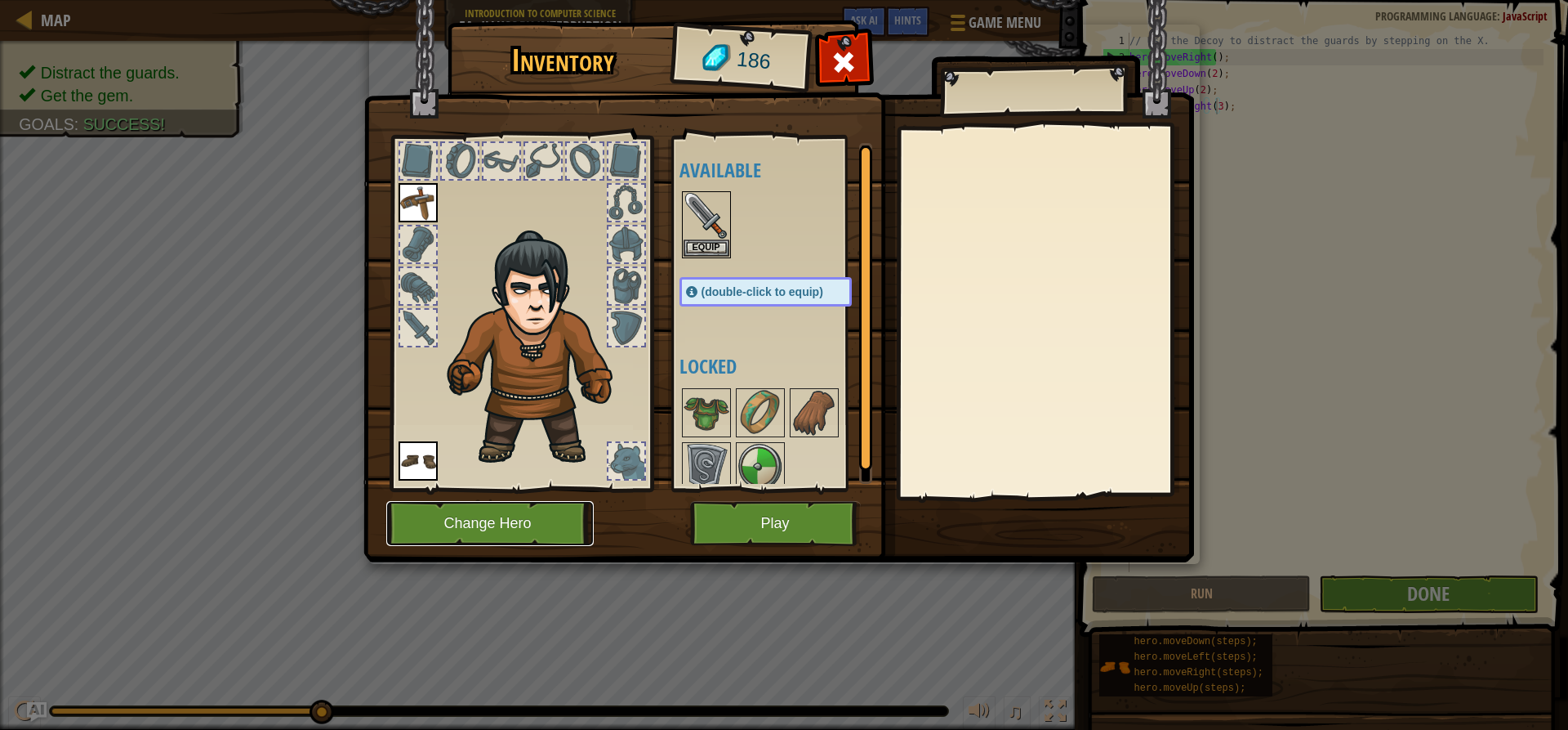
click at [521, 525] on button "Change Hero" at bounding box center [490, 524] width 207 height 45
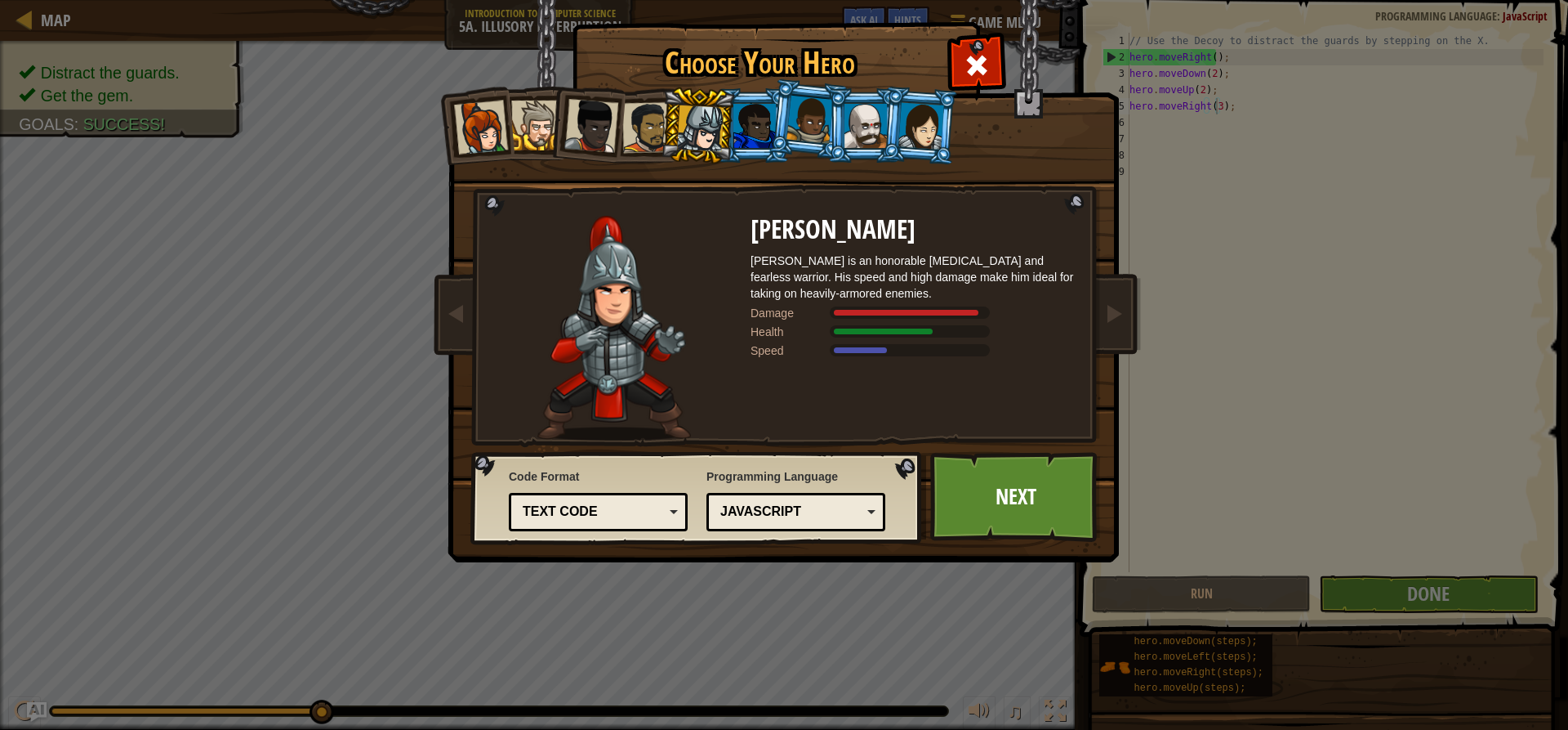
click at [490, 121] on div at bounding box center [480, 127] width 53 height 53
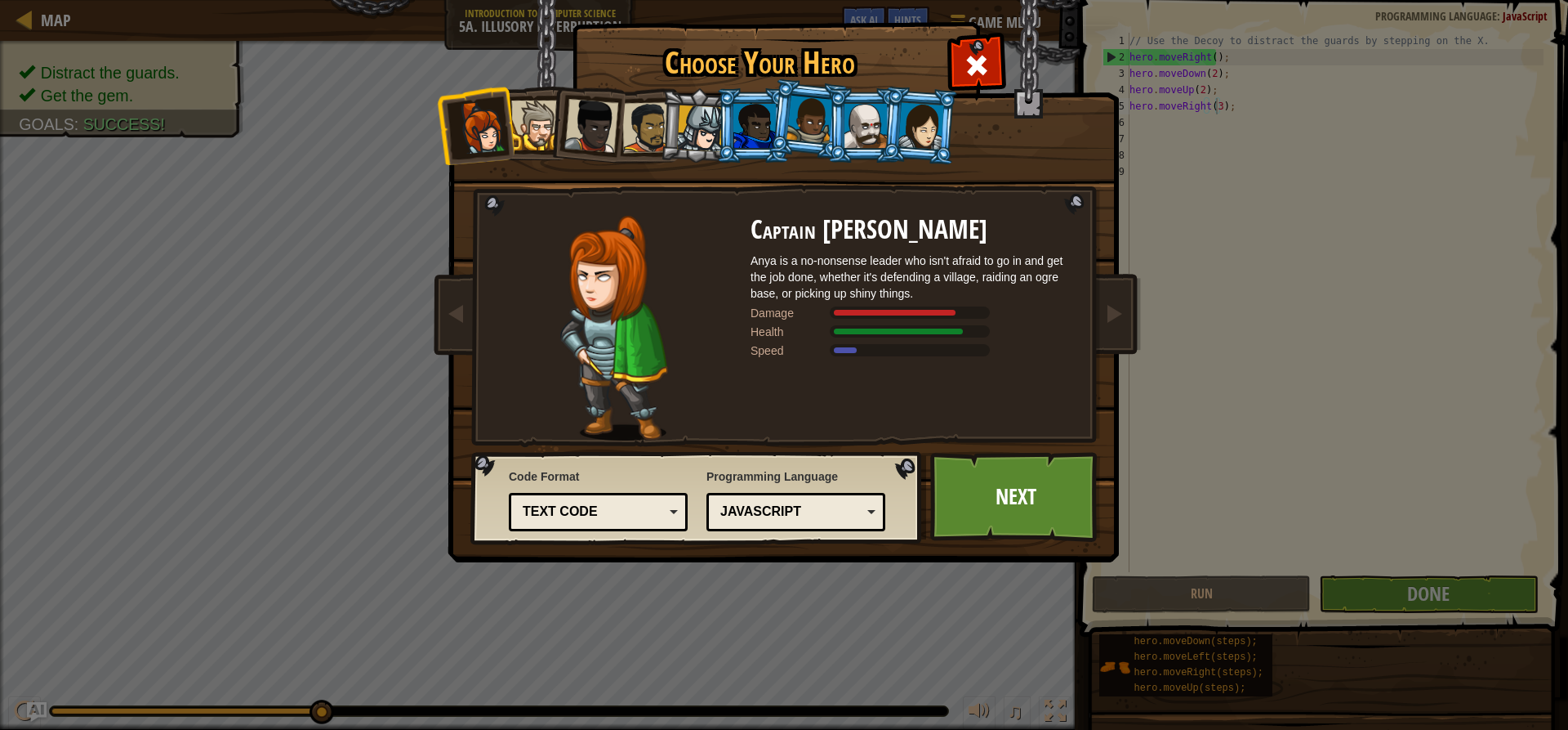
click at [925, 122] on div at bounding box center [921, 126] width 46 height 47
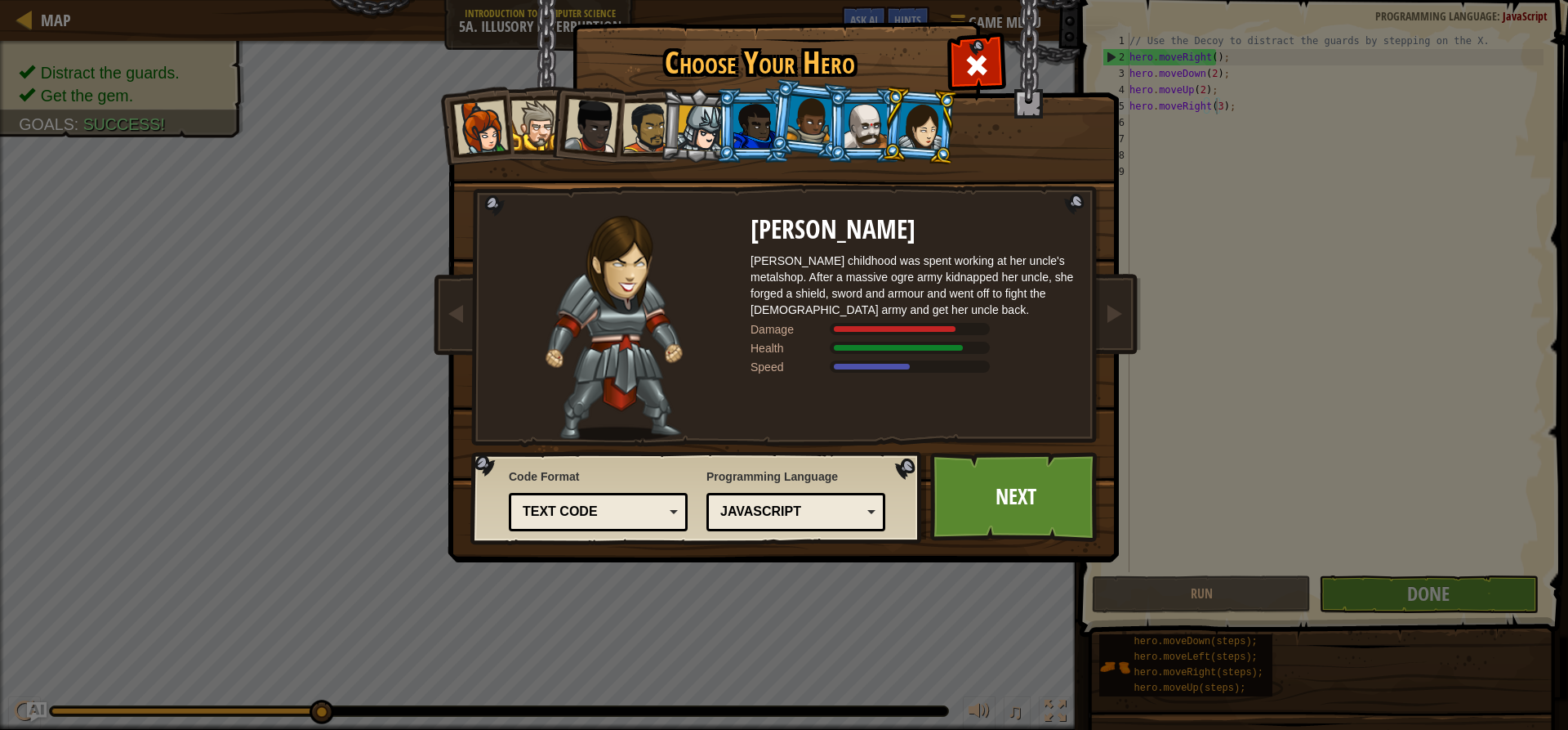
click at [896, 119] on li at bounding box center [920, 125] width 79 height 79
click at [867, 120] on div at bounding box center [865, 126] width 42 height 44
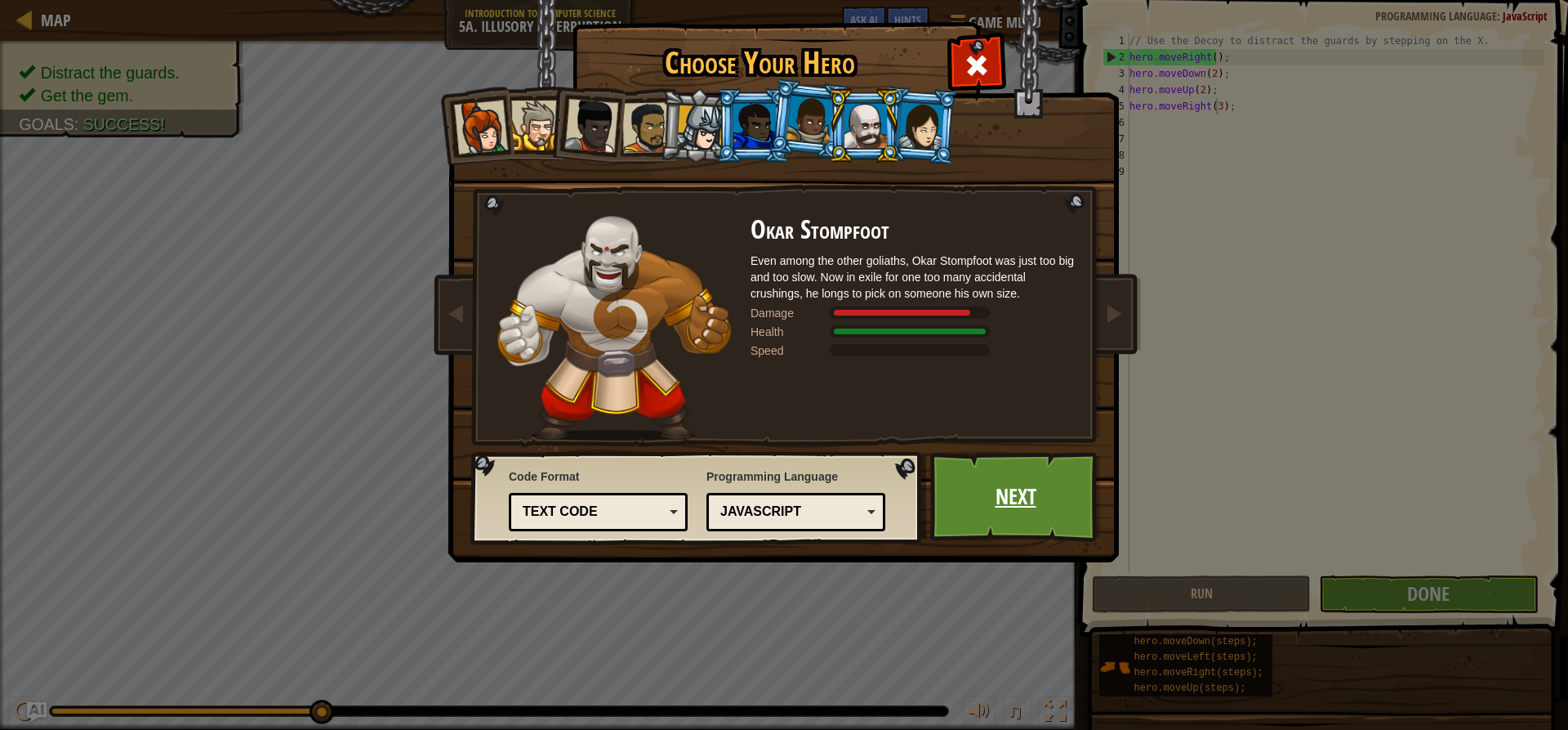
click at [1007, 507] on link "Next" at bounding box center [1016, 497] width 171 height 90
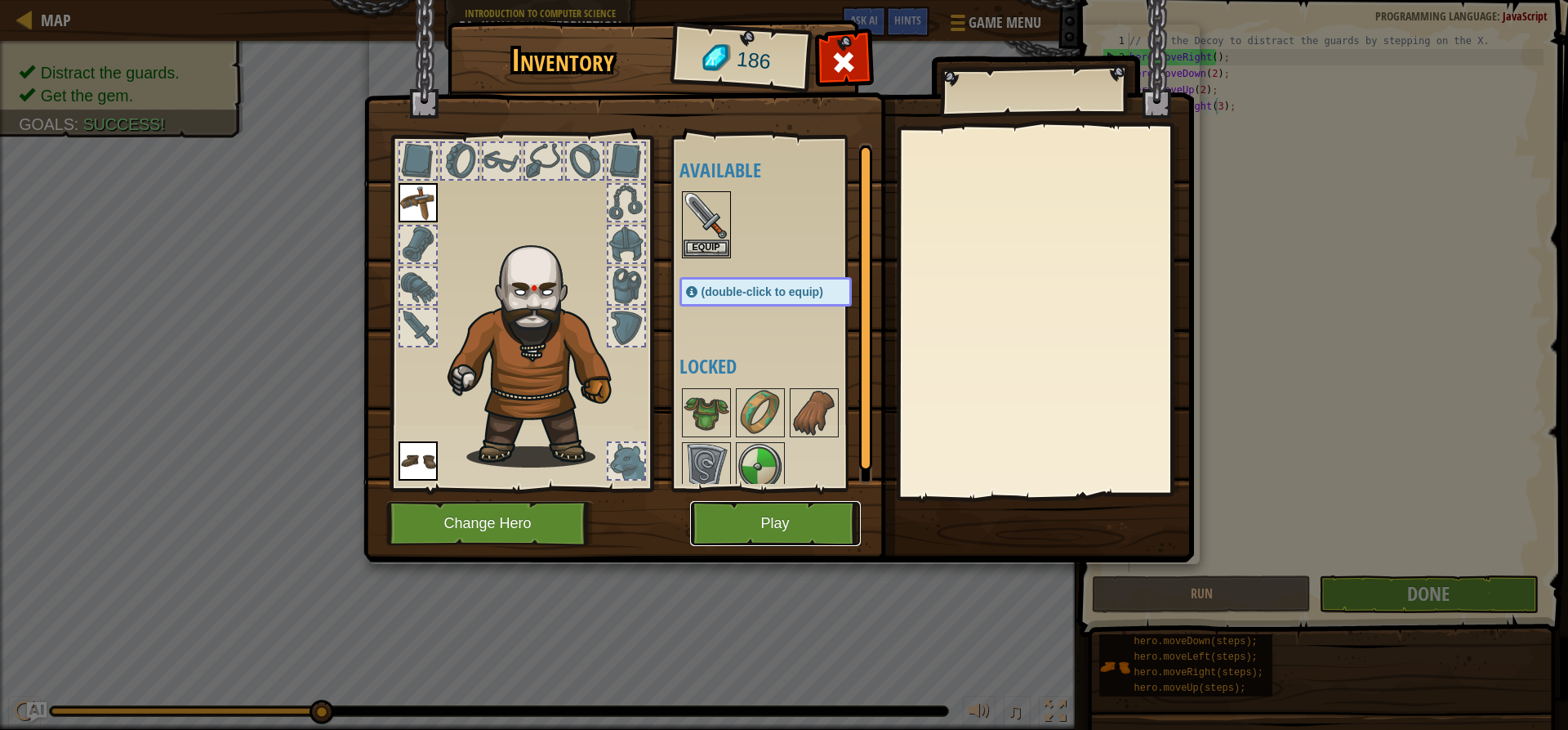
click at [806, 509] on button "Play" at bounding box center [776, 524] width 171 height 45
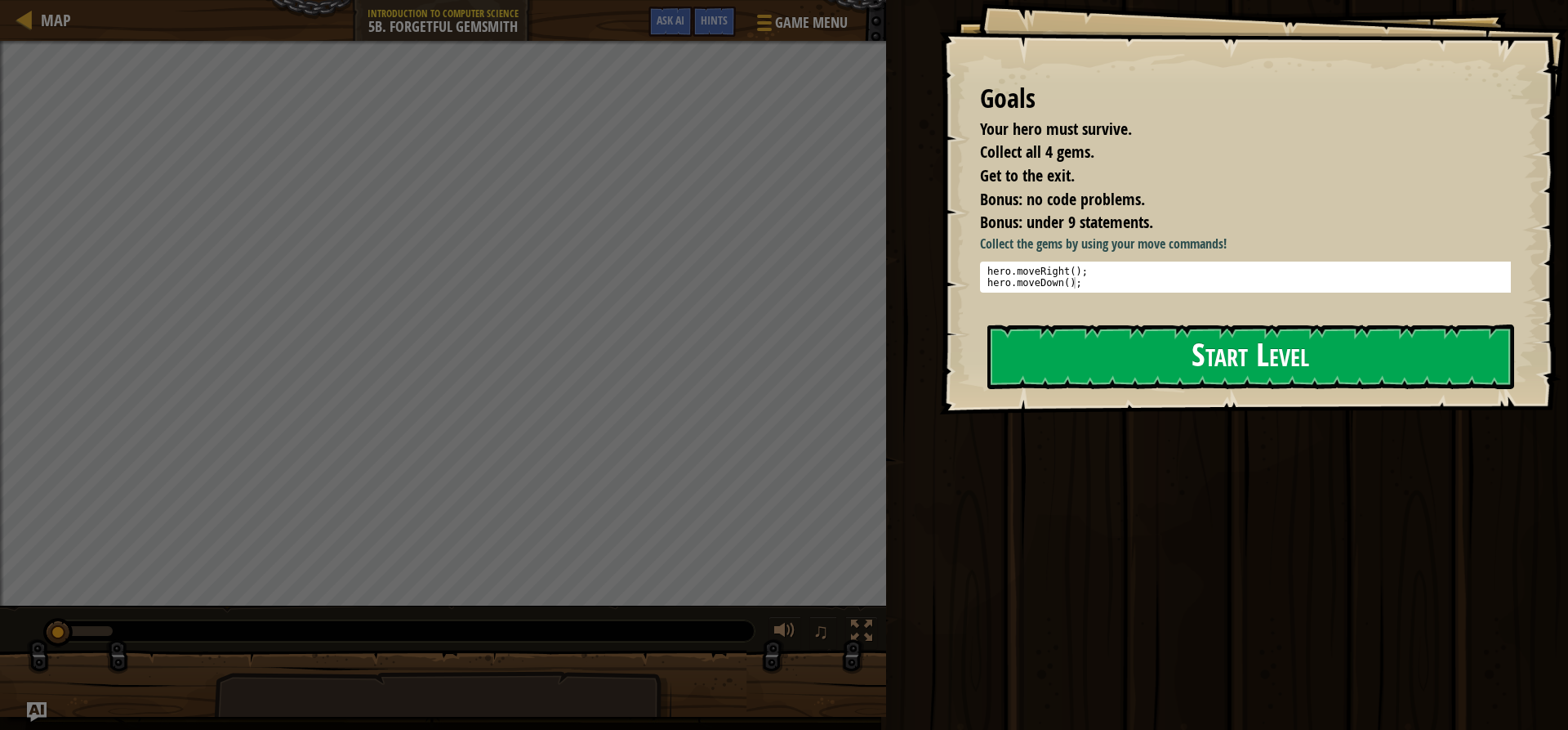
click at [1015, 363] on button "Start Level" at bounding box center [1251, 357] width 527 height 65
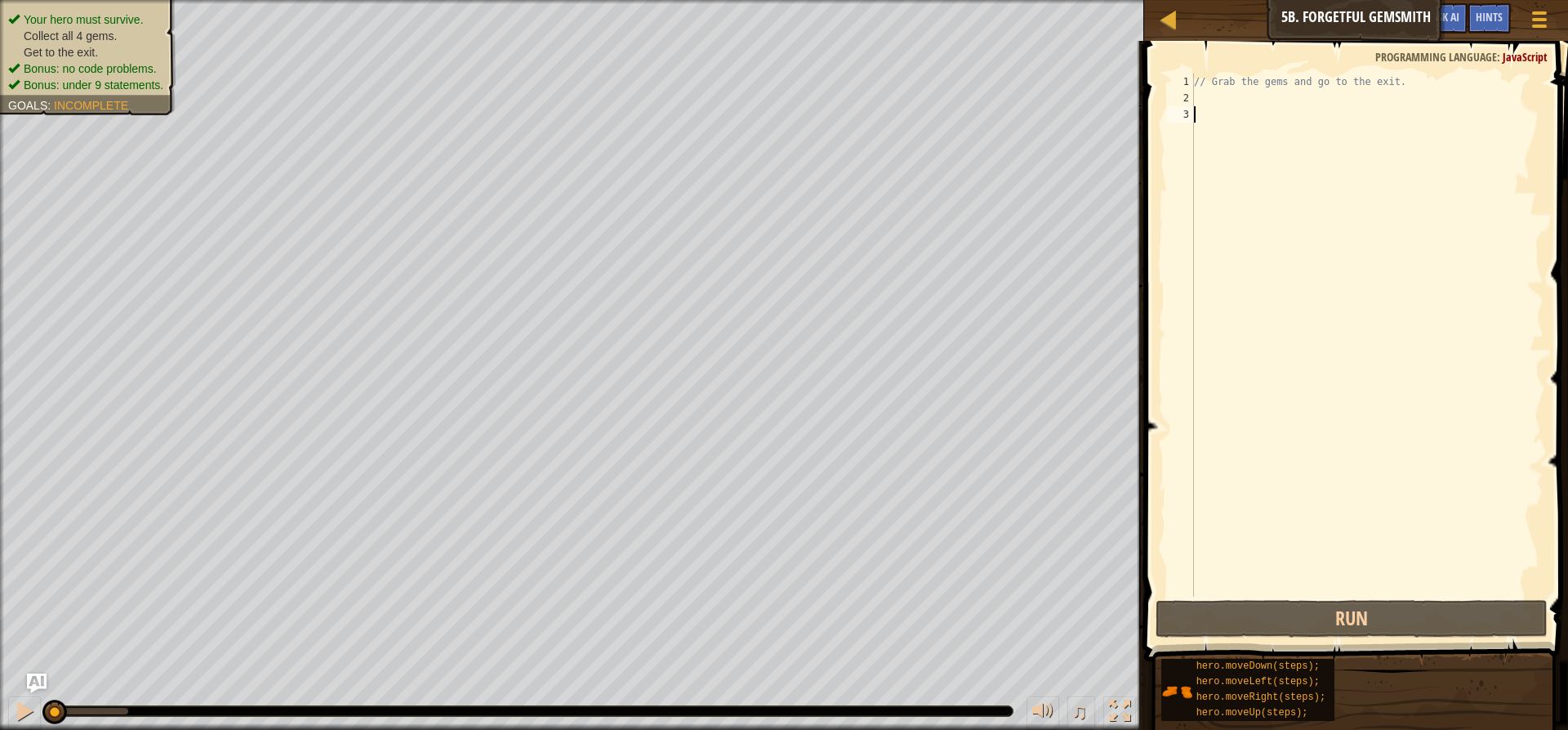
click at [1382, 84] on div "// Grab the gems and go to the exit." at bounding box center [1367, 351] width 353 height 555
click at [1391, 88] on div "// Grab the gems and go to the exit." at bounding box center [1367, 351] width 353 height 555
type textarea "/"
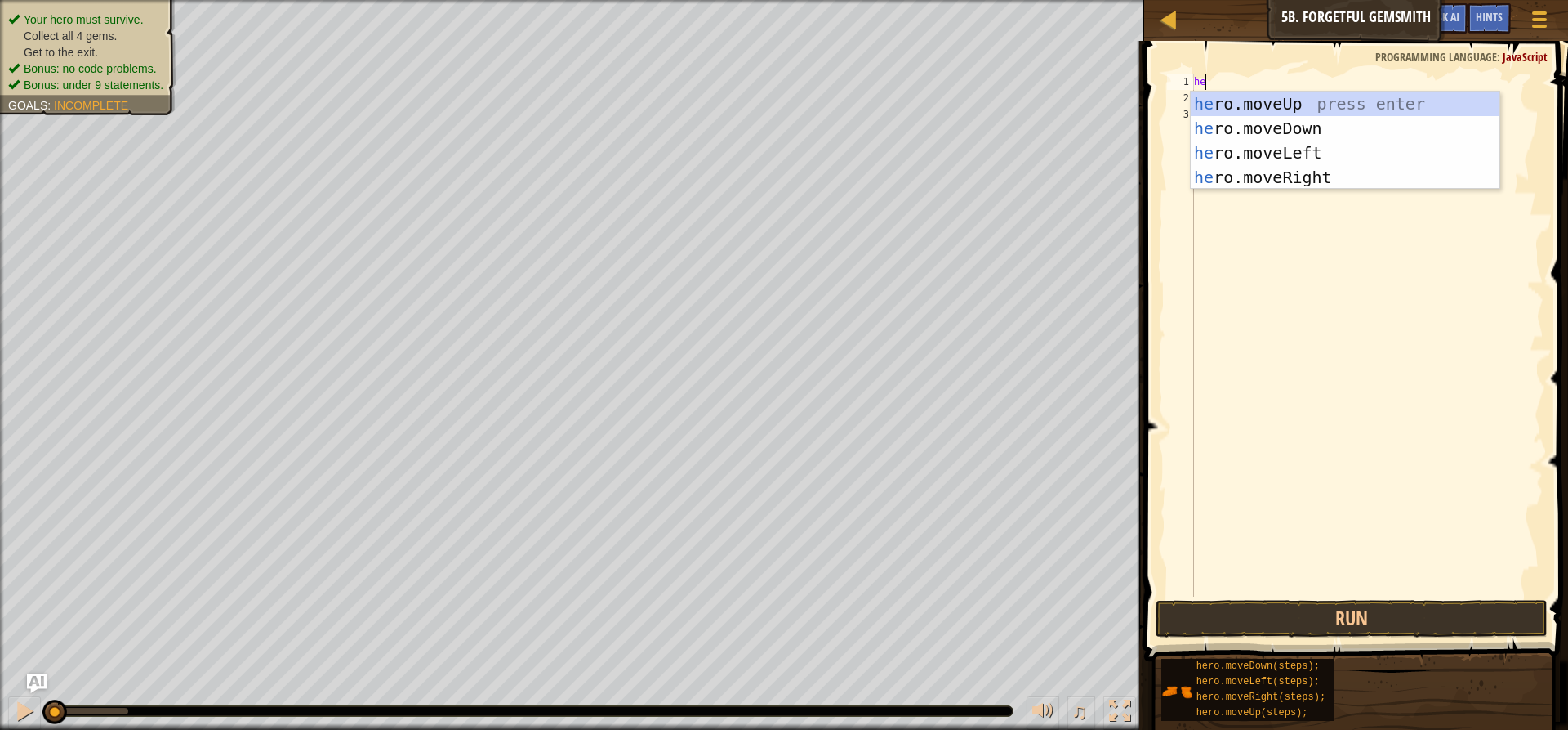
type textarea "her"
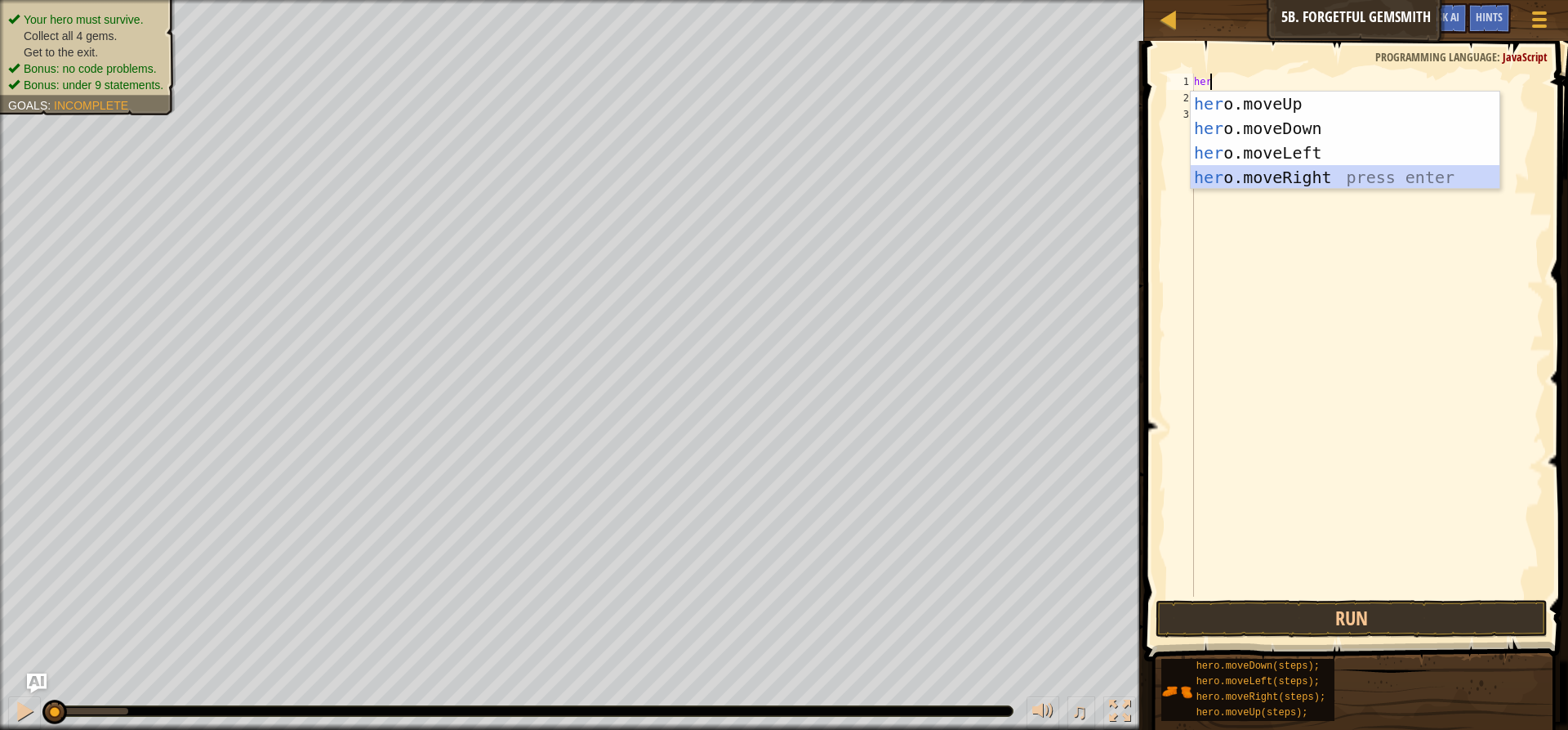
click at [1347, 171] on div "her o.moveUp press enter her o.moveDown press enter her o.moveLeft press enter …" at bounding box center [1345, 165] width 309 height 147
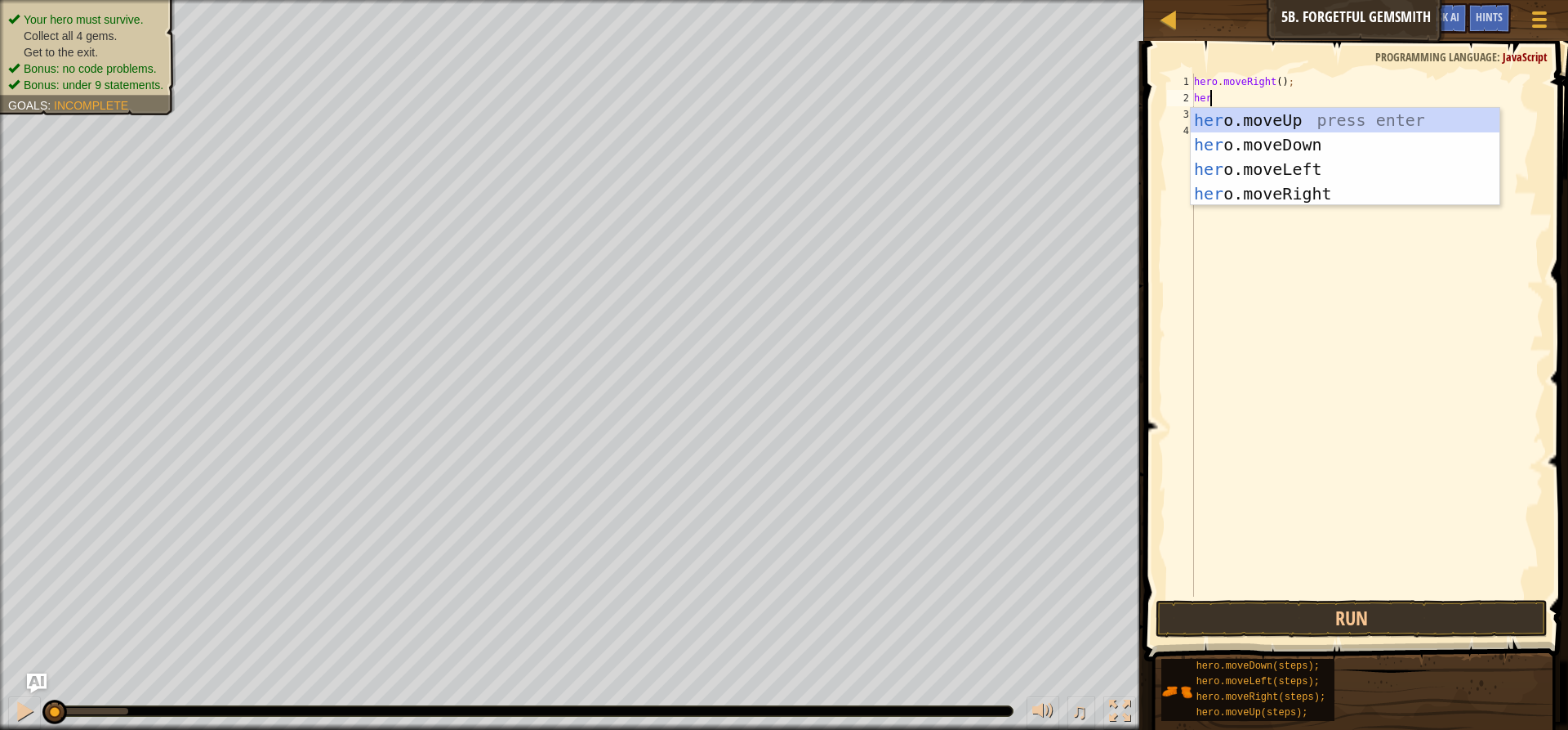
type textarea "her"
click at [1310, 143] on div "her o.moveUp press enter her o.moveDown press enter her o.moveLeft press enter …" at bounding box center [1345, 181] width 309 height 147
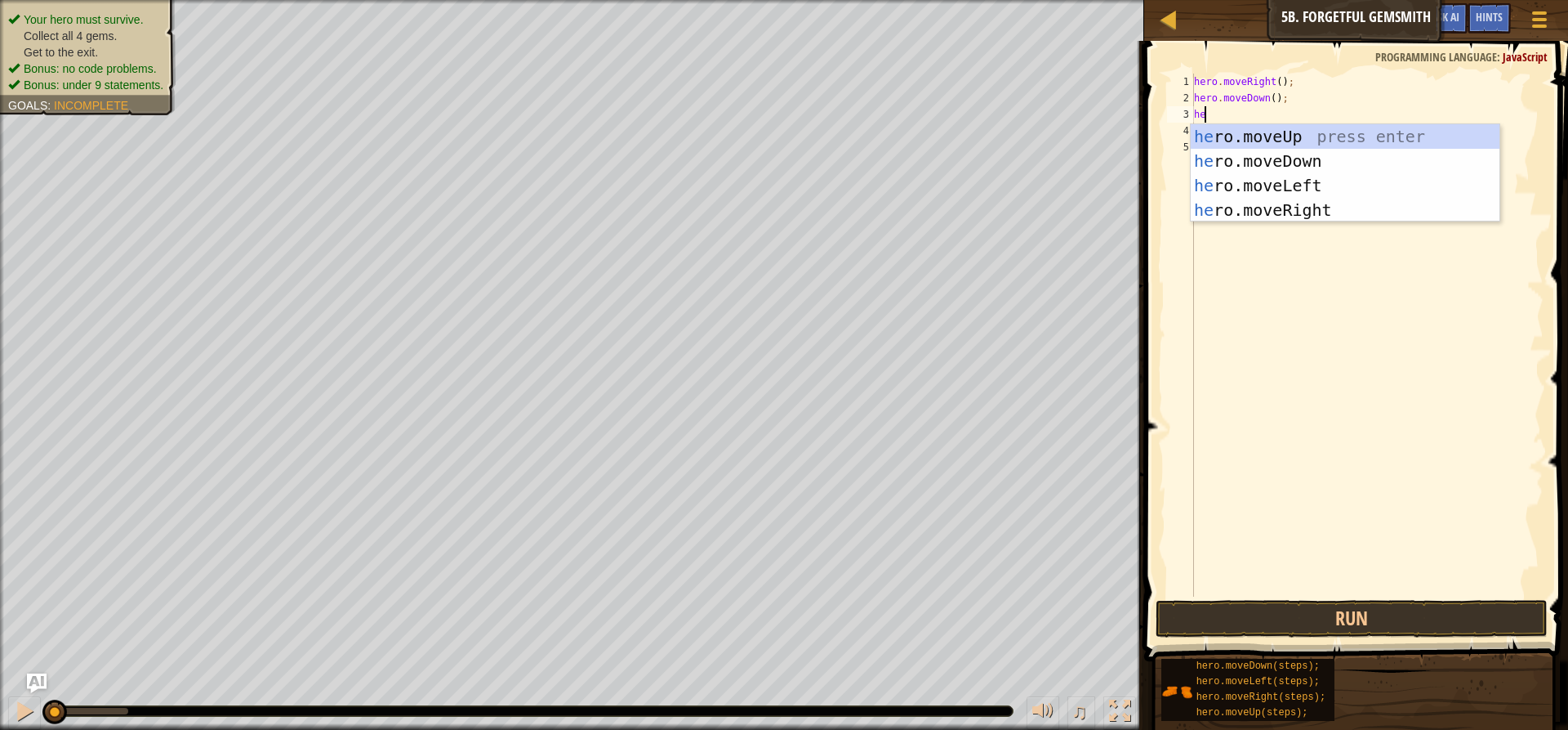
type textarea "her"
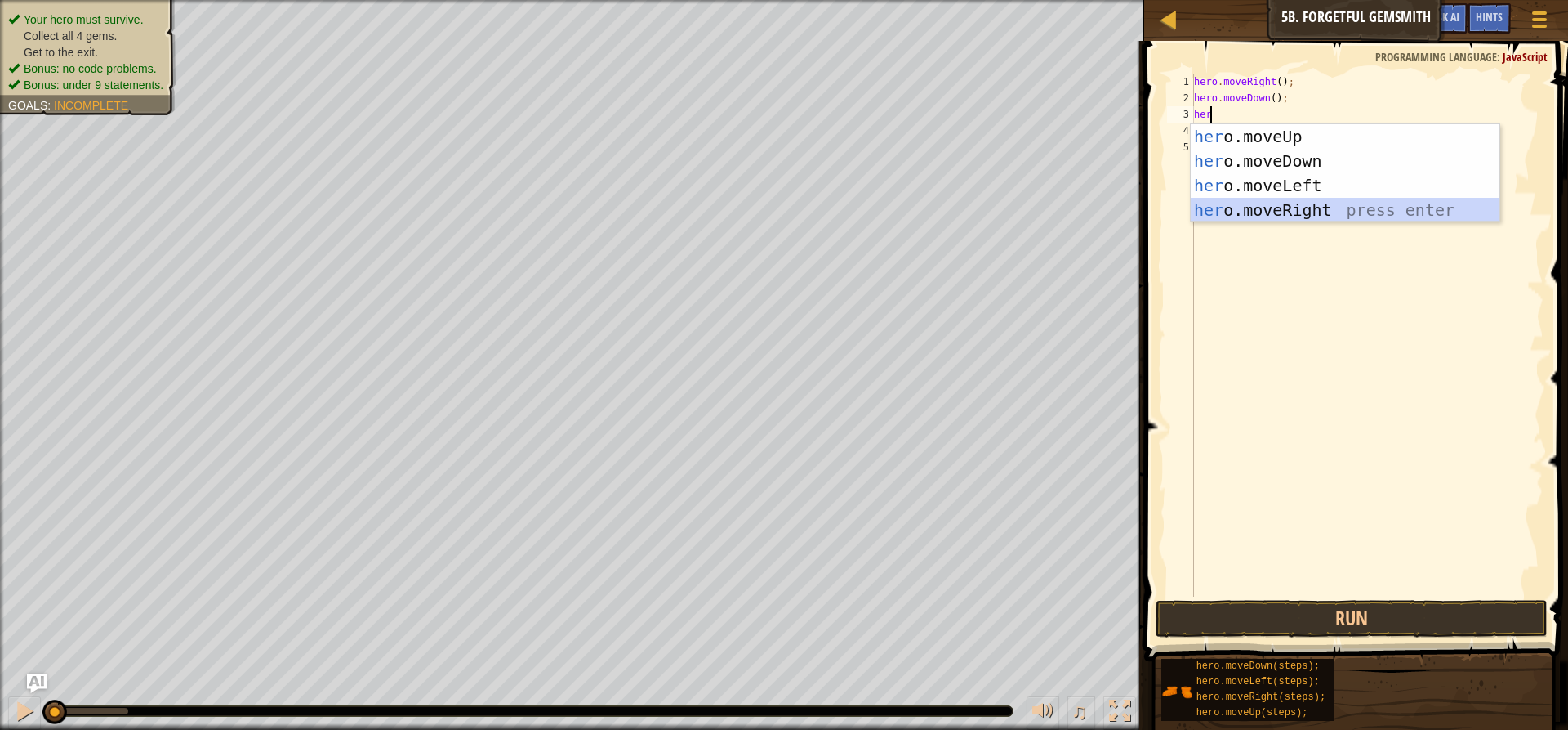
click at [1304, 202] on div "her o.moveUp press enter her o.moveDown press enter her o.moveLeft press enter …" at bounding box center [1345, 197] width 309 height 147
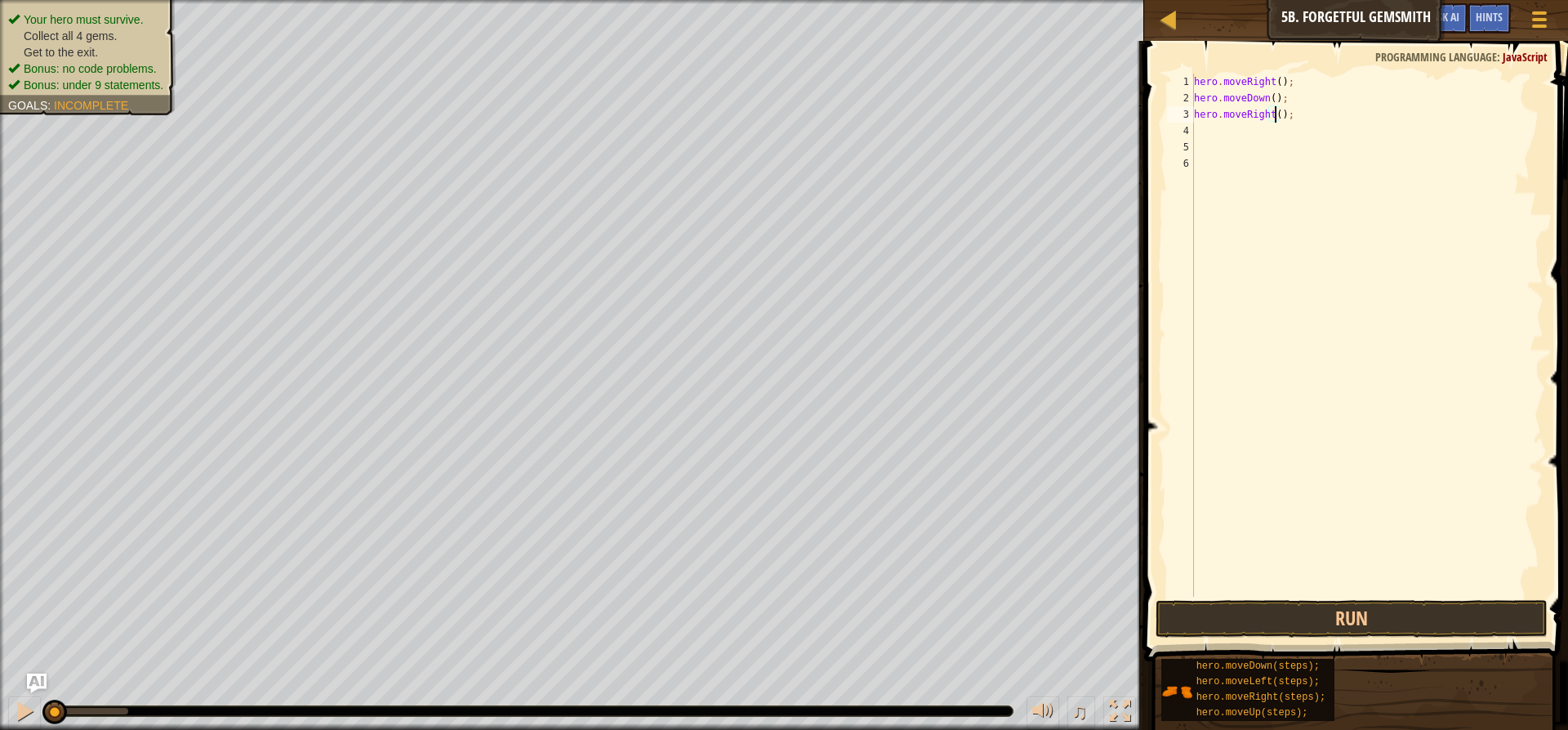
click at [1276, 112] on div "hero . moveRight ( ) ; hero . moveDown ( ) ; hero . moveRight ( ) ;" at bounding box center [1367, 351] width 353 height 555
type textarea "hero.moveRight(2);"
click at [1228, 121] on div "hero . moveRight ( ) ; hero . moveDown ( ) ; hero . moveRight ( 2 ) ;" at bounding box center [1367, 351] width 353 height 555
click at [1210, 153] on div "hero . moveRight ( ) ; hero . moveDown ( ) ; hero . moveRight ( 2 ) ;" at bounding box center [1367, 351] width 353 height 555
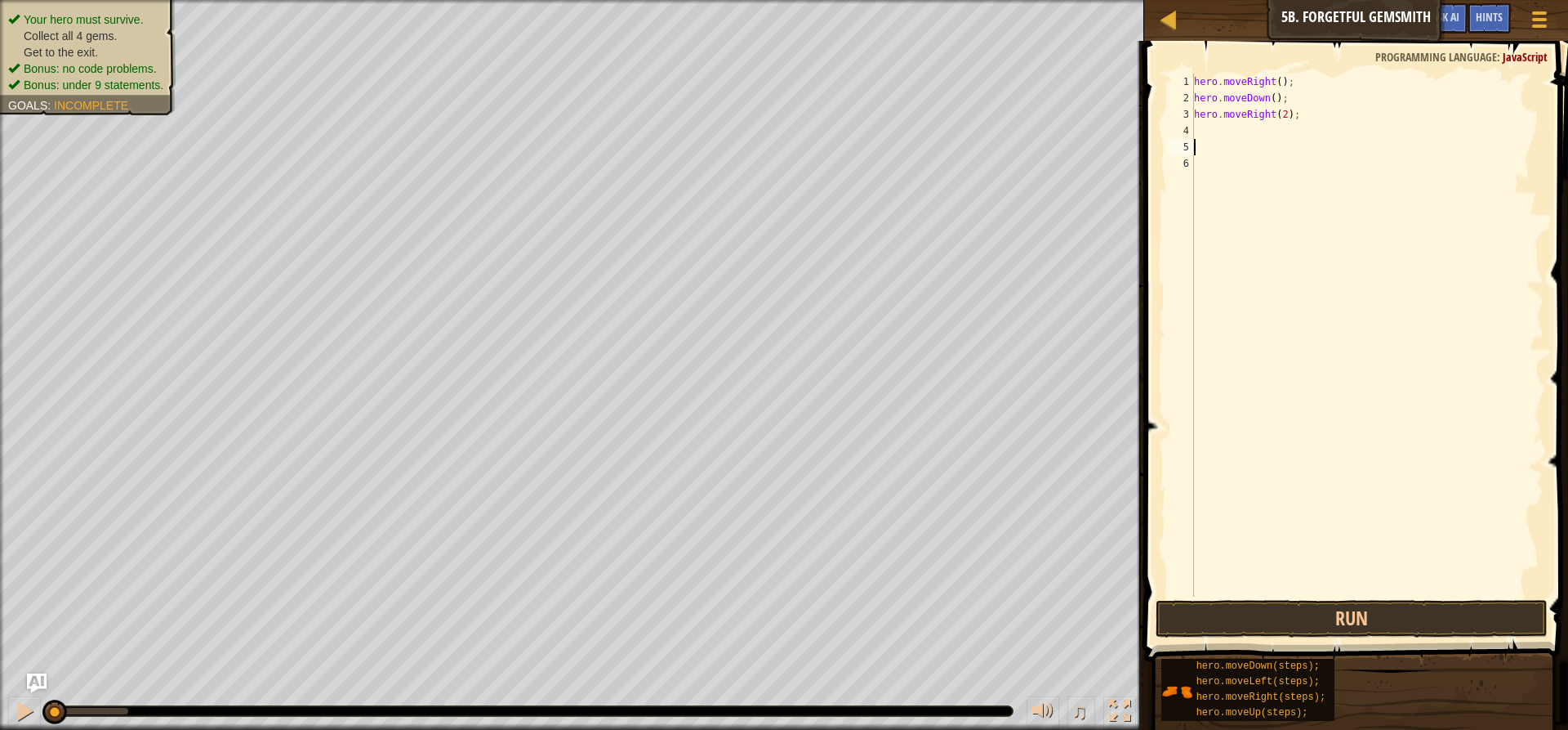
scroll to position [8, 0]
click at [1197, 131] on div "hero . moveRight ( ) ; hero . moveDown ( ) ; hero . moveRight ( 2 ) ;" at bounding box center [1367, 351] width 353 height 555
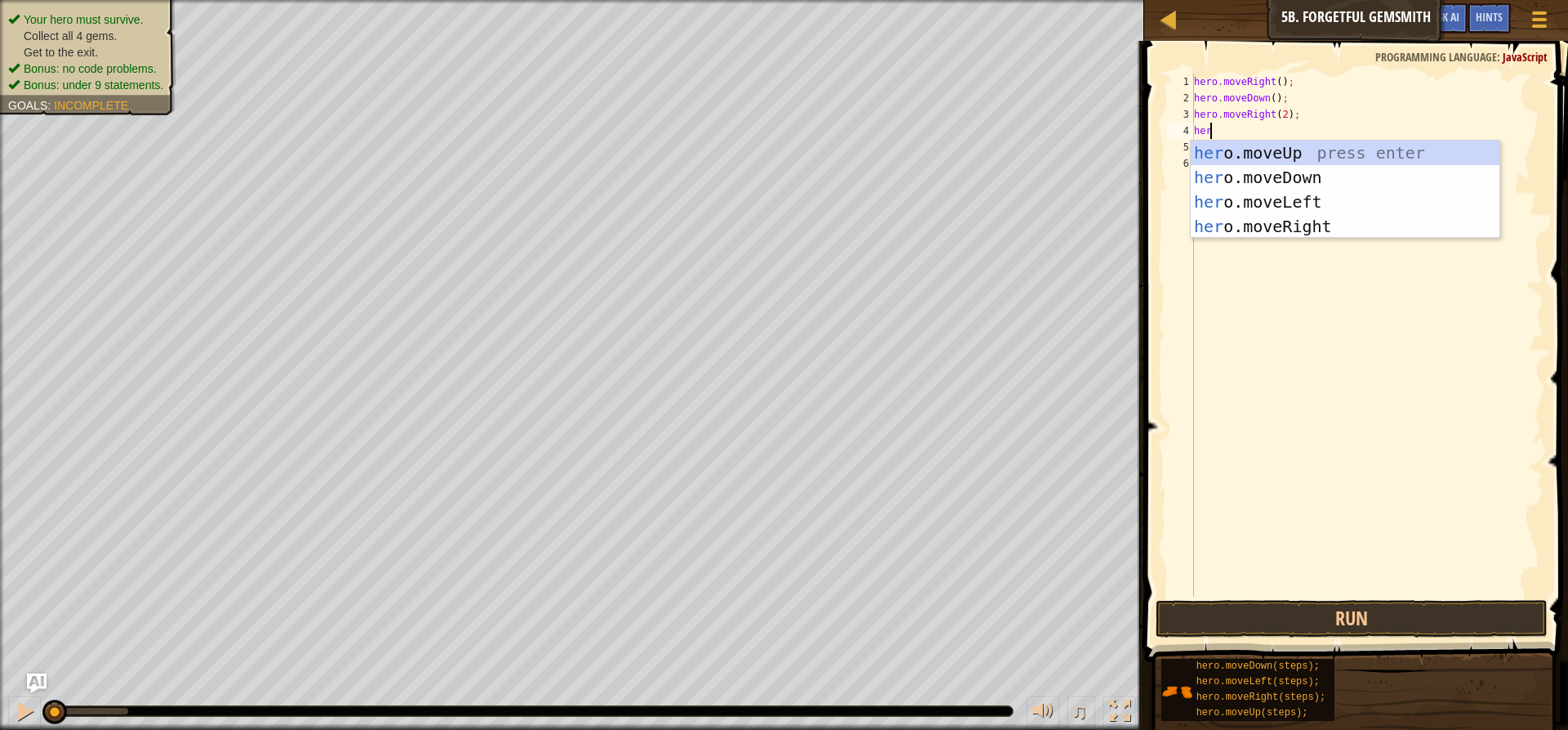
type textarea "her"
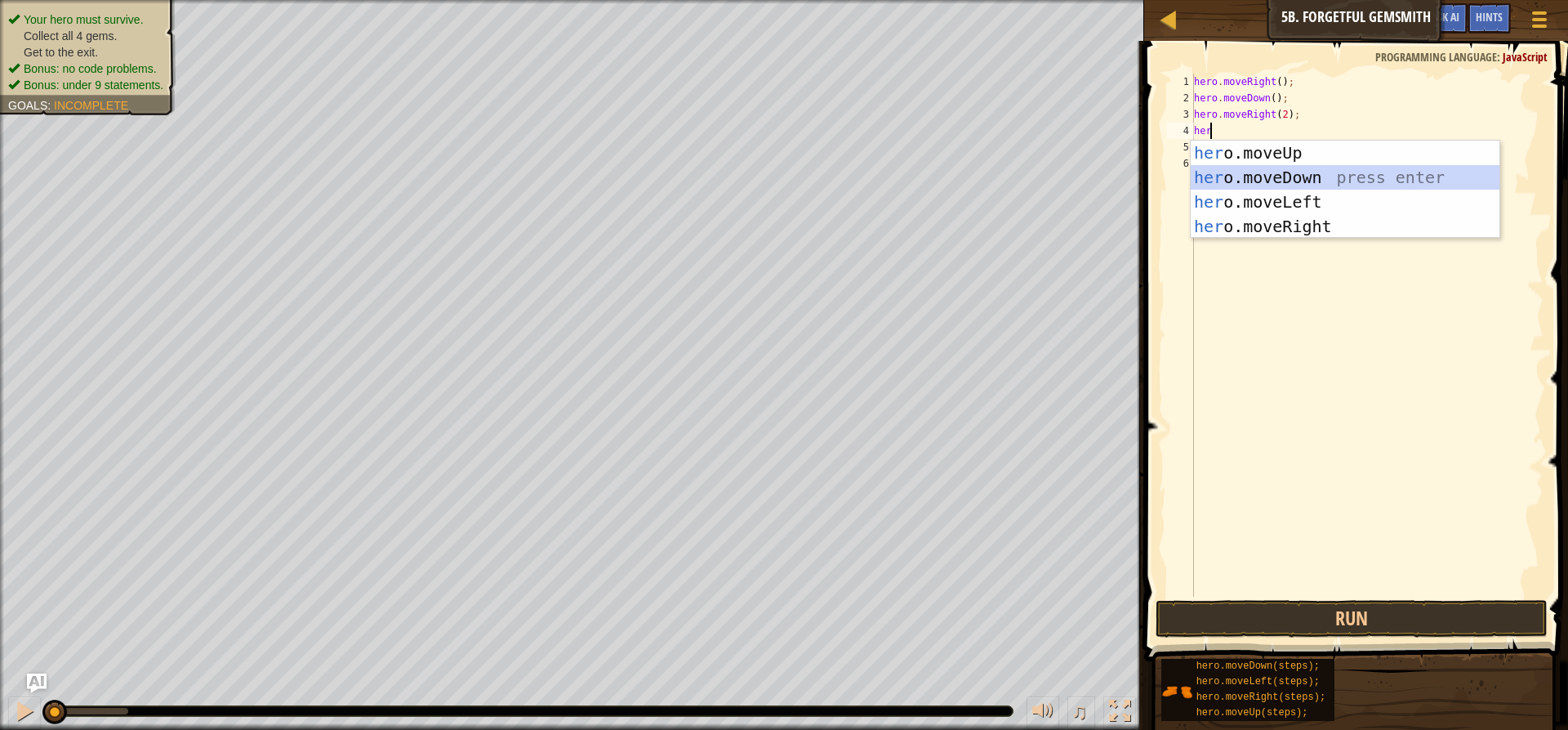
click at [1318, 168] on div "her o.moveUp press enter her o.moveDown press enter her o.moveLeft press enter …" at bounding box center [1345, 214] width 309 height 147
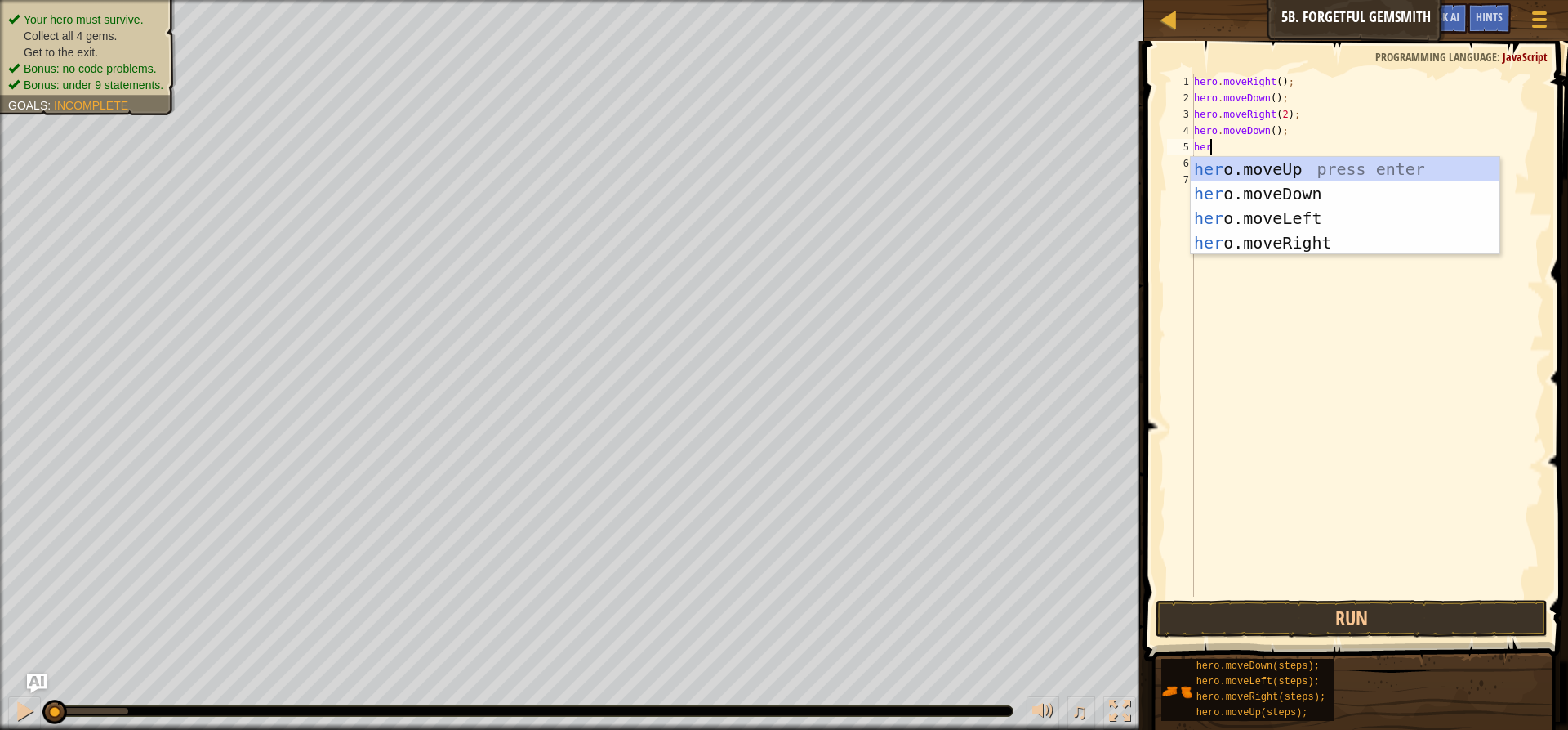
type textarea "her"
click at [1295, 237] on div "her o.moveUp press enter her o.moveDown press enter her o.moveLeft press enter …" at bounding box center [1345, 230] width 309 height 147
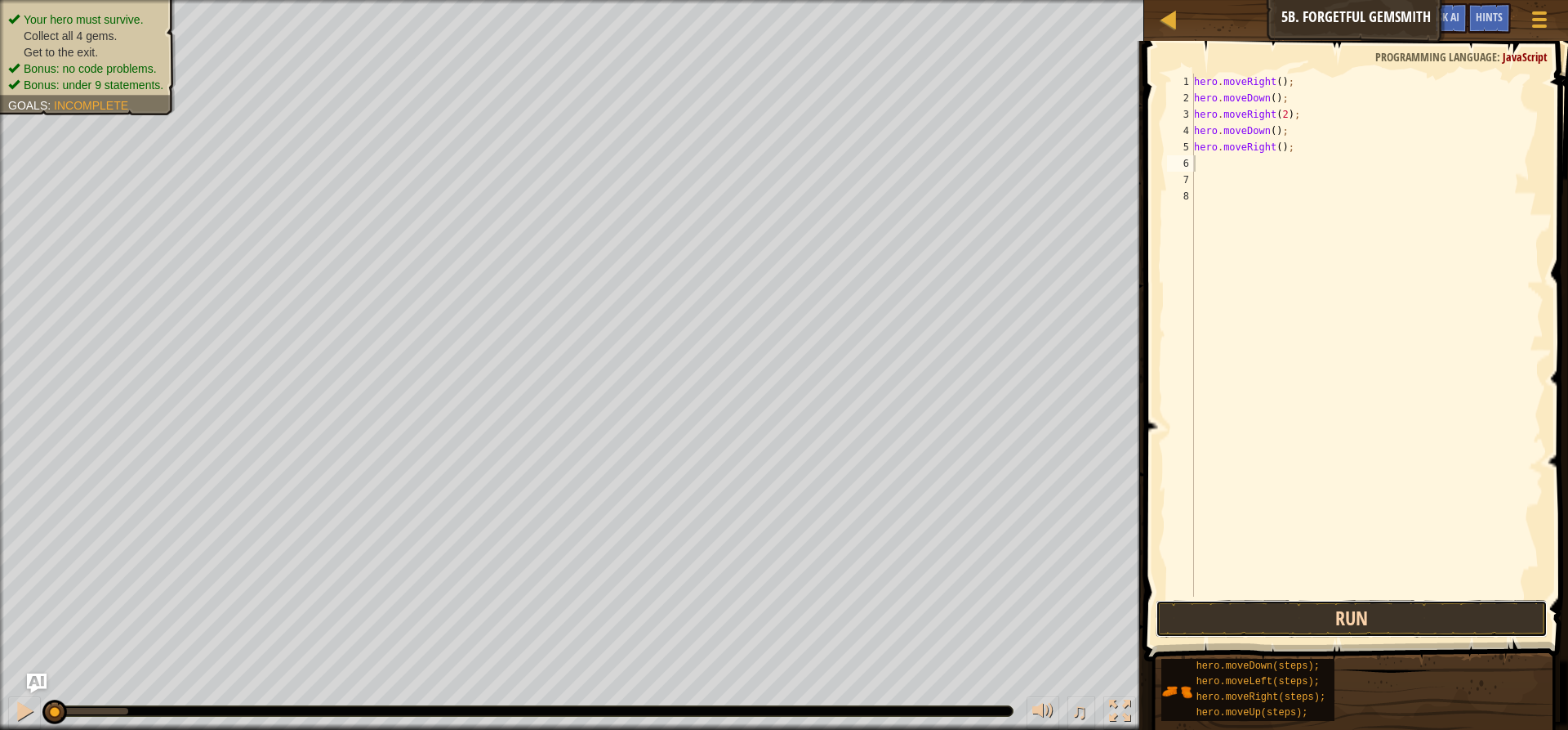
click at [1266, 619] on button "Run" at bounding box center [1351, 618] width 392 height 38
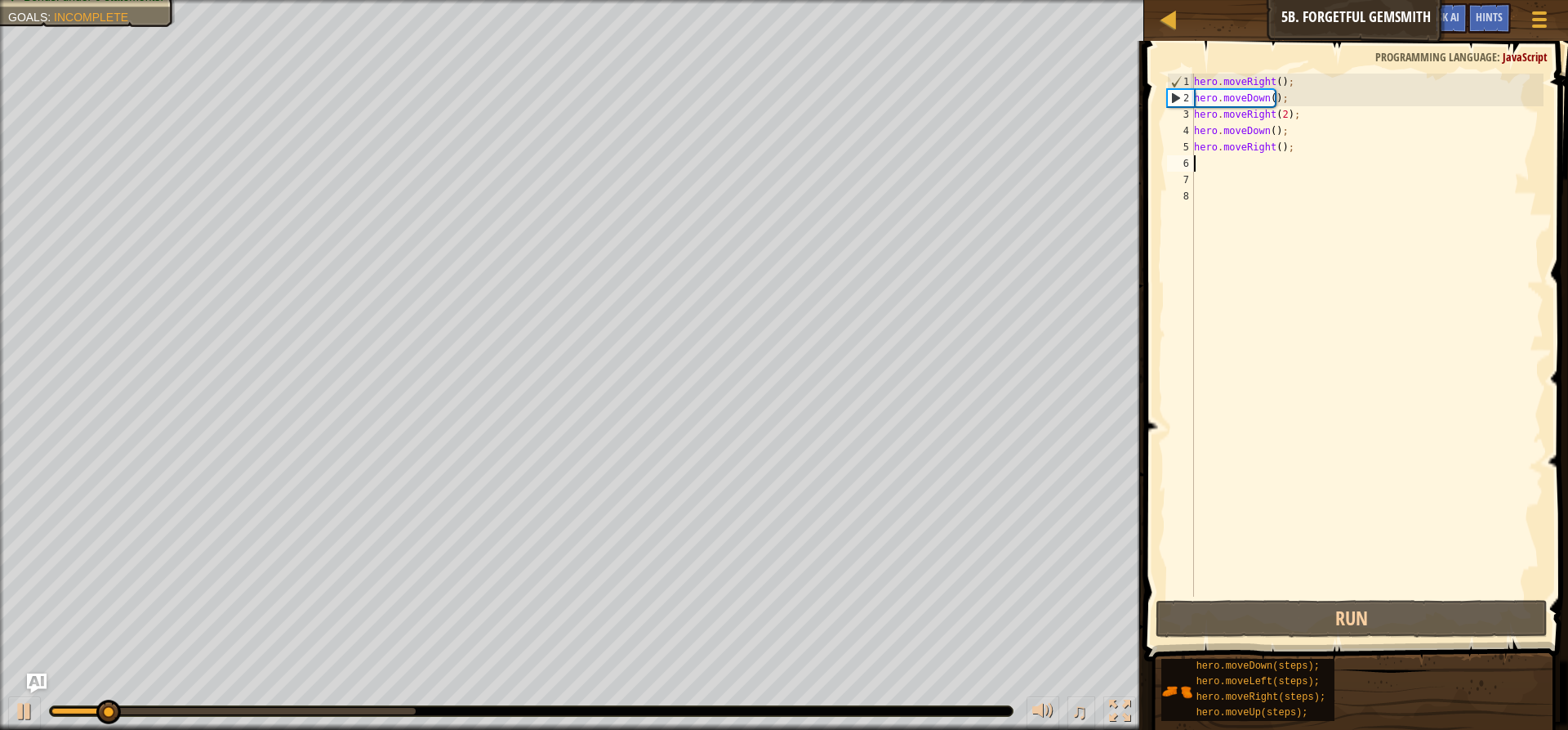
click at [1286, 130] on div "hero . moveRight ( ) ; hero . moveDown ( ) ; hero . moveRight ( 2 ) ; hero . mo…" at bounding box center [1367, 351] width 353 height 555
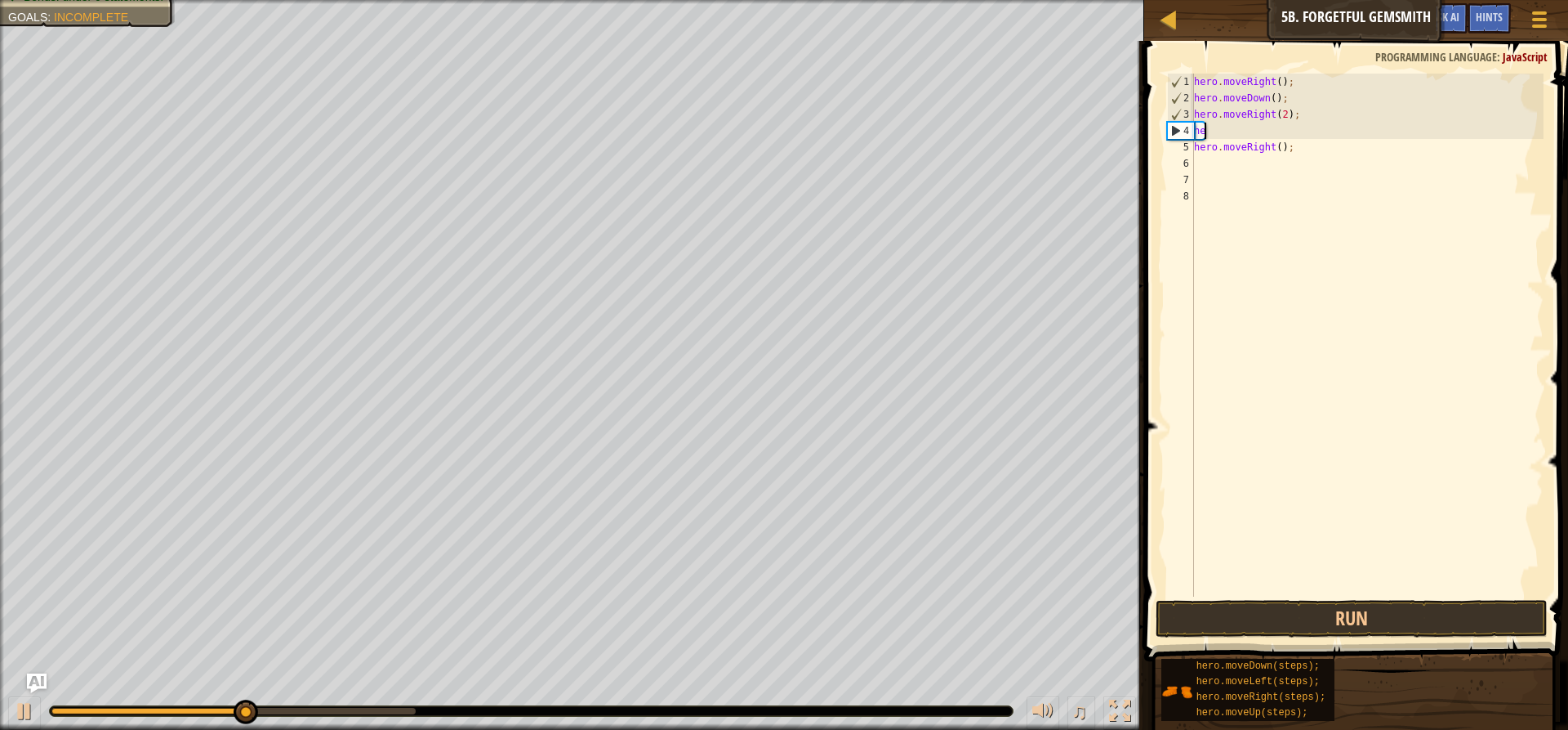
type textarea "h"
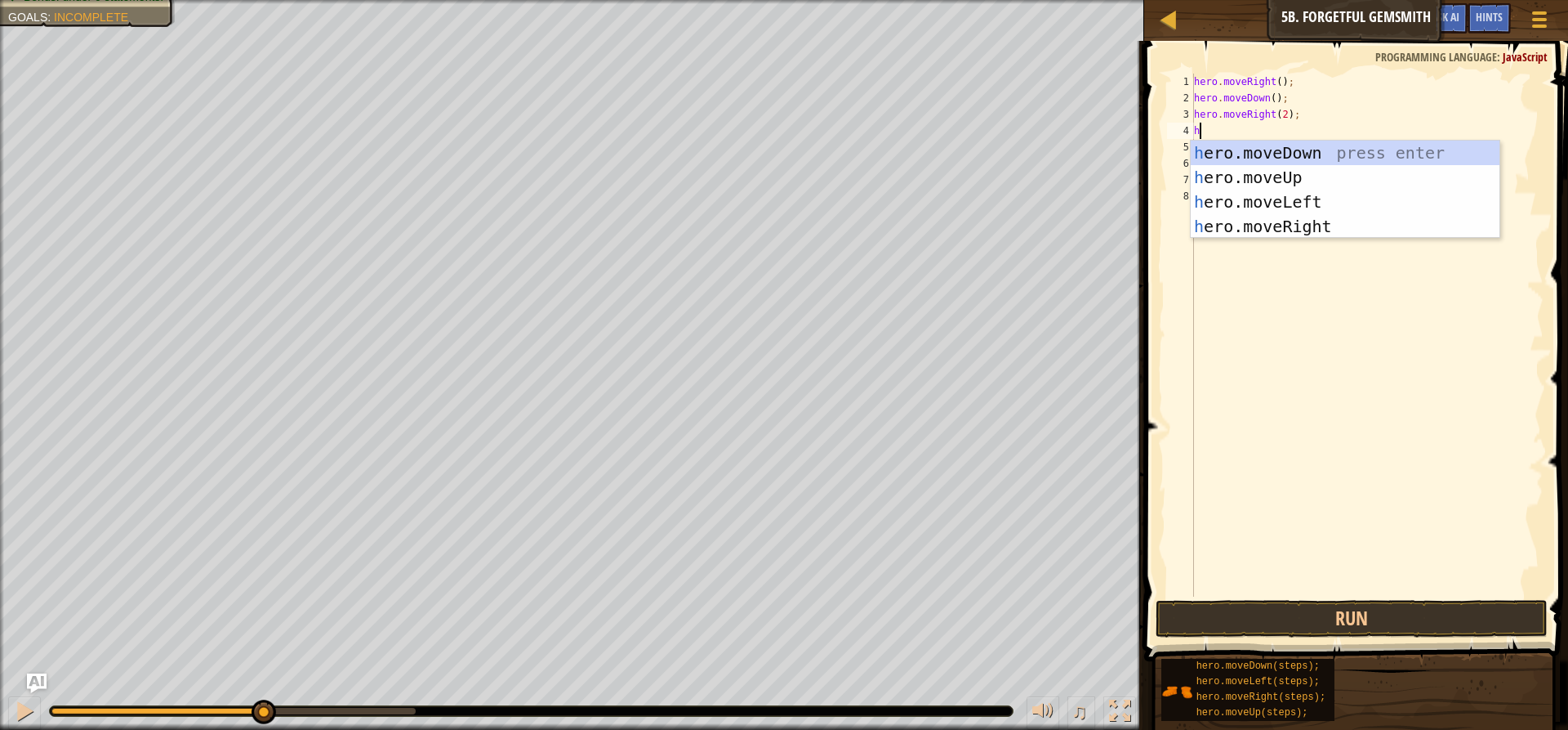
type textarea "he"
click at [1283, 152] on div "he ro.moveUp press enter he ro.moveDown press enter he ro.moveLeft press enter …" at bounding box center [1345, 214] width 309 height 147
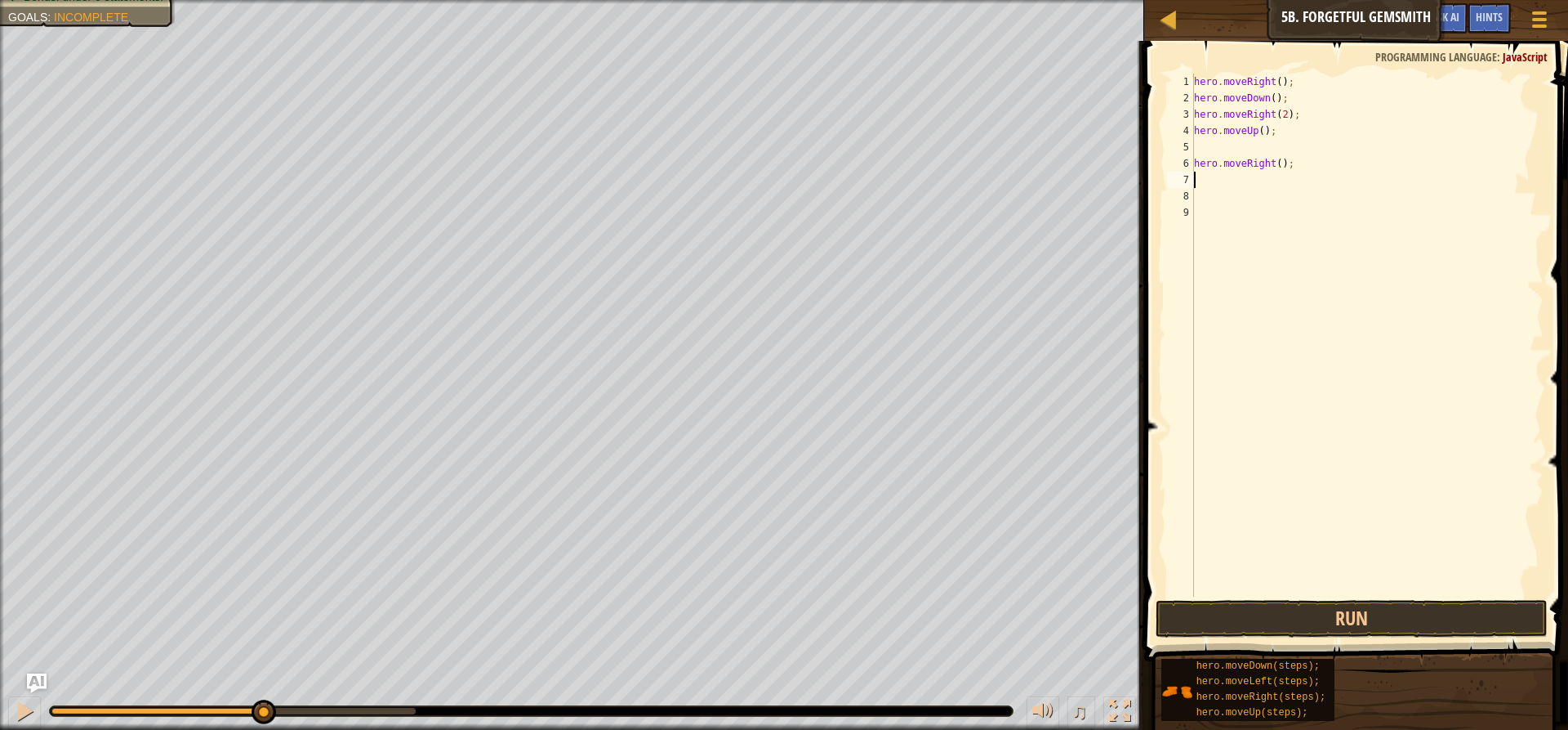
click at [1298, 175] on div "hero . moveRight ( ) ; hero . moveDown ( ) ; hero . moveRight ( 2 ) ; hero . mo…" at bounding box center [1367, 351] width 353 height 555
click at [1294, 158] on div "hero . moveRight ( ) ; hero . moveDown ( ) ; hero . moveRight ( 2 ) ; hero . mo…" at bounding box center [1367, 351] width 353 height 555
type textarea "h"
type textarea "\"
type textarea "g"
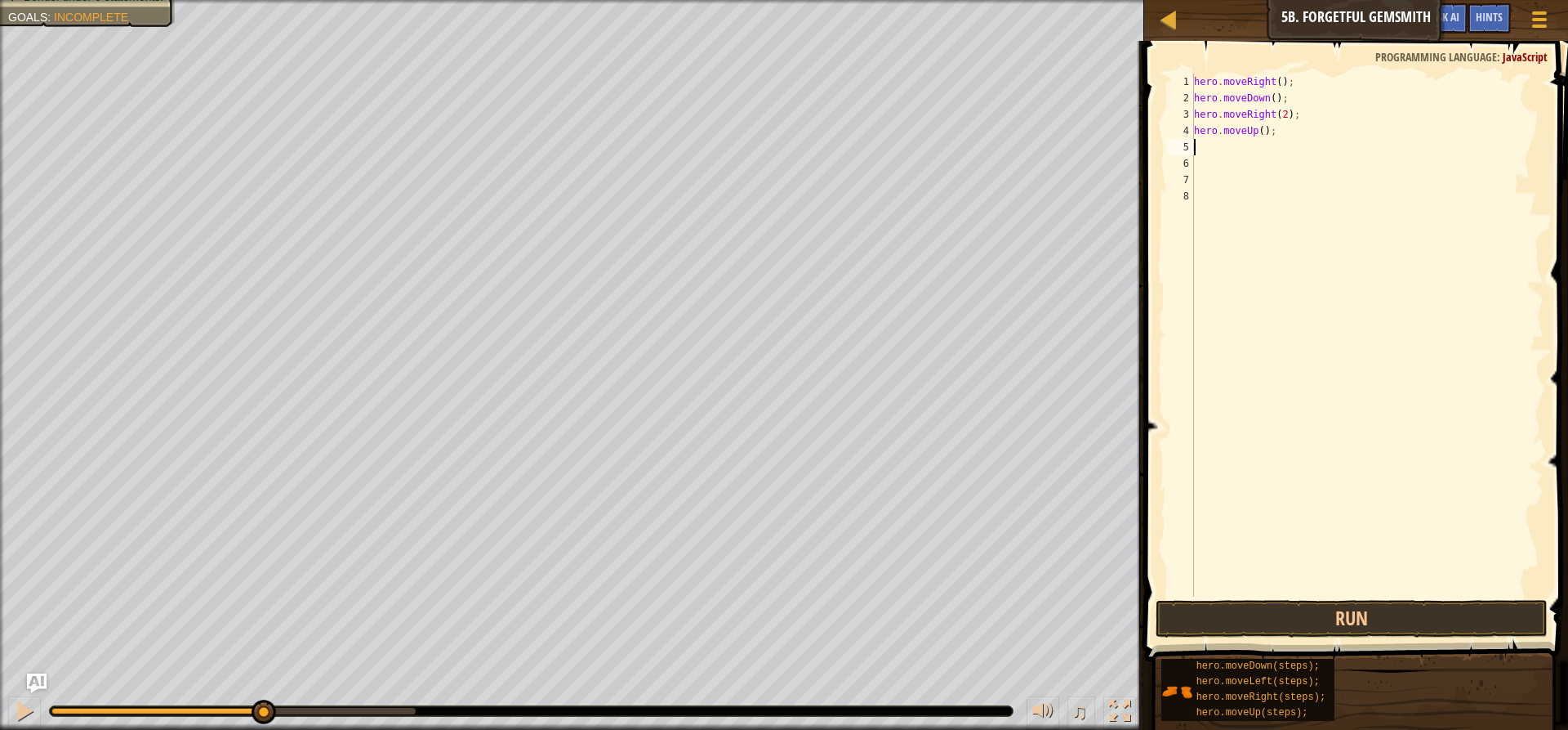
type textarea "h"
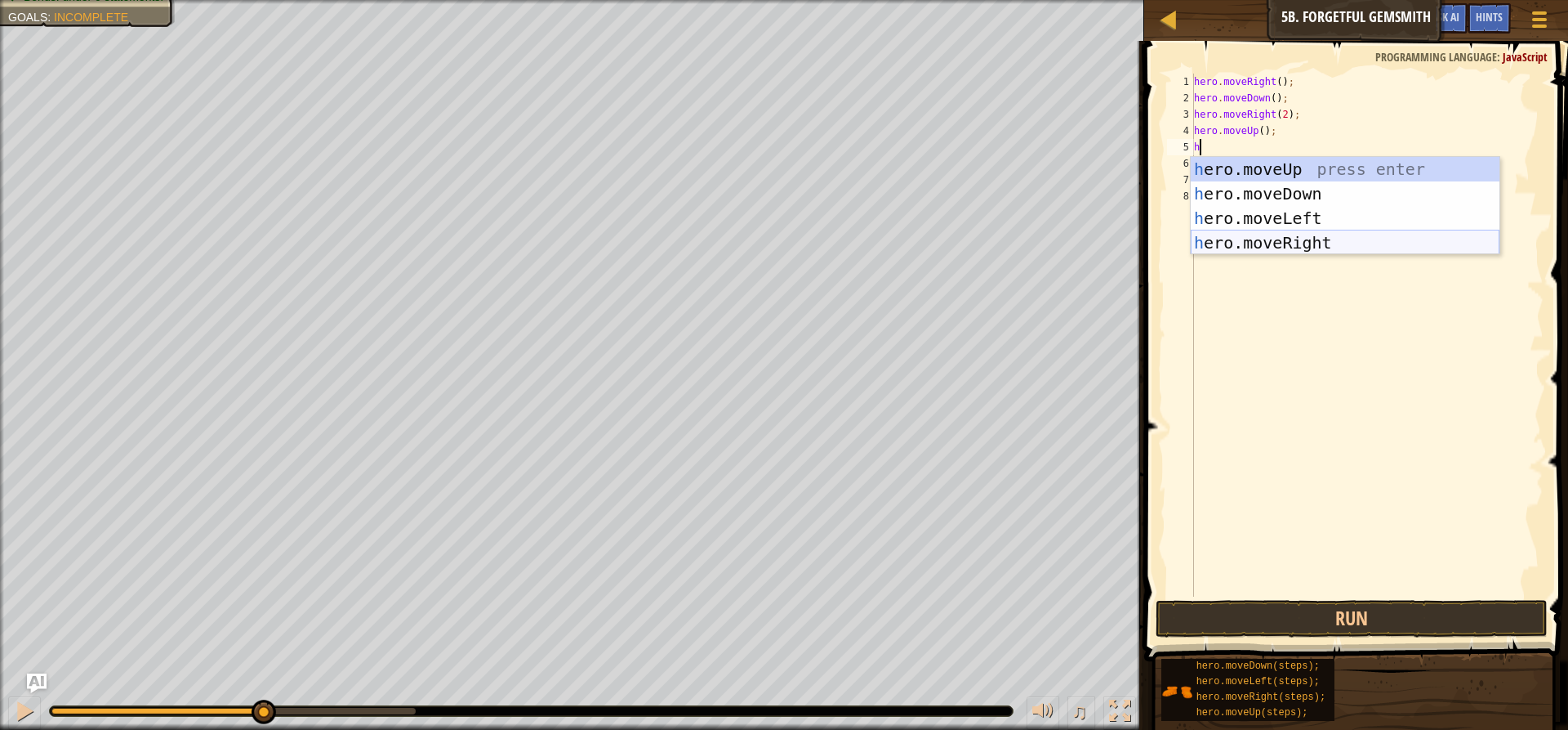
click at [1300, 236] on div "h ero.moveUp press enter h ero.moveDown press enter h ero.moveLeft press enter …" at bounding box center [1345, 230] width 309 height 147
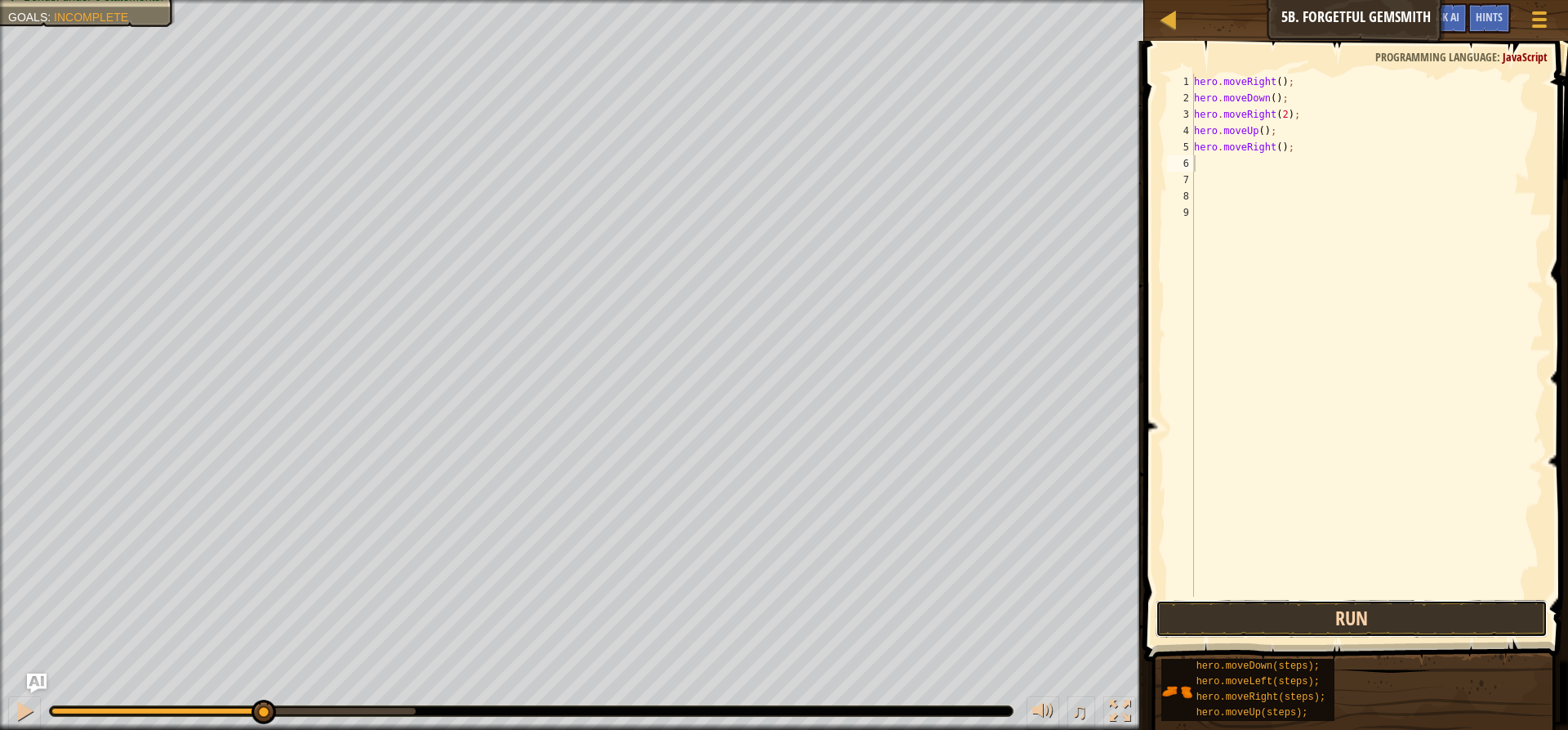
click at [1317, 610] on button "Run" at bounding box center [1351, 618] width 392 height 38
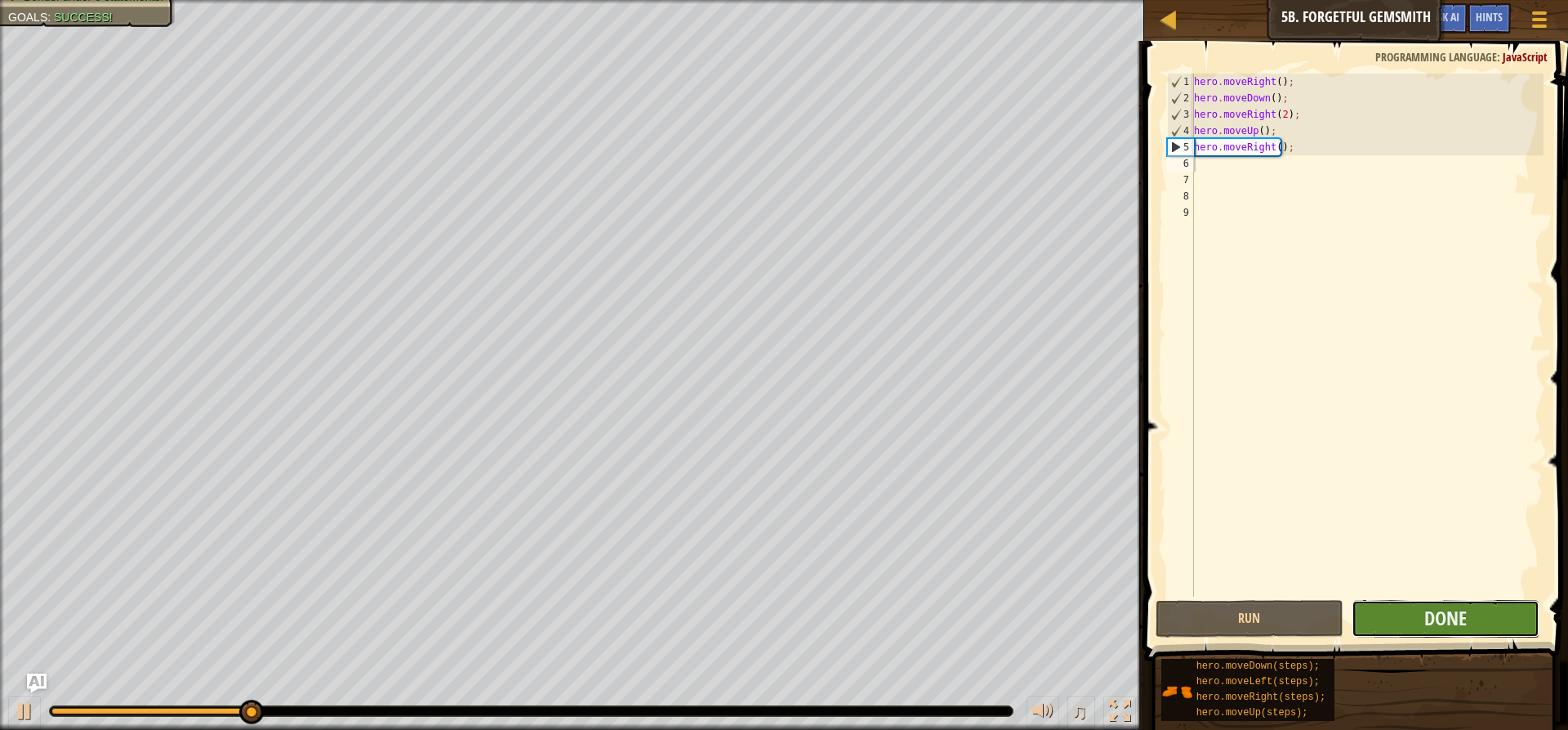
click at [1420, 611] on button "Done" at bounding box center [1445, 618] width 188 height 38
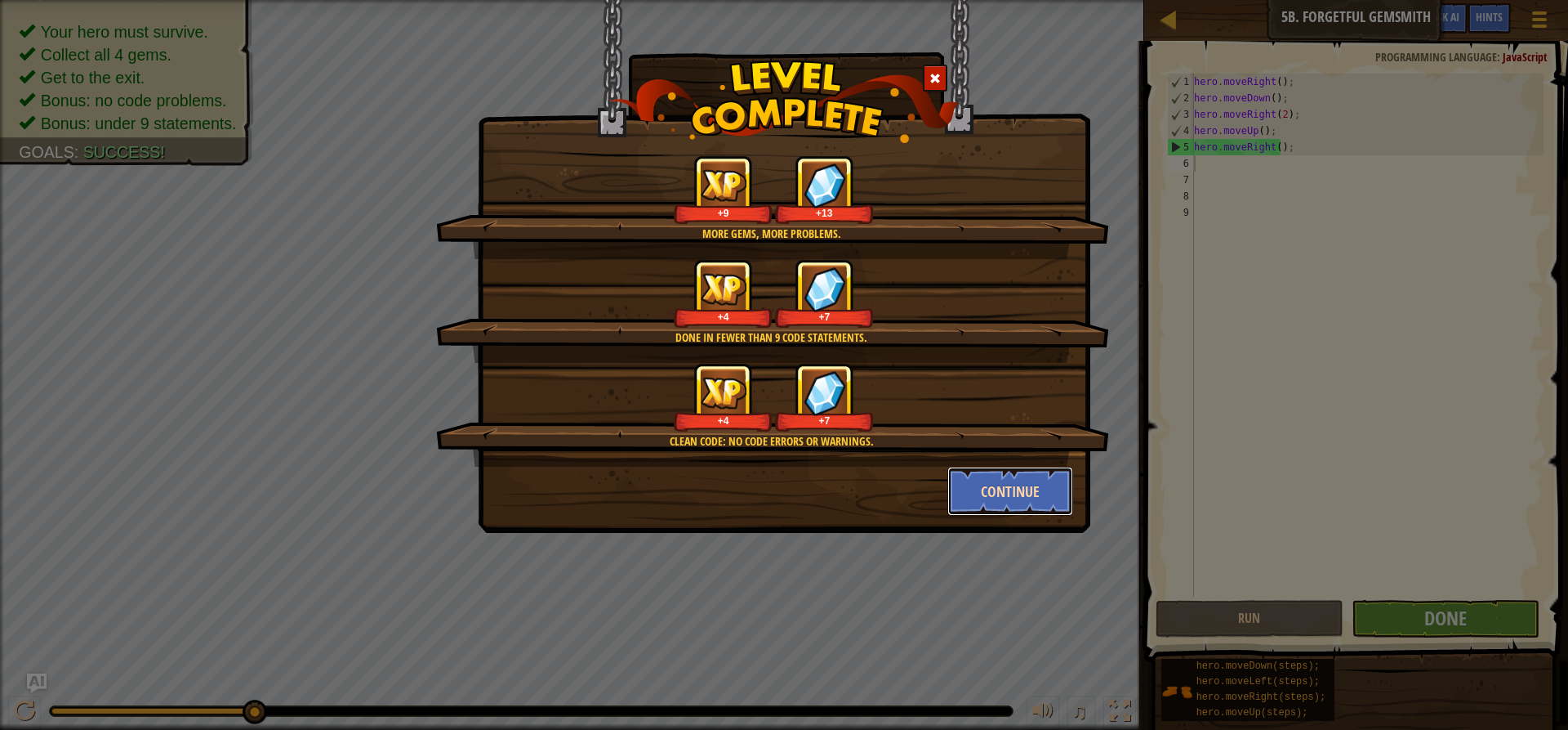
click at [977, 496] on button "Continue" at bounding box center [1010, 491] width 127 height 49
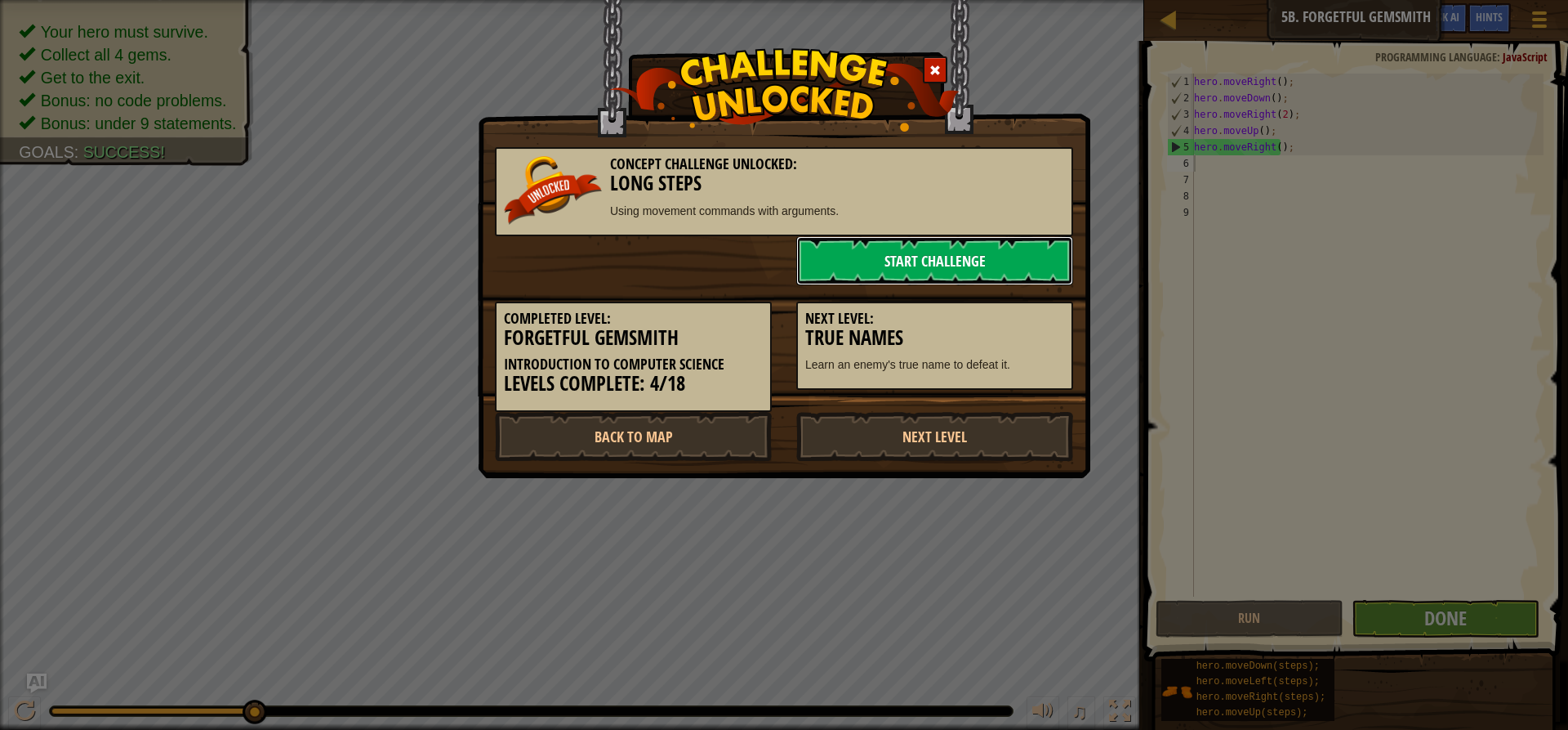
click at [957, 250] on link "Start Challenge" at bounding box center [934, 261] width 277 height 49
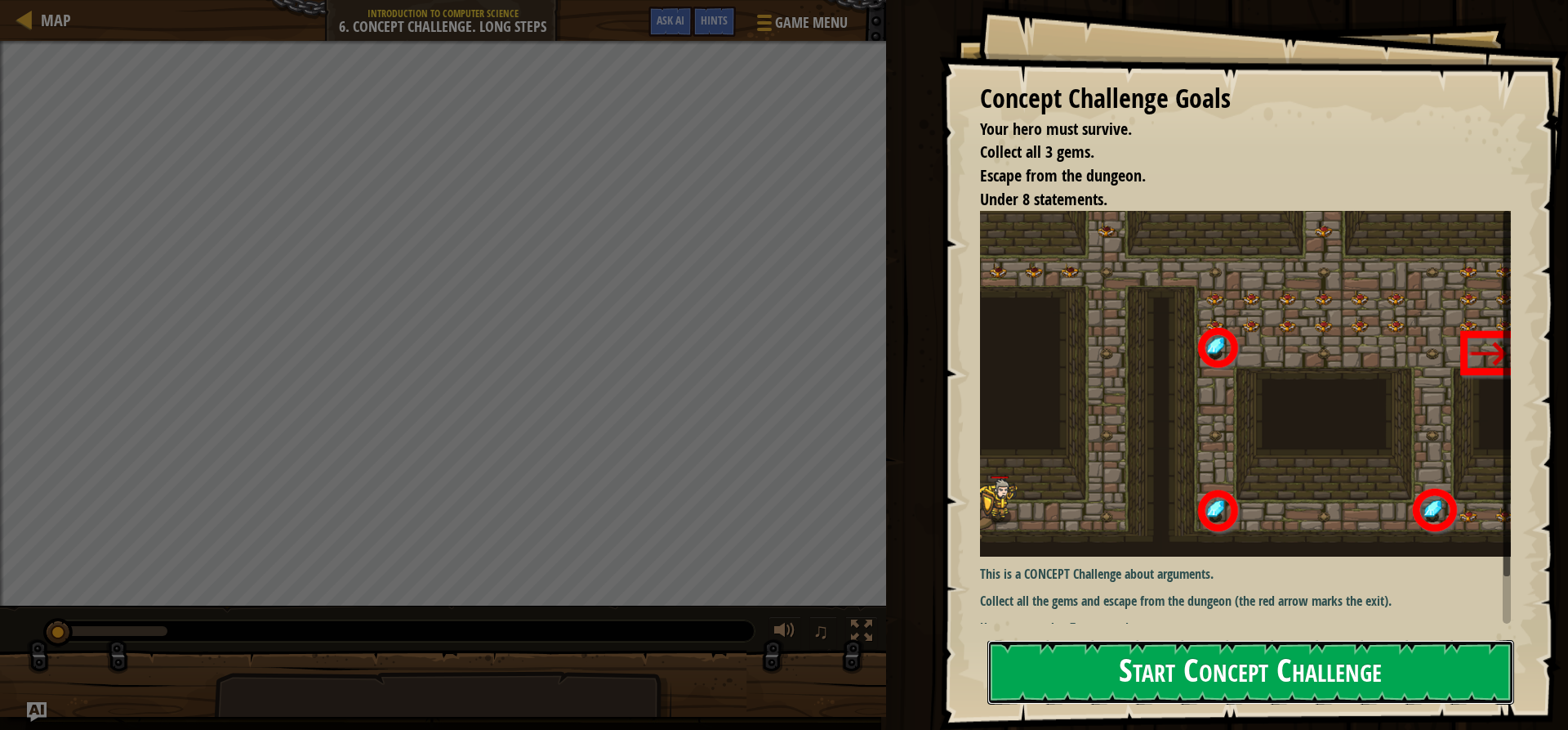
click at [1278, 657] on button "Start Concept Challenge" at bounding box center [1251, 672] width 527 height 65
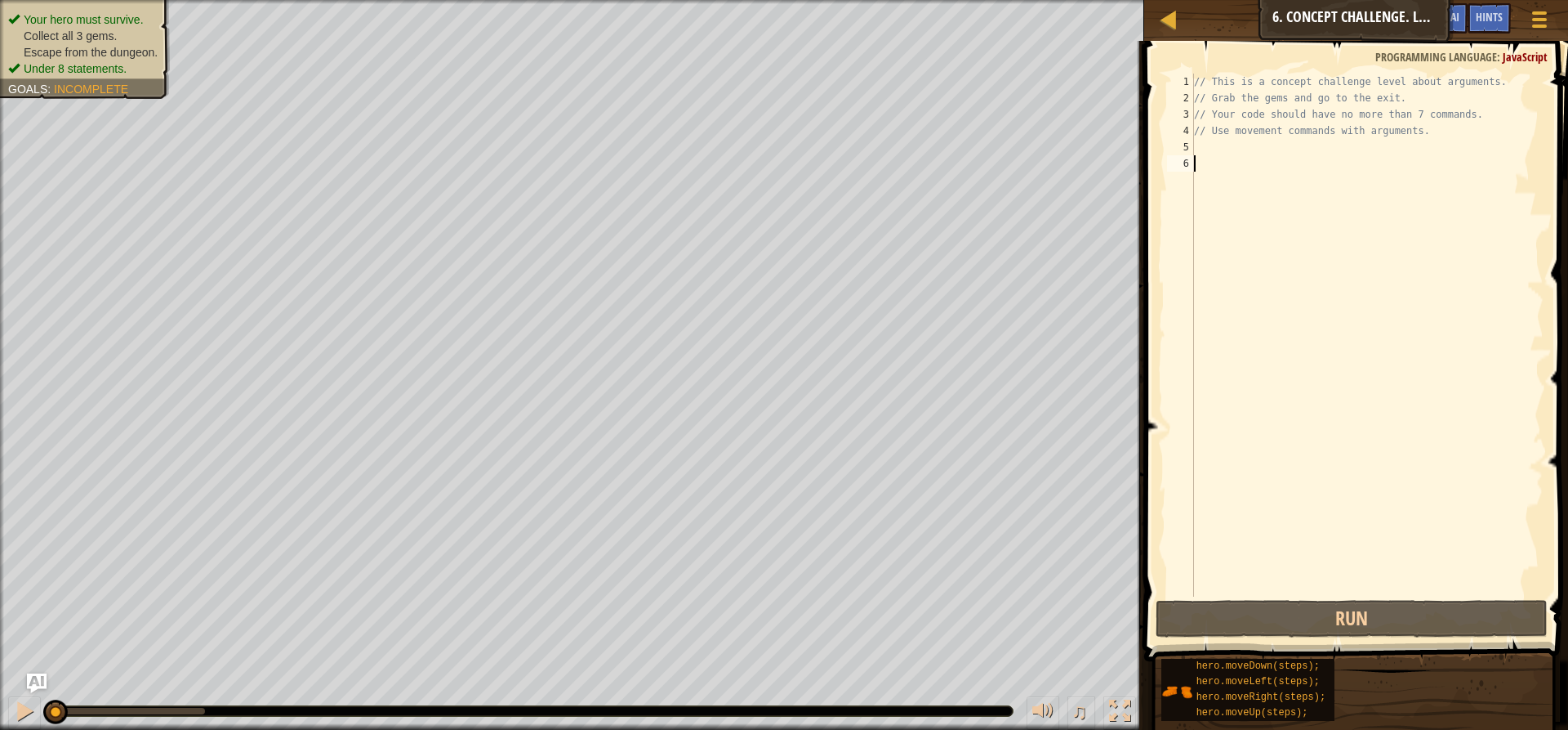
click at [1420, 141] on div "// This is a concept challenge level about arguments. // Grab the gems and go t…" at bounding box center [1367, 351] width 353 height 555
type textarea "/"
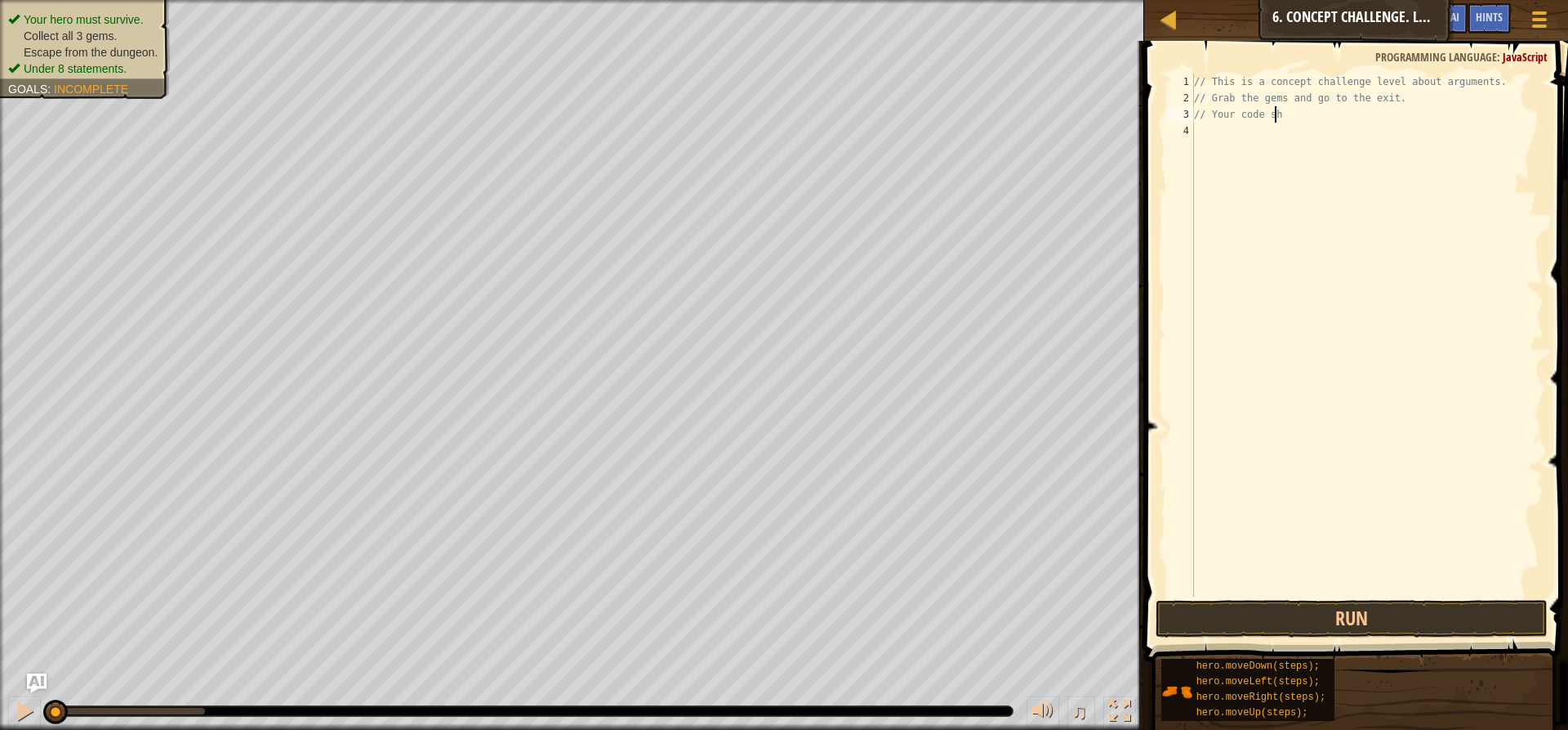
type textarea "/"
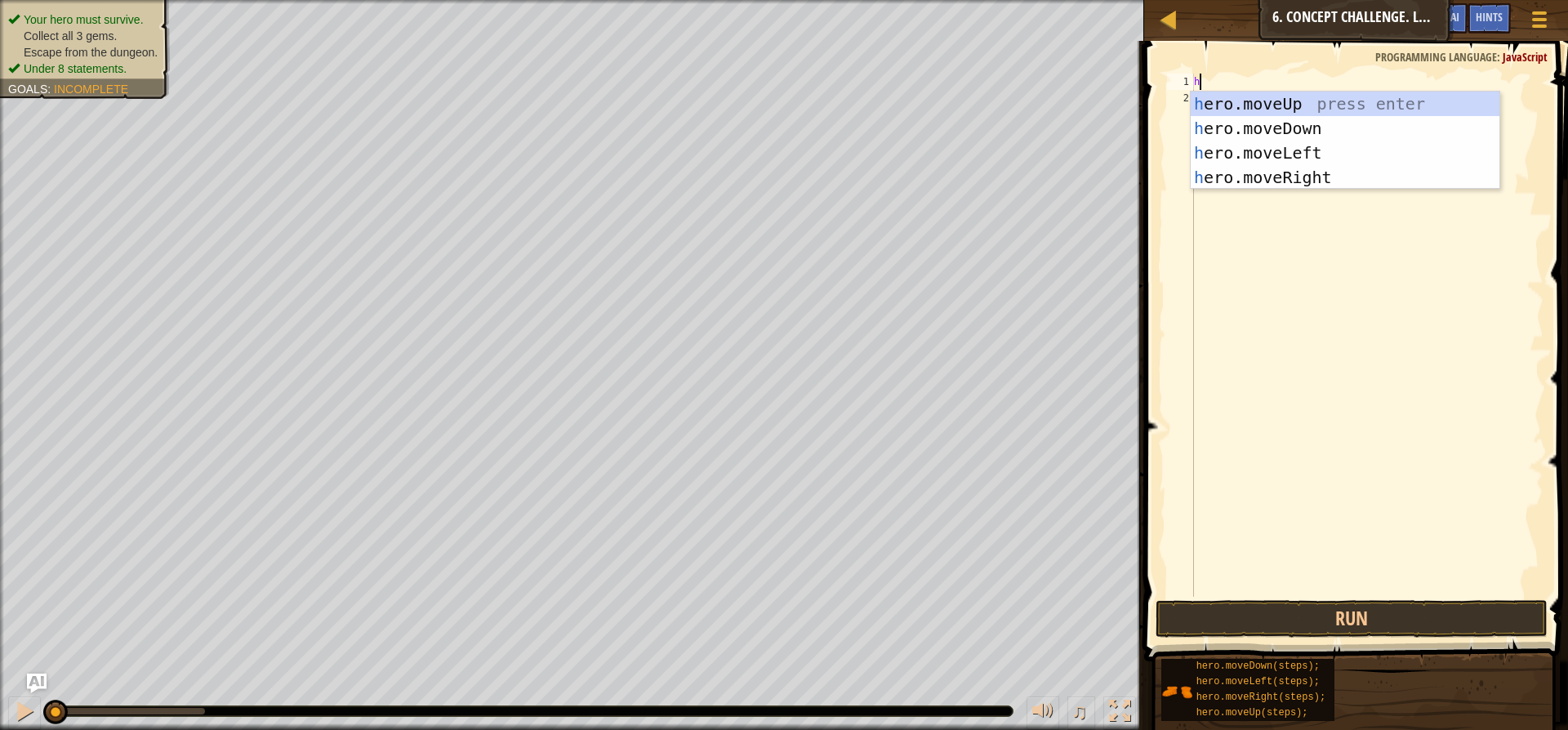
type textarea "he"
click at [1377, 174] on div "he ro.moveUp press enter he ro.moveDown press enter he ro.moveLeft press enter …" at bounding box center [1345, 165] width 309 height 147
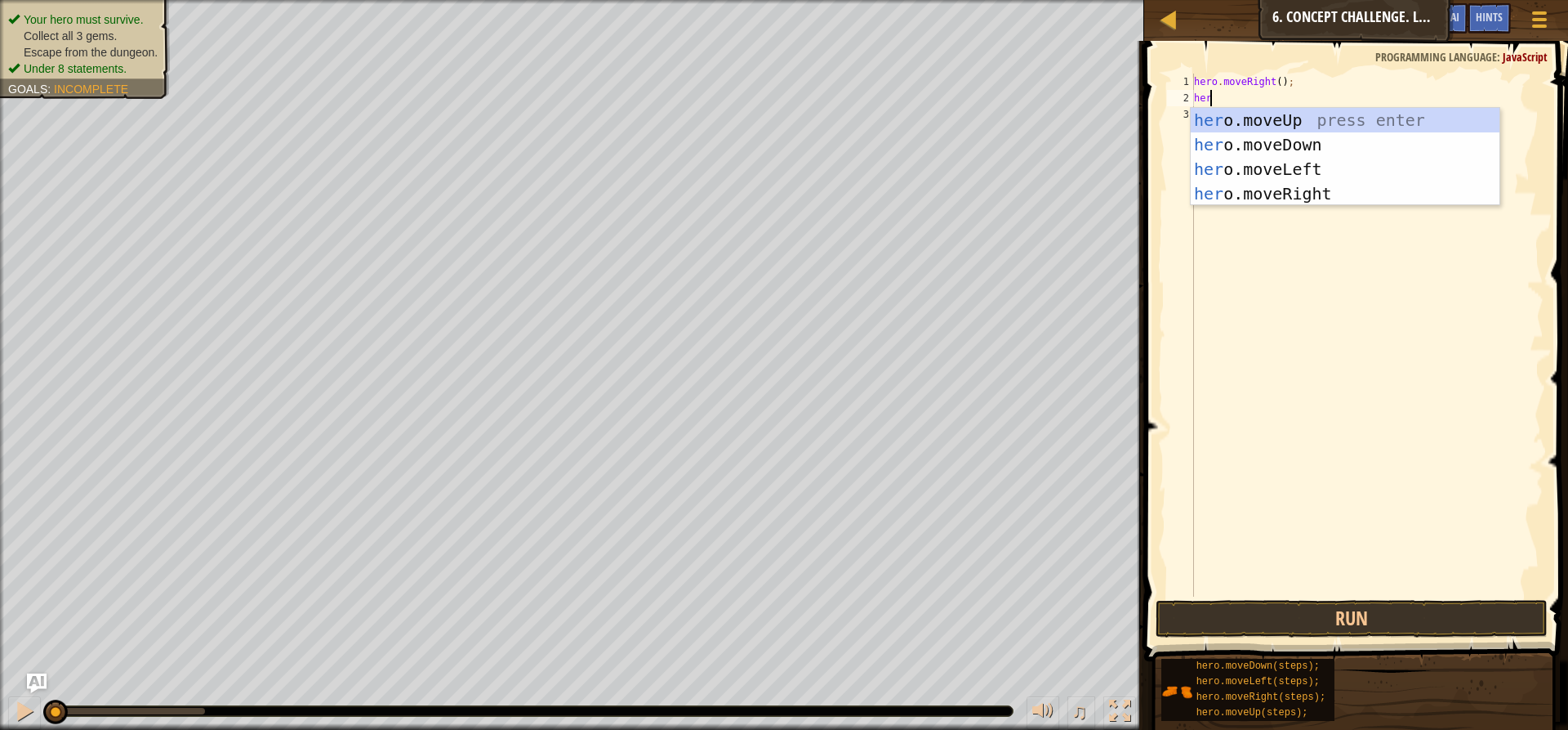
type textarea "her"
click at [1331, 115] on div "her o.moveUp press enter her o.moveDown press enter her o.moveLeft press enter …" at bounding box center [1345, 181] width 309 height 147
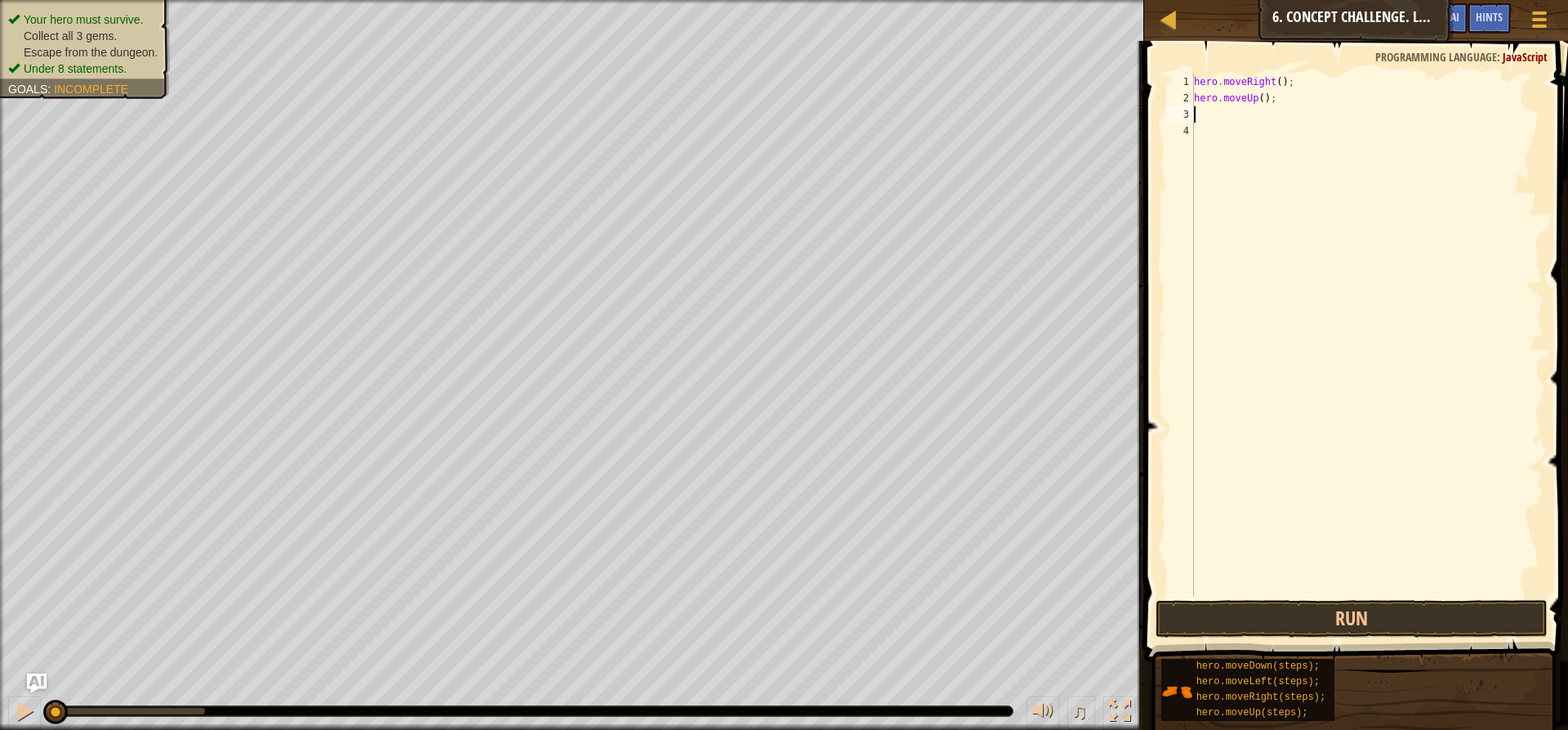
click at [1256, 92] on div "hero . moveRight ( ) ; hero . moveUp ( ) ;" at bounding box center [1367, 351] width 353 height 555
type textarea "hero.moveUp(3);"
click at [1239, 117] on div "hero . moveRight ( ) ; hero . moveUp ( 3 ) ;" at bounding box center [1367, 351] width 353 height 555
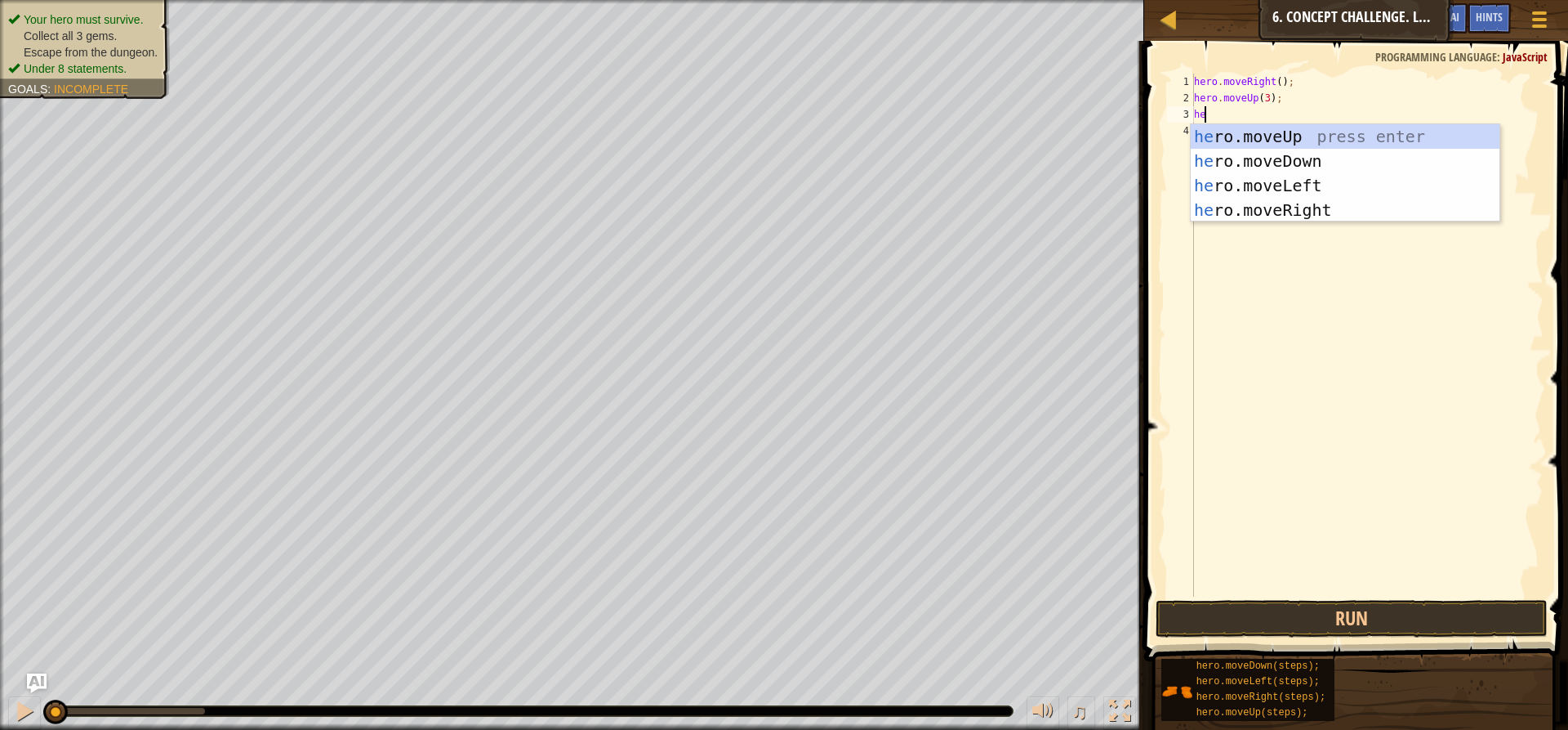
type textarea "her"
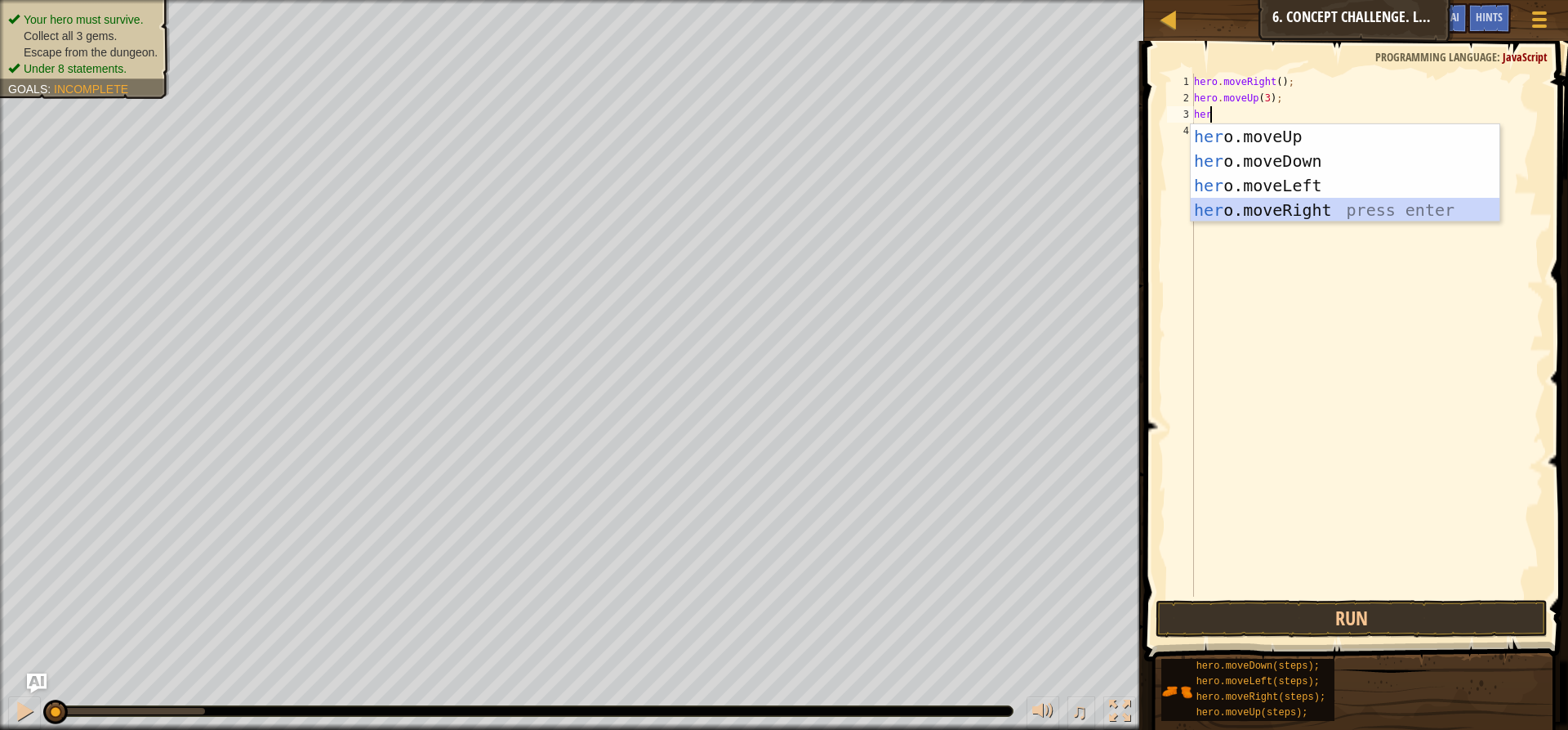
click at [1298, 203] on div "her o.moveUp press enter her o.moveDown press enter her o.moveLeft press enter …" at bounding box center [1345, 197] width 309 height 147
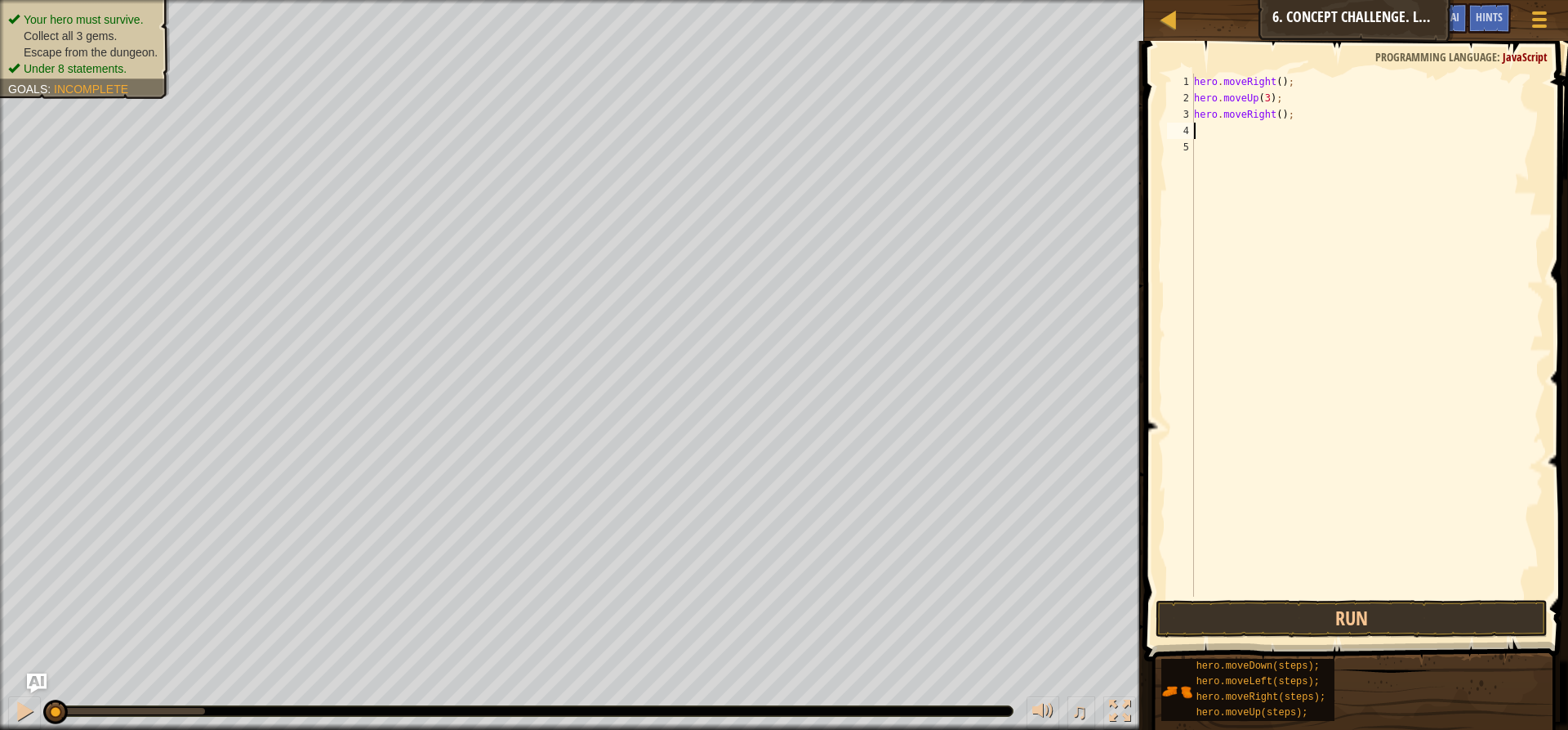
click at [1273, 115] on div "hero . moveRight ( ) ; hero . moveUp ( 3 ) ; hero . moveRight ( ) ;" at bounding box center [1367, 351] width 353 height 555
click at [1278, 117] on div "hero . moveRight ( ) ; hero . moveUp ( 3 ) ; hero . moveRight ( ) ;" at bounding box center [1367, 351] width 353 height 555
click at [1274, 116] on div "hero . moveRight ( ) ; hero . moveUp ( 3 ) ; hero . moveRight ( ) ;" at bounding box center [1367, 351] width 353 height 555
type textarea "hero.moveRight(2);"
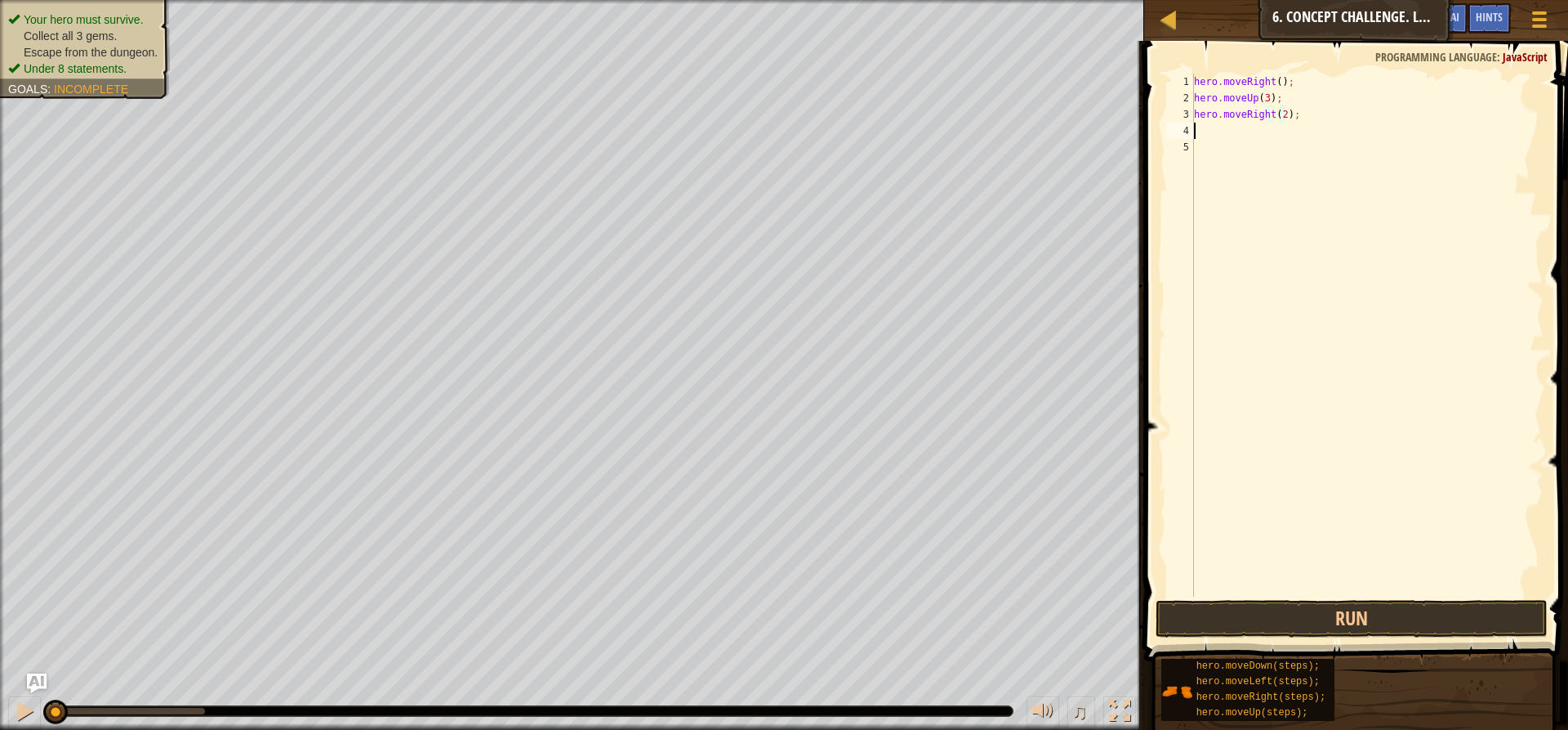
click at [1243, 135] on div "hero . moveRight ( ) ; hero . moveUp ( 3 ) ; hero . moveRight ( 2 ) ;" at bounding box center [1367, 351] width 353 height 555
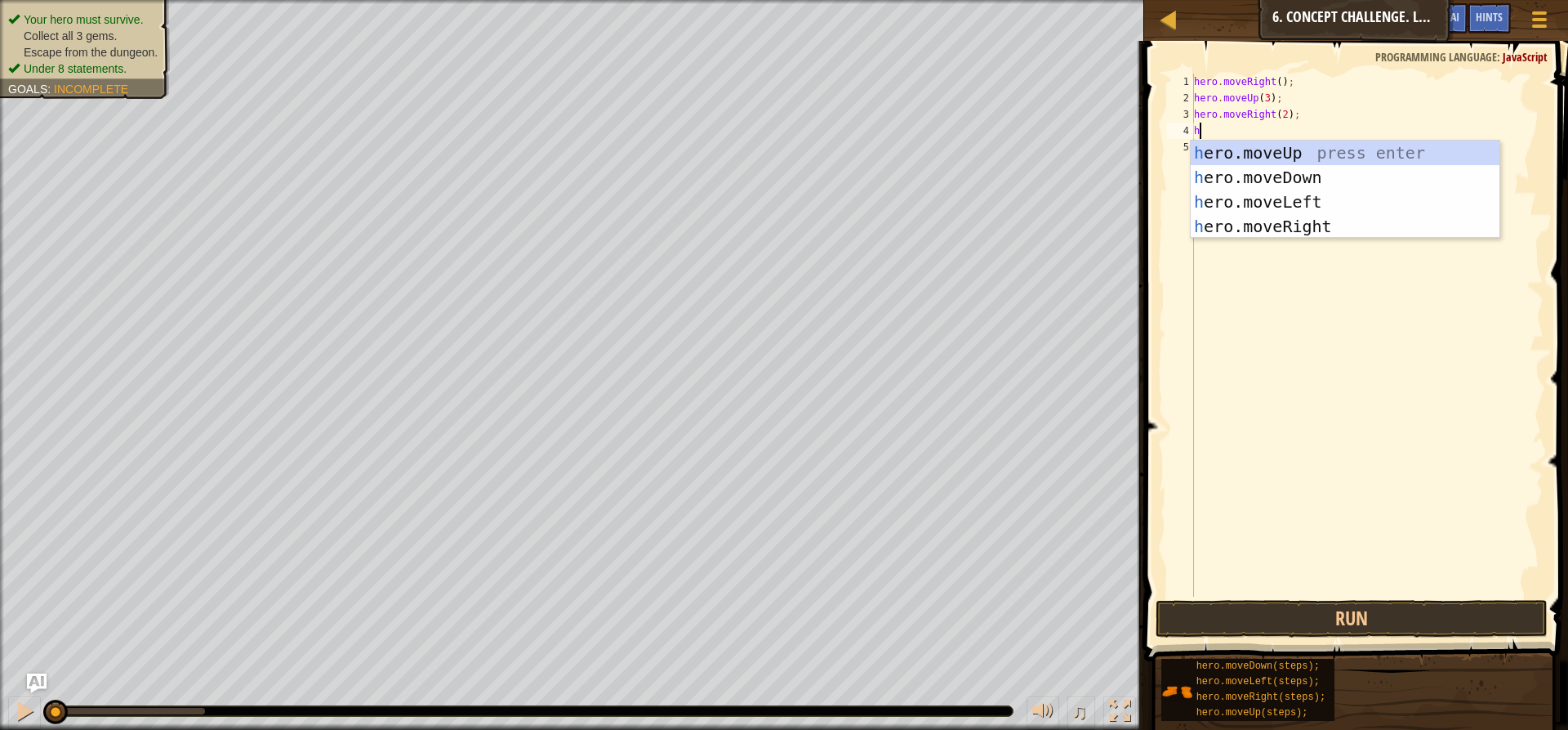
type textarea "her"
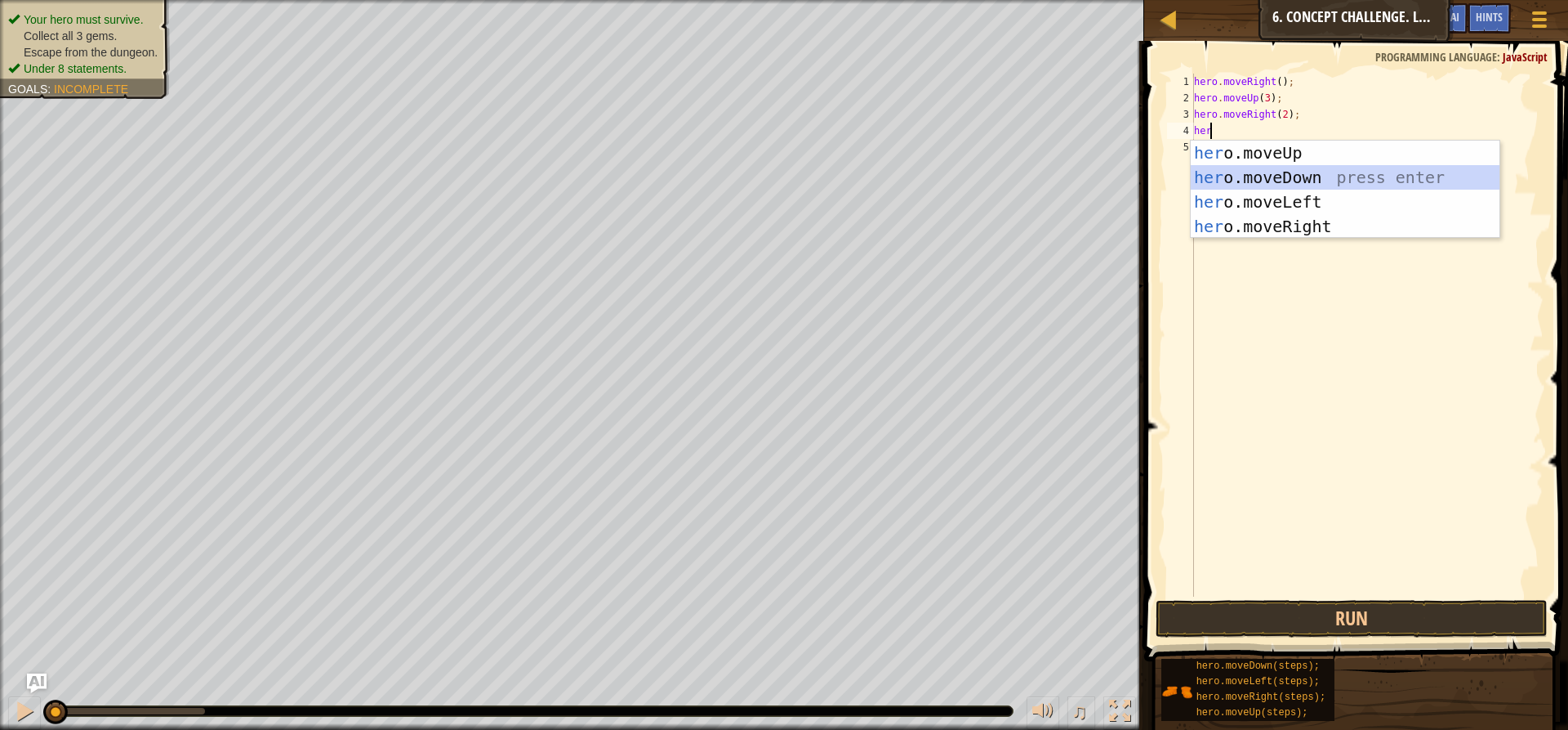
click at [1255, 165] on div "her o.moveUp press enter her o.moveDown press enter her o.moveLeft press enter …" at bounding box center [1345, 214] width 309 height 147
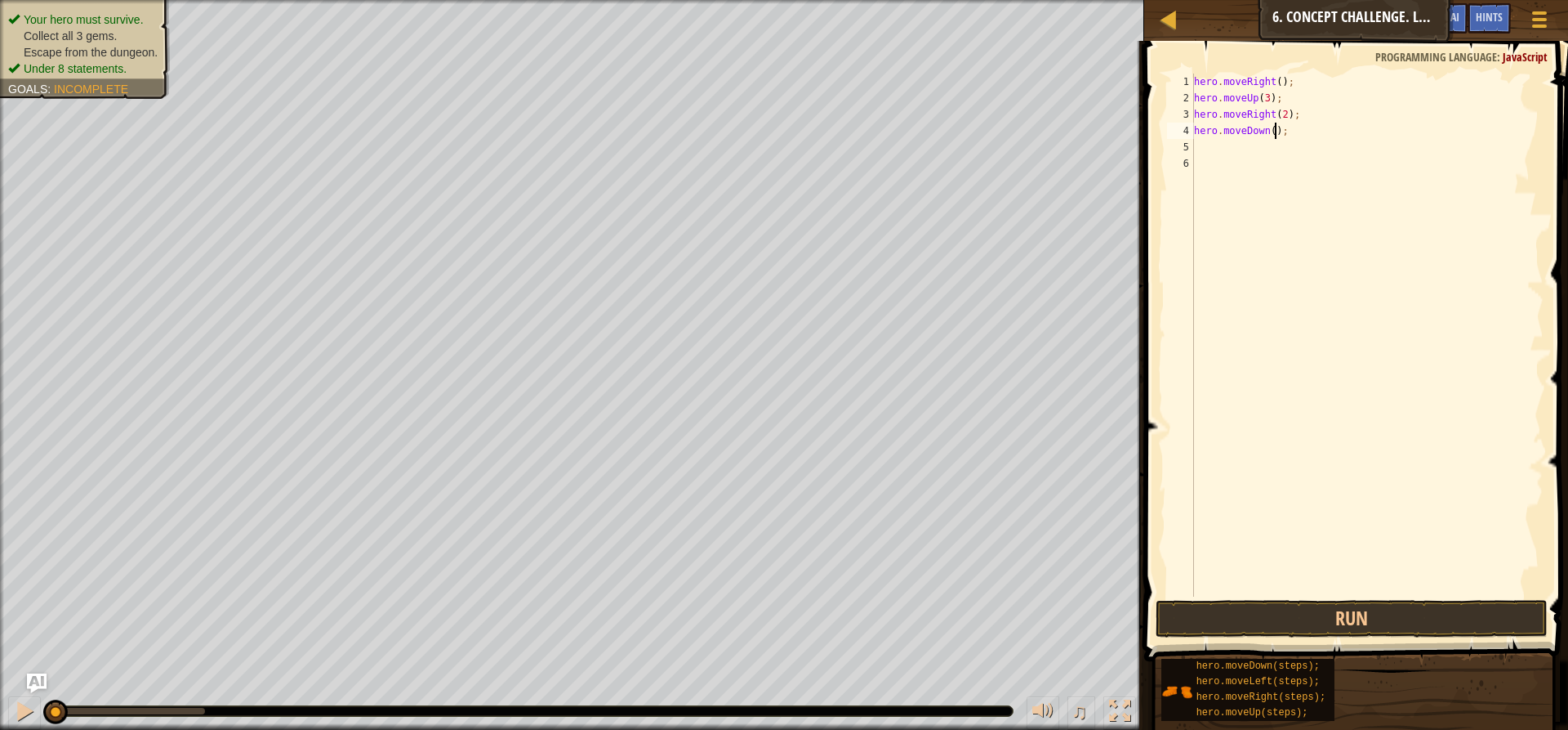
click at [1273, 130] on div "hero . moveRight ( ) ; hero . moveUp ( 3 ) ; hero . moveRight ( 2 ) ; hero . mo…" at bounding box center [1367, 351] width 353 height 555
click at [1270, 131] on div "hero . moveRight ( ) ; hero . moveUp ( 3 ) ; hero . moveRight ( 2 ) ; hero . mo…" at bounding box center [1367, 351] width 353 height 555
type textarea "hero.moveDown(3);"
click at [1206, 154] on div "hero . moveRight ( ) ; hero . moveUp ( 3 ) ; hero . moveRight ( 2 ) ; hero . mo…" at bounding box center [1367, 351] width 353 height 555
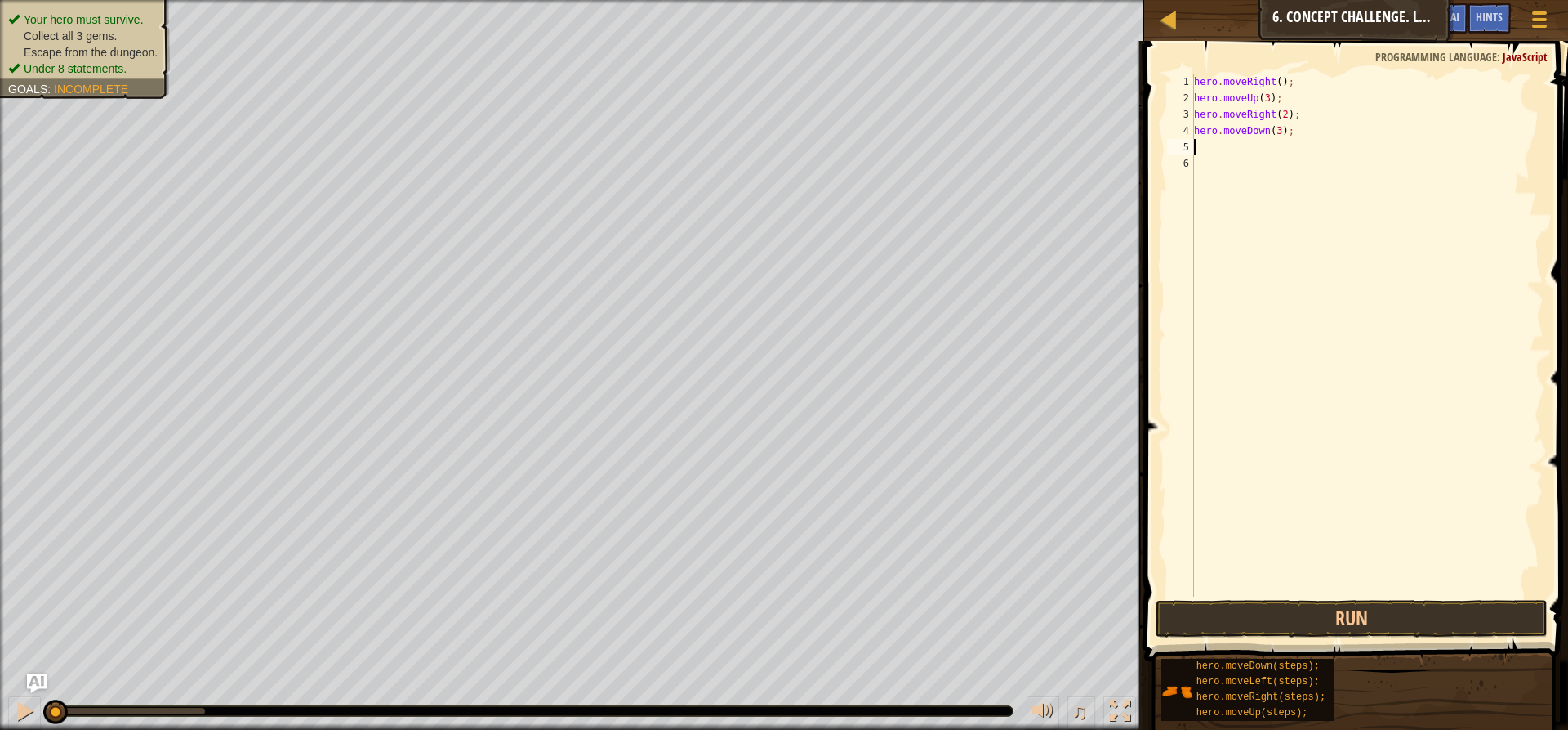
scroll to position [8, 0]
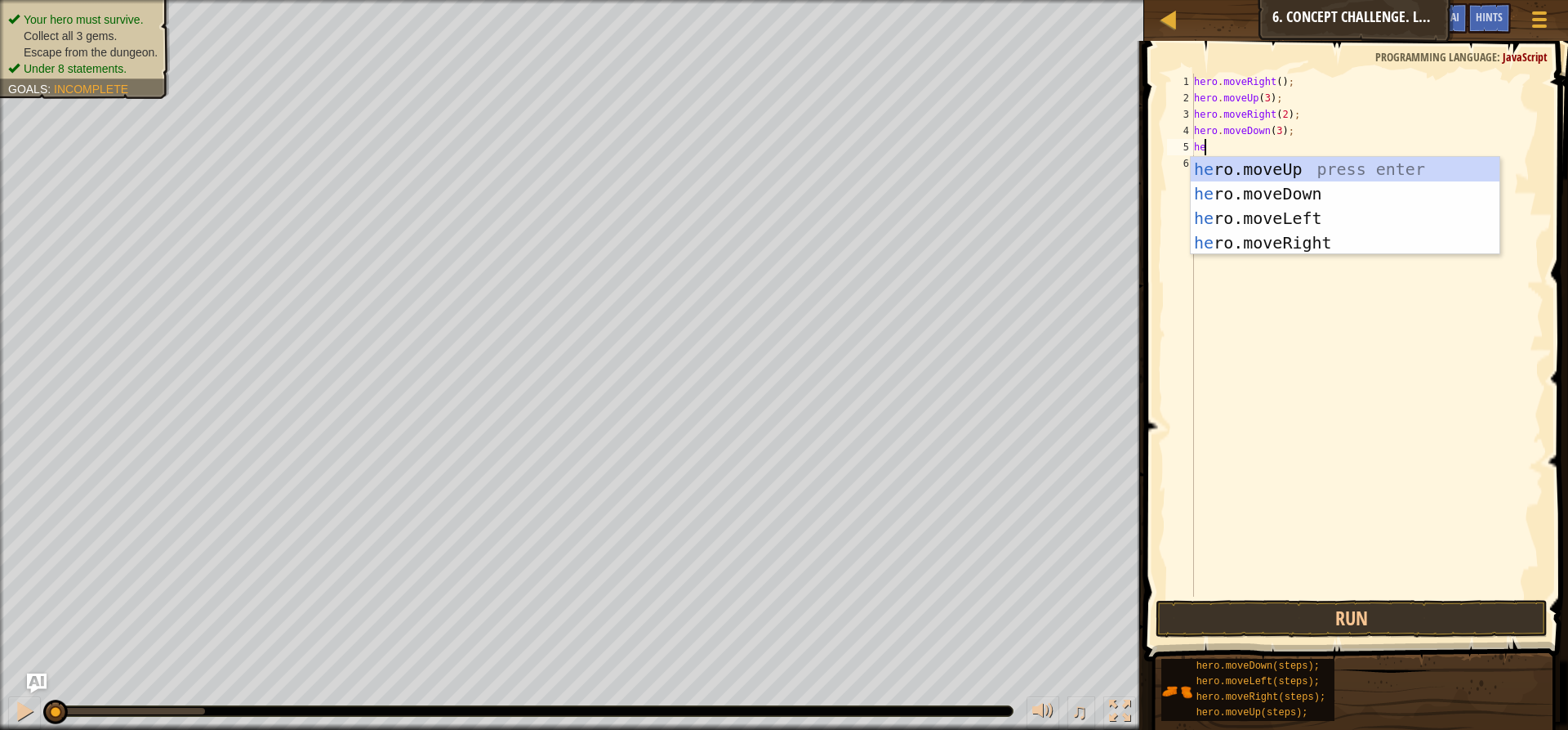
type textarea "her"
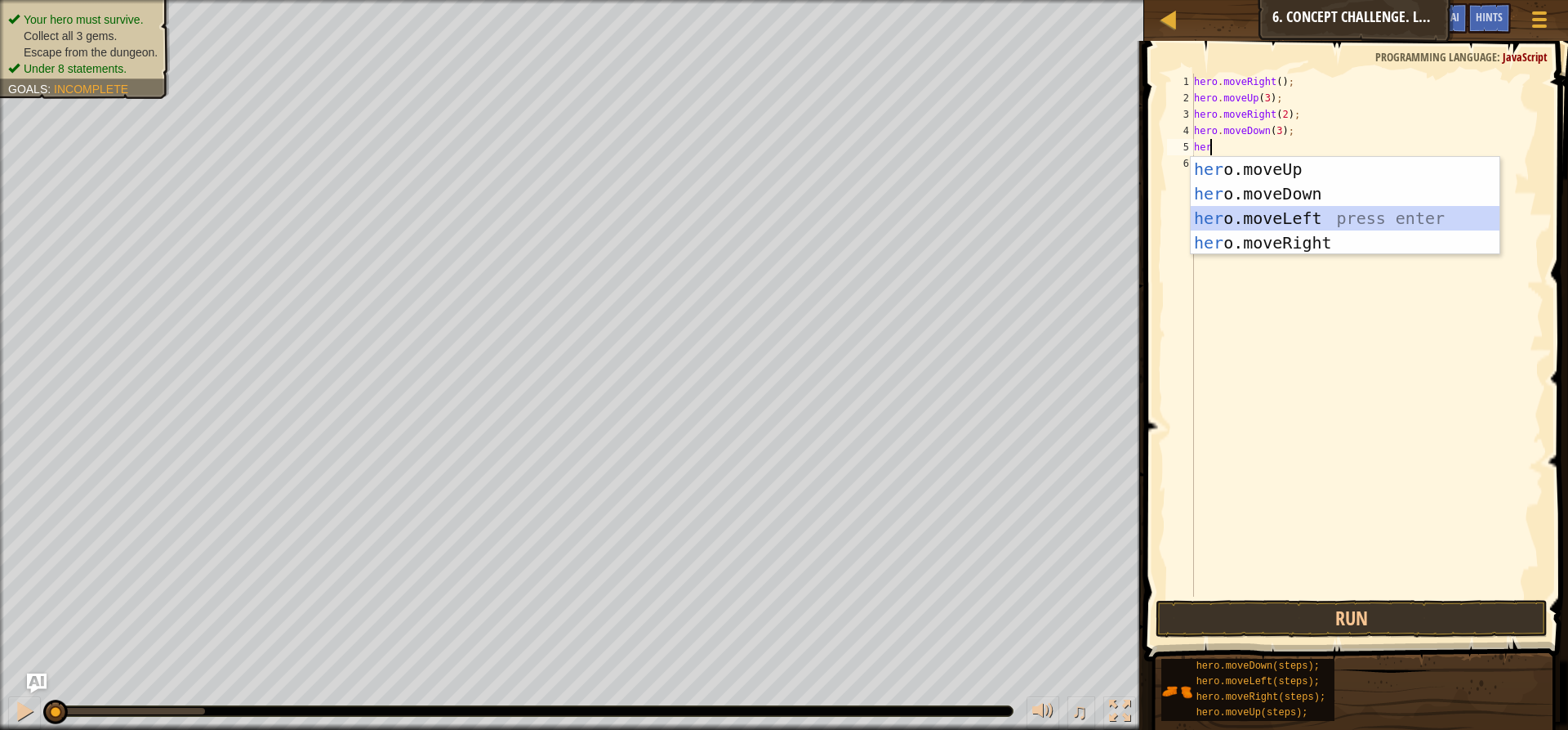
click at [1299, 208] on div "her o.moveUp press enter her o.moveDown press enter her o.moveLeft press enter …" at bounding box center [1345, 230] width 309 height 147
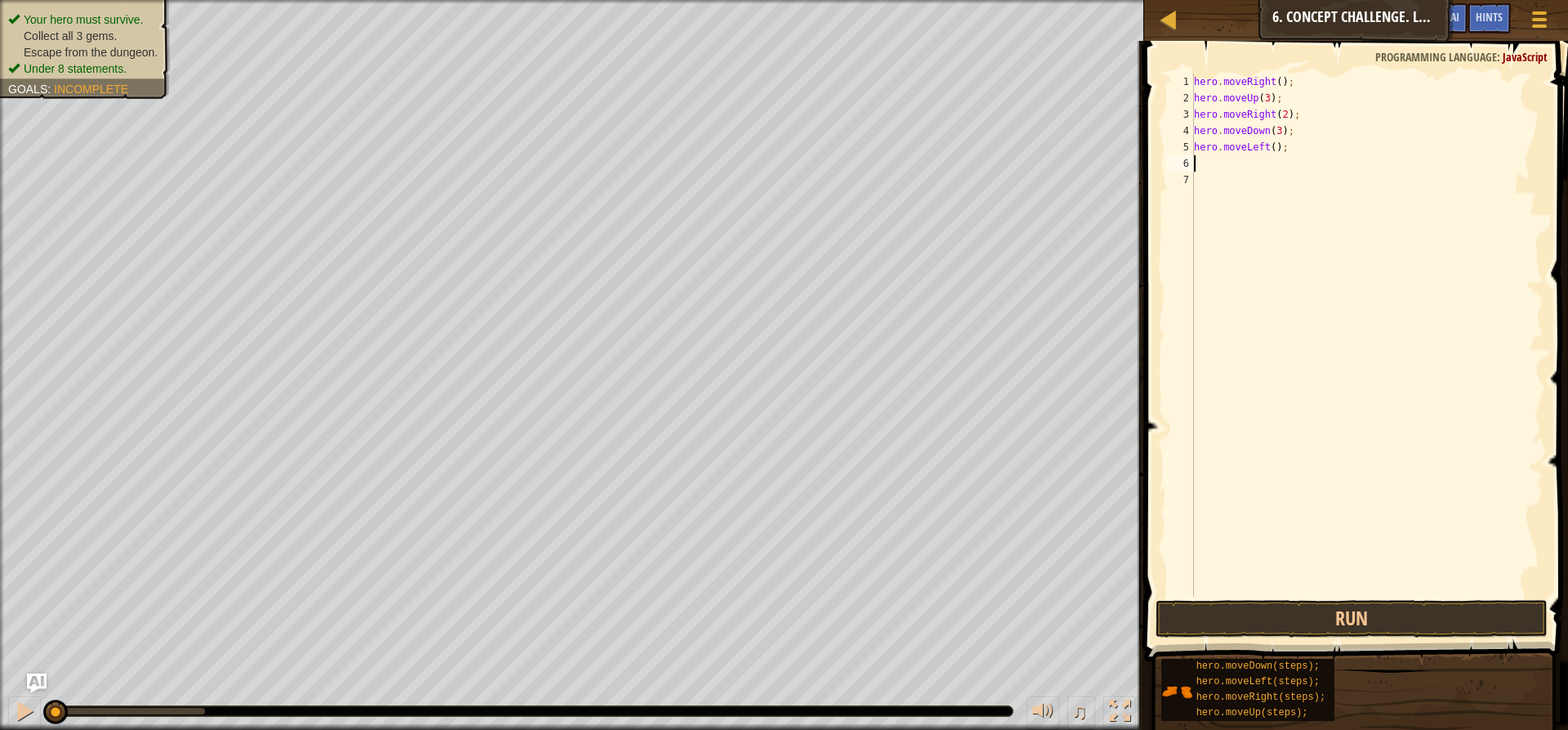
type textarea "h"
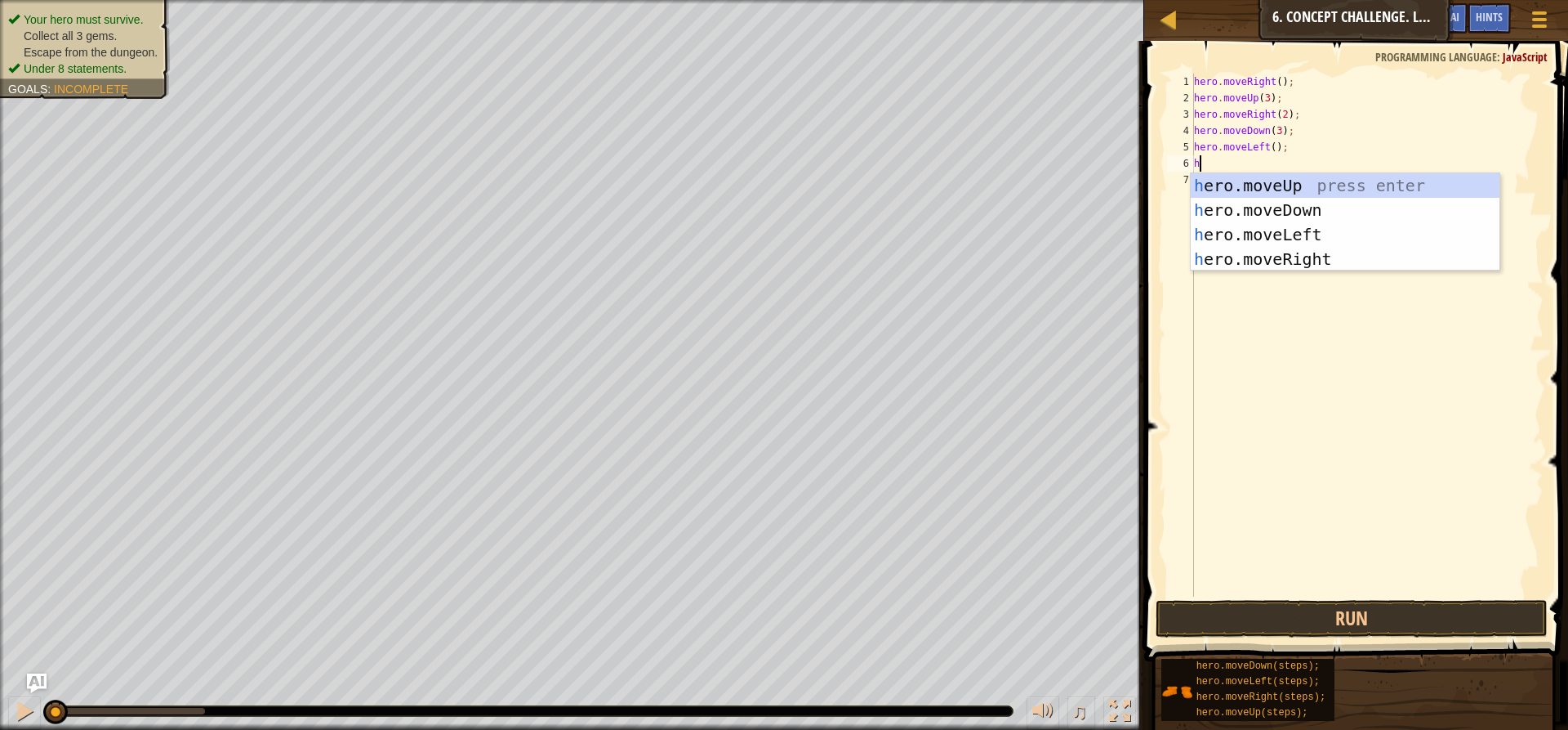
click at [1223, 178] on div "h ero.moveUp press enter h ero.moveDown press enter h ero.moveLeft press enter …" at bounding box center [1345, 247] width 309 height 147
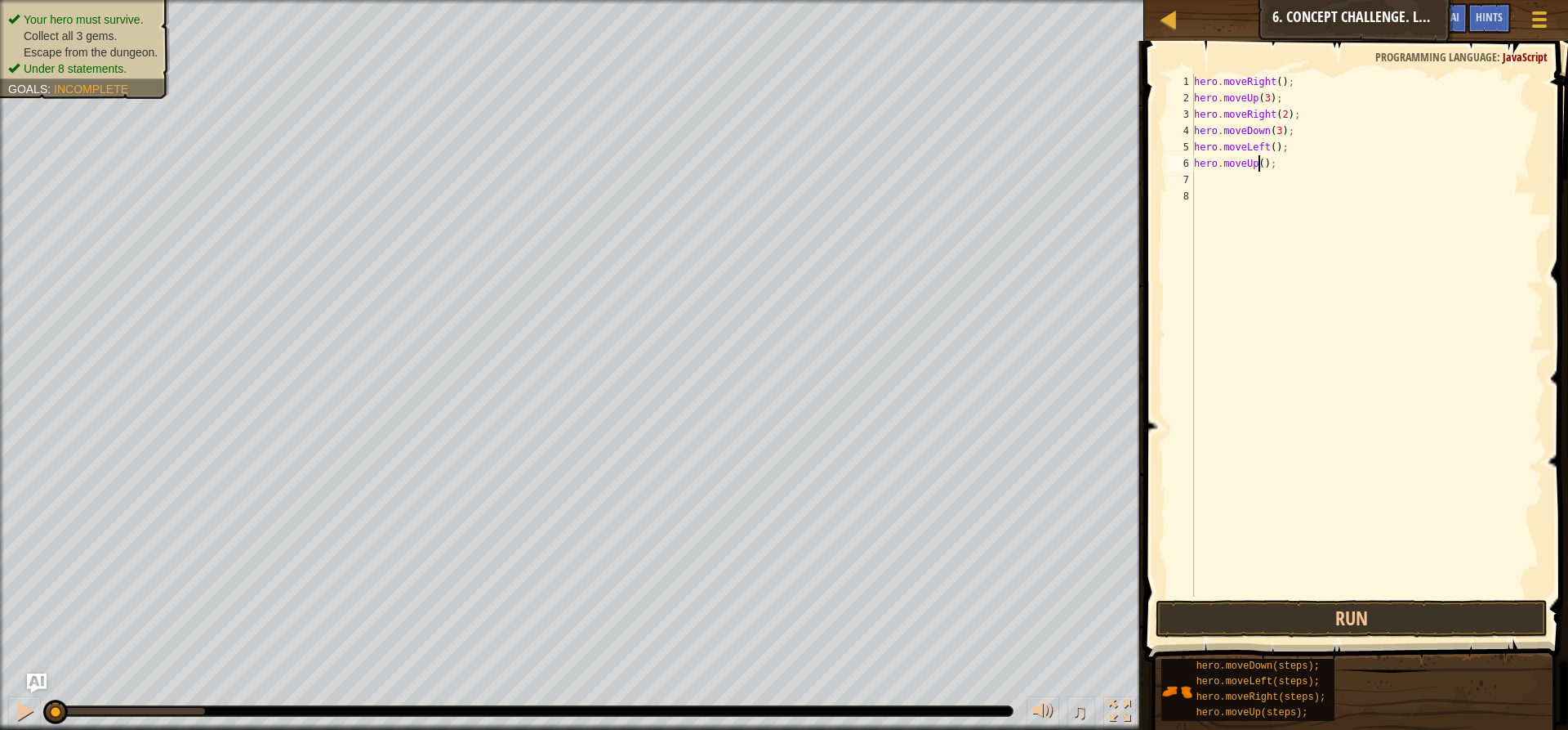
click at [1258, 161] on div "hero . moveRight ( ) ; hero . moveUp ( 3 ) ; hero . moveRight ( 2 ) ; hero . mo…" at bounding box center [1367, 351] width 353 height 555
type textarea "hero.moveUp(2);"
click at [1225, 187] on div "hero . moveRight ( ) ; hero . moveUp ( 3 ) ; hero . moveRight ( 2 ) ; hero . mo…" at bounding box center [1367, 351] width 353 height 555
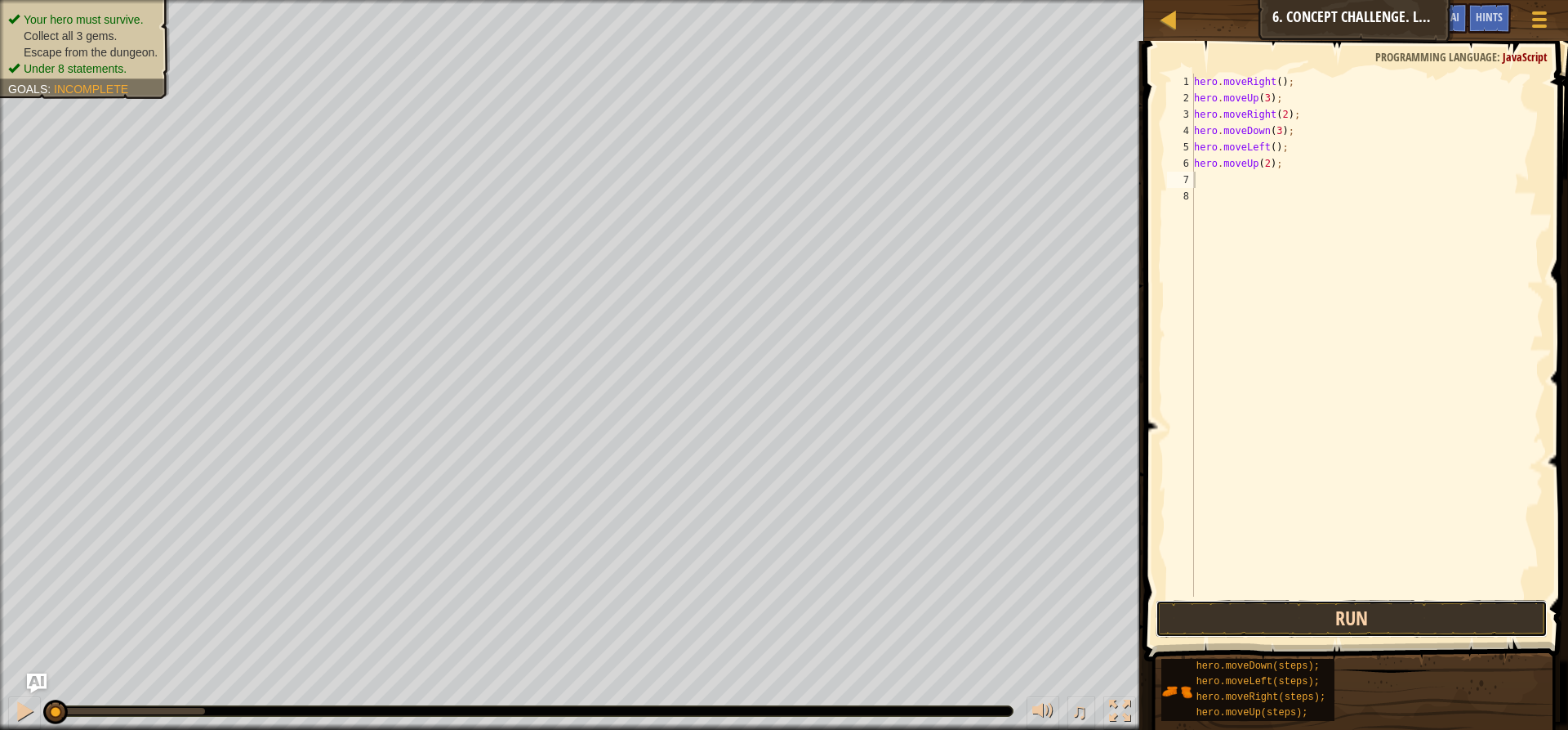
click at [1294, 616] on button "Run" at bounding box center [1351, 618] width 392 height 38
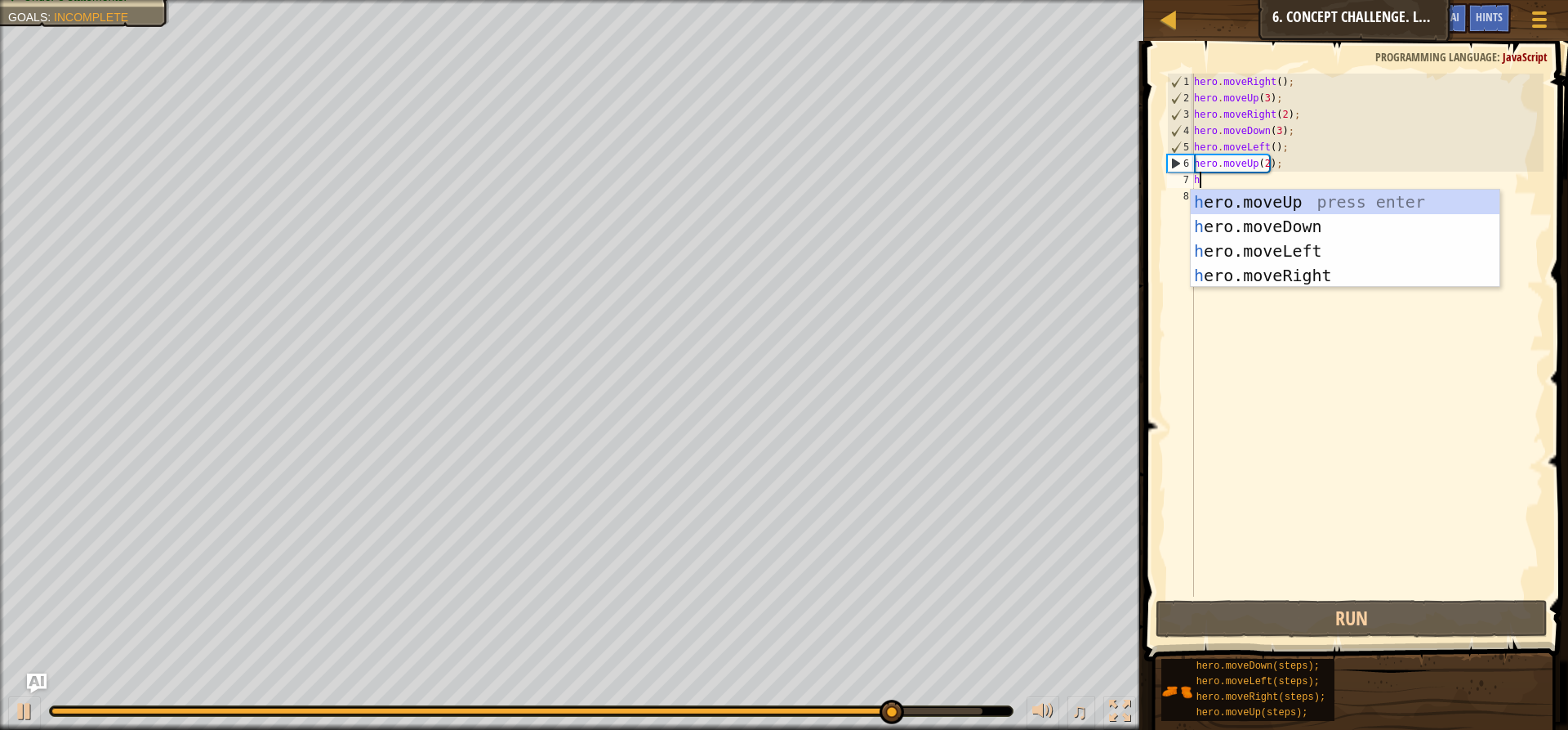
type textarea "he"
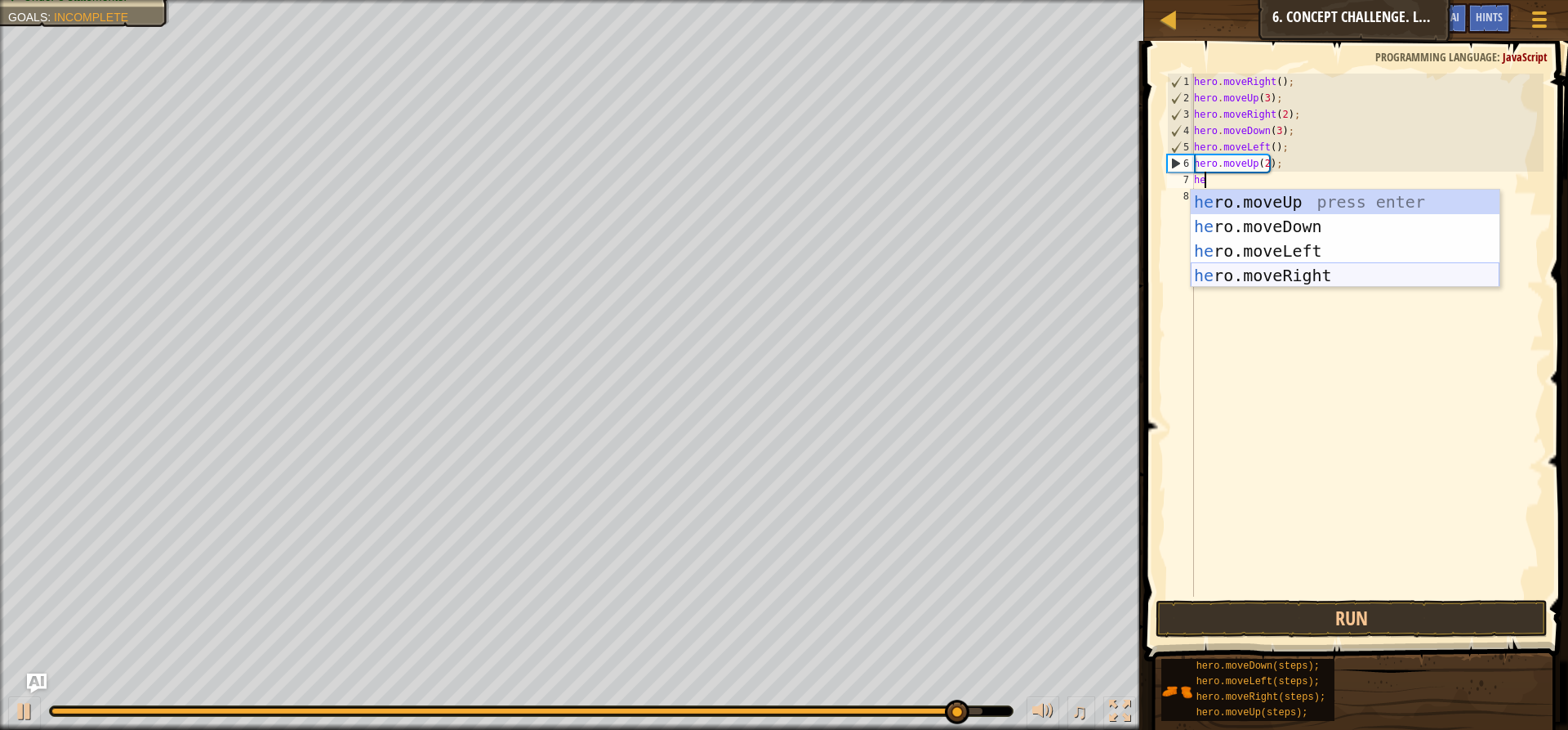
click at [1318, 275] on div "he ro.moveUp press enter he ro.moveDown press enter he ro.moveLeft press enter …" at bounding box center [1345, 263] width 309 height 147
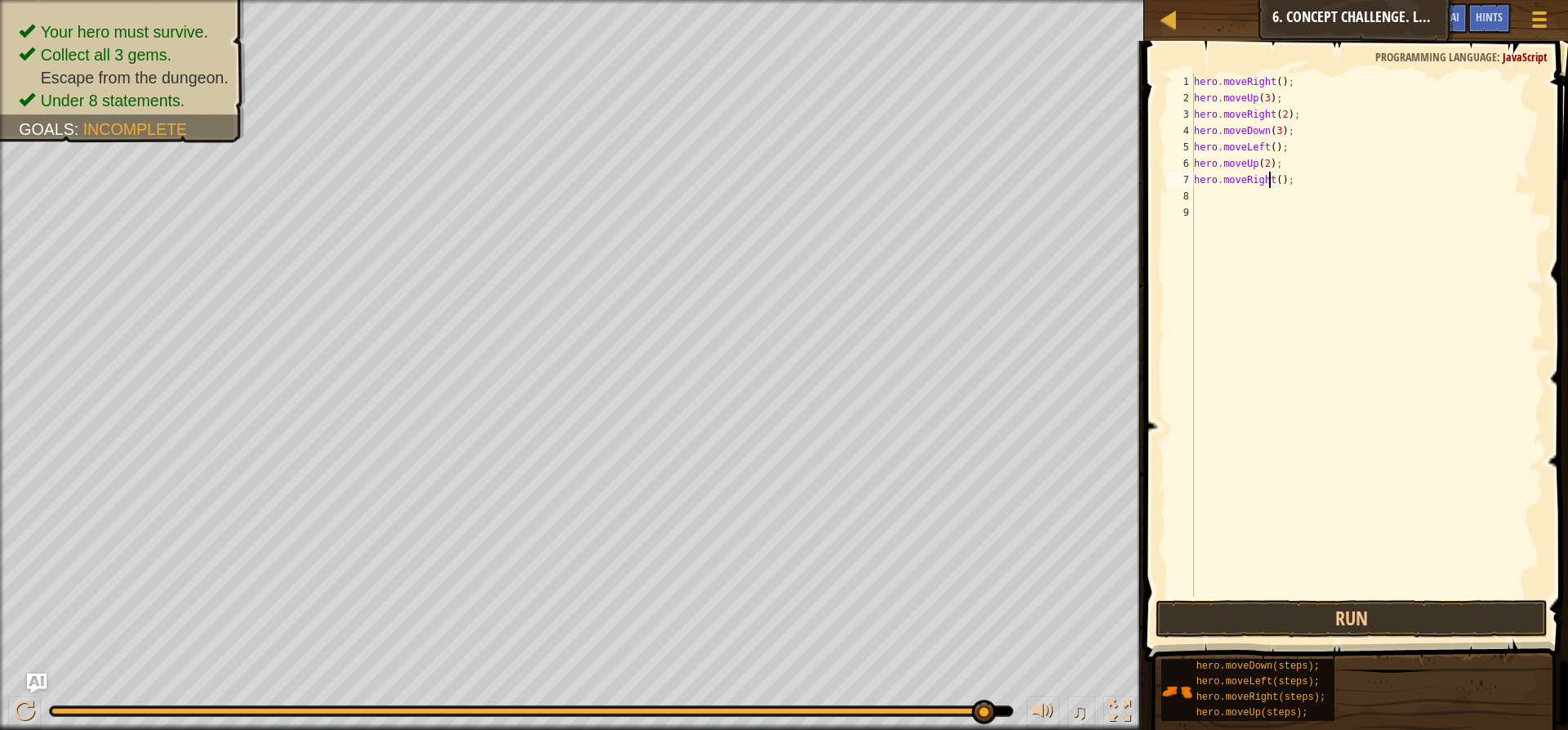
click at [1275, 180] on div "hero . moveRight ( ) ; hero . moveUp ( 3 ) ; hero . moveRight ( 2 ) ; hero . mo…" at bounding box center [1367, 351] width 353 height 555
click at [1340, 611] on button "Run" at bounding box center [1351, 618] width 392 height 38
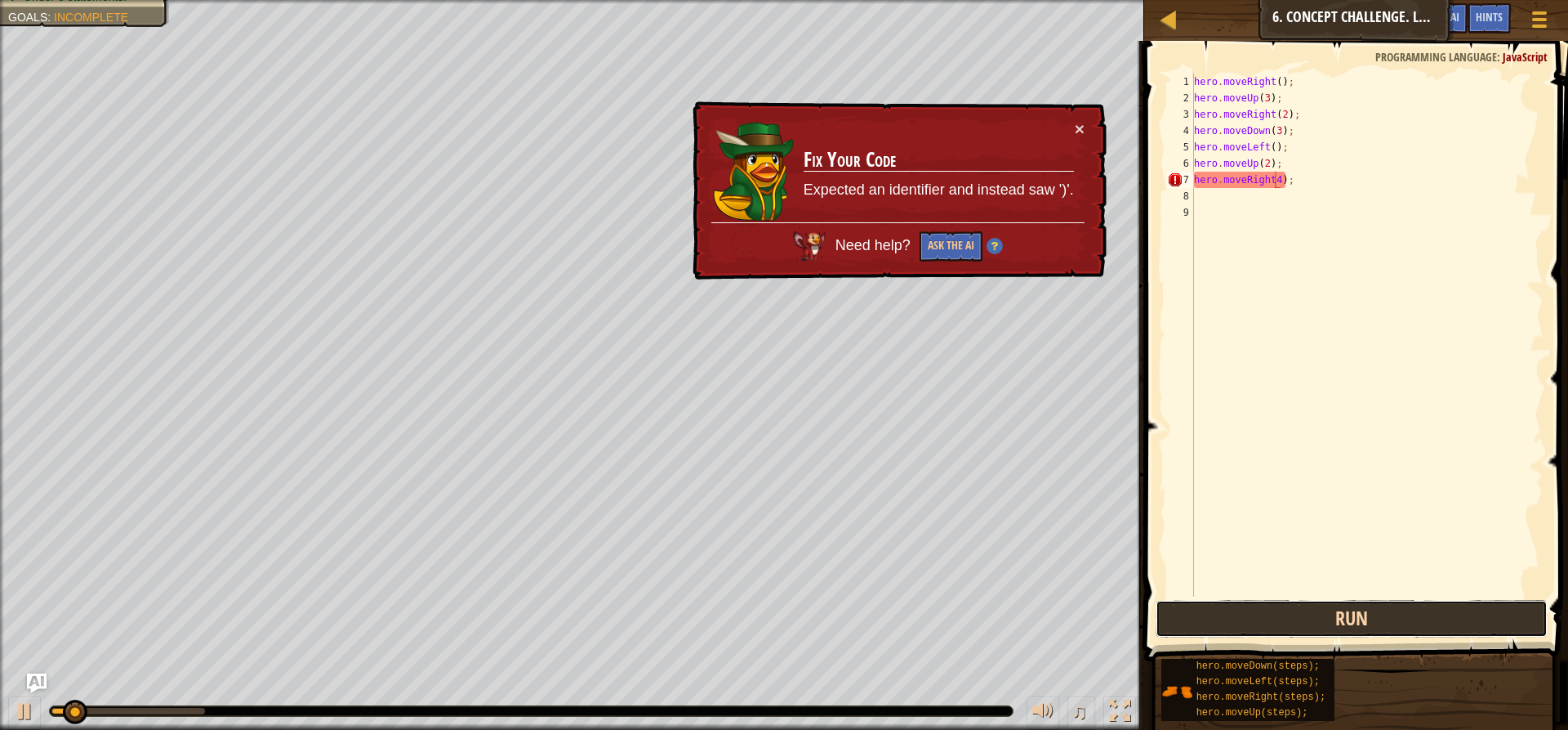
click at [1340, 611] on button "Run" at bounding box center [1351, 618] width 392 height 38
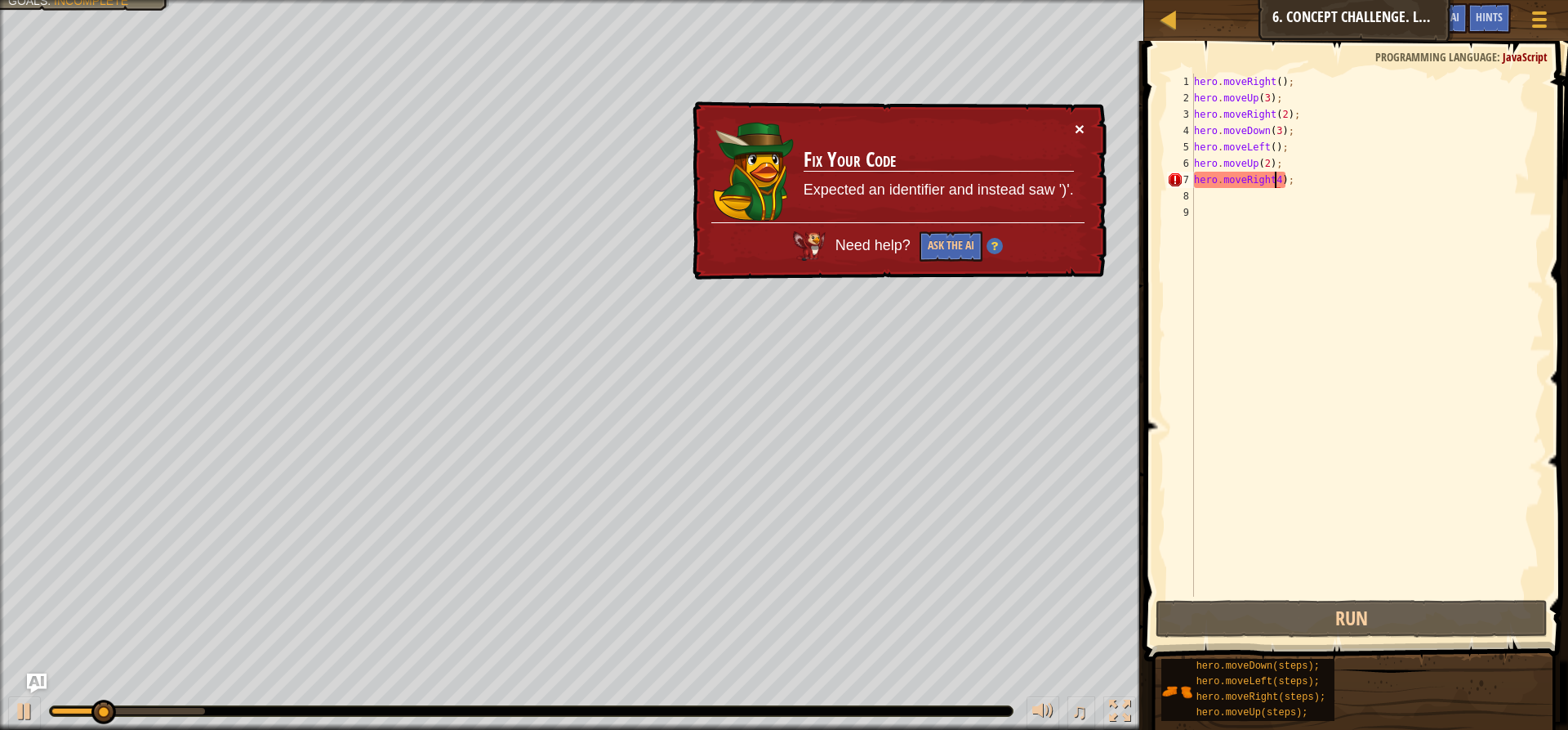
click at [1079, 124] on button "×" at bounding box center [1079, 129] width 9 height 17
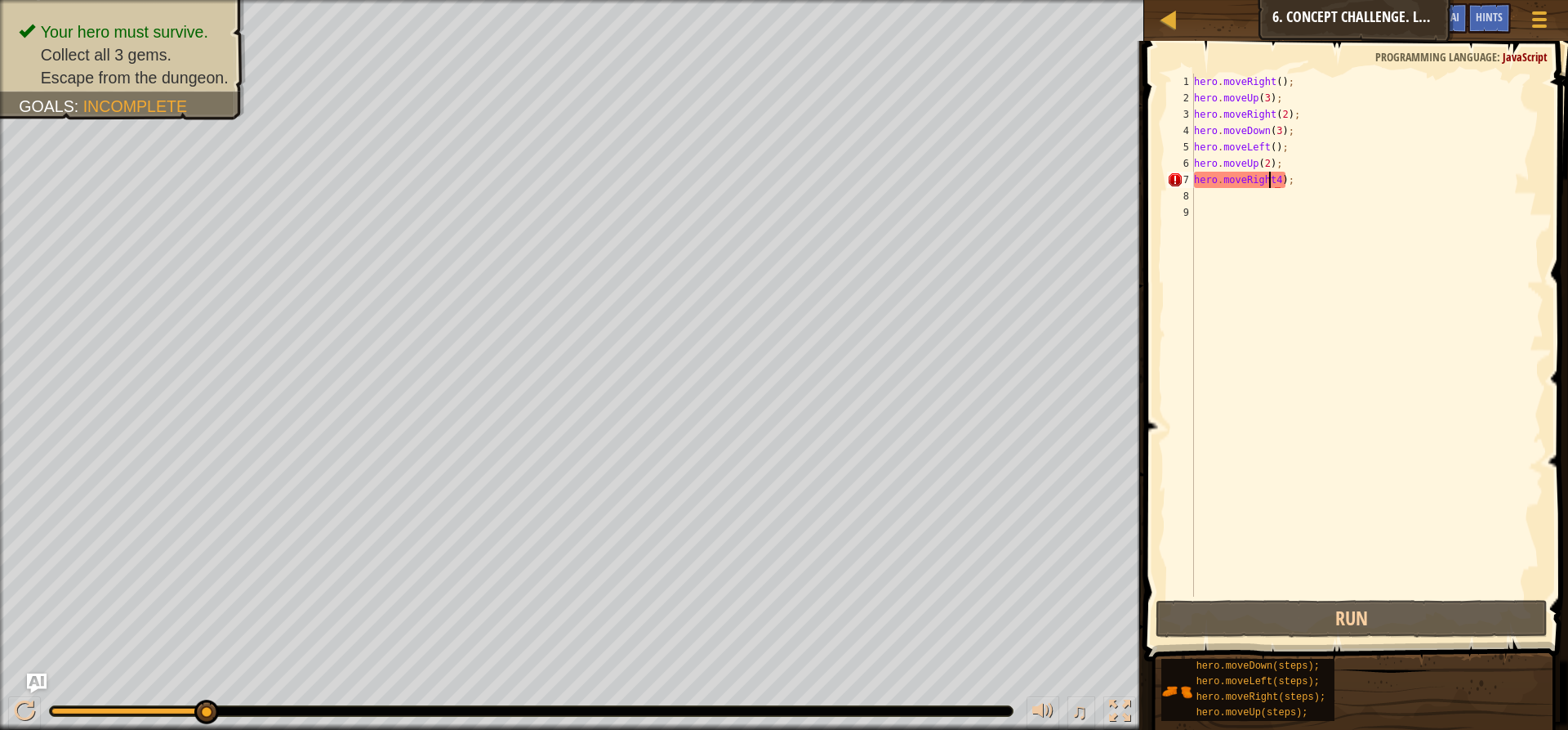
click at [1268, 180] on div "hero . moveRight ( ) ; hero . moveUp ( 3 ) ; hero . moveRight ( 2 ) ; hero . mo…" at bounding box center [1367, 351] width 353 height 555
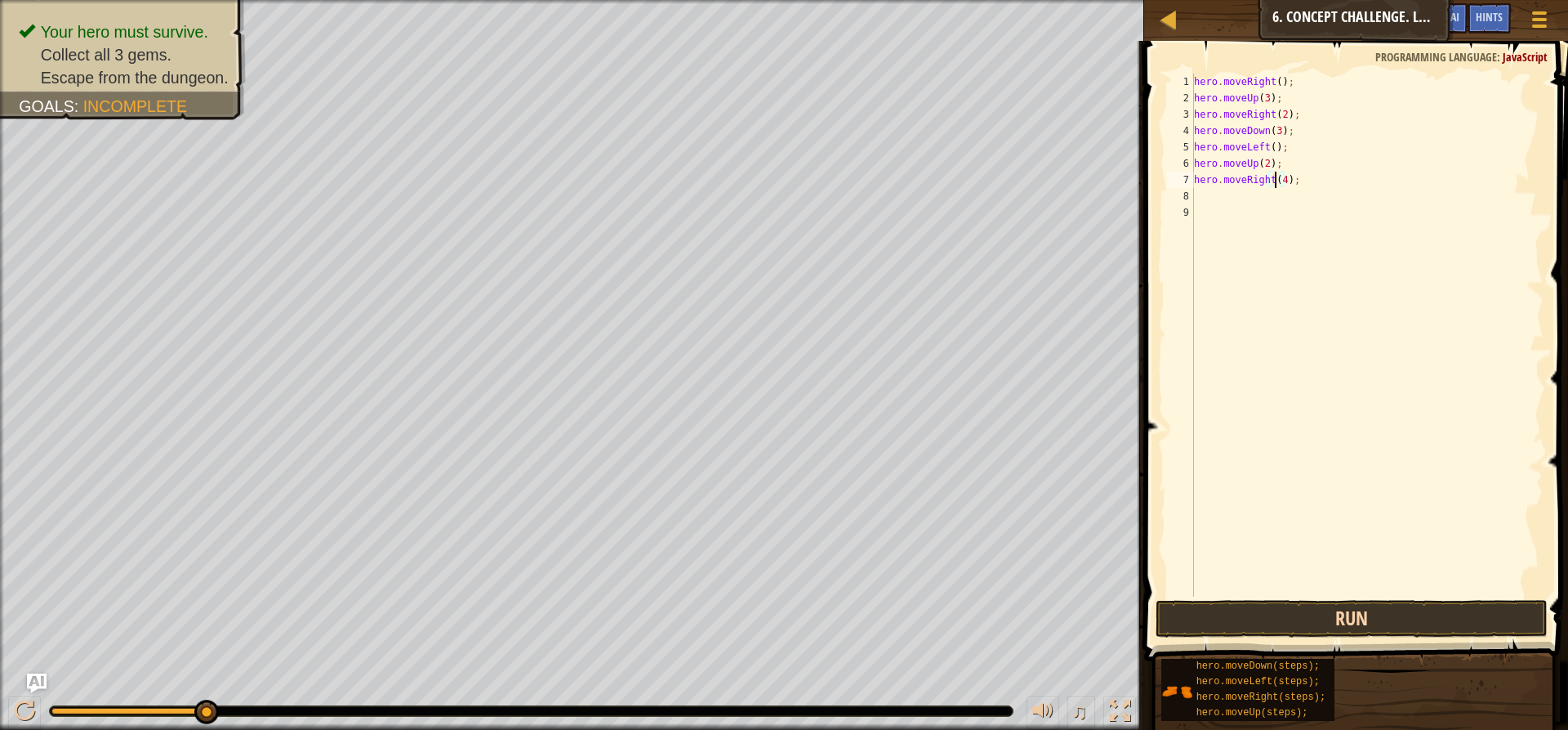
type textarea "hero.moveRight(4);"
click at [1317, 616] on button "Run" at bounding box center [1351, 618] width 392 height 38
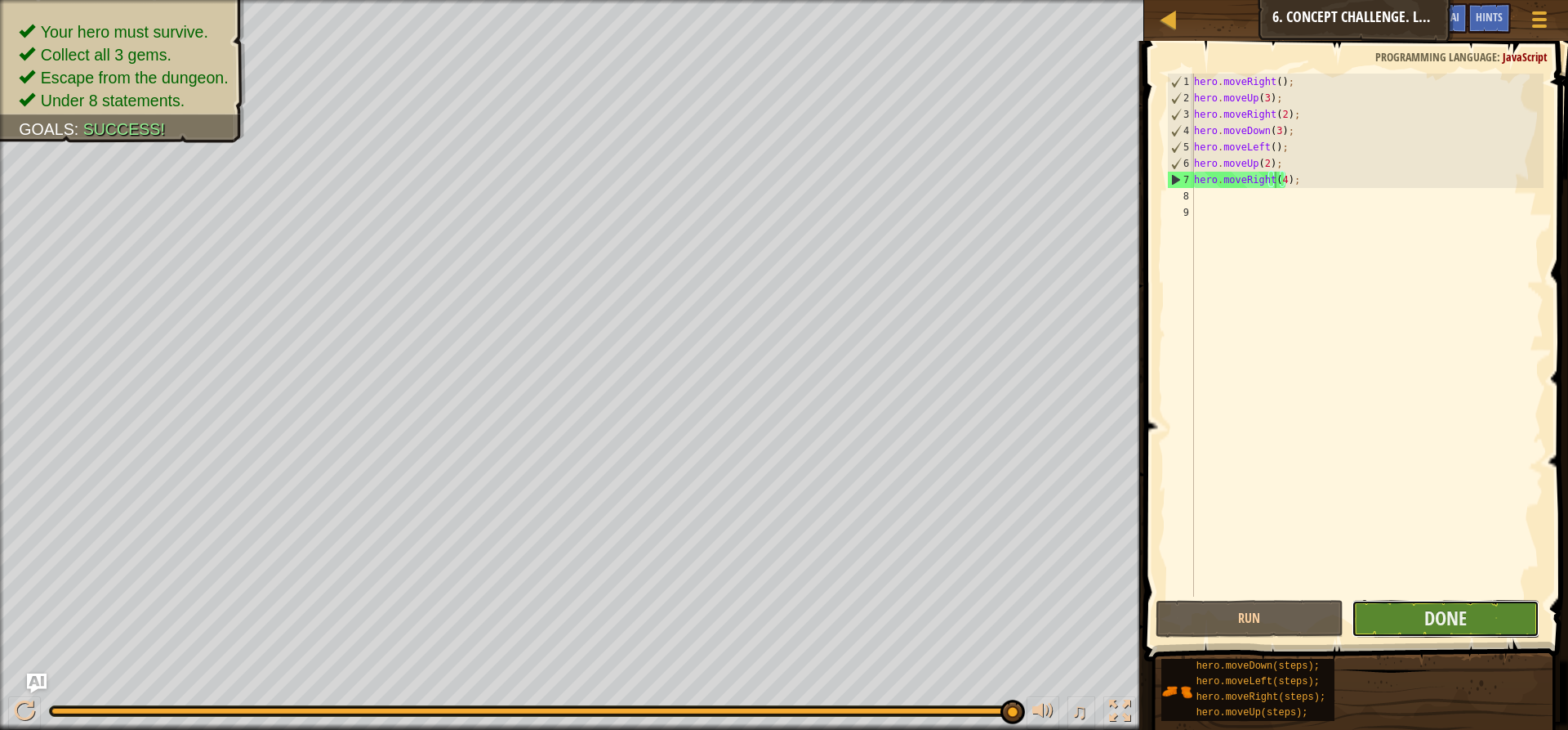
click at [1411, 619] on button "Done" at bounding box center [1445, 618] width 188 height 38
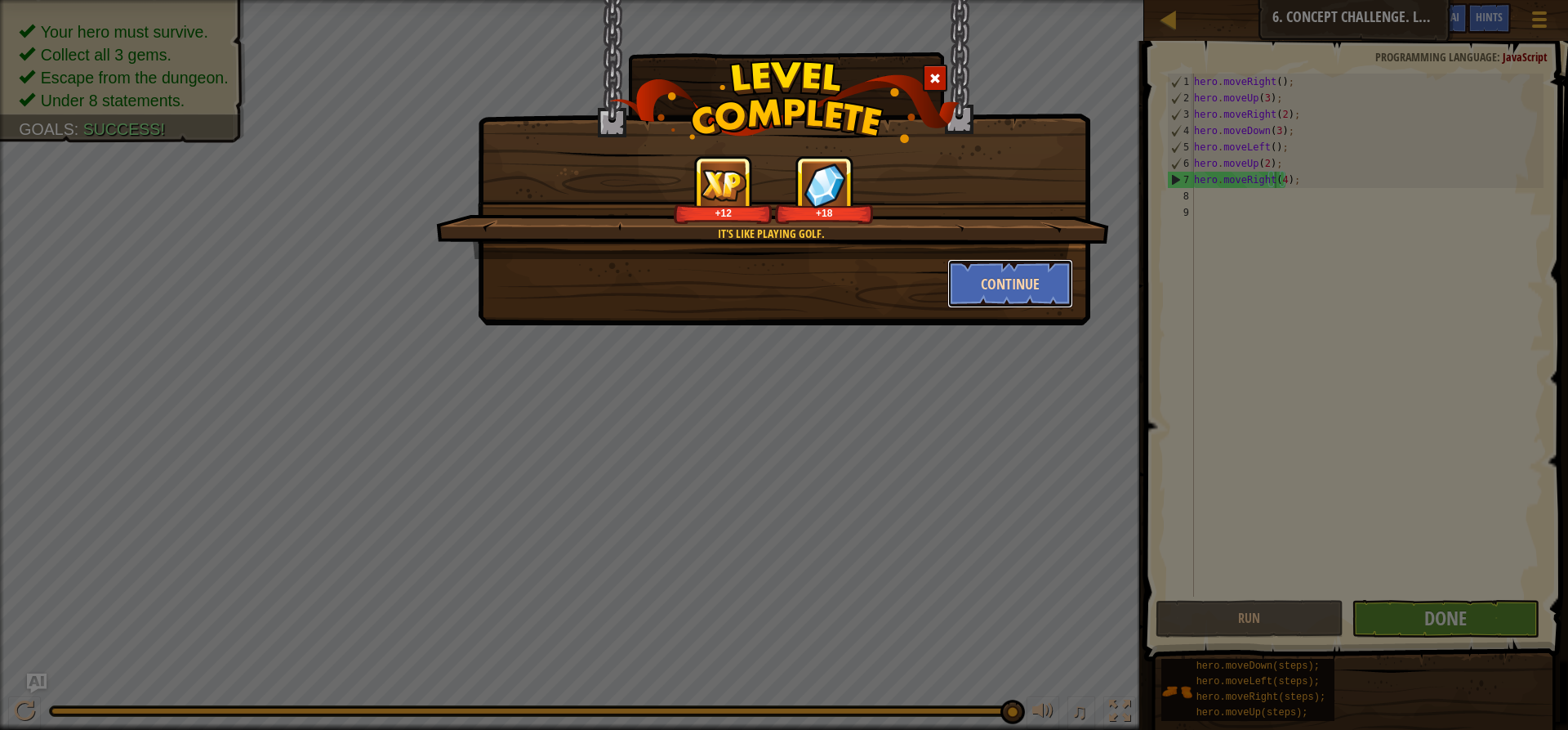
click at [1040, 289] on button "Continue" at bounding box center [1010, 283] width 127 height 49
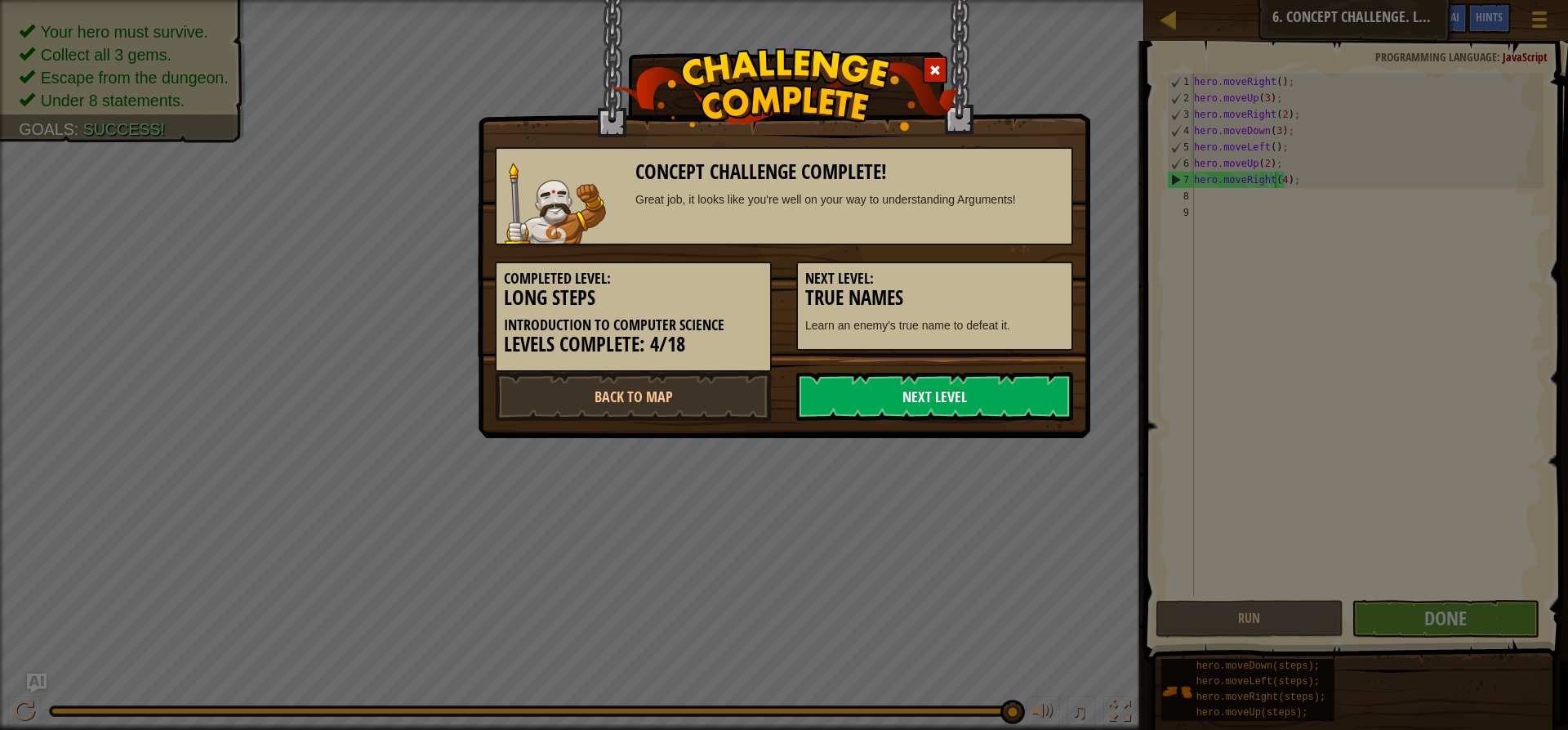
click at [929, 390] on link "Next Level" at bounding box center [934, 396] width 277 height 49
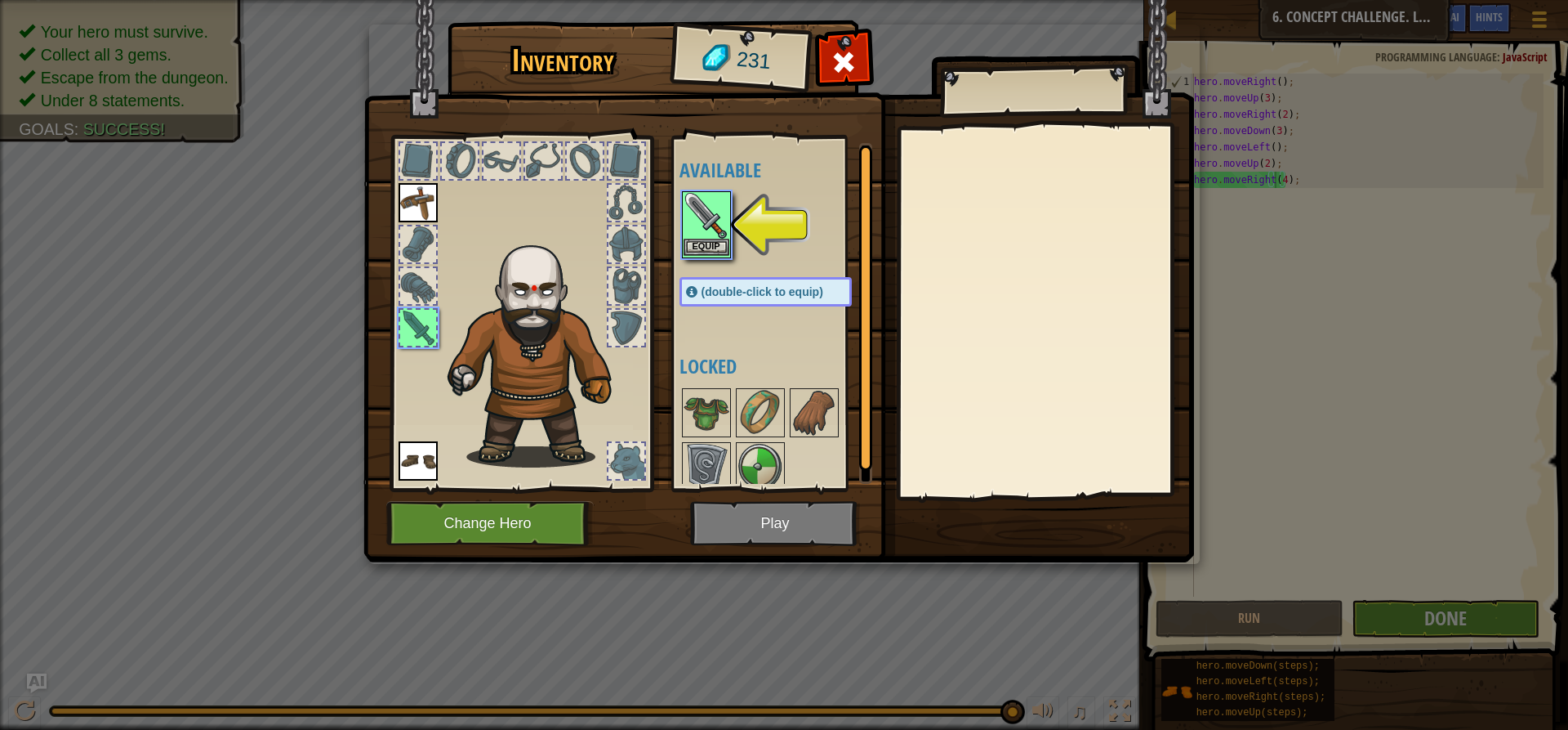
click at [700, 208] on img at bounding box center [706, 215] width 46 height 46
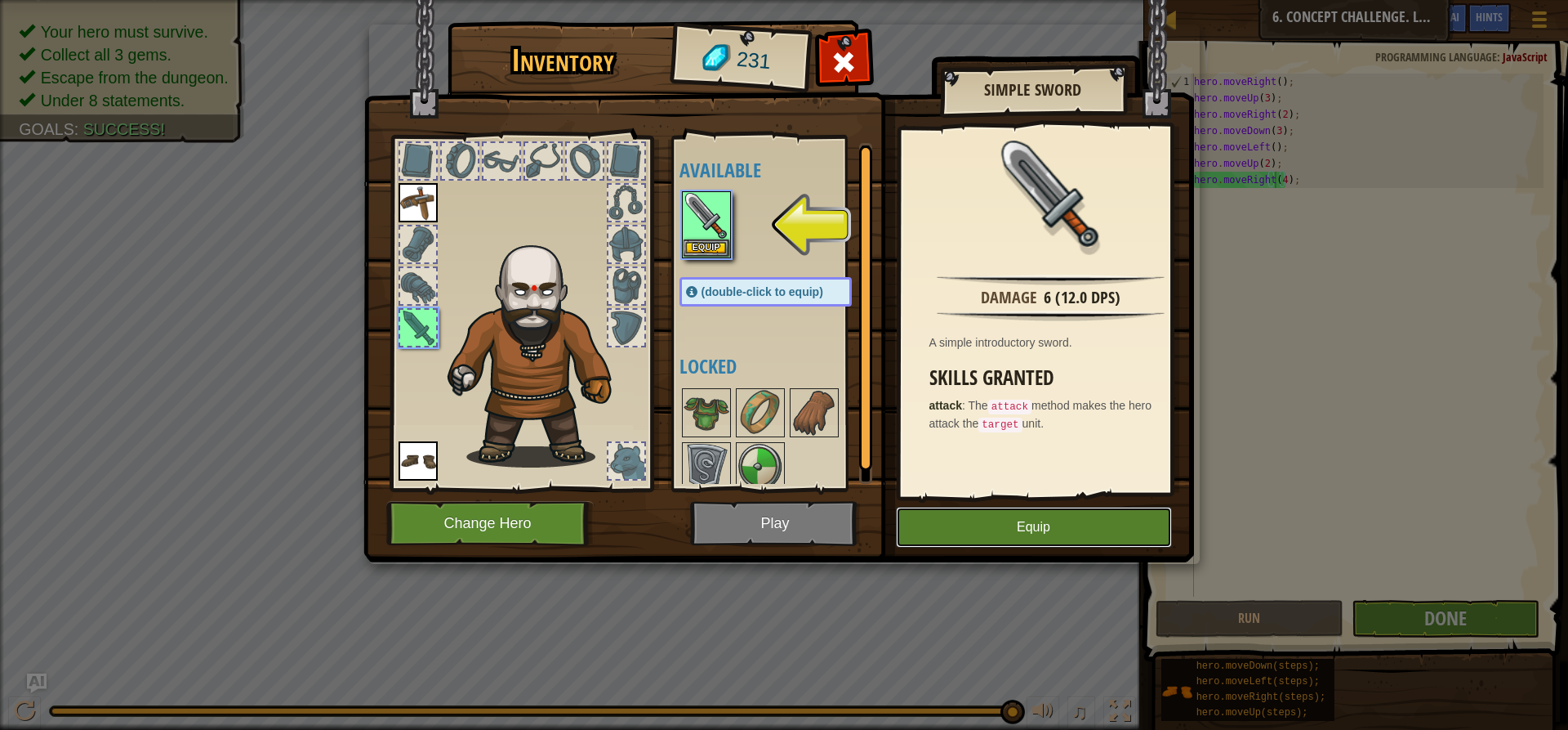
click at [919, 524] on button "Equip" at bounding box center [1033, 527] width 276 height 41
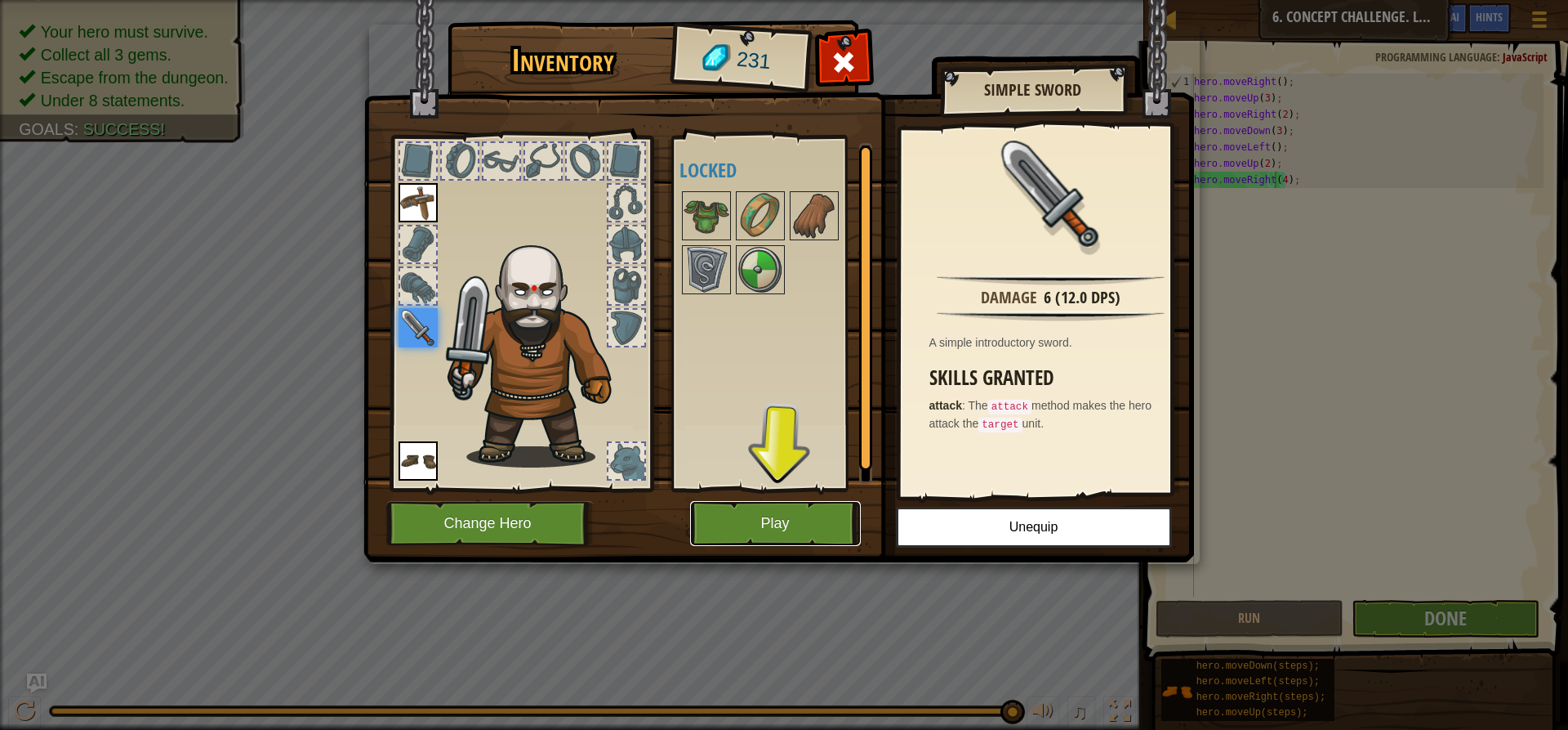
click at [762, 525] on button "Play" at bounding box center [776, 524] width 171 height 45
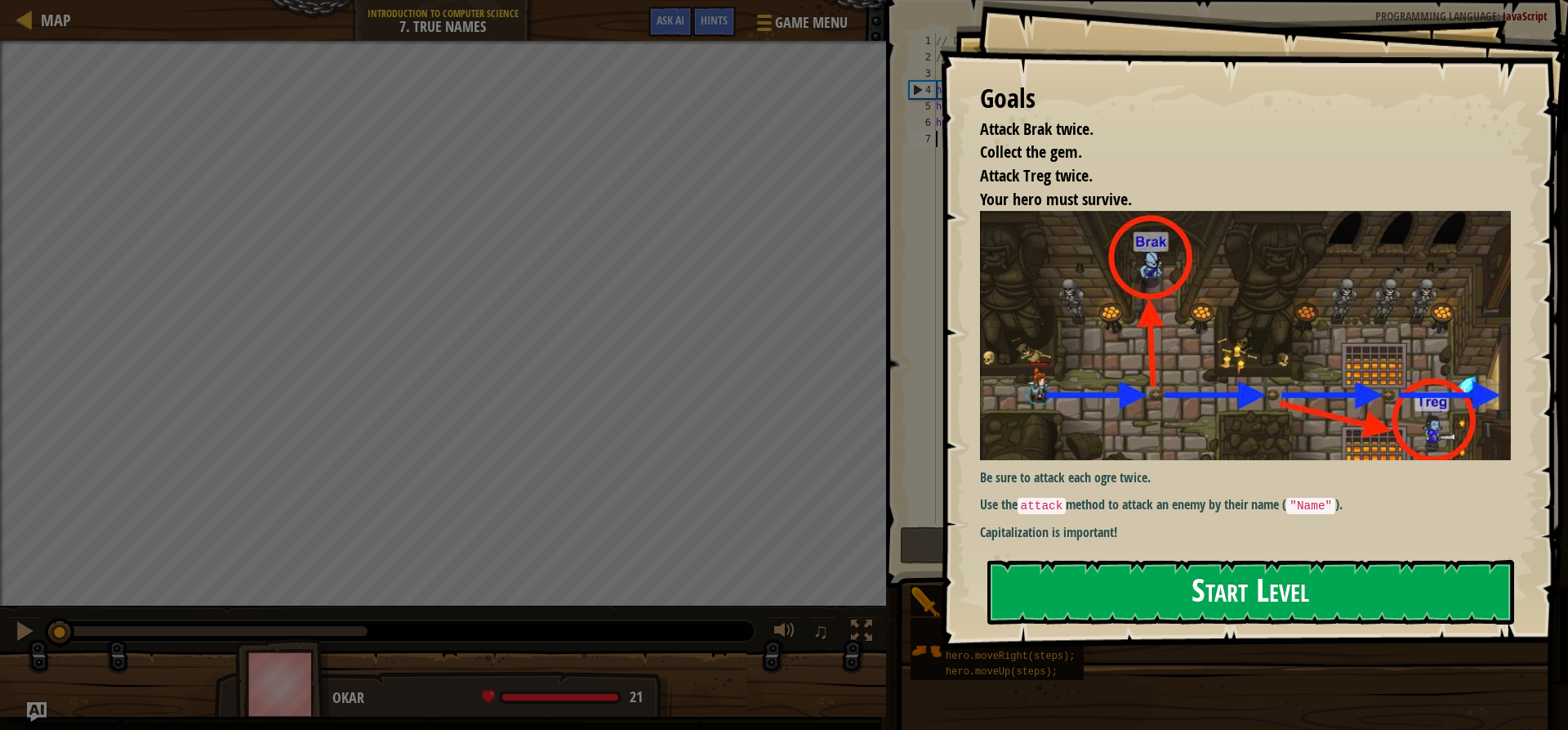
click at [1034, 581] on button "Start Level" at bounding box center [1251, 591] width 527 height 65
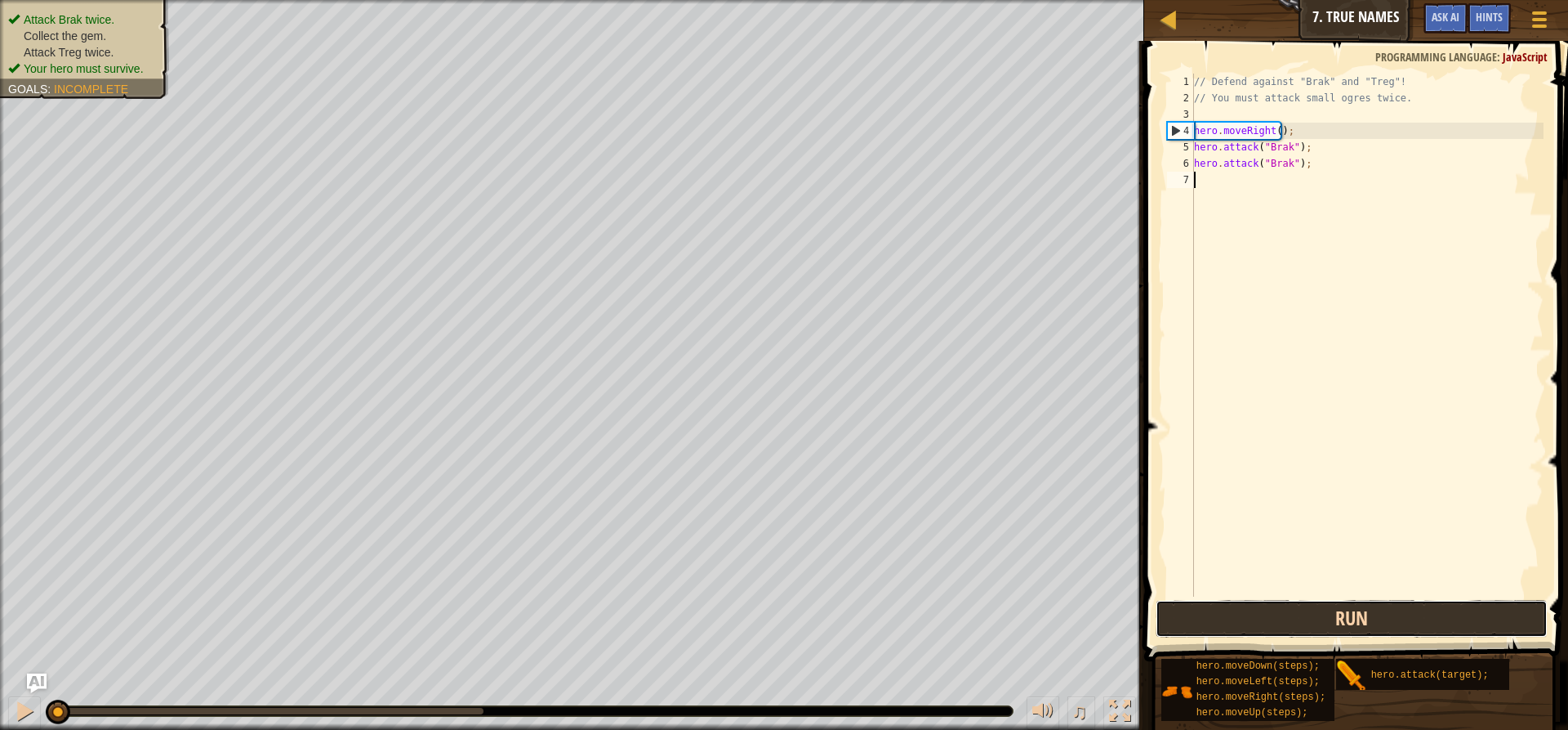
click at [1190, 624] on button "Run" at bounding box center [1351, 618] width 392 height 38
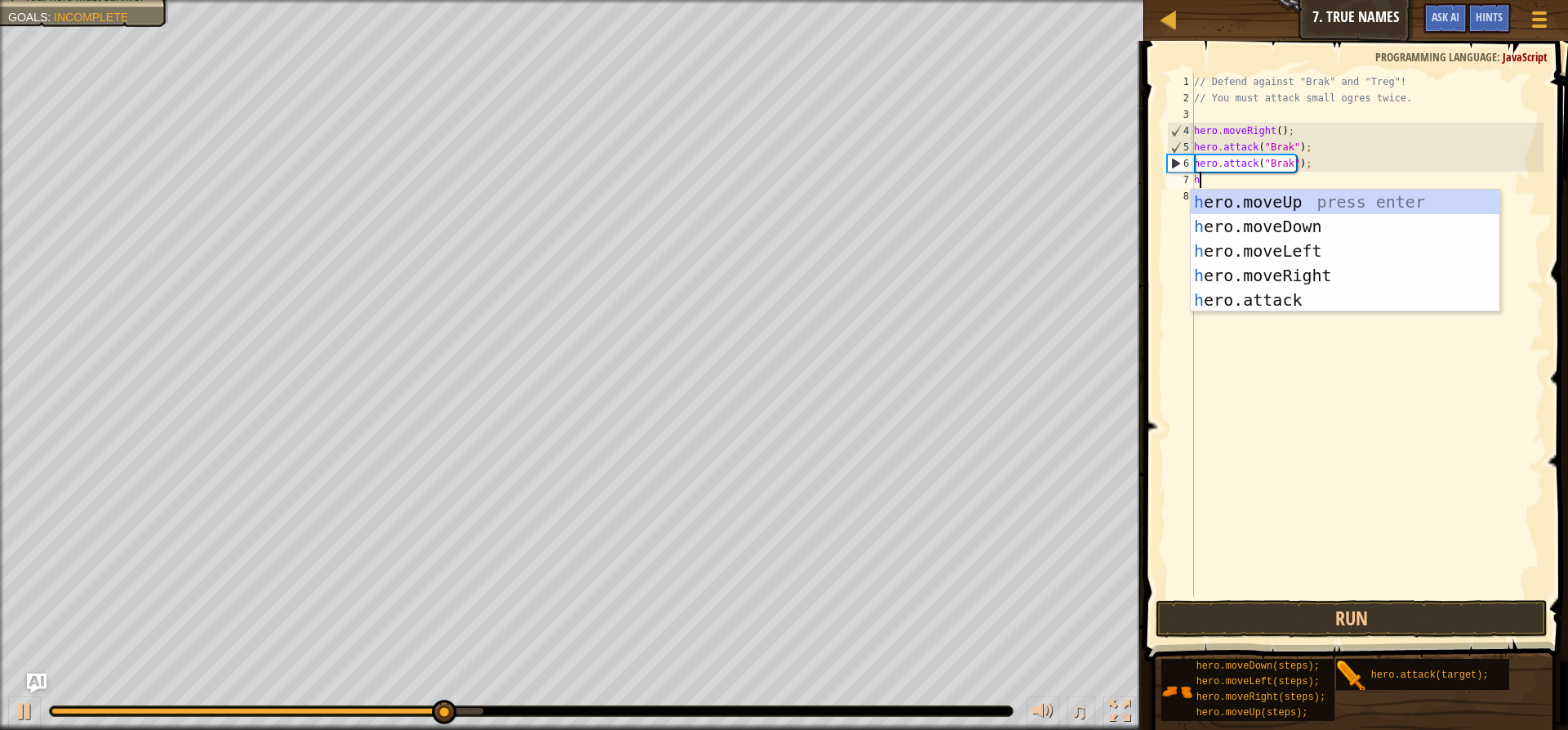
scroll to position [8, 0]
type textarea "her"
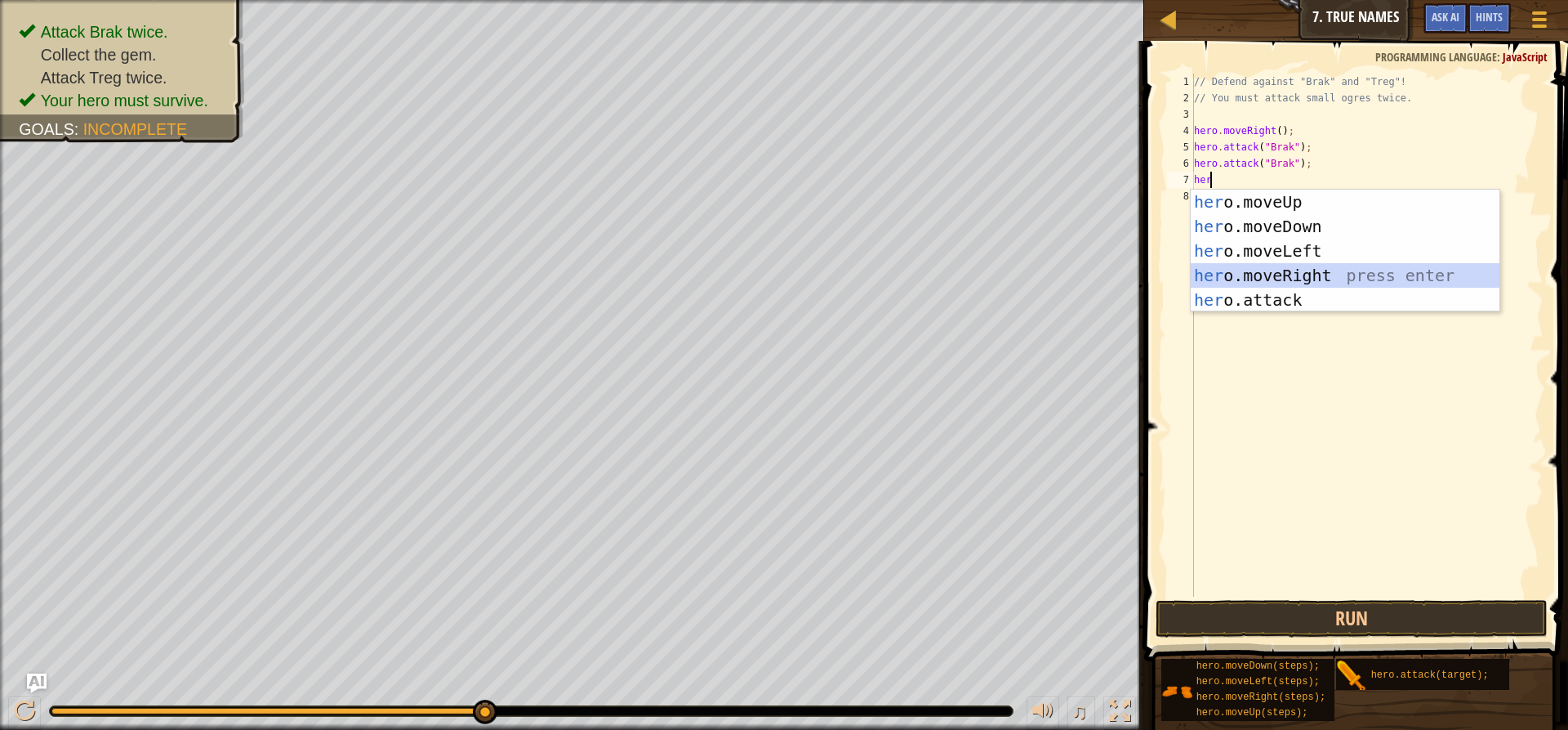
click at [1266, 268] on div "her o.moveUp press enter her o.moveDown press enter her o.moveLeft press enter …" at bounding box center [1345, 275] width 309 height 172
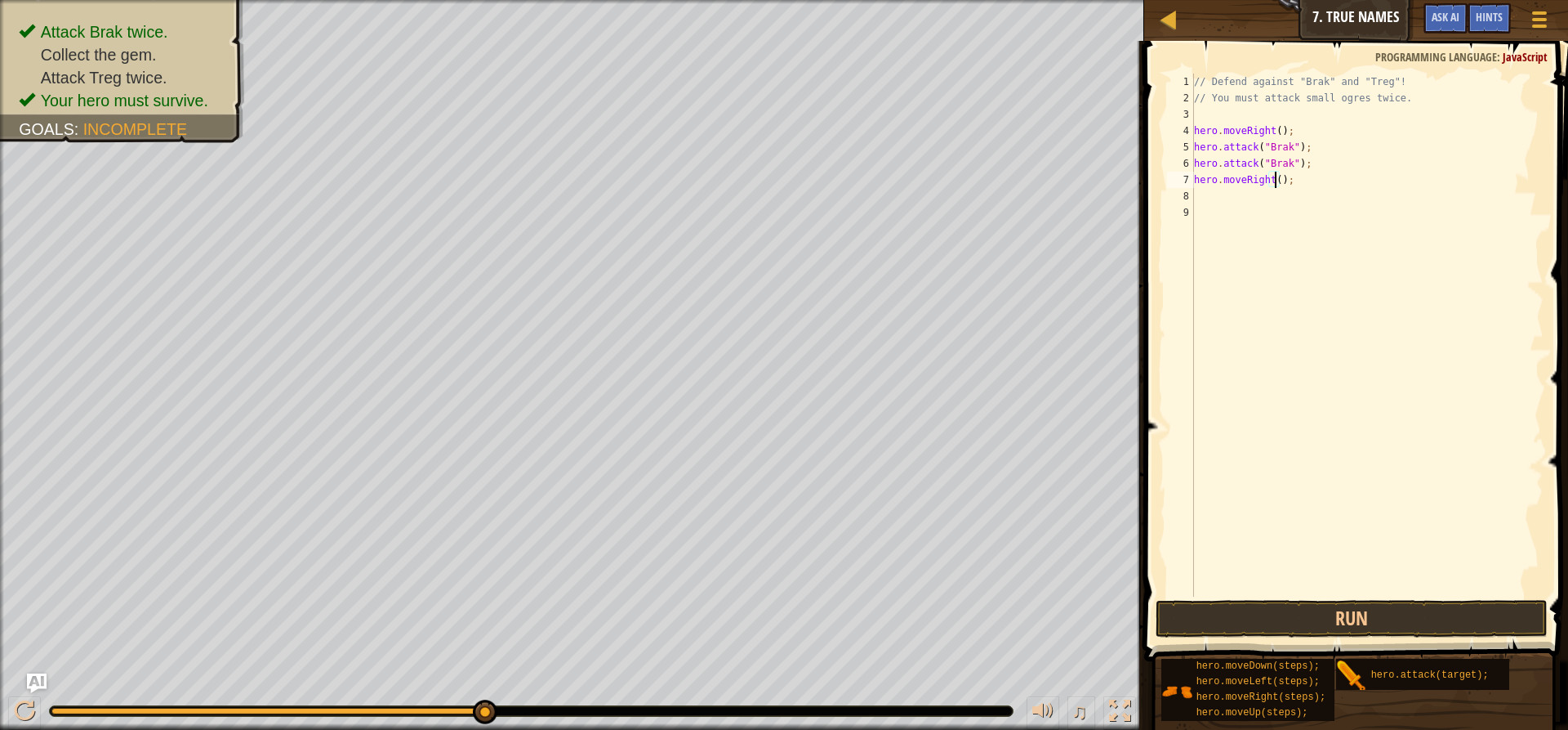
click at [1280, 180] on div "// Defend against "Brak" and "Treg"! // You must attack small ogres twice. hero…" at bounding box center [1367, 351] width 353 height 555
click at [1278, 180] on div "// Defend against "Brak" and "Treg"! // You must attack small ogres twice. hero…" at bounding box center [1367, 334] width 353 height 523
click at [1272, 178] on div "// Defend against "Brak" and "Treg"! // You must attack small ogres twice. hero…" at bounding box center [1367, 351] width 353 height 555
click at [1275, 181] on div "// Defend against "Brak" and "Treg"! // You must attack small ogres twice. hero…" at bounding box center [1367, 334] width 353 height 523
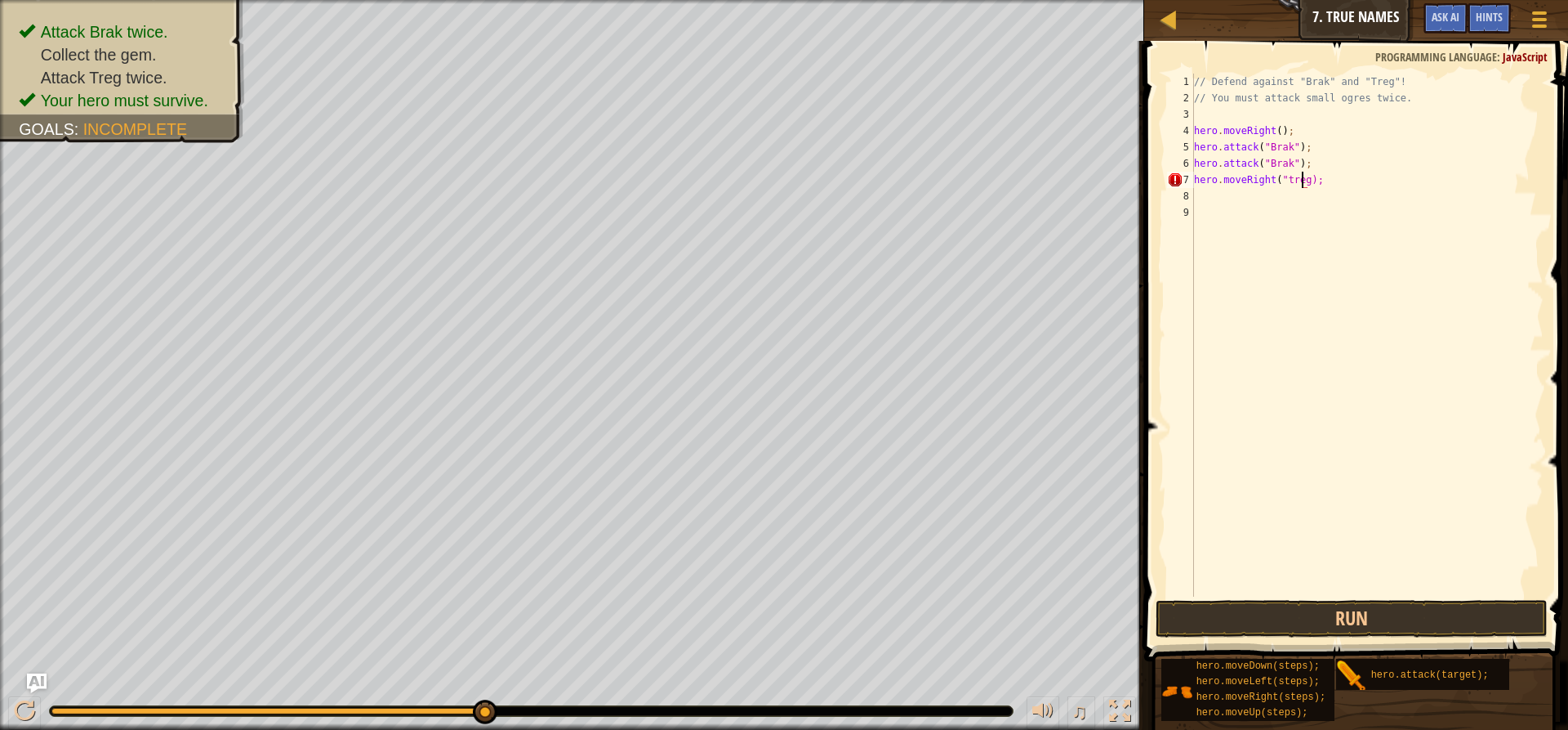
type textarea "hero.moveRight("treg");"
click at [1318, 305] on div "// Defend against "Brak" and "Treg"! // You must attack small ogres twice. hero…" at bounding box center [1367, 351] width 353 height 555
click at [1319, 612] on button "Run" at bounding box center [1351, 618] width 392 height 38
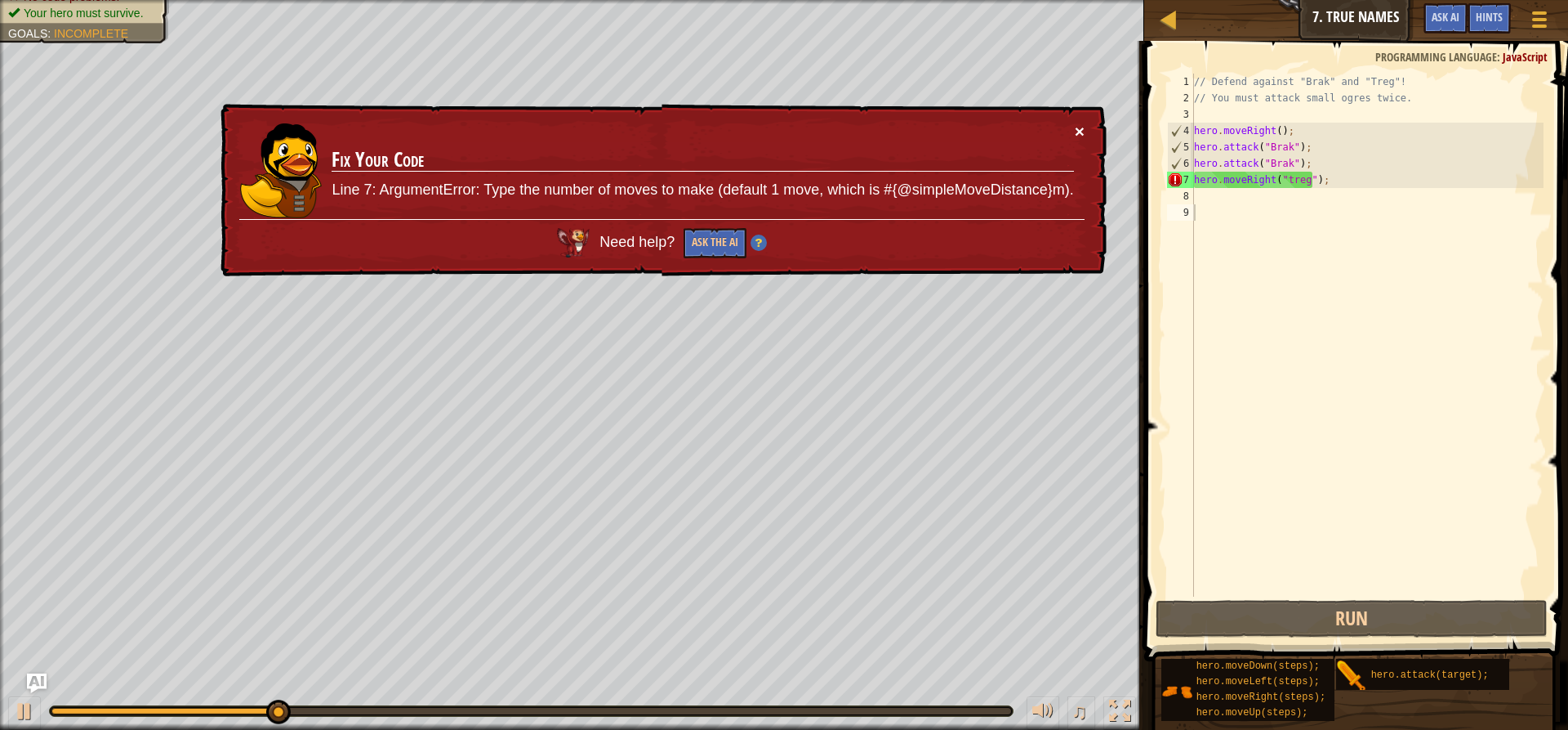
click at [1079, 130] on button "×" at bounding box center [1079, 131] width 9 height 17
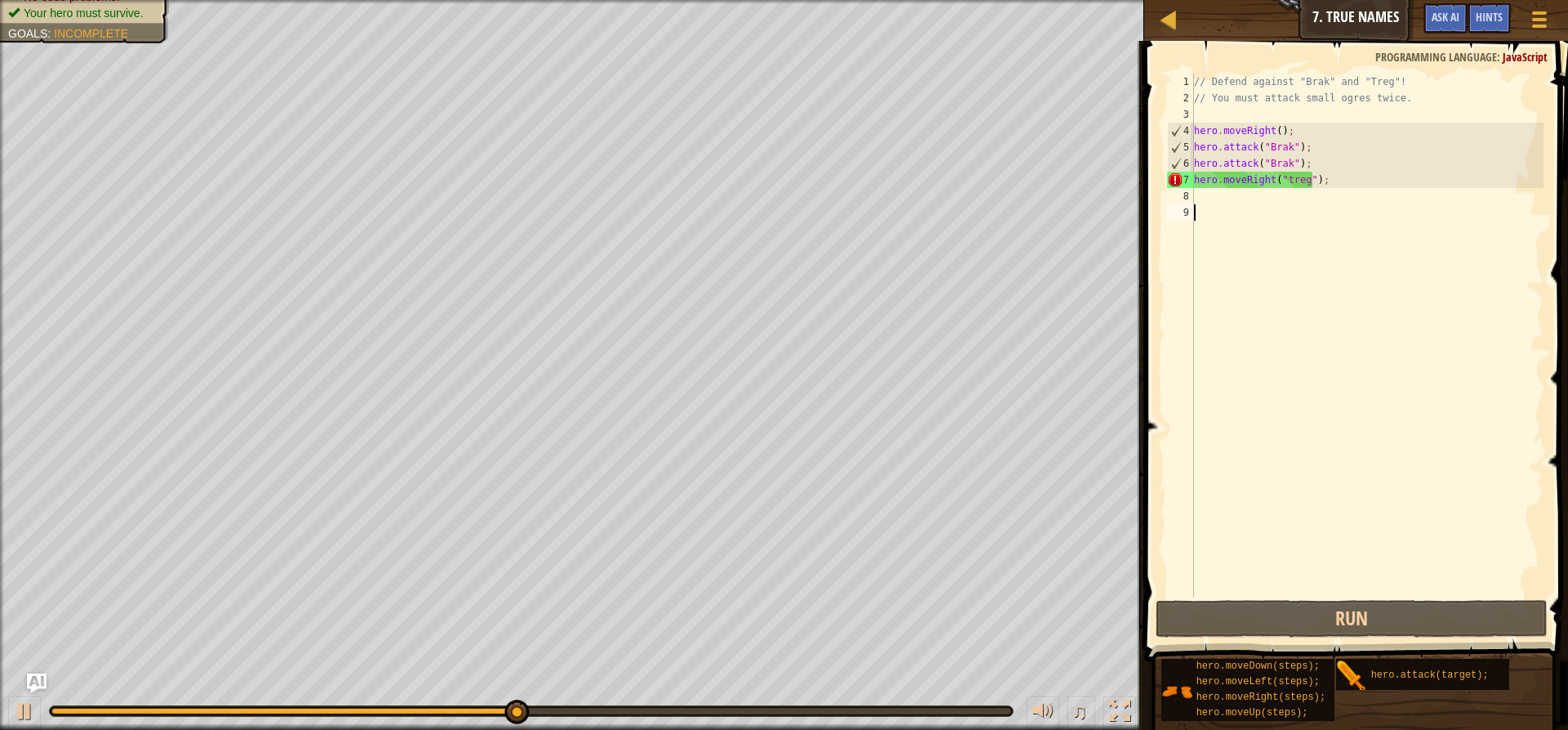
click at [1307, 173] on div "// Defend against "Brak" and "Treg"! // You must attack small ogres twice. hero…" at bounding box center [1367, 351] width 353 height 555
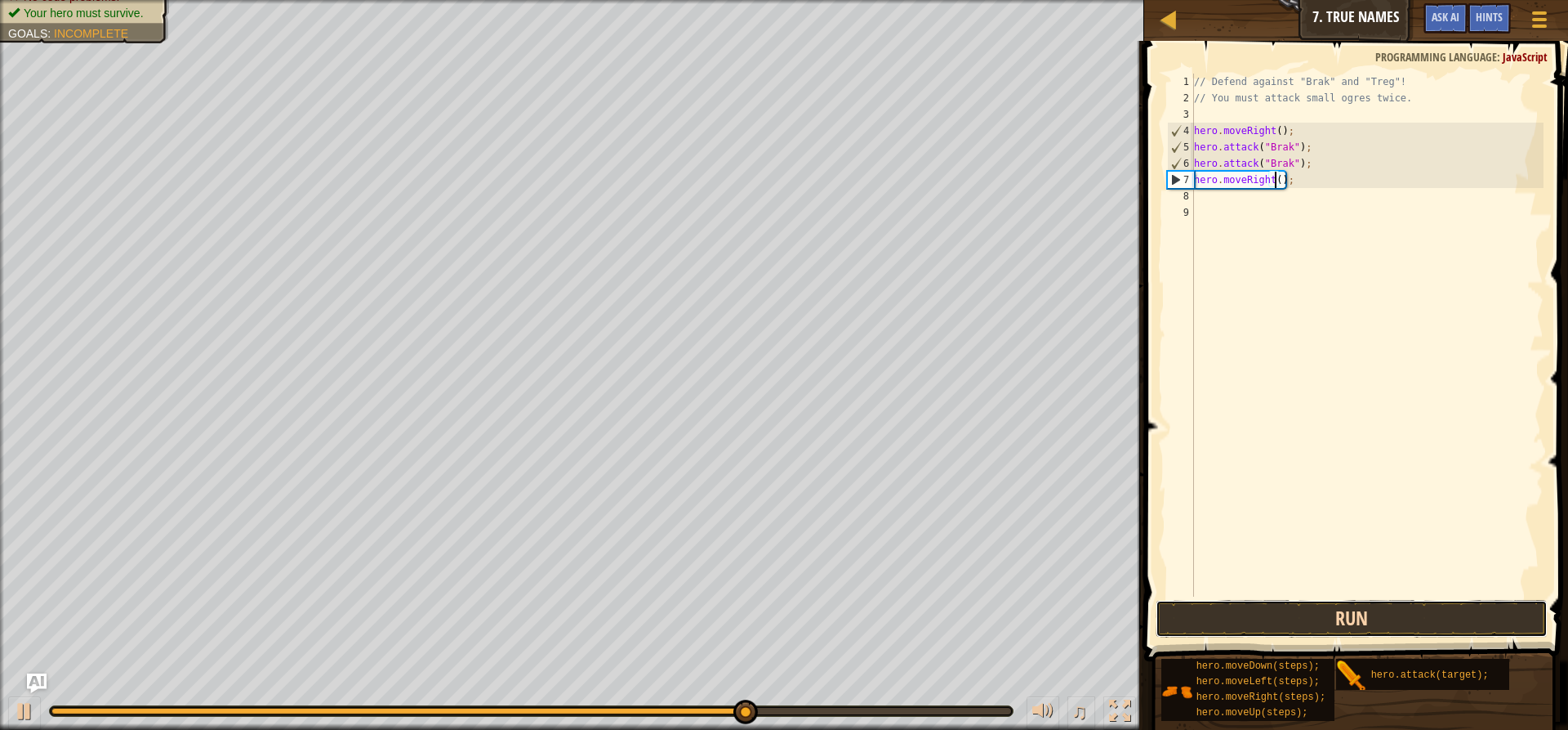
click at [1382, 603] on button "Run" at bounding box center [1351, 618] width 392 height 38
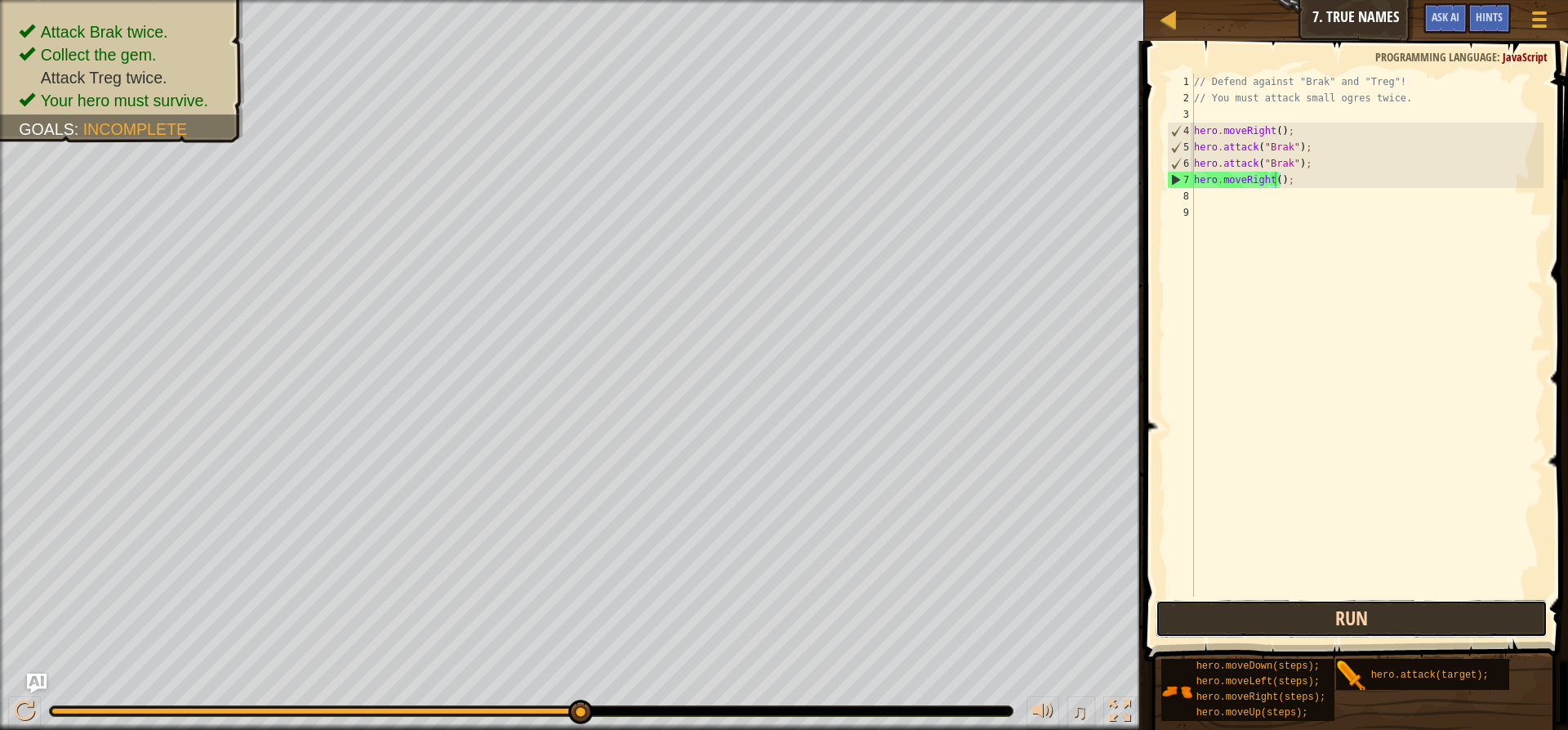
click at [1383, 610] on button "Run" at bounding box center [1351, 618] width 392 height 38
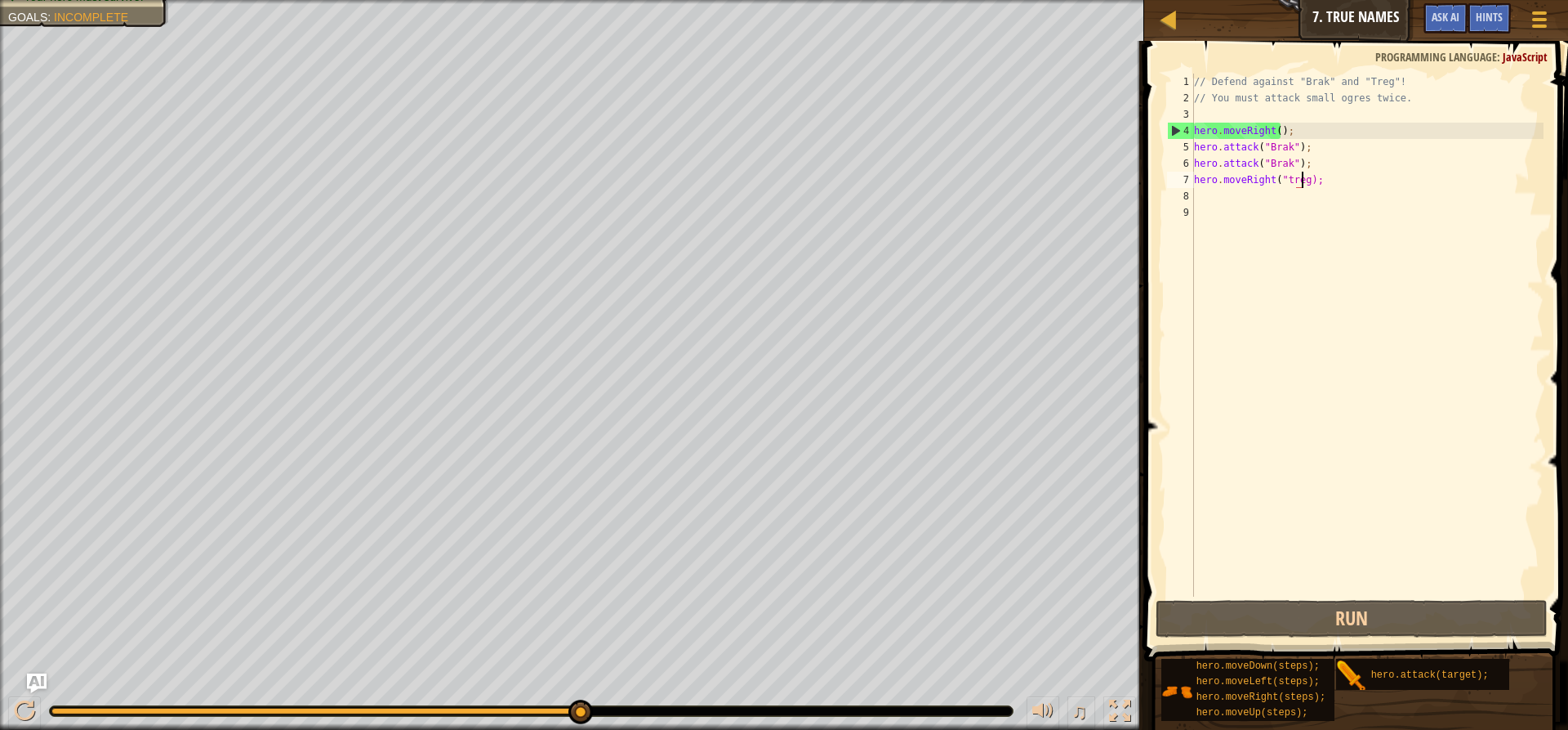
scroll to position [8, 9]
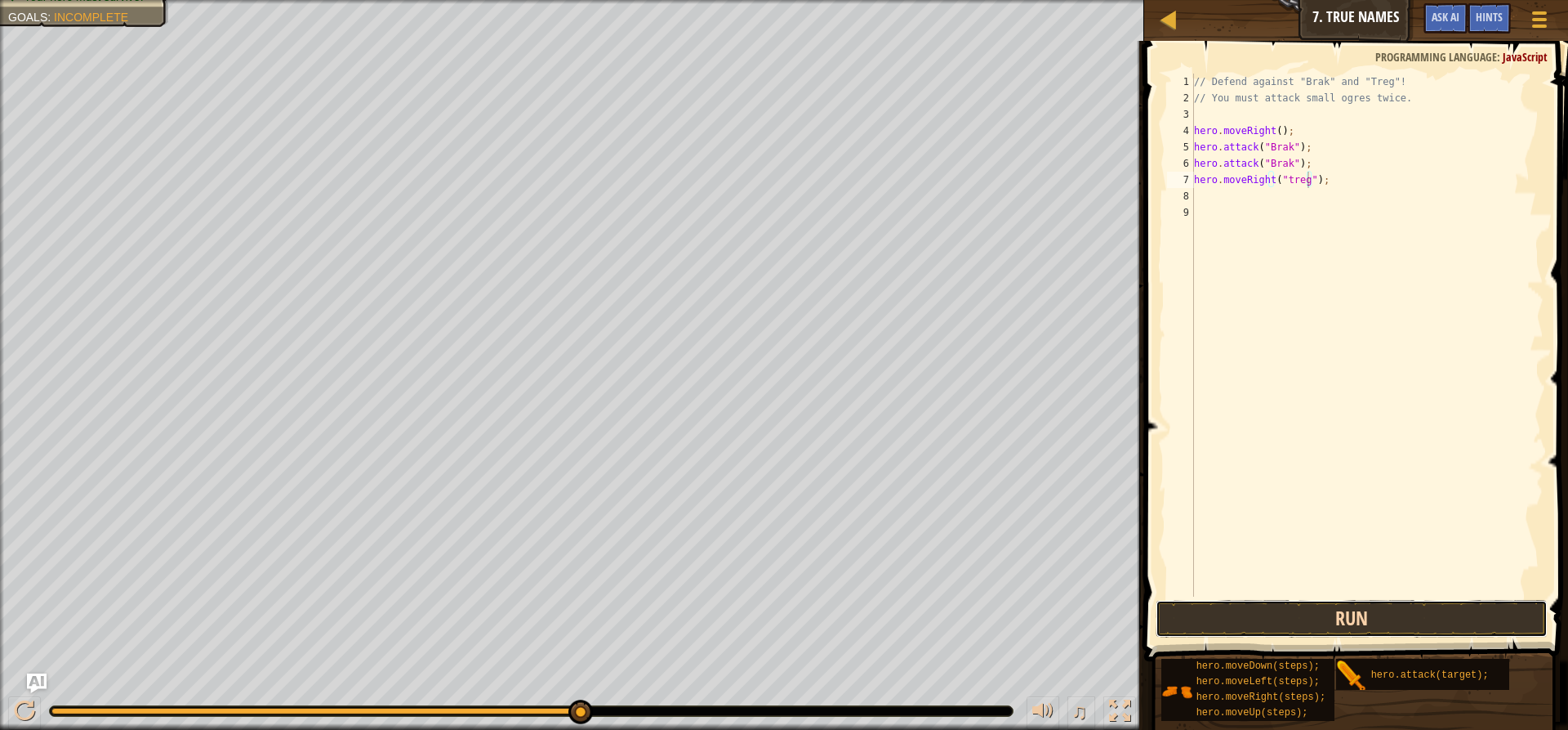
click at [1304, 622] on button "Run" at bounding box center [1351, 618] width 392 height 38
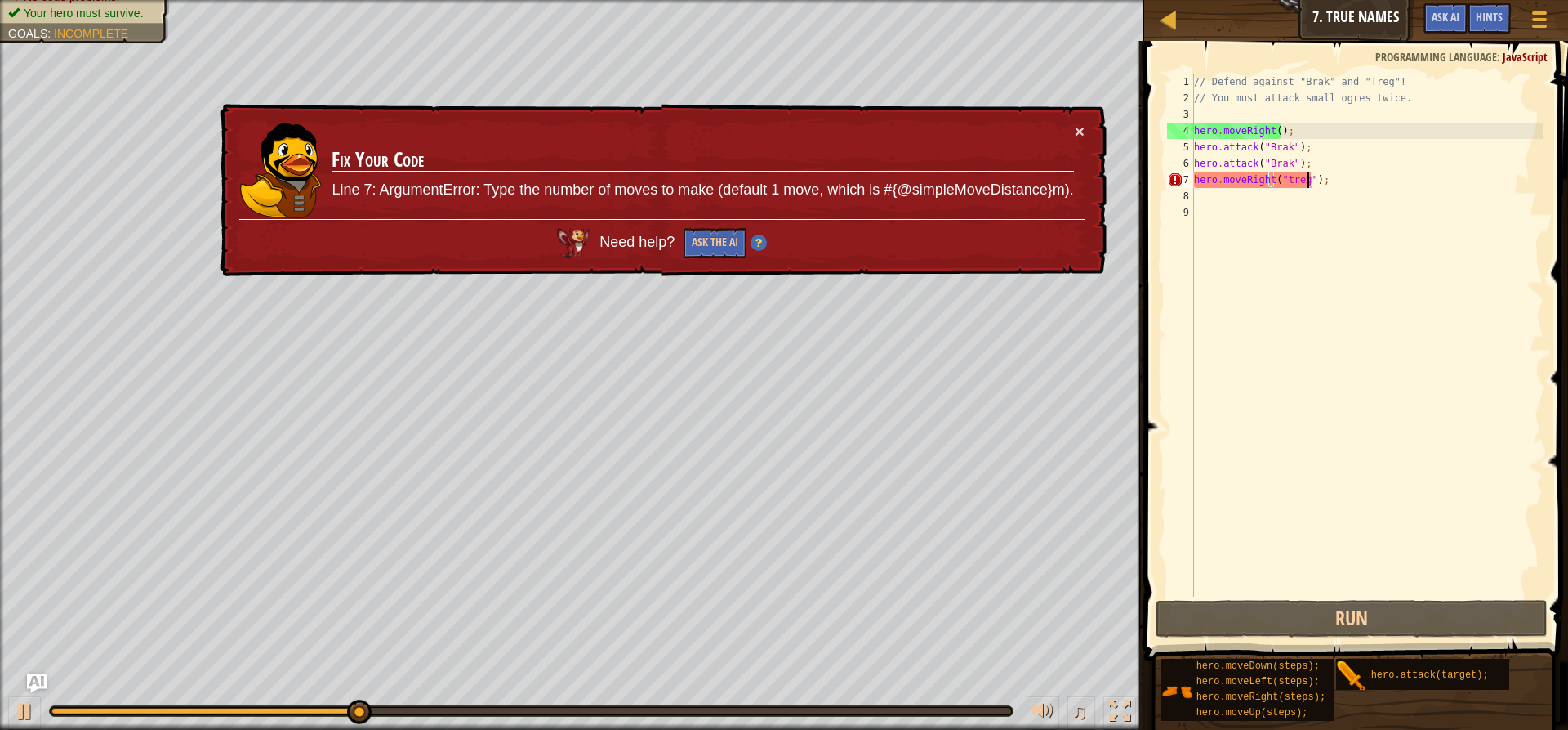
click at [1308, 180] on div "// Defend against "Brak" and "Treg"! // You must attack small ogres twice. hero…" at bounding box center [1367, 351] width 353 height 555
type textarea "hero.moveRight();"
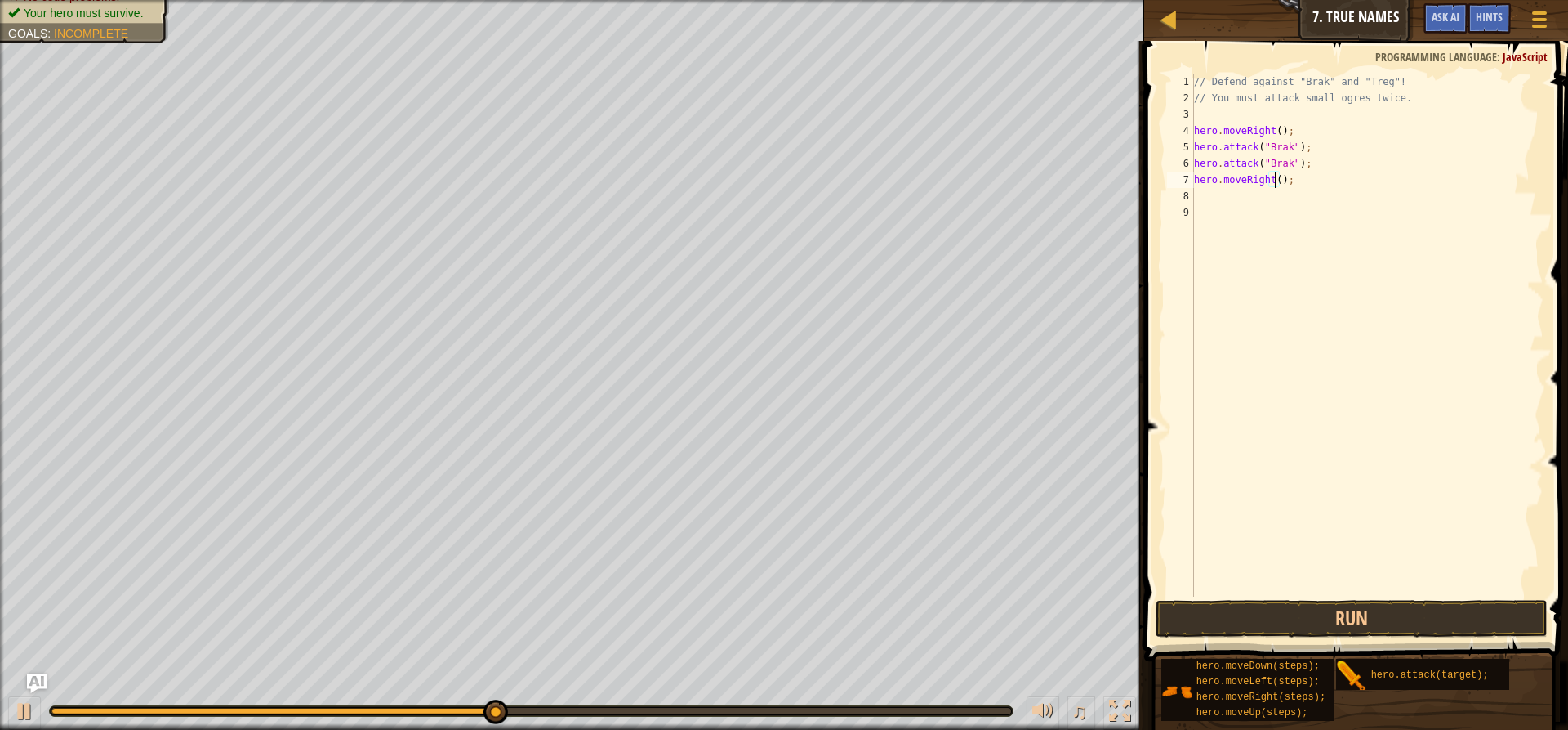
click at [1229, 199] on div "// Defend against "Brak" and "Treg"! // You must attack small ogres twice. hero…" at bounding box center [1367, 351] width 353 height 555
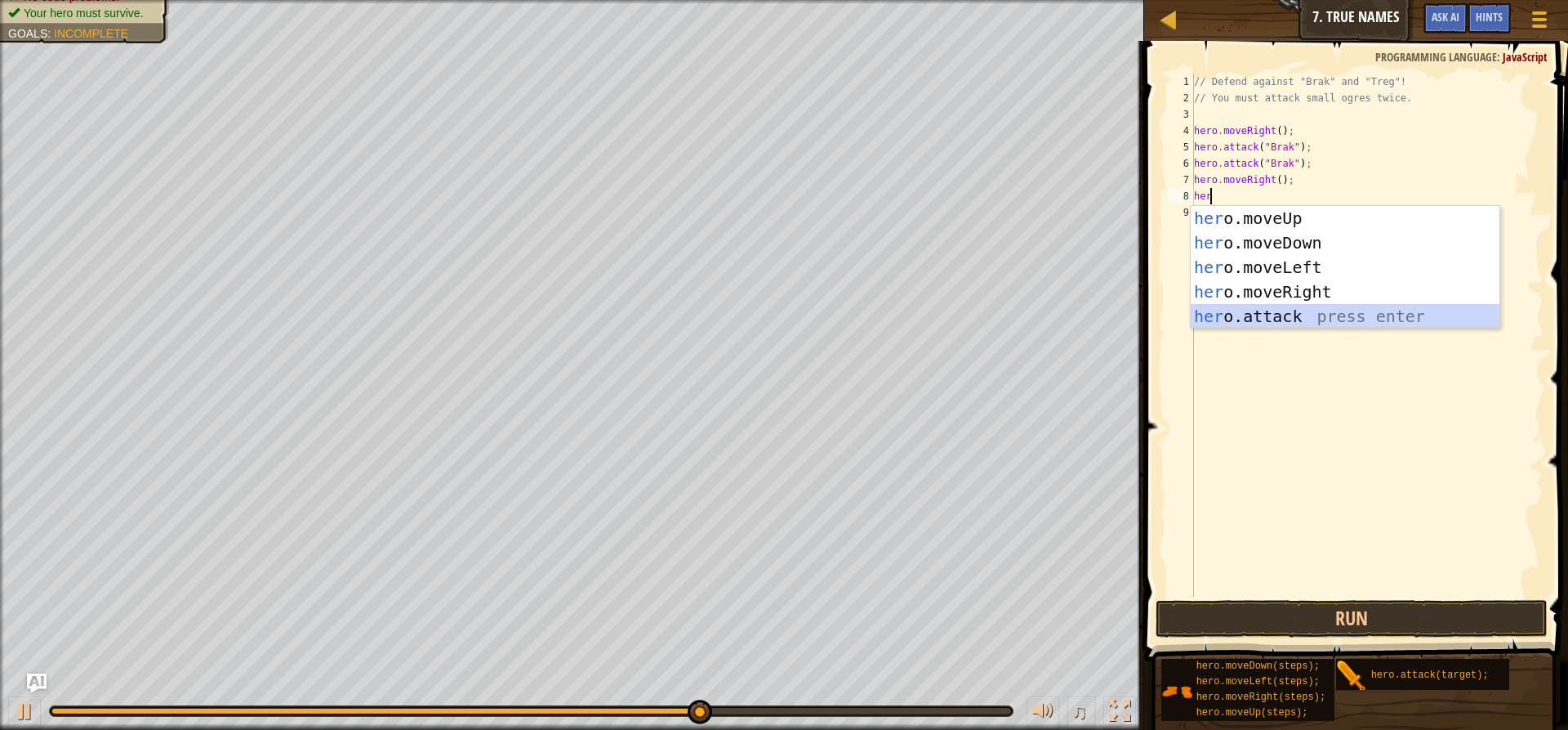
click at [1288, 309] on div "her o.moveUp press enter her o.moveDown press enter her o.moveLeft press enter …" at bounding box center [1345, 291] width 309 height 172
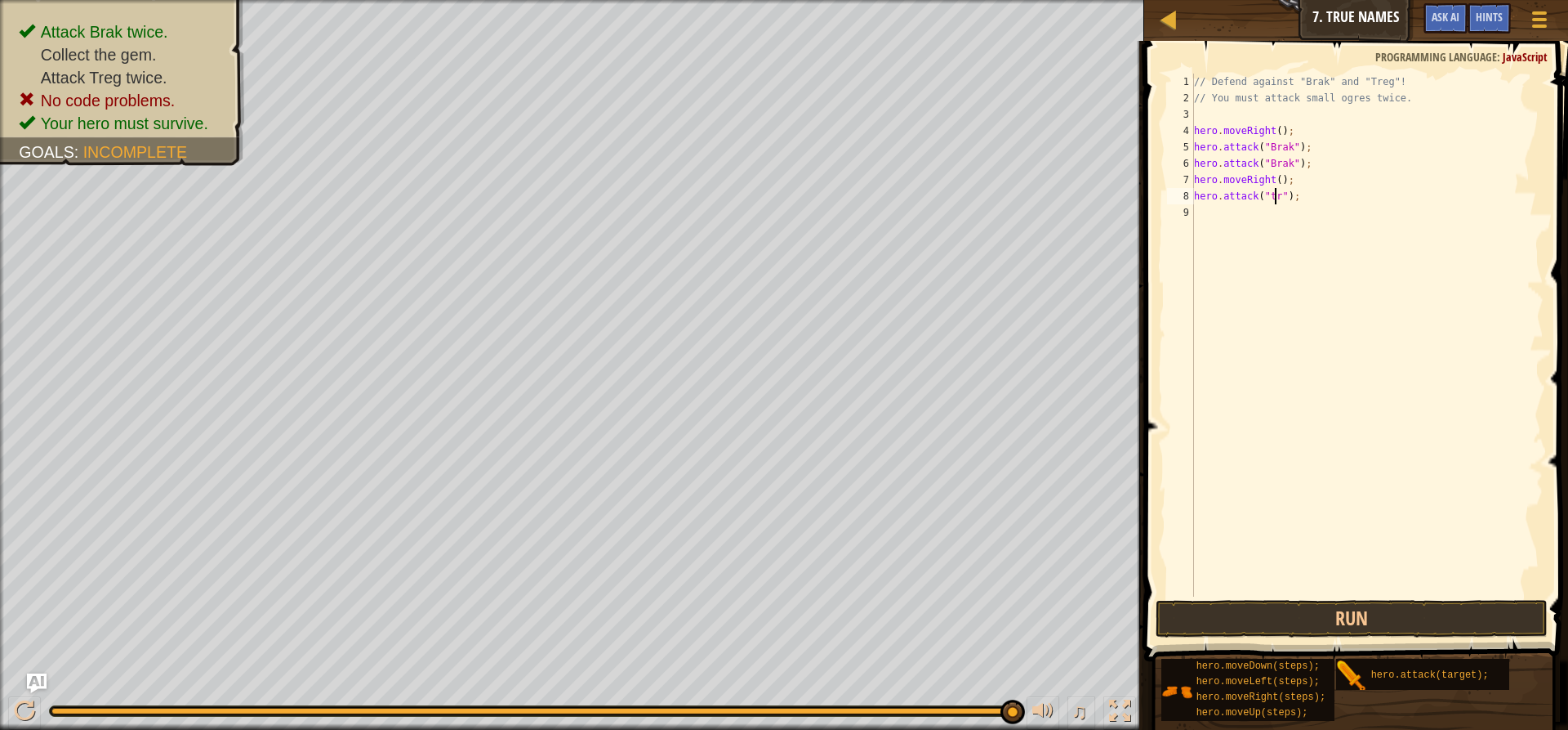
scroll to position [8, 7]
type textarea "hero.attack("treg");"
click at [1208, 213] on div "// Defend against "Brak" and "Treg"! // You must attack small ogres twice. hero…" at bounding box center [1367, 351] width 353 height 555
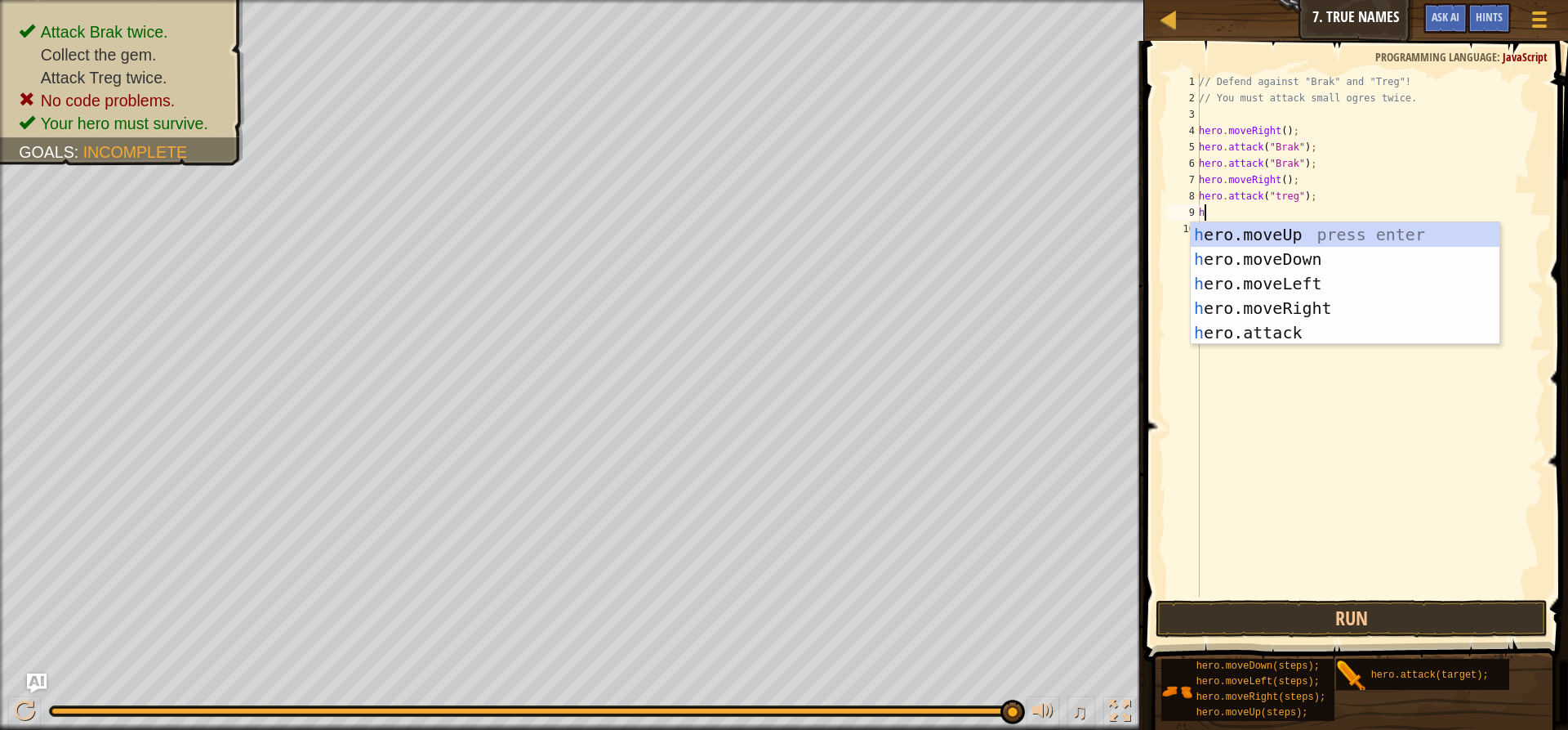
type textarea "he"
click at [1319, 294] on div "he ro.moveUp press enter he ro.moveDown press enter he ro.moveLeft press enter …" at bounding box center [1349, 308] width 309 height 172
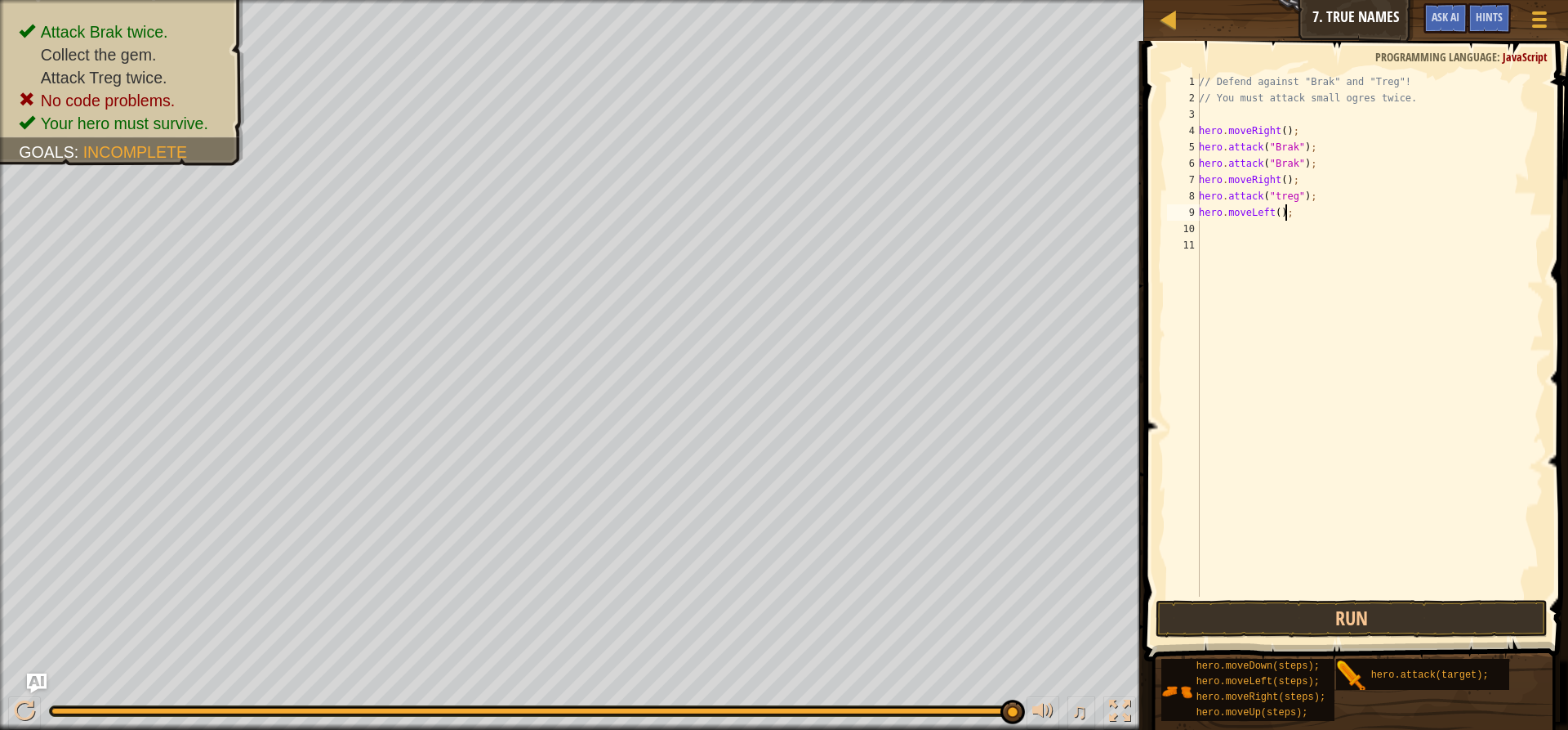
click at [1293, 217] on div "// Defend against "Brak" and "Treg"! // You must attack small ogres twice. hero…" at bounding box center [1369, 351] width 348 height 555
click at [1272, 205] on div "// Defend against "Brak" and "Treg"! // You must attack small ogres twice. hero…" at bounding box center [1369, 351] width 348 height 555
click at [1283, 612] on button "Run" at bounding box center [1351, 618] width 392 height 38
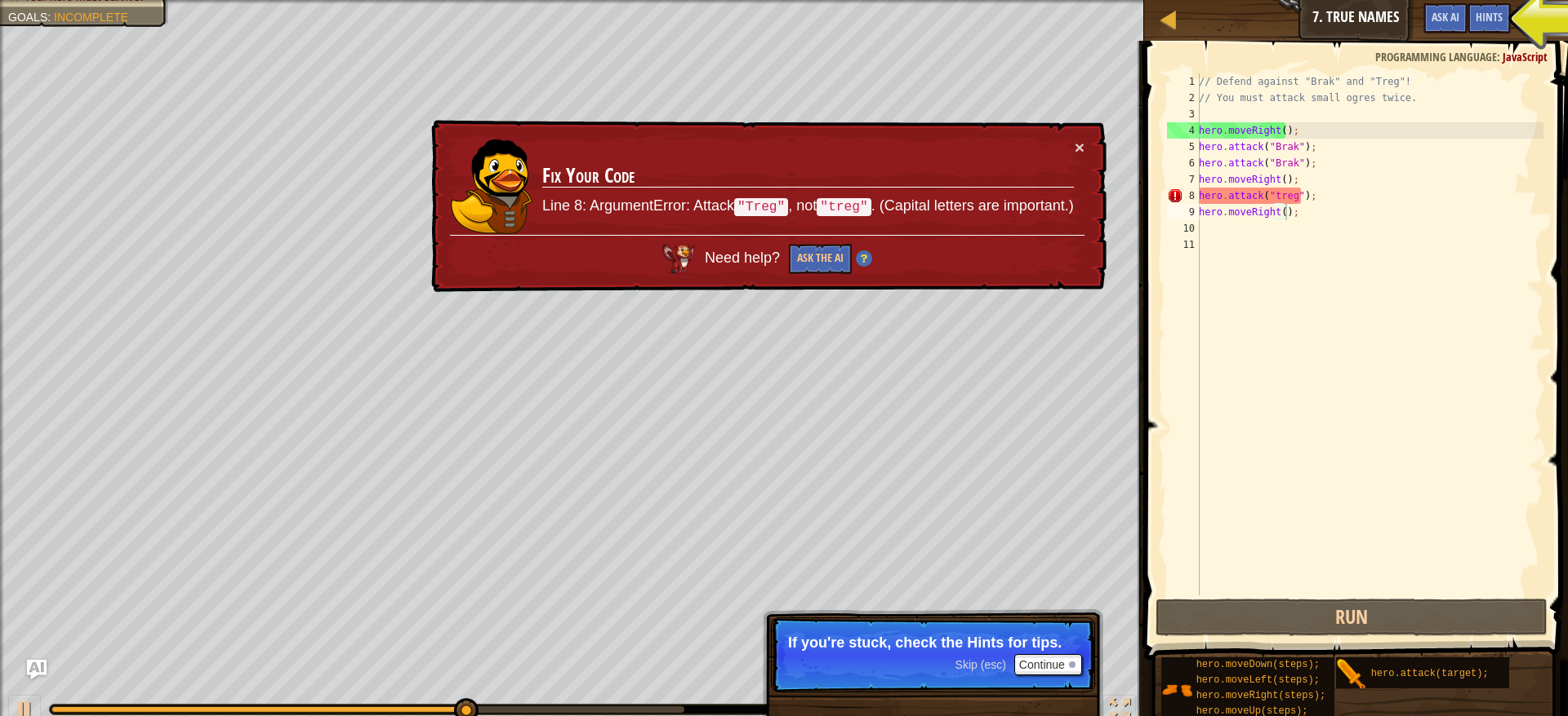
click at [1085, 152] on div "× Fix Your Code Line 8: ArgumentError: Attack "Treg" , not "treg" . (Capital le…" at bounding box center [767, 206] width 679 height 173
click at [1081, 146] on button "×" at bounding box center [1079, 147] width 9 height 17
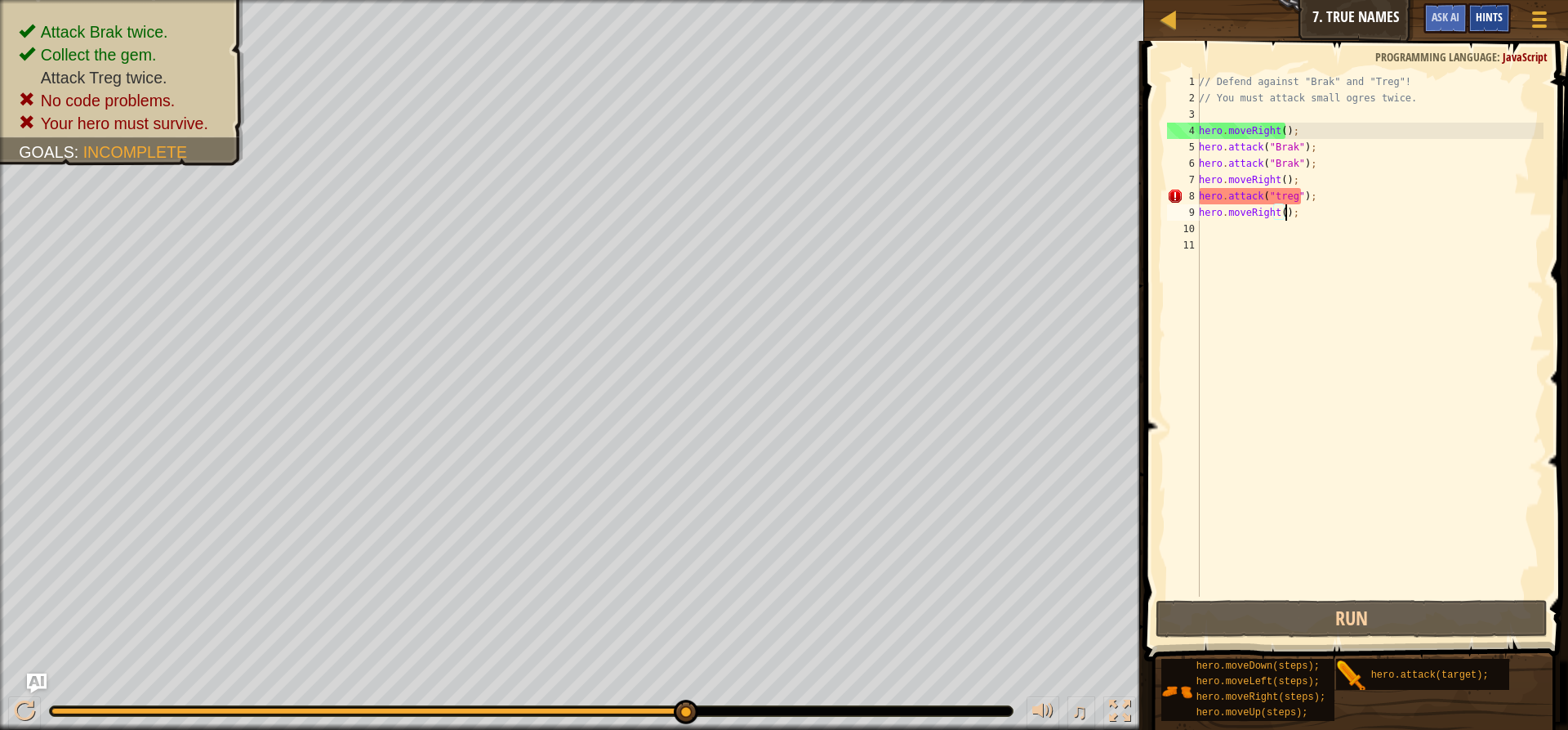
click at [1480, 18] on span "Hints" at bounding box center [1488, 17] width 27 height 16
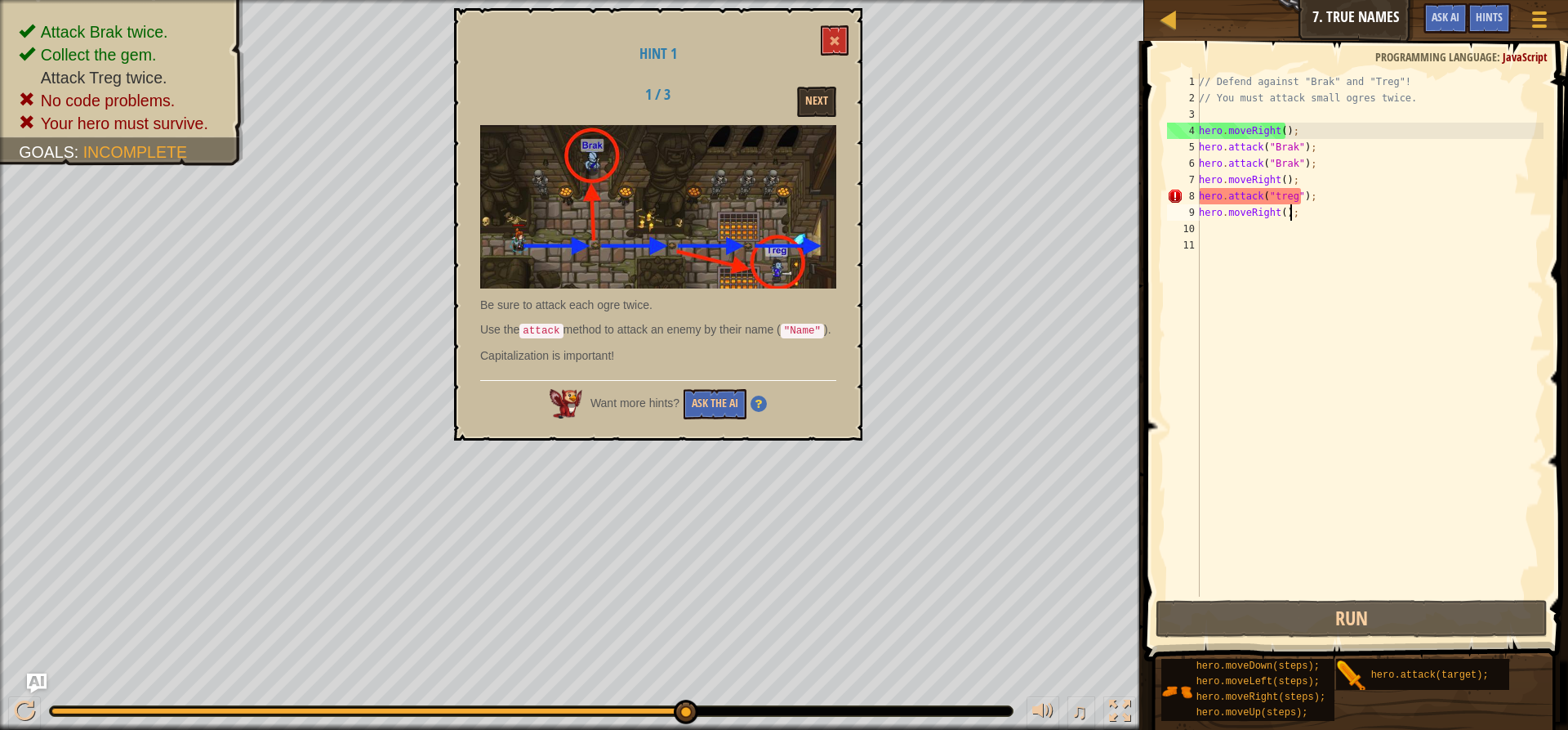
click at [1309, 205] on div "// Defend against "Brak" and "Treg"! // You must attack small ogres twice. hero…" at bounding box center [1369, 351] width 348 height 555
click at [1310, 192] on div "// Defend against "Brak" and "Treg"! // You must attack small ogres twice. hero…" at bounding box center [1369, 351] width 348 height 555
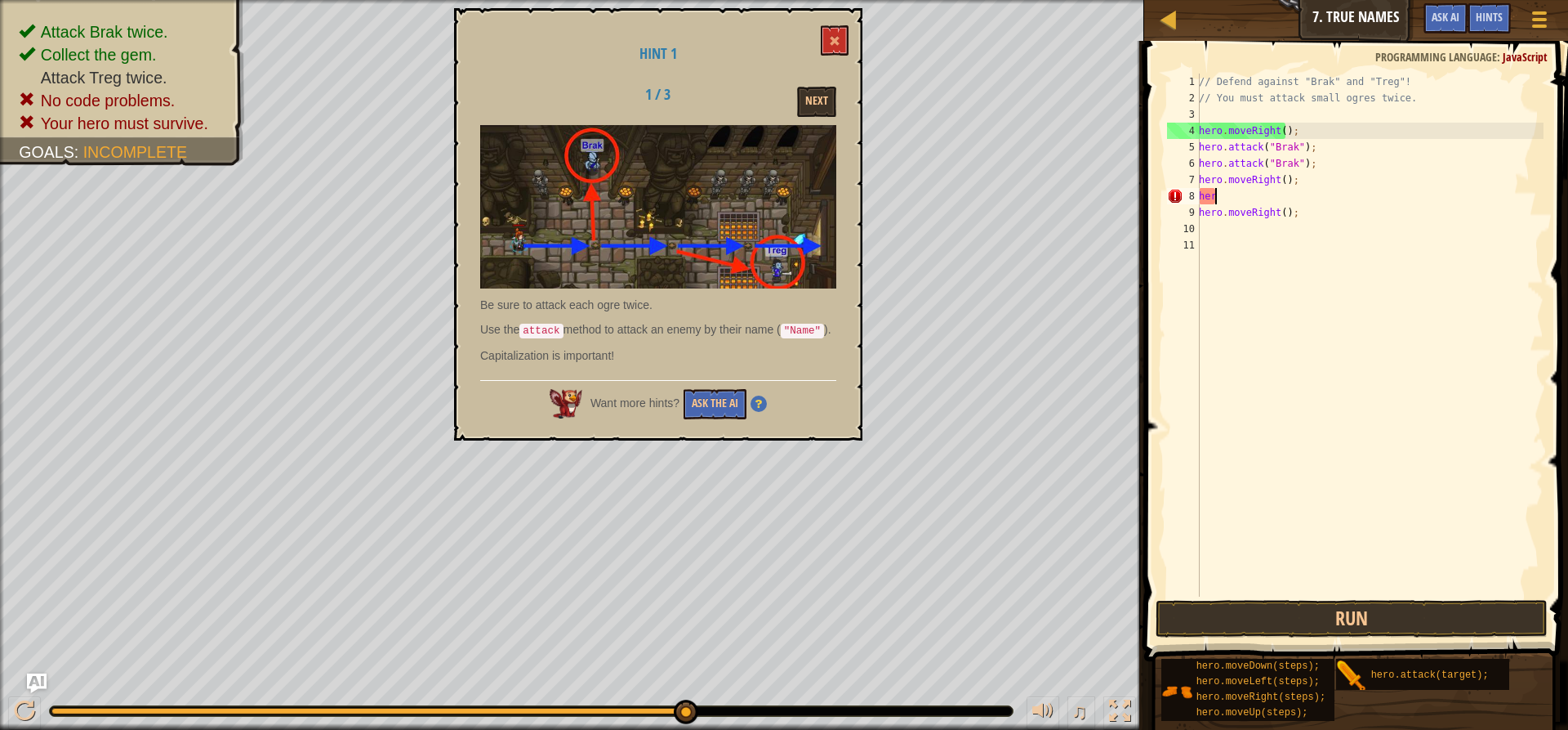
scroll to position [8, 0]
type textarea "h"
click at [1296, 201] on div "// Defend against "Brak" and "Treg"! // You must attack small ogres twice. hero…" at bounding box center [1369, 351] width 348 height 555
click at [1297, 218] on div "// Defend against "Brak" and "Treg"! // You must attack small ogres twice. hero…" at bounding box center [1369, 351] width 348 height 555
type textarea "h"
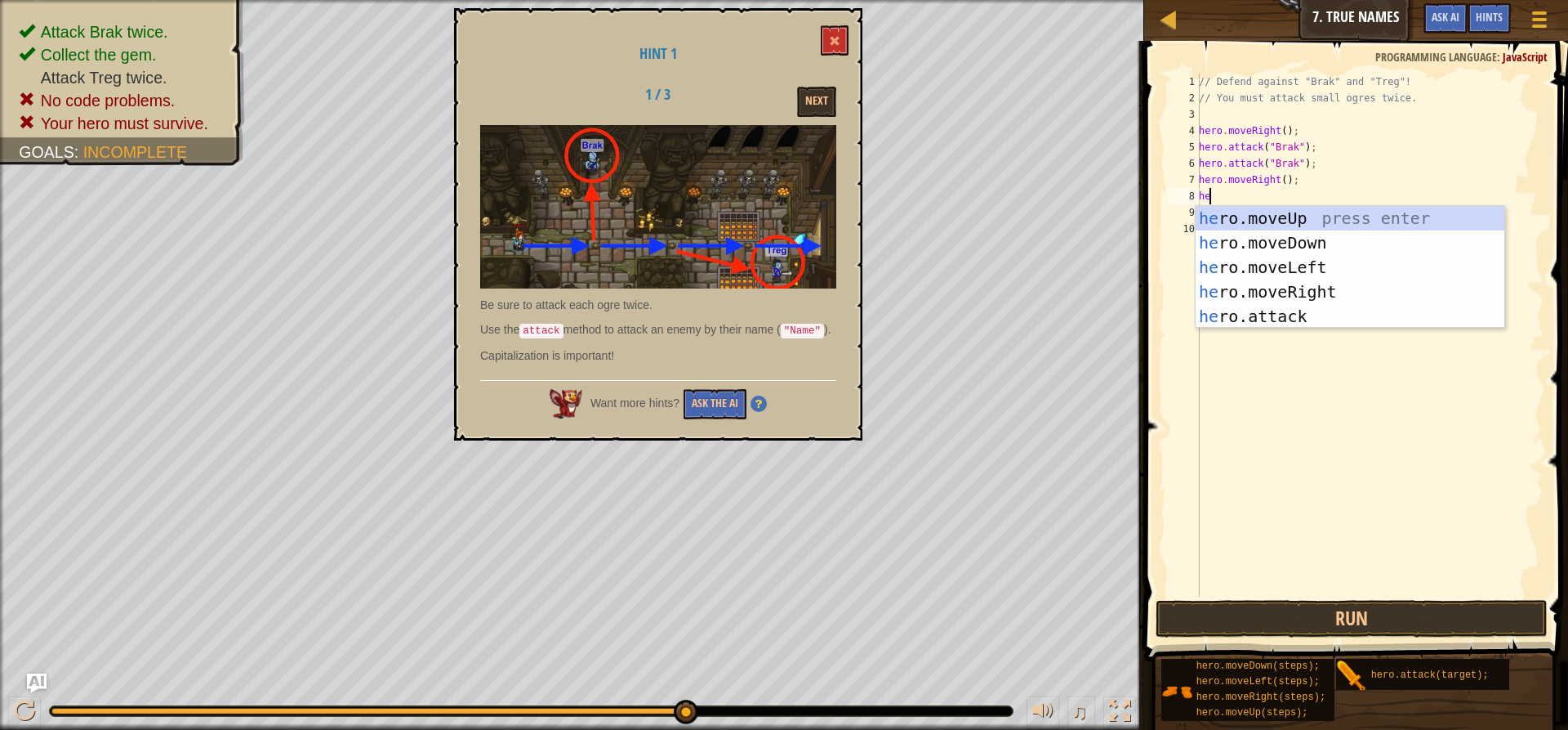
type textarea "her"
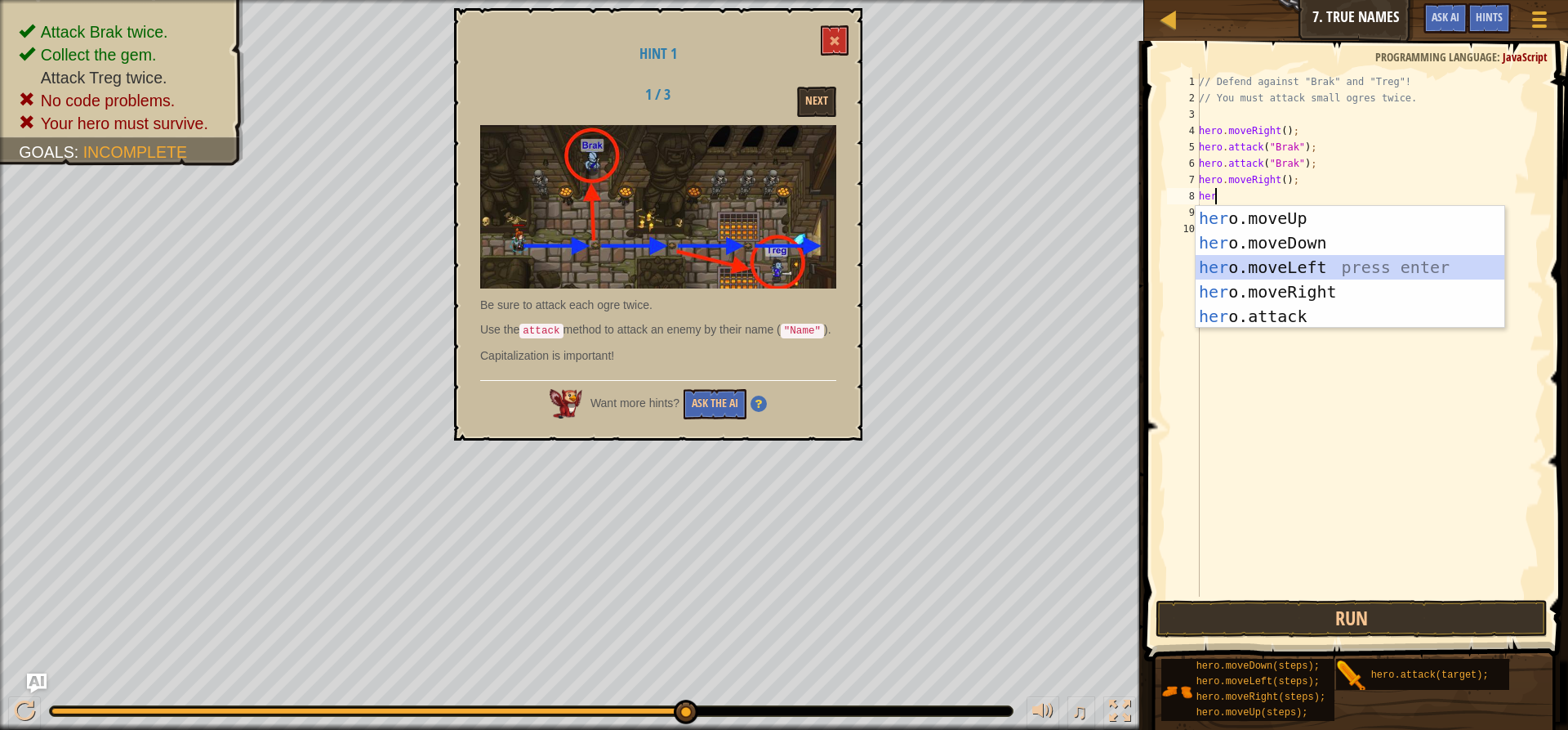
click at [1328, 275] on div "her o.moveUp press enter her o.moveDown press enter her o.moveLeft press enter …" at bounding box center [1349, 291] width 309 height 172
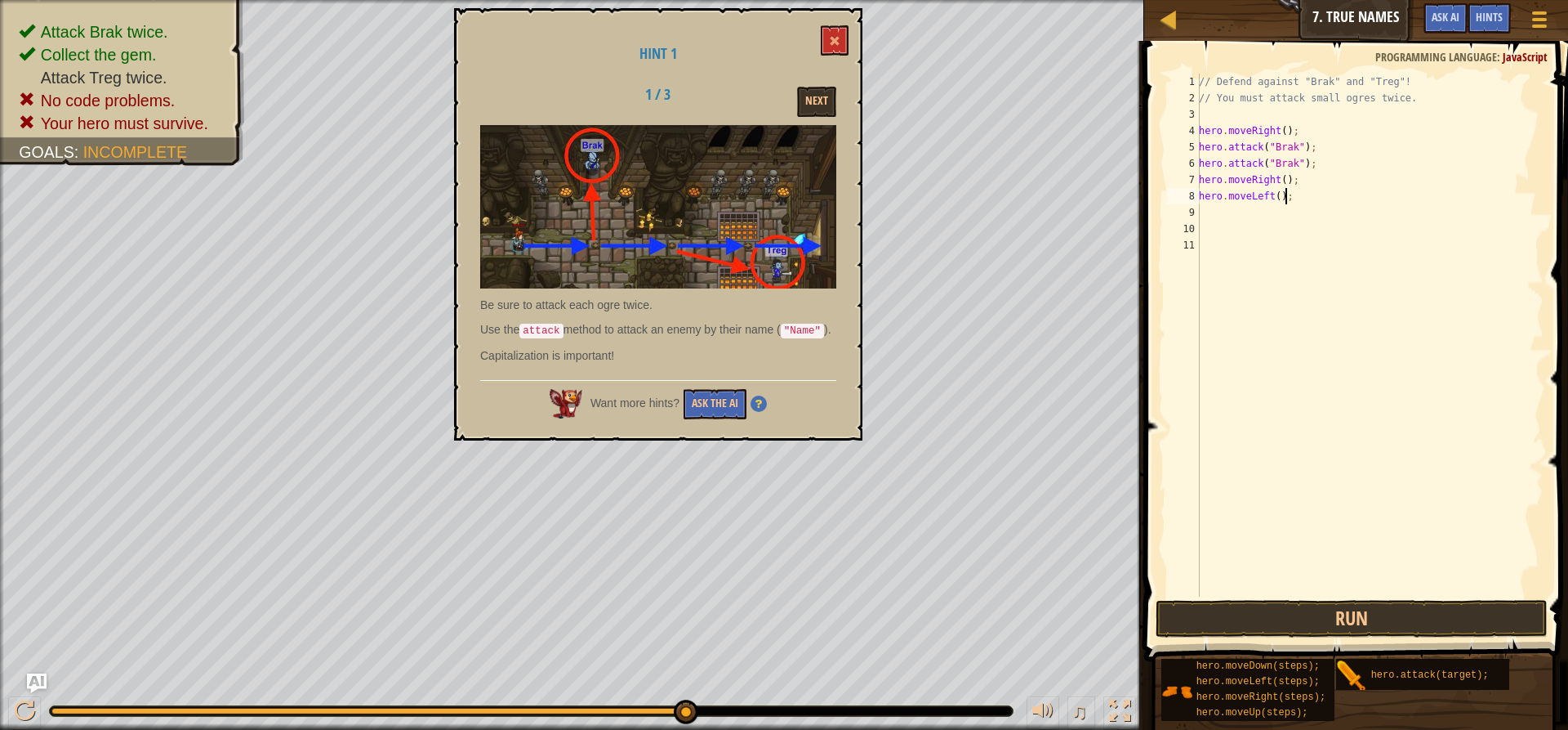
click at [1287, 193] on div "// Defend against "Brak" and "Treg"! // You must attack small ogres twice. hero…" at bounding box center [1369, 351] width 348 height 555
type textarea "hero."
type textarea "h"
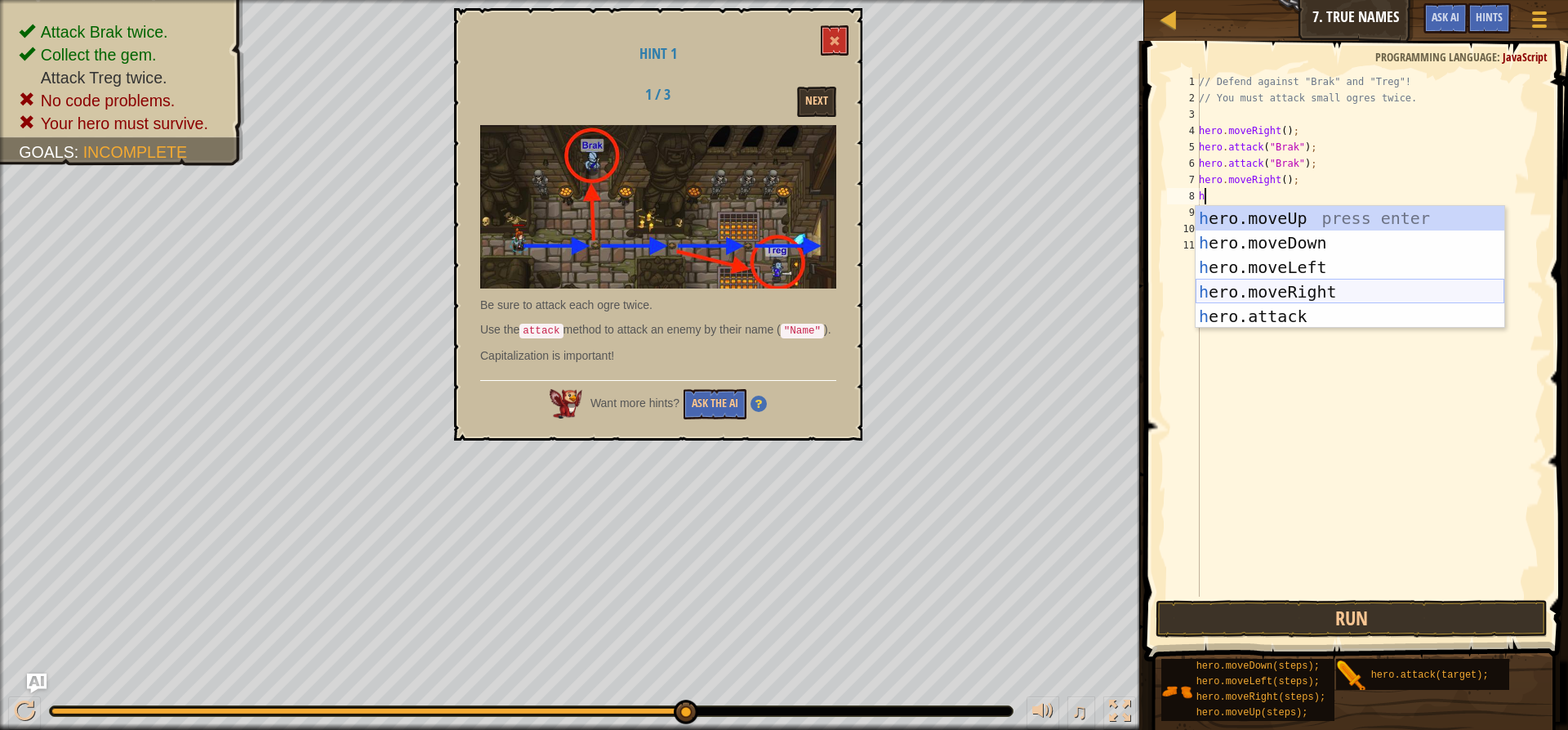
click at [1293, 284] on div "h ero.moveUp press enter h ero.moveDown press enter h ero.moveLeft press enter …" at bounding box center [1349, 291] width 309 height 172
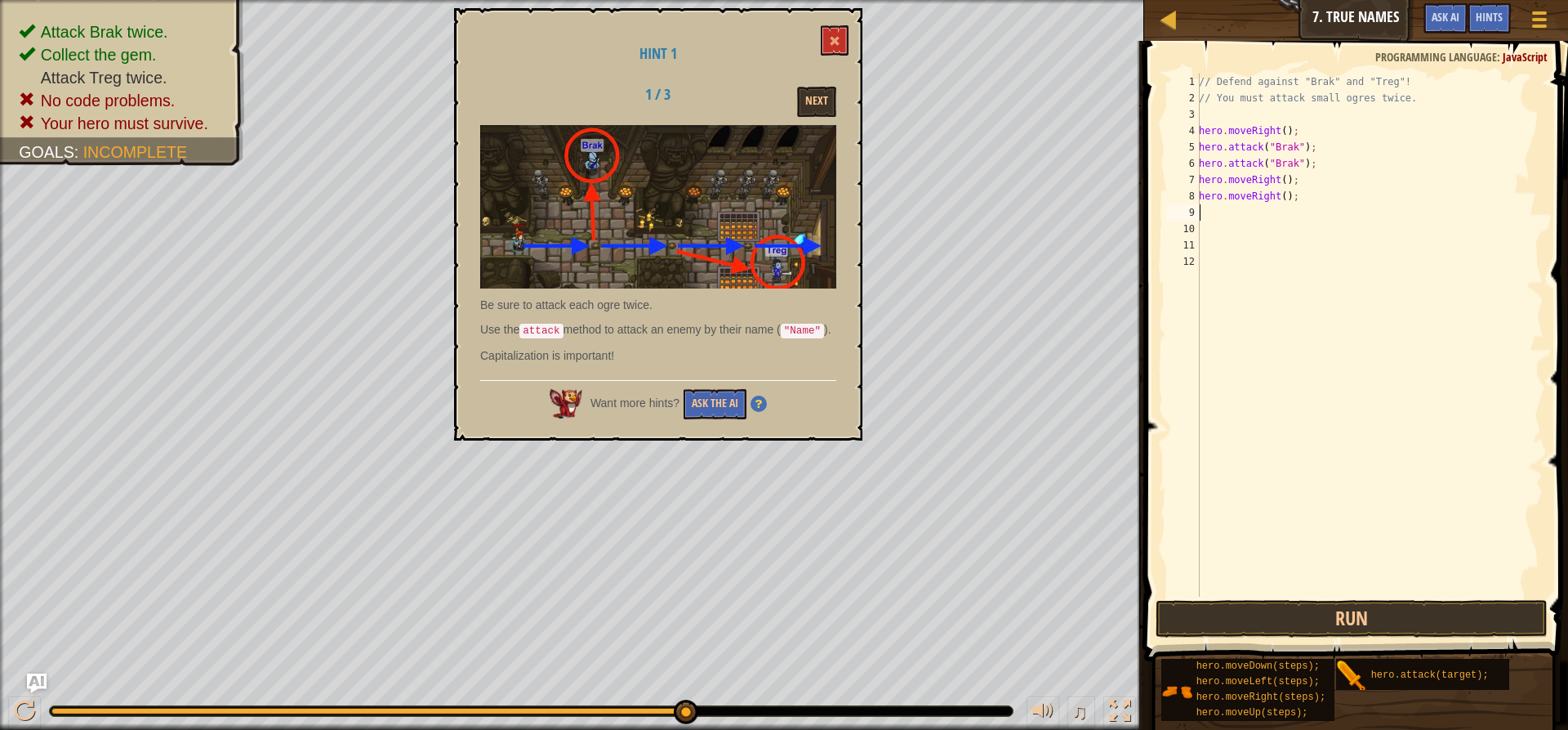
click at [1280, 194] on div "// Defend against "Brak" and "Treg"! // You must attack small ogres twice. hero…" at bounding box center [1369, 351] width 348 height 555
type textarea "hero.moveRight(2);"
click at [1311, 611] on button "Run" at bounding box center [1351, 618] width 392 height 38
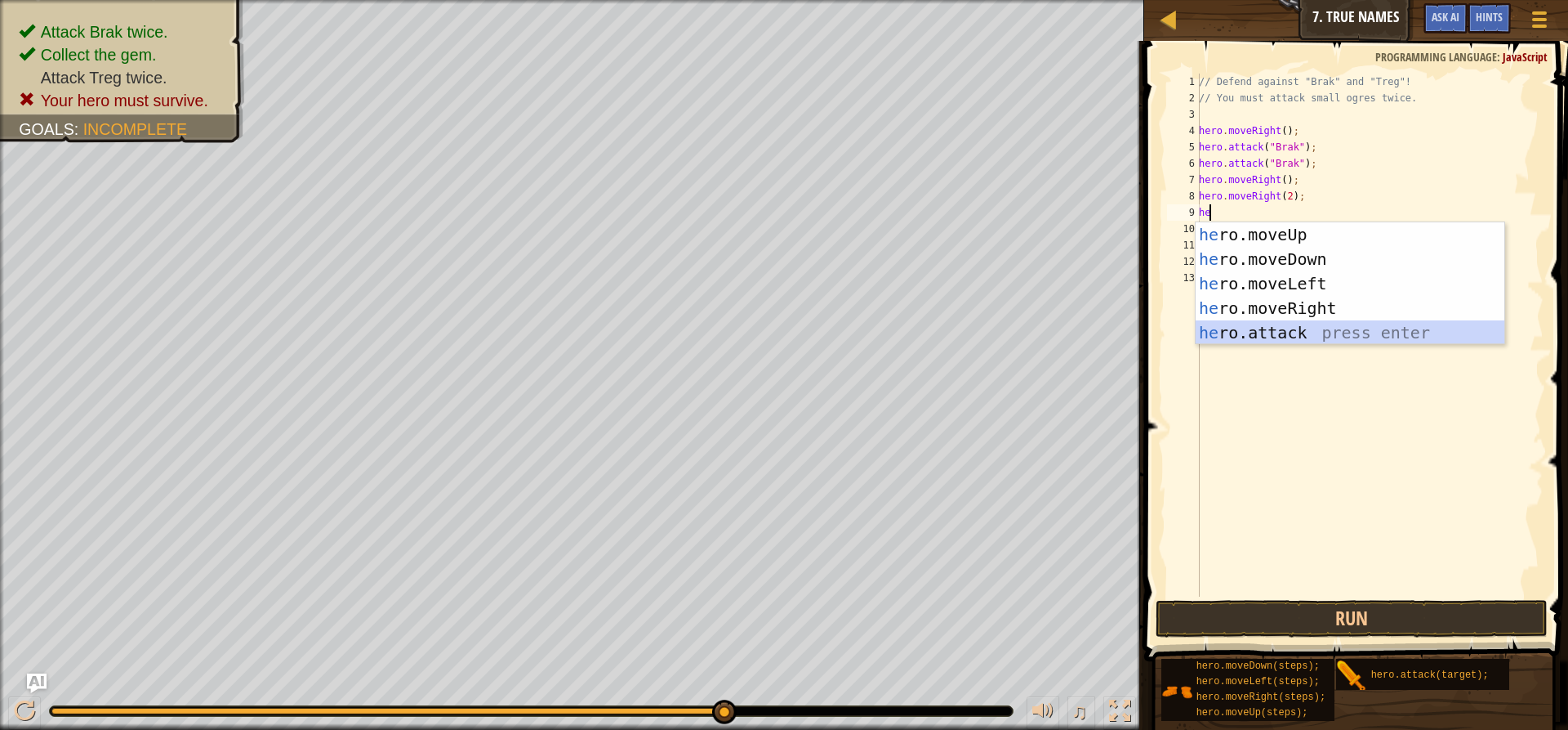
click at [1280, 333] on div "he ro.moveUp press enter he ro.moveDown press enter he ro.moveLeft press enter …" at bounding box center [1349, 308] width 309 height 172
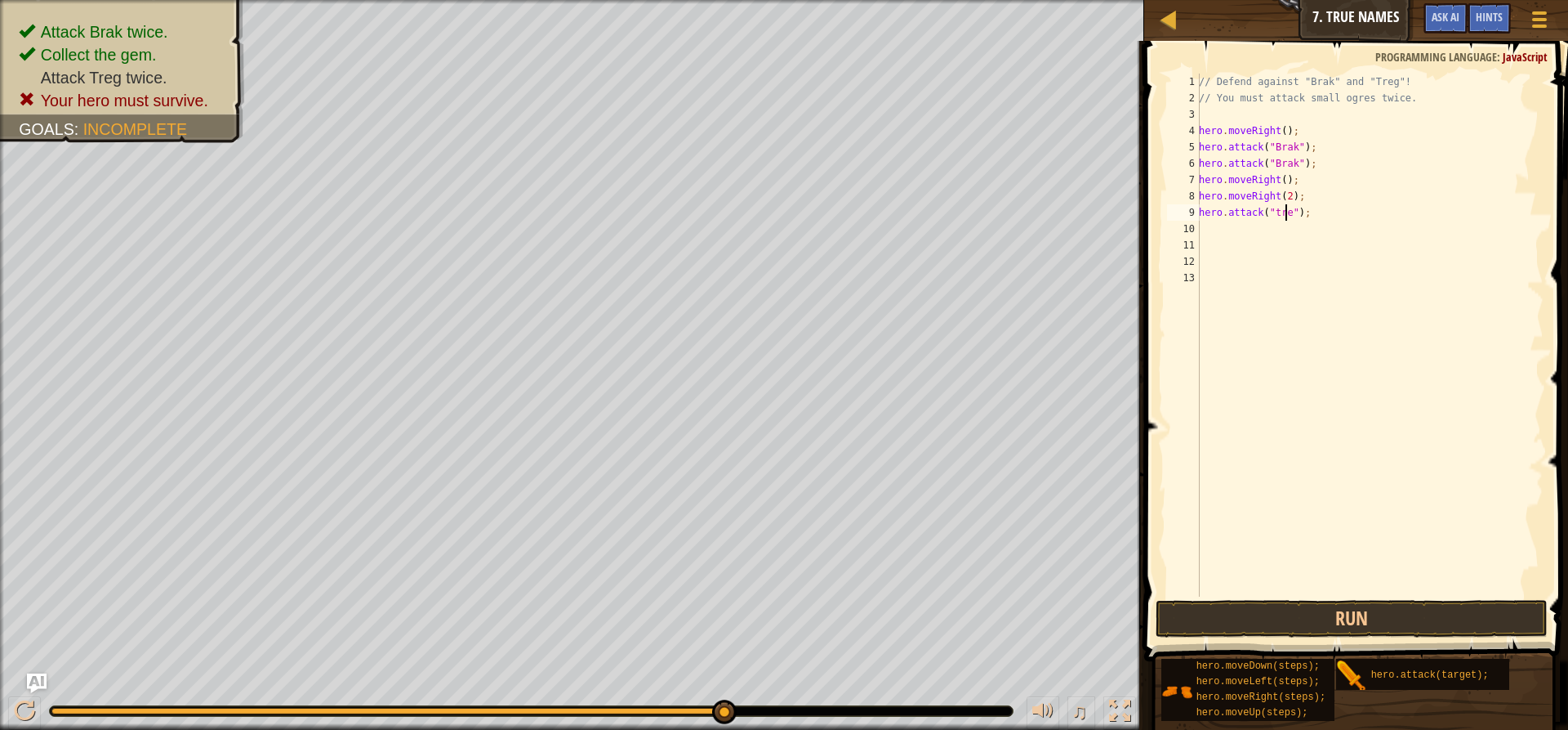
type textarea "hero.attack("treg");"
click at [1351, 615] on button "Run" at bounding box center [1351, 618] width 392 height 38
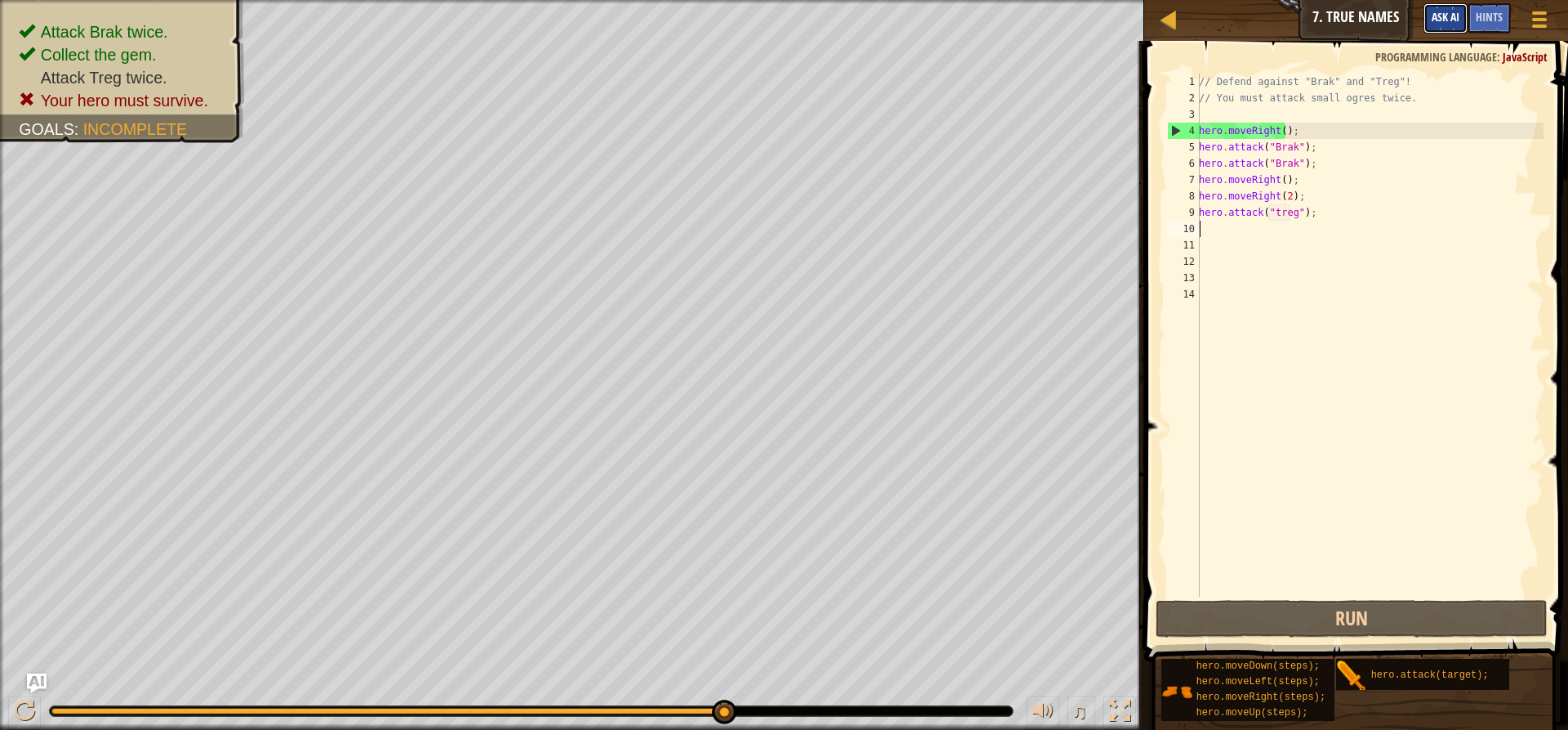
click at [1450, 10] on span "Ask AI" at bounding box center [1445, 17] width 28 height 16
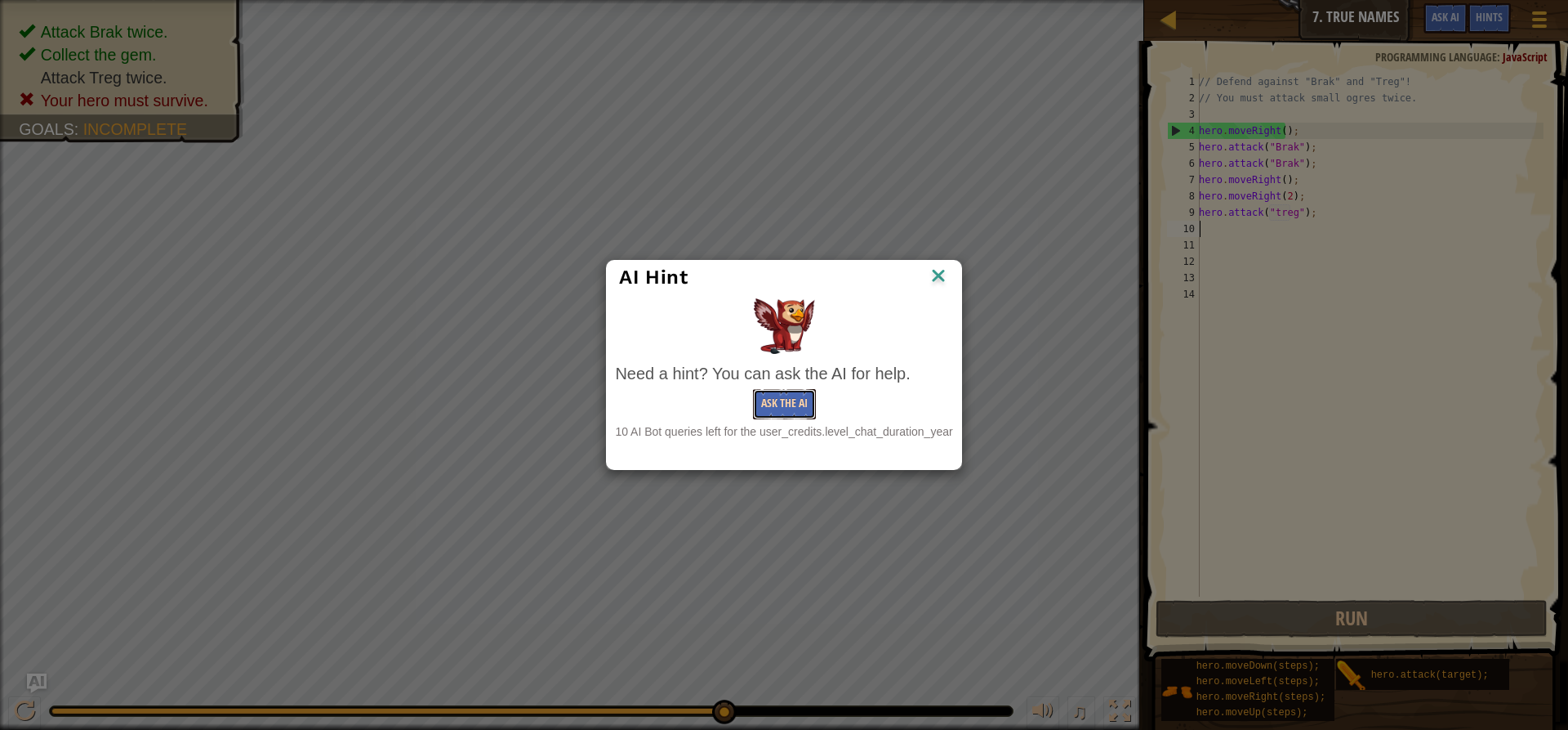
click at [780, 399] on button "Ask the AI" at bounding box center [784, 403] width 63 height 30
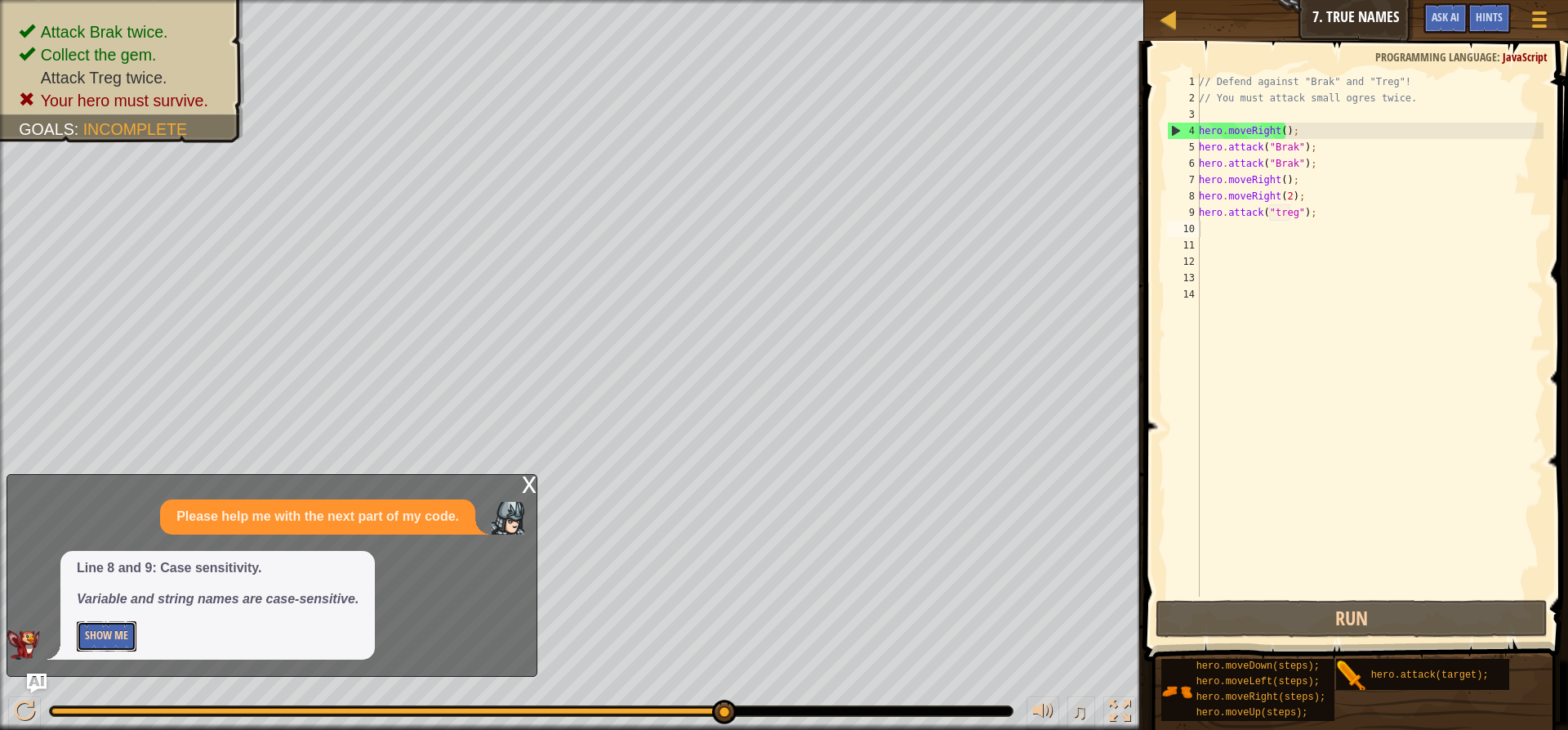
click at [114, 634] on button "Show Me" at bounding box center [107, 636] width 60 height 30
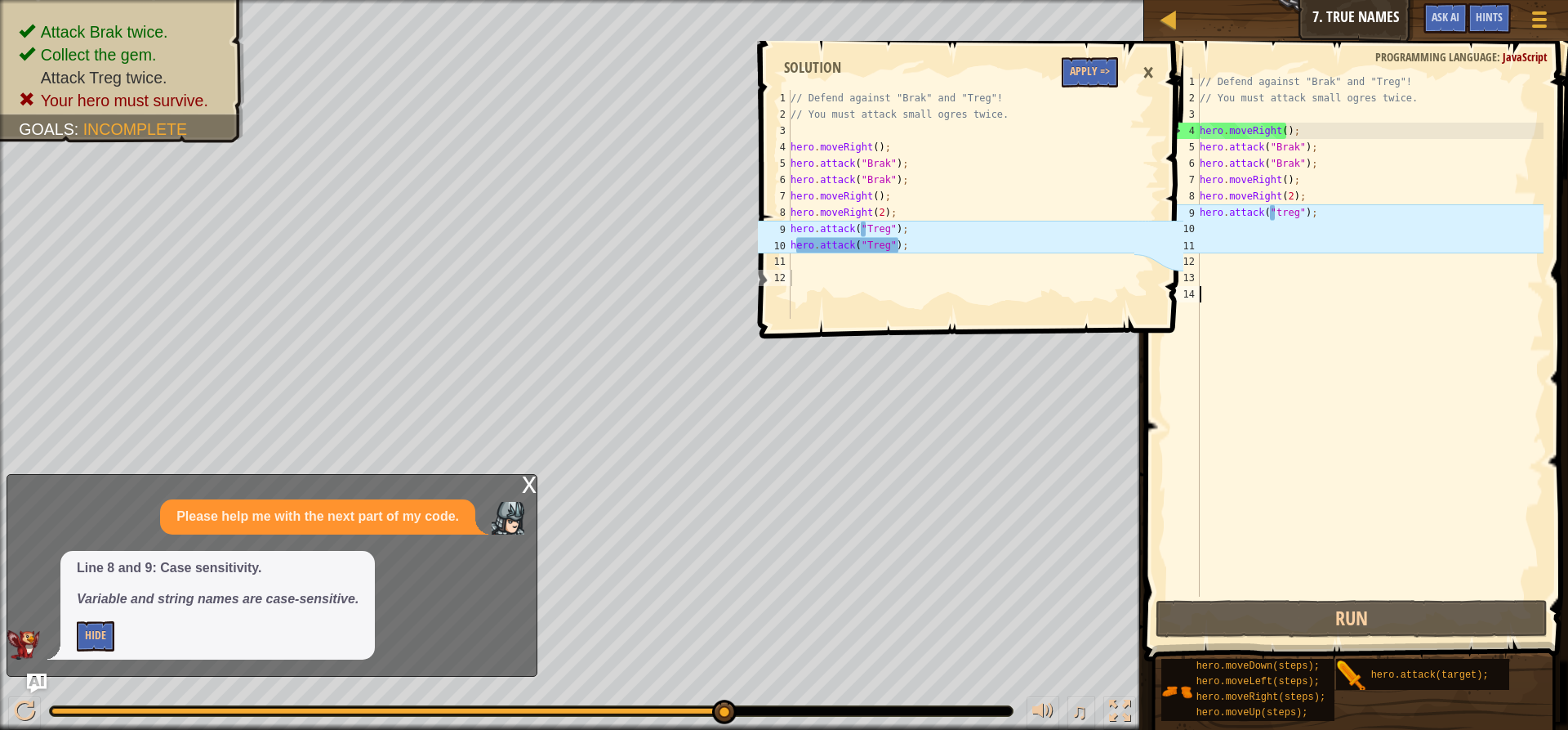
click at [1292, 287] on div "// Defend against "Brak" and "Treg"! // You must attack small ogres twice. hero…" at bounding box center [1370, 351] width 347 height 555
click at [1263, 231] on div "// Defend against "Brak" and "Treg"! // You must attack small ogres twice. hero…" at bounding box center [1370, 351] width 347 height 555
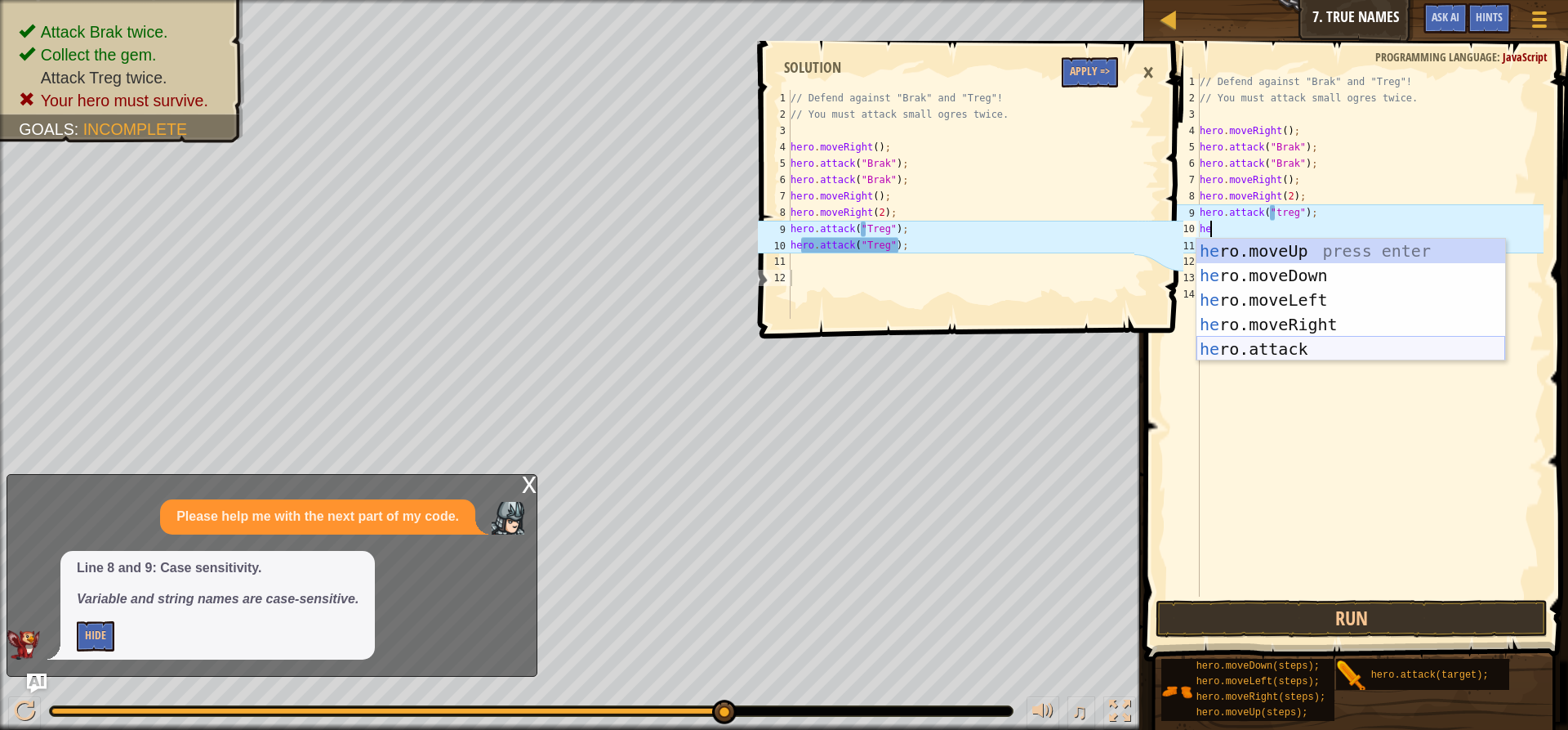
click at [1290, 344] on div "he ro.moveUp press enter he ro.moveDown press enter he ro.moveLeft press enter …" at bounding box center [1350, 324] width 309 height 172
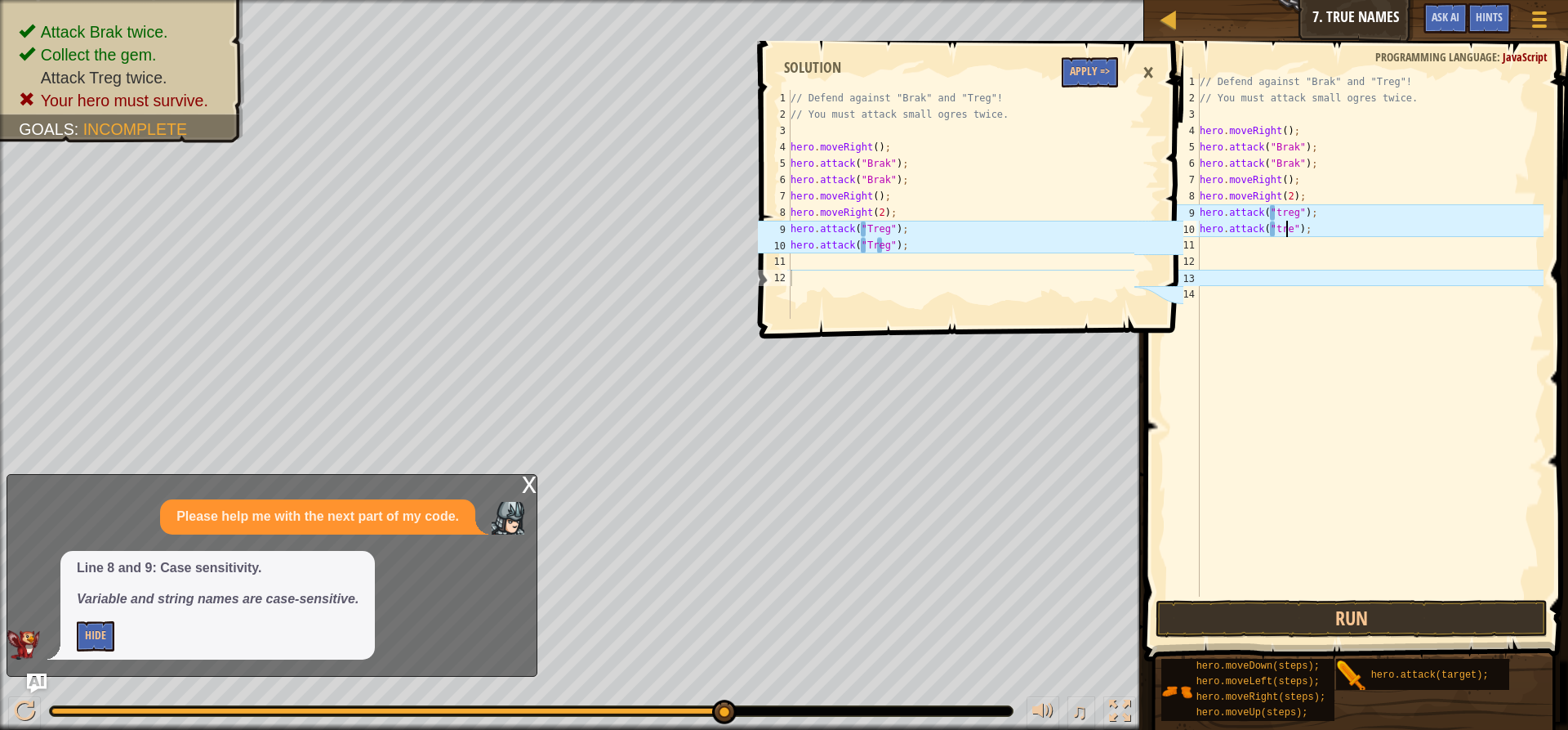
scroll to position [8, 8]
type textarea "hero.attack("treg");"
click at [1330, 614] on button "Run" at bounding box center [1351, 618] width 392 height 38
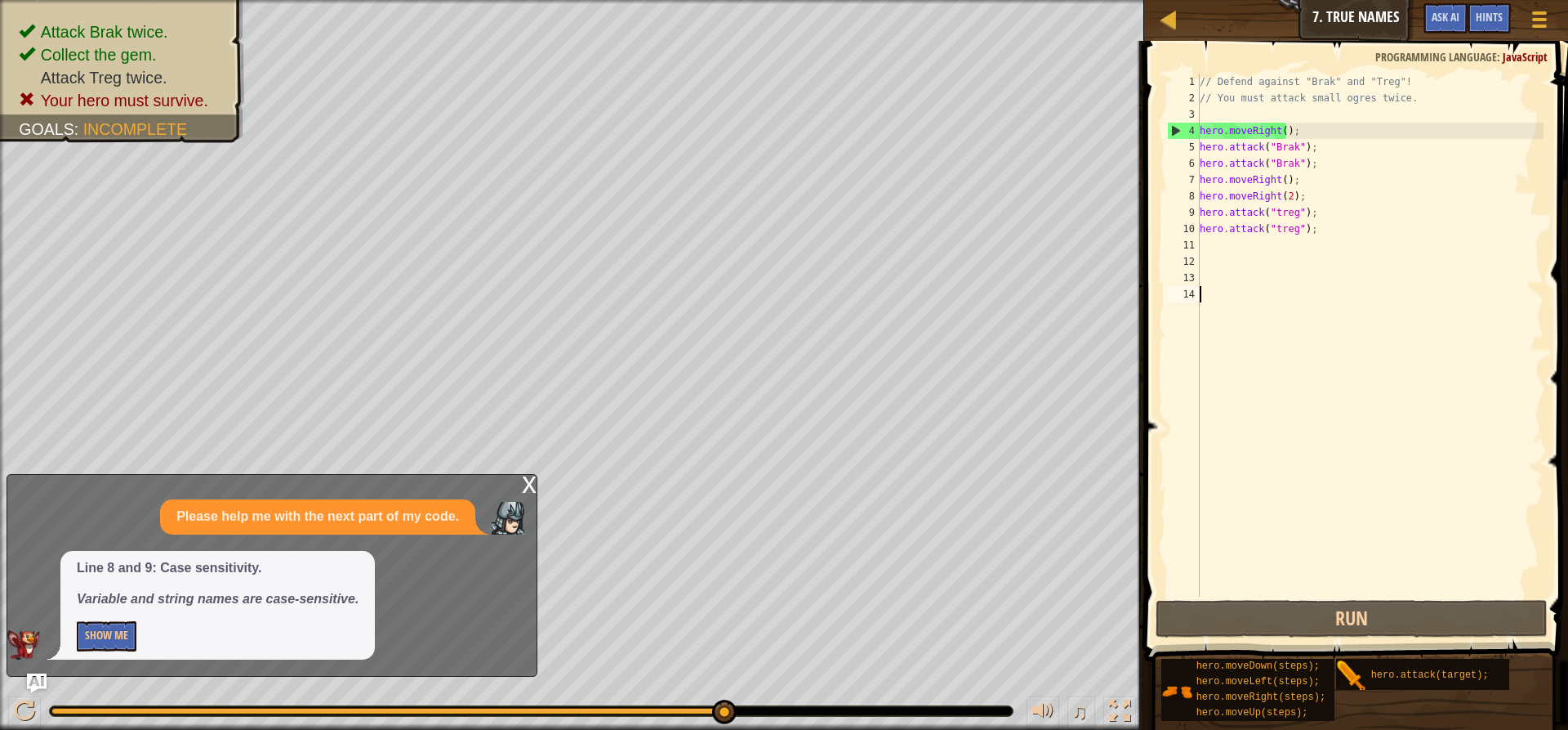
click at [1372, 414] on div "// Defend against "Brak" and "Treg"! // You must attack small ogres twice. hero…" at bounding box center [1370, 351] width 347 height 555
click at [111, 631] on button "Show Me" at bounding box center [107, 636] width 60 height 30
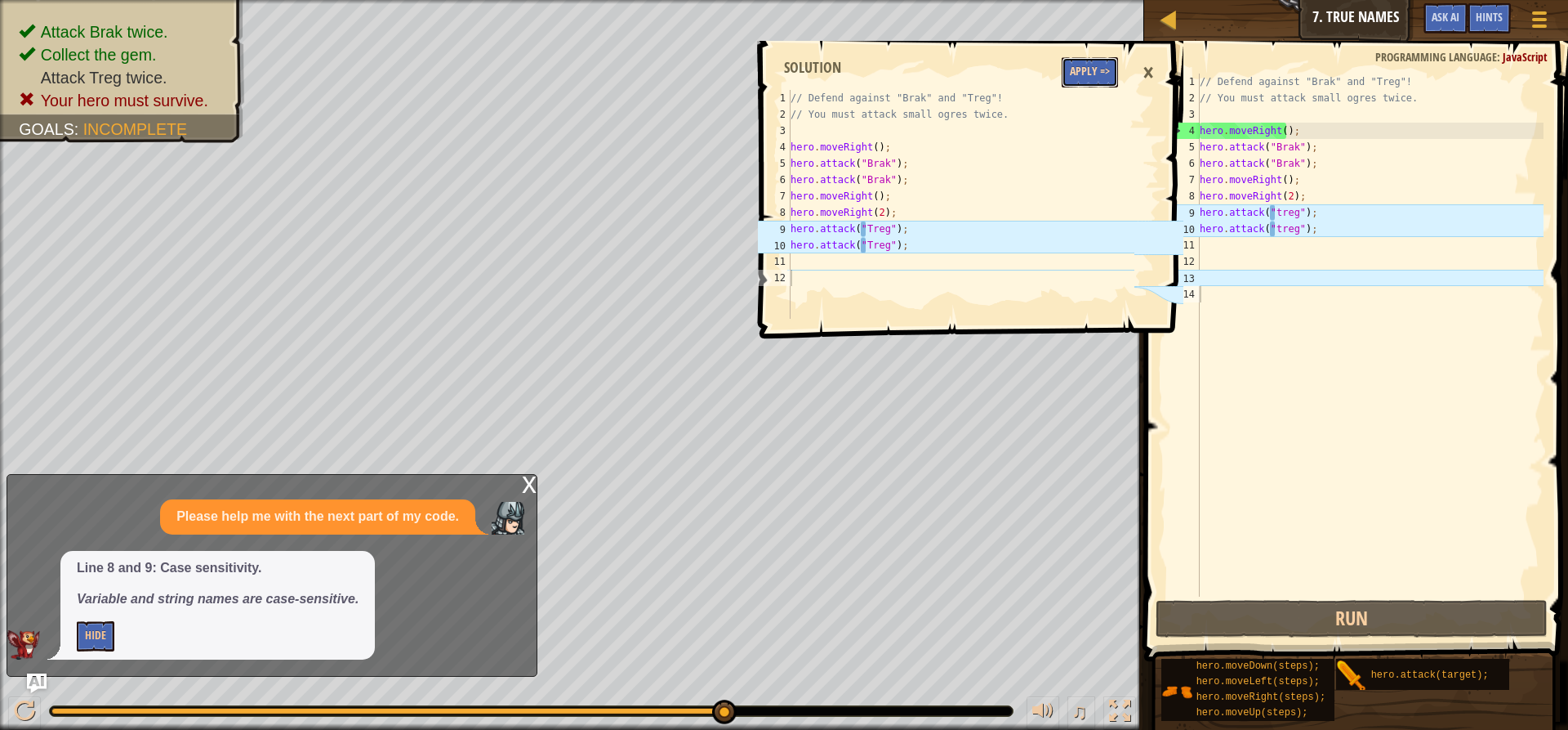
click at [1108, 68] on button "Apply =>" at bounding box center [1090, 72] width 56 height 30
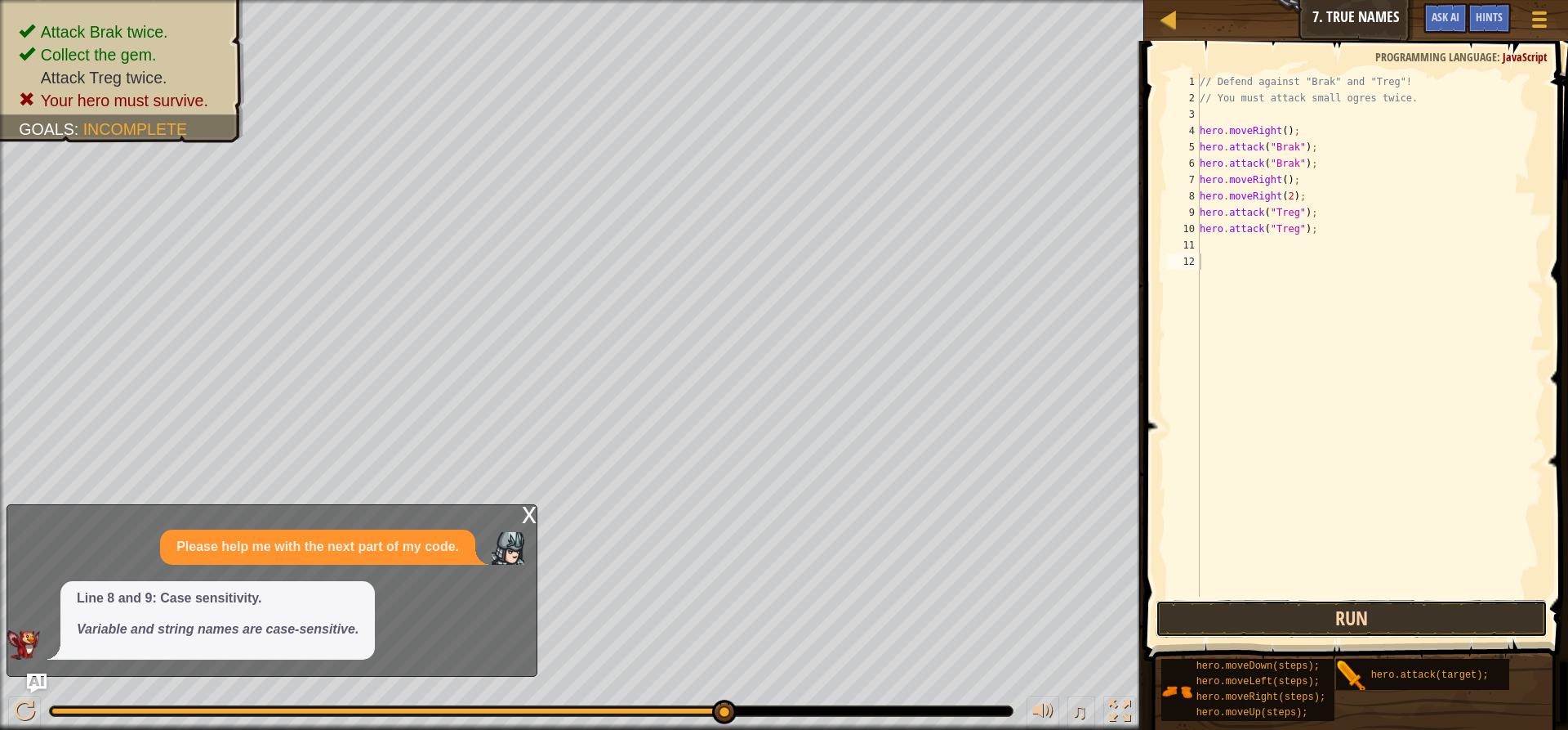
click at [1202, 614] on button "Run" at bounding box center [1351, 618] width 392 height 38
